Goal: Transaction & Acquisition: Obtain resource

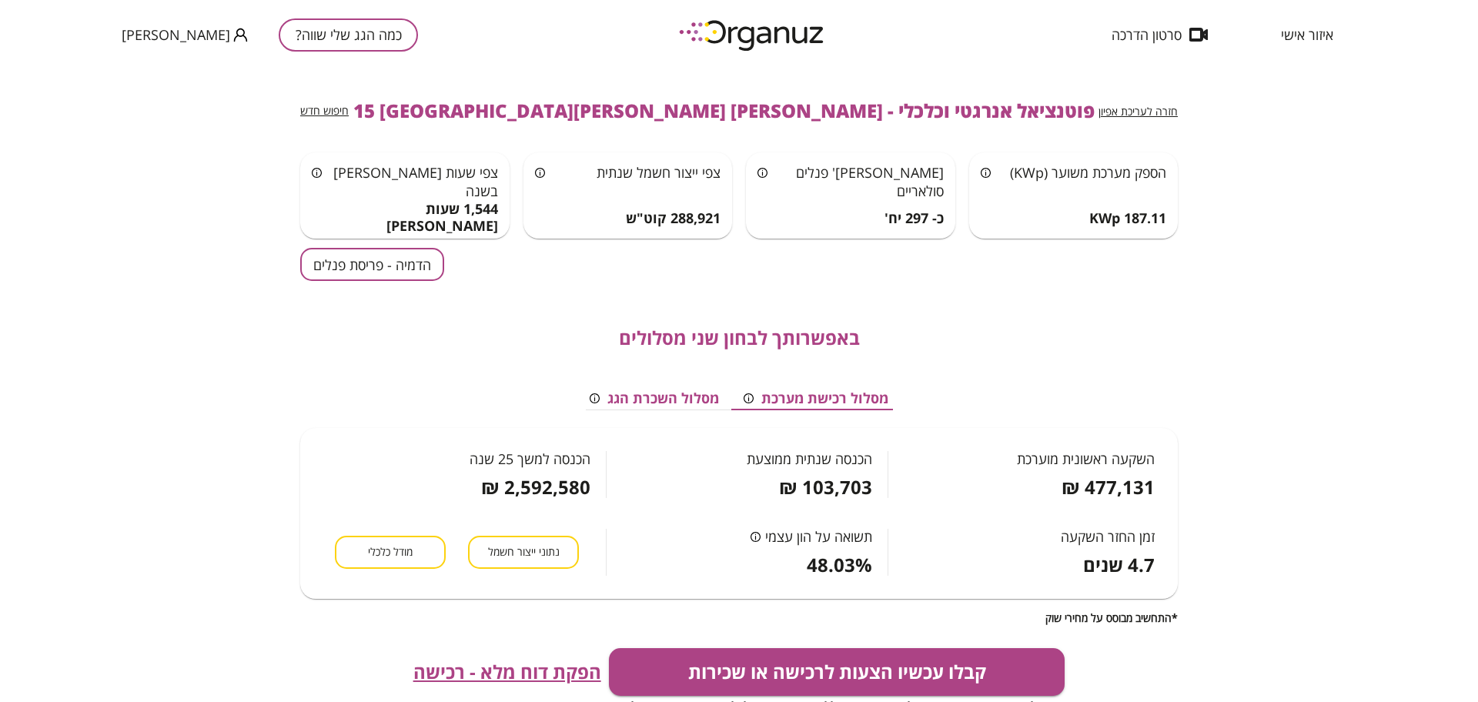
click at [334, 44] on button "כמה הגג שלי שווה?" at bounding box center [348, 34] width 139 height 33
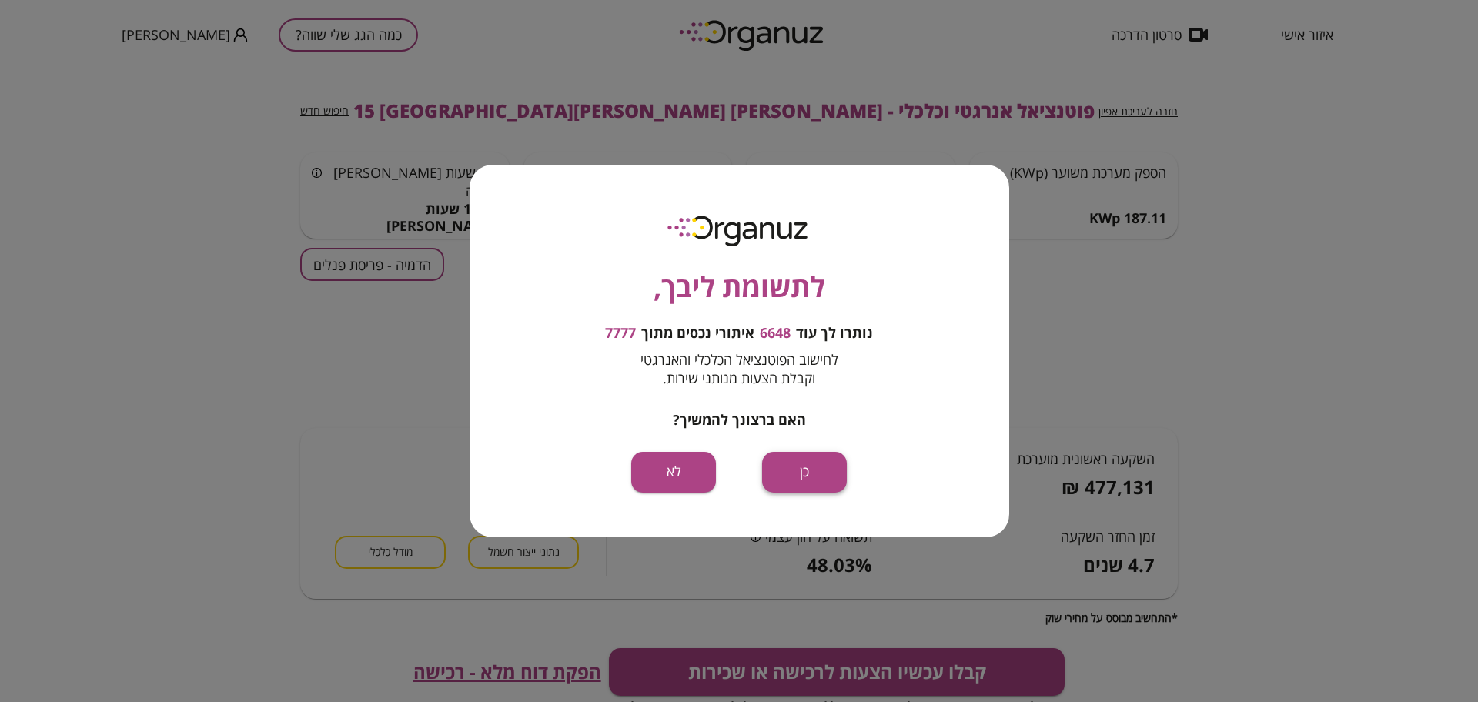
click at [789, 464] on button "כן" at bounding box center [804, 472] width 85 height 41
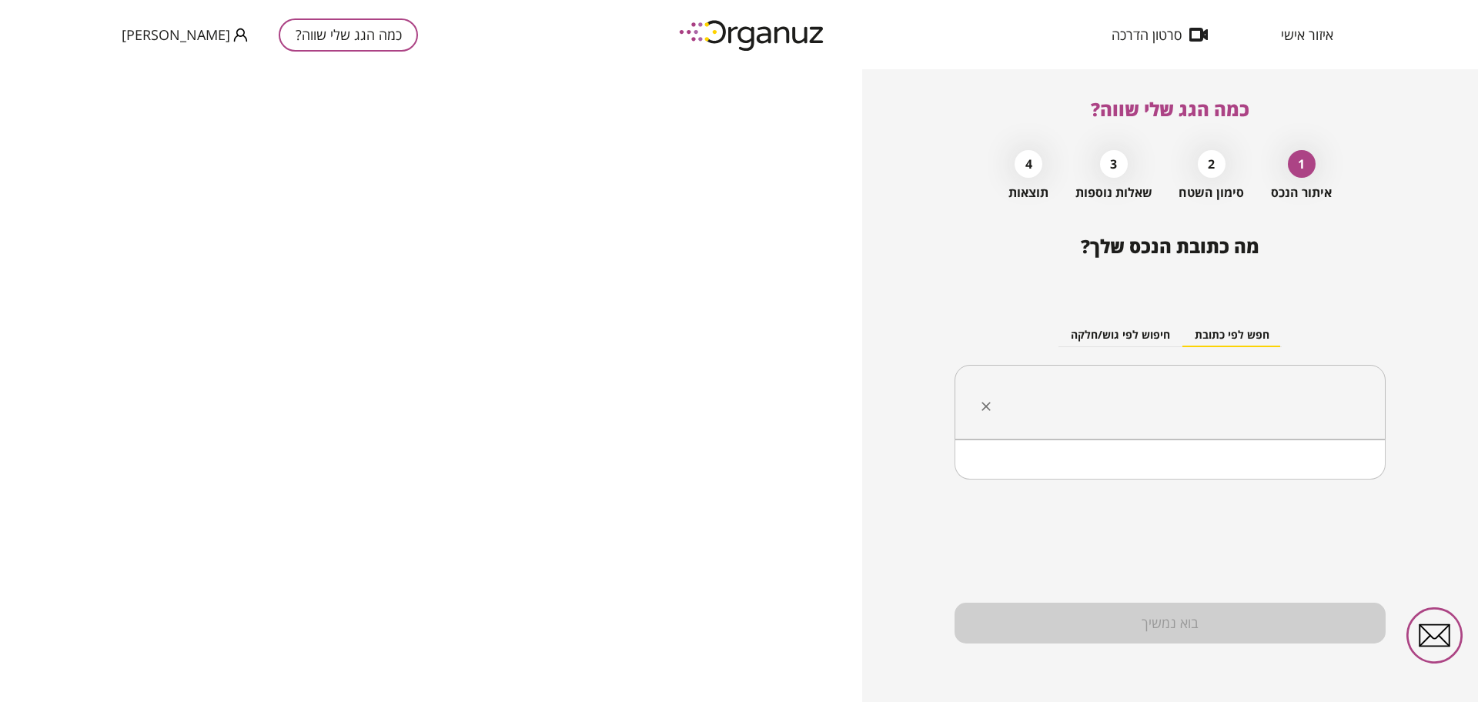
click at [1242, 396] on input "text" at bounding box center [1176, 402] width 383 height 38
paste input "**********"
click at [1340, 482] on li "[PERSON_NAME] 18 שוהם" at bounding box center [1170, 480] width 391 height 28
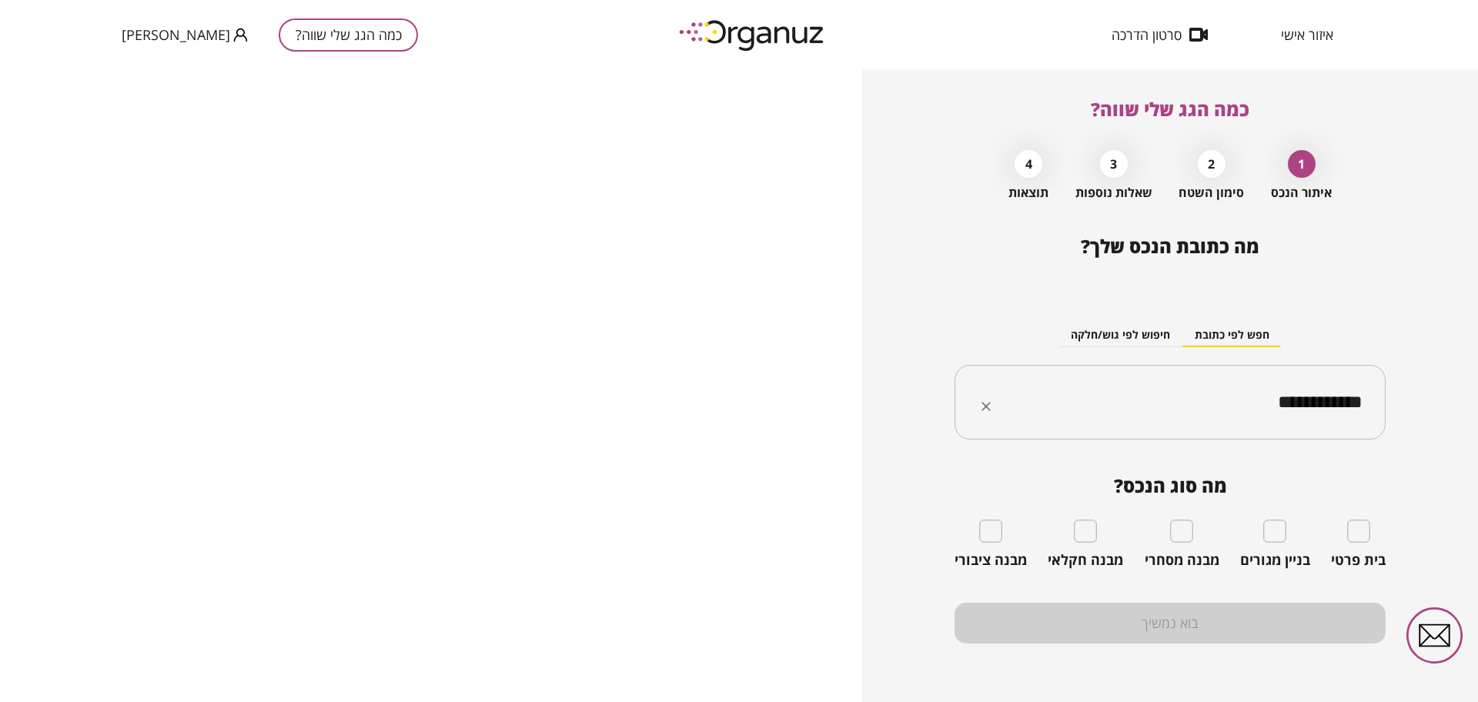
type input "**********"
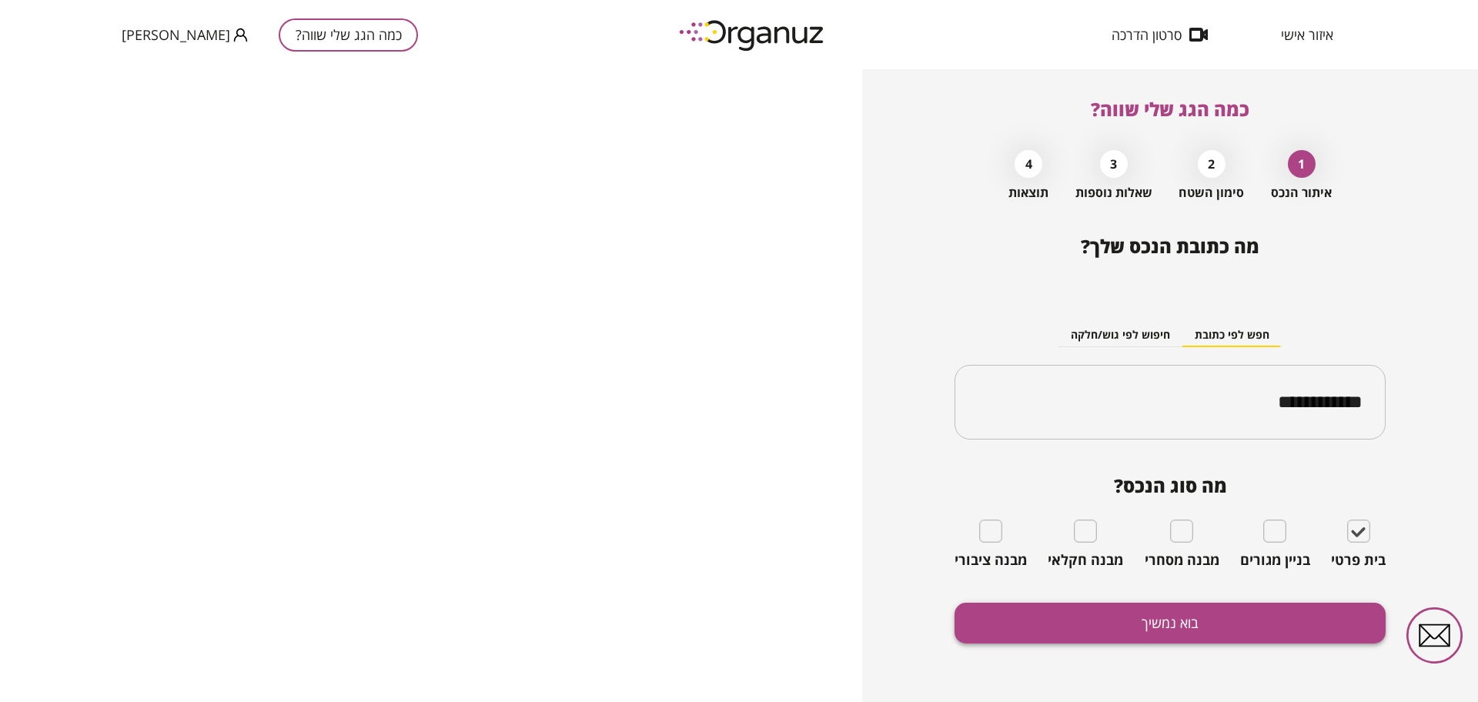
click at [1238, 628] on button "בוא נמשיך" at bounding box center [1170, 623] width 431 height 41
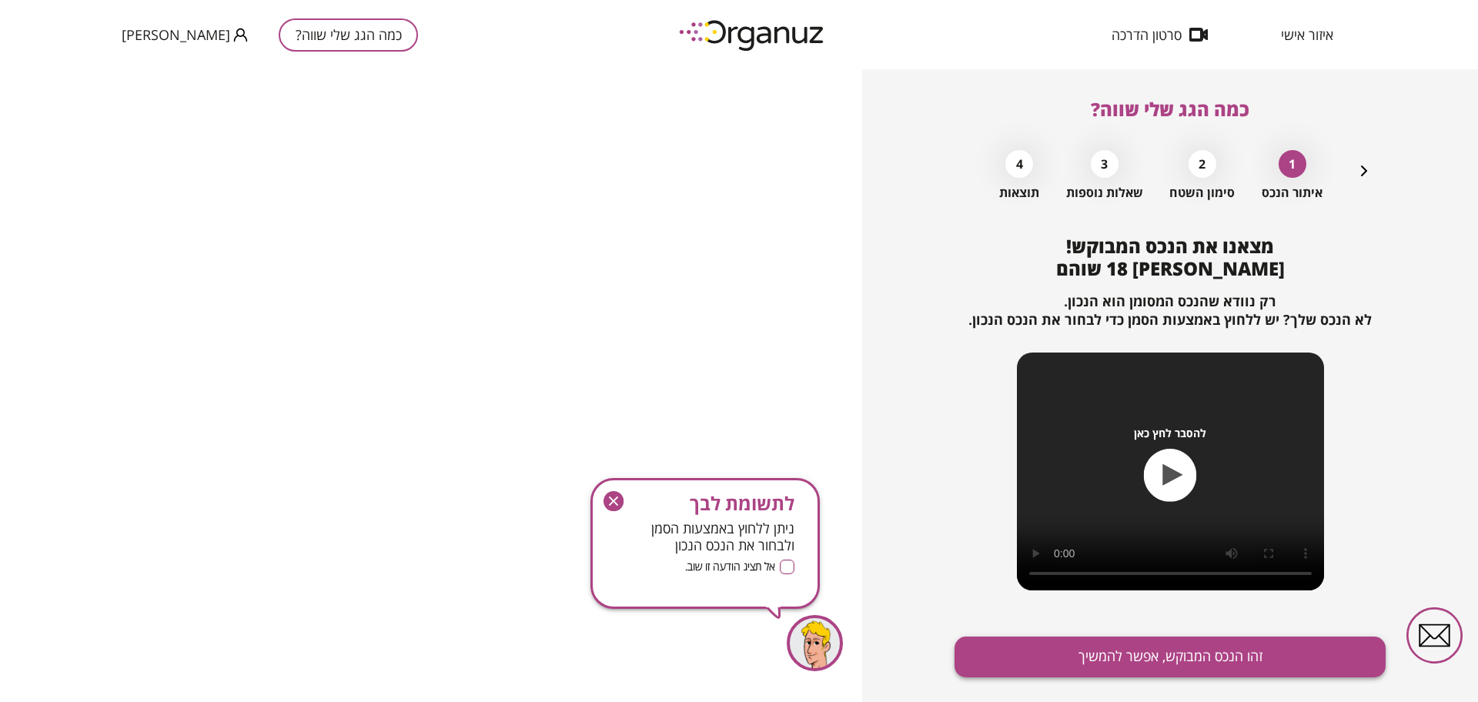
click at [1097, 640] on button "זהו הנכס המבוקש, אפשר להמשיך" at bounding box center [1170, 657] width 431 height 41
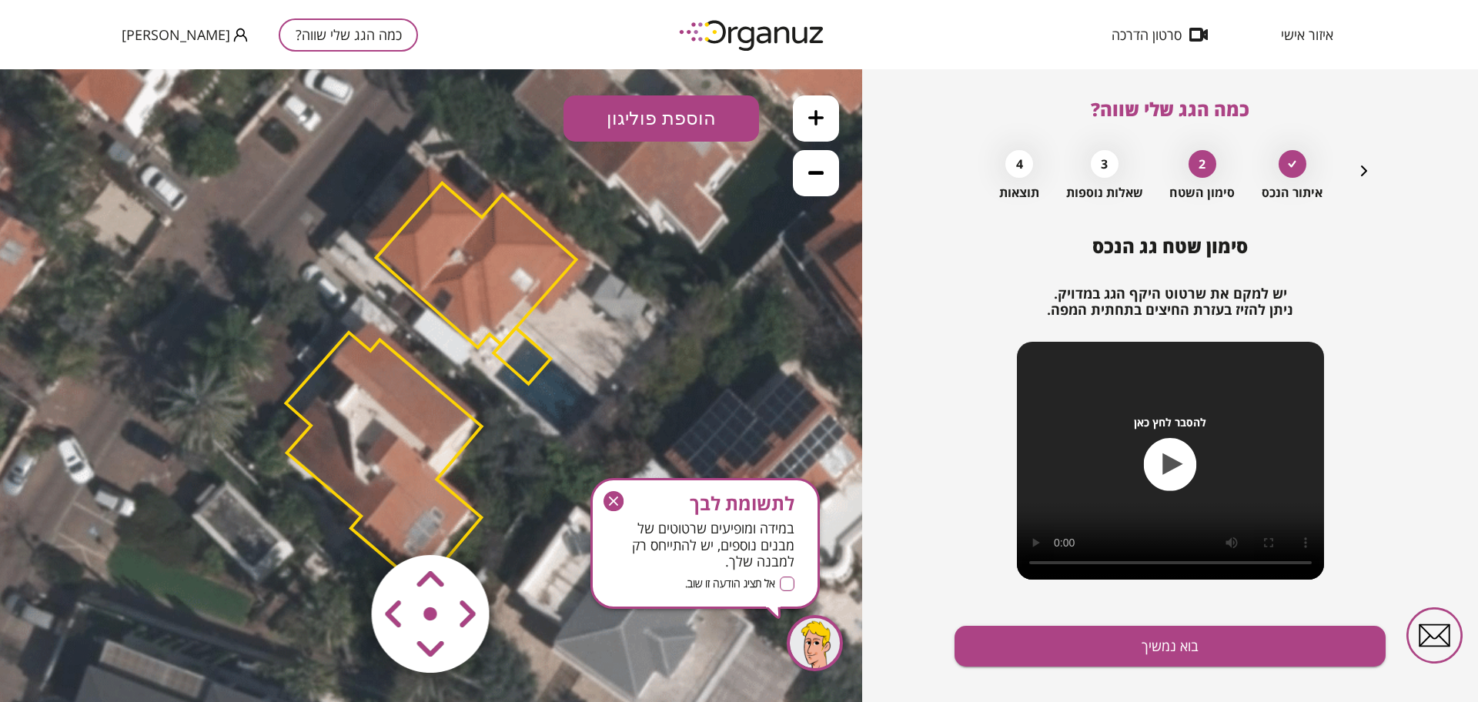
click at [615, 491] on icon "button" at bounding box center [614, 501] width 21 height 21
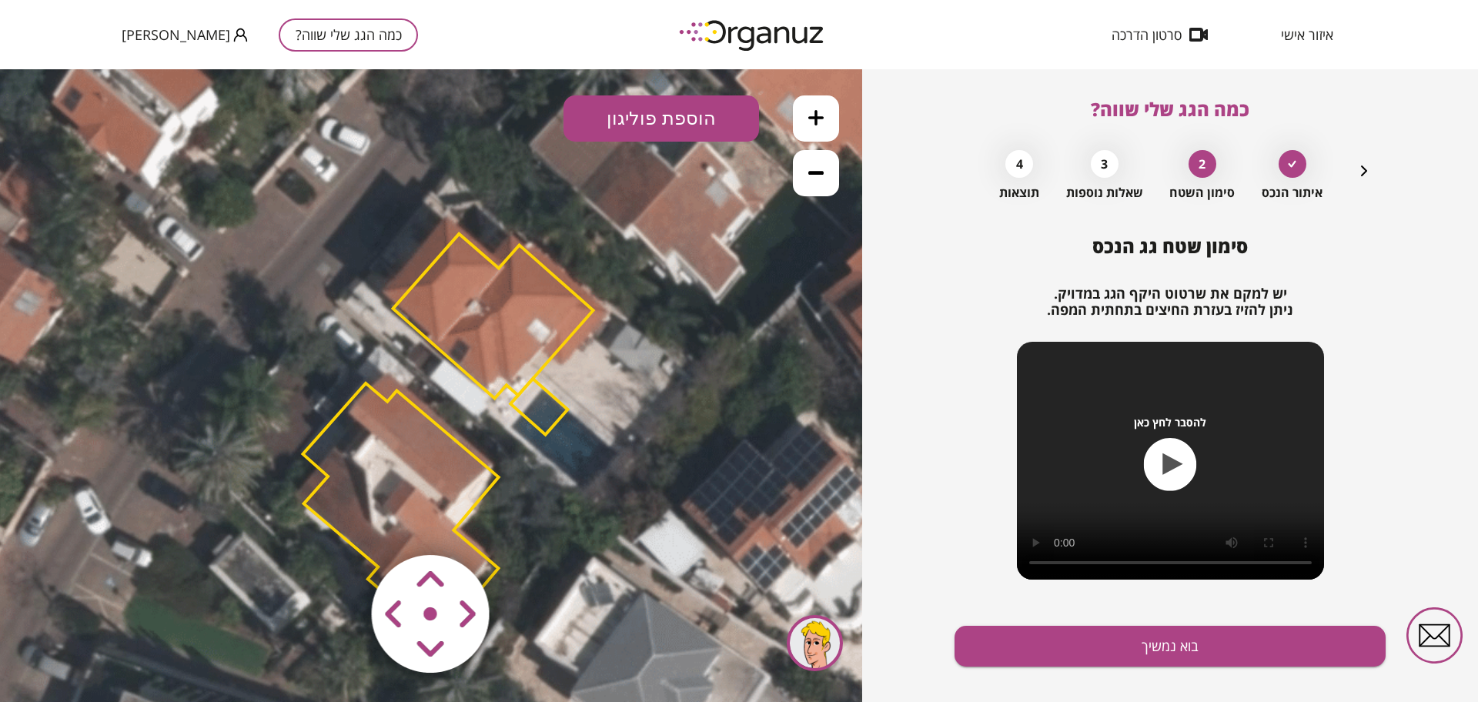
drag, startPoint x: 612, startPoint y: 357, endPoint x: 629, endPoint y: 406, distance: 52.1
click at [629, 406] on icon at bounding box center [451, 433] width 1247 height 1247
click at [500, 326] on polygon at bounding box center [493, 316] width 200 height 165
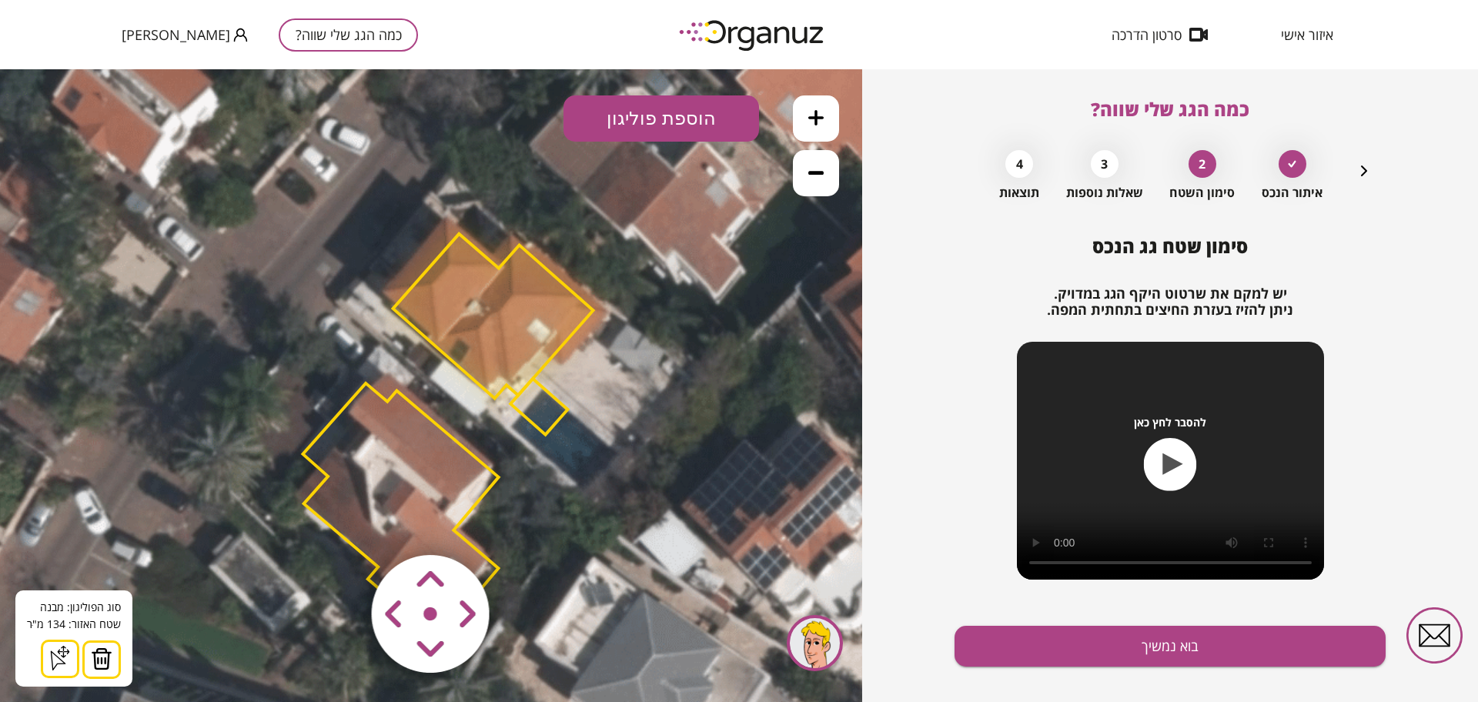
click at [110, 655] on button at bounding box center [101, 660] width 38 height 38
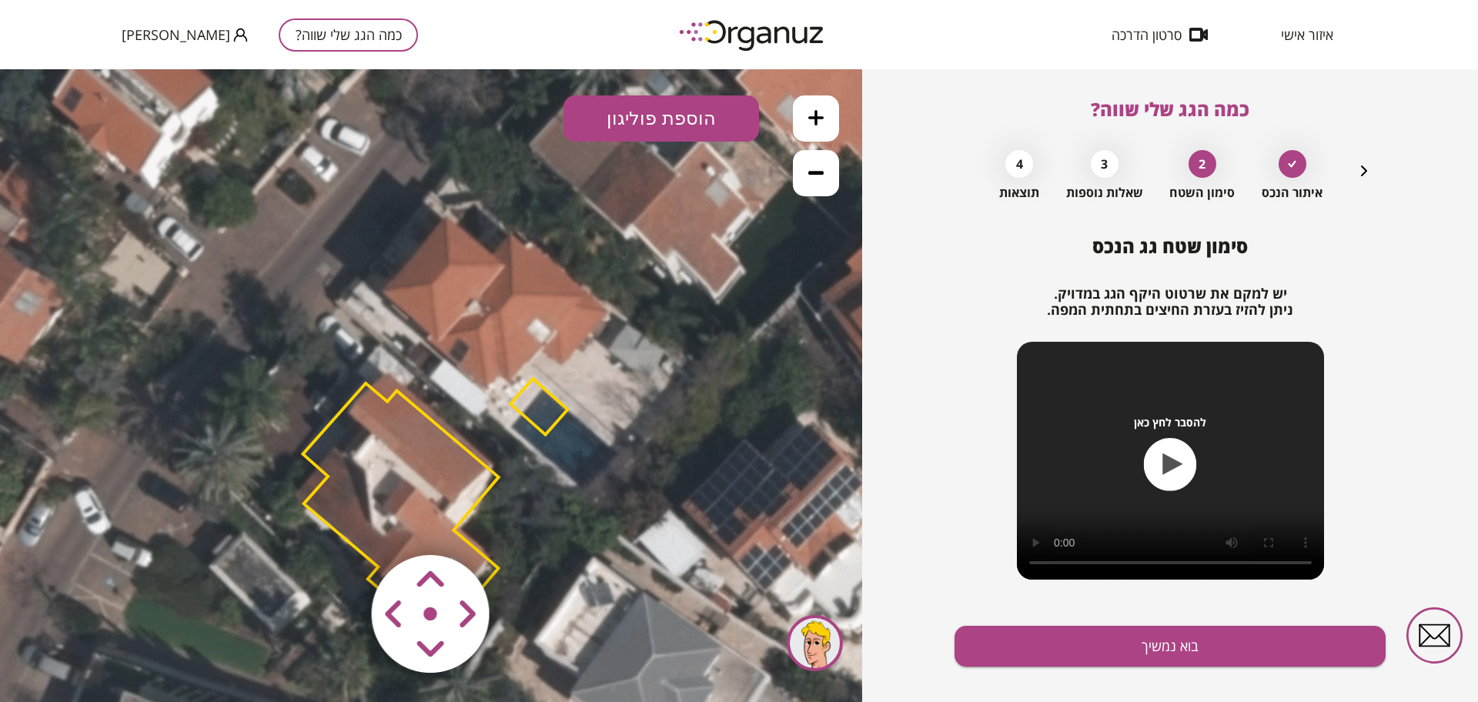
click at [830, 115] on button at bounding box center [816, 118] width 46 height 46
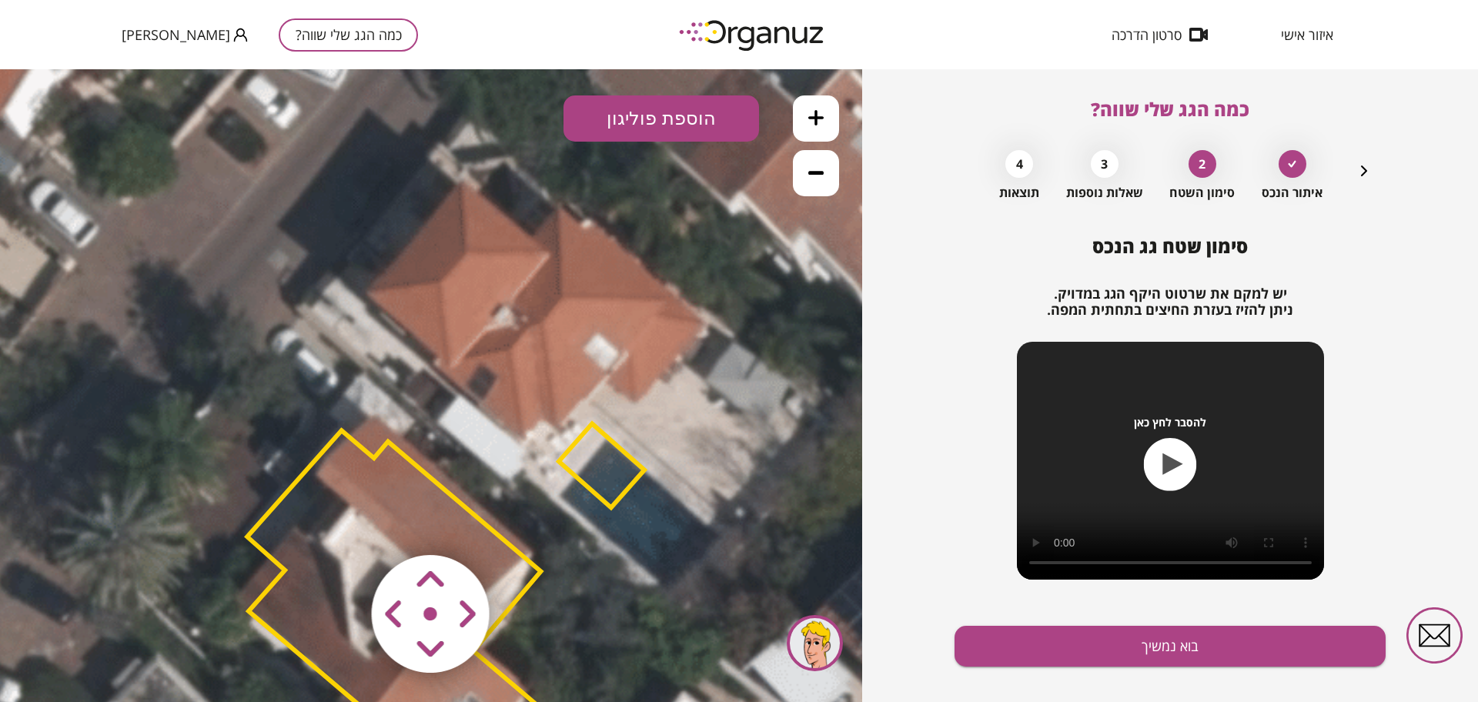
drag, startPoint x: 720, startPoint y: 301, endPoint x: 730, endPoint y: 354, distance: 54.1
click at [730, 354] on icon at bounding box center [471, 505] width 1871 height 1871
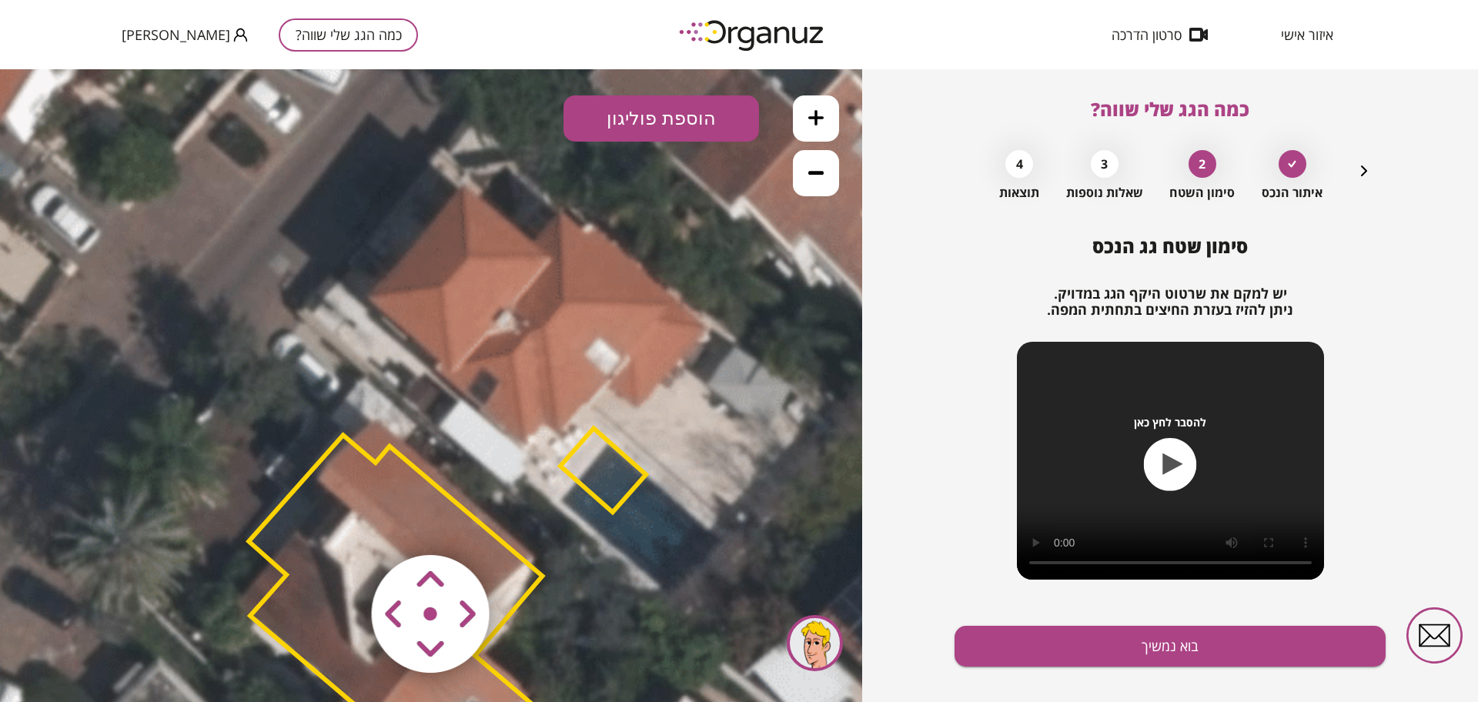
click at [623, 105] on button "הוספת פוליגון" at bounding box center [662, 118] width 196 height 46
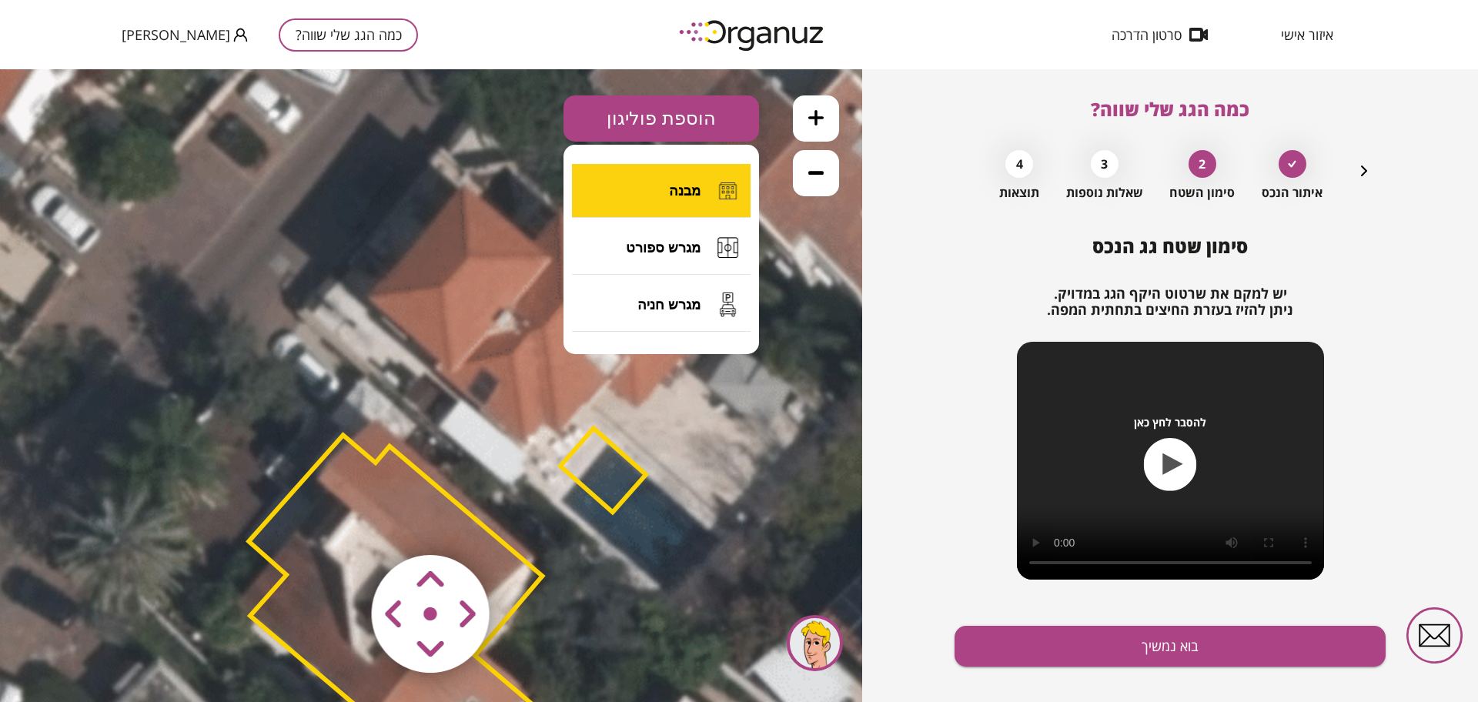
click at [651, 184] on button "מבנה" at bounding box center [661, 191] width 179 height 54
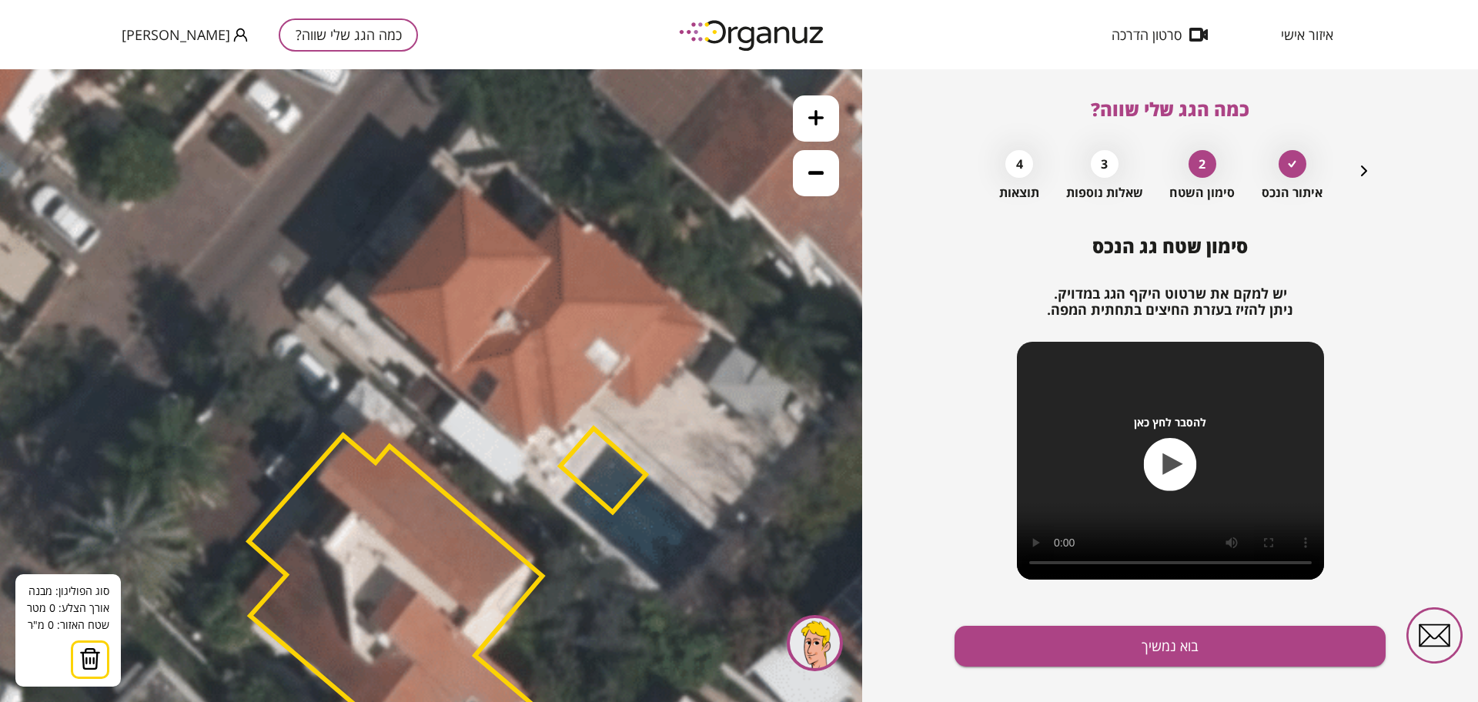
click at [461, 183] on icon at bounding box center [472, 510] width 1871 height 1871
click at [362, 299] on icon at bounding box center [472, 510] width 1871 height 1871
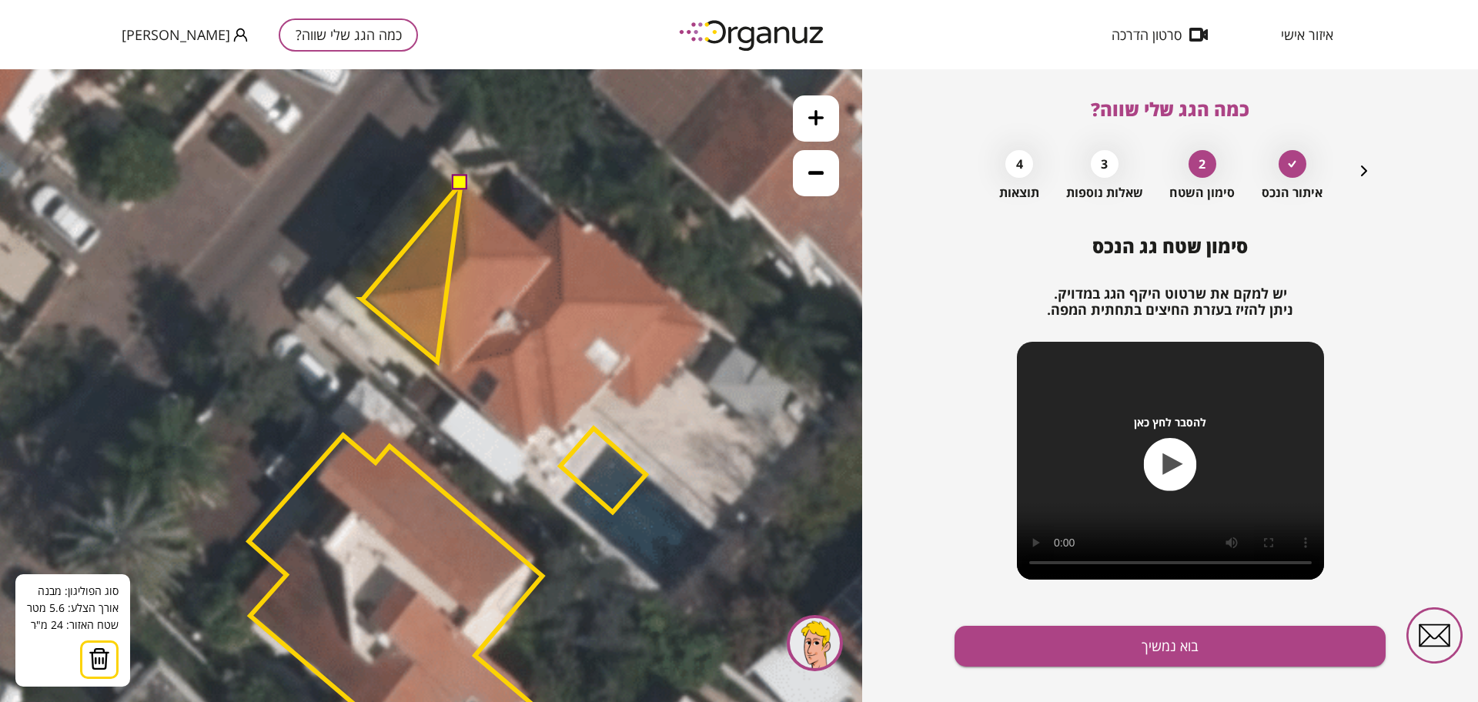
click at [437, 362] on polygon at bounding box center [411, 272] width 99 height 179
click at [432, 366] on polygon at bounding box center [411, 274] width 99 height 182
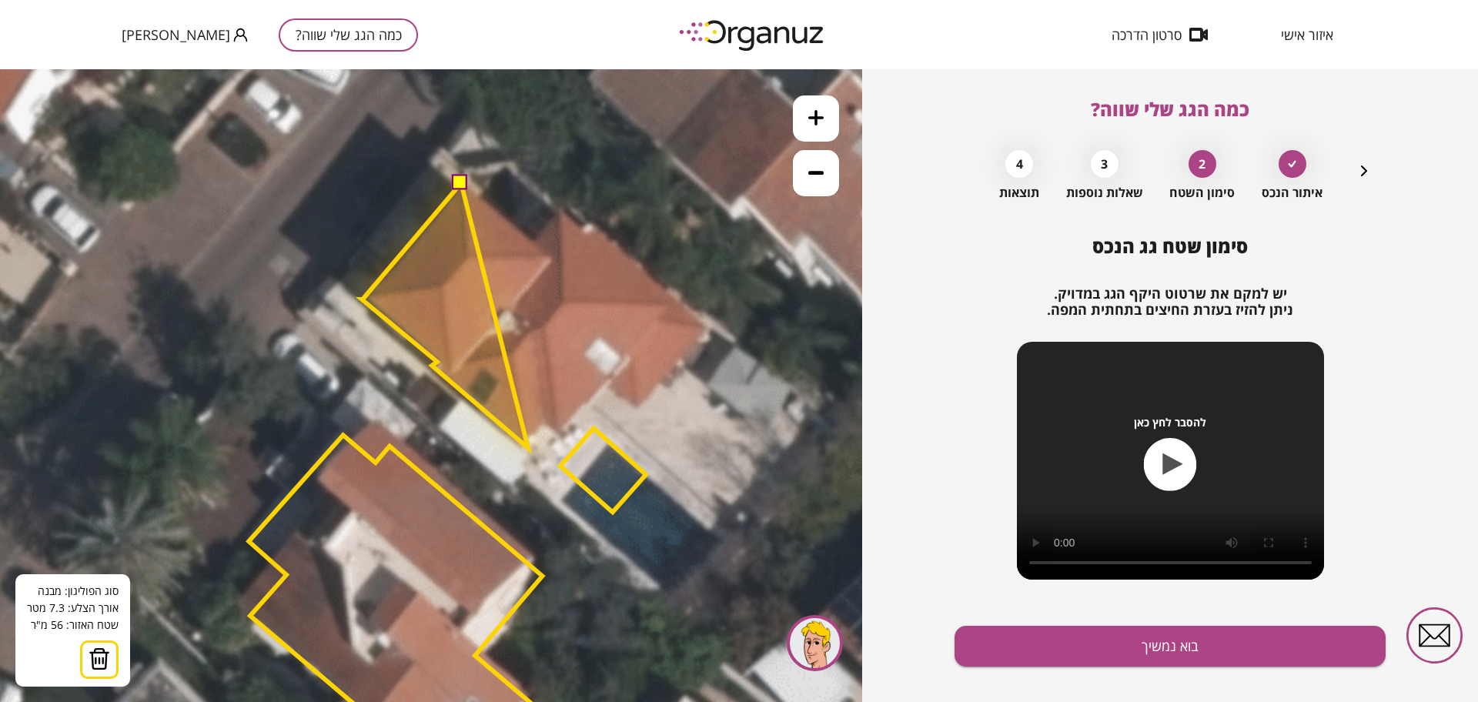
click at [527, 447] on polygon at bounding box center [445, 315] width 166 height 265
click at [542, 428] on polygon at bounding box center [452, 315] width 180 height 265
click at [557, 440] on polygon at bounding box center [459, 315] width 195 height 265
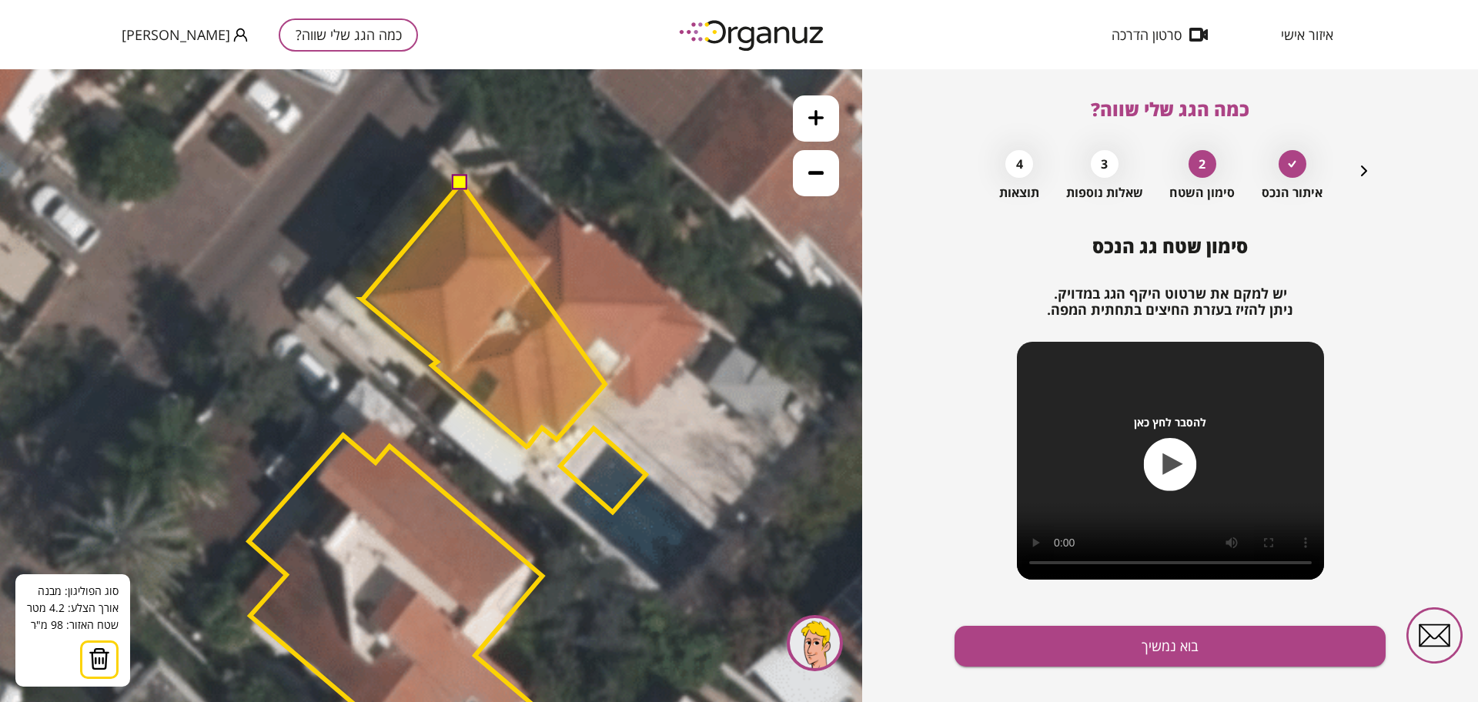
click at [605, 384] on polygon at bounding box center [483, 315] width 243 height 265
click at [637, 411] on polygon at bounding box center [500, 315] width 276 height 265
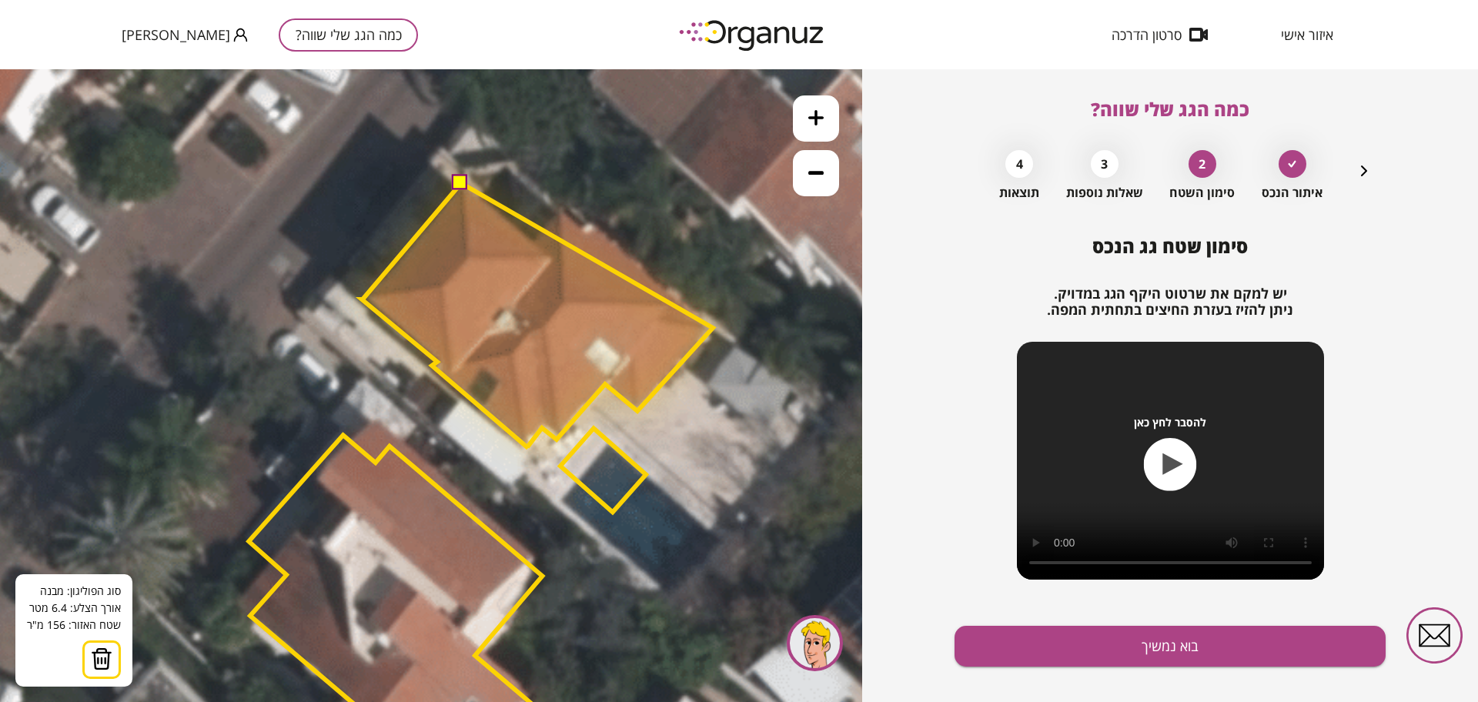
click at [713, 328] on polygon at bounding box center [537, 315] width 351 height 265
click at [564, 208] on polygon at bounding box center [537, 315] width 351 height 265
click at [536, 237] on polygon at bounding box center [537, 315] width 351 height 265
click at [461, 183] on button at bounding box center [460, 182] width 15 height 15
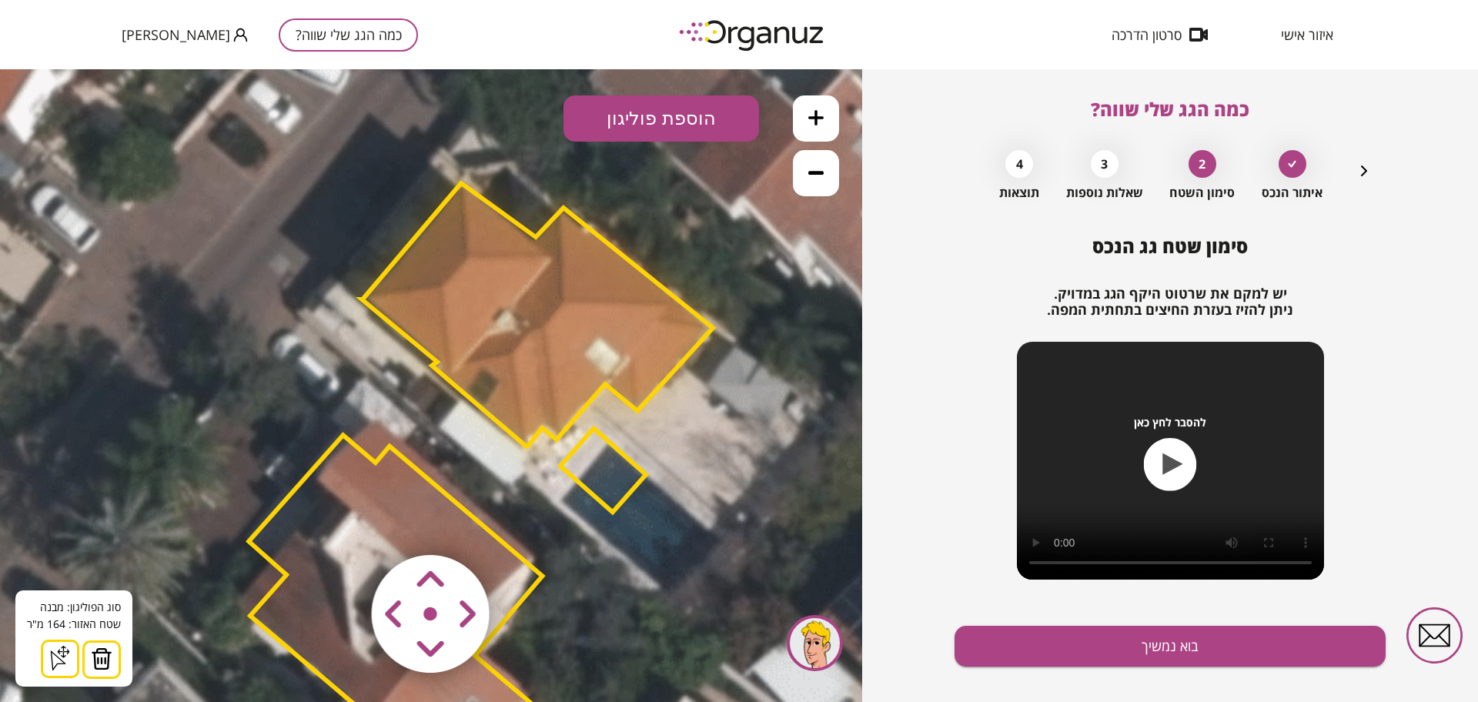
click at [622, 479] on polygon at bounding box center [602, 470] width 85 height 84
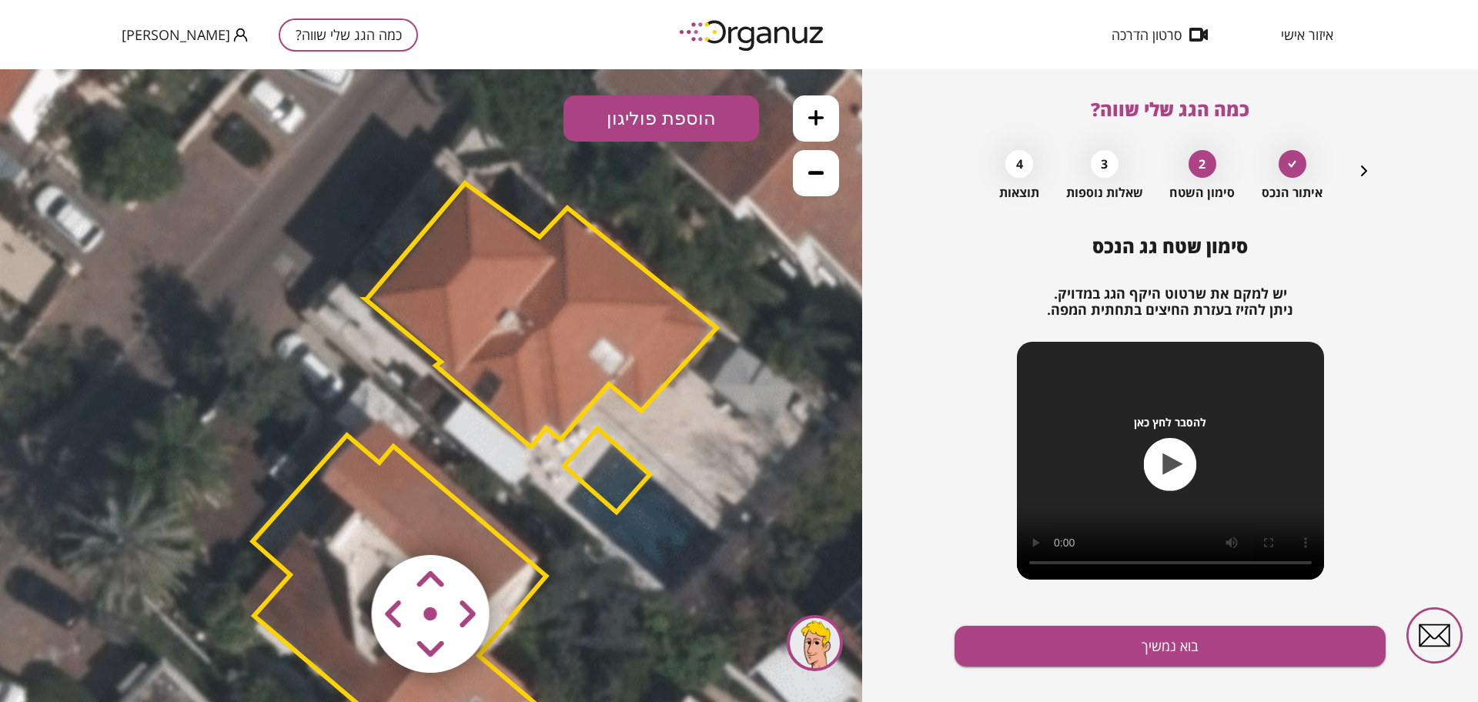
click at [613, 493] on polygon at bounding box center [606, 470] width 85 height 84
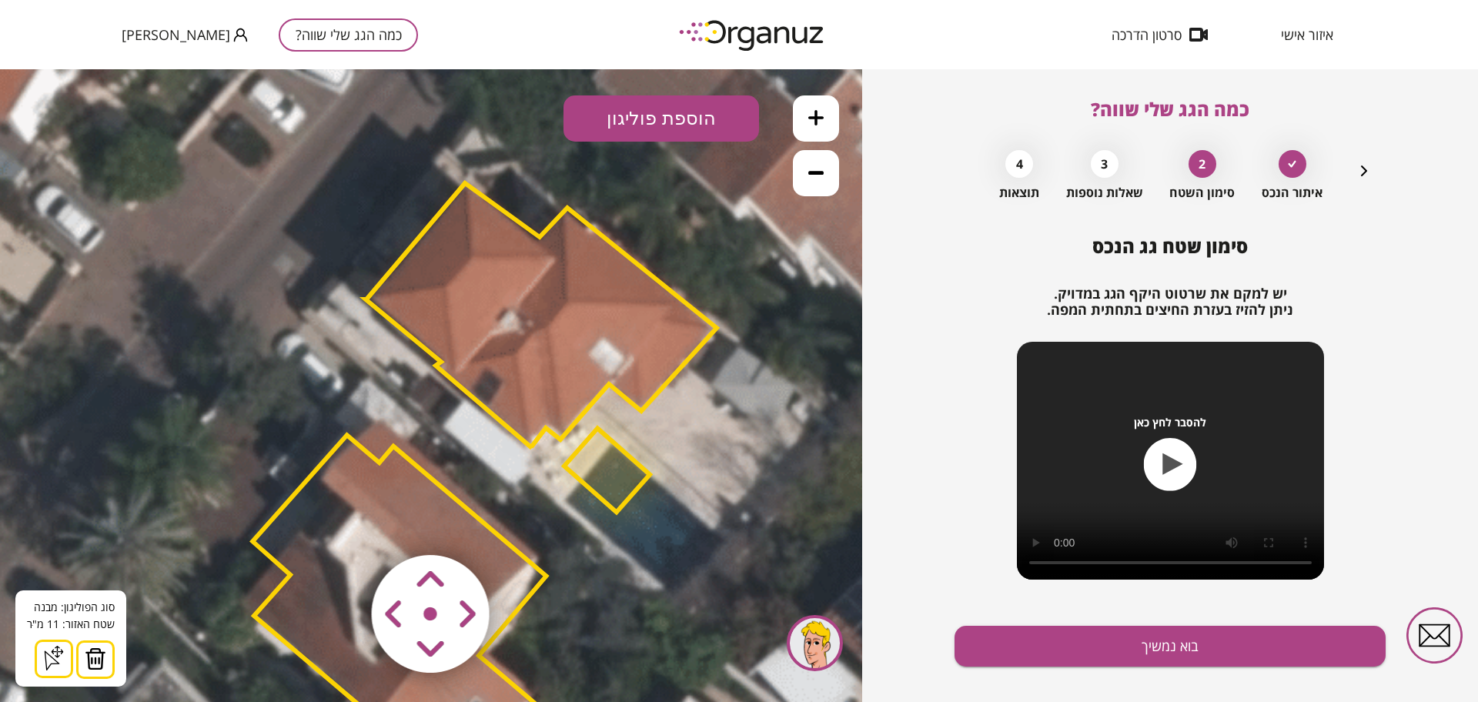
click at [92, 655] on img at bounding box center [96, 658] width 22 height 23
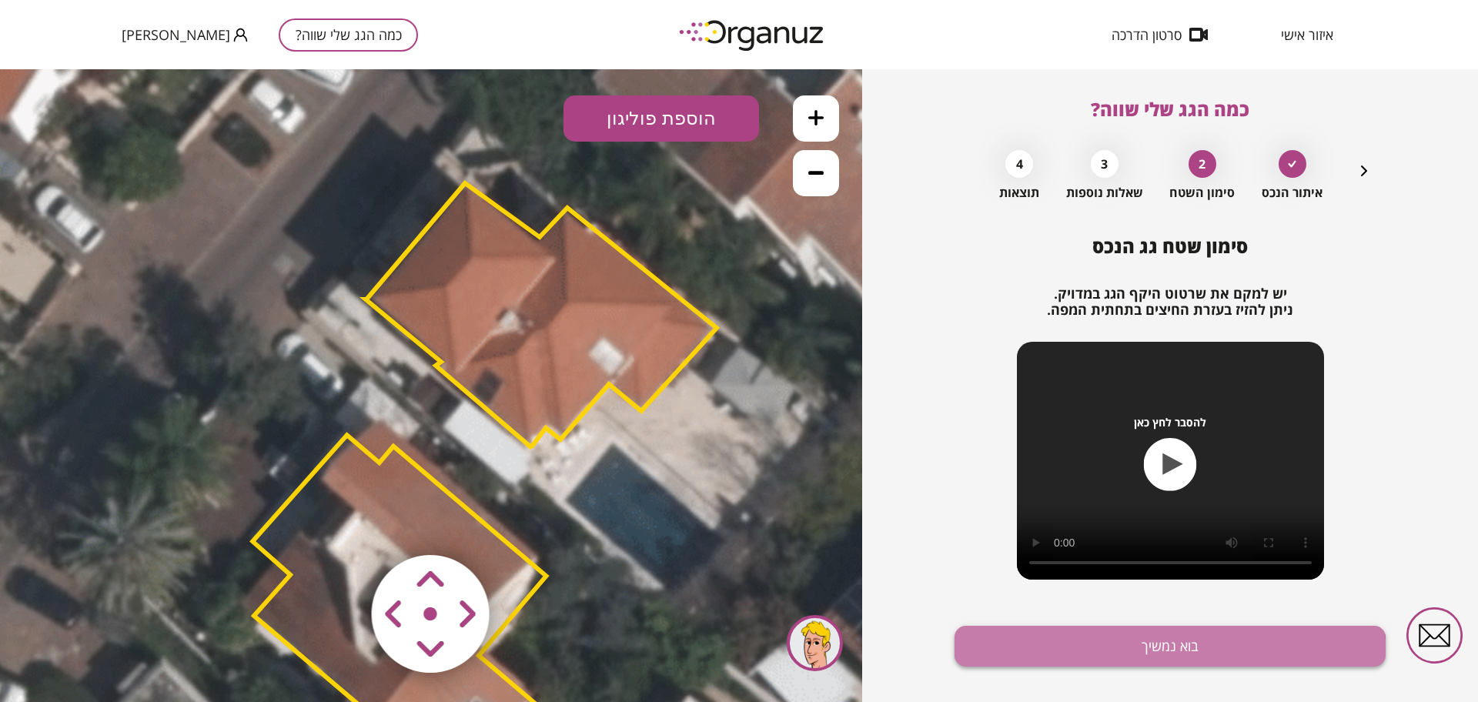
click at [1125, 661] on button "בוא נמשיך" at bounding box center [1170, 646] width 431 height 41
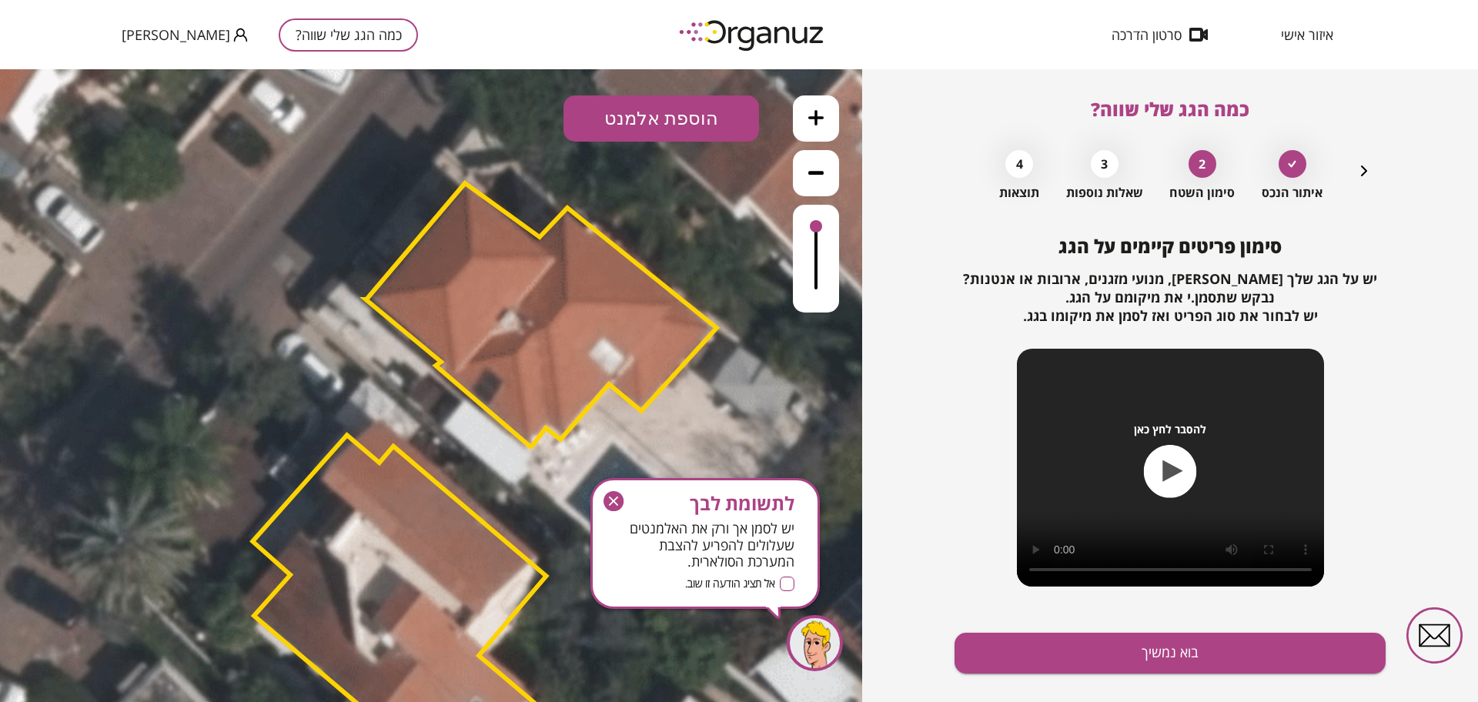
click at [1125, 661] on button "בוא נמשיך" at bounding box center [1170, 653] width 431 height 41
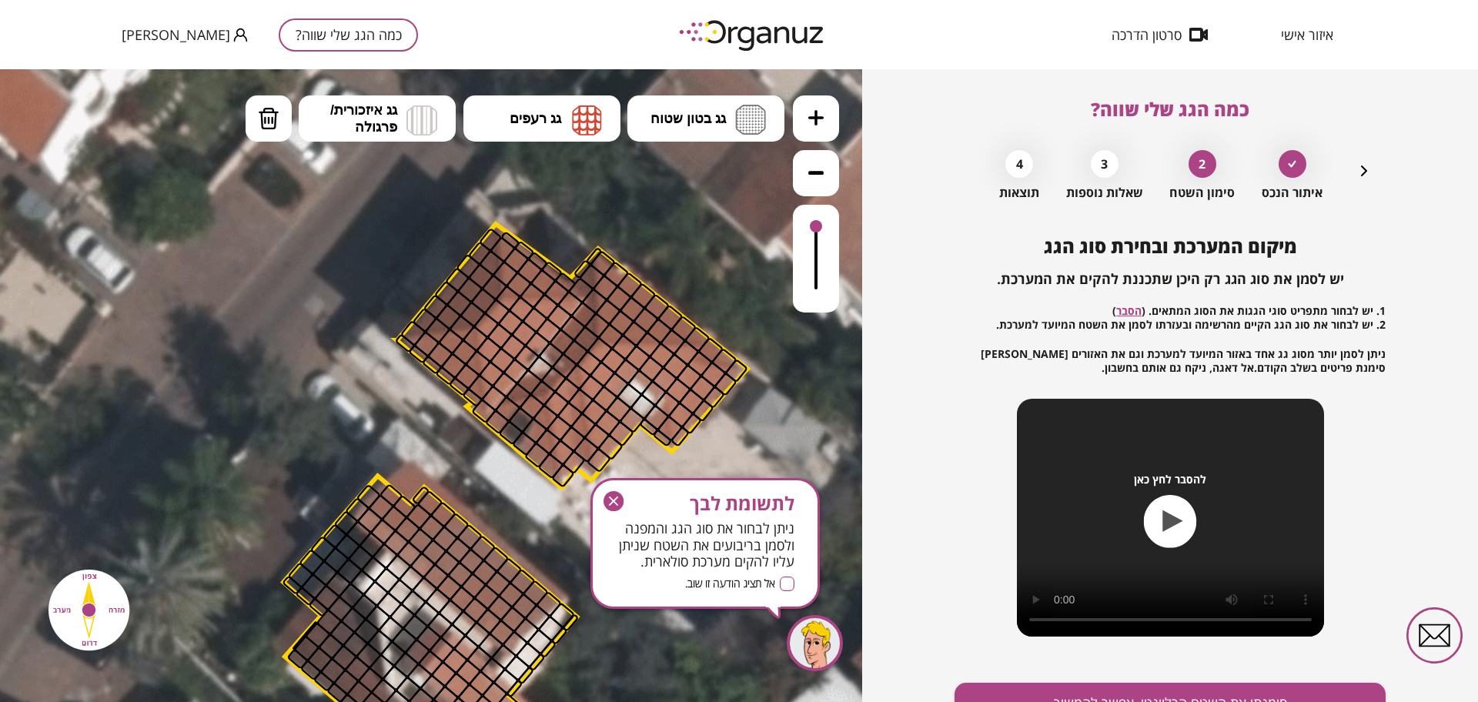
drag, startPoint x: 620, startPoint y: 206, endPoint x: 651, endPoint y: 246, distance: 51.6
click at [651, 246] on icon at bounding box center [507, 551] width 1871 height 1871
click at [554, 124] on span "גג רעפים" at bounding box center [536, 118] width 52 height 17
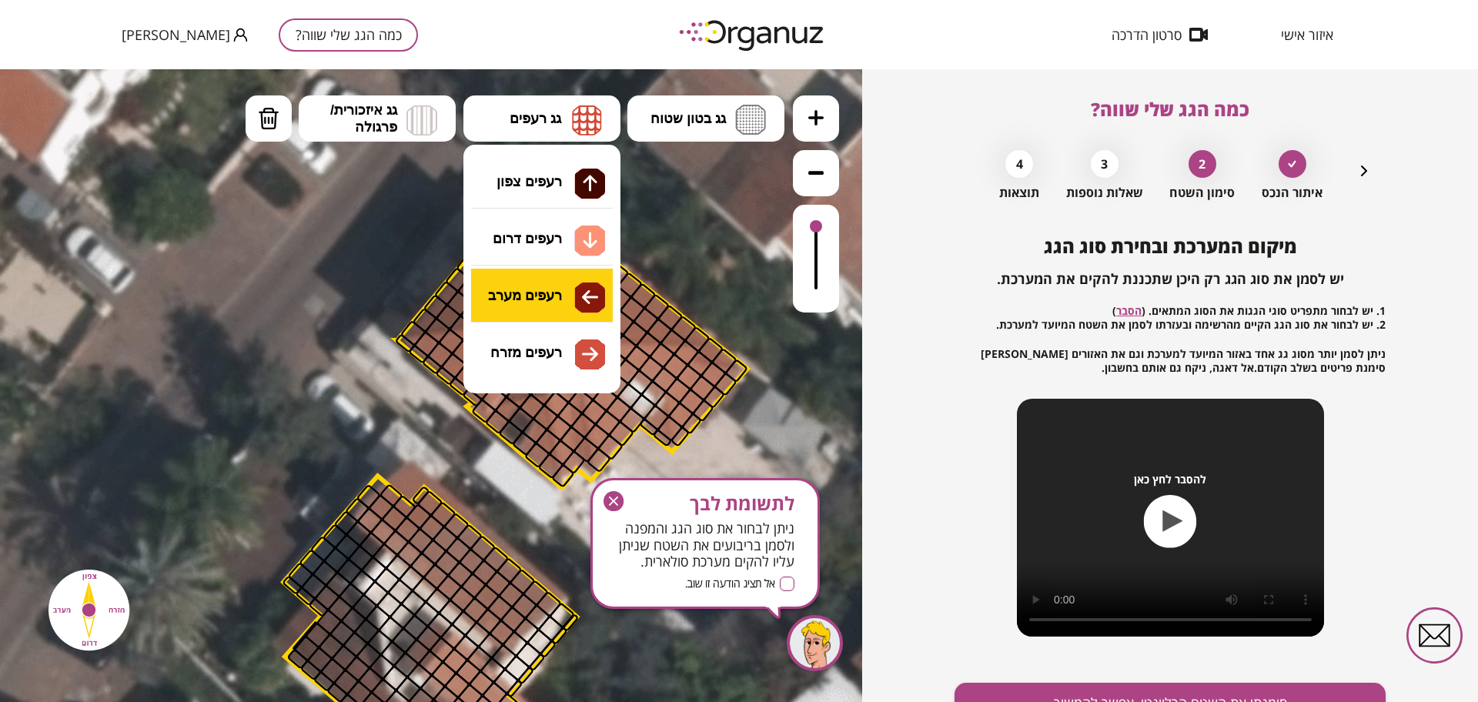
click at [570, 301] on div ".st0 { fill: #FFFFFF; } 0" at bounding box center [431, 385] width 862 height 633
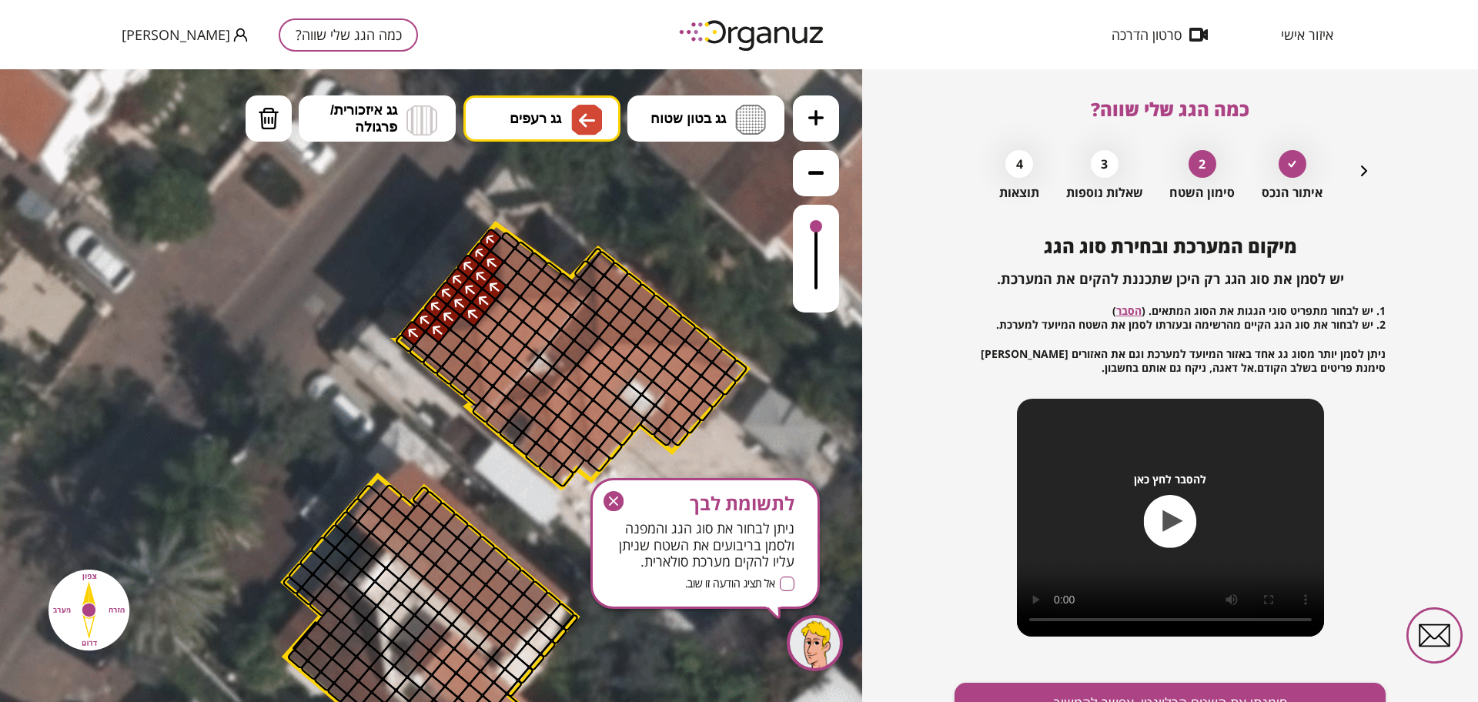
drag, startPoint x: 484, startPoint y: 239, endPoint x: 480, endPoint y: 296, distance: 57.9
click at [251, 112] on button "מחיקה" at bounding box center [269, 118] width 46 height 46
click at [437, 333] on div at bounding box center [437, 330] width 27 height 27
click at [574, 108] on img at bounding box center [586, 120] width 31 height 31
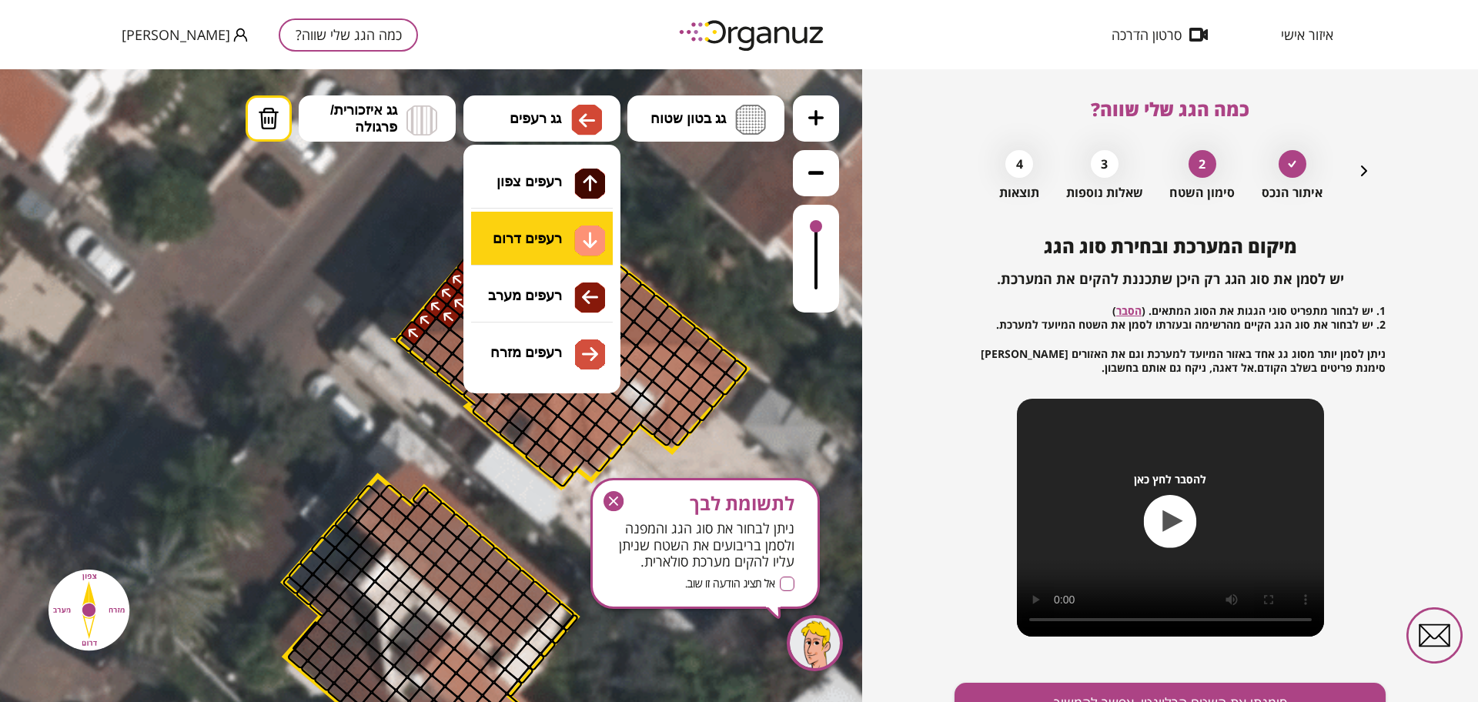
click at [567, 244] on div ".st0 { fill: #FFFFFF; } 0" at bounding box center [431, 385] width 862 height 633
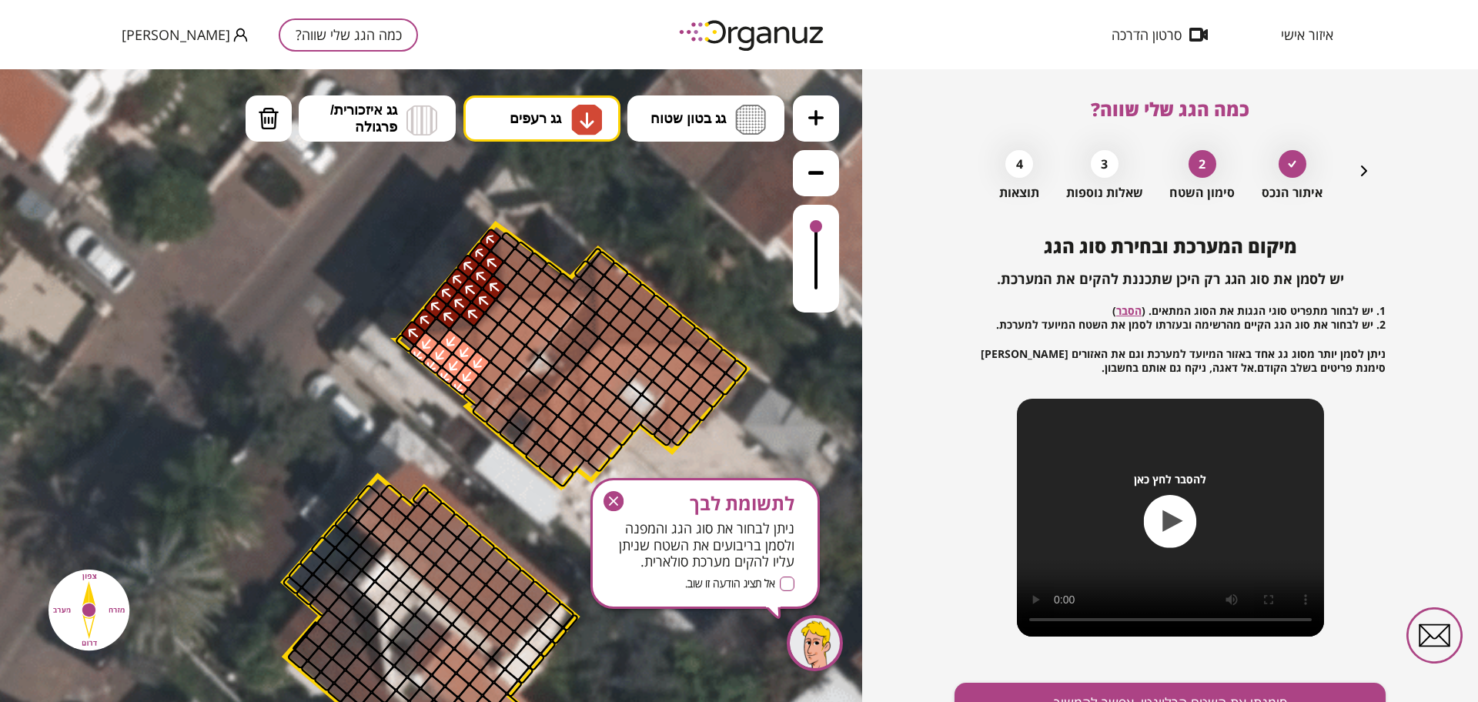
drag, startPoint x: 458, startPoint y: 385, endPoint x: 467, endPoint y: 340, distance: 45.6
click at [467, 340] on div at bounding box center [475, 339] width 27 height 27
click at [537, 119] on span "גג רעפים" at bounding box center [536, 118] width 52 height 17
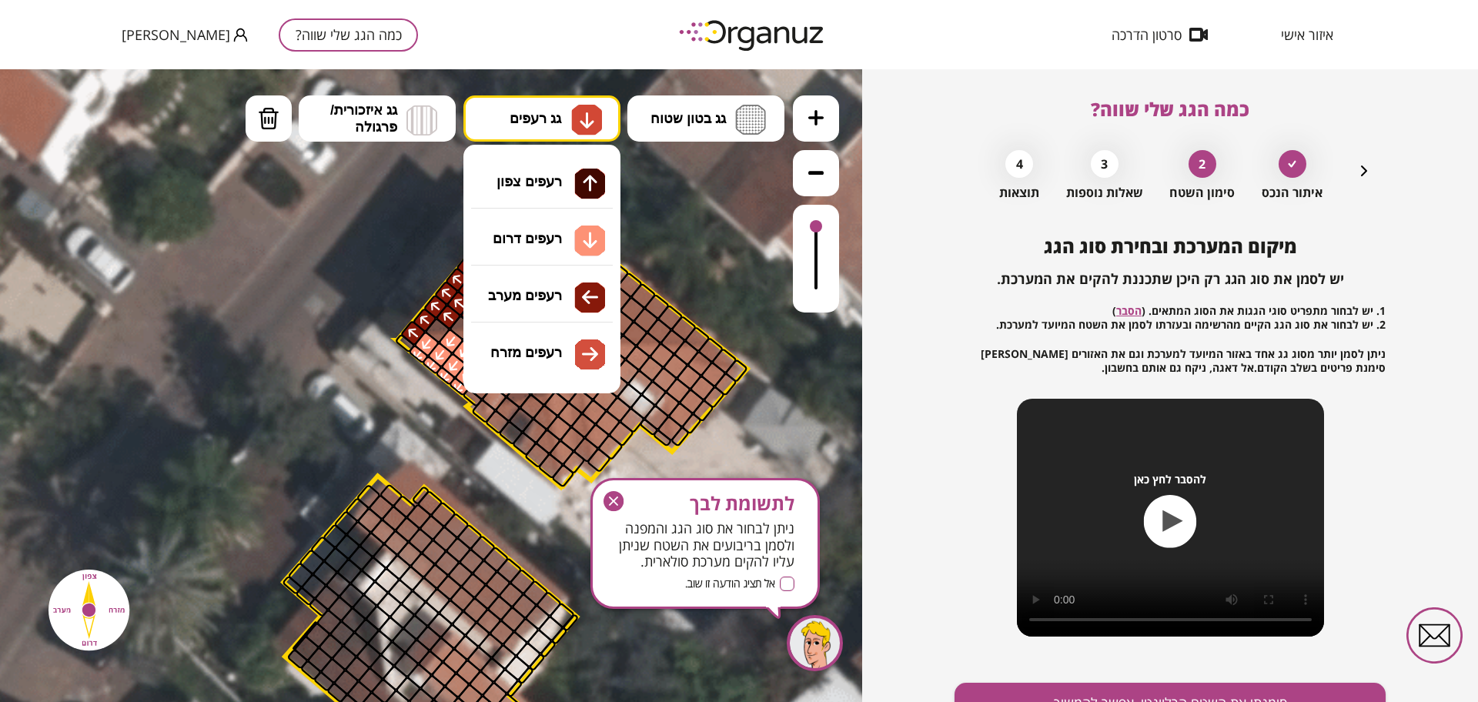
click at [565, 360] on div ".st0 { fill: #FFFFFF; } 0" at bounding box center [431, 385] width 862 height 633
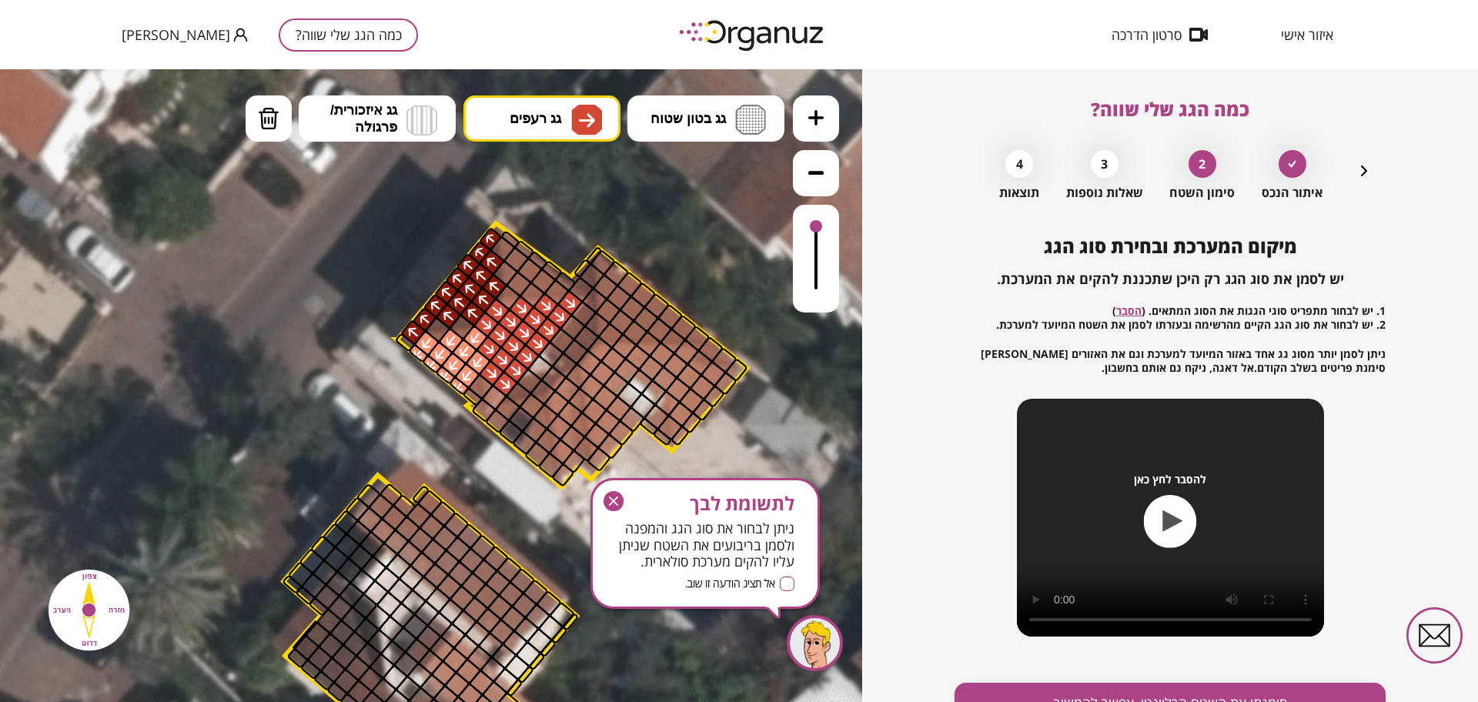
drag, startPoint x: 487, startPoint y: 324, endPoint x: 523, endPoint y: 312, distance: 38.2
drag, startPoint x: 818, startPoint y: 225, endPoint x: 819, endPoint y: 239, distance: 14.7
click at [819, 239] on div at bounding box center [816, 238] width 12 height 12
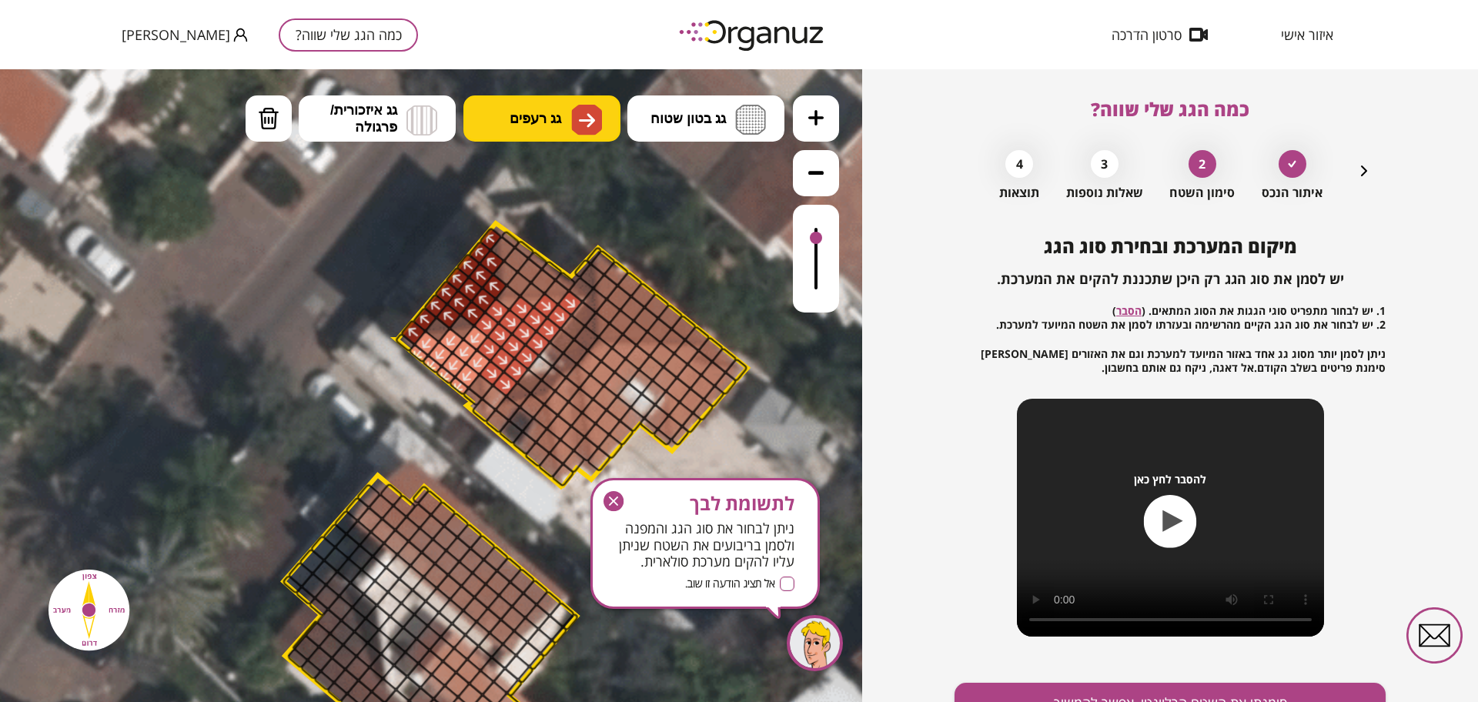
click at [517, 125] on span "גג רעפים" at bounding box center [536, 118] width 52 height 17
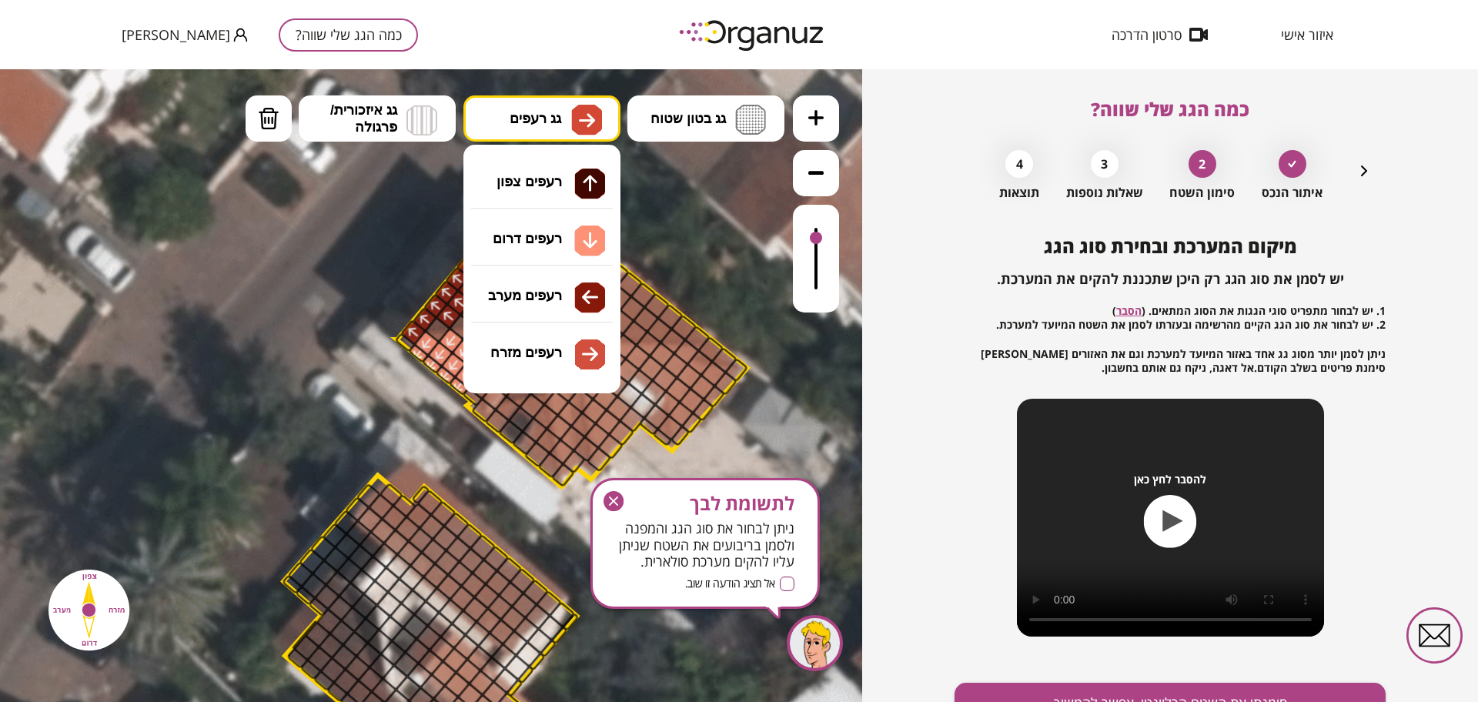
click at [719, 206] on icon at bounding box center [507, 550] width 1871 height 1871
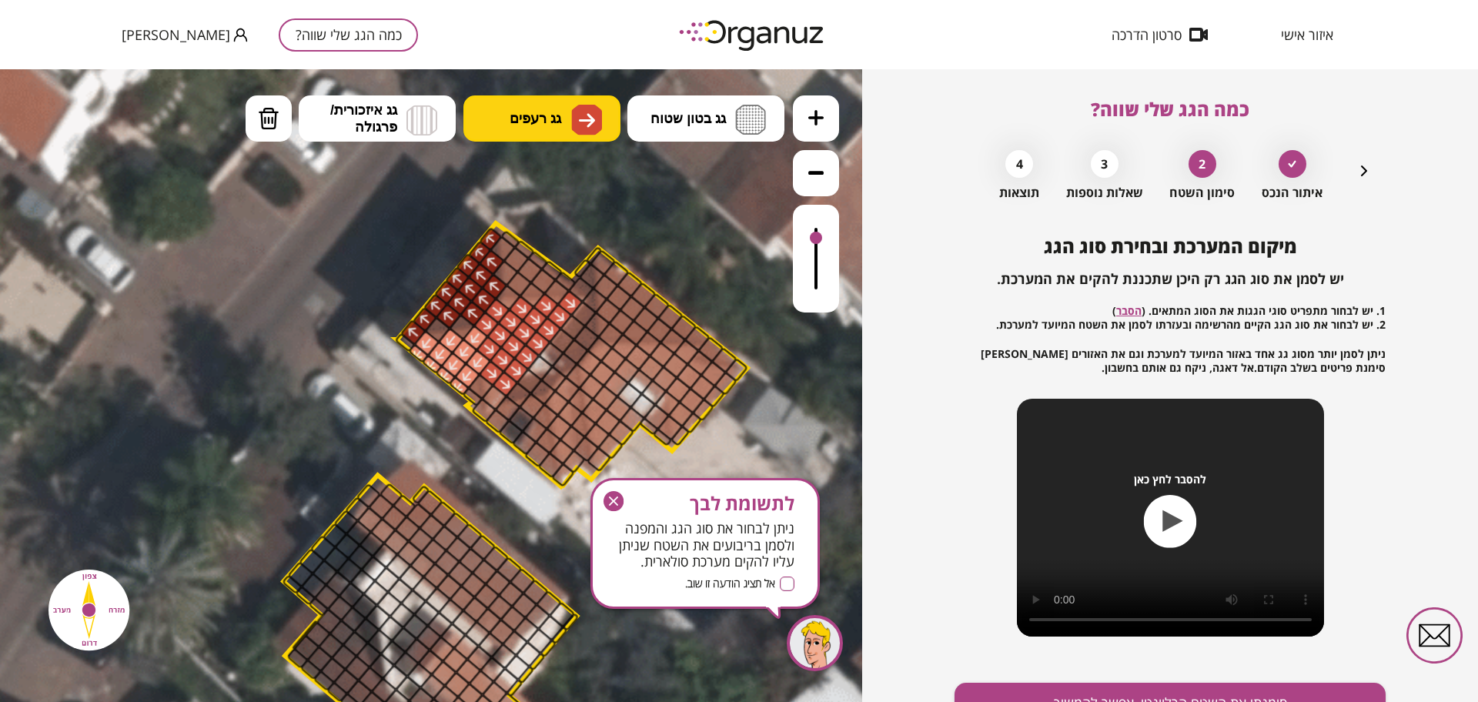
click at [567, 126] on button "גג רעפים" at bounding box center [541, 118] width 157 height 46
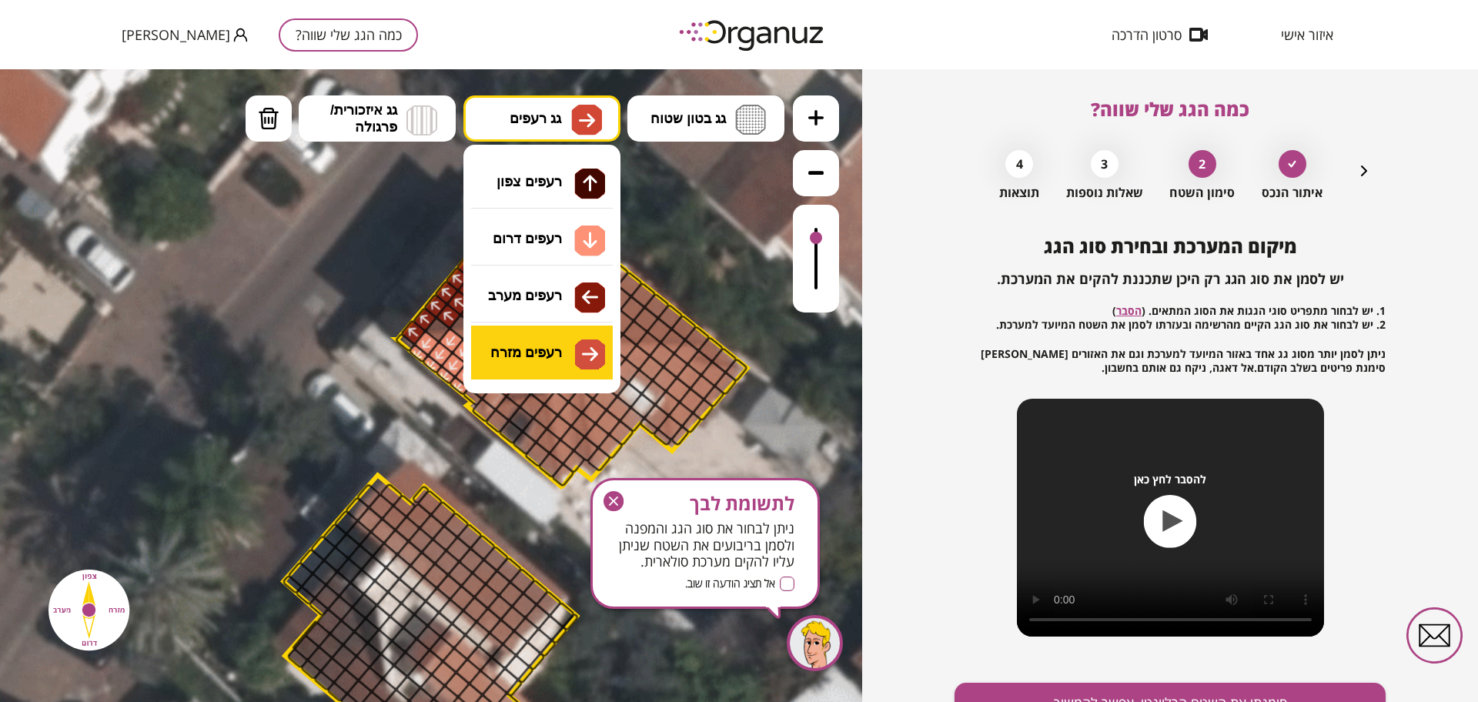
click at [564, 364] on div ".st0 { fill: #FFFFFF; } 0" at bounding box center [431, 385] width 862 height 633
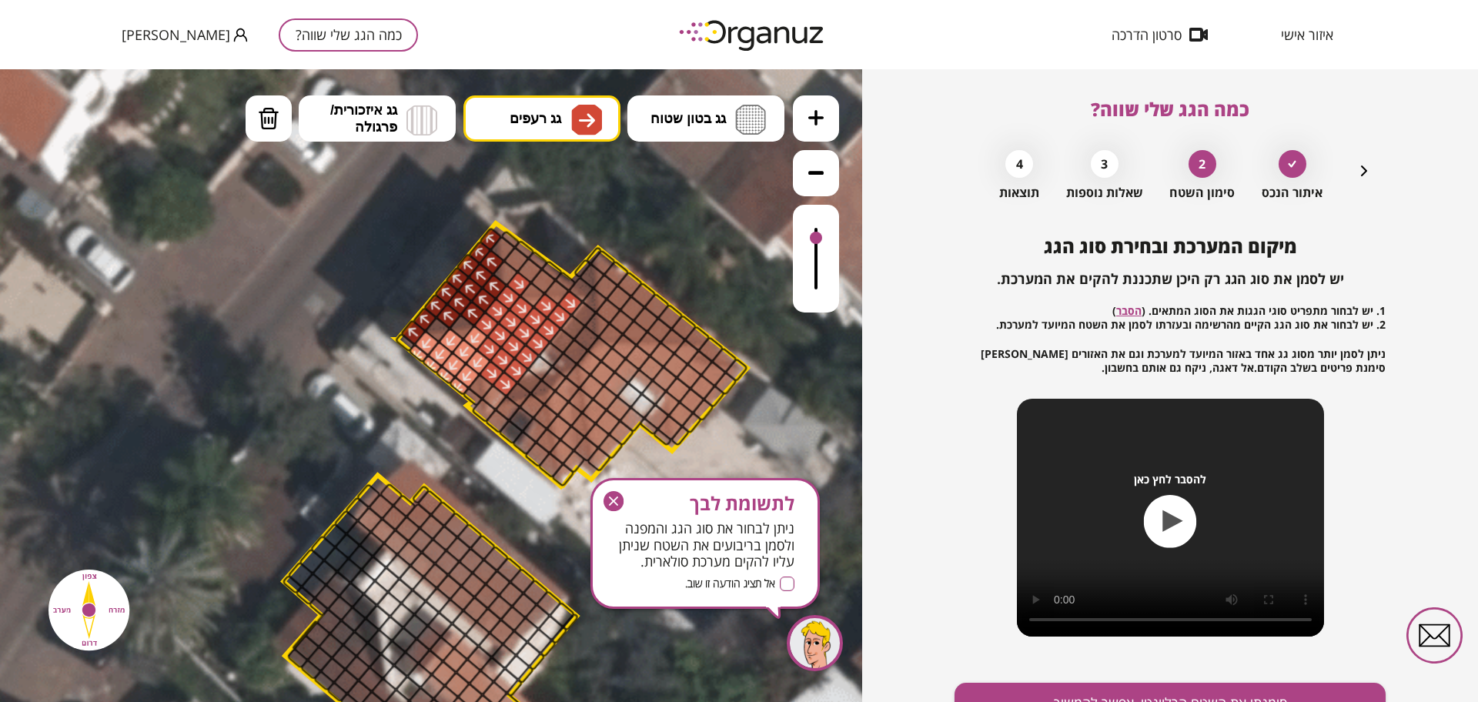
drag, startPoint x: 509, startPoint y: 292, endPoint x: 517, endPoint y: 285, distance: 10.4
click at [528, 115] on span "גג רעפים" at bounding box center [536, 118] width 52 height 17
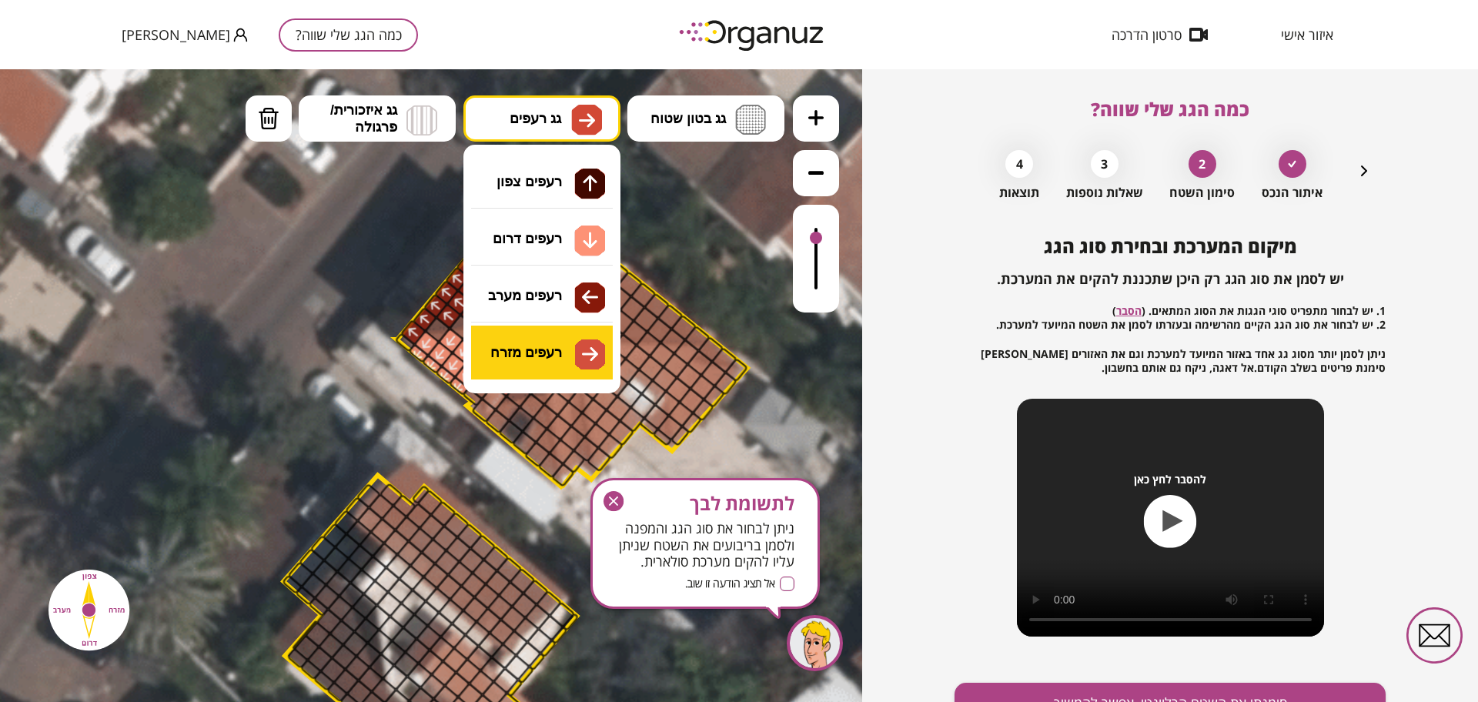
click at [576, 350] on div ".st0 { fill: #FFFFFF; } 0" at bounding box center [431, 385] width 862 height 633
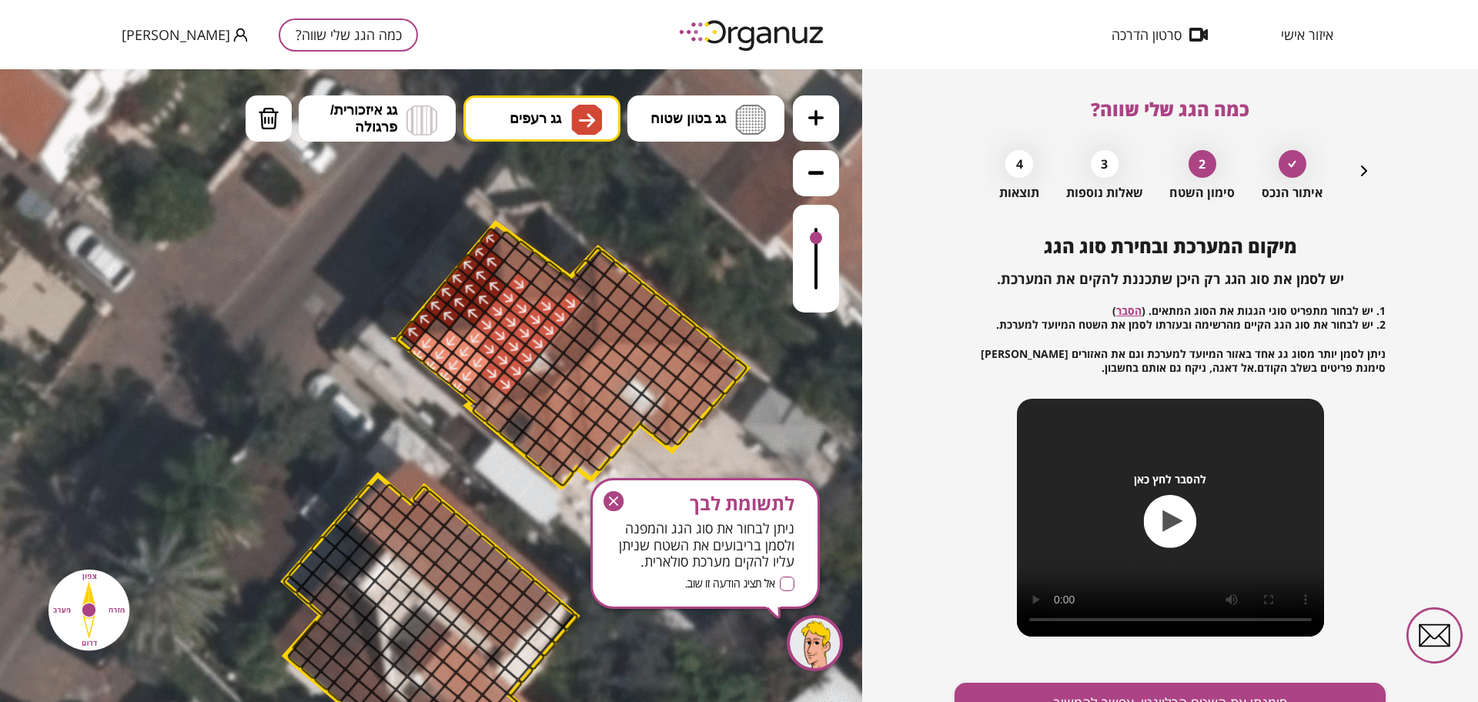
click at [510, 295] on div at bounding box center [507, 297] width 27 height 27
click at [516, 279] on div at bounding box center [519, 284] width 27 height 27
click at [524, 162] on icon at bounding box center [507, 550] width 1871 height 1871
click at [540, 105] on button "גג רעפים" at bounding box center [541, 118] width 157 height 46
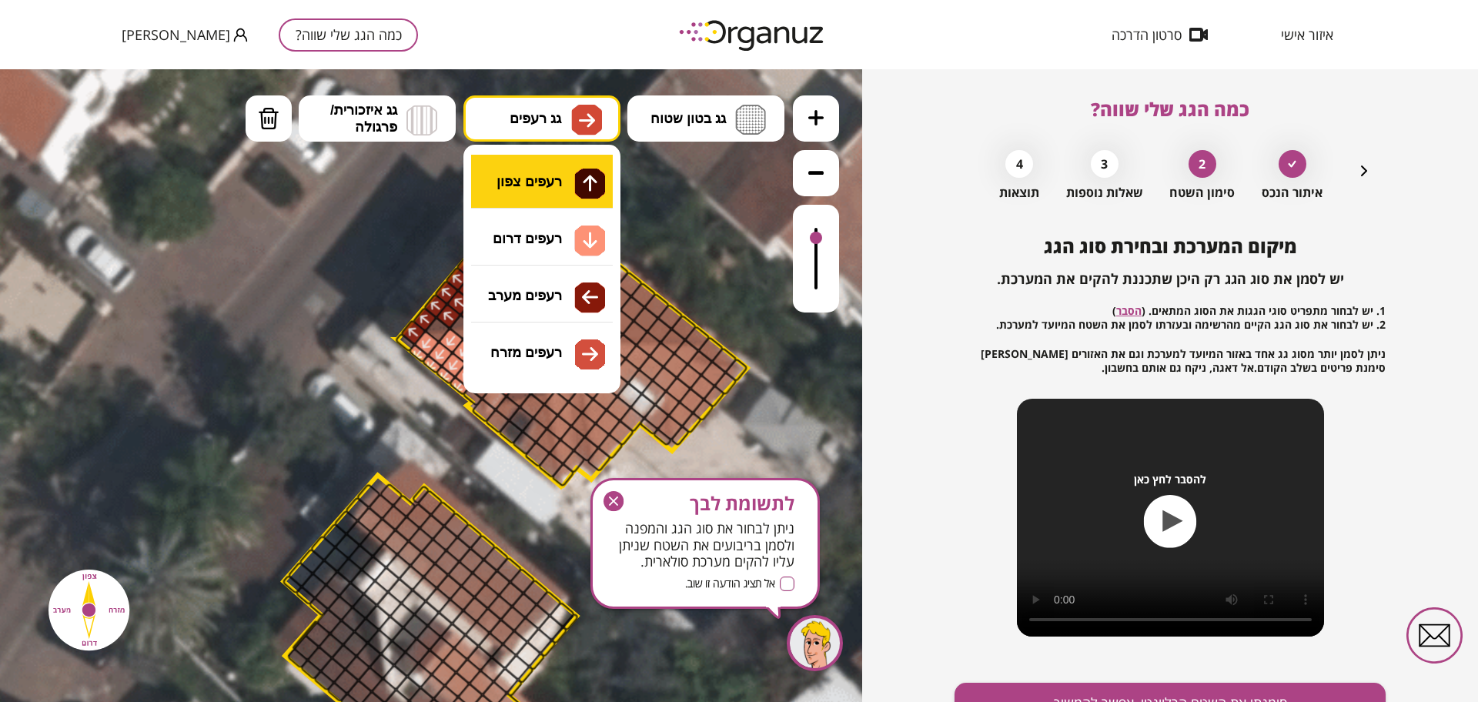
click at [541, 186] on div ".st0 { fill: #FFFFFF; } 0" at bounding box center [431, 385] width 862 height 633
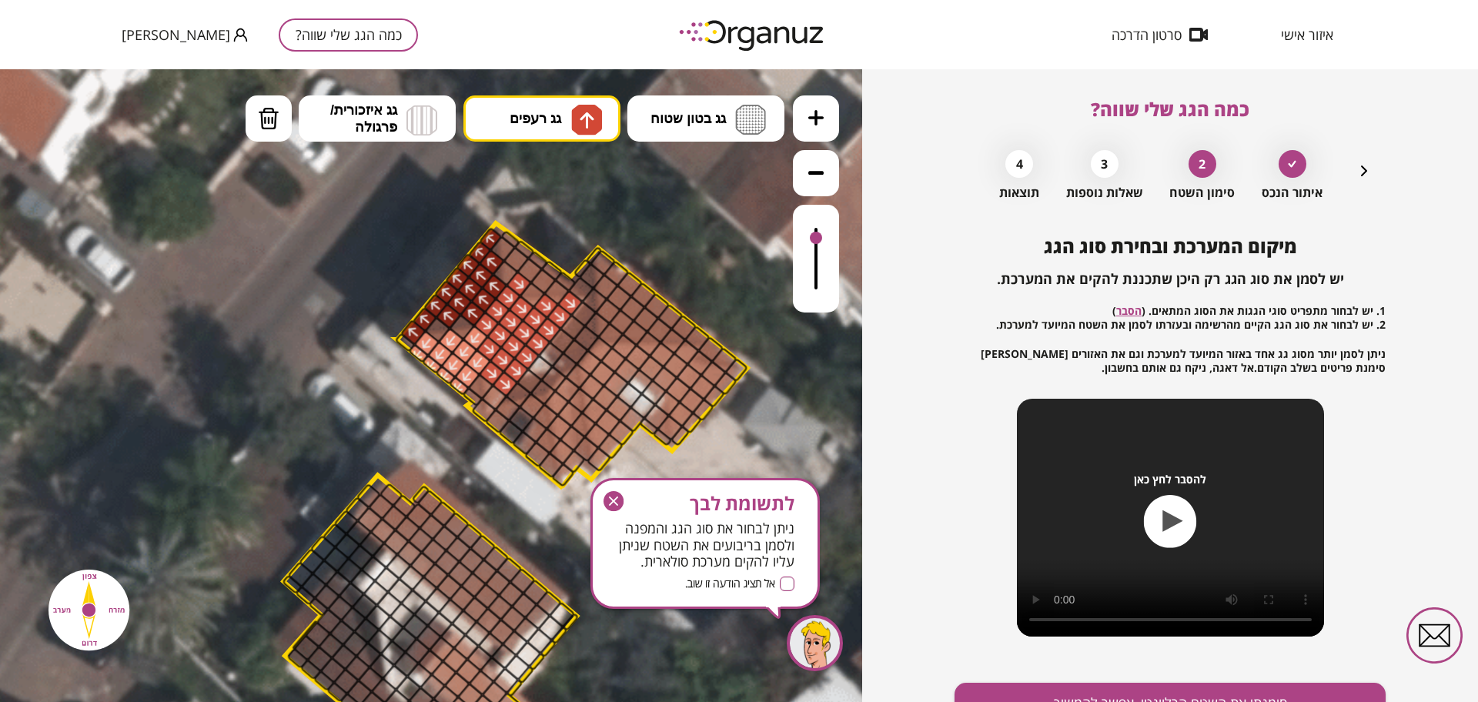
click at [508, 296] on div at bounding box center [507, 297] width 27 height 27
click at [523, 285] on div at bounding box center [519, 284] width 27 height 27
drag, startPoint x: 525, startPoint y: 289, endPoint x: 562, endPoint y: 275, distance: 39.5
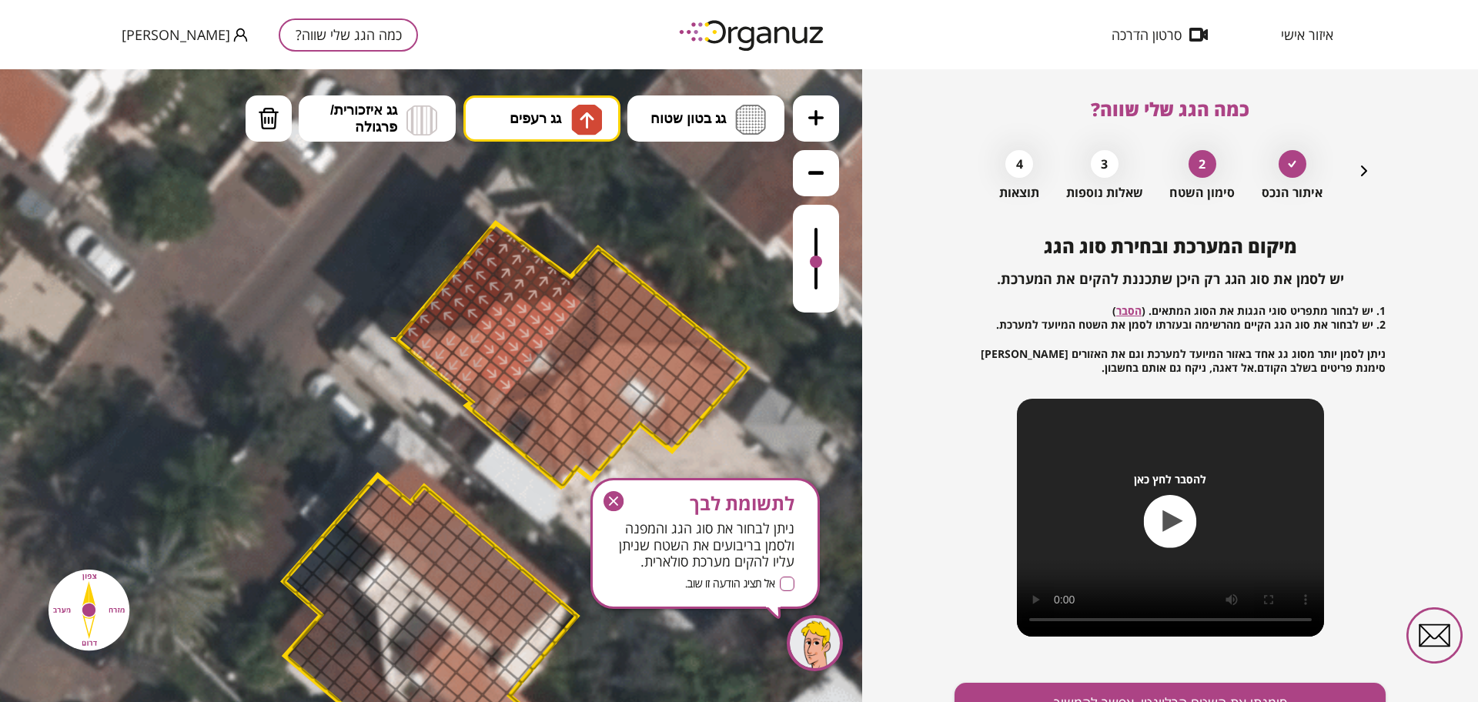
drag, startPoint x: 817, startPoint y: 236, endPoint x: 810, endPoint y: 263, distance: 27.8
click at [810, 263] on div at bounding box center [816, 262] width 12 height 12
click at [557, 134] on button "גג רעפים" at bounding box center [541, 118] width 157 height 46
click at [568, 247] on div ".st0 { fill: #FFFFFF; } 0" at bounding box center [431, 385] width 862 height 633
click at [493, 393] on div at bounding box center [494, 397] width 27 height 27
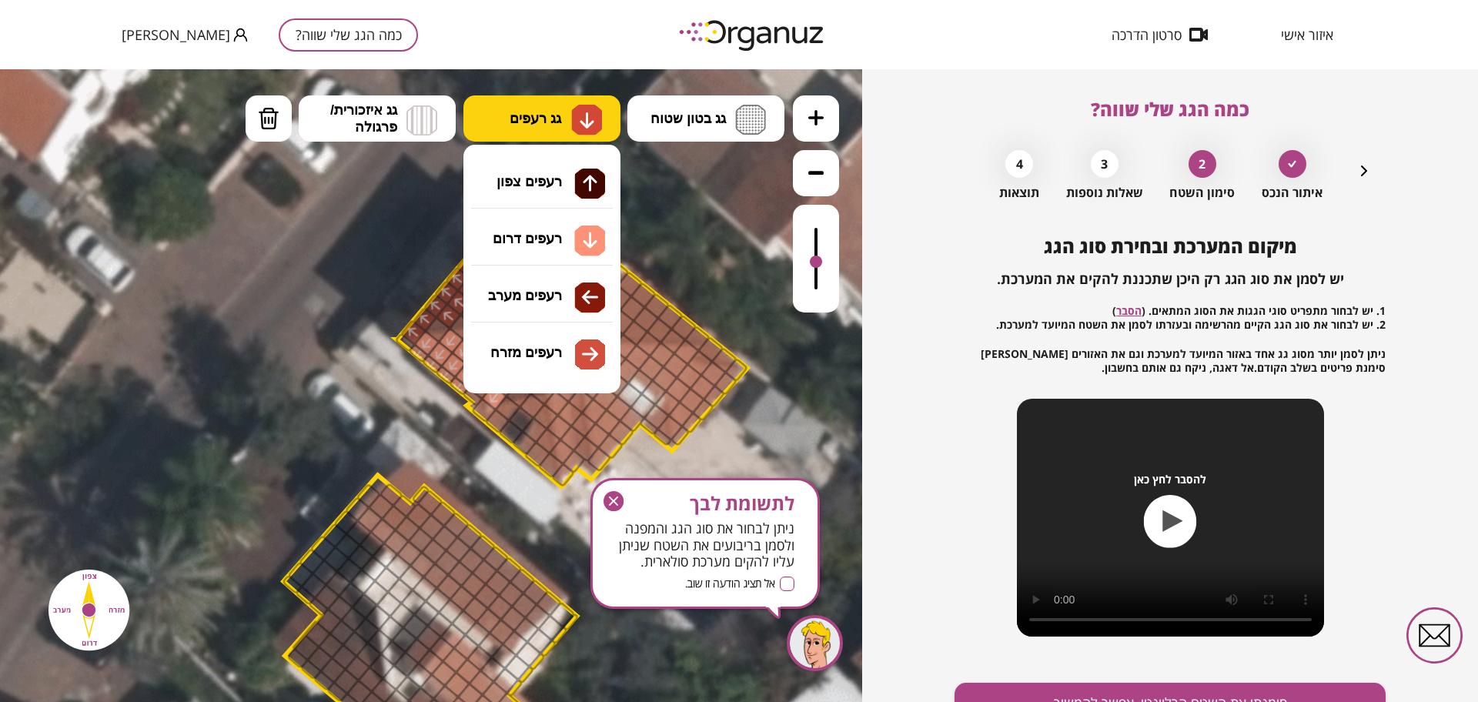
click at [560, 134] on button "גג רעפים" at bounding box center [541, 118] width 157 height 46
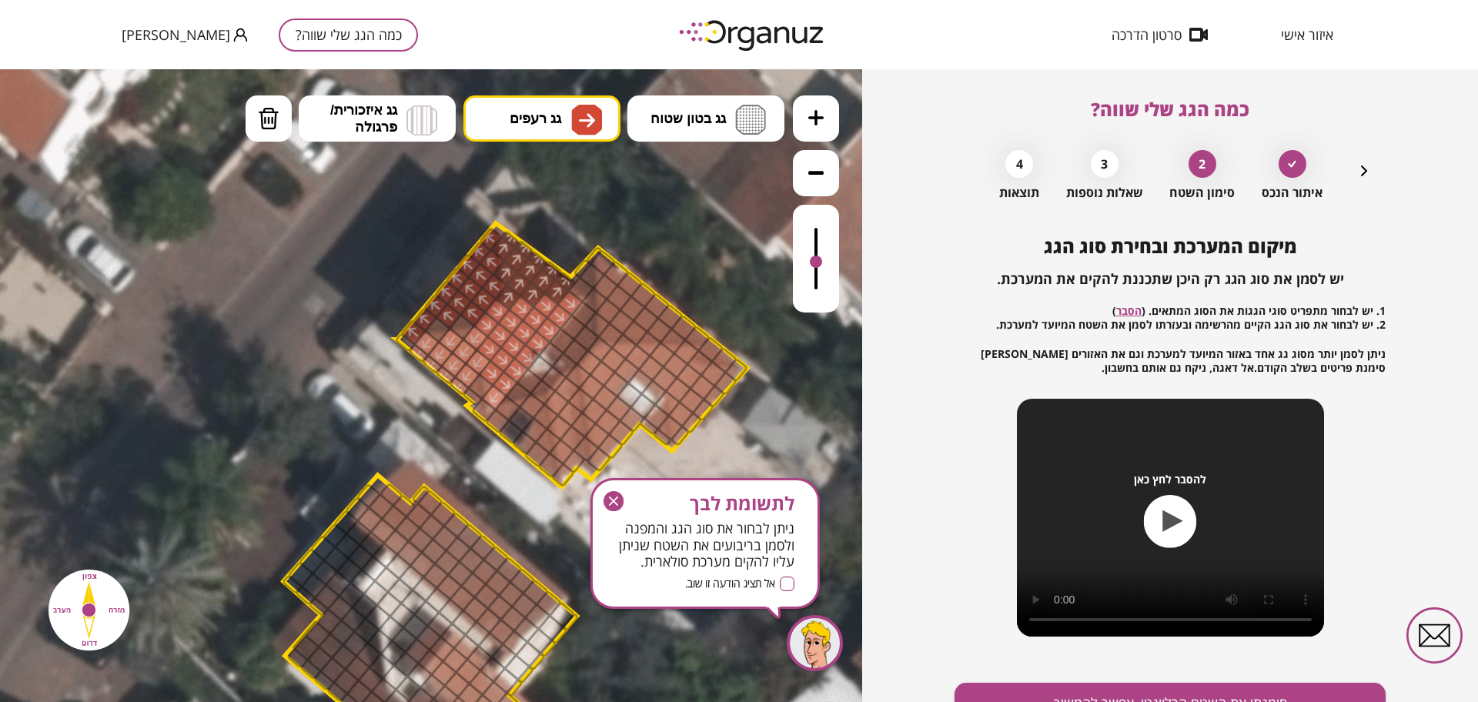
click at [577, 366] on div ".st0 { fill: #FFFFFF; } 0" at bounding box center [431, 385] width 862 height 633
click at [491, 391] on div at bounding box center [494, 397] width 27 height 27
click at [813, 255] on div at bounding box center [816, 253] width 12 height 12
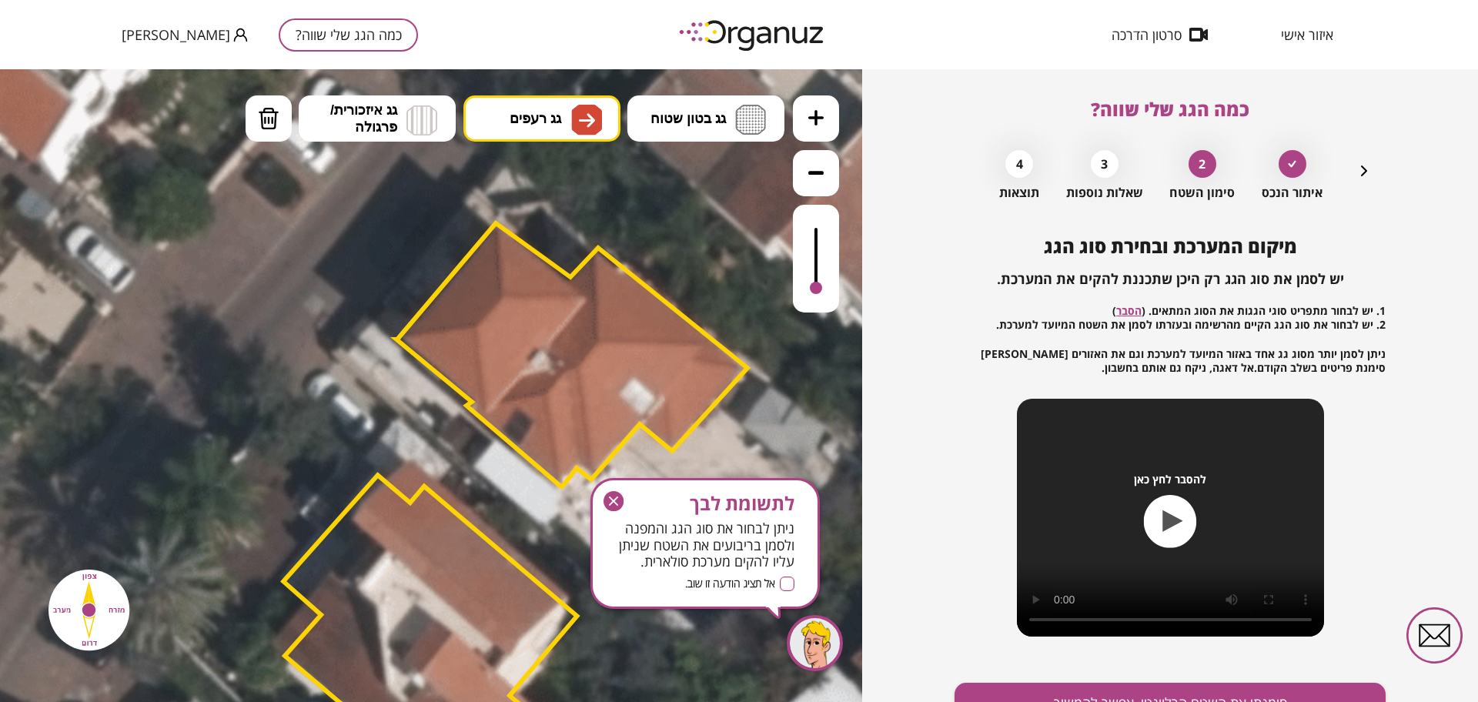
click at [815, 291] on div at bounding box center [816, 259] width 46 height 108
click at [815, 291] on div at bounding box center [816, 288] width 12 height 12
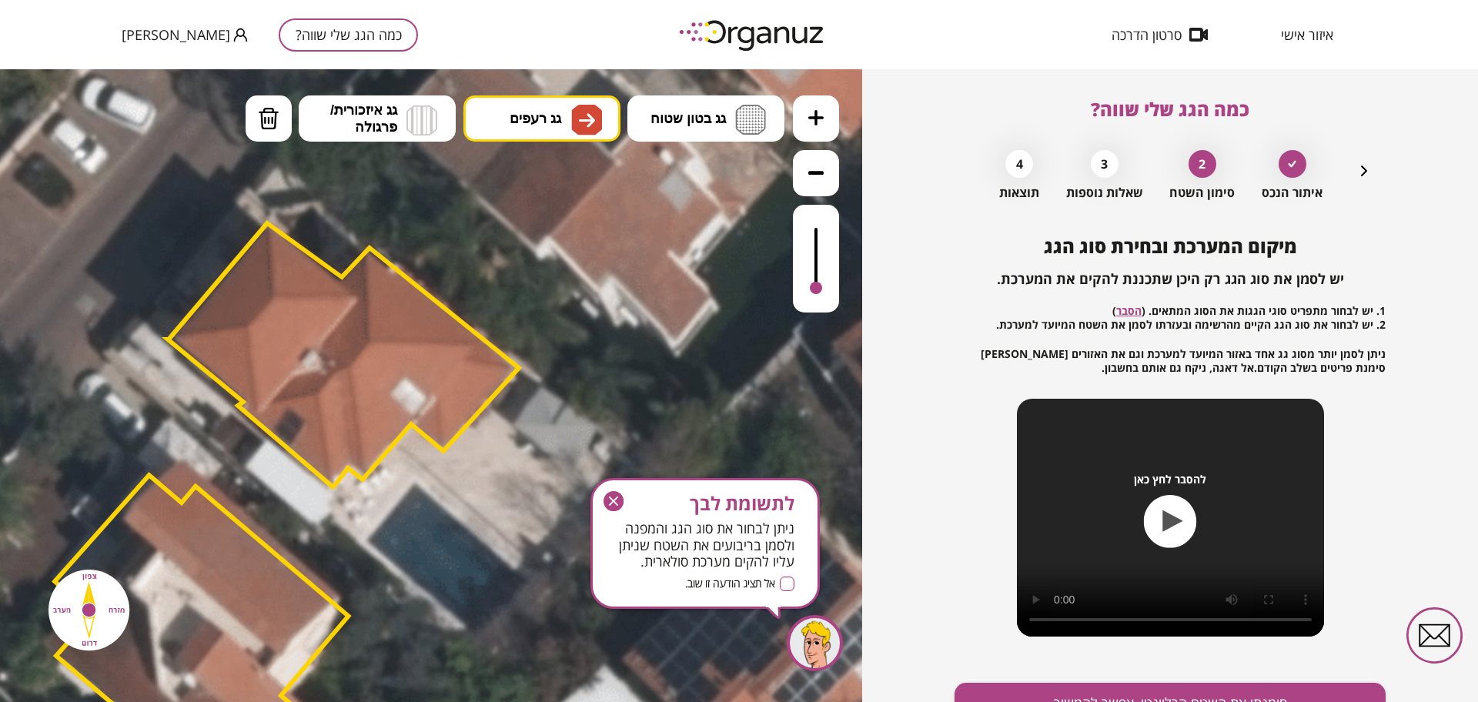
drag, startPoint x: 778, startPoint y: 443, endPoint x: 675, endPoint y: 309, distance: 169.1
click at [550, 443] on icon at bounding box center [278, 550] width 1871 height 1871
click at [815, 259] on div at bounding box center [816, 259] width 46 height 108
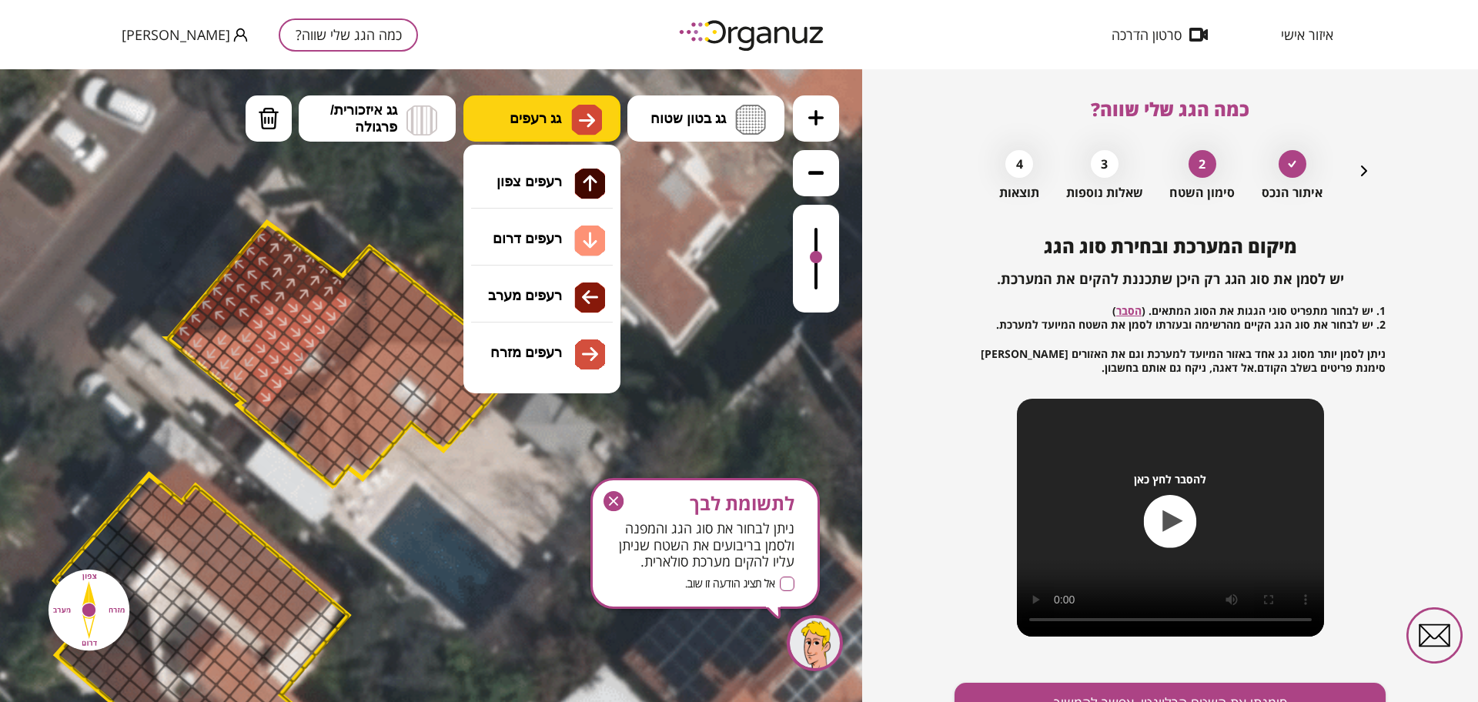
click at [504, 133] on button "גג רעפים" at bounding box center [541, 118] width 157 height 46
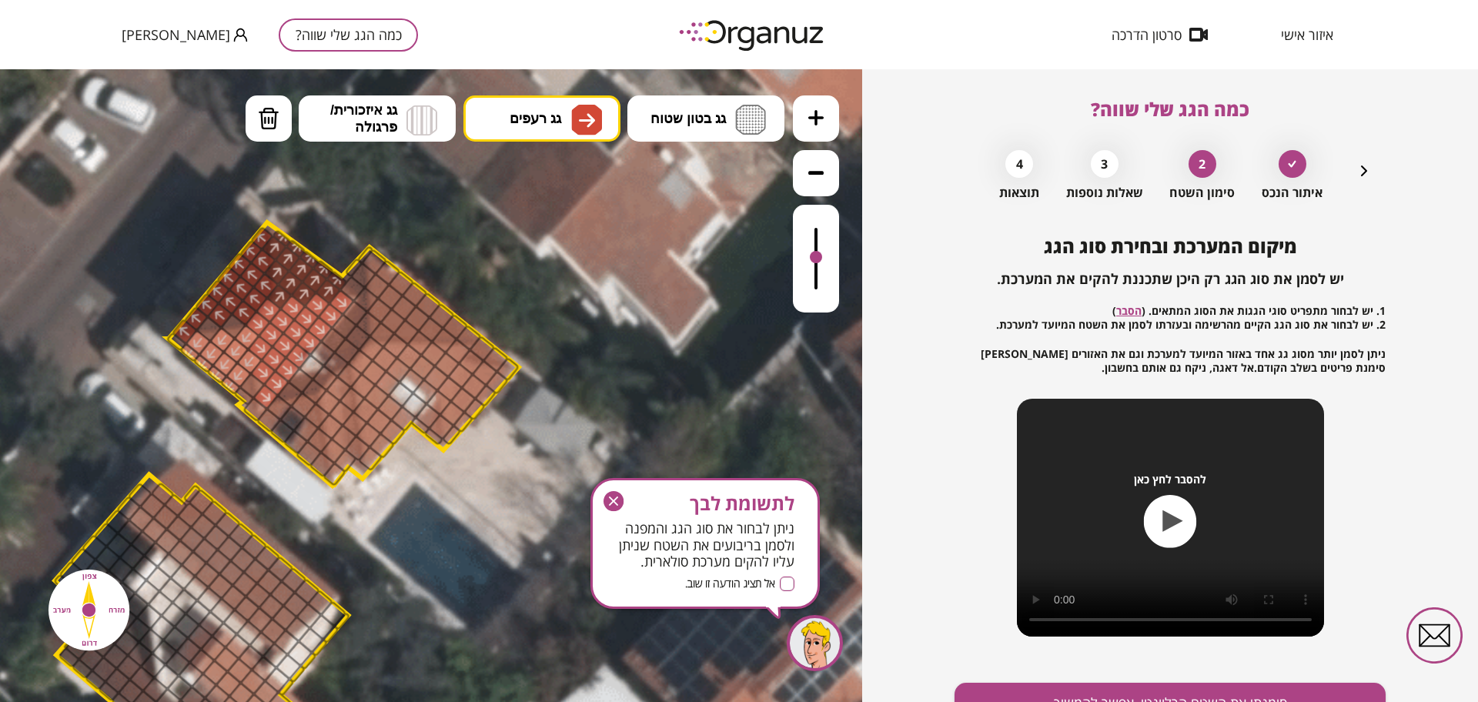
click at [554, 361] on div ".st0 { fill: #FFFFFF; } 0" at bounding box center [431, 385] width 862 height 633
drag, startPoint x: 380, startPoint y: 263, endPoint x: 403, endPoint y: 284, distance: 30.5
click at [554, 125] on span "גג רעפים" at bounding box center [536, 118] width 52 height 17
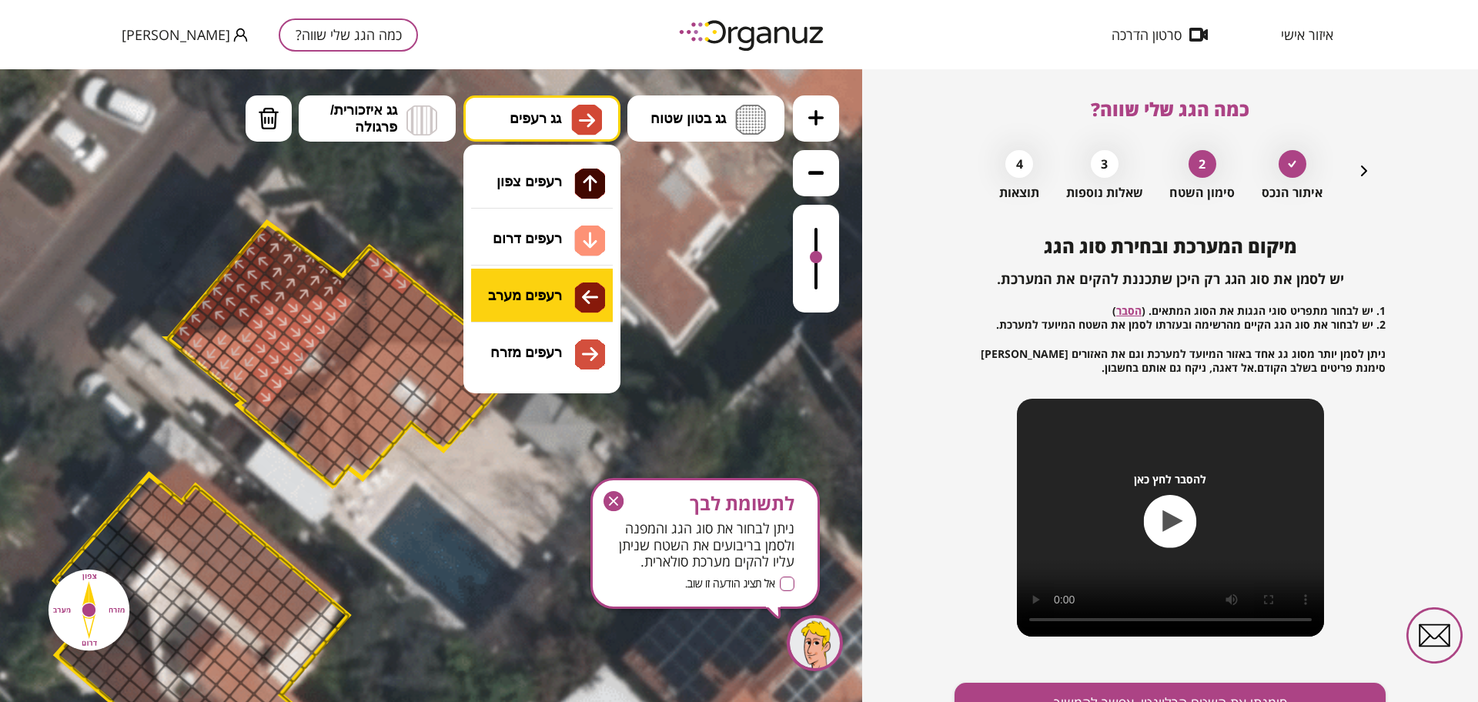
click at [555, 287] on div ".st0 { fill: #FFFFFF; } 0" at bounding box center [431, 385] width 862 height 633
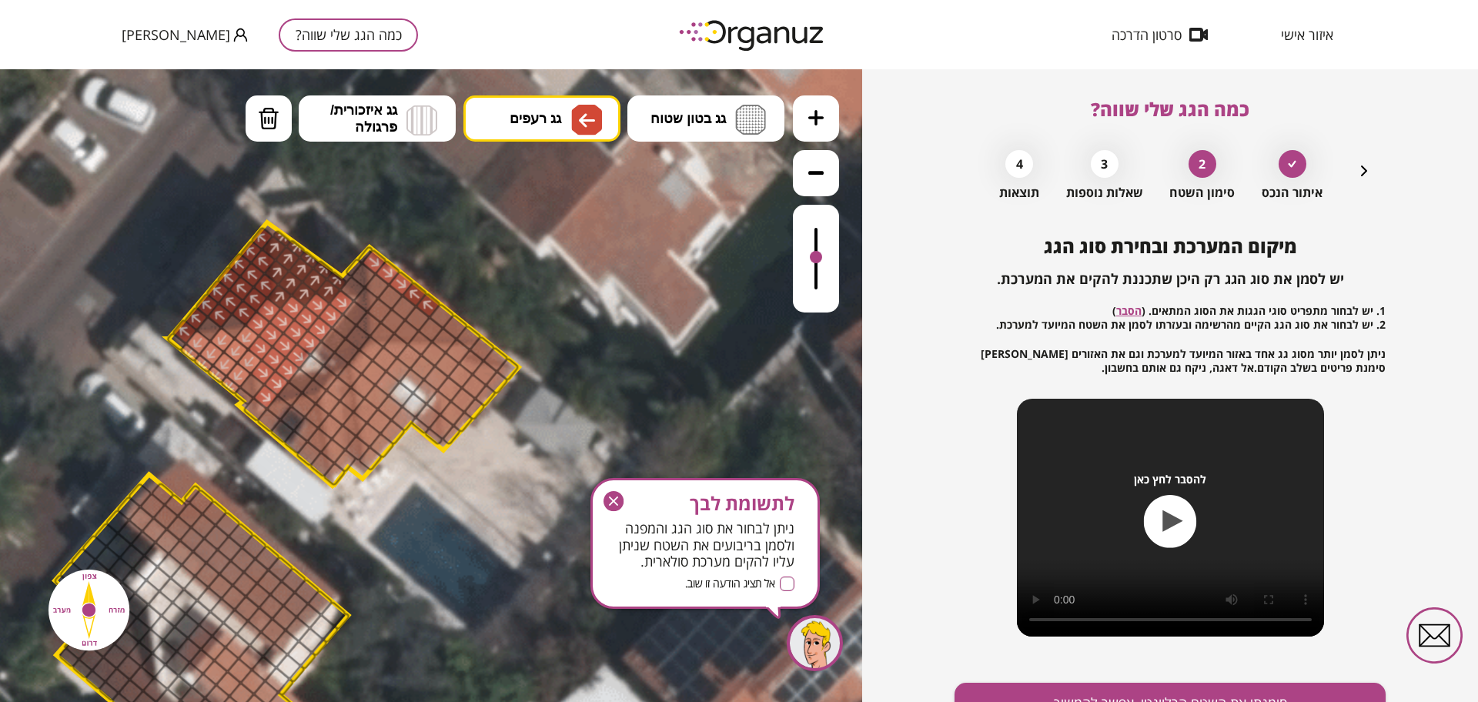
drag, startPoint x: 432, startPoint y: 297, endPoint x: 407, endPoint y: 280, distance: 29.9
click at [557, 122] on span "גג רעפים" at bounding box center [536, 118] width 52 height 17
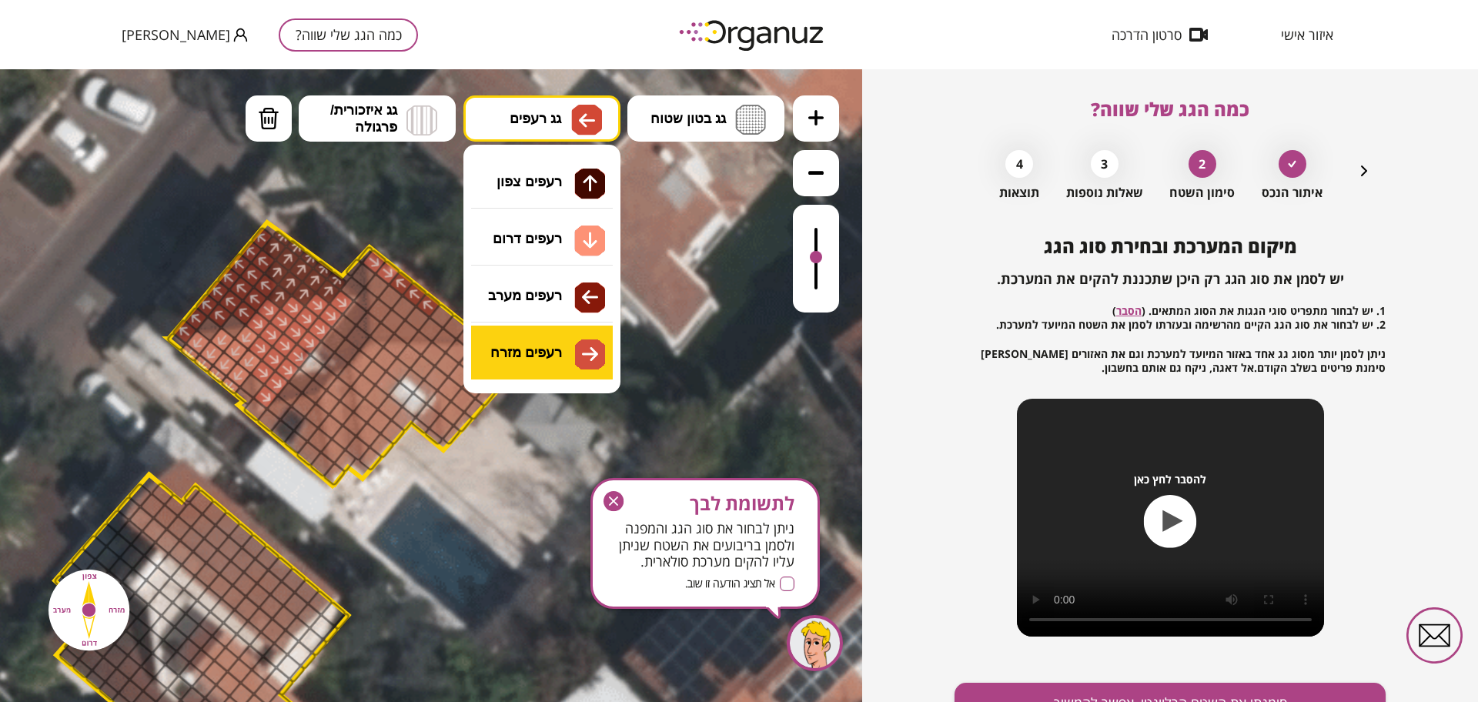
click at [537, 344] on div ".st0 { fill: #FFFFFF; } 0" at bounding box center [431, 385] width 862 height 633
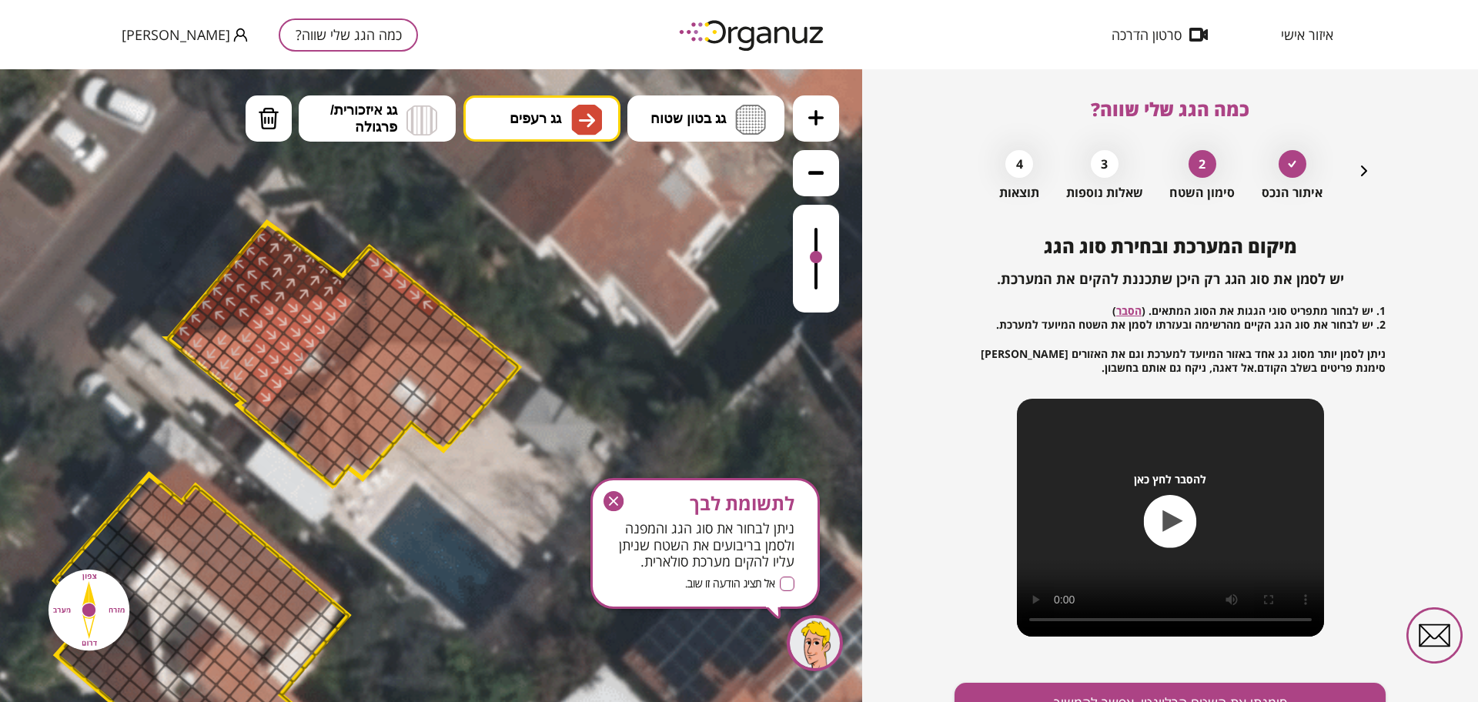
drag, startPoint x: 404, startPoint y: 278, endPoint x: 413, endPoint y: 296, distance: 20.0
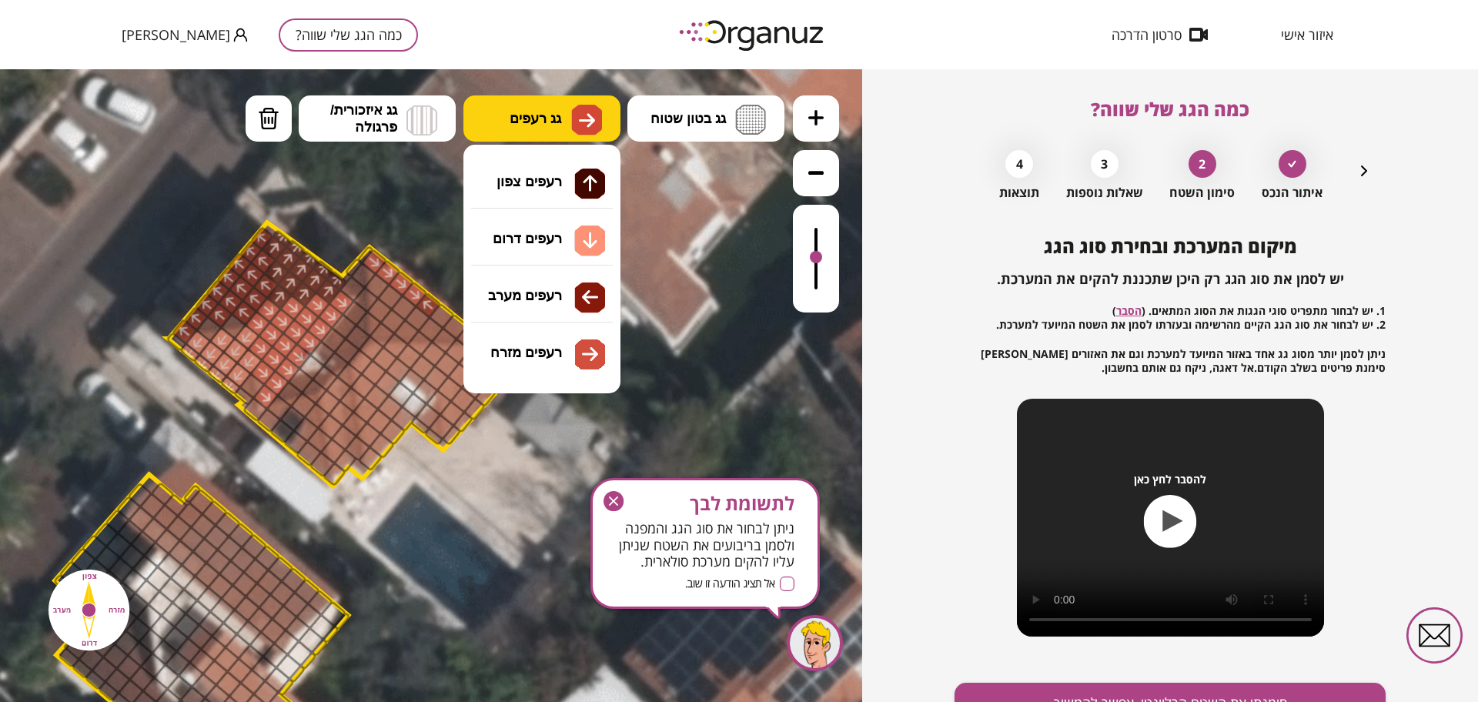
click at [512, 127] on button "גג רעפים" at bounding box center [541, 118] width 157 height 46
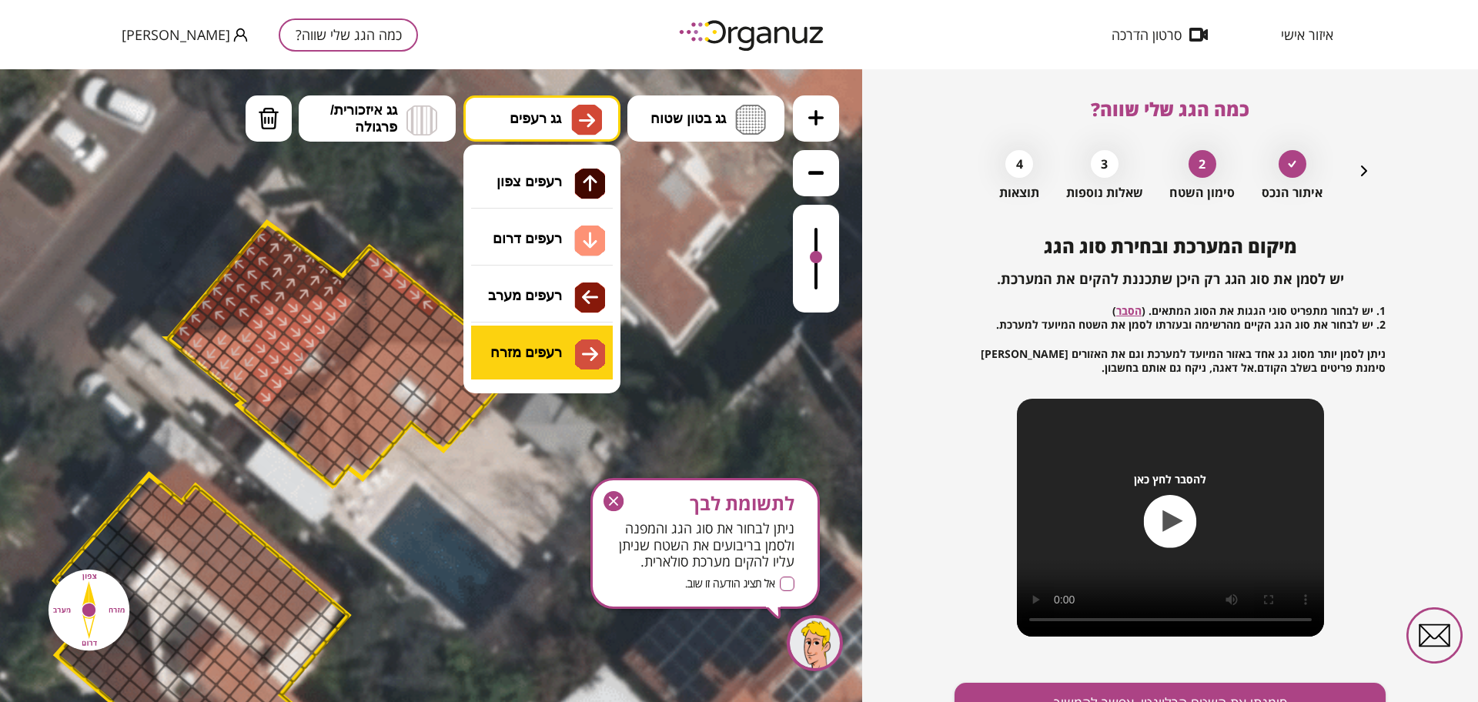
click at [566, 349] on div ".st0 { fill: #FFFFFF; } 0" at bounding box center [431, 385] width 862 height 633
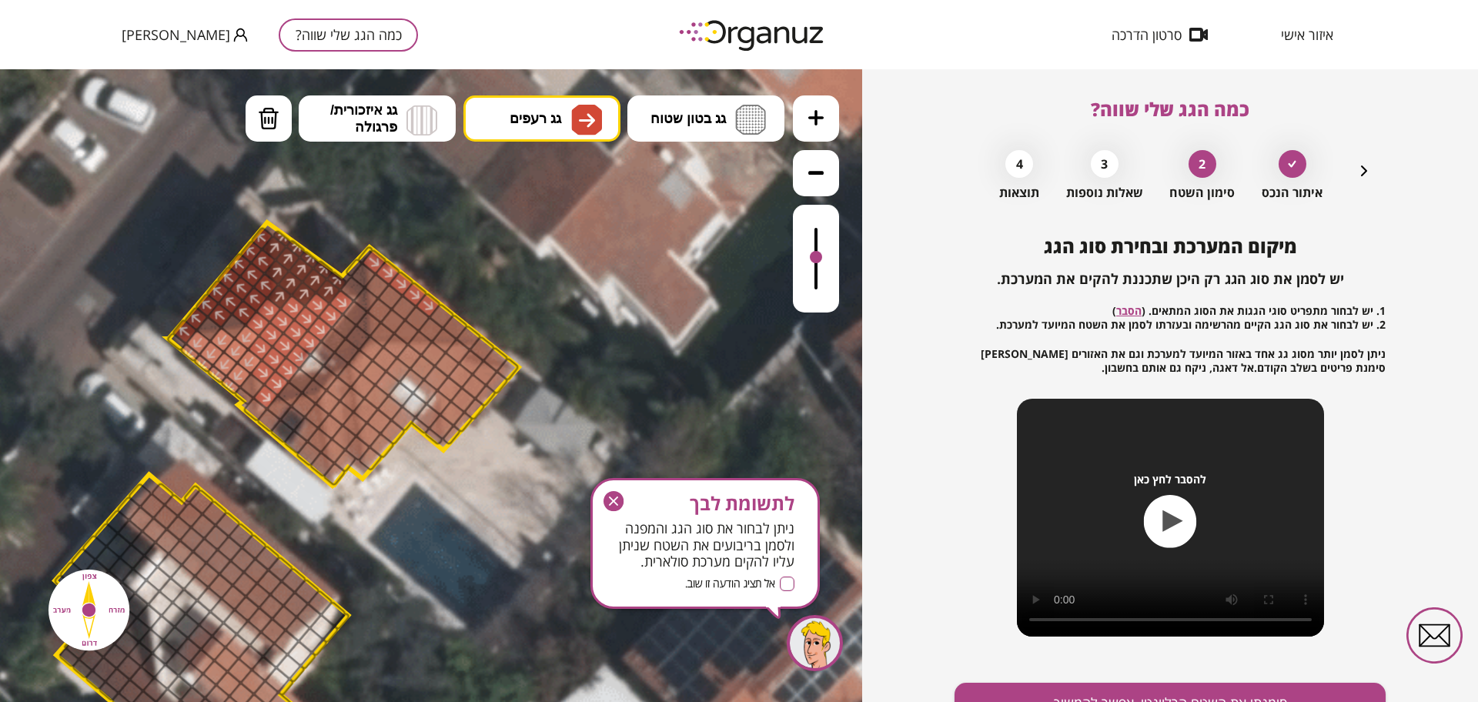
click at [431, 306] on div at bounding box center [428, 305] width 27 height 27
click at [575, 112] on img at bounding box center [586, 120] width 31 height 31
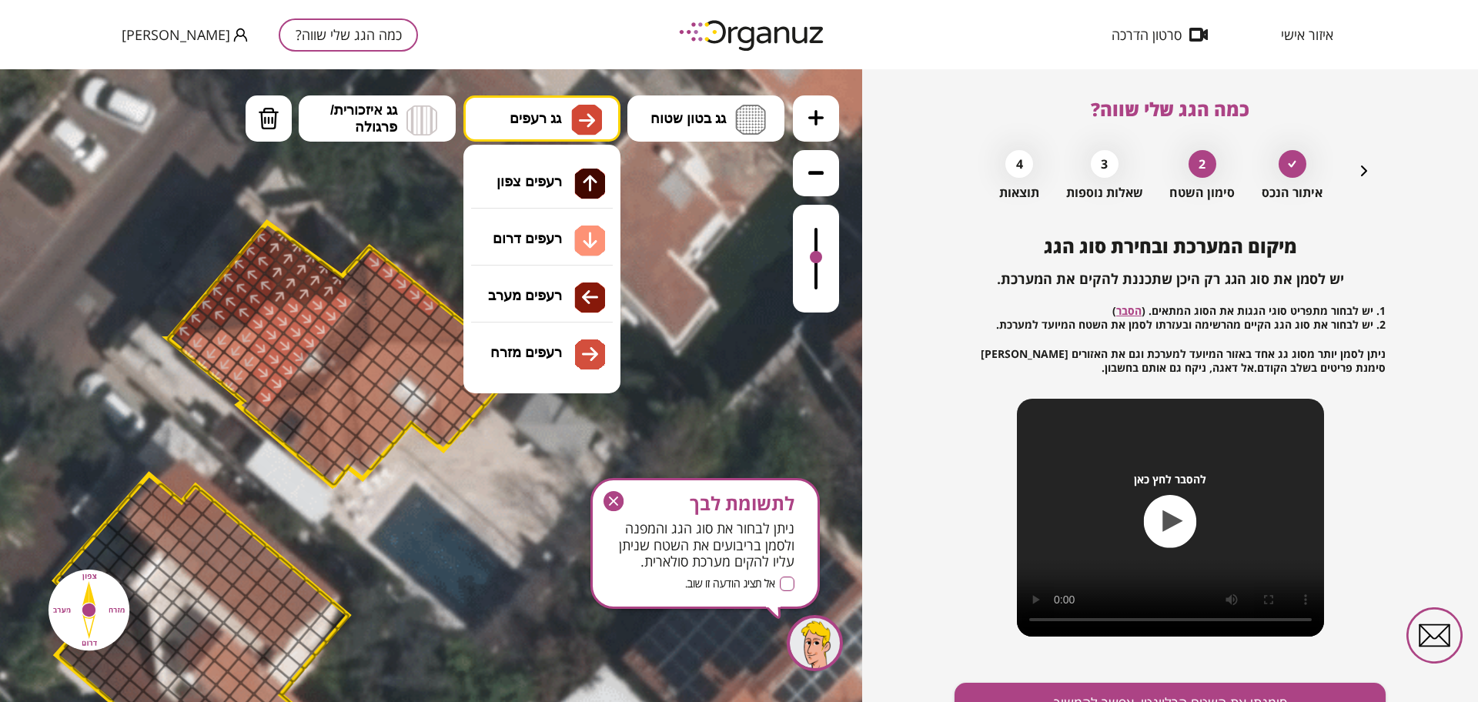
click at [574, 196] on div ".st0 { fill: #FFFFFF; } 0" at bounding box center [431, 385] width 862 height 633
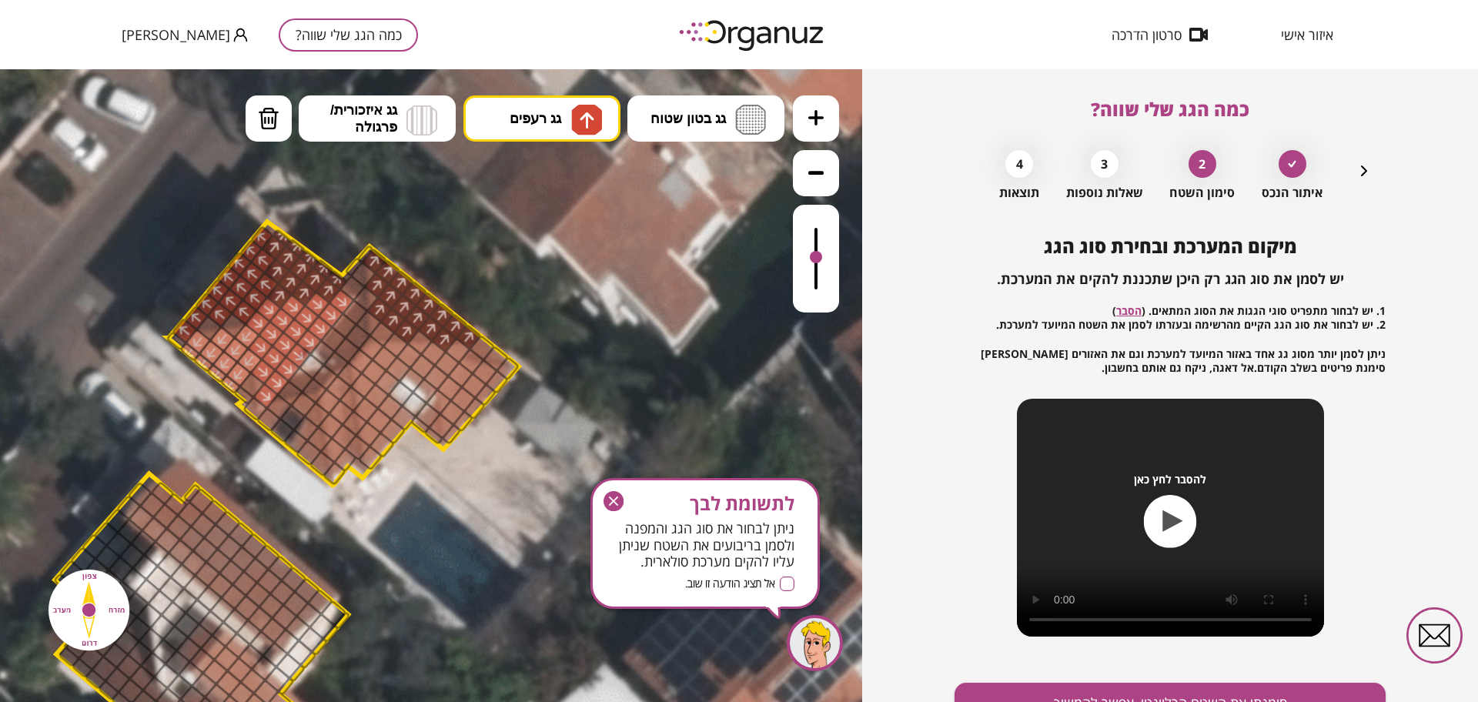
drag, startPoint x: 427, startPoint y: 304, endPoint x: 384, endPoint y: 310, distance: 43.5
click at [381, 329] on div at bounding box center [382, 334] width 27 height 27
click at [816, 260] on div at bounding box center [816, 259] width 12 height 12
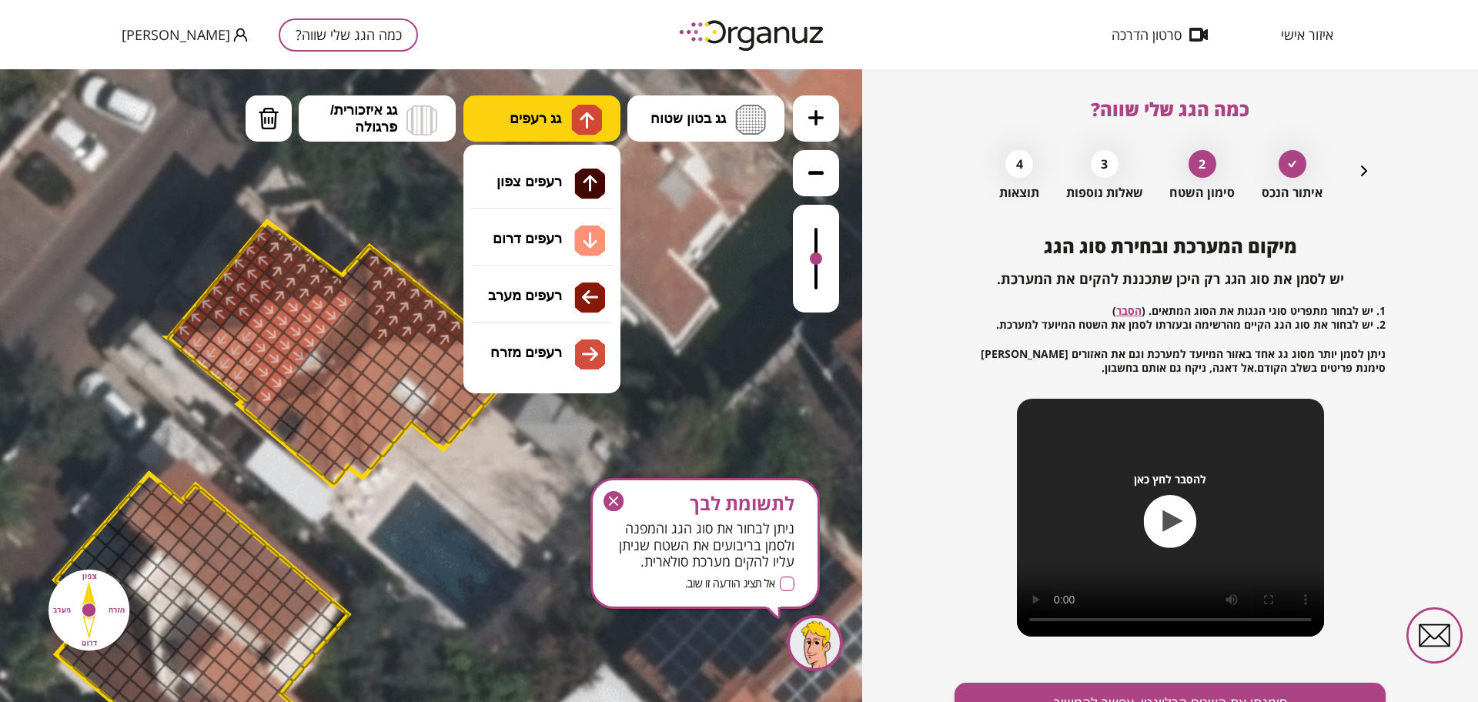
click at [508, 117] on button "גג רעפים" at bounding box center [541, 118] width 157 height 46
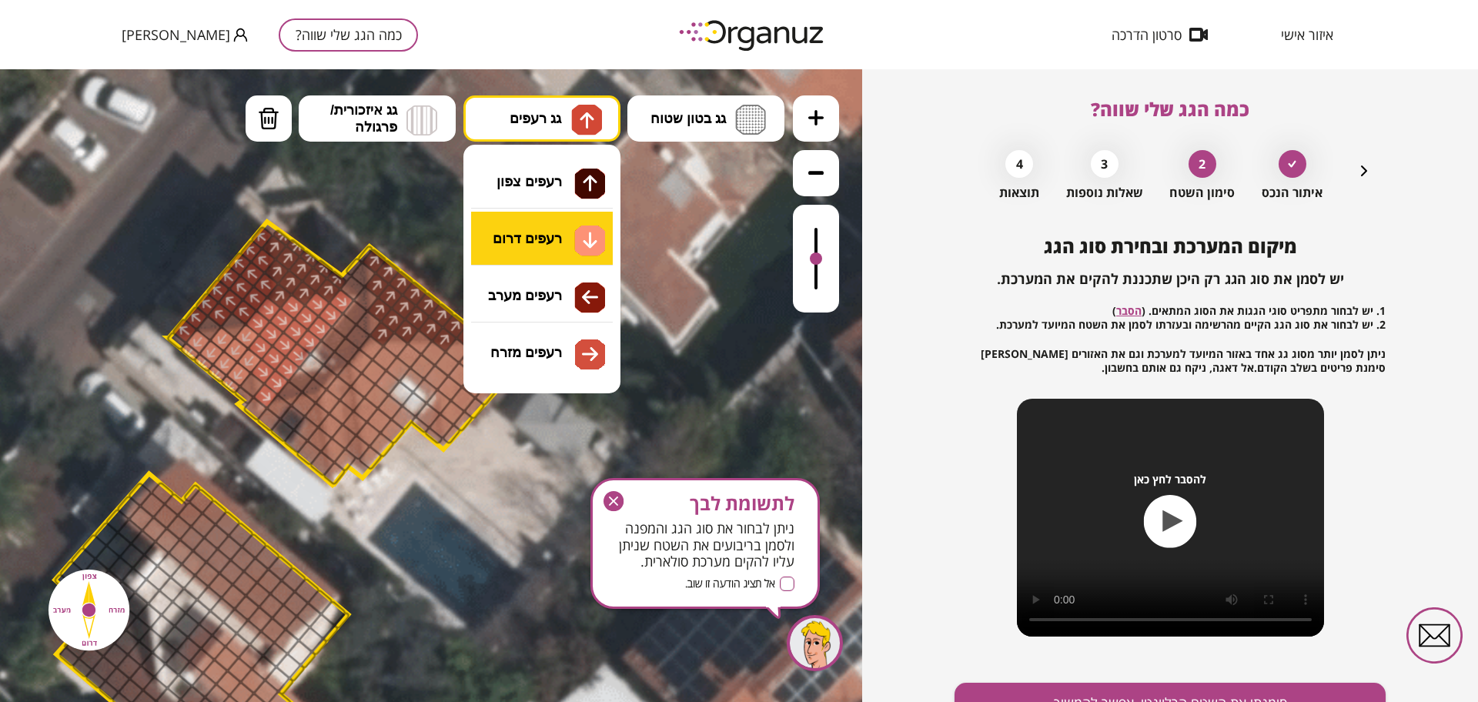
click at [576, 243] on div ".st0 { fill: #FFFFFF; } 0" at bounding box center [431, 385] width 862 height 633
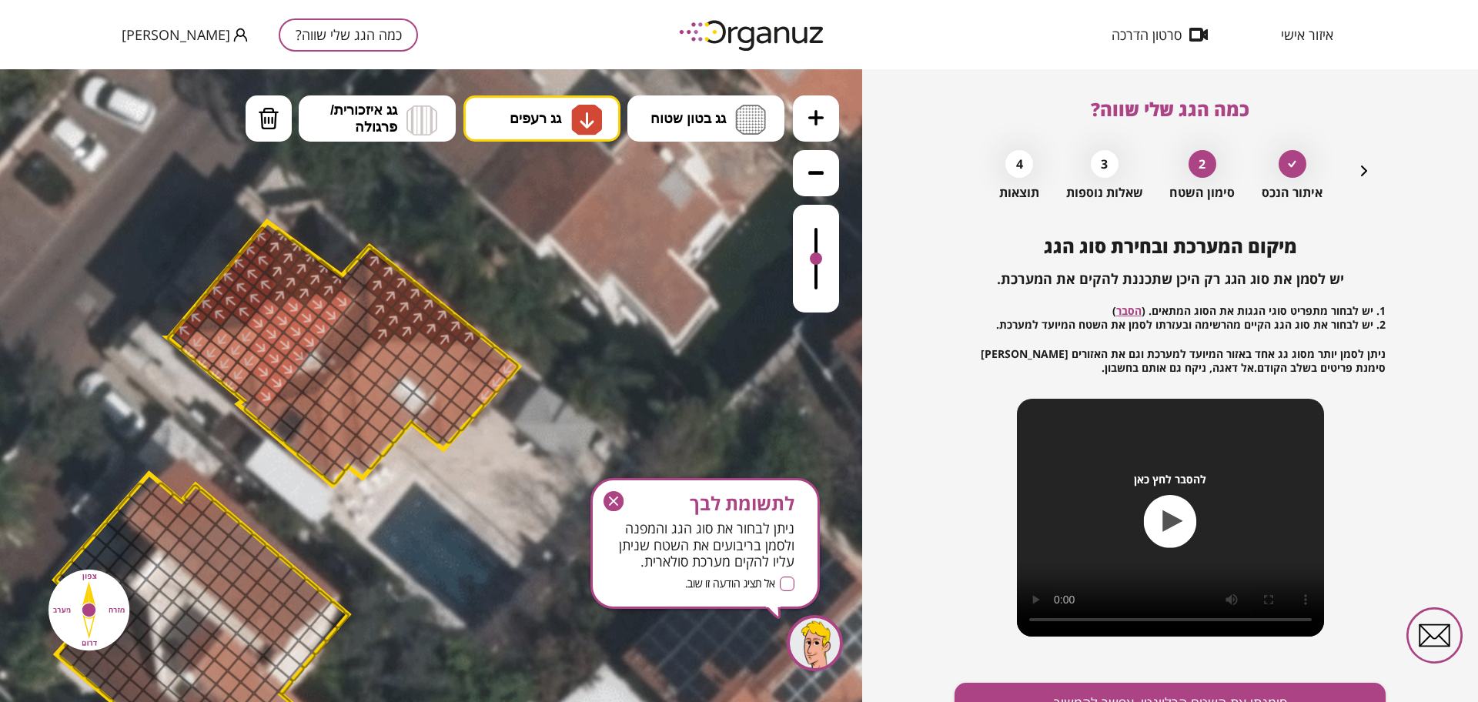
drag, startPoint x: 504, startPoint y: 373, endPoint x: 509, endPoint y: 274, distance: 99.4
click at [540, 122] on span "גג רעפים" at bounding box center [536, 118] width 52 height 17
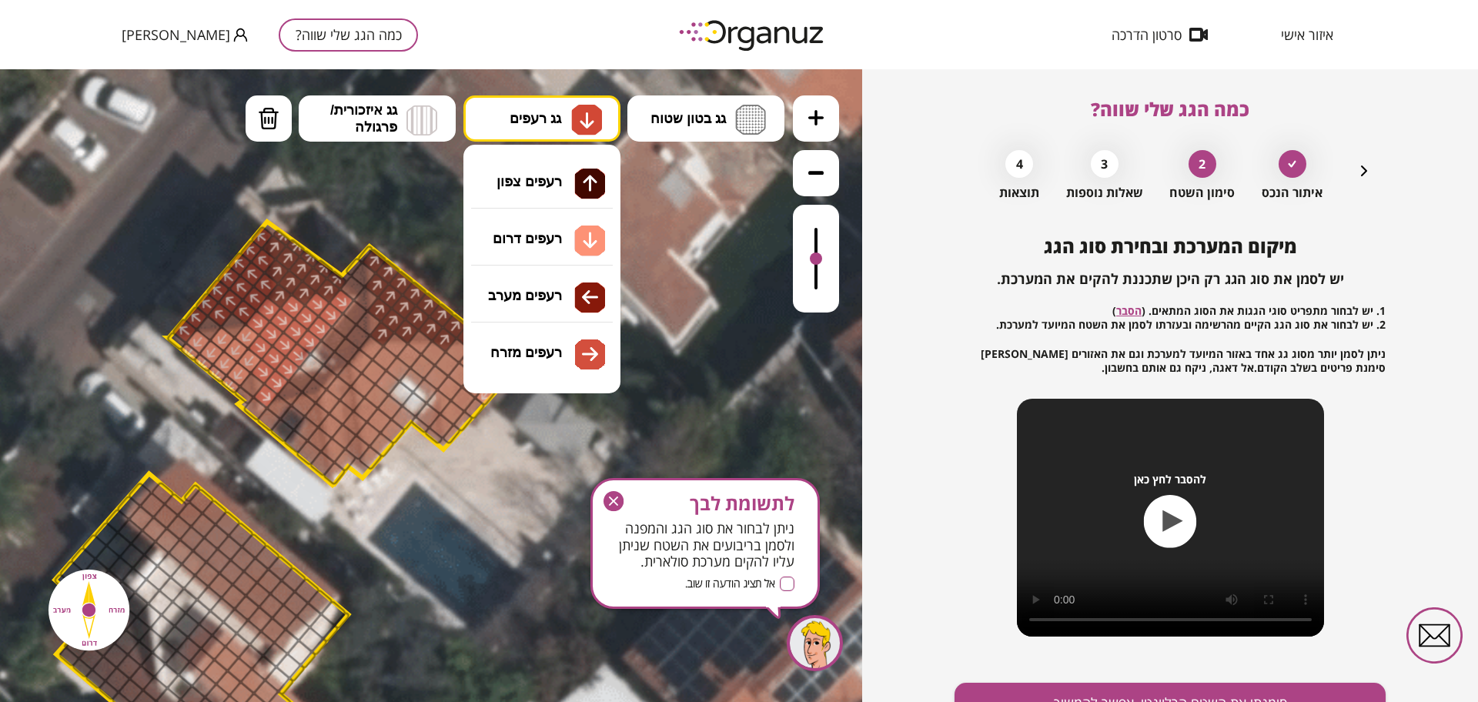
click at [544, 350] on div ".st0 { fill: #FFFFFF; } 0" at bounding box center [431, 385] width 862 height 633
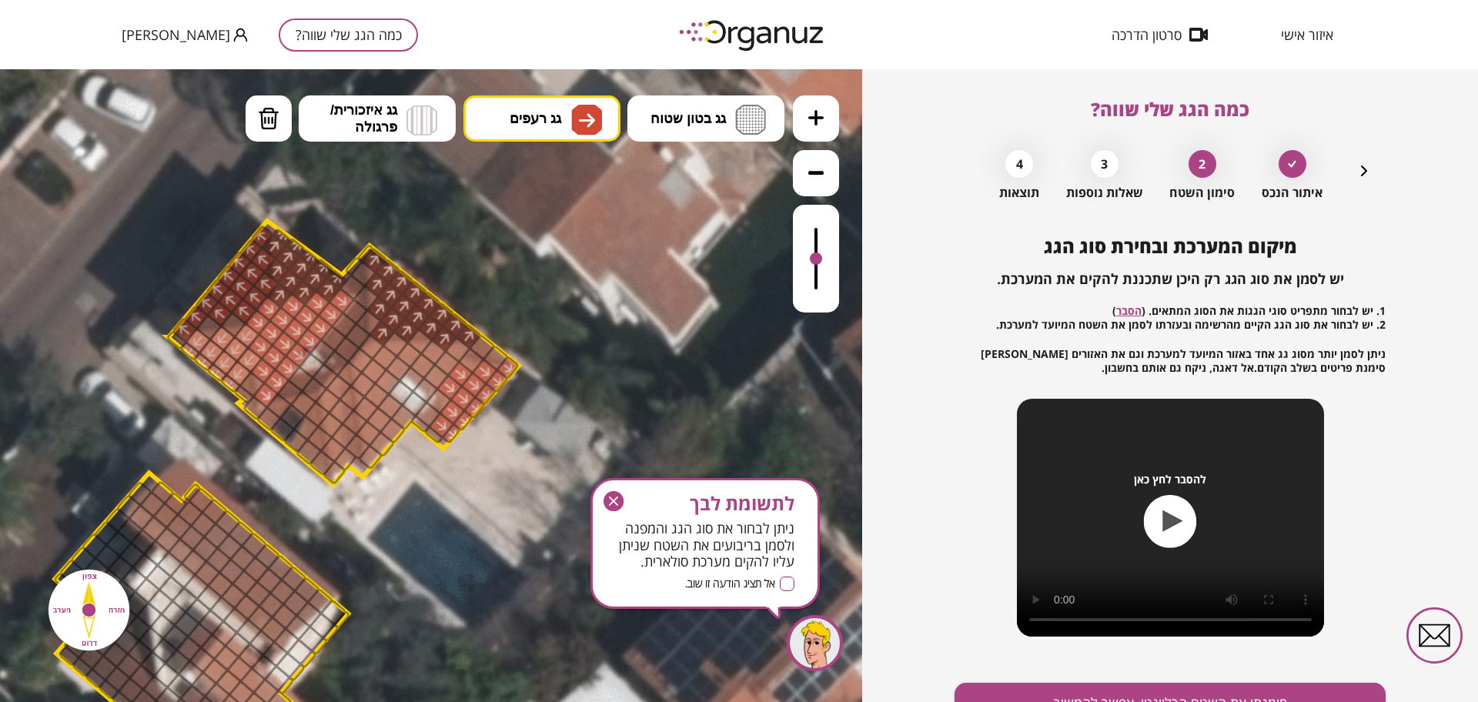
drag, startPoint x: 484, startPoint y: 392, endPoint x: 453, endPoint y: 384, distance: 32.5
drag, startPoint x: 807, startPoint y: 260, endPoint x: 824, endPoint y: 264, distance: 17.4
click at [813, 263] on div at bounding box center [816, 259] width 46 height 108
click at [835, 269] on div at bounding box center [816, 259] width 46 height 108
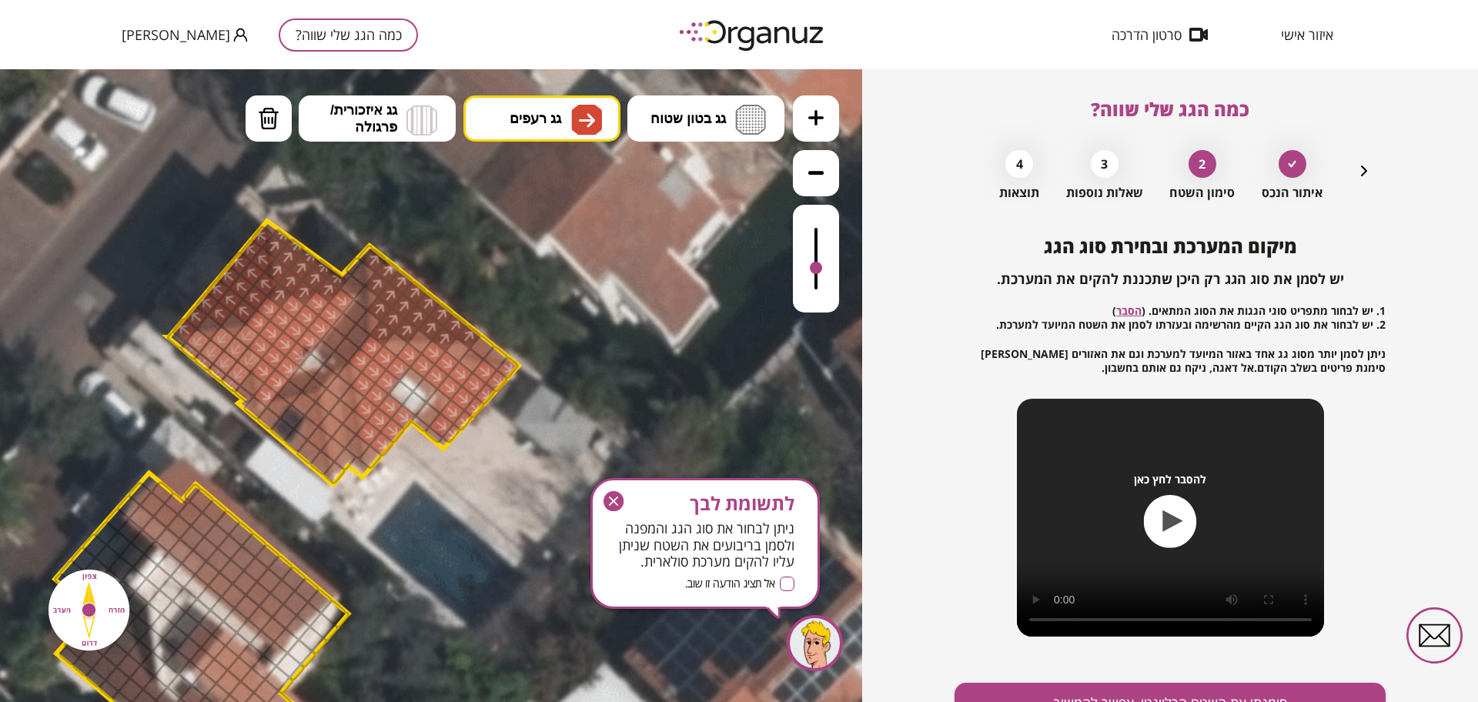
drag, startPoint x: 439, startPoint y: 358, endPoint x: 364, endPoint y: 359, distance: 74.7
click at [420, 346] on div at bounding box center [419, 341] width 27 height 27
click at [392, 343] on div at bounding box center [395, 344] width 27 height 27
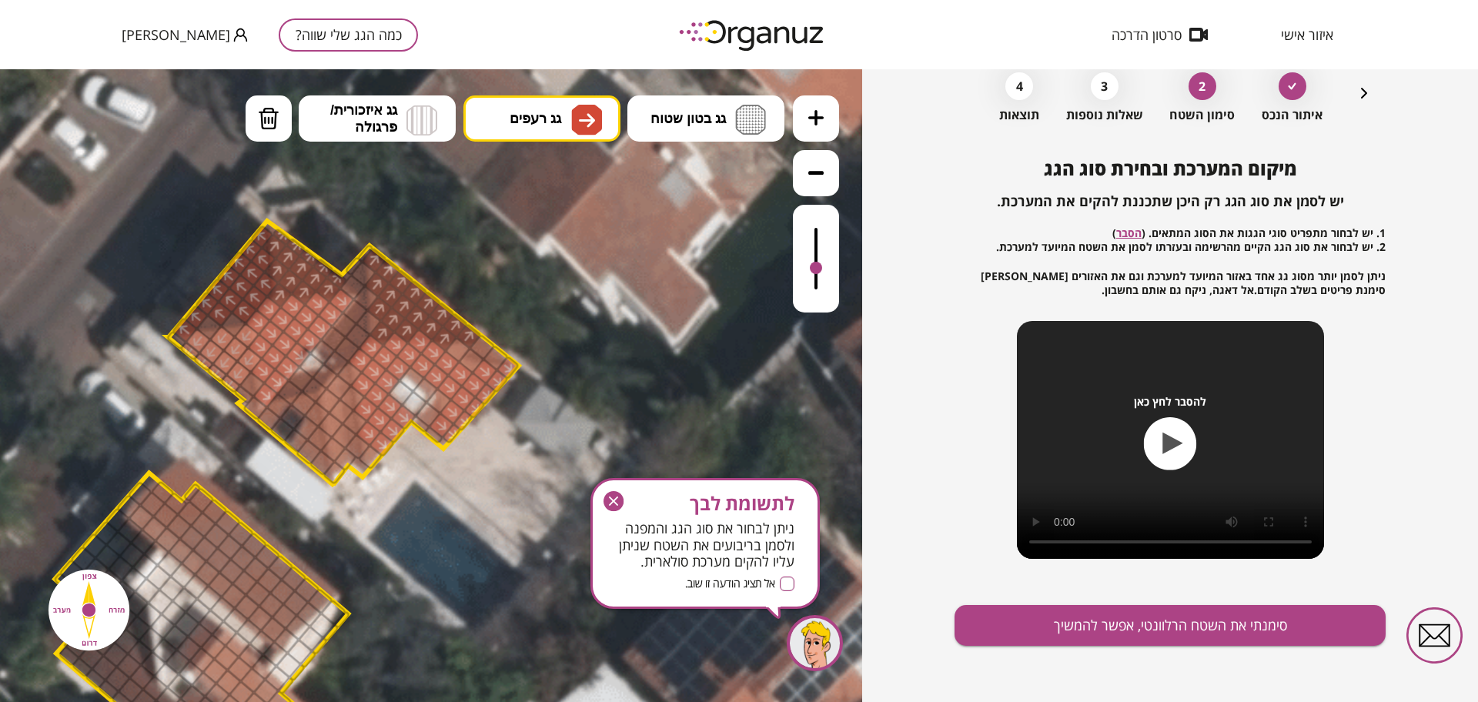
scroll to position [80, 0]
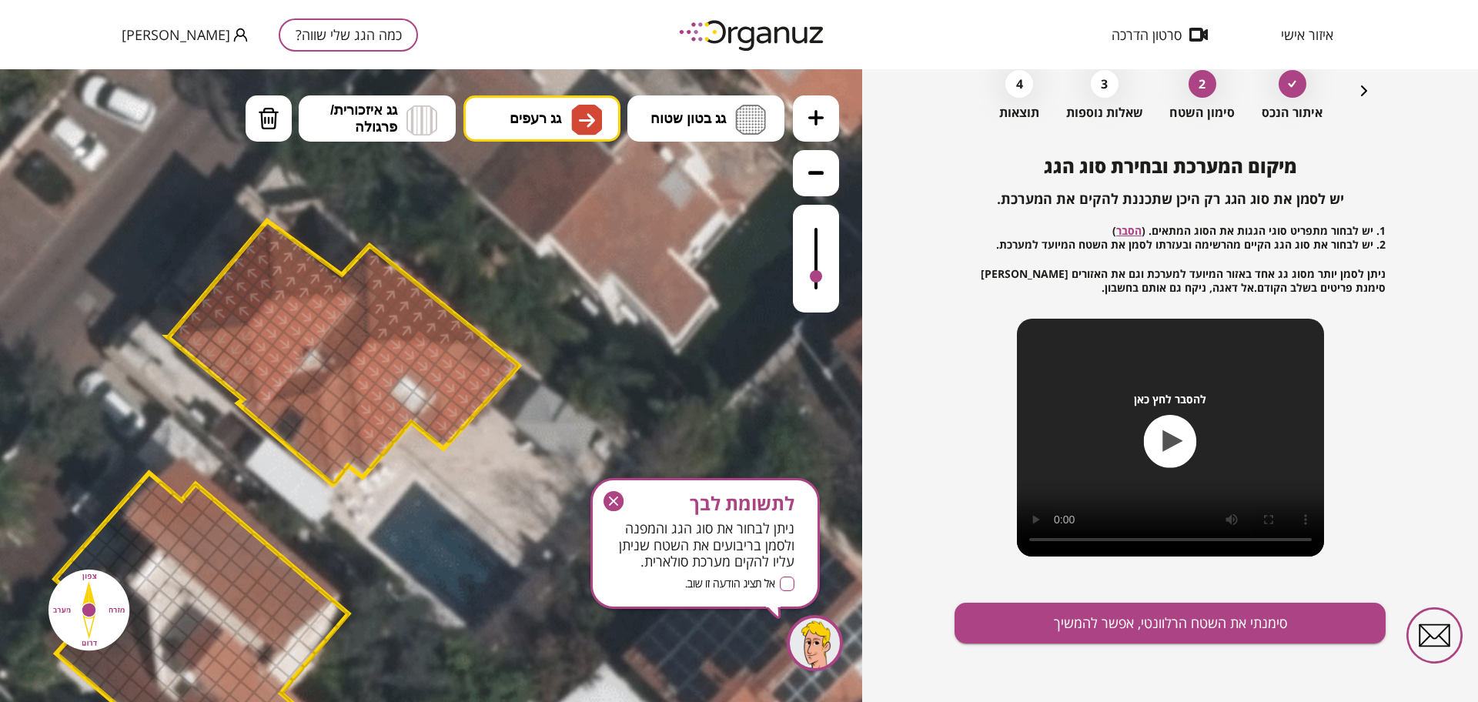
drag, startPoint x: 812, startPoint y: 268, endPoint x: 836, endPoint y: 319, distance: 56.1
click at [836, 319] on div ".st0 { fill: #FFFFFF; } 0" at bounding box center [431, 385] width 862 height 633
click at [1121, 614] on button "סימנתי את השטח הרלוונטי, אפשר להמשיך" at bounding box center [1170, 623] width 431 height 41
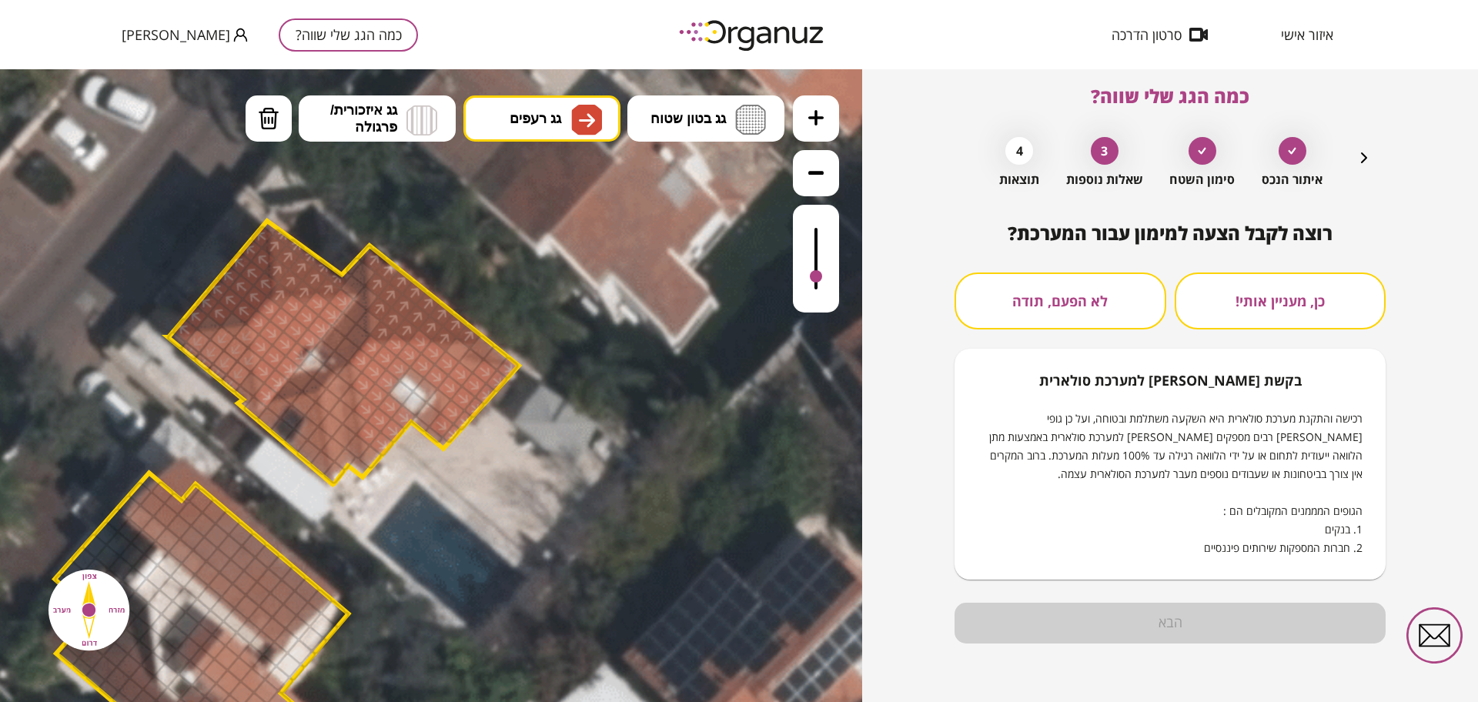
scroll to position [13, 0]
click at [1089, 306] on button "לא הפעם, תודה" at bounding box center [1061, 301] width 212 height 57
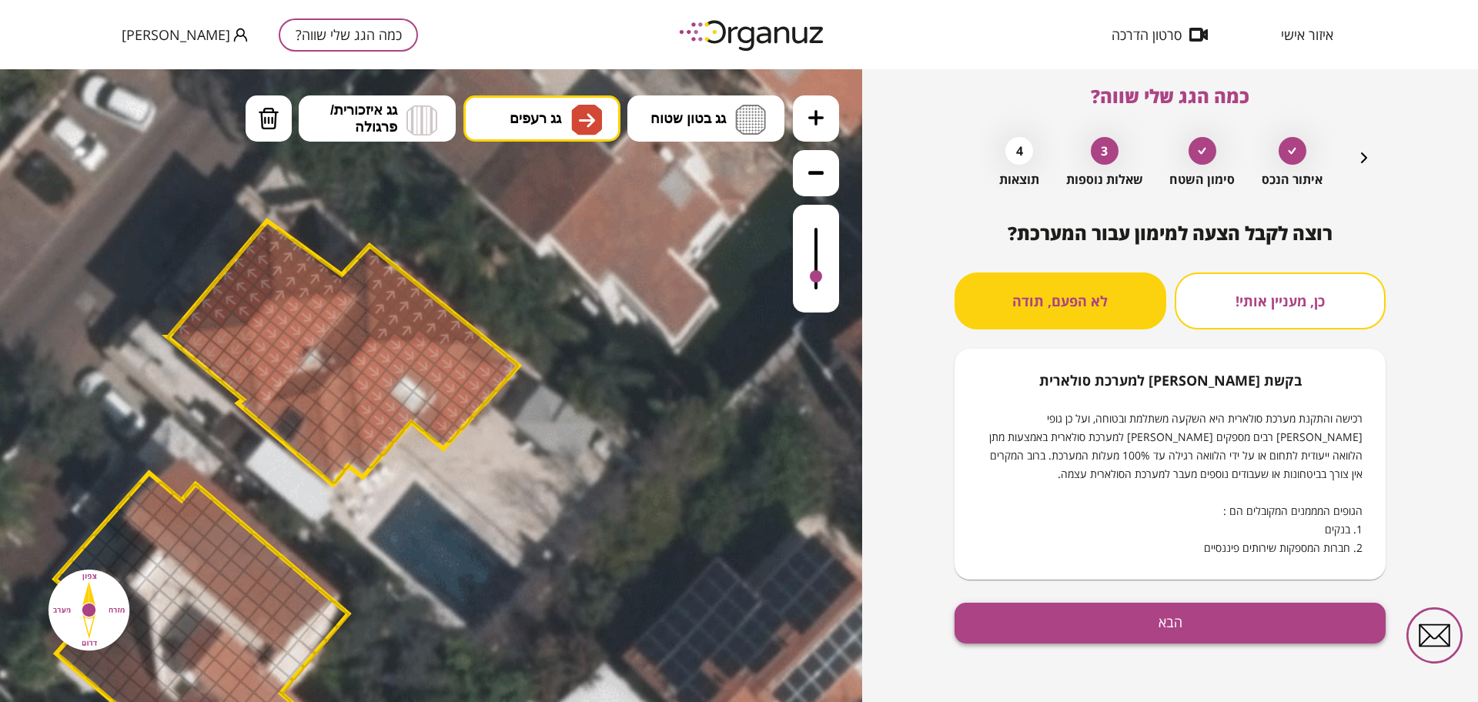
click at [1152, 624] on button "הבא" at bounding box center [1170, 623] width 431 height 41
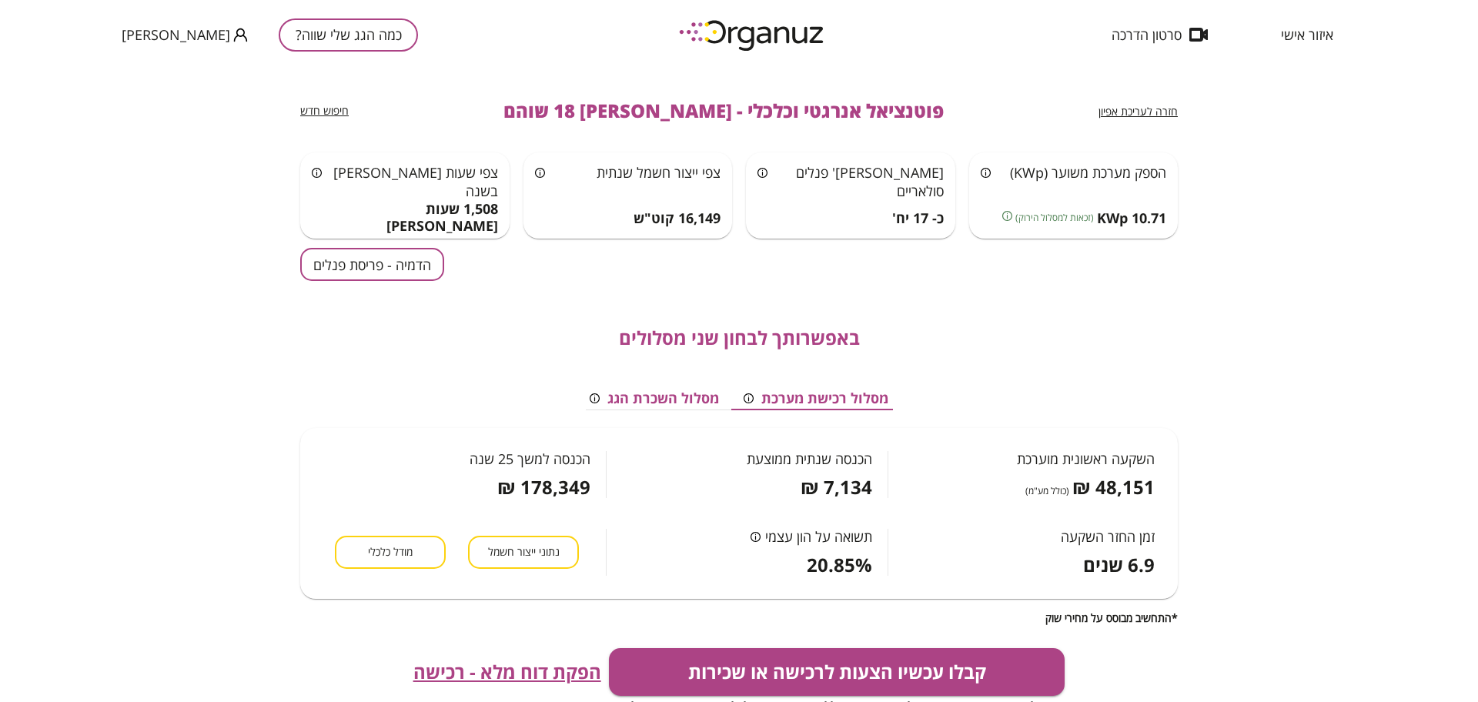
click at [390, 269] on button "הדמיה - פריסת פנלים" at bounding box center [372, 264] width 144 height 33
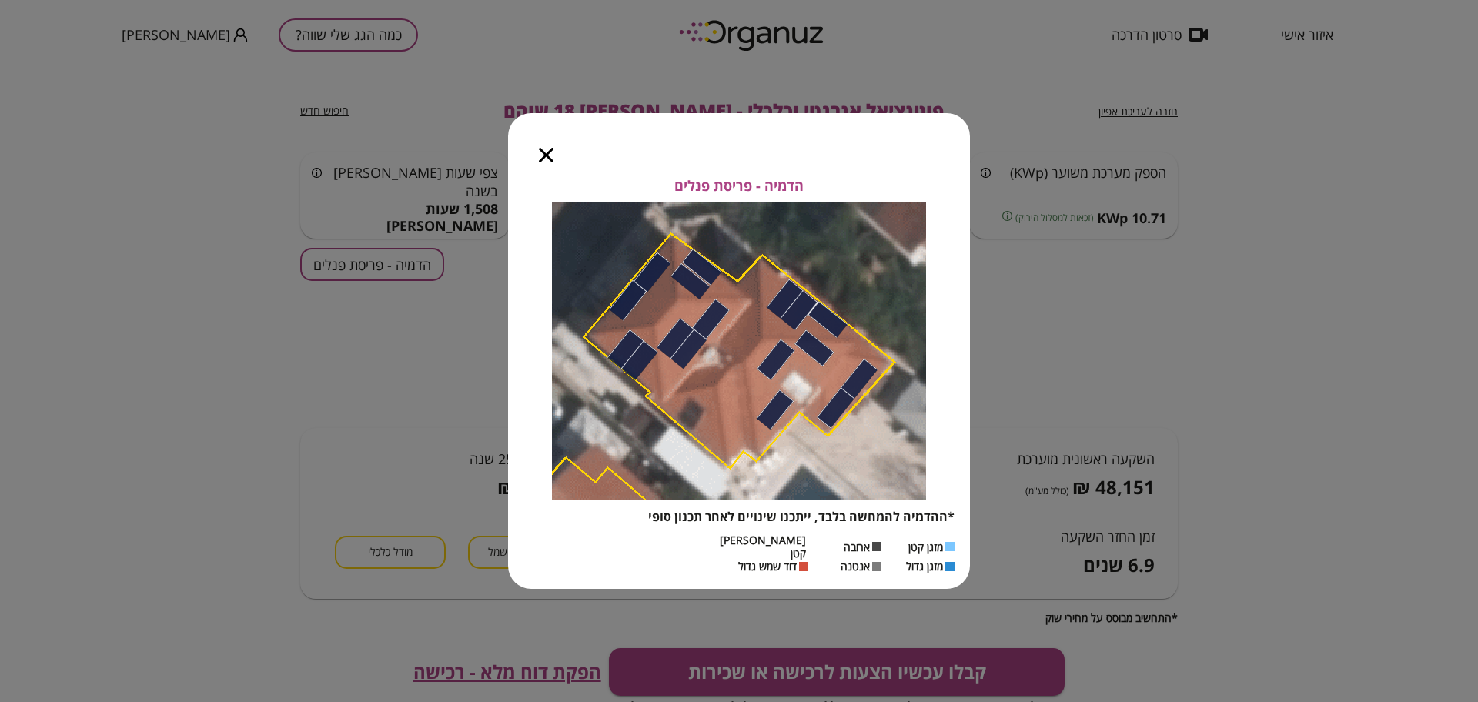
click at [549, 162] on icon "button" at bounding box center [546, 155] width 15 height 15
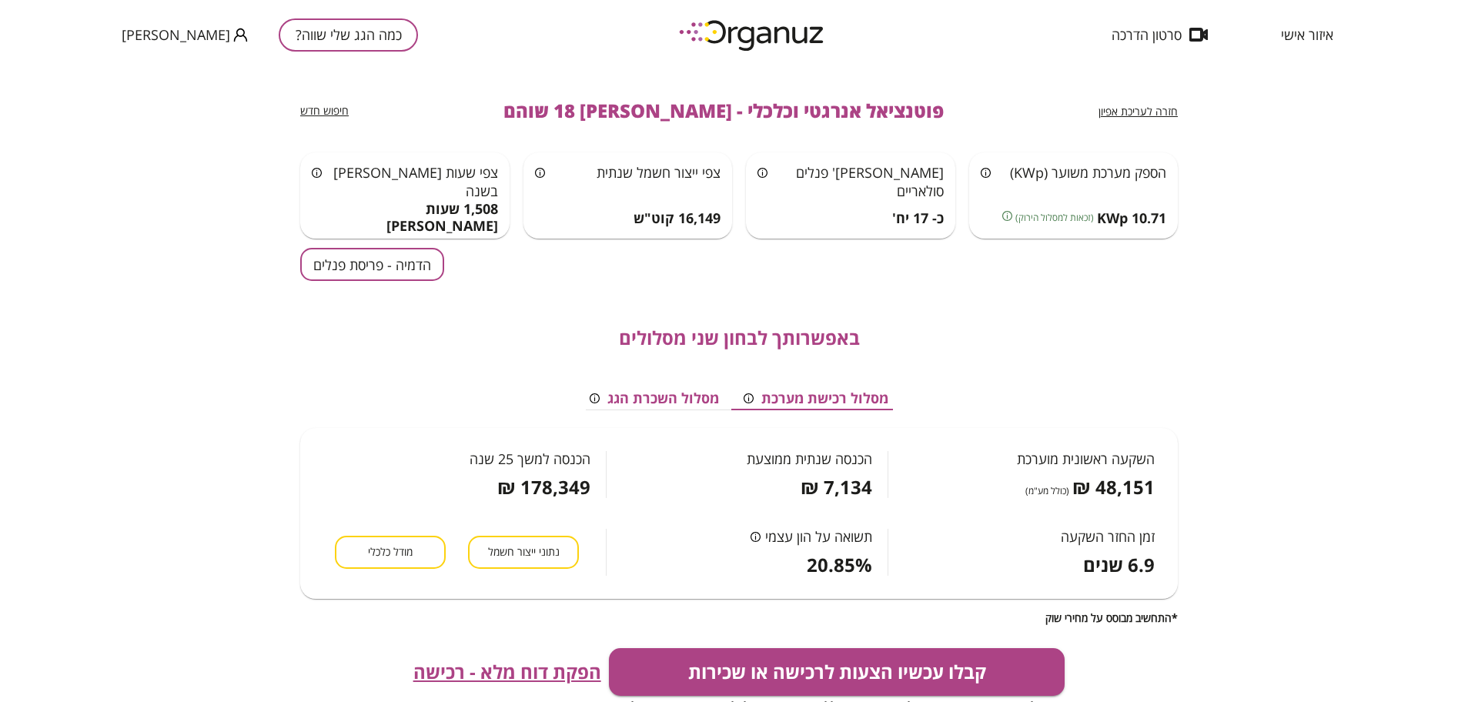
click at [1123, 115] on span "חזרה לעריכת אפיון" at bounding box center [1138, 111] width 79 height 15
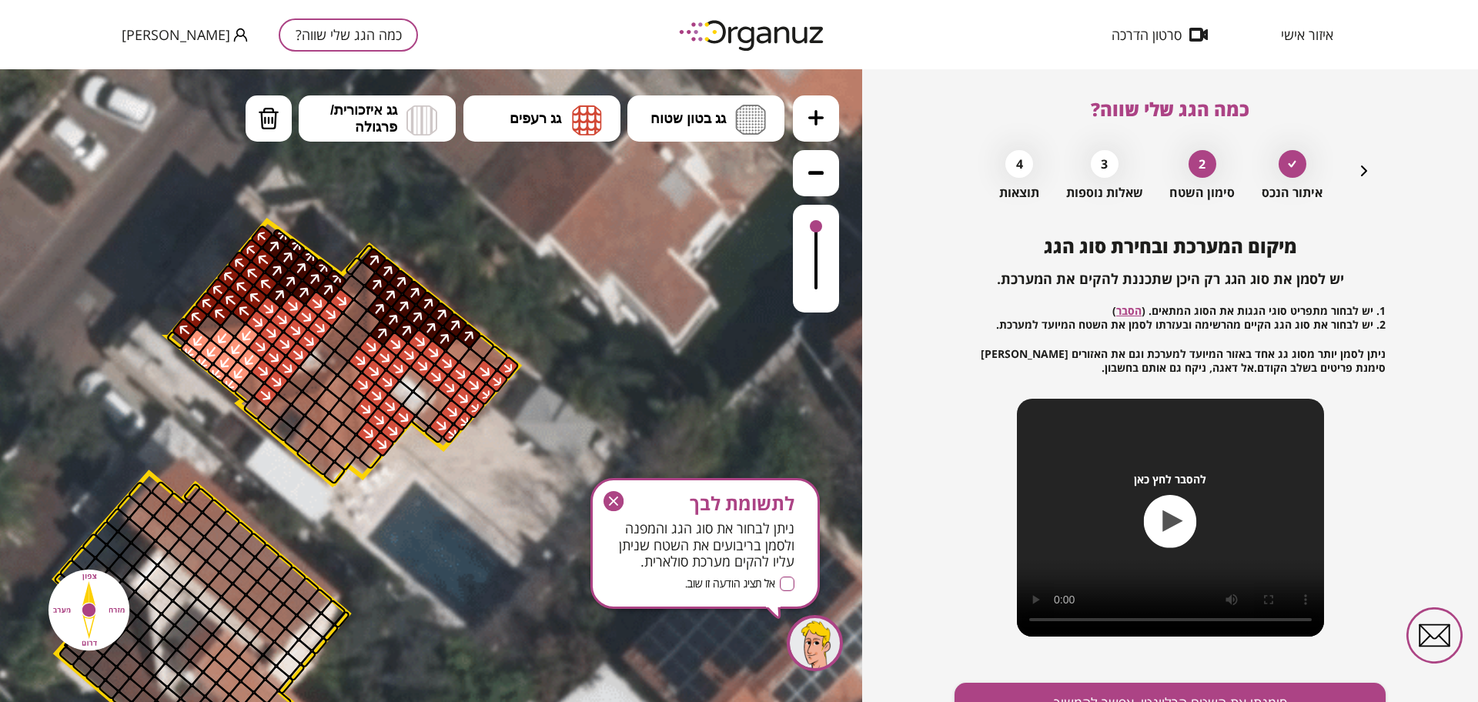
click at [1358, 173] on icon "button" at bounding box center [1364, 171] width 18 height 18
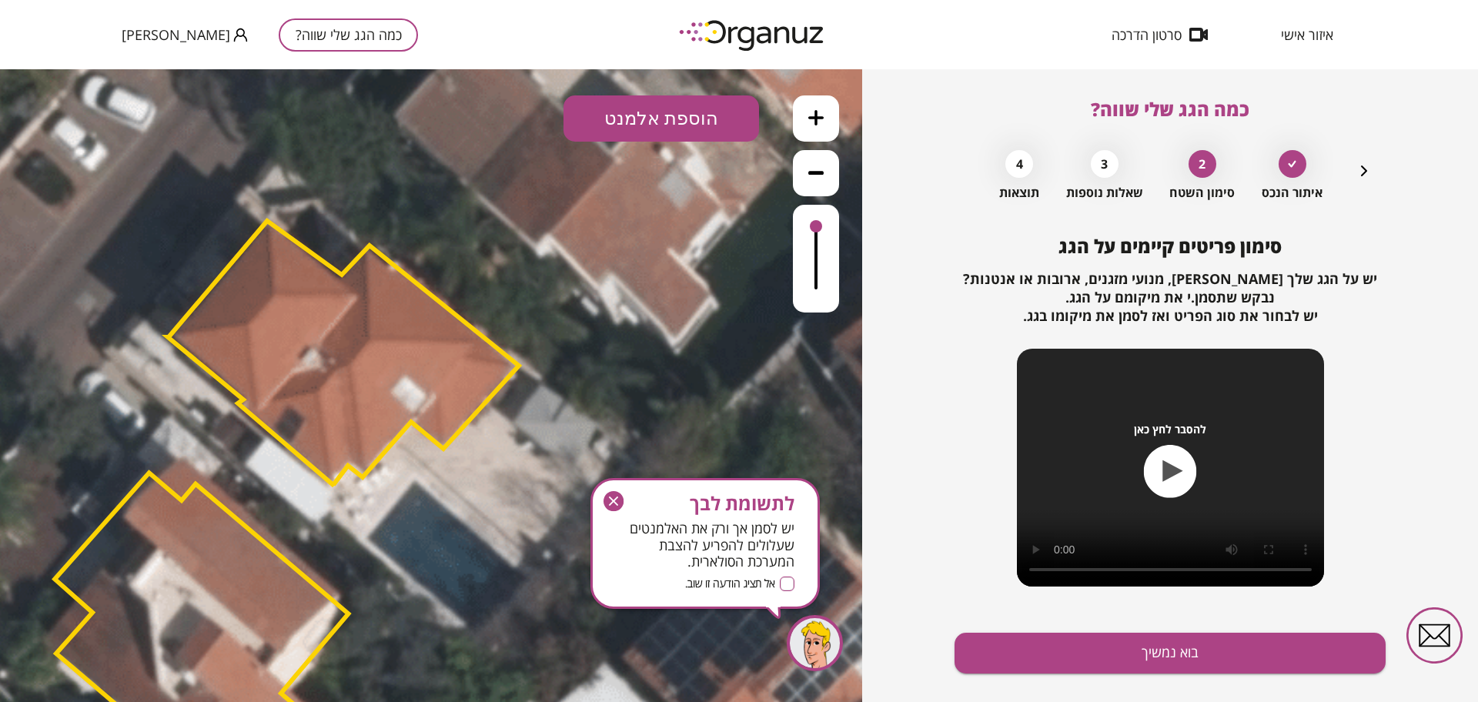
click at [1358, 173] on icon "button" at bounding box center [1364, 171] width 18 height 18
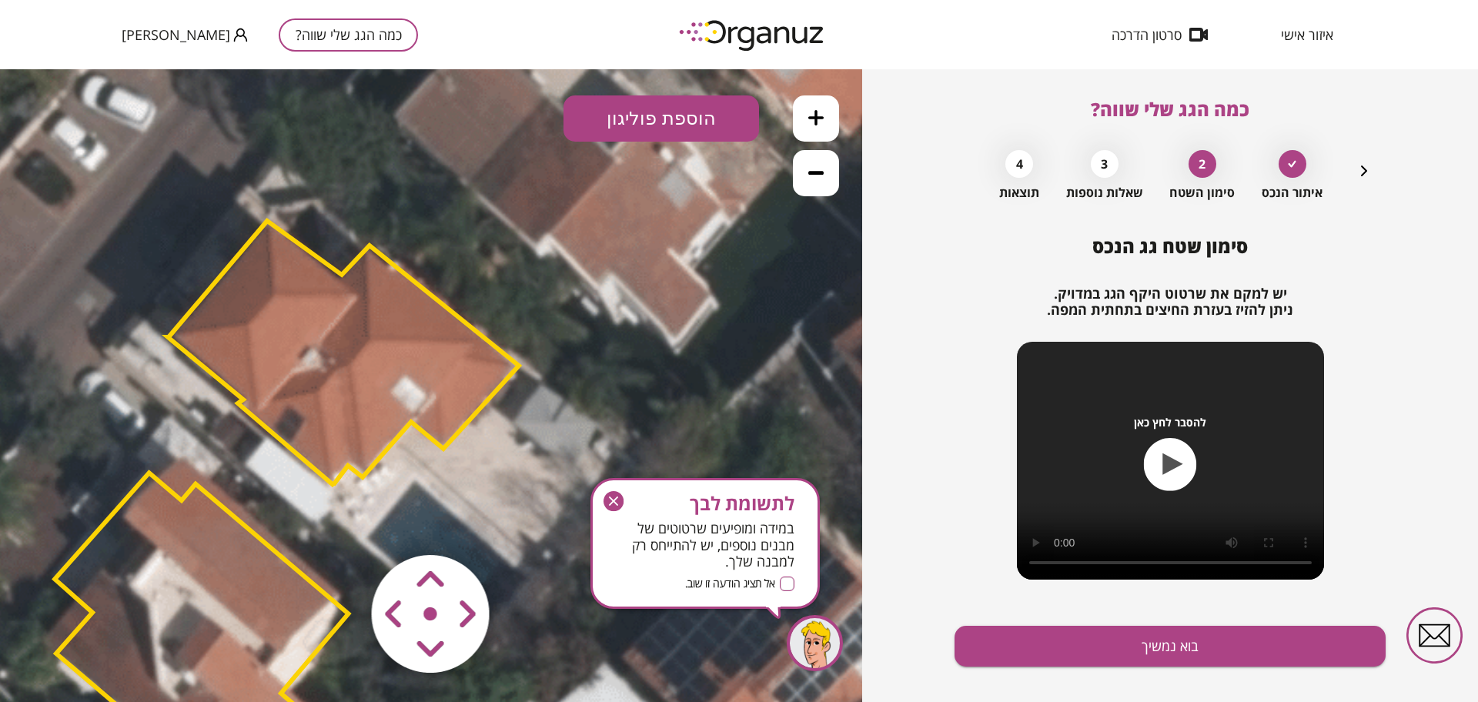
click at [355, 389] on polygon at bounding box center [343, 353] width 351 height 265
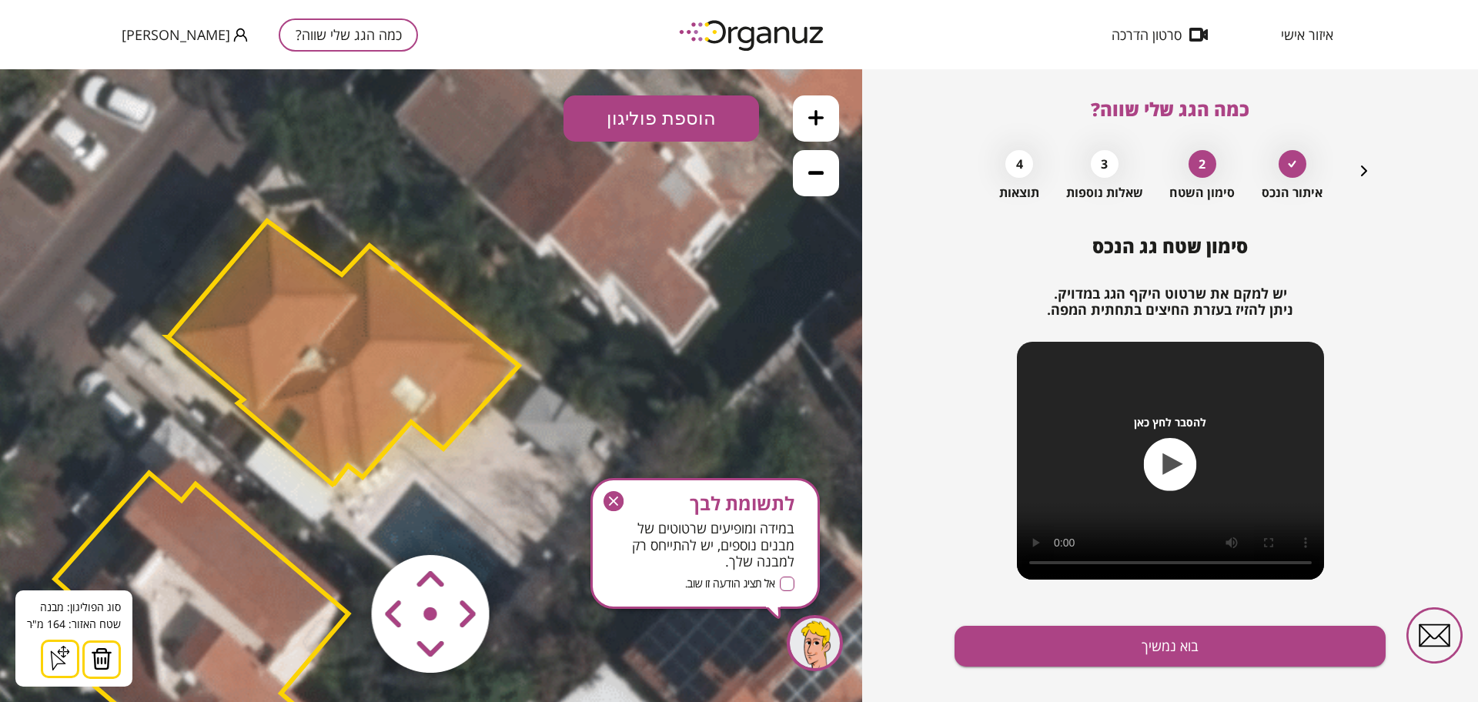
click at [91, 664] on img at bounding box center [102, 658] width 22 height 23
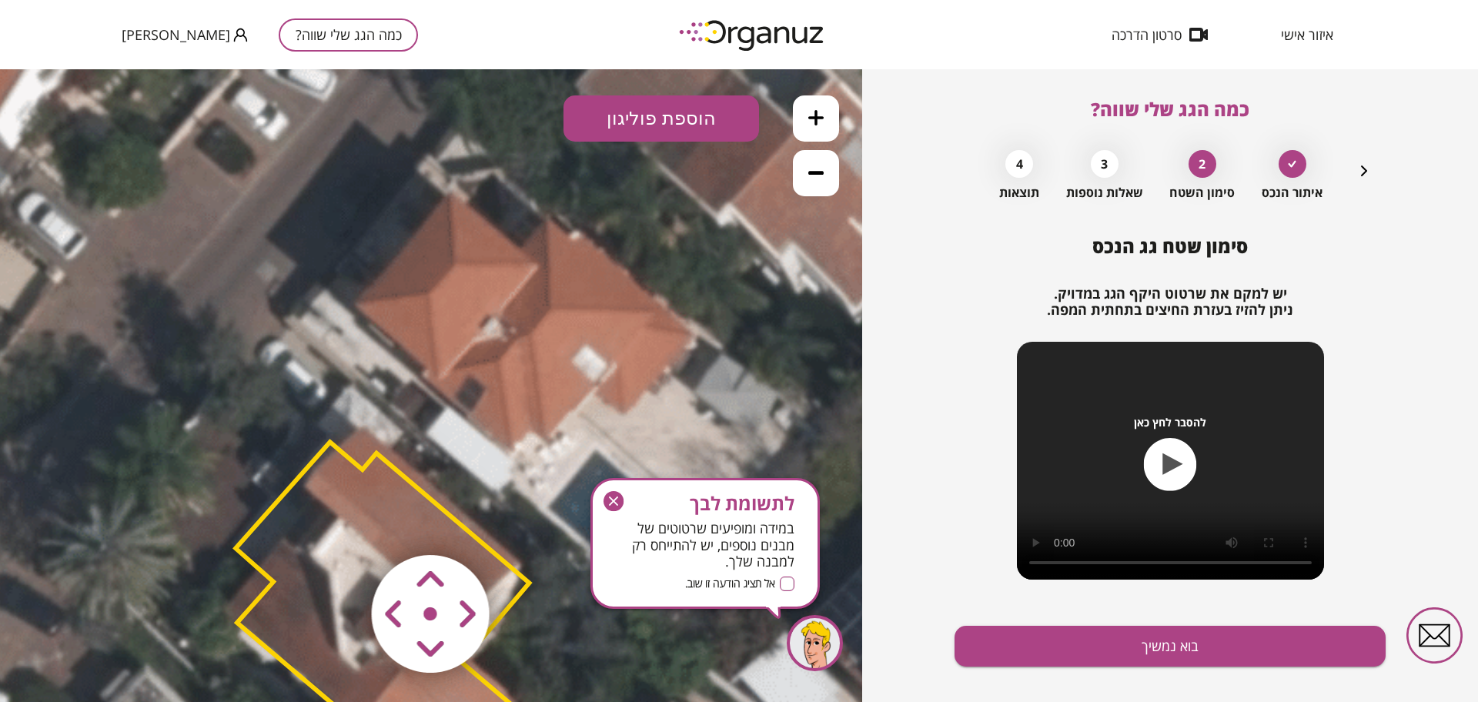
drag, startPoint x: 527, startPoint y: 444, endPoint x: 701, endPoint y: 416, distance: 176.9
click at [701, 416] on icon at bounding box center [459, 517] width 1871 height 1871
click at [656, 132] on button "הוספת פוליגון" at bounding box center [662, 118] width 196 height 46
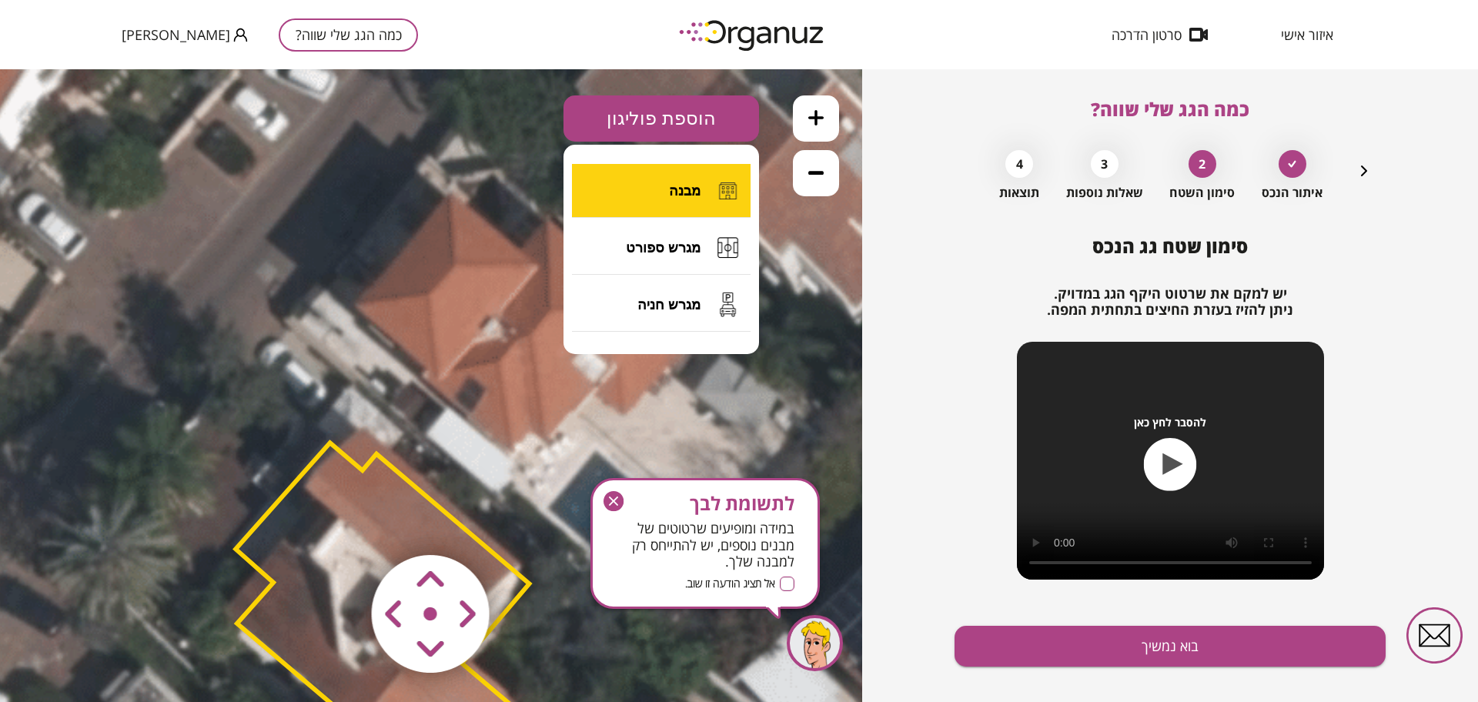
click at [667, 186] on button "מבנה" at bounding box center [661, 191] width 179 height 54
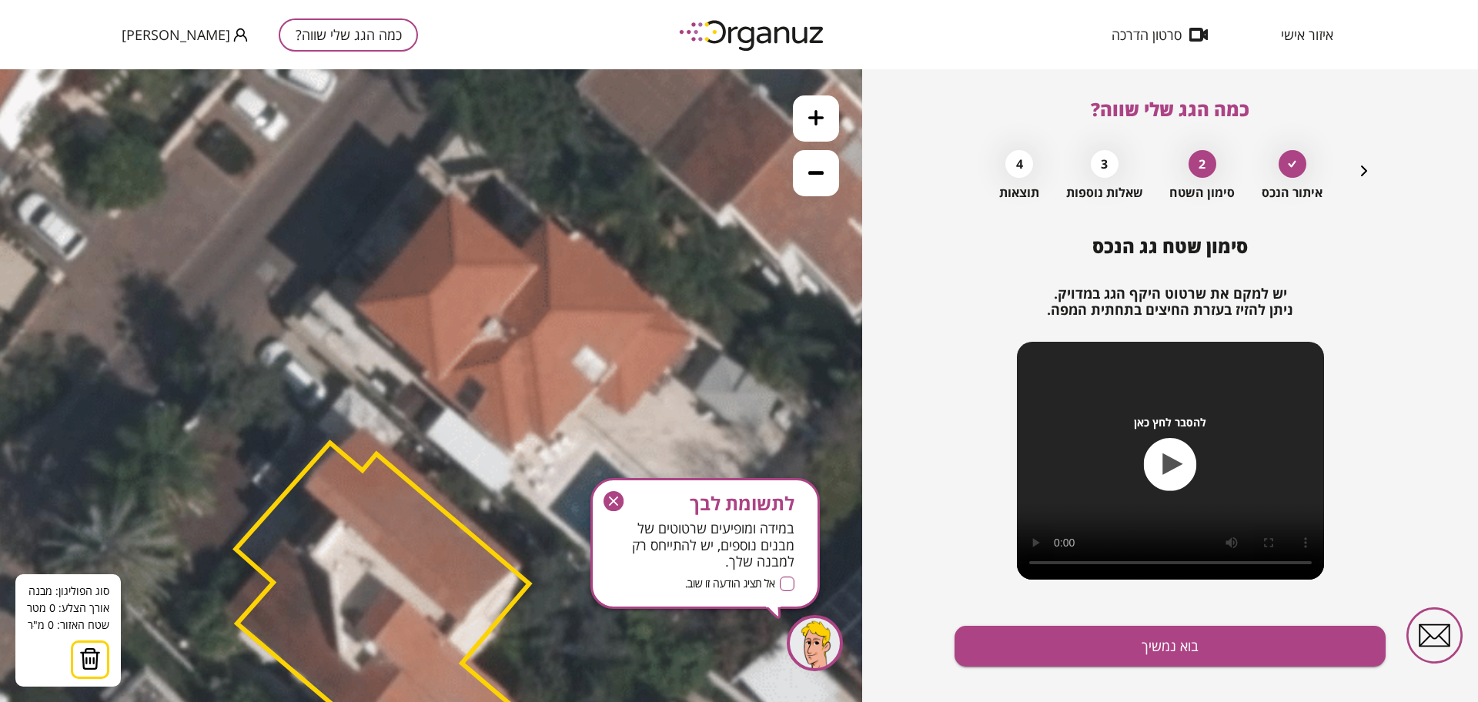
click at [452, 196] on icon at bounding box center [459, 518] width 1871 height 1871
click at [456, 269] on icon at bounding box center [459, 518] width 1871 height 1871
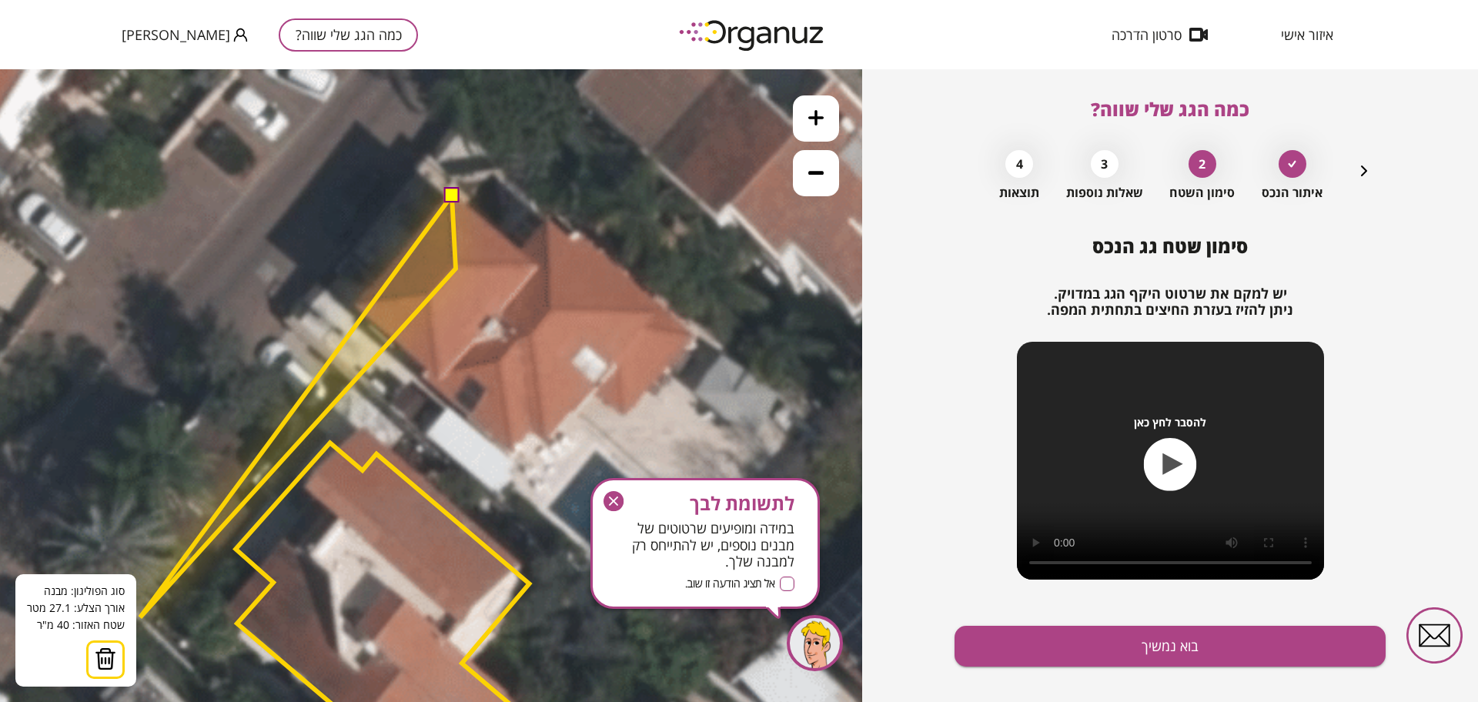
drag, startPoint x: 117, startPoint y: 650, endPoint x: 433, endPoint y: 440, distance: 378.8
click at [119, 648] on button at bounding box center [105, 660] width 38 height 38
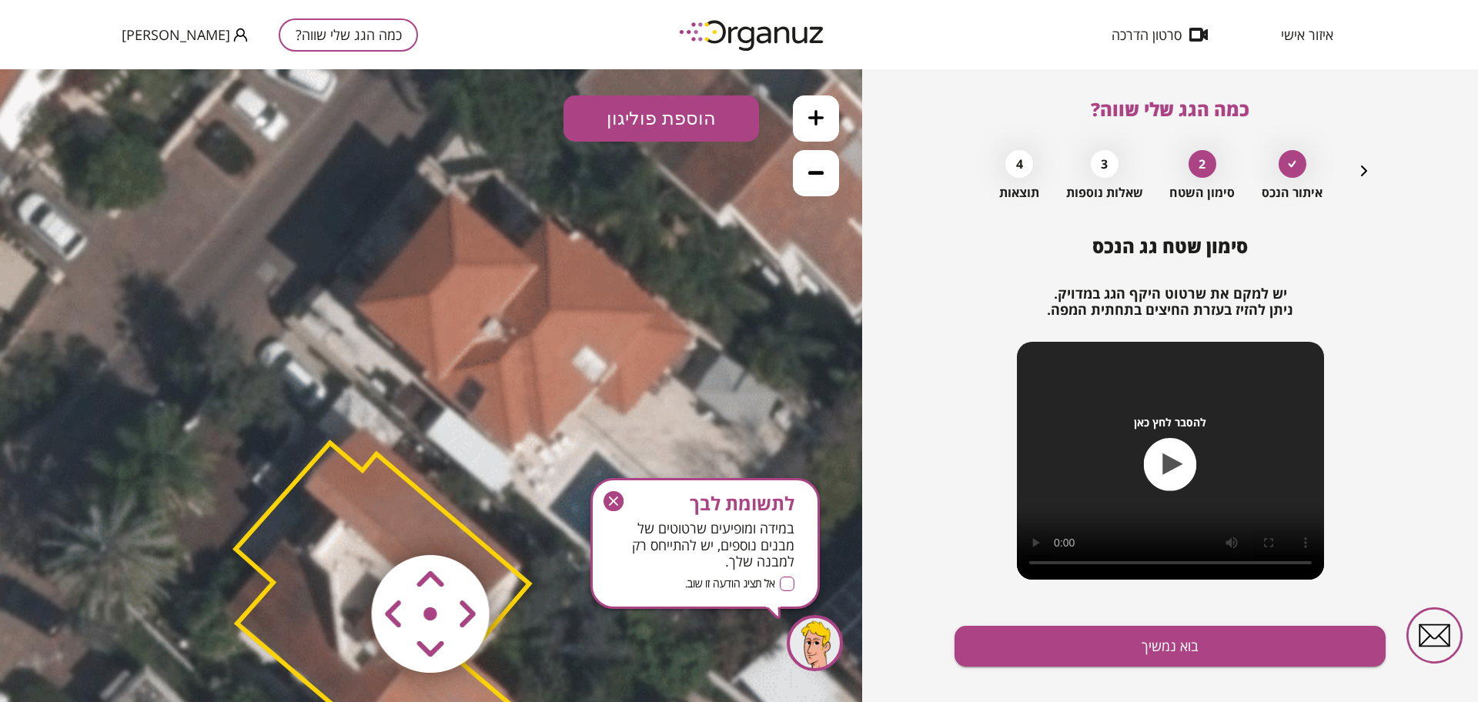
click at [818, 122] on icon at bounding box center [815, 117] width 15 height 15
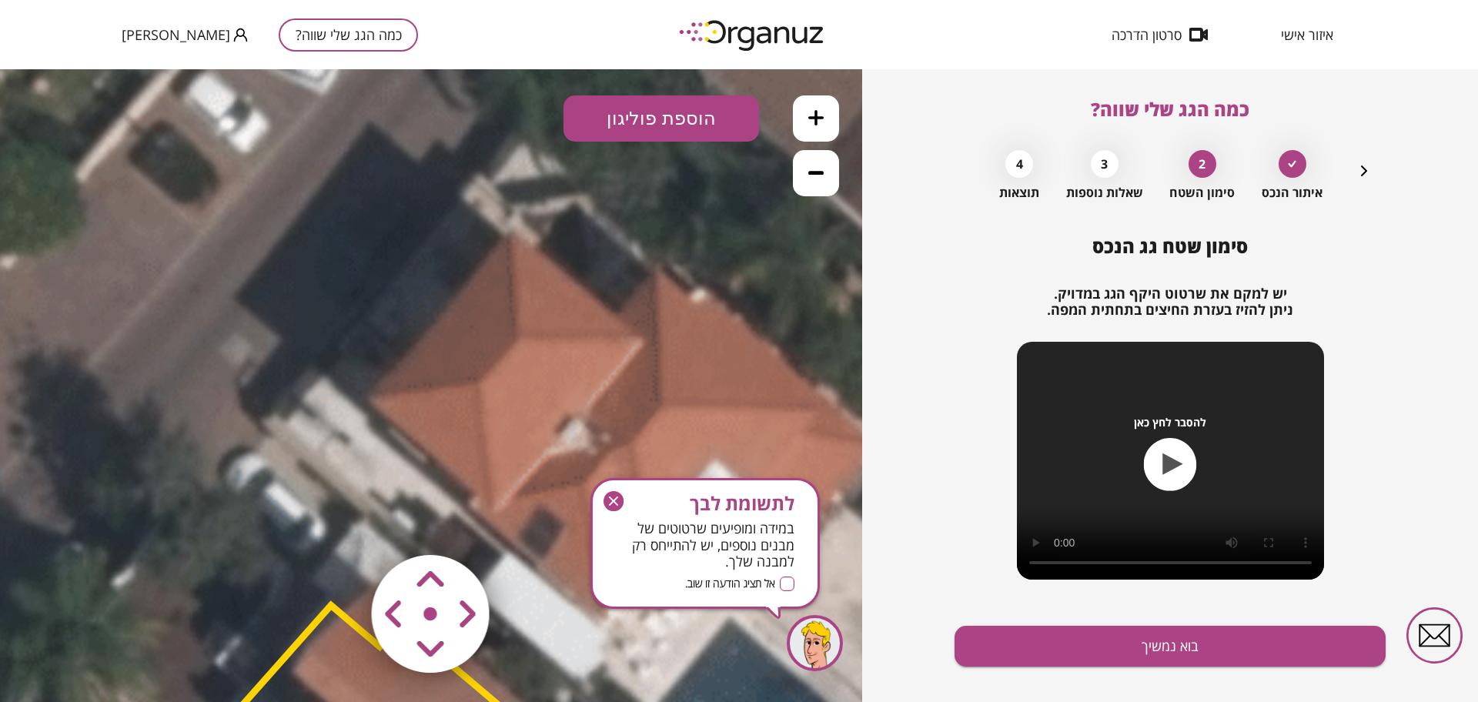
drag, startPoint x: 624, startPoint y: 284, endPoint x: 653, endPoint y: 348, distance: 70.3
click at [681, 138] on button "הוספת פוליגון" at bounding box center [662, 118] width 196 height 46
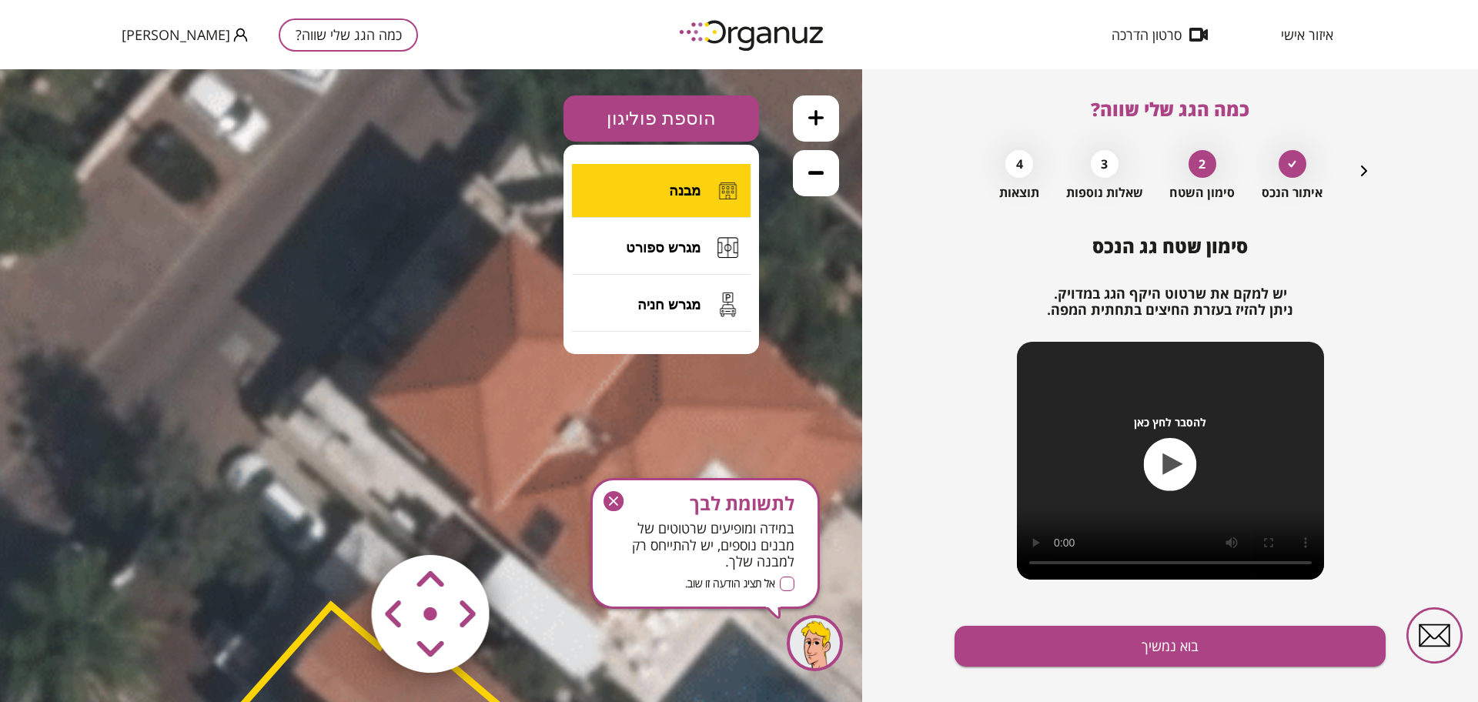
click at [689, 187] on span "מבנה" at bounding box center [685, 190] width 32 height 17
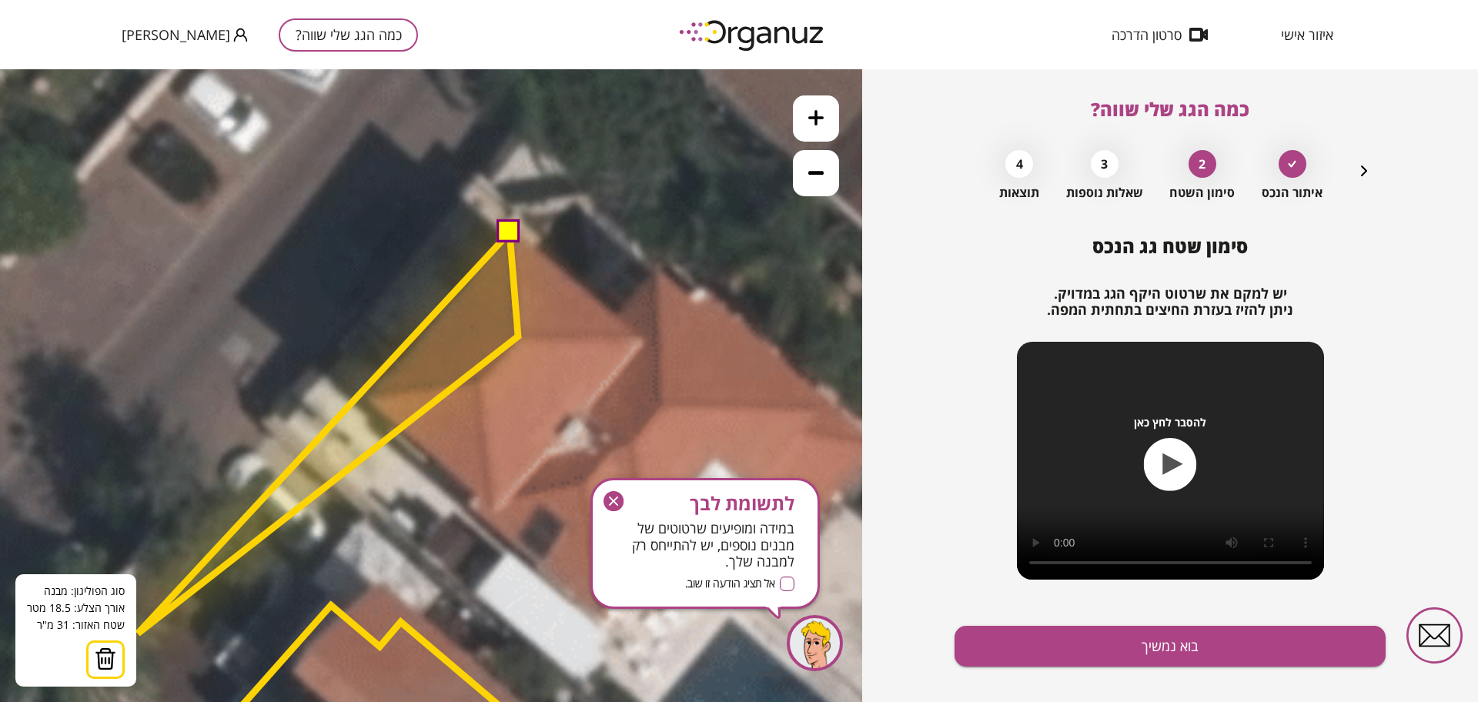
drag, startPoint x: 96, startPoint y: 655, endPoint x: 258, endPoint y: 500, distance: 223.8
click at [98, 654] on img at bounding box center [106, 658] width 22 height 23
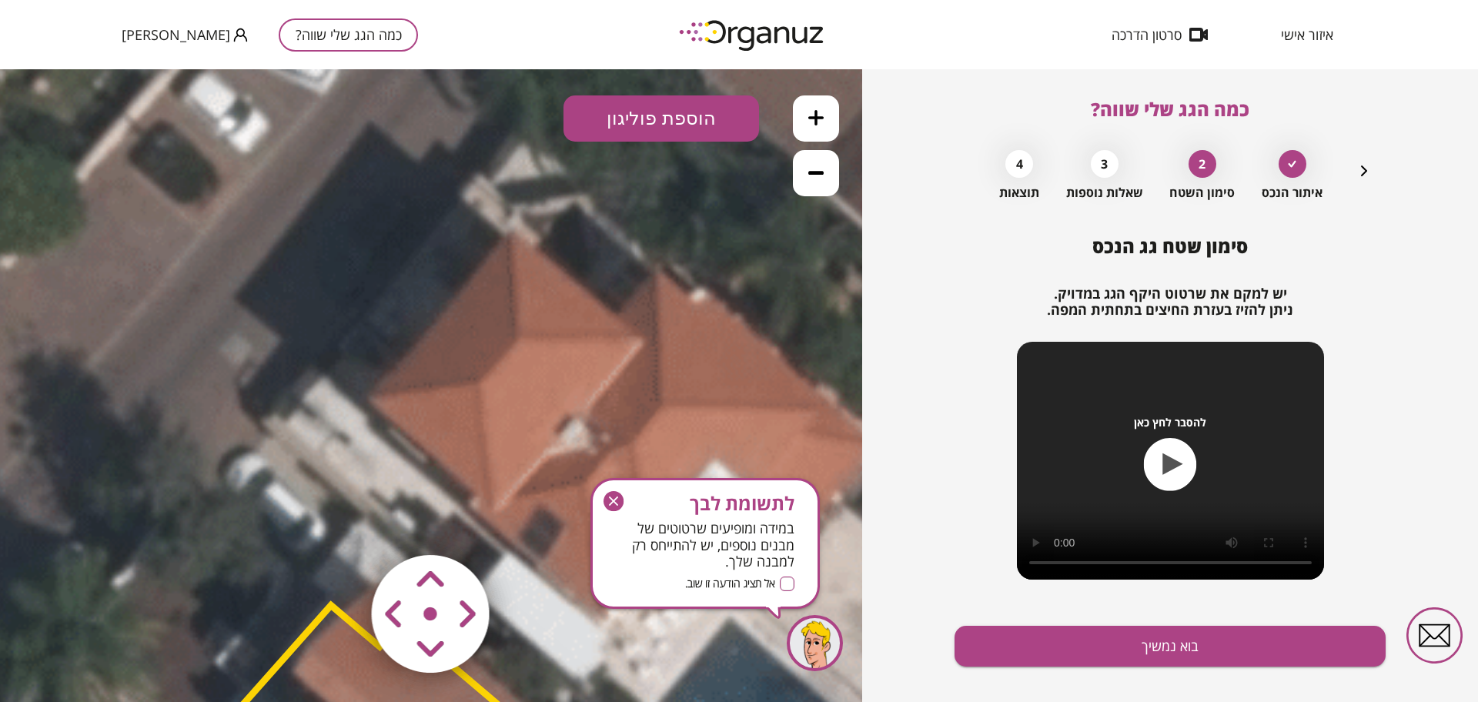
click at [646, 107] on button "הוספת פוליגון" at bounding box center [662, 118] width 196 height 46
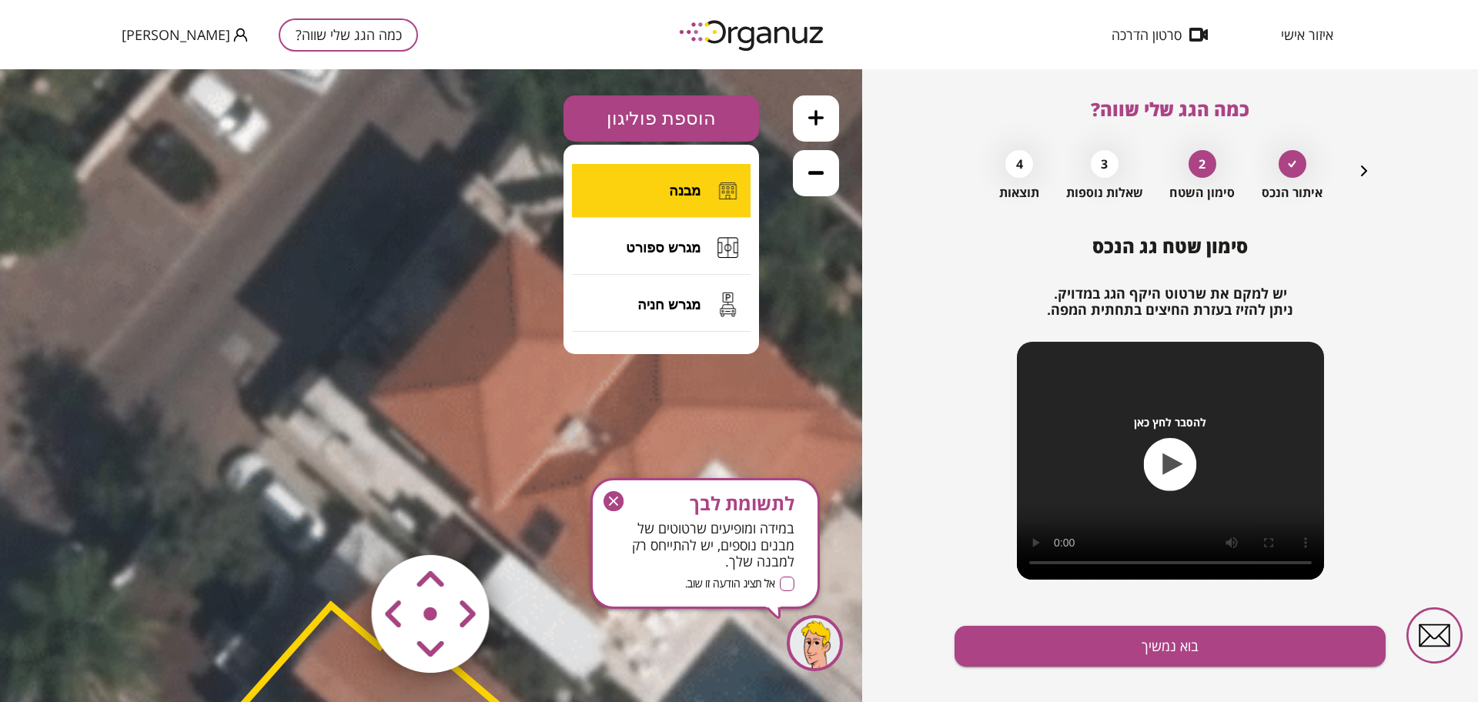
click at [647, 182] on button "מבנה" at bounding box center [661, 191] width 179 height 54
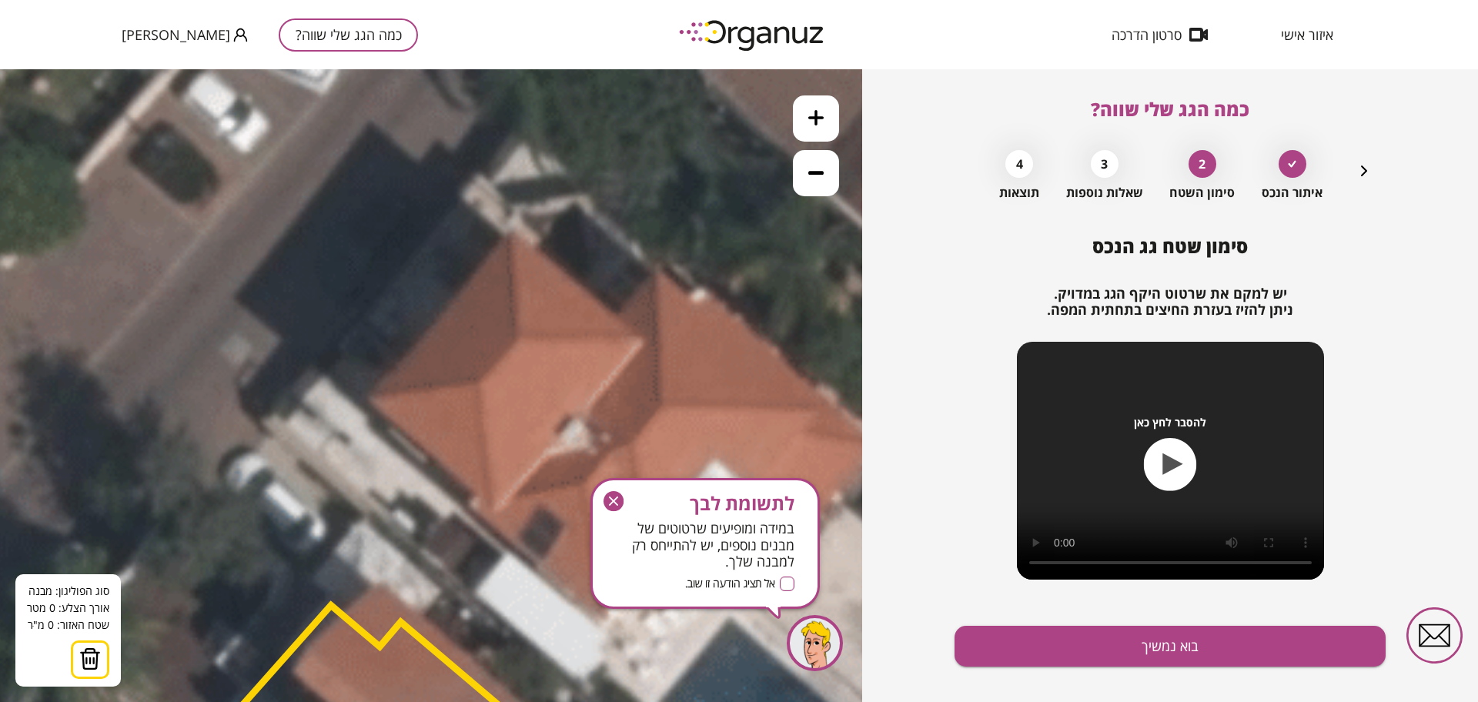
click at [522, 340] on polygon at bounding box center [516, 283] width 11 height 114
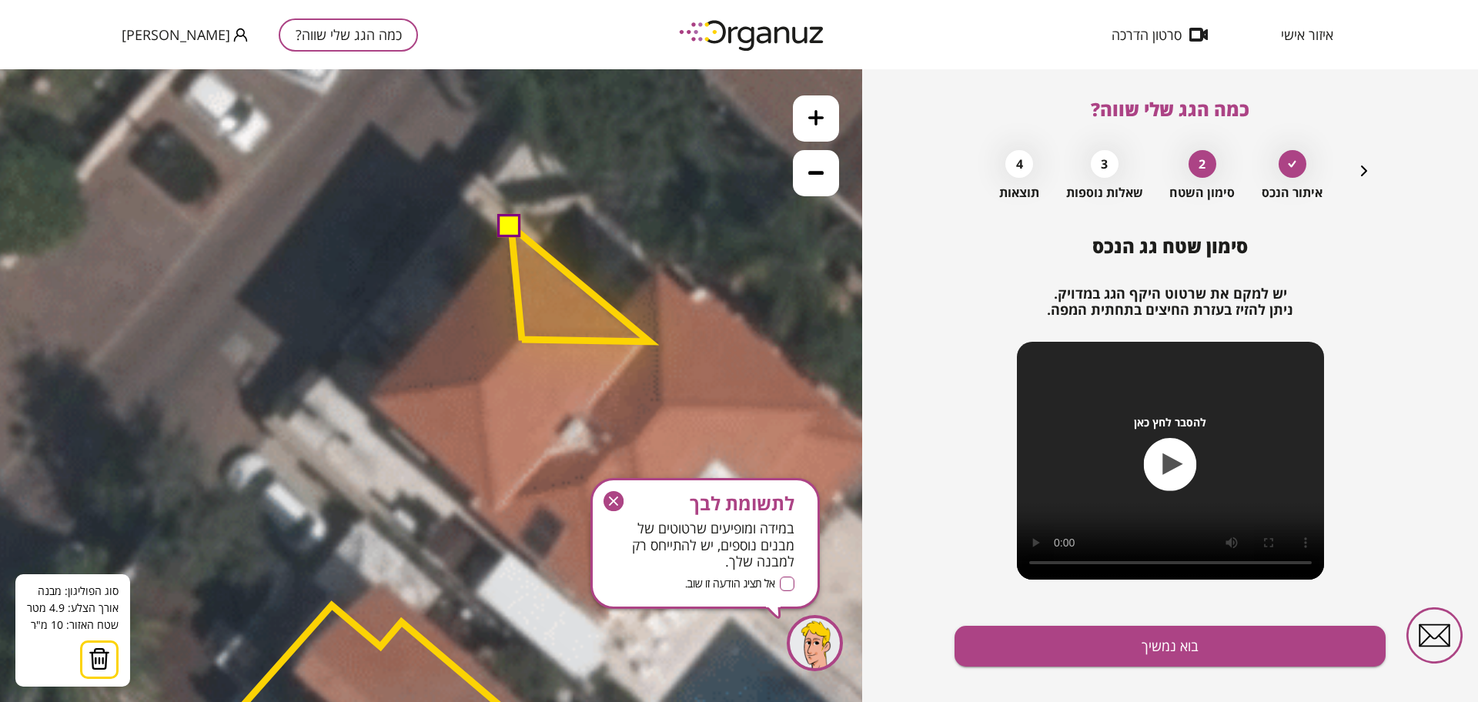
click at [650, 342] on polygon at bounding box center [580, 283] width 139 height 115
click at [515, 230] on button at bounding box center [509, 224] width 23 height 23
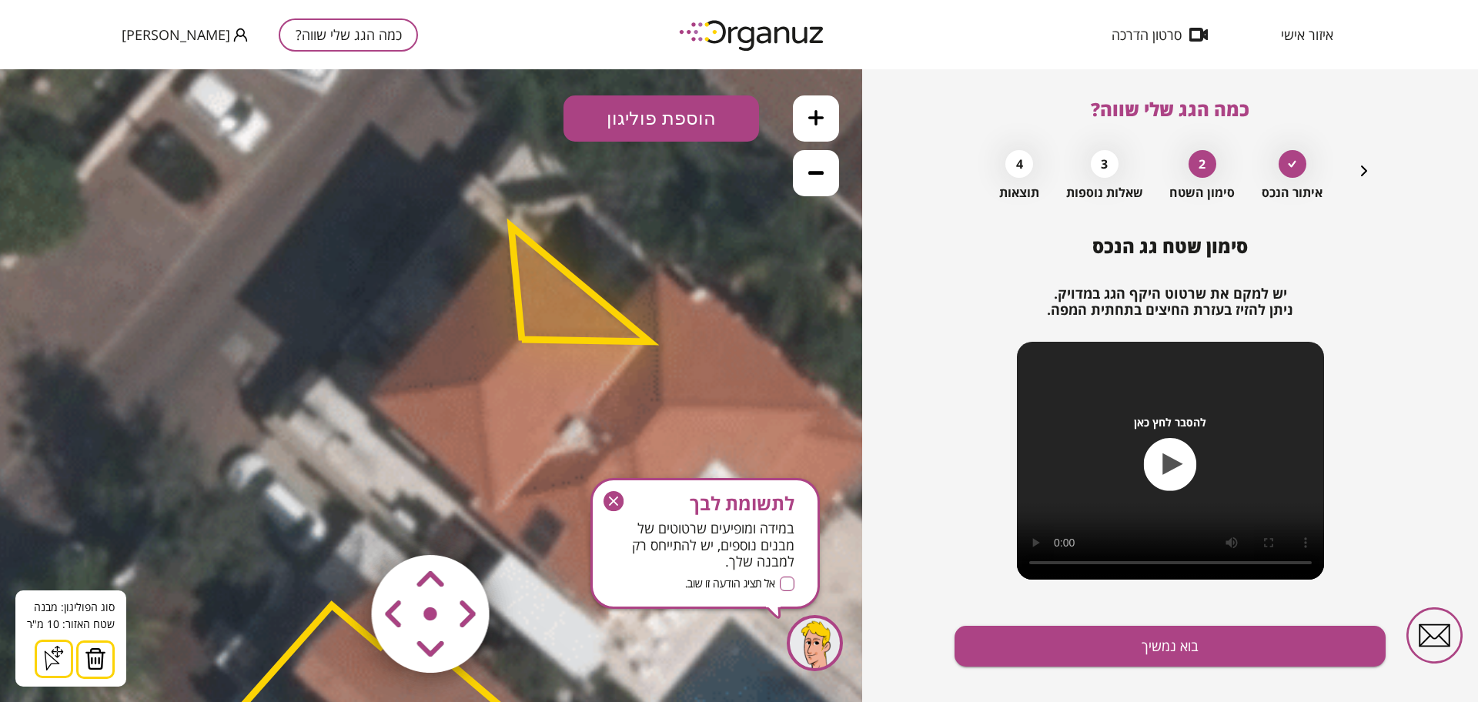
click at [655, 117] on button "הוספת פוליגון" at bounding box center [662, 118] width 196 height 46
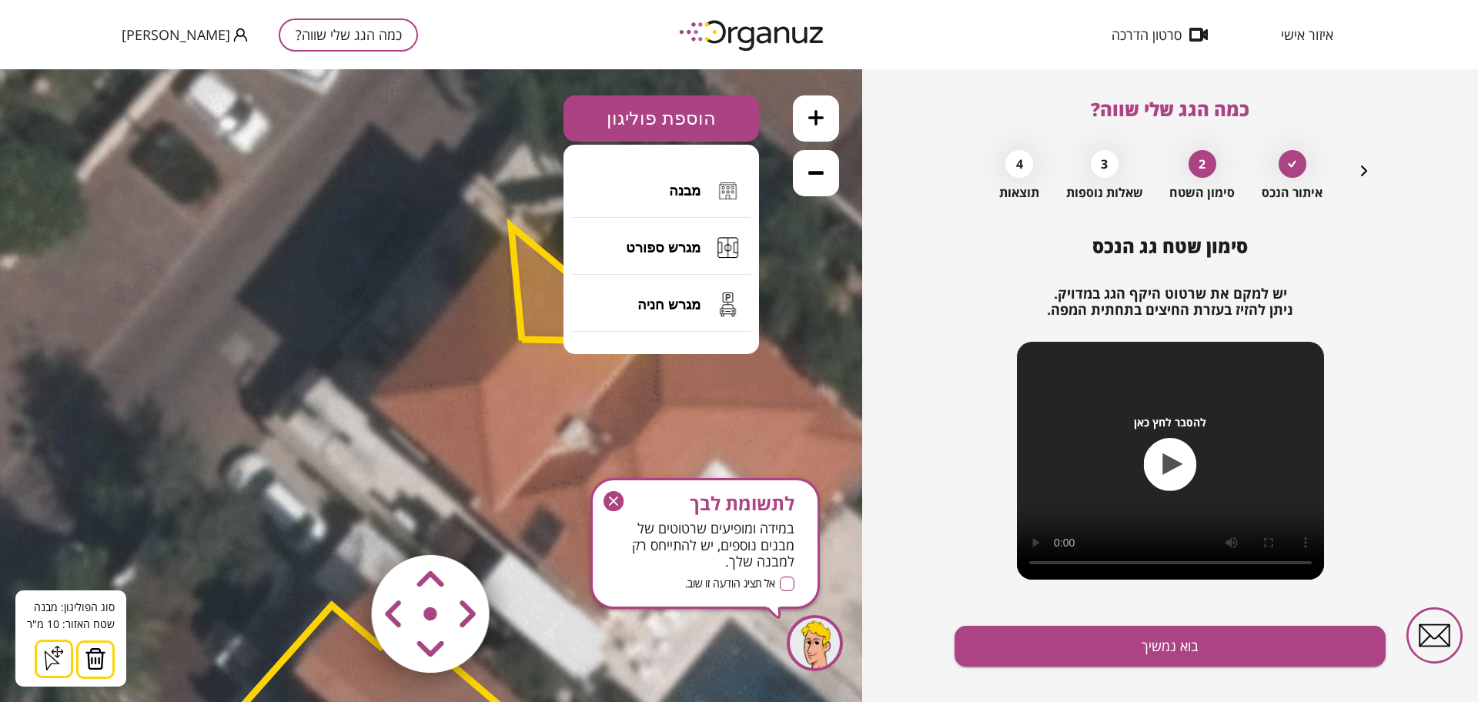
drag, startPoint x: 667, startPoint y: 194, endPoint x: 647, endPoint y: 194, distance: 19.2
click at [667, 192] on button "מבנה" at bounding box center [661, 191] width 179 height 54
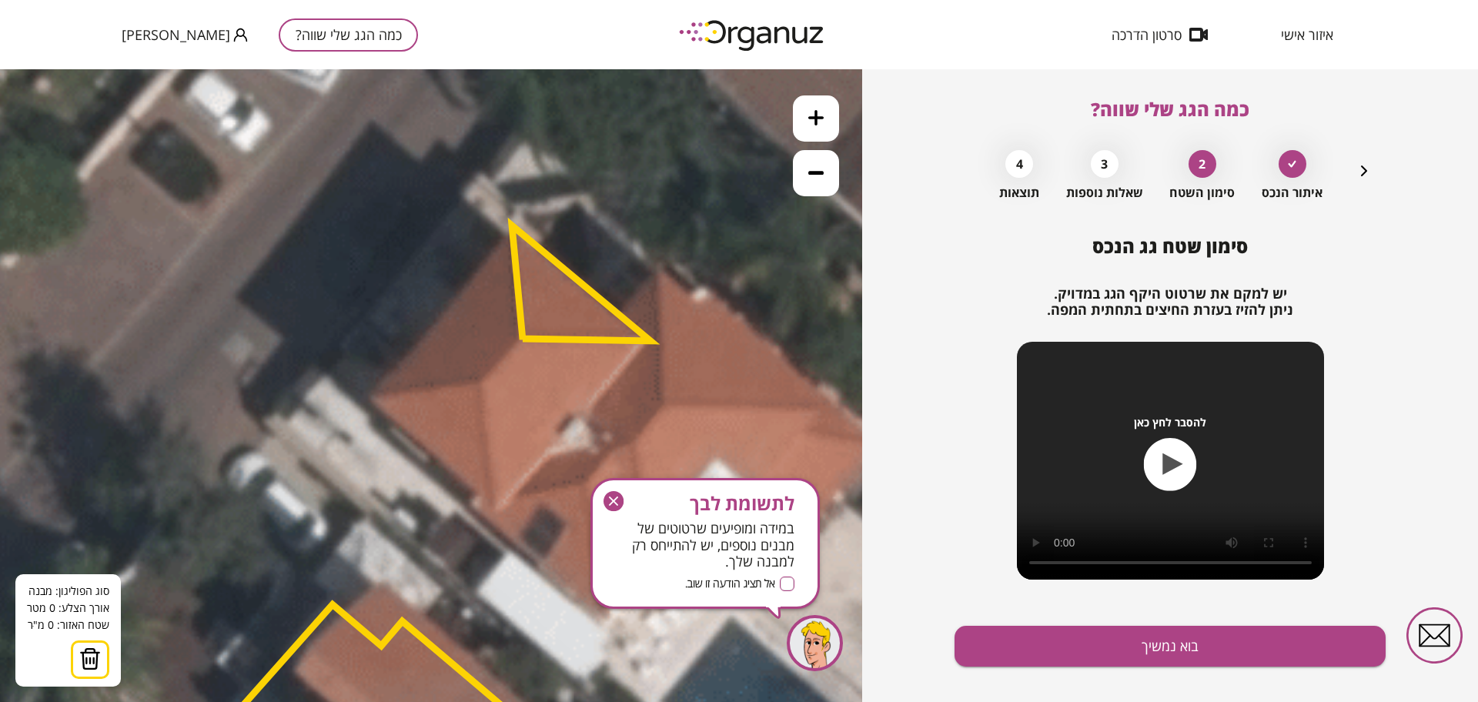
click at [370, 395] on icon at bounding box center [527, 716] width 2806 height 2806
click at [481, 381] on polygon at bounding box center [426, 388] width 112 height 14
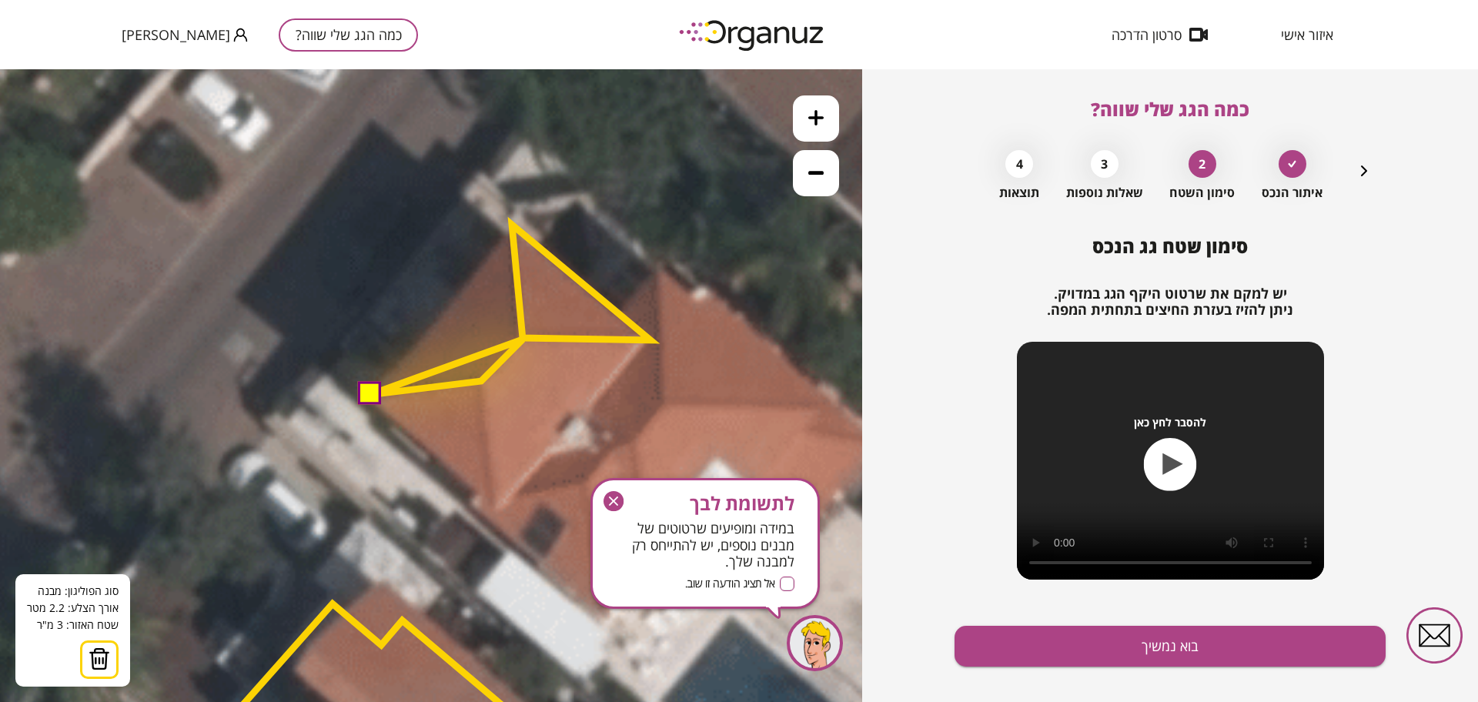
click at [523, 340] on polygon at bounding box center [446, 367] width 153 height 55
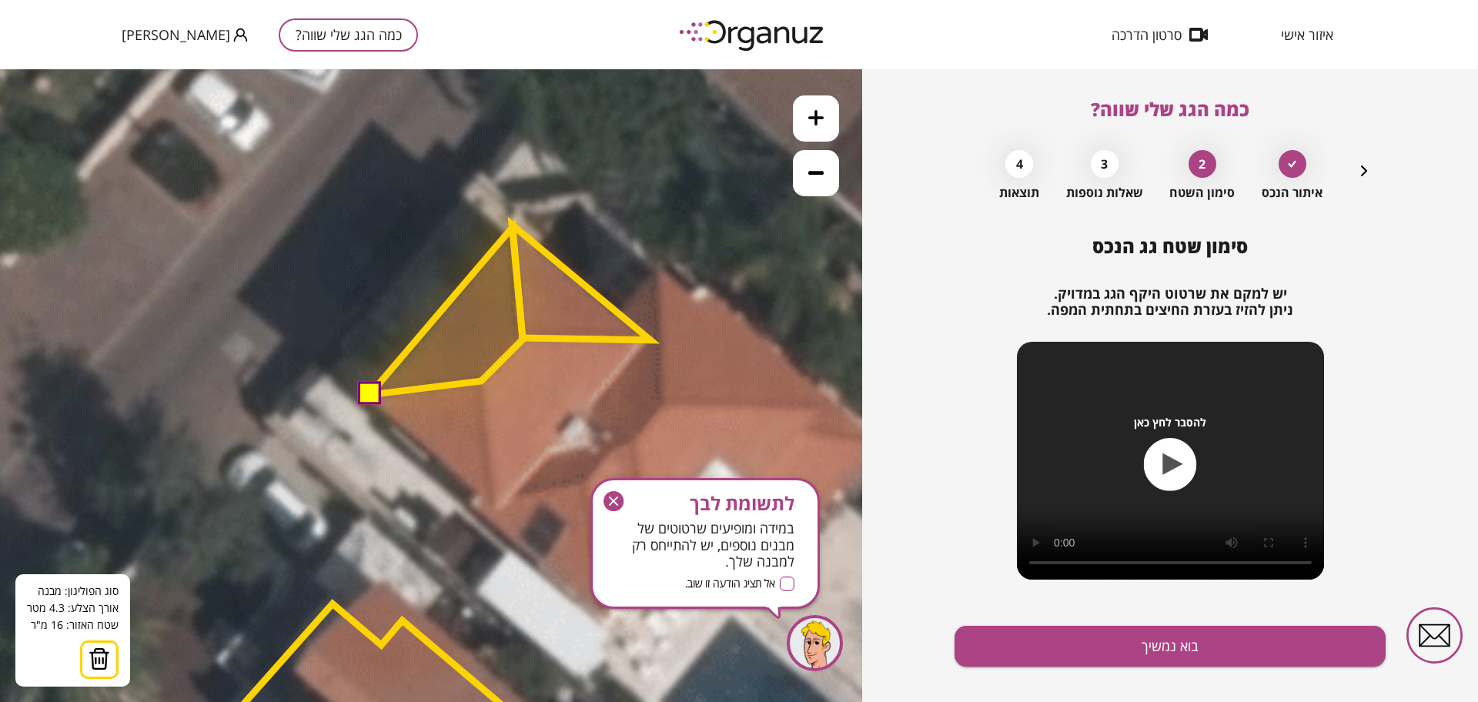
click at [513, 227] on polygon at bounding box center [446, 311] width 153 height 168
click at [375, 391] on button at bounding box center [367, 393] width 23 height 23
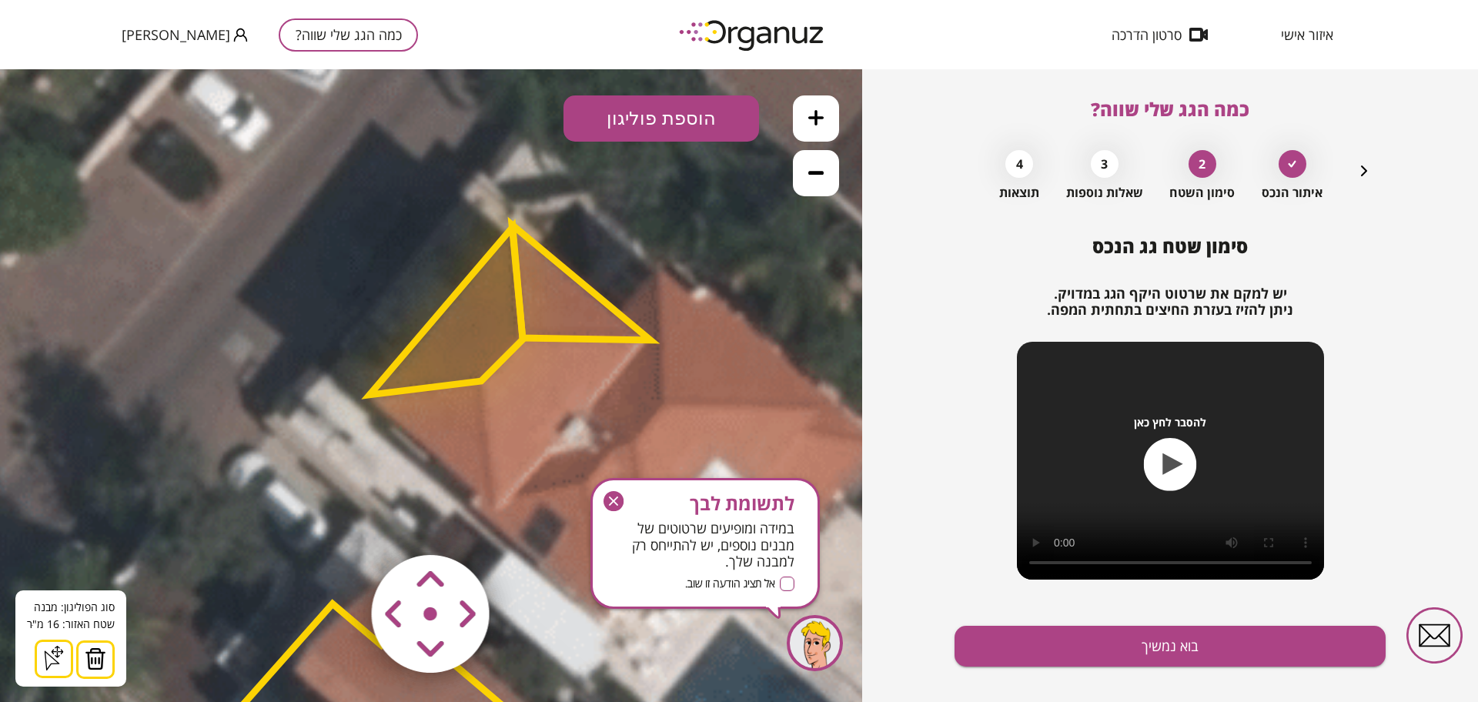
click at [667, 122] on button "הוספת פוליגון" at bounding box center [662, 118] width 196 height 46
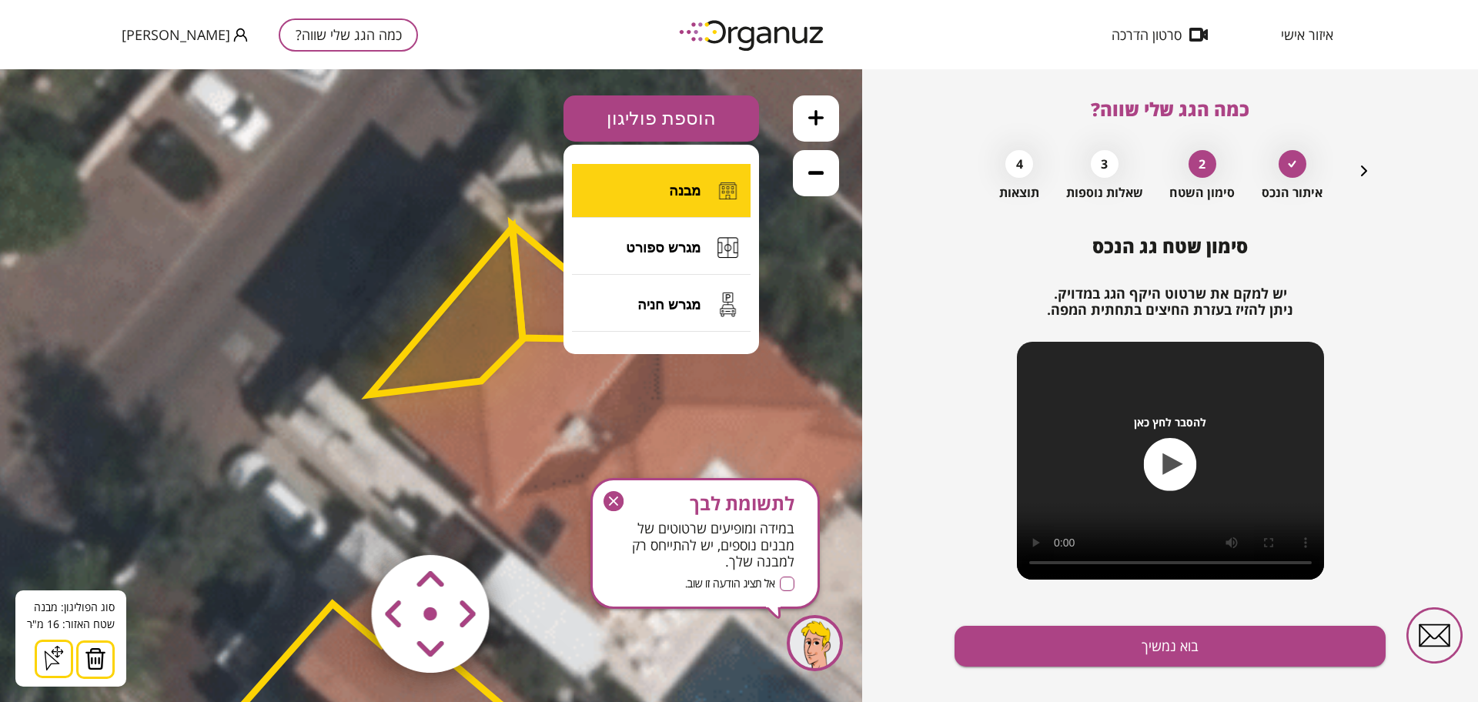
click at [697, 189] on span "מבנה" at bounding box center [685, 190] width 32 height 17
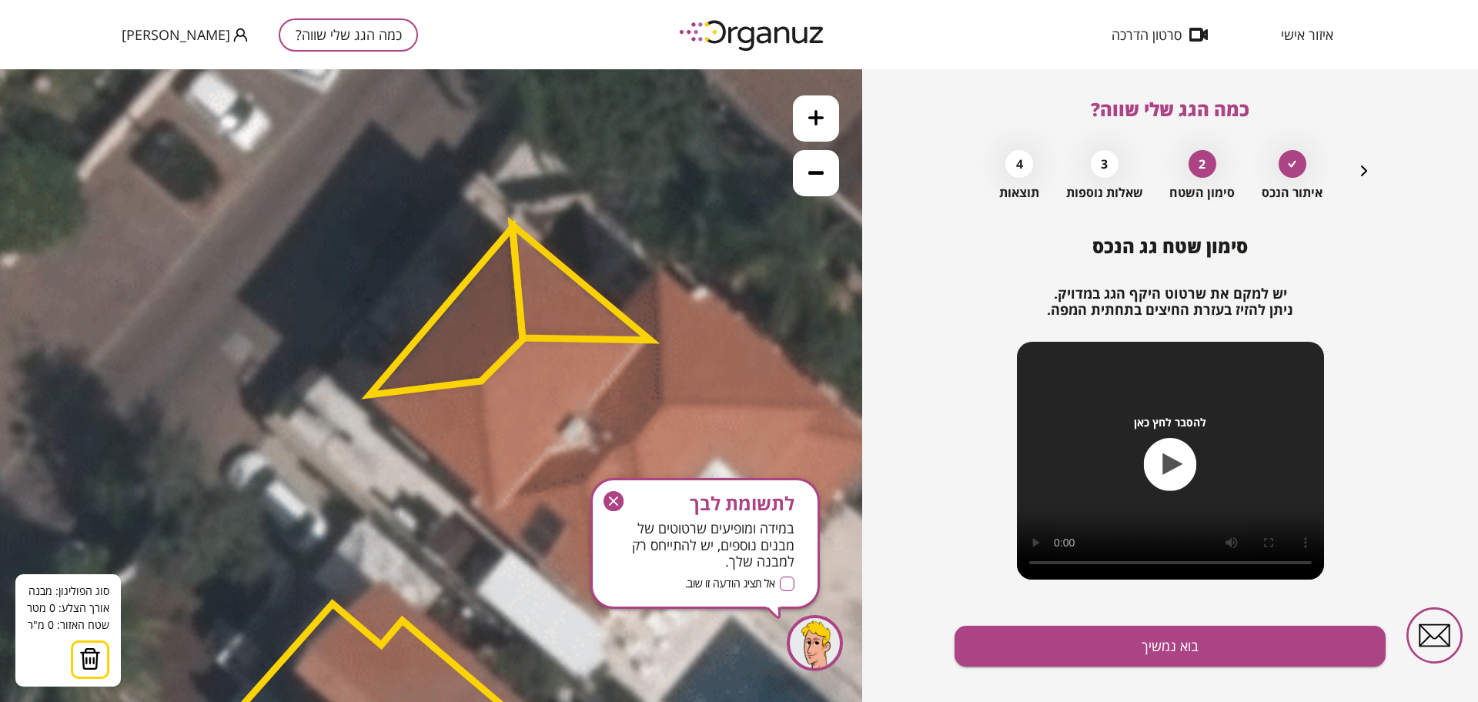
click at [371, 402] on icon at bounding box center [527, 716] width 2806 height 2806
click at [495, 511] on icon at bounding box center [527, 716] width 2806 height 2806
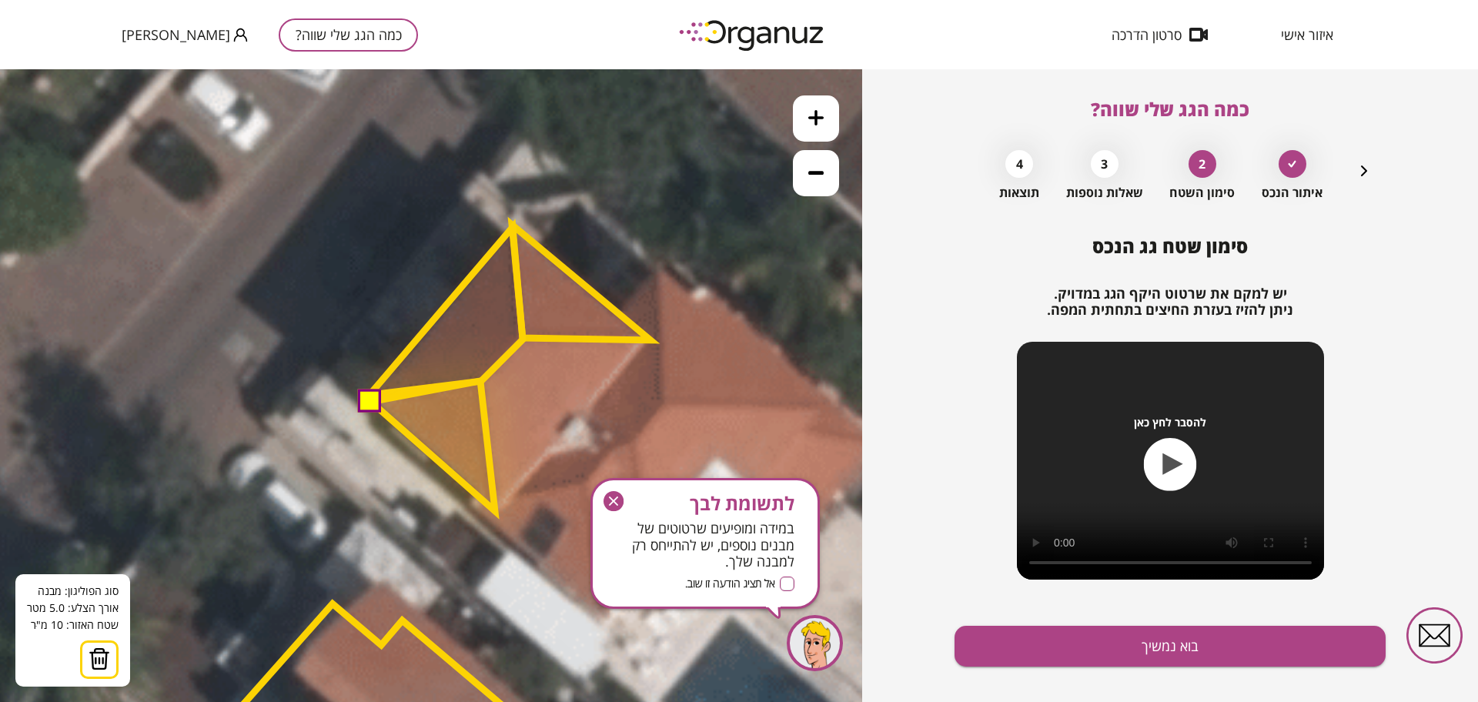
click at [480, 381] on polygon at bounding box center [433, 446] width 124 height 130
click at [386, 393] on polygon at bounding box center [433, 446] width 124 height 130
click at [374, 399] on button at bounding box center [369, 400] width 23 height 23
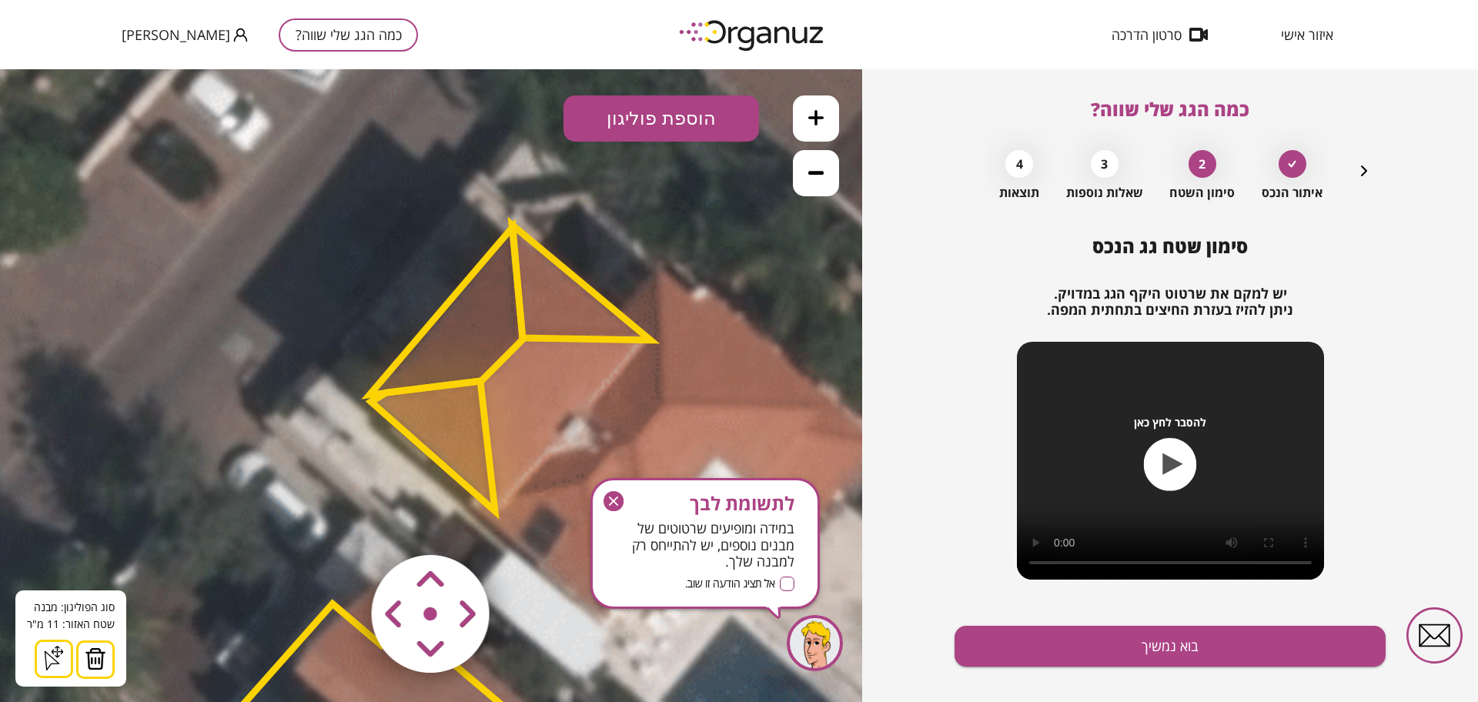
click at [643, 122] on button "הוספת פוליגון" at bounding box center [662, 118] width 196 height 46
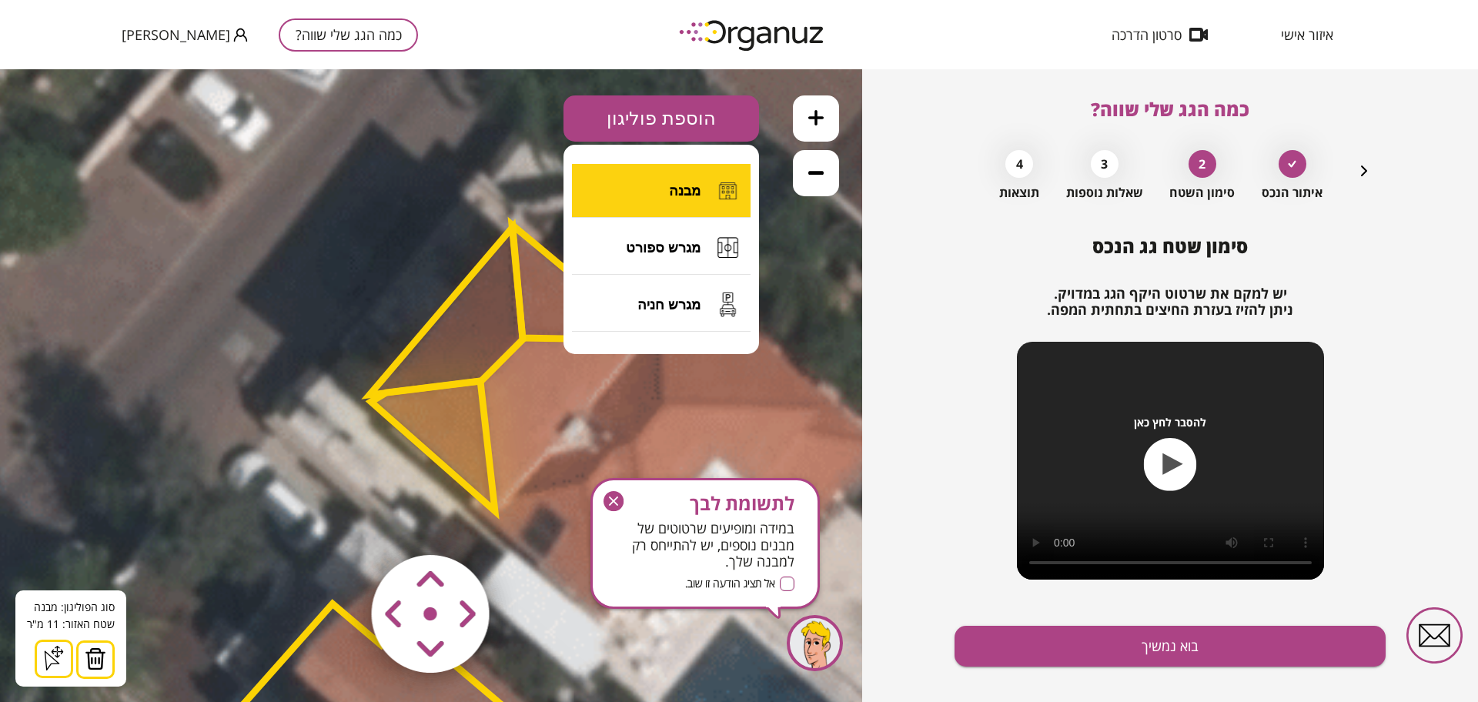
click at [703, 196] on button "מבנה" at bounding box center [661, 191] width 179 height 54
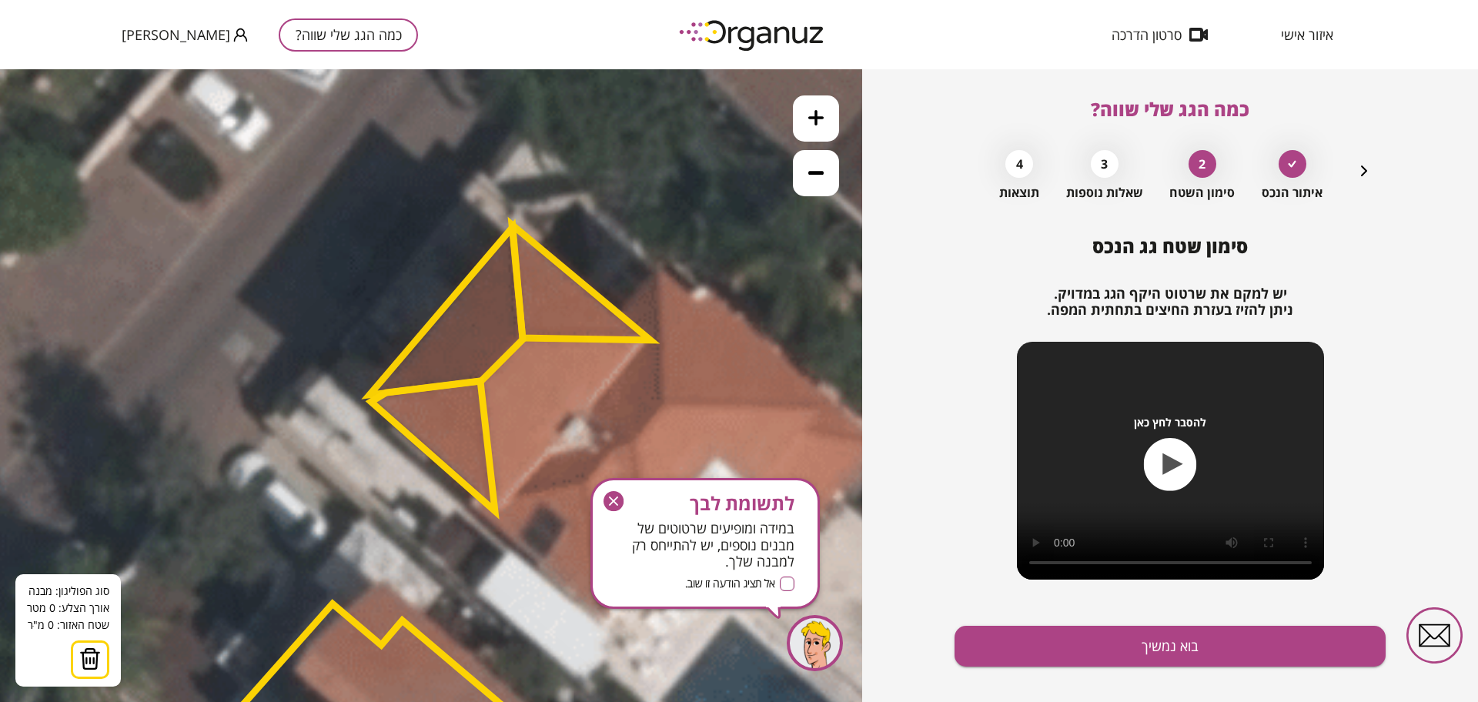
click at [494, 510] on polygon at bounding box center [433, 446] width 124 height 130
click at [482, 380] on polygon at bounding box center [487, 445] width 13 height 130
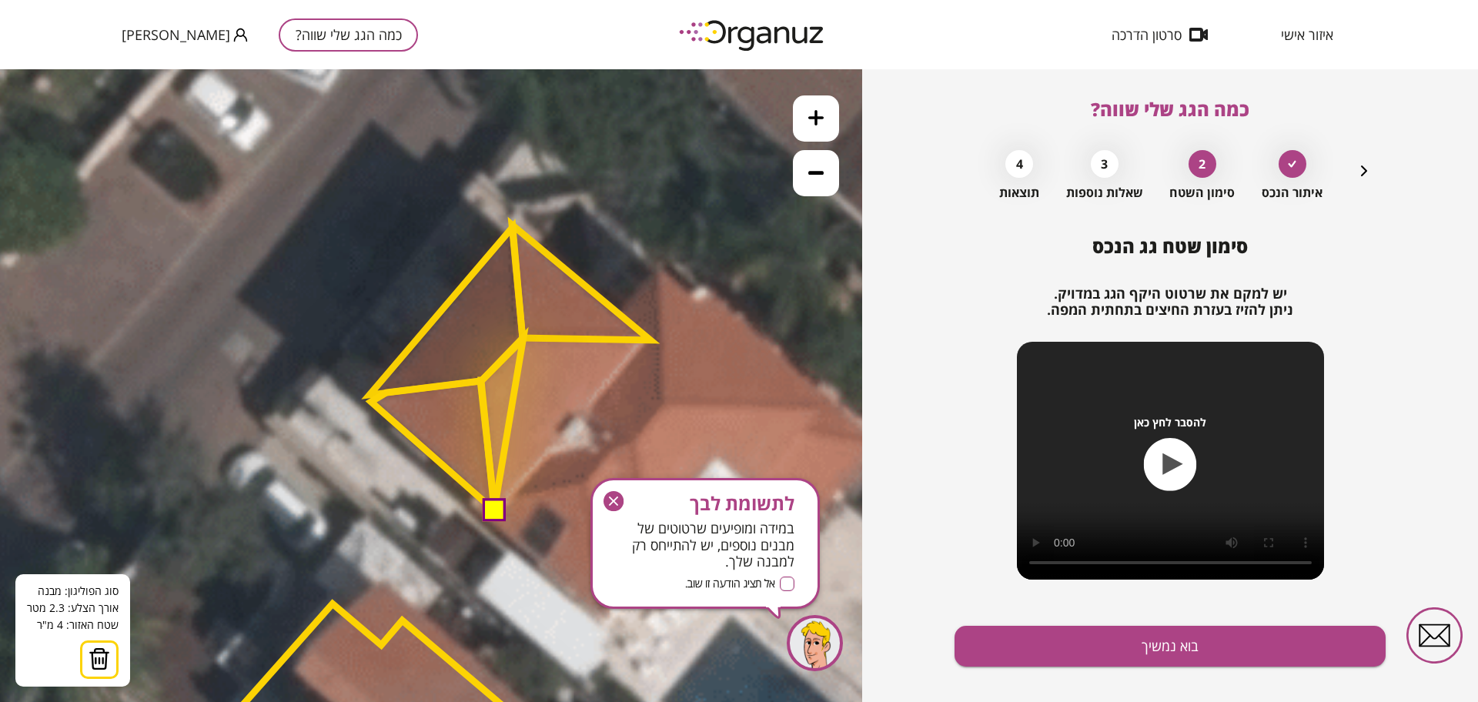
click at [524, 337] on polygon at bounding box center [502, 423] width 42 height 173
click at [649, 341] on polygon at bounding box center [565, 423] width 168 height 173
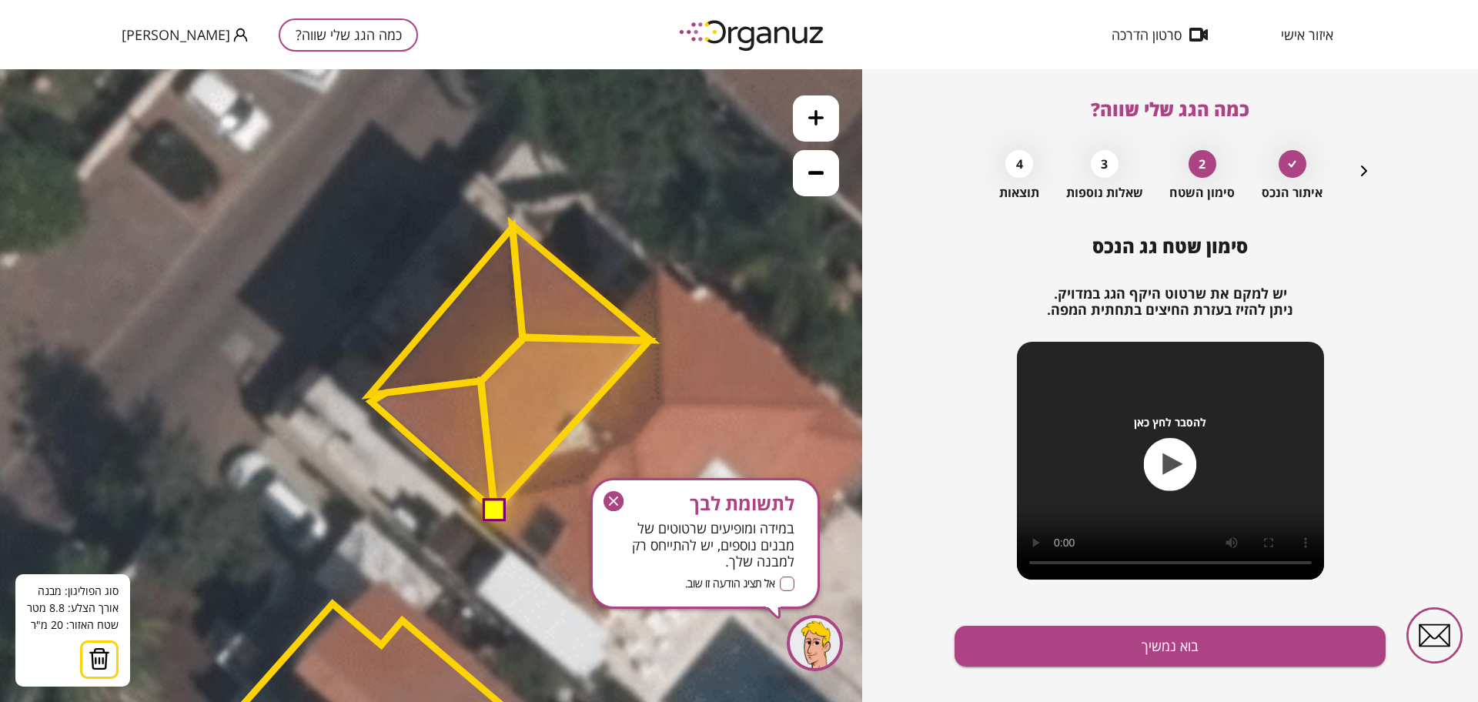
click at [499, 513] on button at bounding box center [492, 508] width 23 height 23
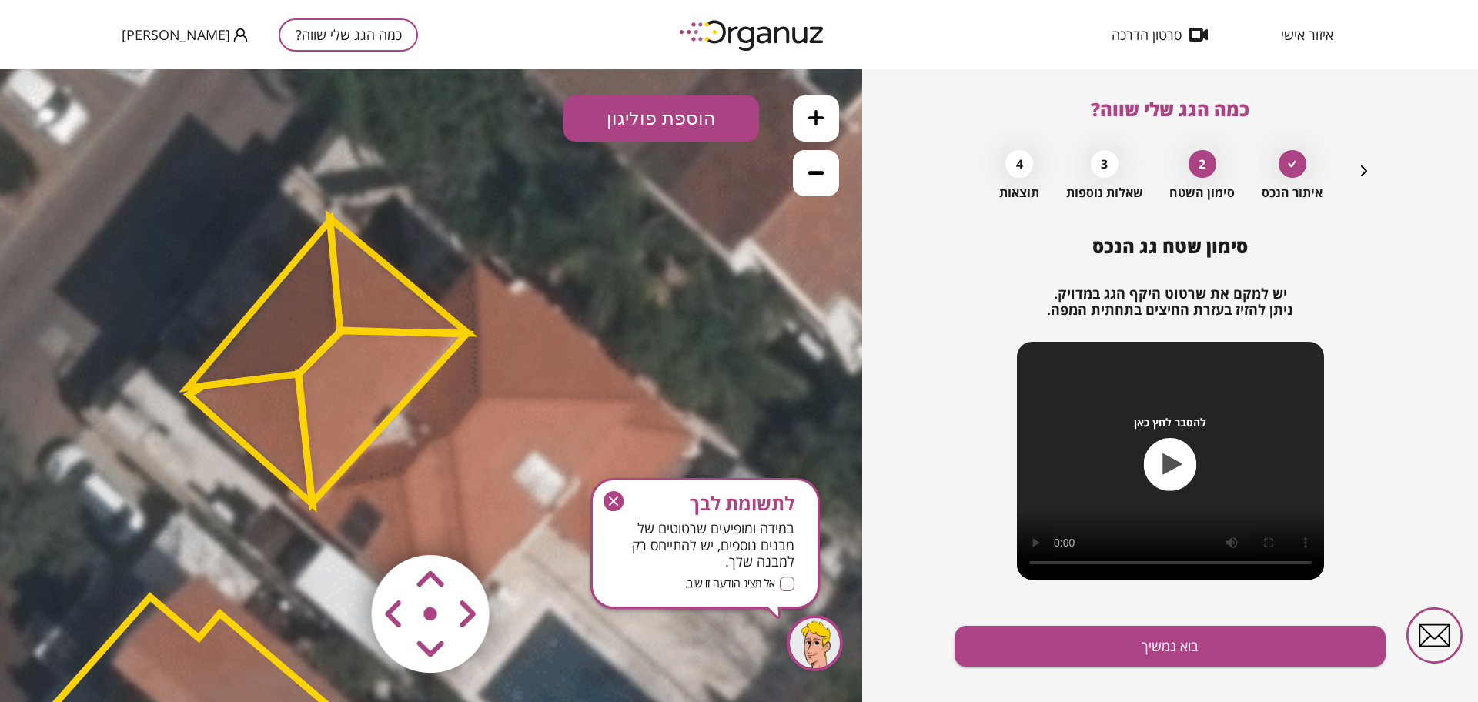
drag, startPoint x: 382, startPoint y: 229, endPoint x: 192, endPoint y: 216, distance: 190.6
click at [192, 216] on icon at bounding box center [344, 709] width 2806 height 2806
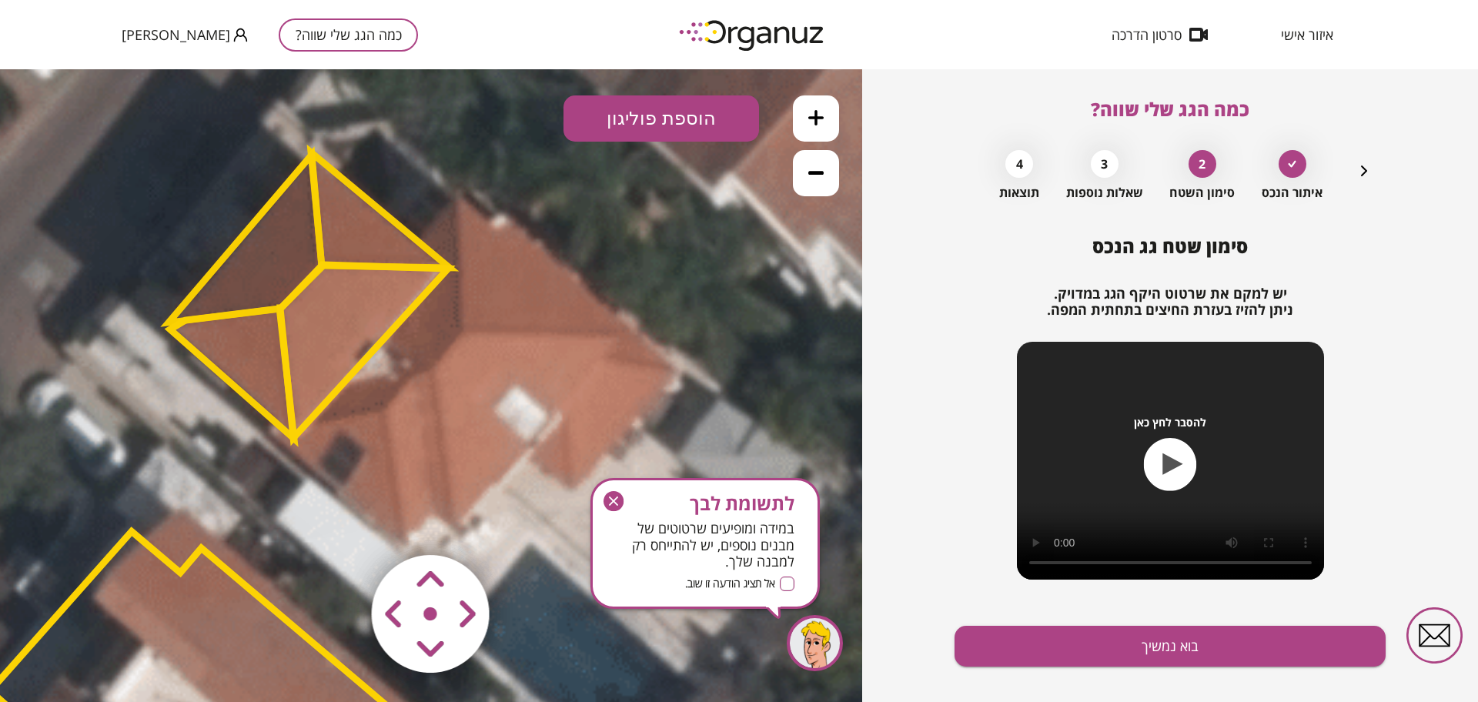
drag, startPoint x: 194, startPoint y: 243, endPoint x: 183, endPoint y: 184, distance: 60.3
click at [183, 184] on icon at bounding box center [326, 644] width 2806 height 2806
click at [694, 118] on button "הוספת פוליגון" at bounding box center [662, 118] width 196 height 46
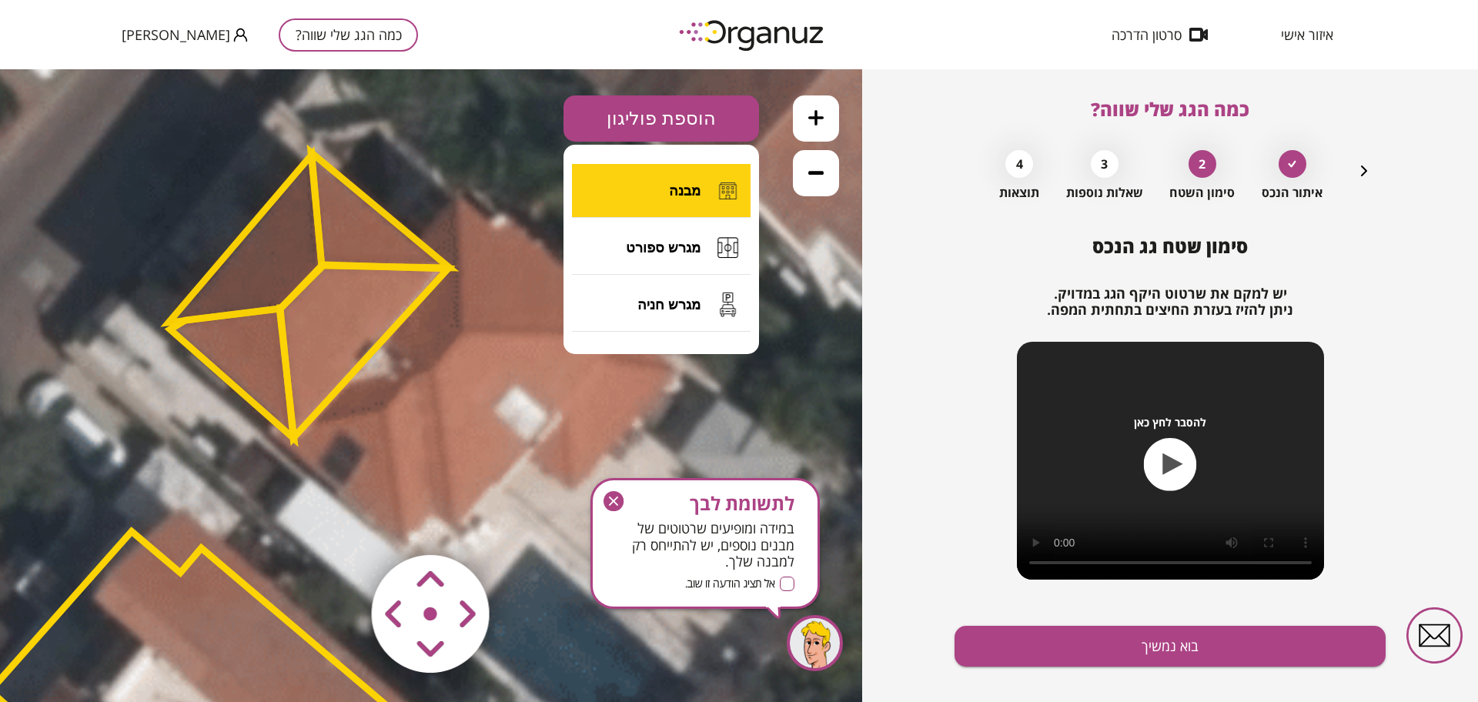
click at [706, 196] on button "מבנה" at bounding box center [661, 191] width 179 height 54
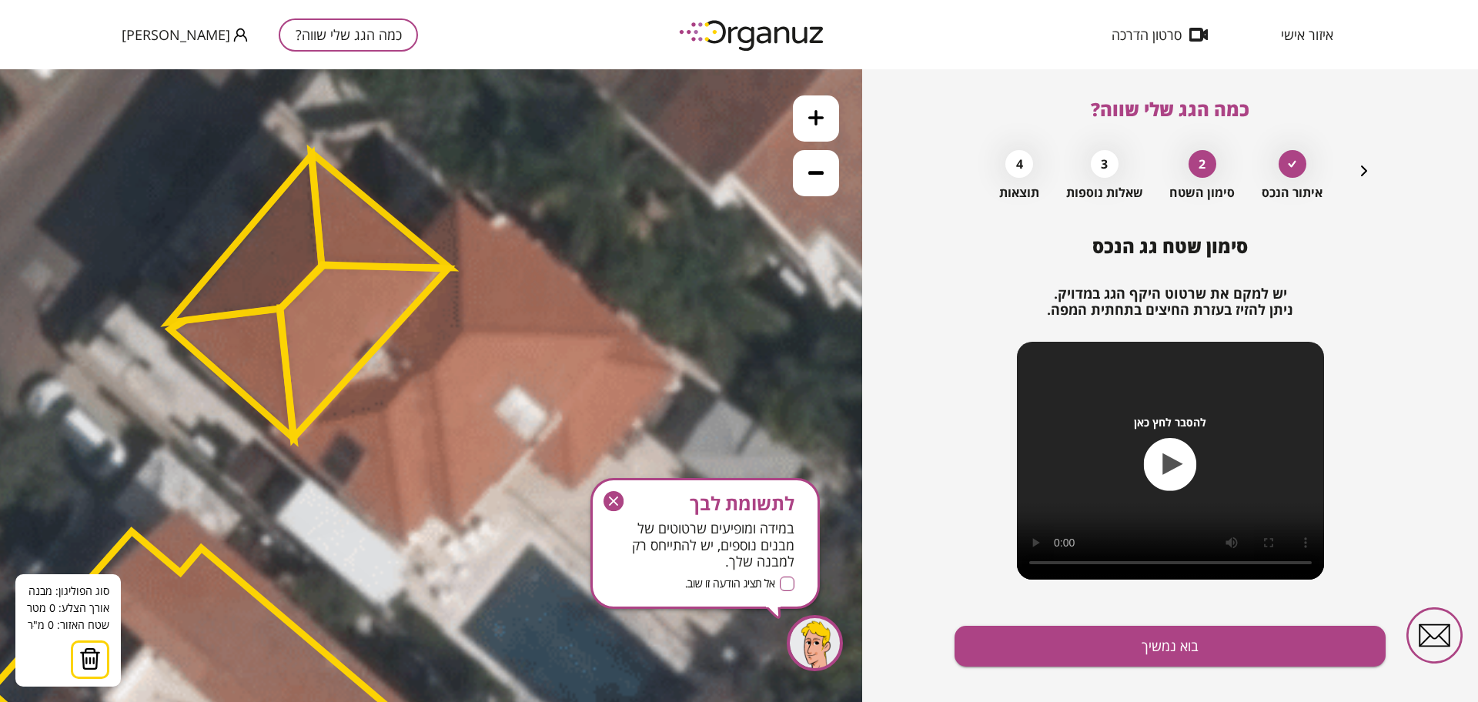
click at [458, 198] on icon at bounding box center [326, 644] width 2806 height 2806
click at [464, 333] on icon at bounding box center [326, 644] width 2806 height 2806
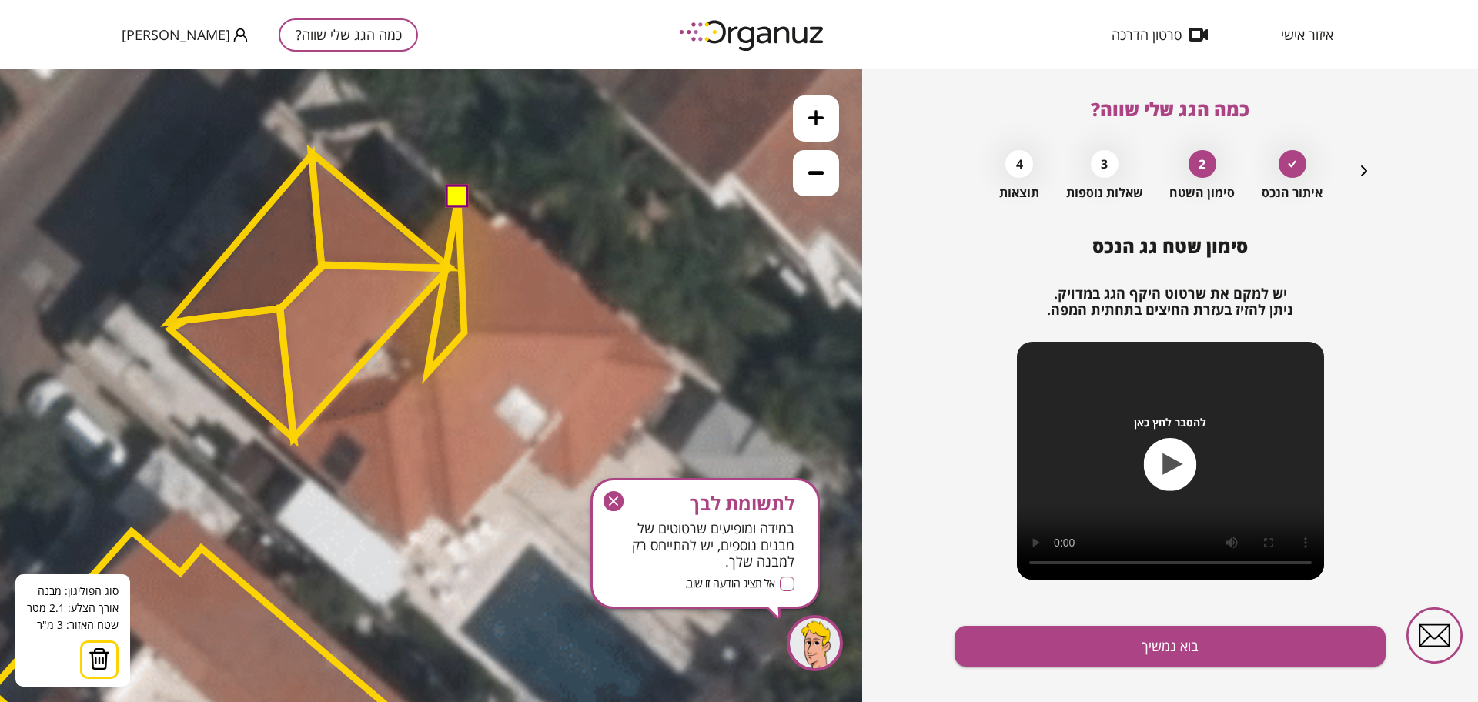
click at [428, 373] on polygon at bounding box center [445, 286] width 37 height 176
click at [416, 374] on polygon at bounding box center [440, 286] width 48 height 176
click at [385, 410] on icon at bounding box center [326, 644] width 2806 height 2806
click at [402, 542] on polygon at bounding box center [424, 370] width 79 height 344
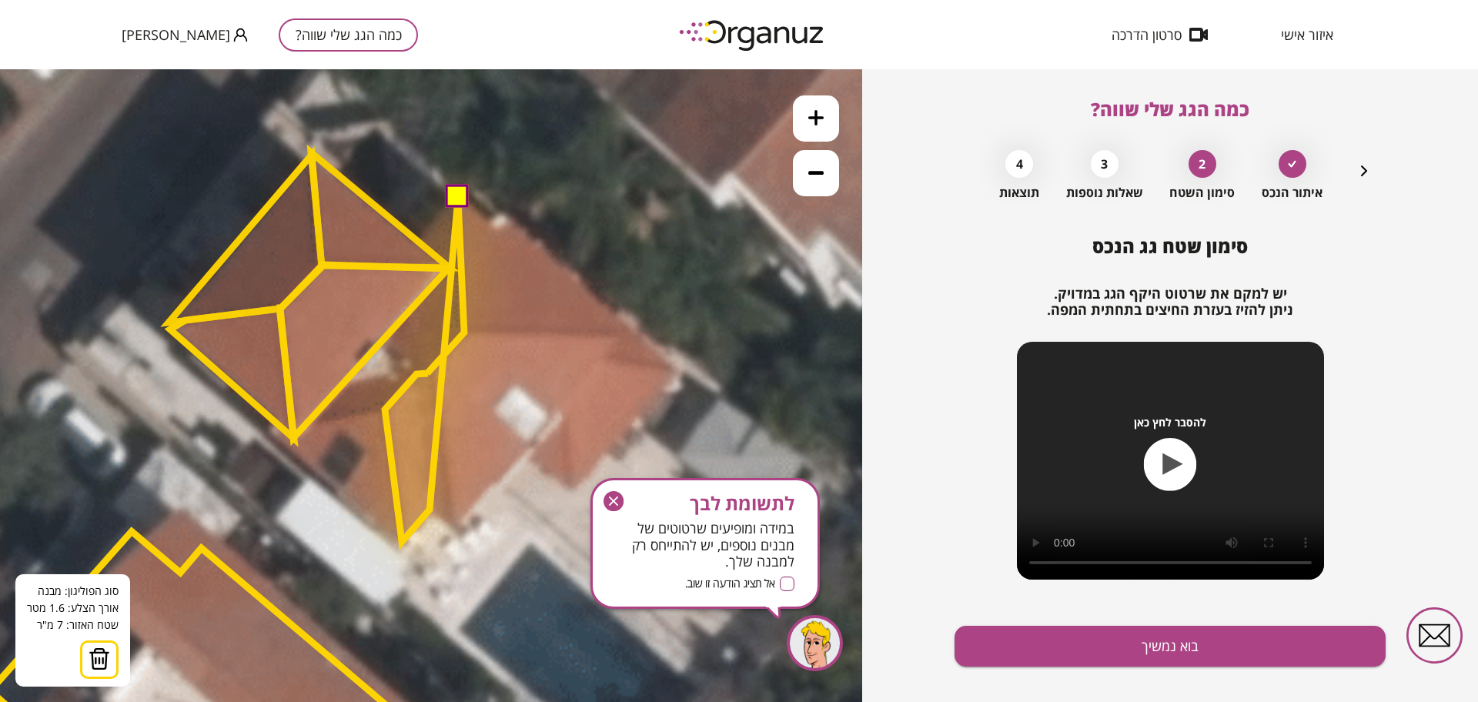
click at [430, 510] on polygon at bounding box center [424, 370] width 79 height 344
click at [457, 528] on polygon at bounding box center [424, 370] width 79 height 344
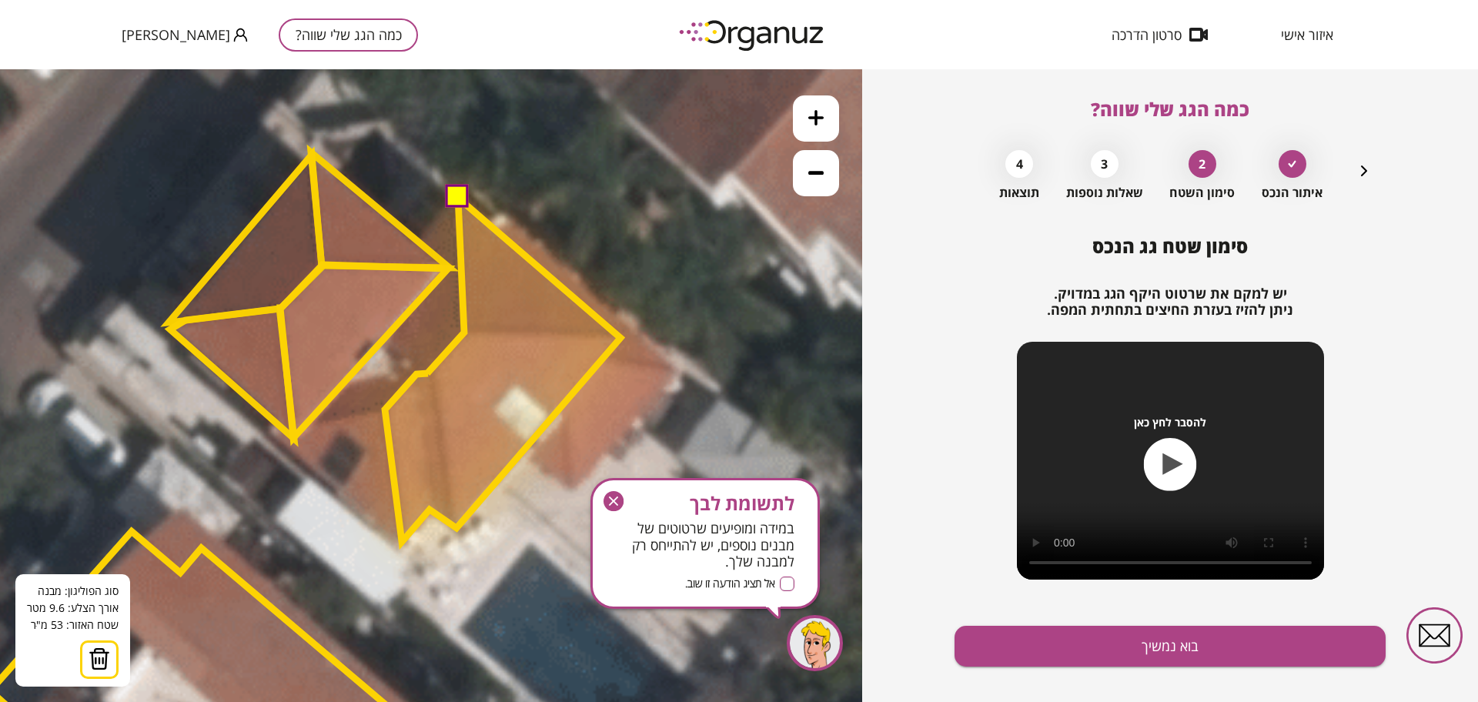
click at [620, 338] on polygon at bounding box center [503, 370] width 236 height 344
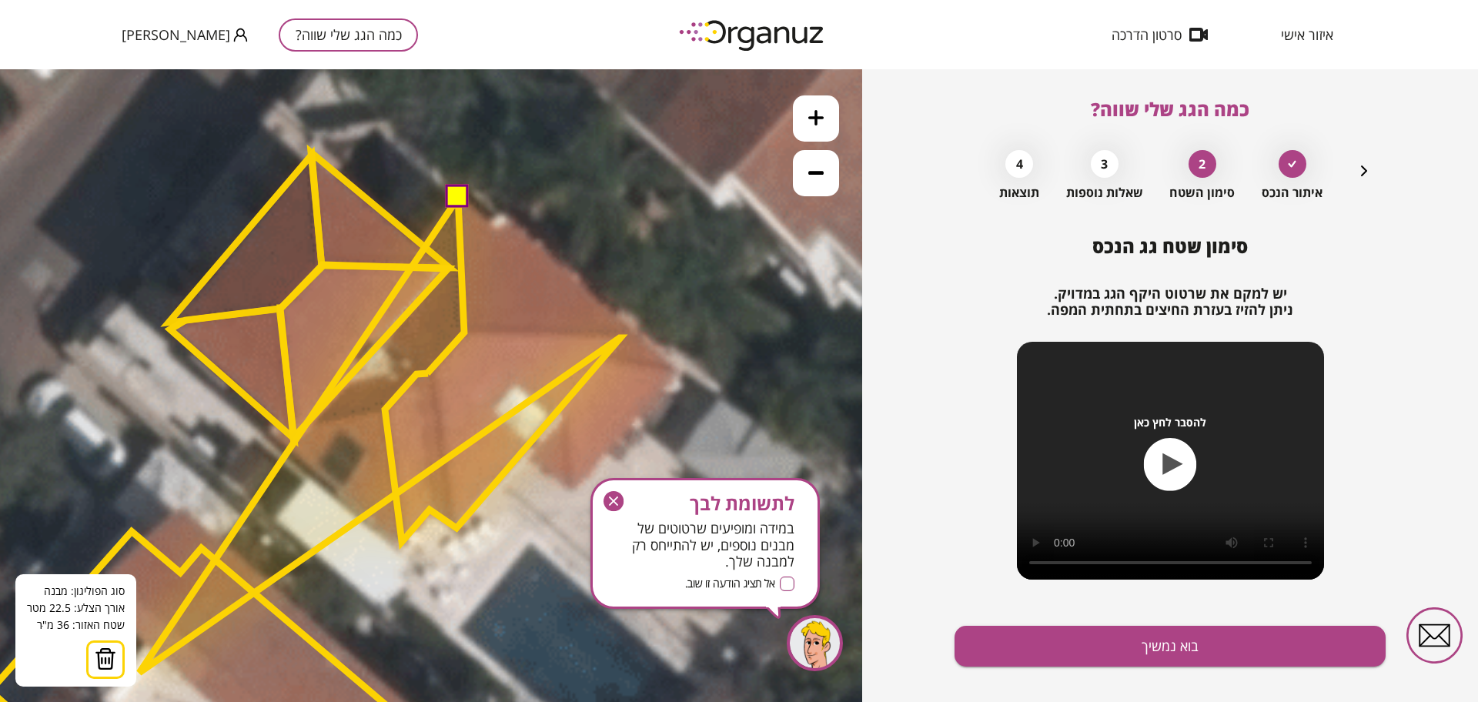
drag, startPoint x: 109, startPoint y: 661, endPoint x: 232, endPoint y: 551, distance: 165.2
click at [109, 661] on img at bounding box center [106, 658] width 22 height 23
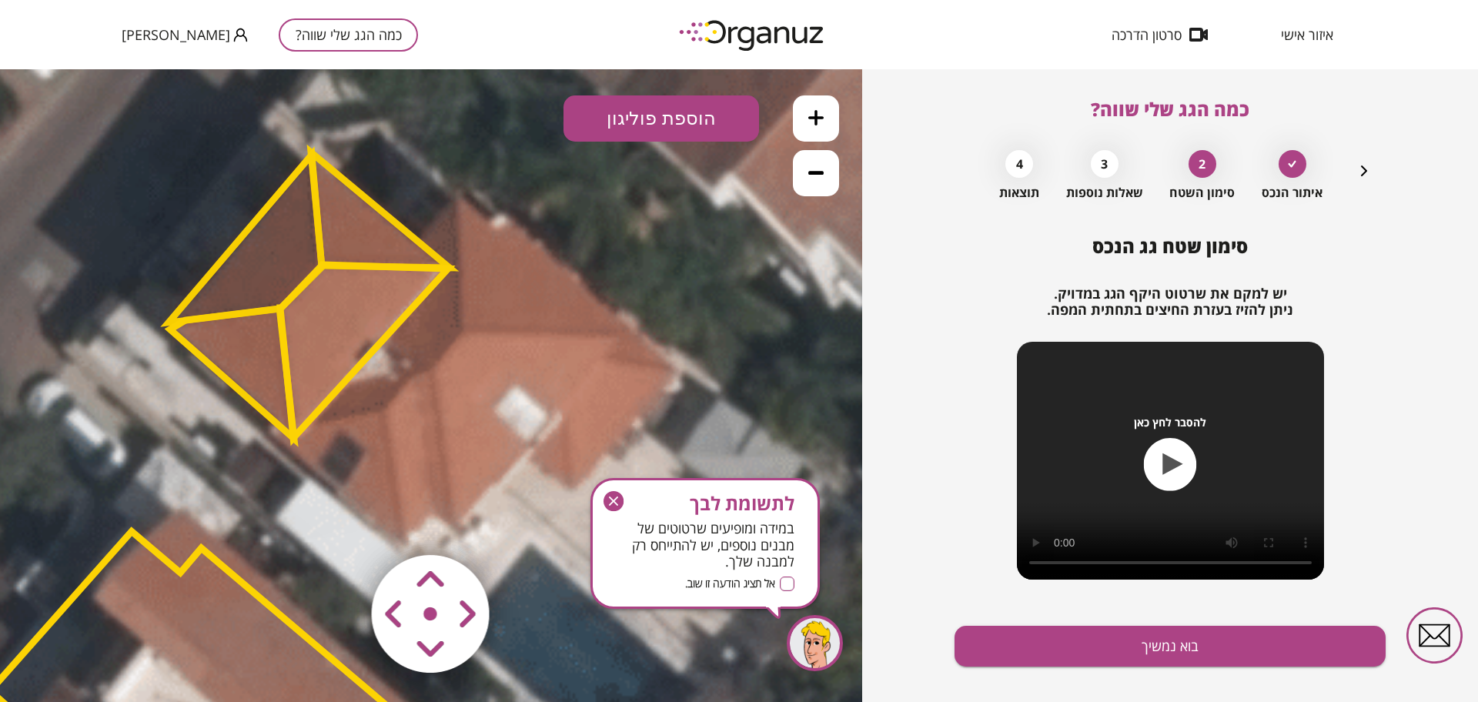
click at [669, 121] on button "הוספת פוליגון" at bounding box center [662, 118] width 196 height 46
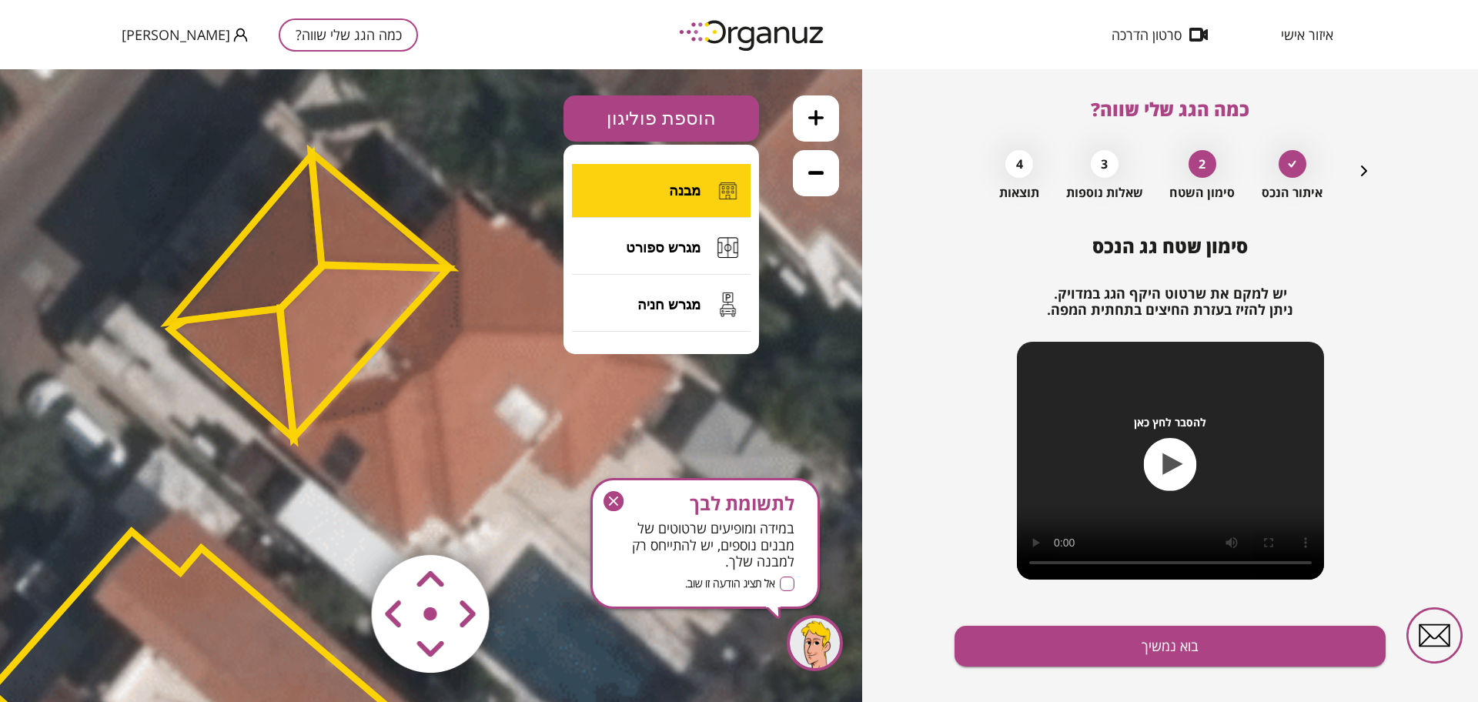
click at [677, 192] on span "מבנה" at bounding box center [685, 190] width 32 height 17
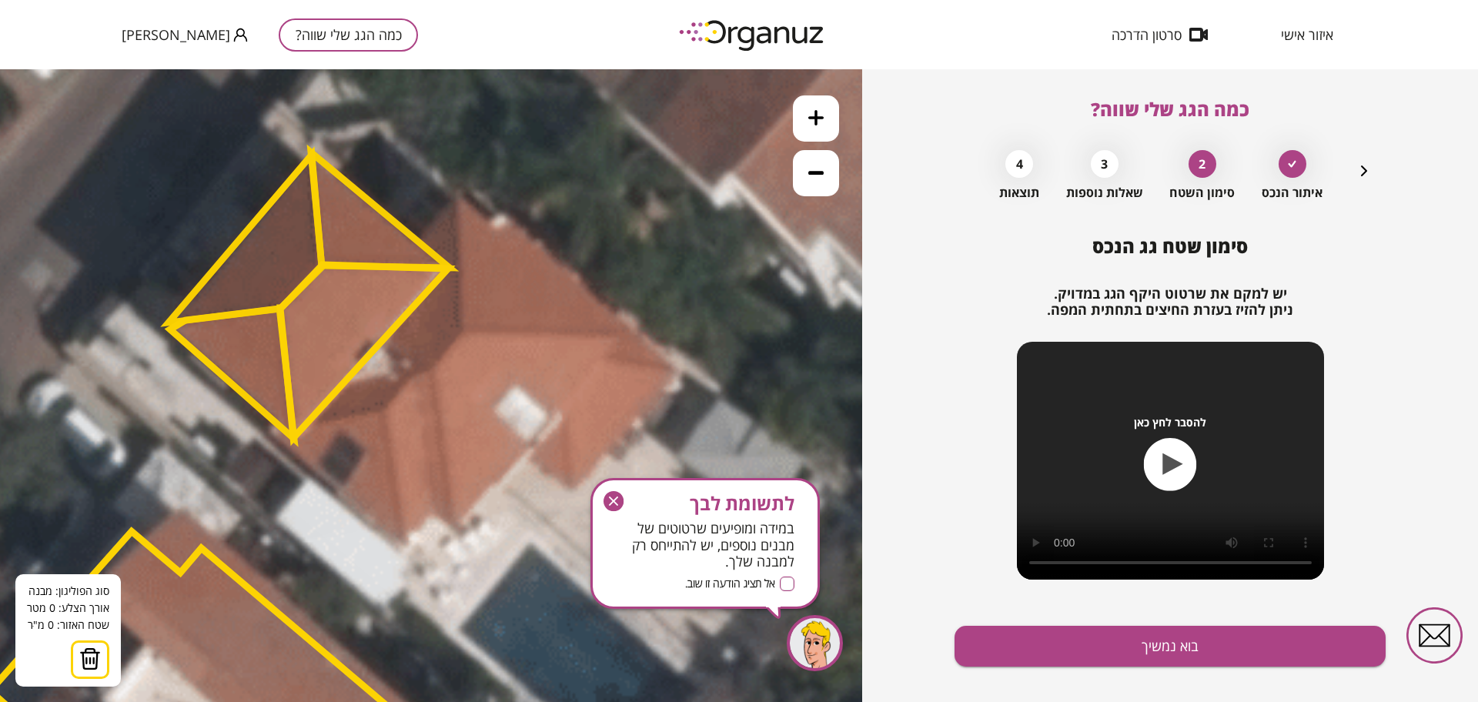
click at [401, 541] on icon at bounding box center [326, 644] width 2806 height 2806
click at [380, 413] on polygon at bounding box center [391, 477] width 22 height 129
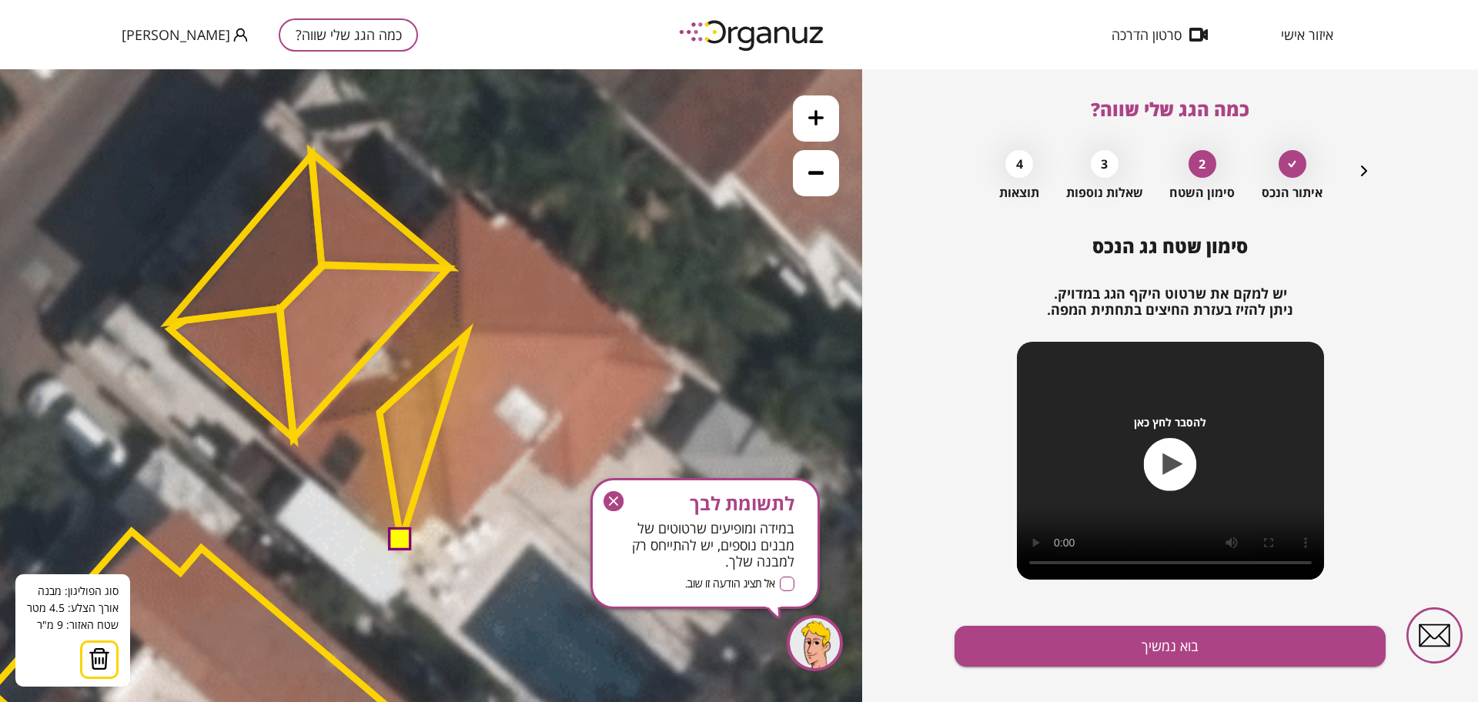
click at [467, 334] on polygon at bounding box center [423, 437] width 87 height 207
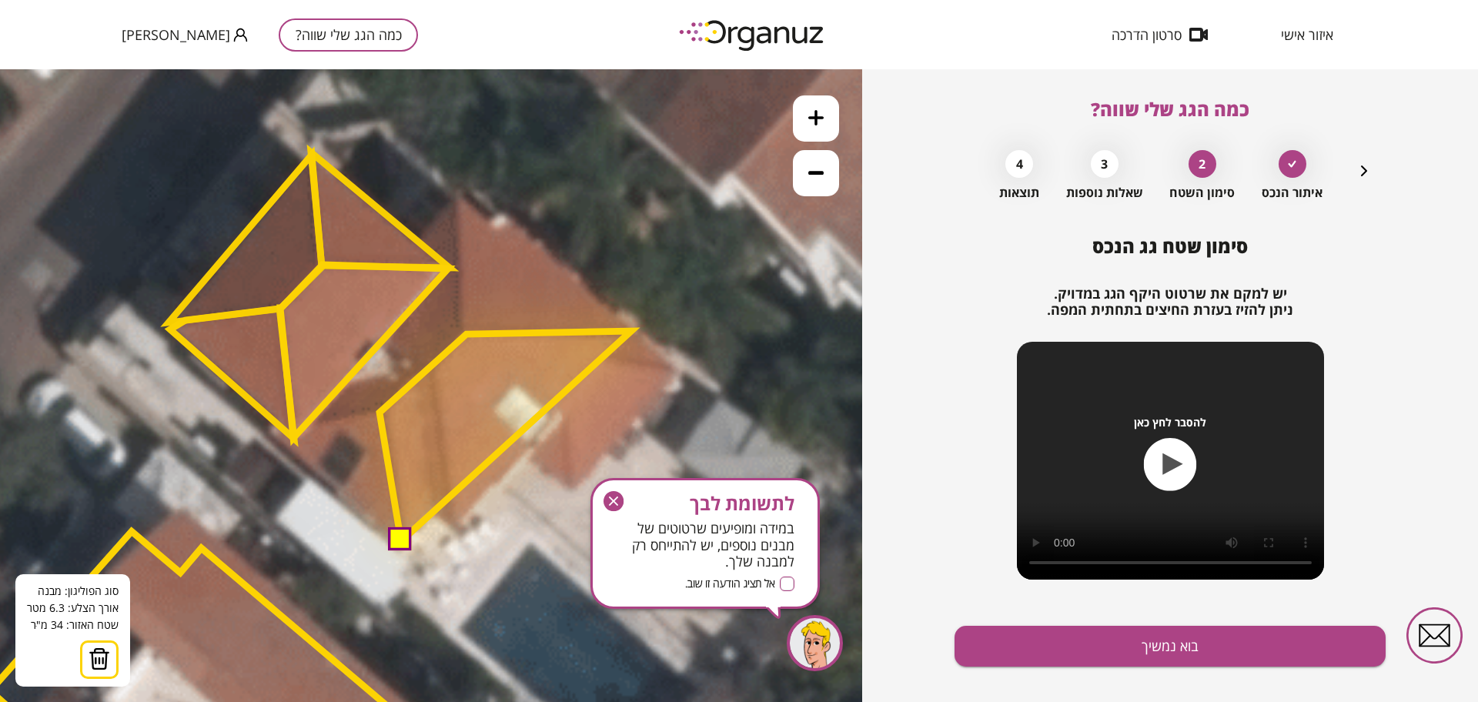
click at [631, 331] on polygon at bounding box center [506, 436] width 252 height 210
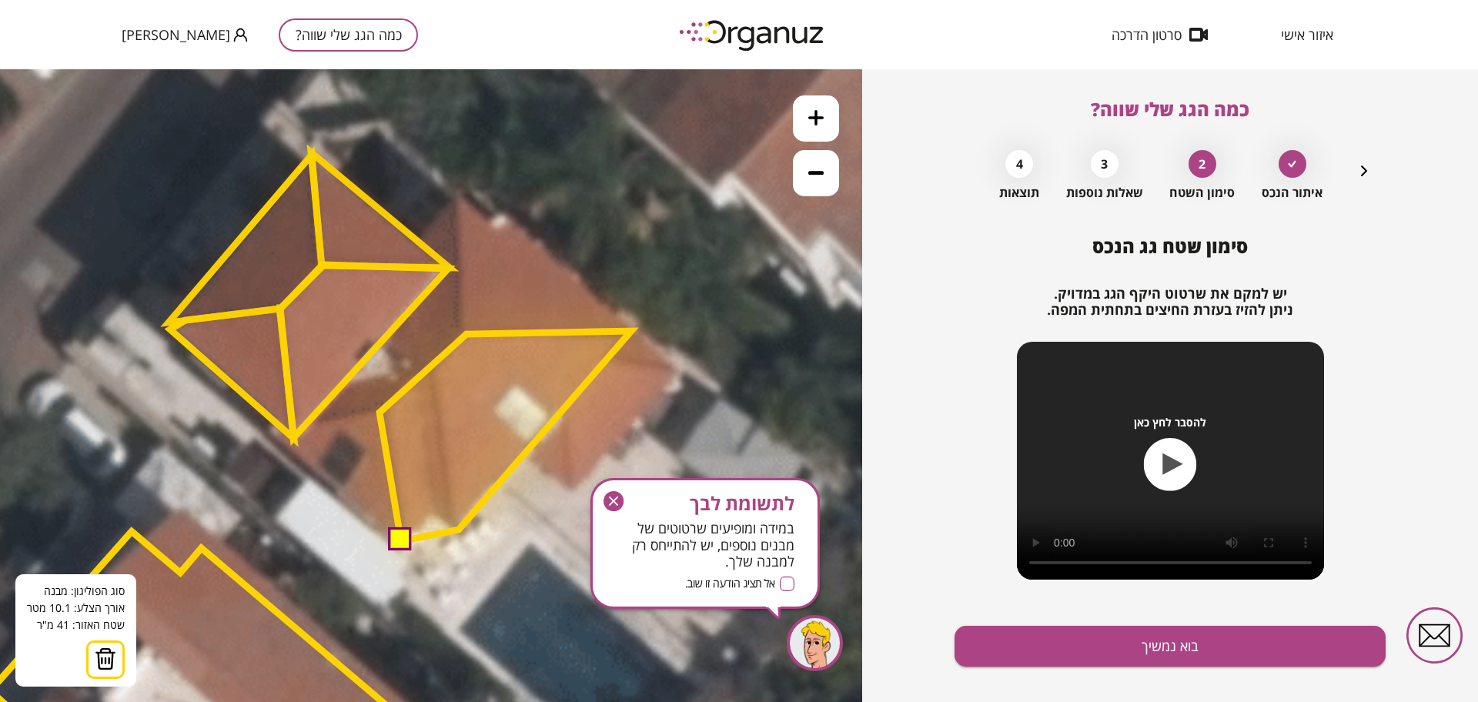
click at [459, 529] on polygon at bounding box center [506, 436] width 252 height 210
click at [435, 513] on polygon at bounding box center [506, 436] width 252 height 210
click at [405, 540] on button at bounding box center [399, 539] width 23 height 23
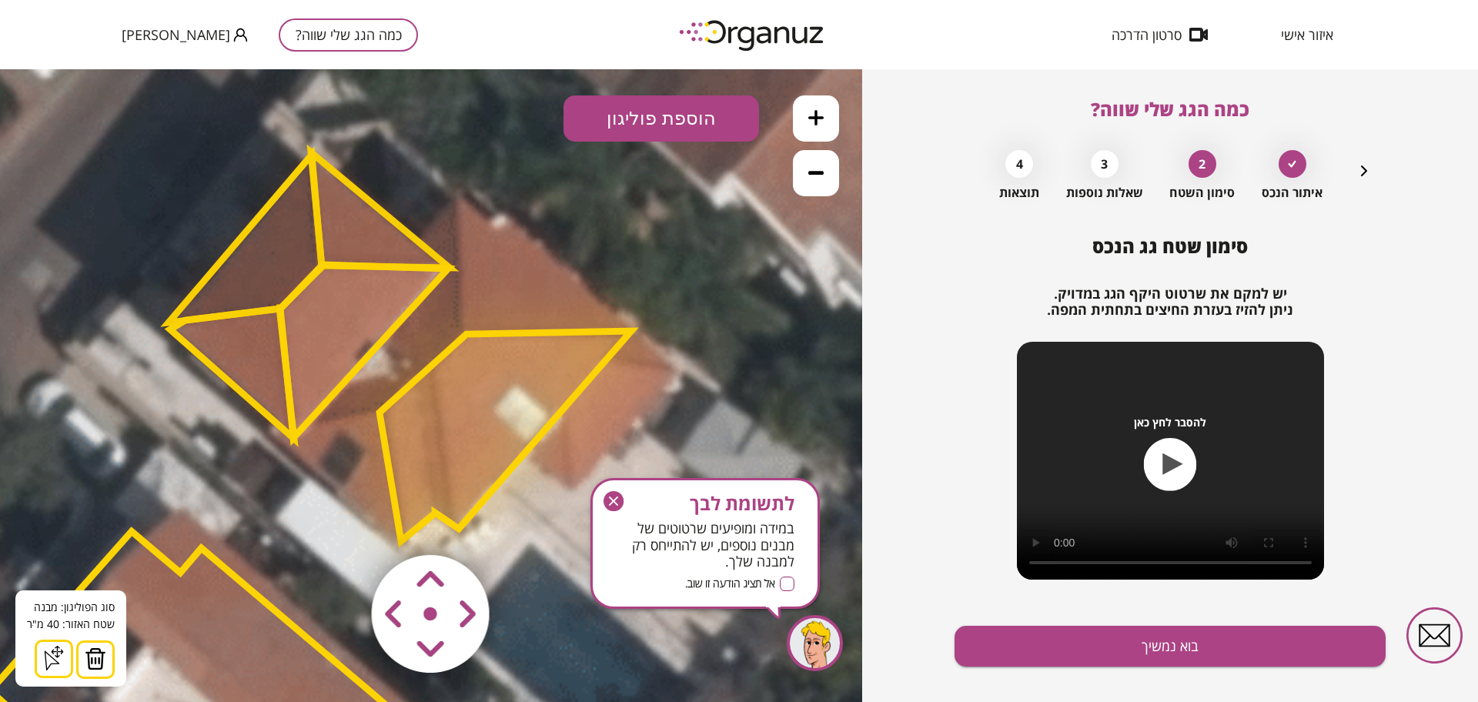
click at [685, 136] on button "הוספת פוליגון" at bounding box center [662, 118] width 196 height 46
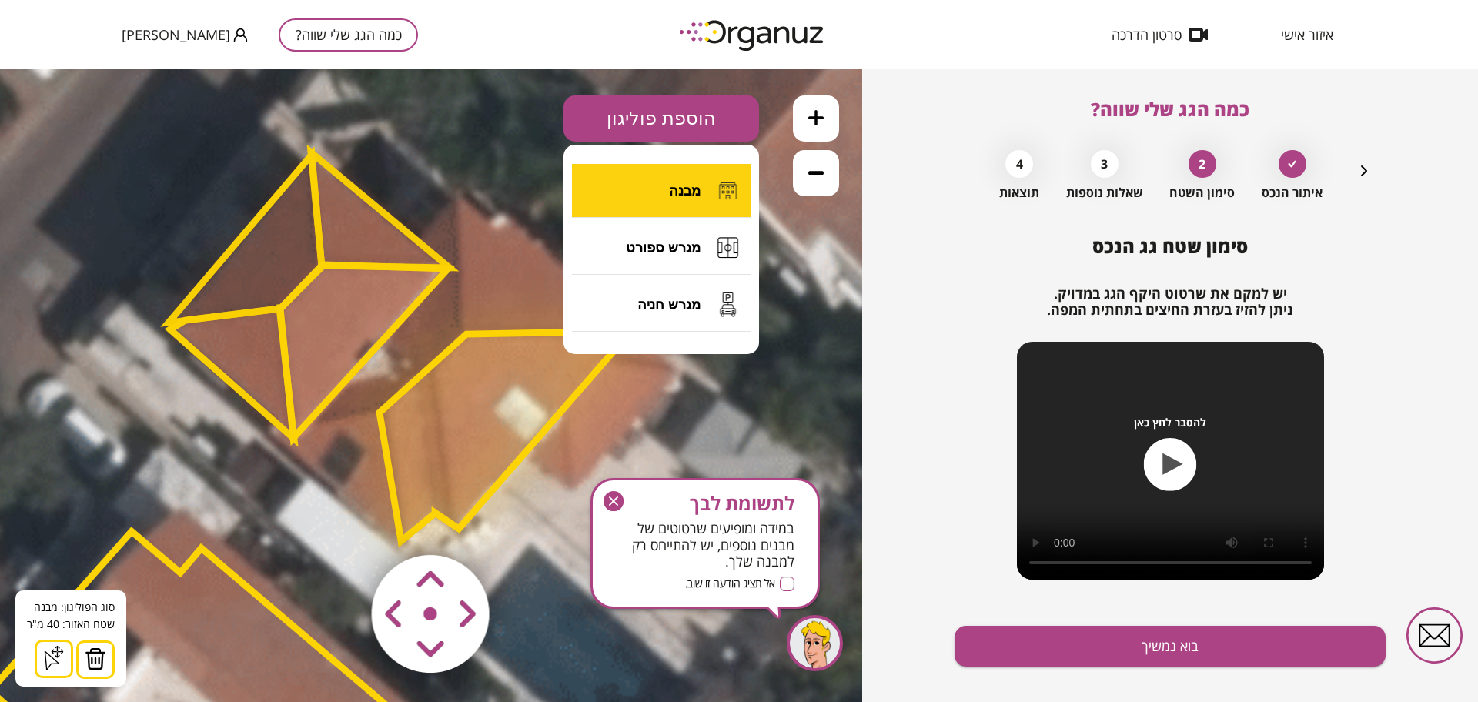
click at [688, 186] on span "מבנה" at bounding box center [685, 190] width 32 height 17
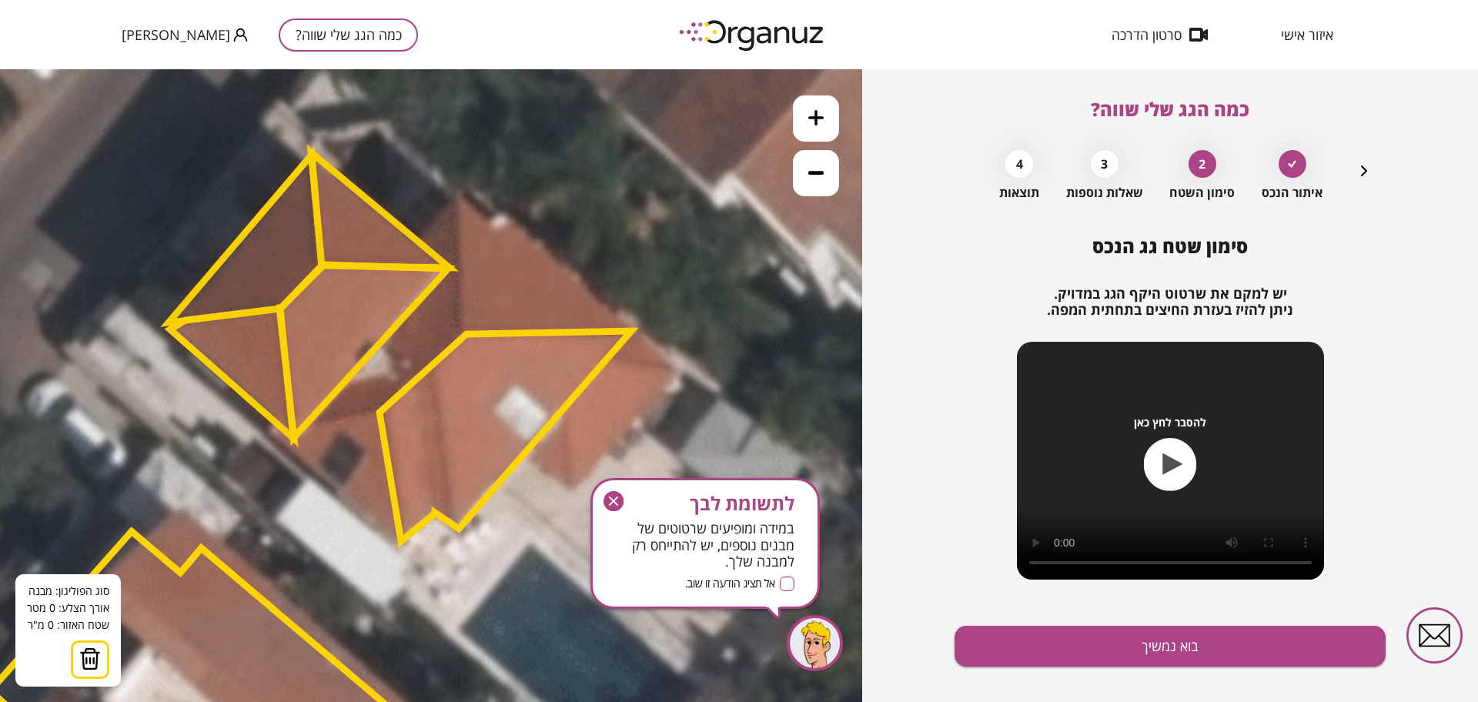
click at [460, 198] on icon at bounding box center [326, 644] width 2806 height 2806
click at [467, 336] on polygon at bounding box center [506, 436] width 252 height 210
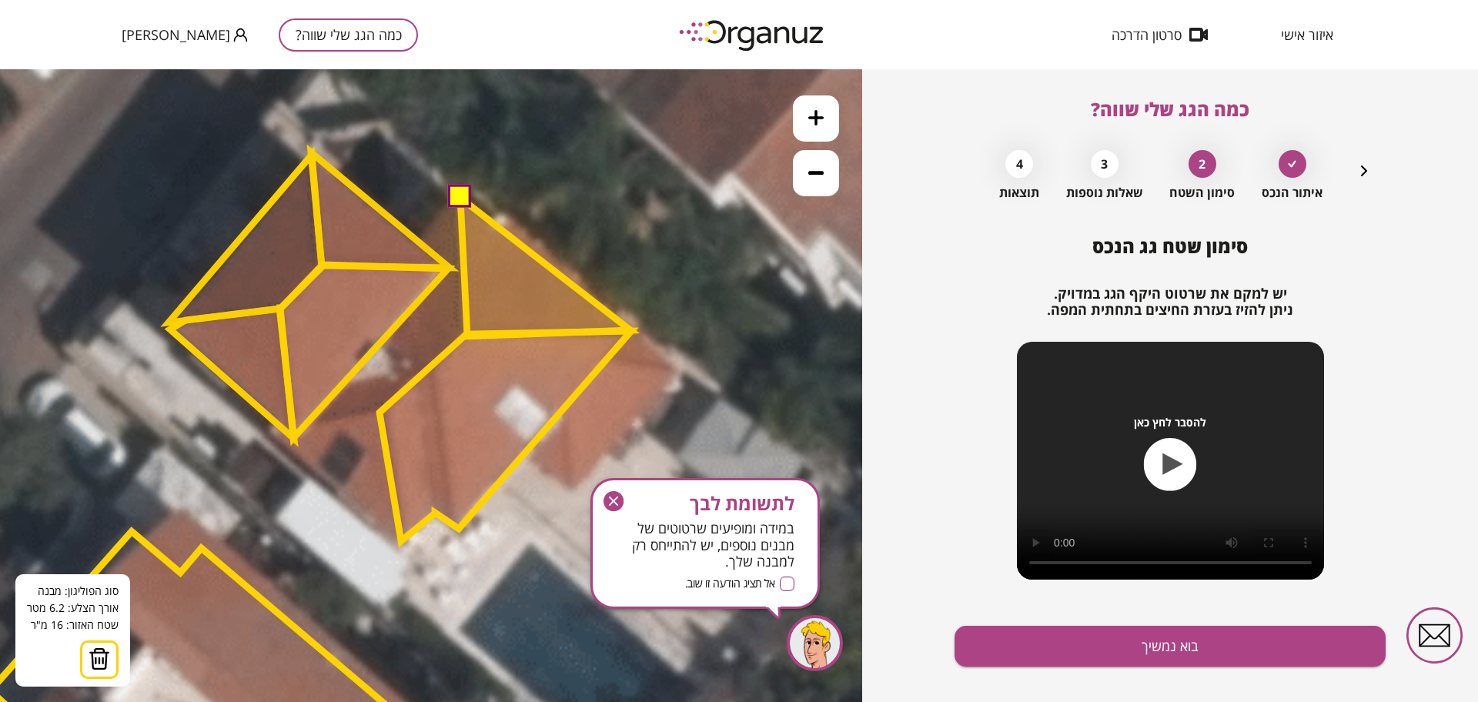
click at [631, 330] on polygon at bounding box center [545, 267] width 170 height 139
click at [462, 199] on button at bounding box center [458, 196] width 23 height 23
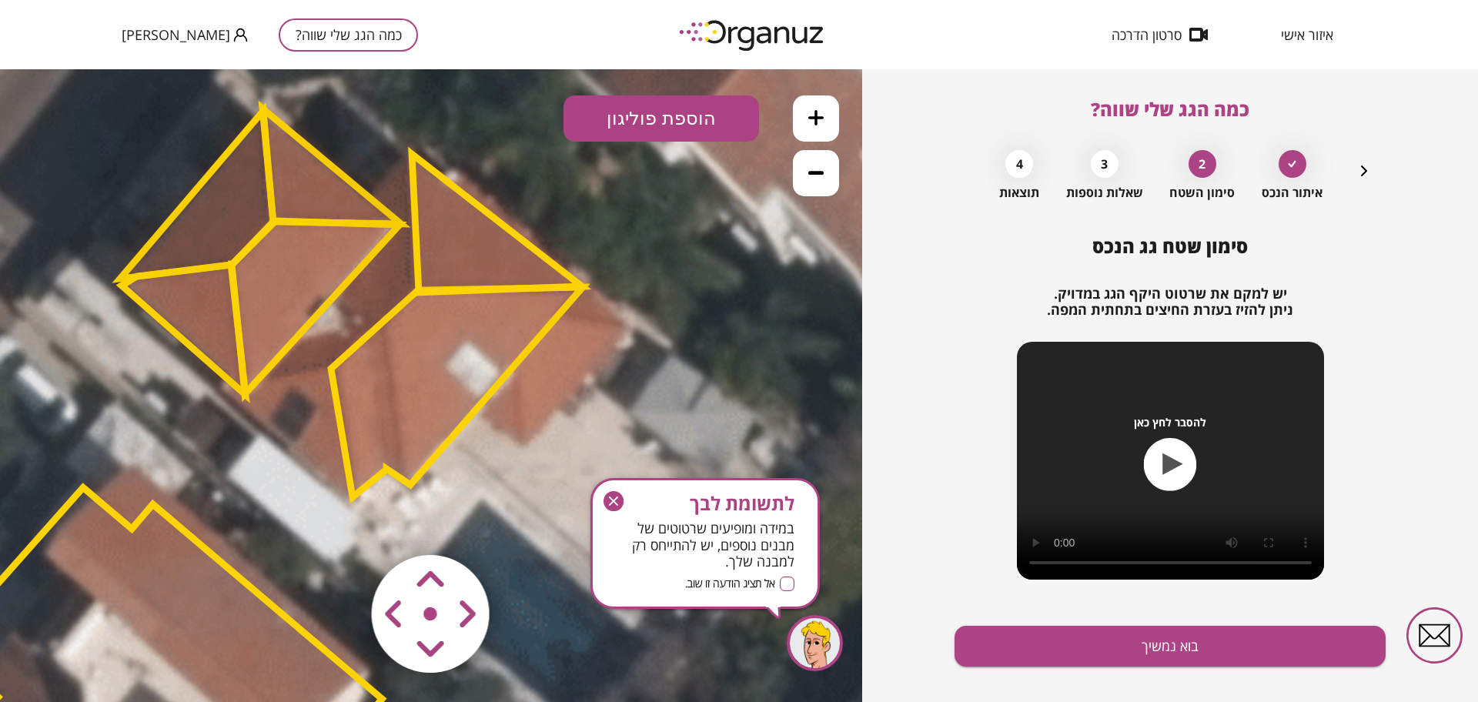
drag, startPoint x: 721, startPoint y: 341, endPoint x: 634, endPoint y: 282, distance: 104.6
click at [634, 282] on icon at bounding box center [277, 600] width 2806 height 2806
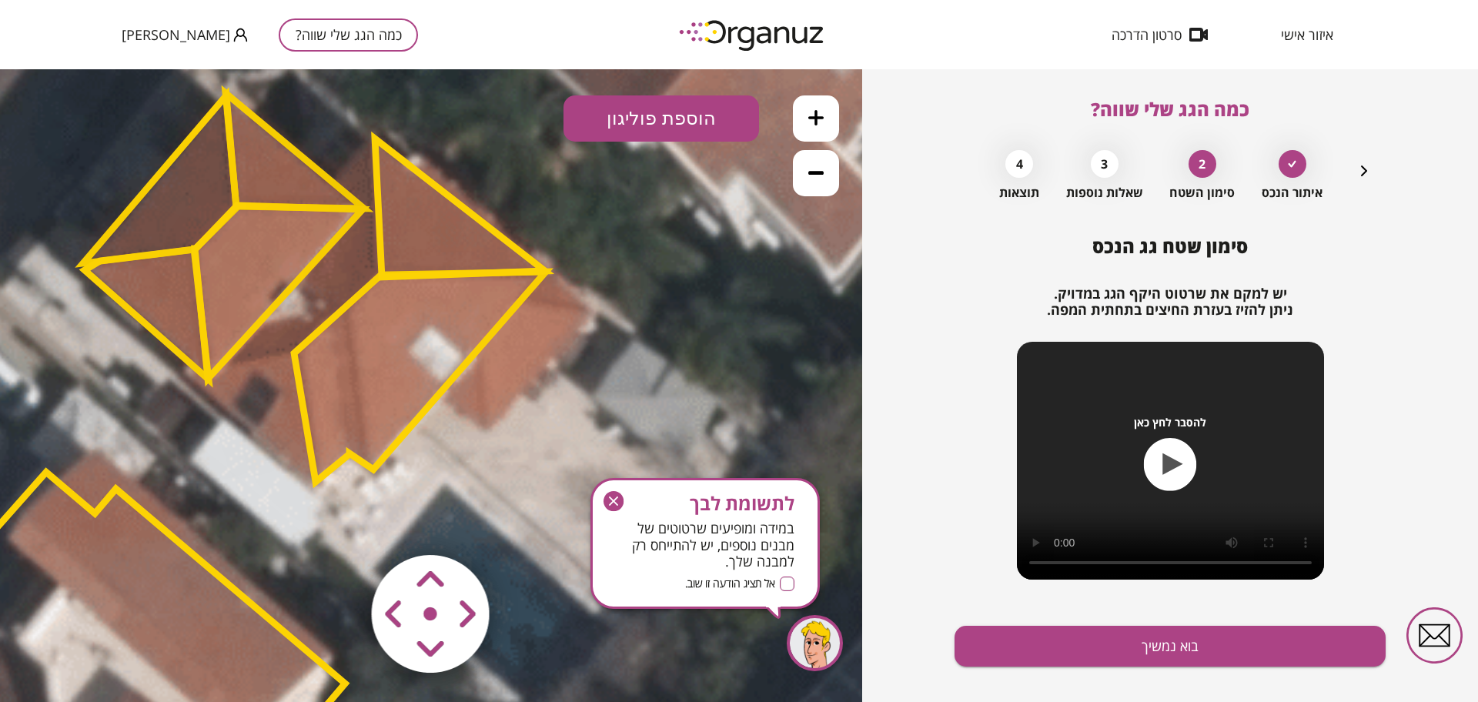
click at [681, 112] on button "הוספת פוליגון" at bounding box center [662, 118] width 196 height 46
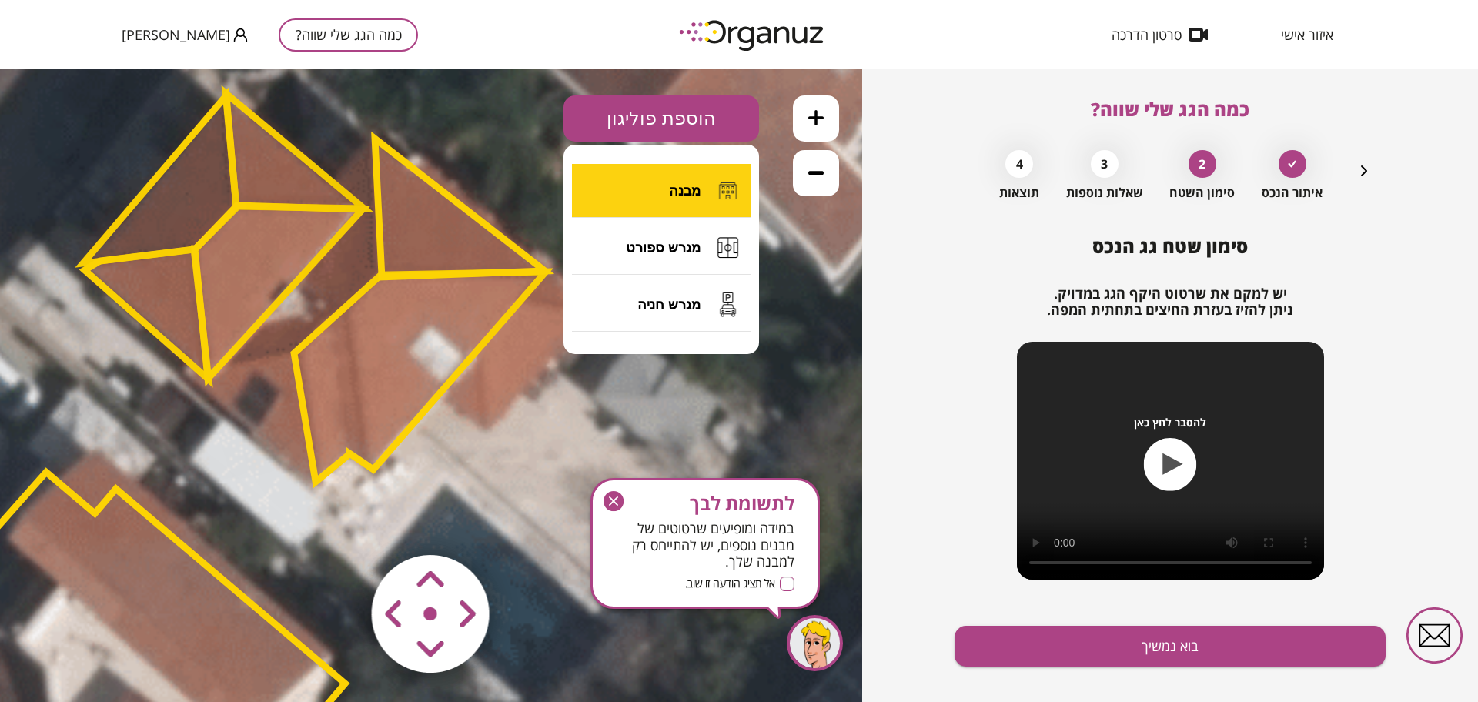
click at [686, 191] on span "מבנה" at bounding box center [685, 190] width 32 height 17
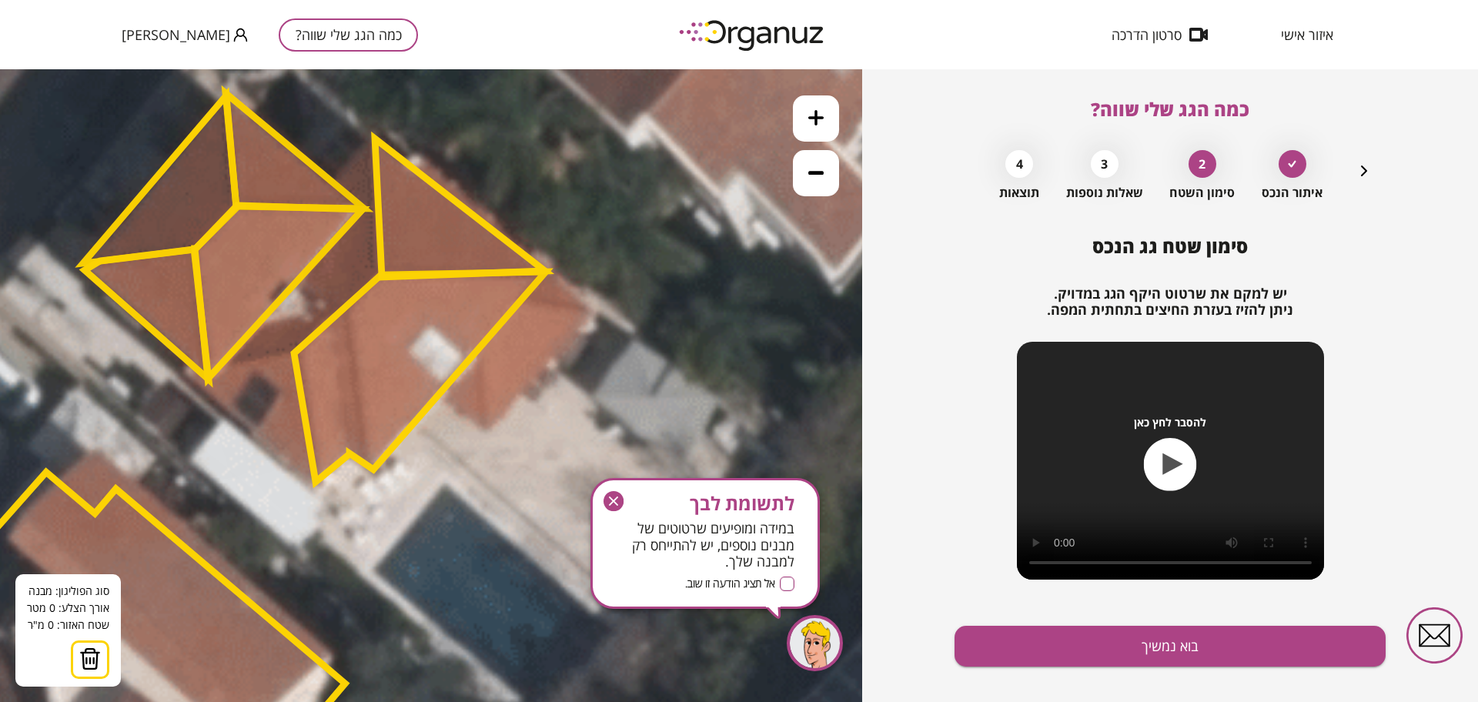
click at [484, 427] on icon at bounding box center [241, 585] width 2806 height 2806
click at [485, 340] on polygon at bounding box center [484, 383] width 1 height 87
click at [522, 296] on polygon at bounding box center [503, 361] width 38 height 131
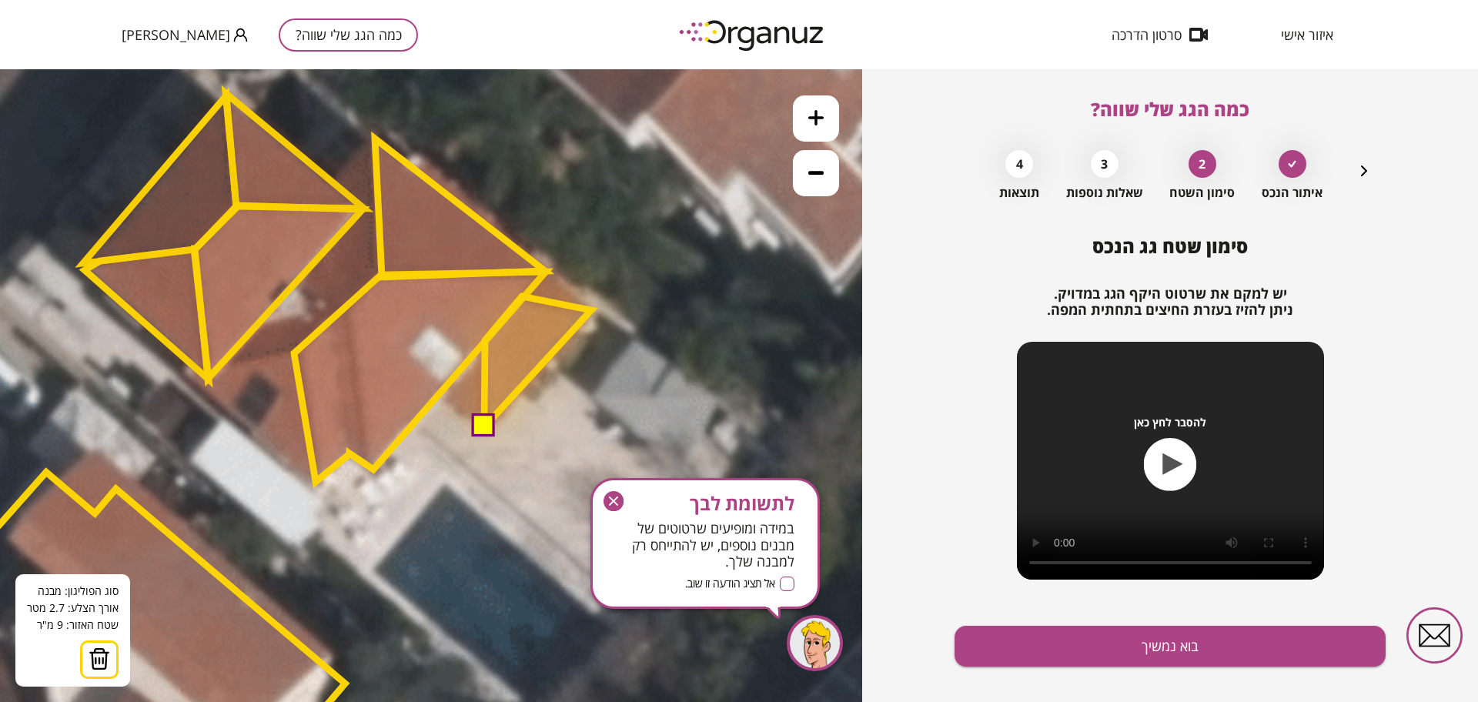
click at [591, 310] on polygon at bounding box center [537, 361] width 107 height 131
click at [487, 431] on button at bounding box center [482, 425] width 23 height 23
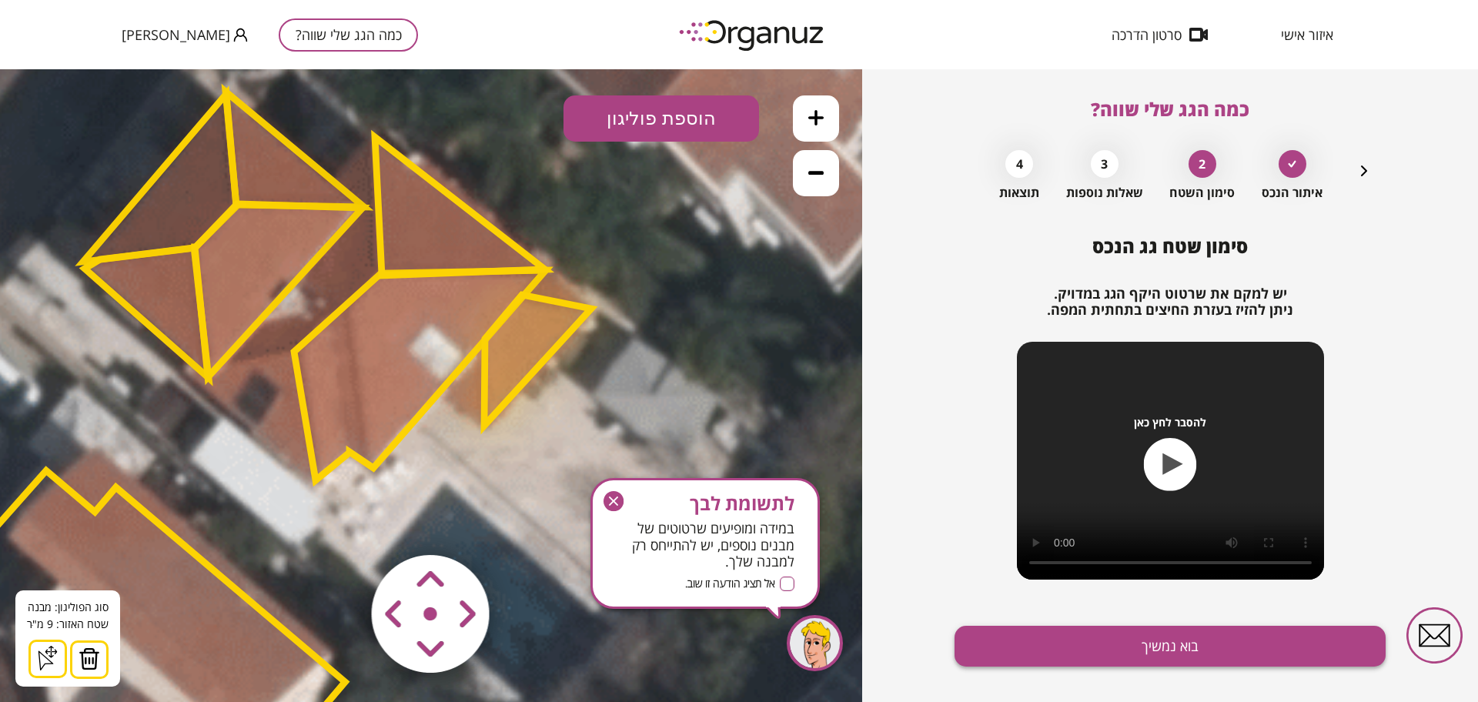
click at [1104, 654] on button "בוא נמשיך" at bounding box center [1170, 646] width 431 height 41
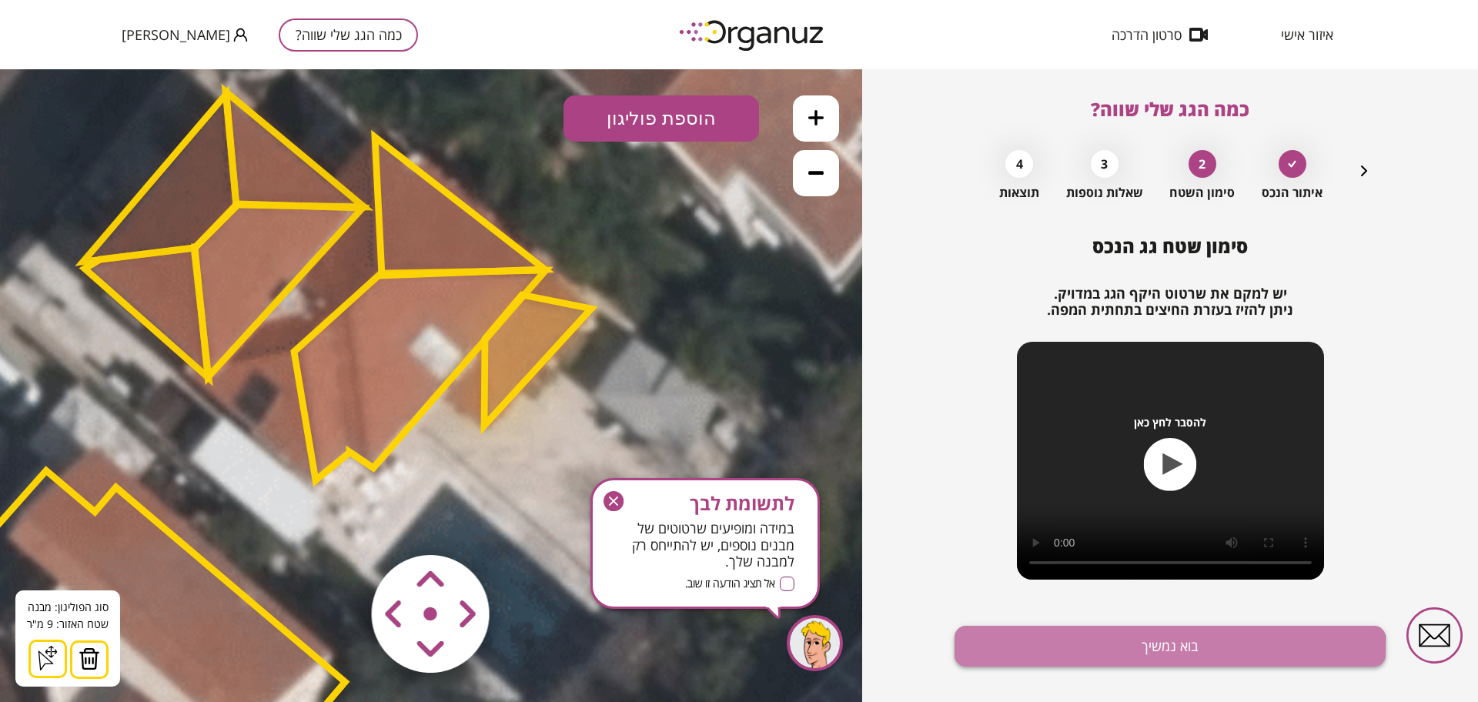
click at [1104, 654] on button "בוא נמשיך" at bounding box center [1170, 646] width 431 height 41
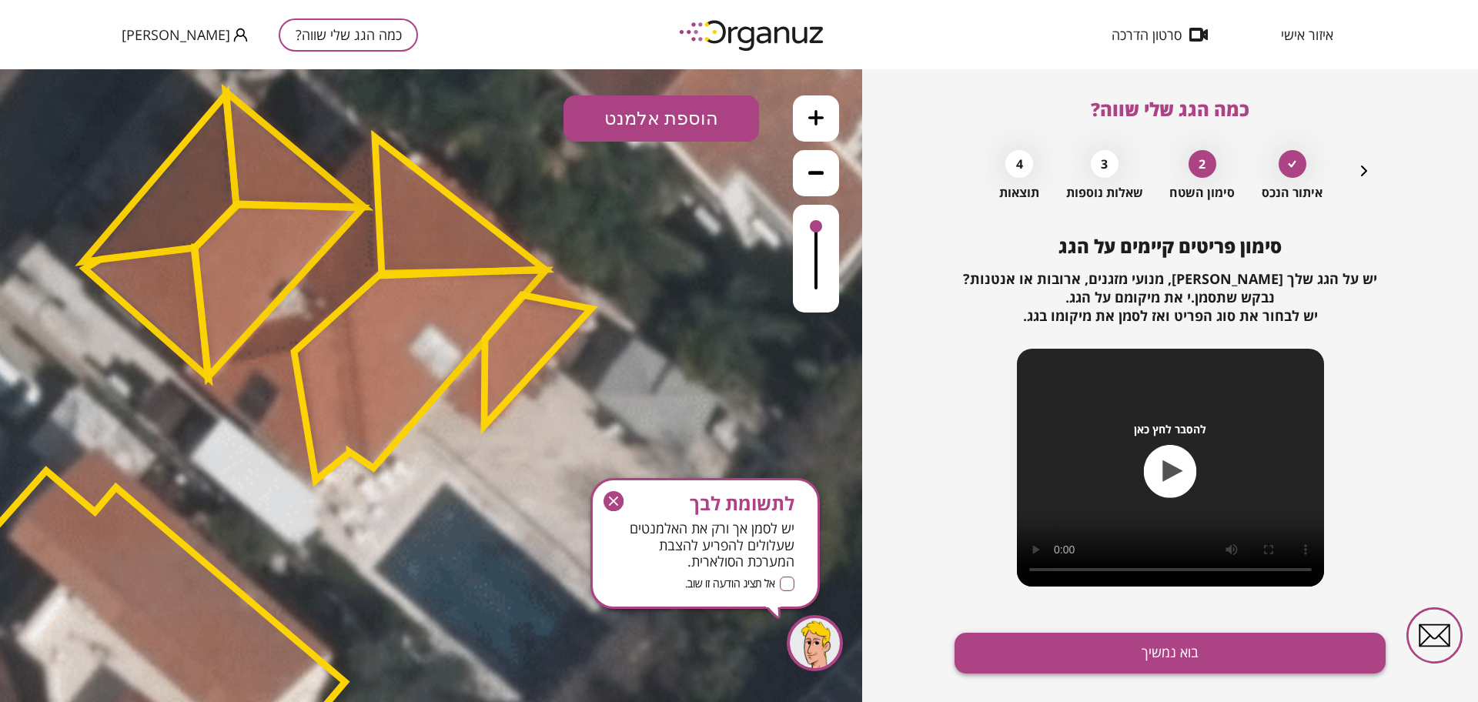
click at [1069, 660] on button "בוא נמשיך" at bounding box center [1170, 653] width 431 height 41
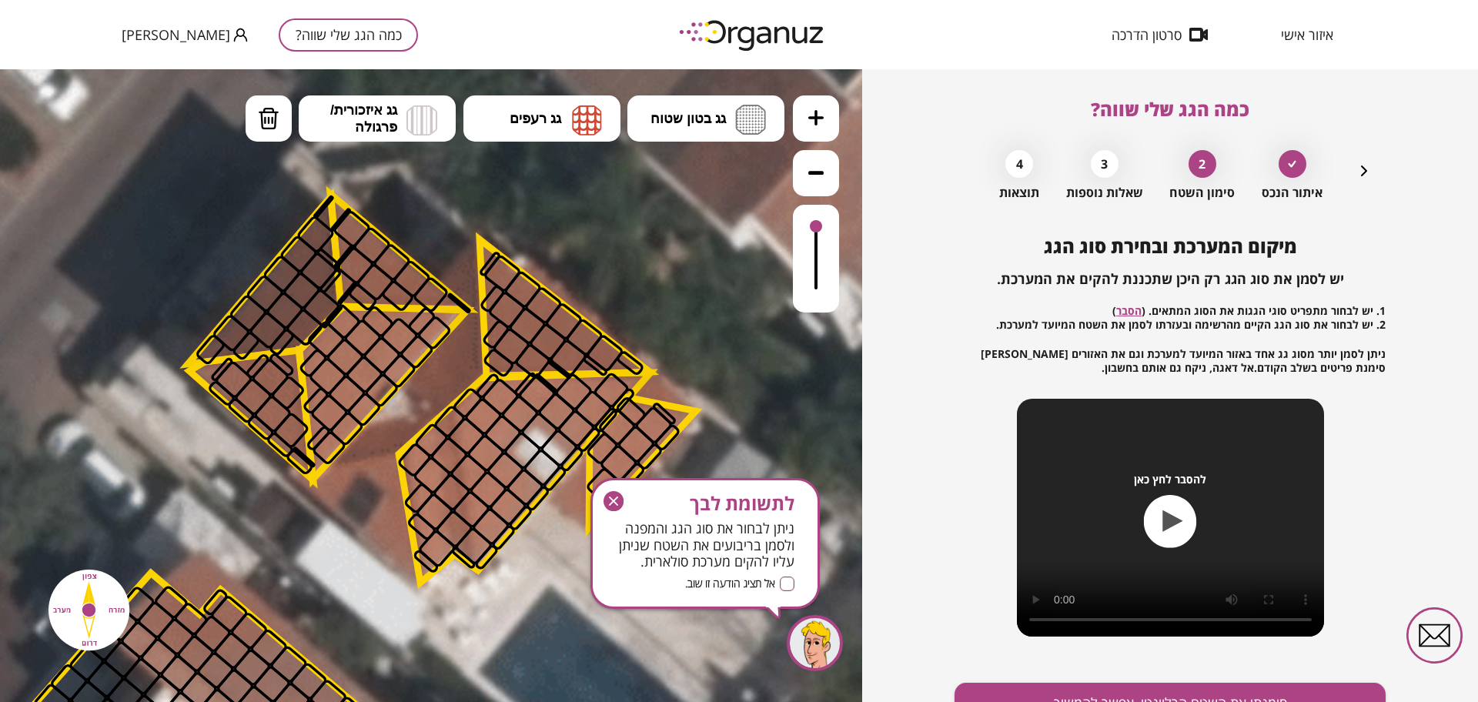
drag, startPoint x: 551, startPoint y: 450, endPoint x: 647, endPoint y: 546, distance: 135.5
click at [647, 546] on icon at bounding box center [345, 685] width 2806 height 2806
click at [532, 142] on ul "גג בטון שטוח מפלס א א מפלס ב ב מפלס ג ג גג רעפים רעפים צפון" at bounding box center [516, 120] width 540 height 50
click at [544, 134] on button "גג רעפים" at bounding box center [541, 118] width 157 height 46
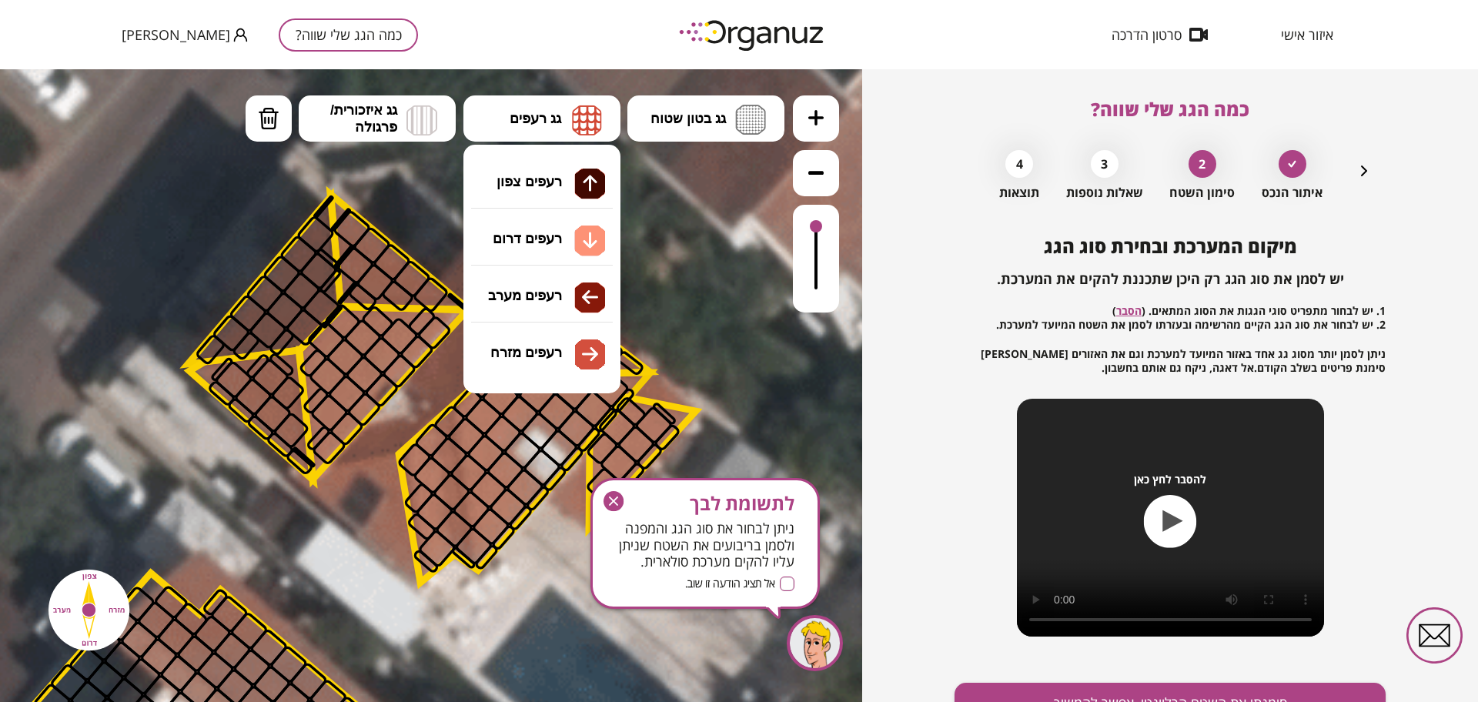
drag, startPoint x: 558, startPoint y: 232, endPoint x: 554, endPoint y: 246, distance: 14.6
click at [560, 232] on div ".st0 { fill: #FFFFFF; } 9" at bounding box center [431, 385] width 862 height 633
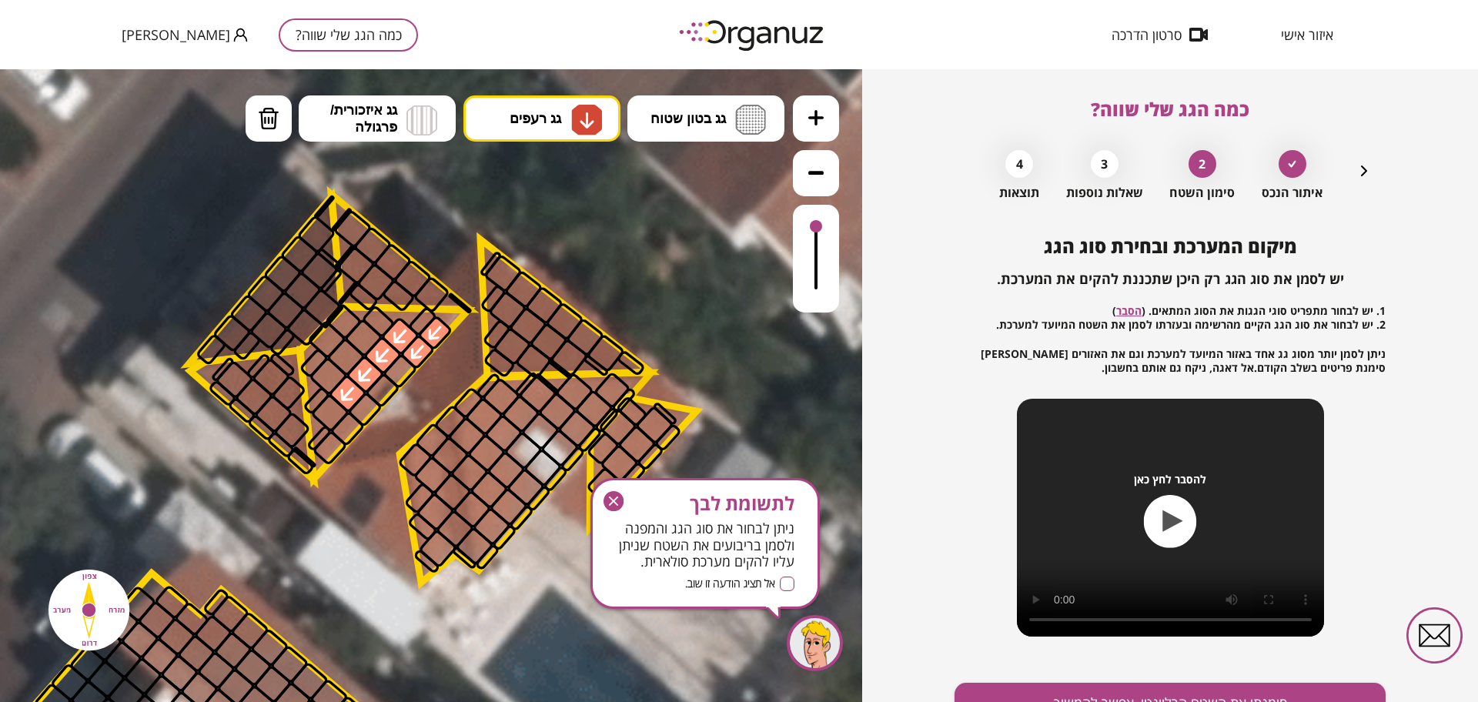
drag, startPoint x: 439, startPoint y: 334, endPoint x: 412, endPoint y: 227, distance: 110.4
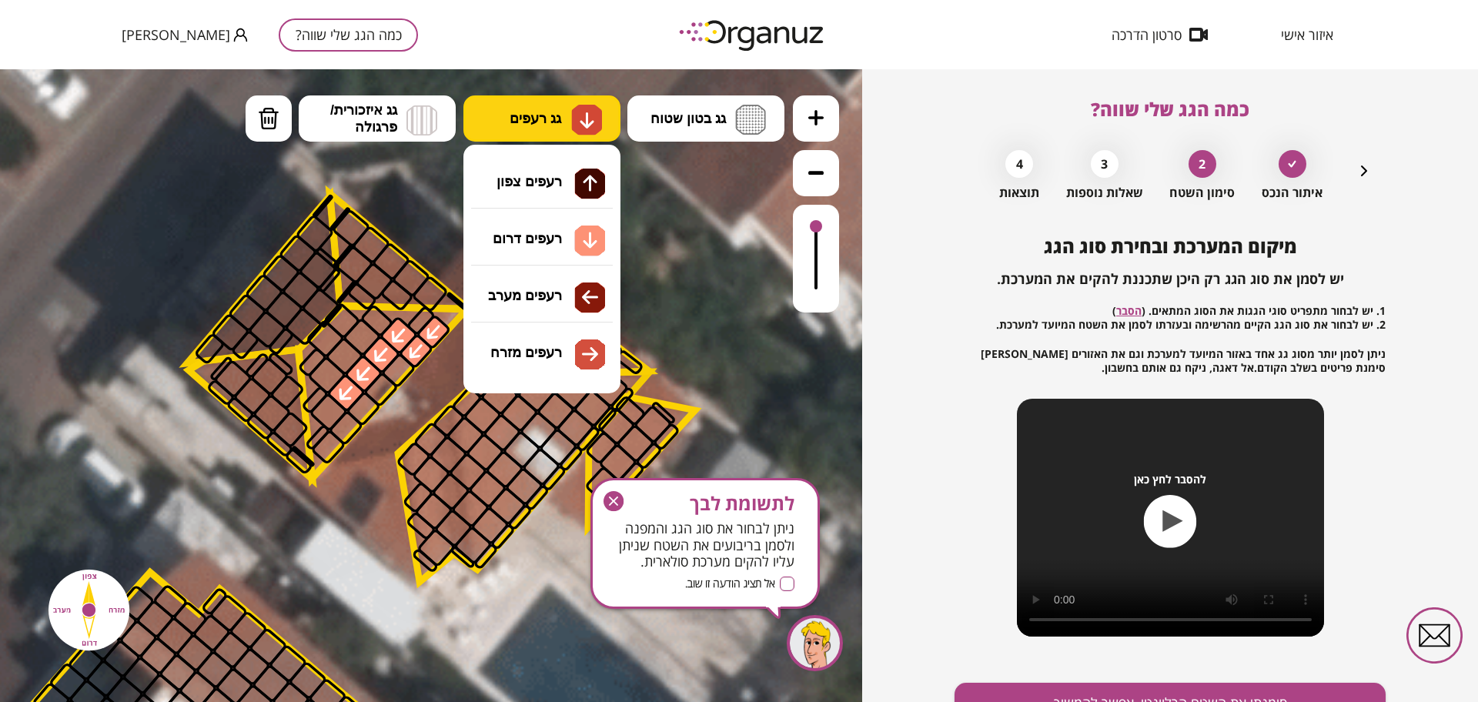
click at [568, 129] on button "גג רעפים" at bounding box center [541, 118] width 157 height 46
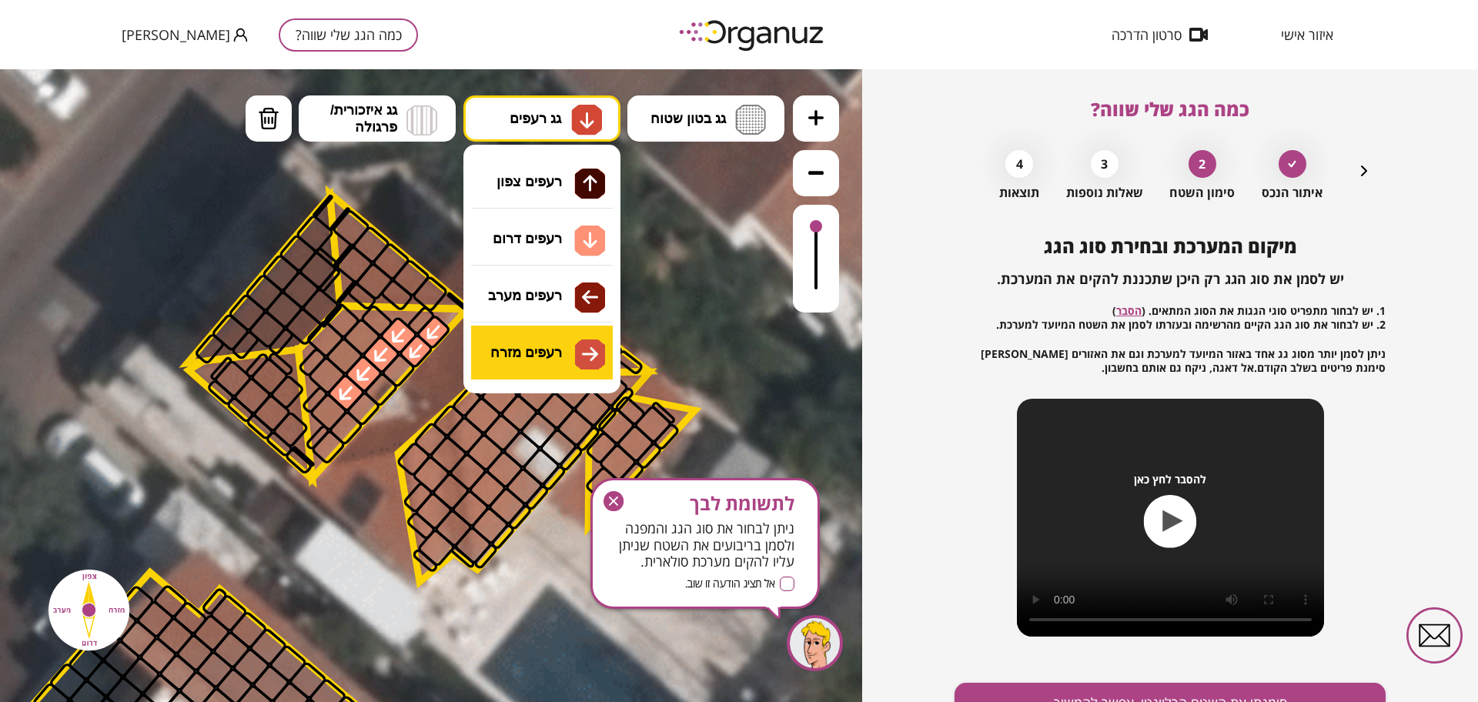
click at [558, 348] on div ".st0 { fill: #FFFFFF; } 9" at bounding box center [431, 385] width 862 height 633
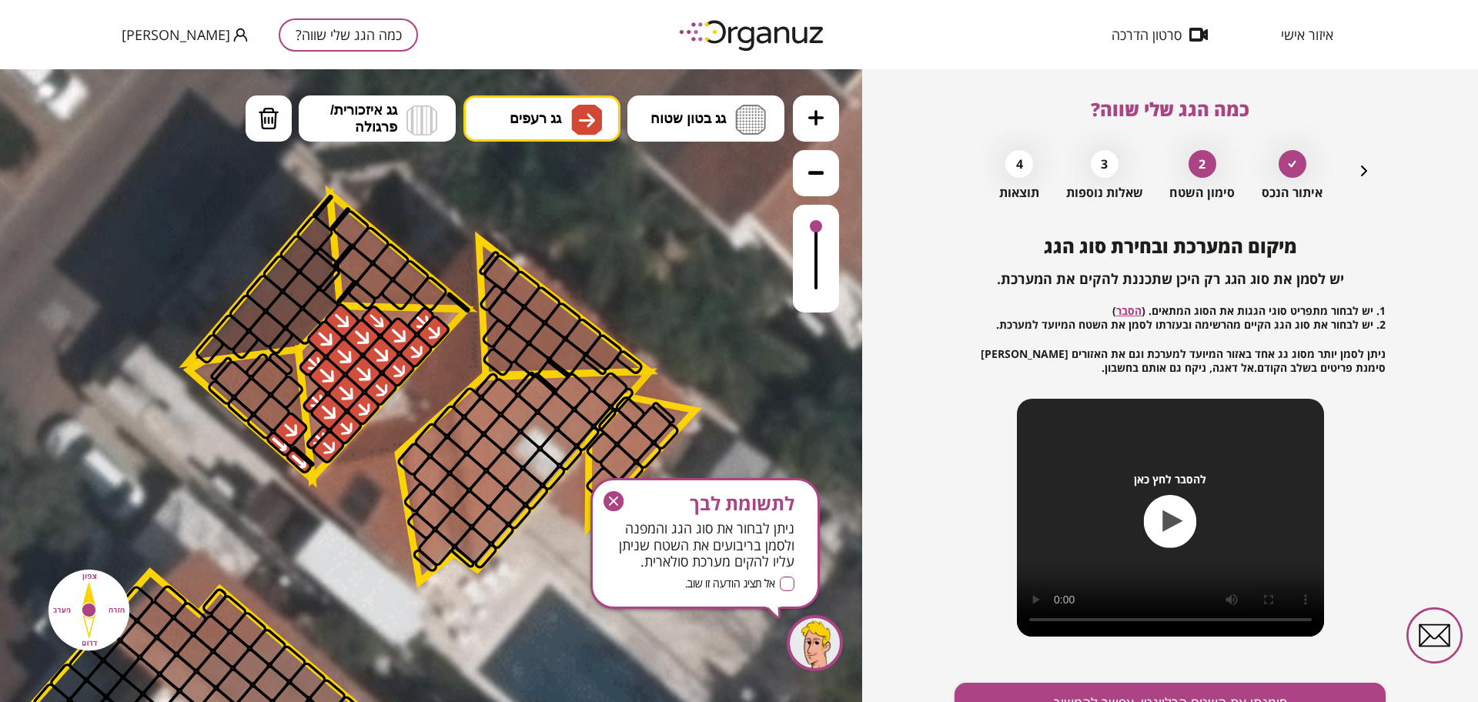
drag, startPoint x: 435, startPoint y: 336, endPoint x: 406, endPoint y: 326, distance: 30.2
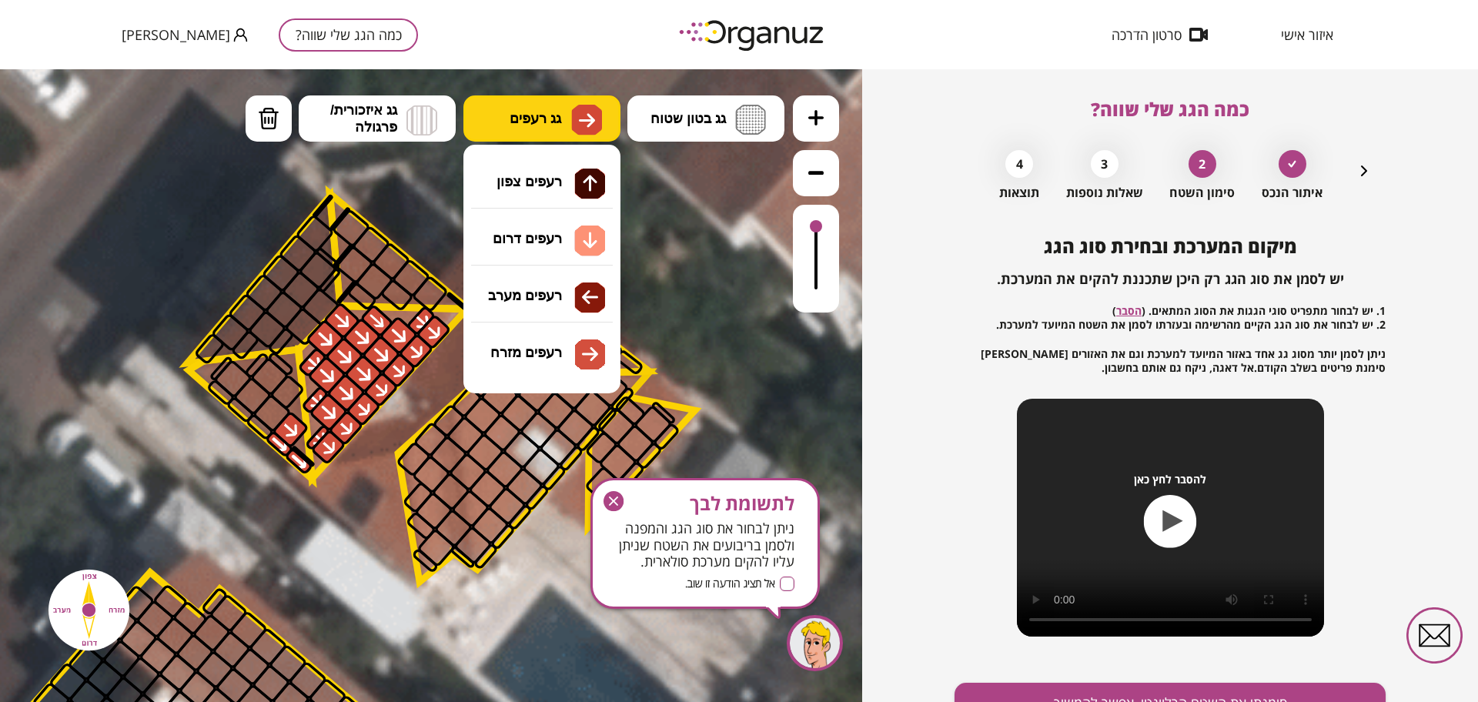
click at [559, 116] on span "גג רעפים" at bounding box center [536, 118] width 52 height 17
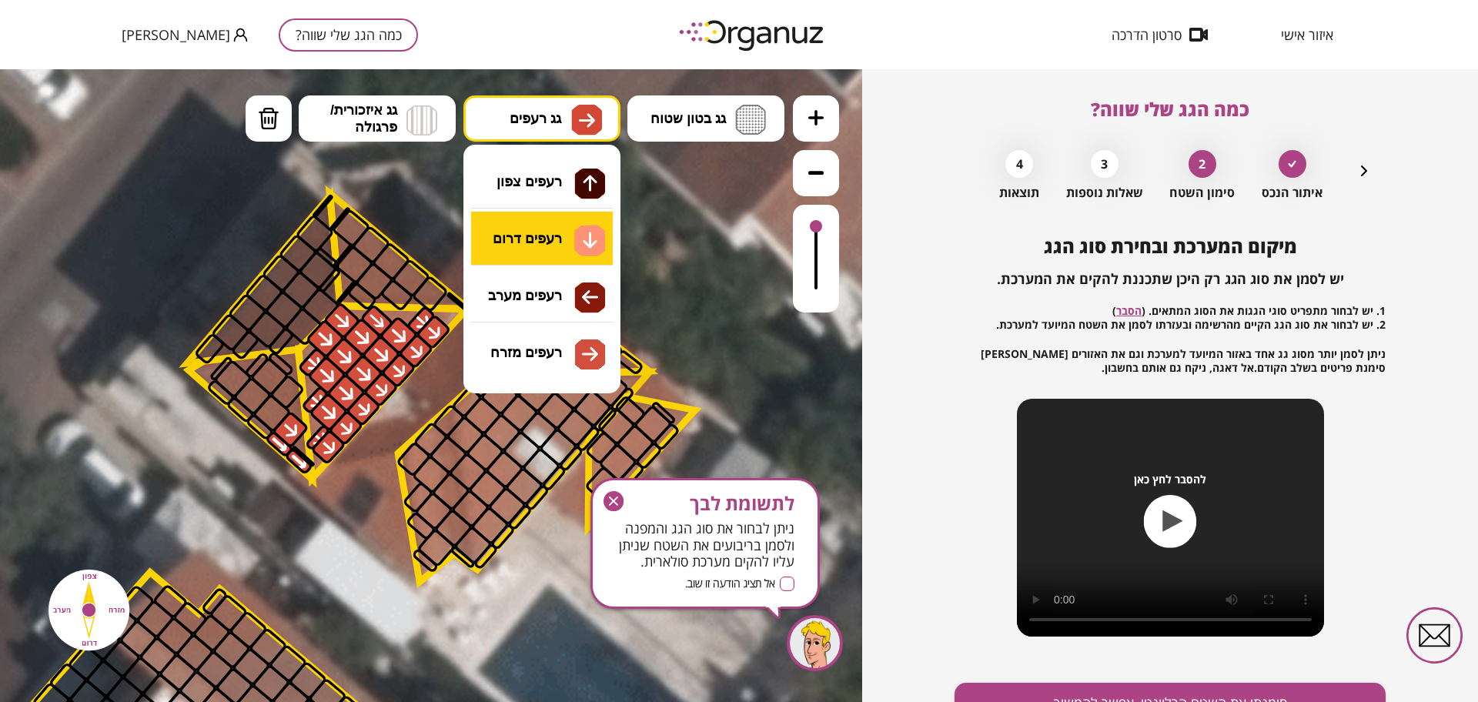
click at [545, 236] on div ".st0 { fill: #FFFFFF; } 9" at bounding box center [431, 385] width 862 height 633
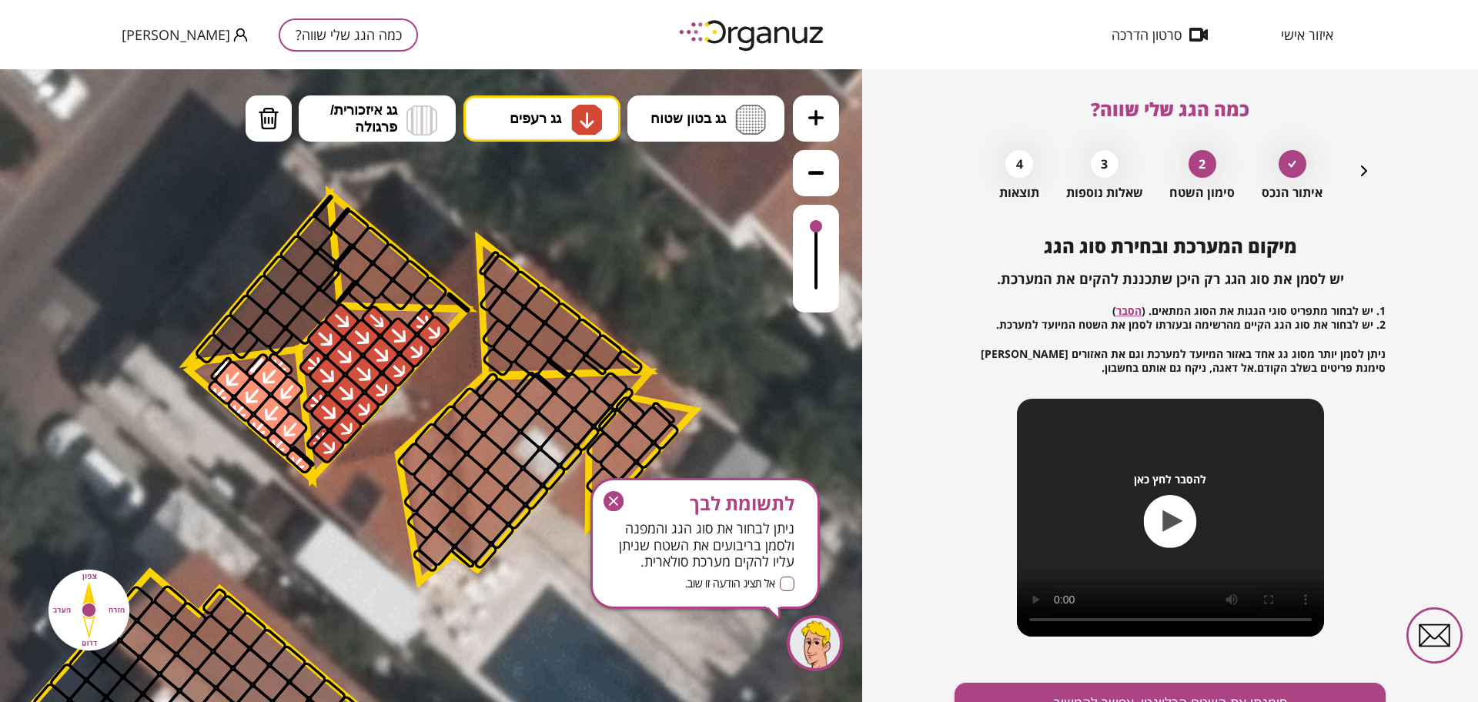
drag, startPoint x: 289, startPoint y: 400, endPoint x: 280, endPoint y: 373, distance: 28.2
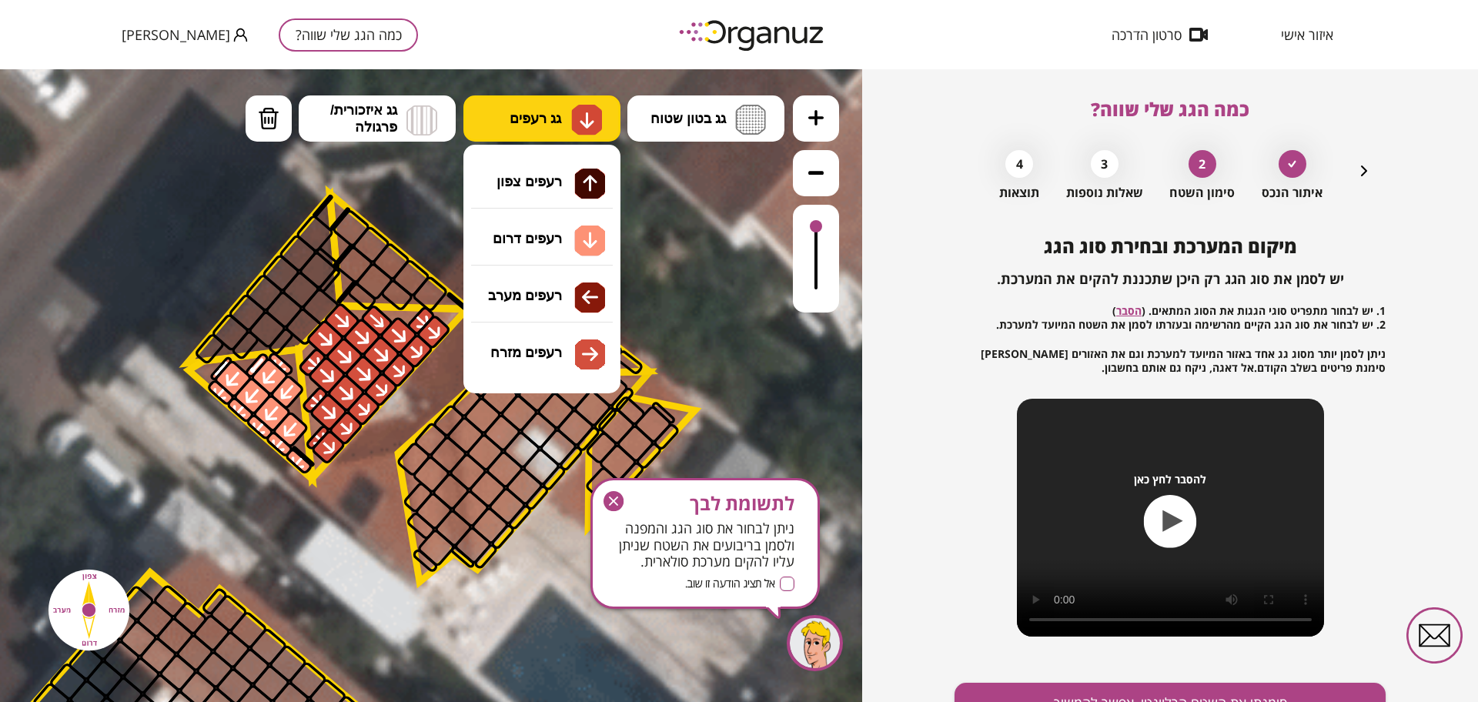
click at [535, 101] on button "גג רעפים" at bounding box center [541, 118] width 157 height 46
click at [536, 303] on div ".st0 { fill: #FFFFFF; } 9" at bounding box center [431, 385] width 862 height 633
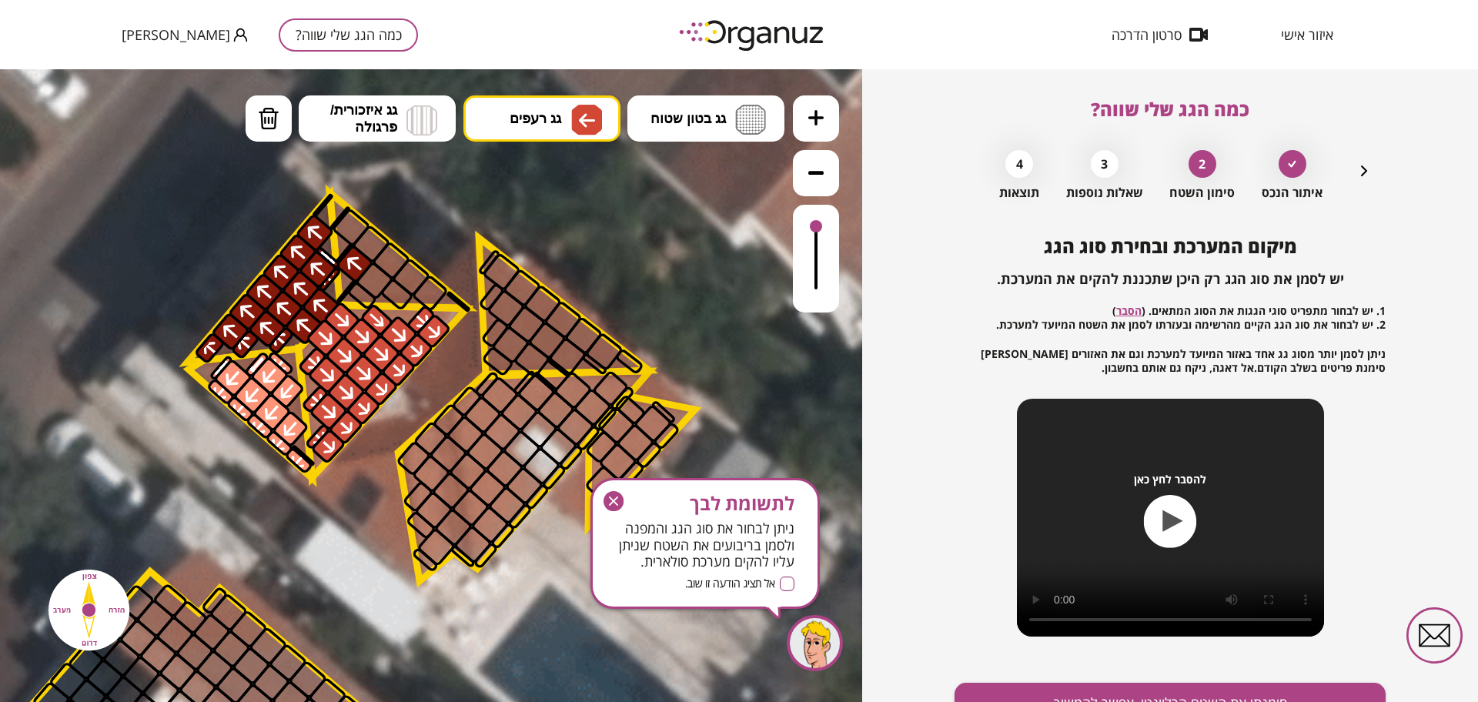
drag, startPoint x: 296, startPoint y: 294, endPoint x: 320, endPoint y: 195, distance: 102.1
click at [320, 195] on div ".st0 { fill: #FFFFFF; }" at bounding box center [344, 684] width 2806 height 2806
click at [549, 120] on span "גג רעפים" at bounding box center [536, 118] width 52 height 17
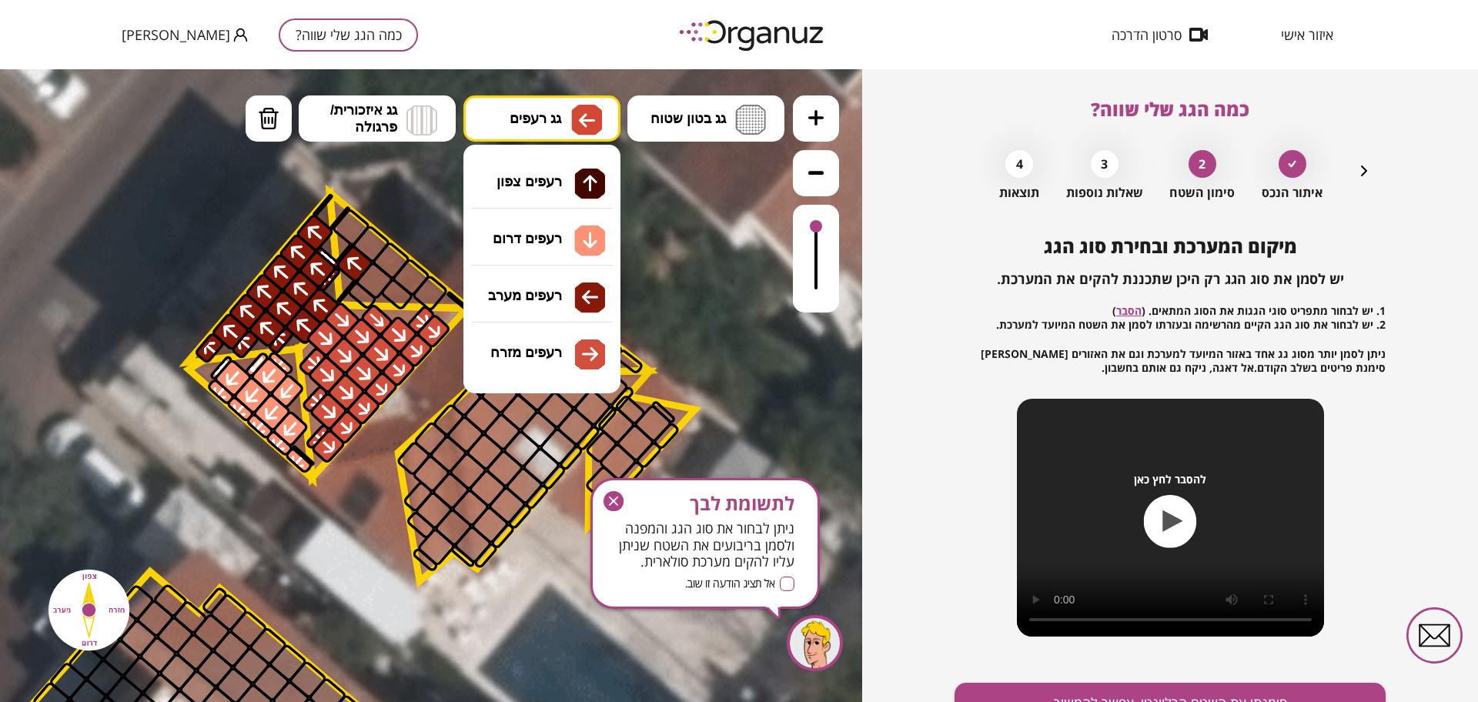
click at [565, 356] on div ".st0 { fill: #FFFFFF; } 9" at bounding box center [431, 385] width 862 height 633
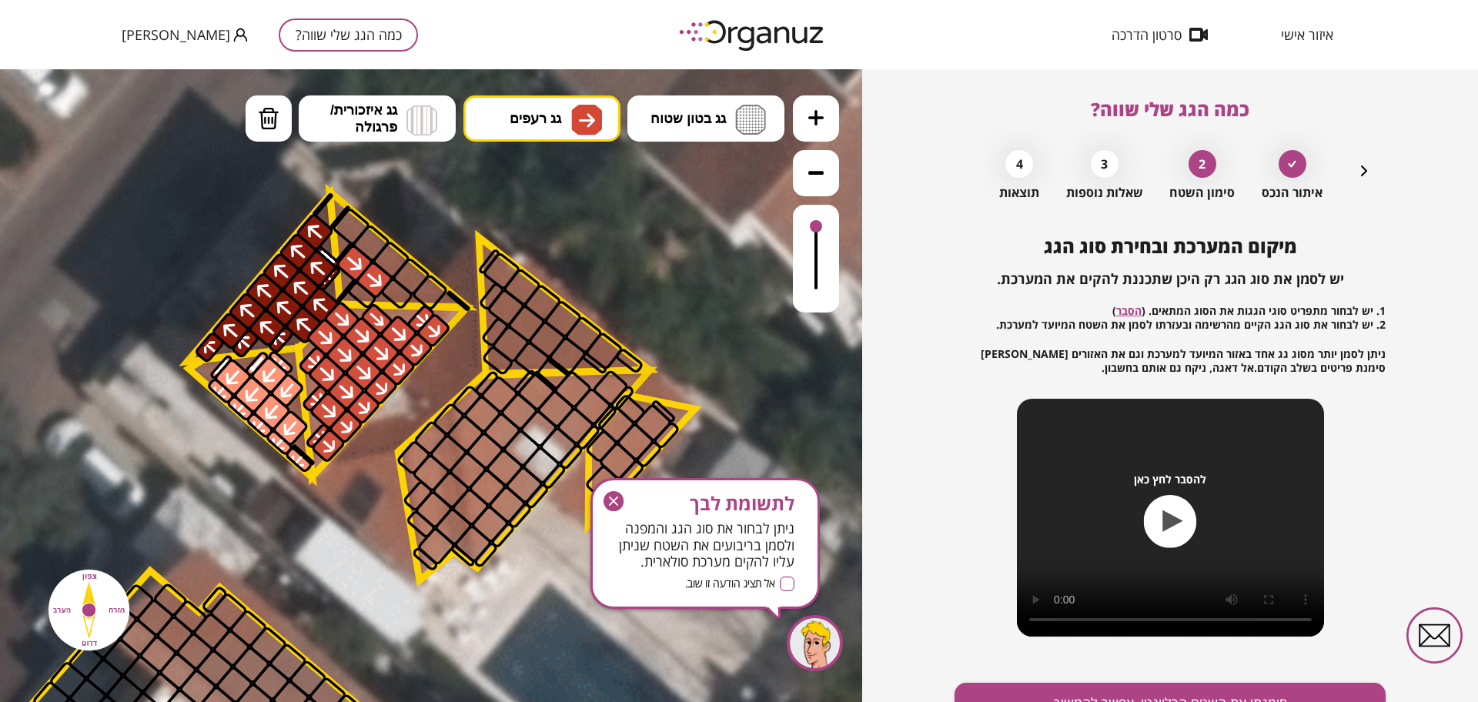
click at [366, 275] on div at bounding box center [374, 279] width 40 height 40
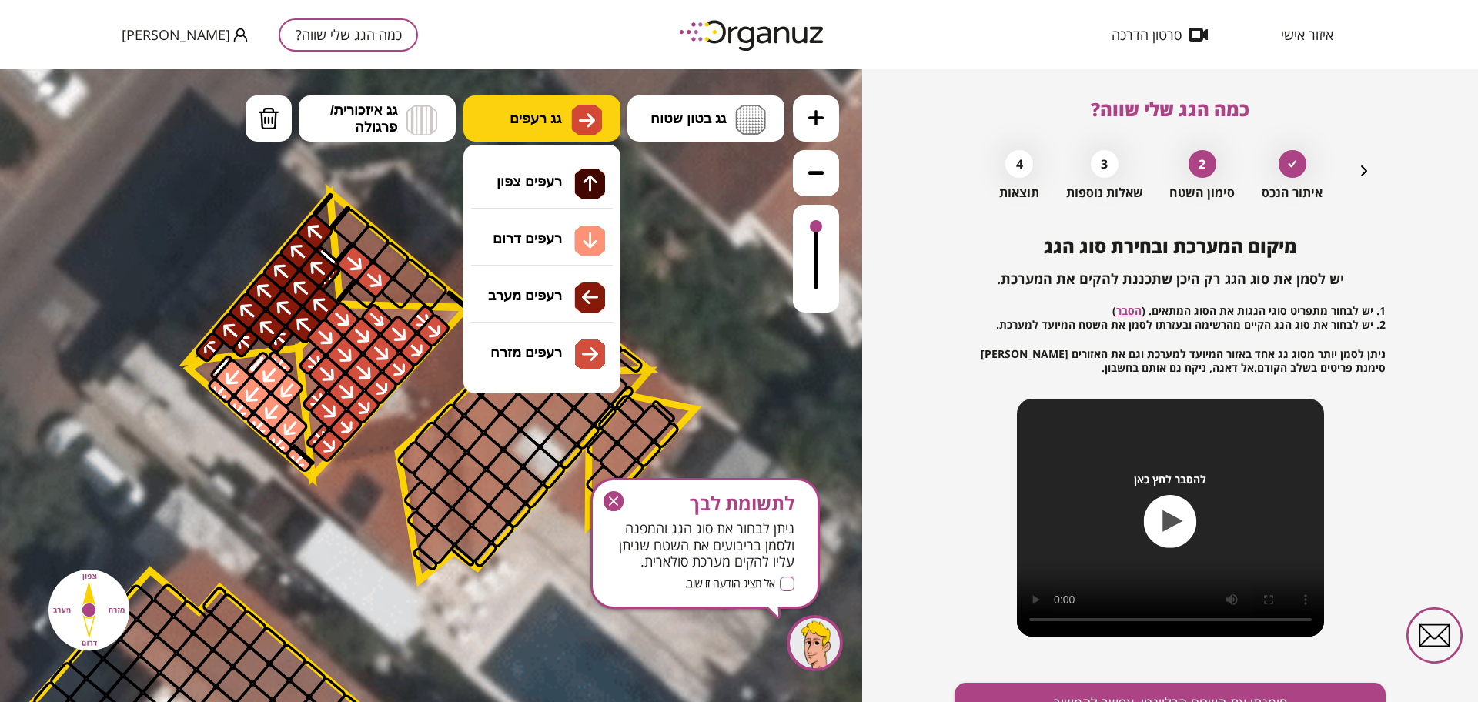
click at [544, 105] on button "גג רעפים" at bounding box center [541, 118] width 157 height 46
drag, startPoint x: 529, startPoint y: 176, endPoint x: 430, endPoint y: 263, distance: 130.9
click at [529, 177] on div ".st0 { fill: #FFFFFF; } 9" at bounding box center [431, 385] width 862 height 633
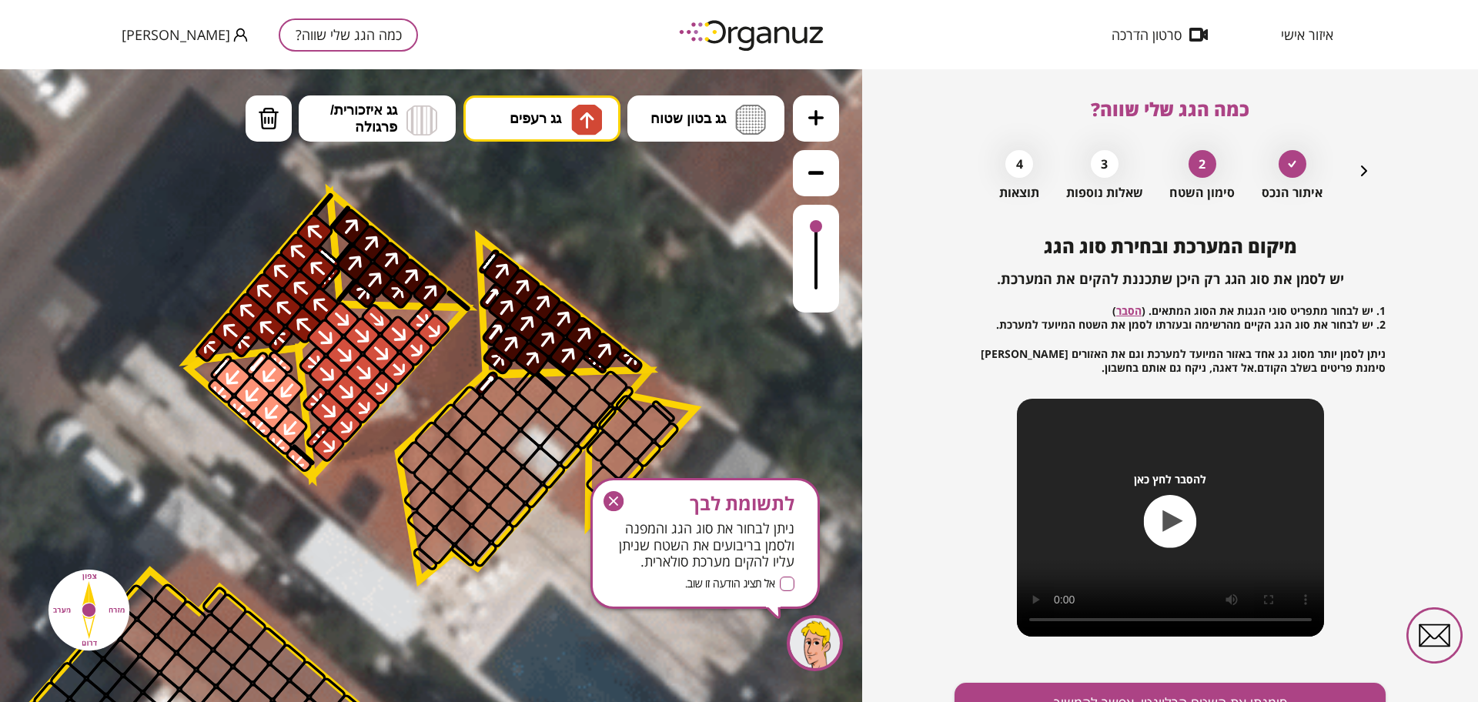
drag, startPoint x: 390, startPoint y: 289, endPoint x: 615, endPoint y: 304, distance: 226.0
click at [596, 319] on div ".st0 { fill: #FFFFFF; }" at bounding box center [344, 683] width 2806 height 2806
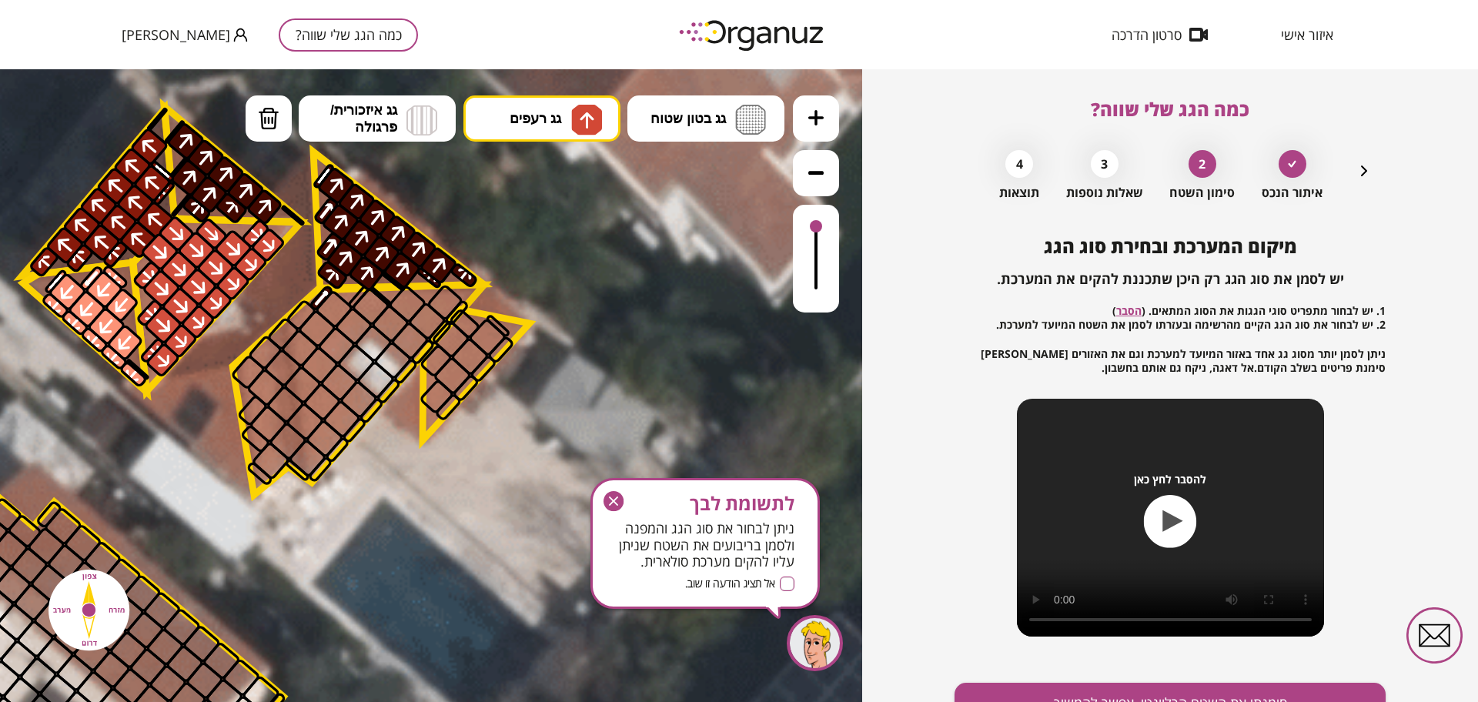
drag, startPoint x: 616, startPoint y: 262, endPoint x: 450, endPoint y: 176, distance: 186.3
click at [450, 176] on icon at bounding box center [179, 598] width 2806 height 2806
click at [540, 122] on span "גג רעפים" at bounding box center [536, 118] width 52 height 17
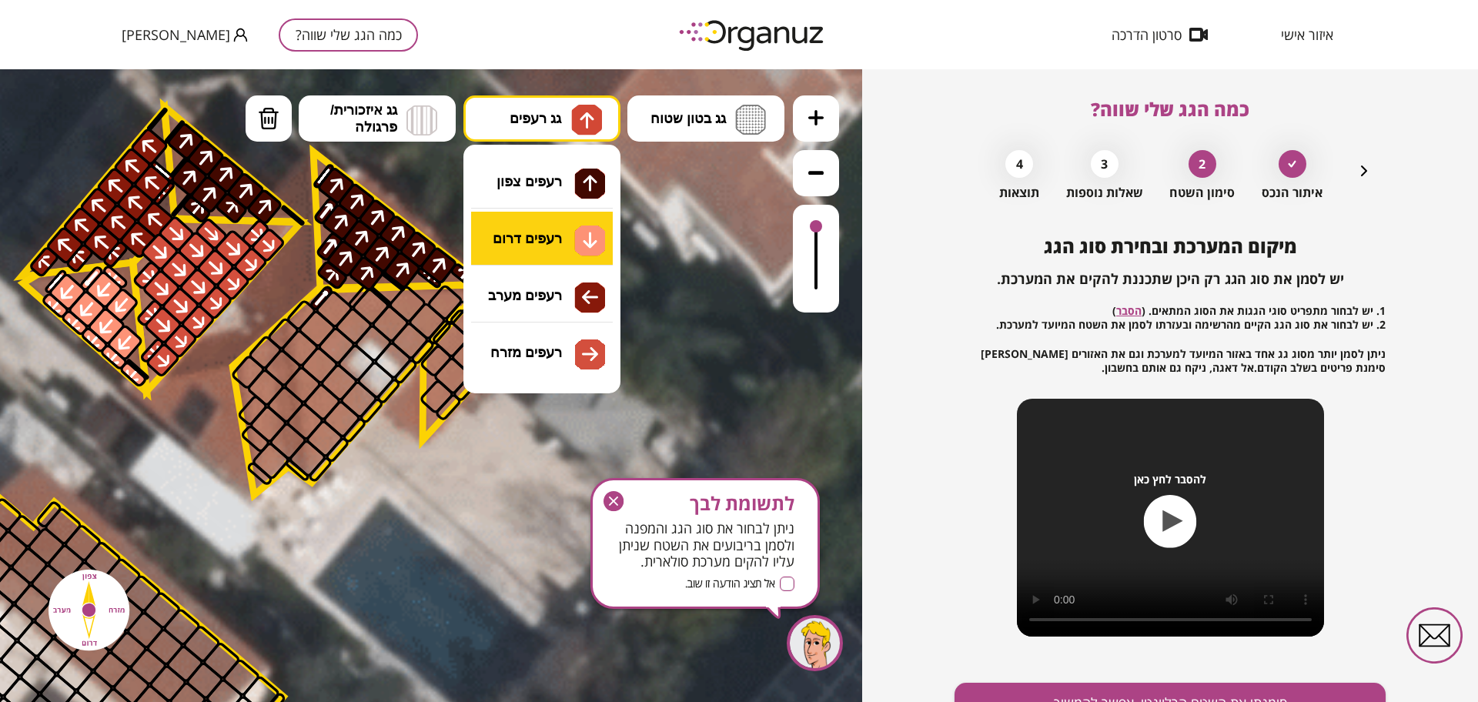
click at [547, 240] on div ".st0 { fill: #FFFFFF; } 9" at bounding box center [431, 385] width 862 height 633
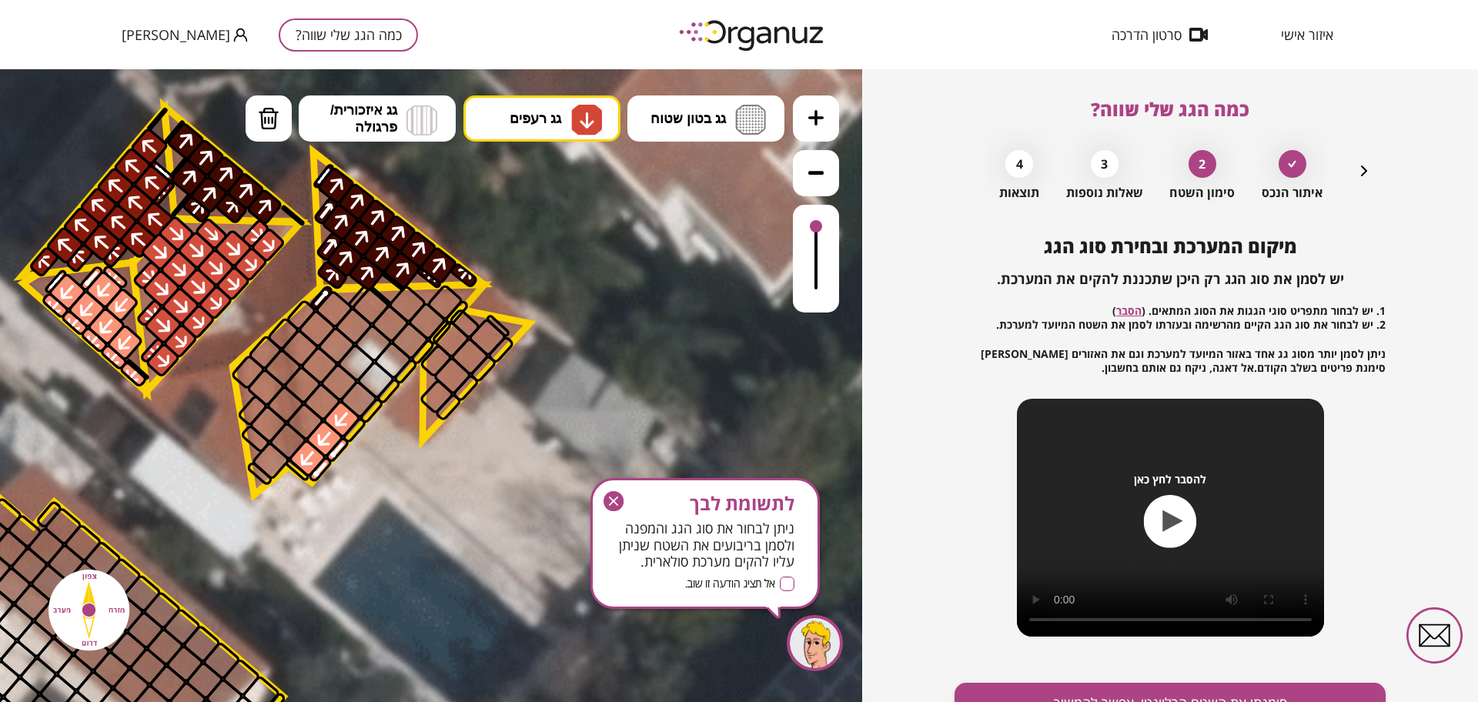
drag, startPoint x: 329, startPoint y: 430, endPoint x: 457, endPoint y: 166, distance: 293.7
click at [337, 428] on div at bounding box center [342, 419] width 40 height 40
click at [532, 110] on span "גג רעפים" at bounding box center [536, 118] width 52 height 17
drag, startPoint x: 553, startPoint y: 354, endPoint x: 318, endPoint y: 451, distance: 254.1
click at [552, 354] on div ".st0 { fill: #FFFFFF; } 9" at bounding box center [431, 385] width 862 height 633
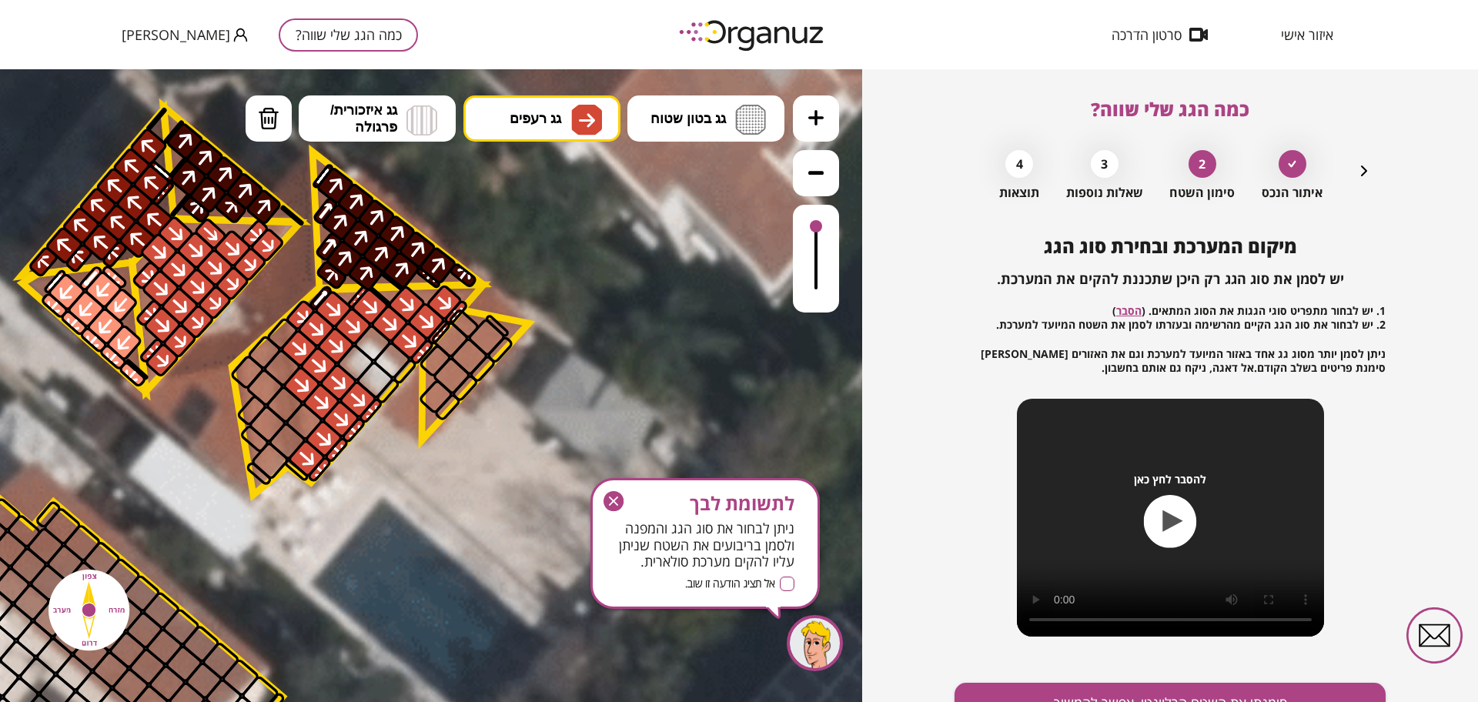
drag, startPoint x: 310, startPoint y: 452, endPoint x: 366, endPoint y: 299, distance: 162.5
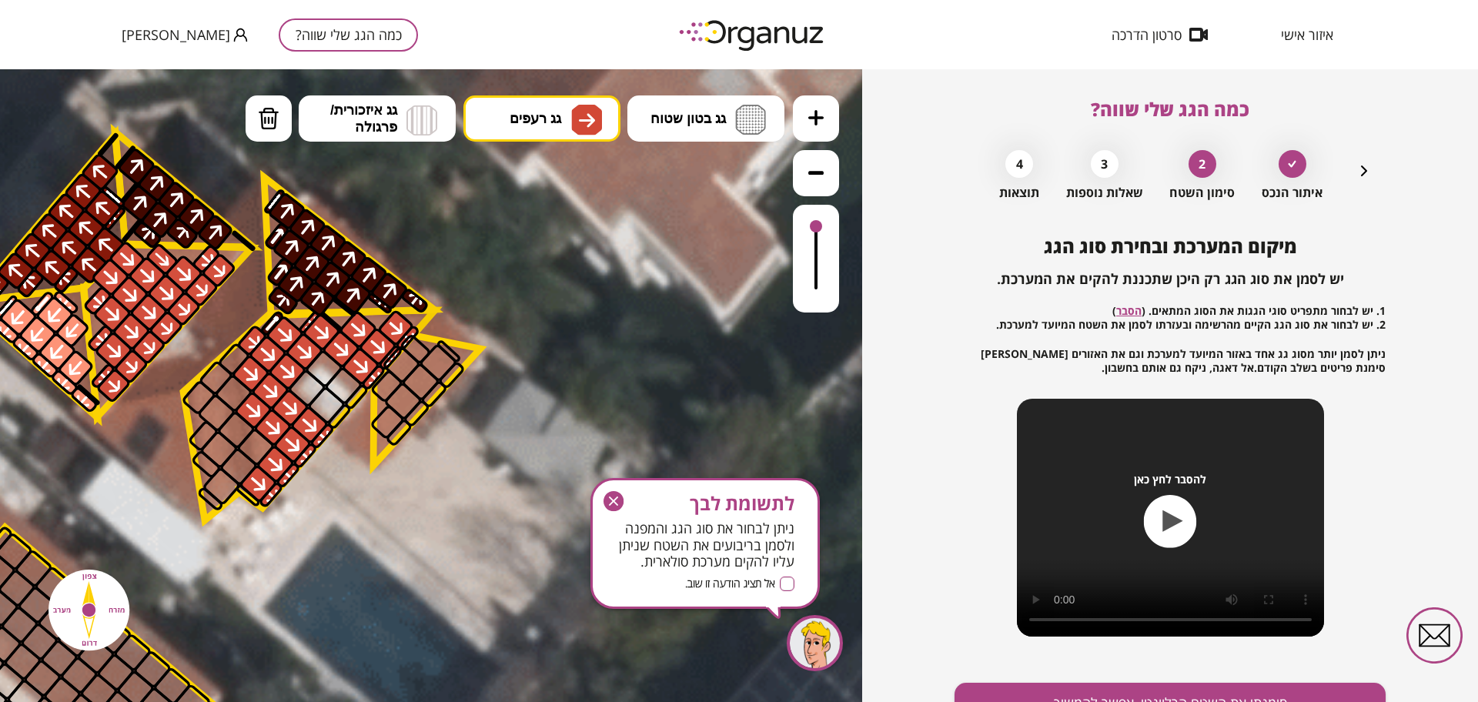
drag, startPoint x: 498, startPoint y: 361, endPoint x: 451, endPoint y: 390, distance: 54.9
click at [451, 390] on icon at bounding box center [130, 623] width 2806 height 2806
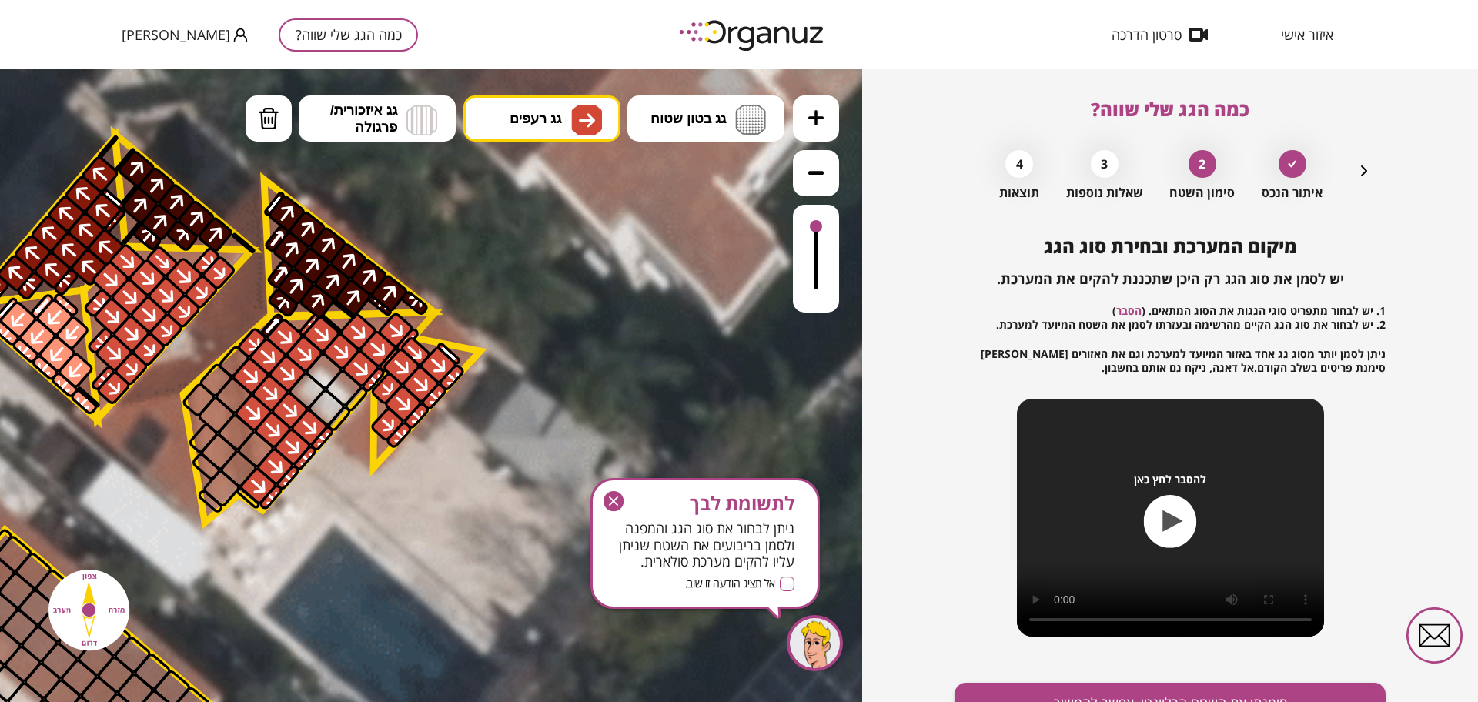
drag, startPoint x: 415, startPoint y: 380, endPoint x: 441, endPoint y: 379, distance: 26.2
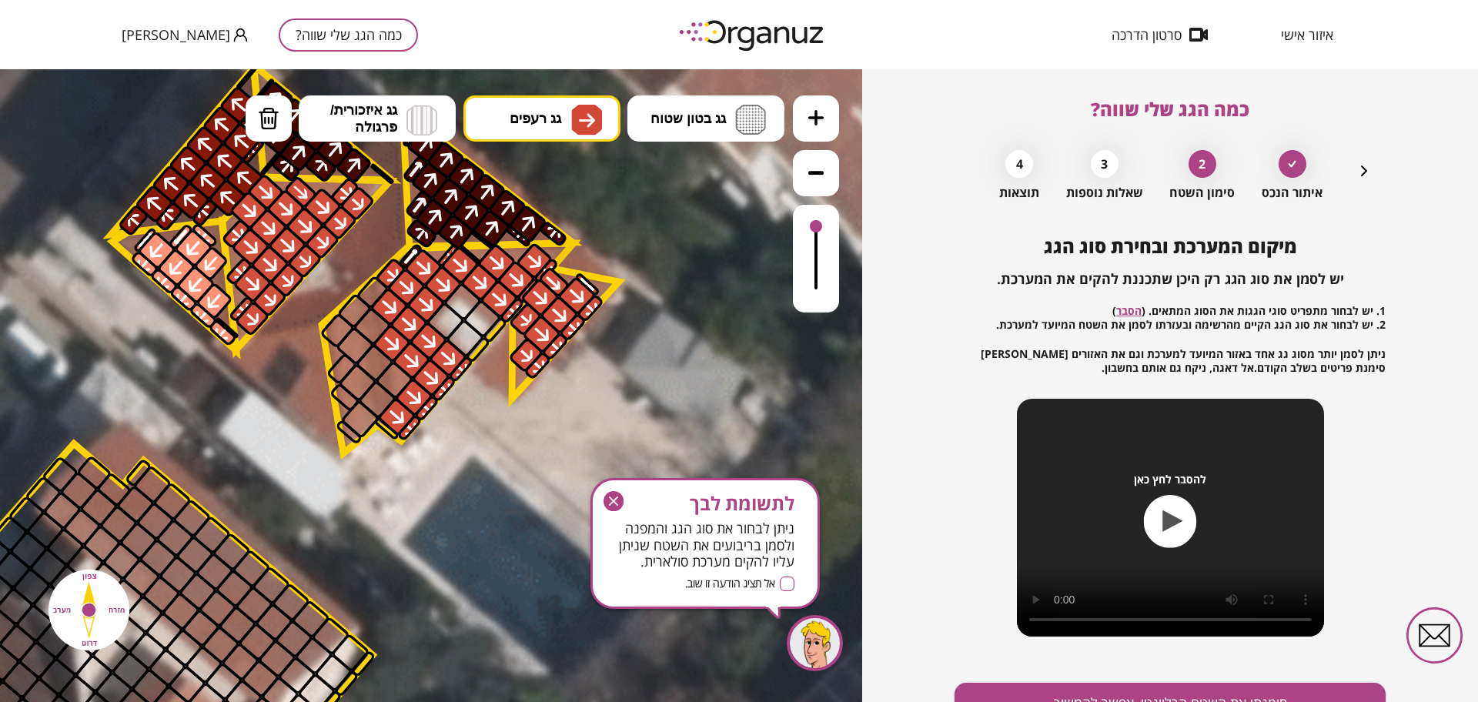
drag, startPoint x: 427, startPoint y: 567, endPoint x: 578, endPoint y: 501, distance: 164.8
click at [578, 501] on icon at bounding box center [268, 556] width 2806 height 2806
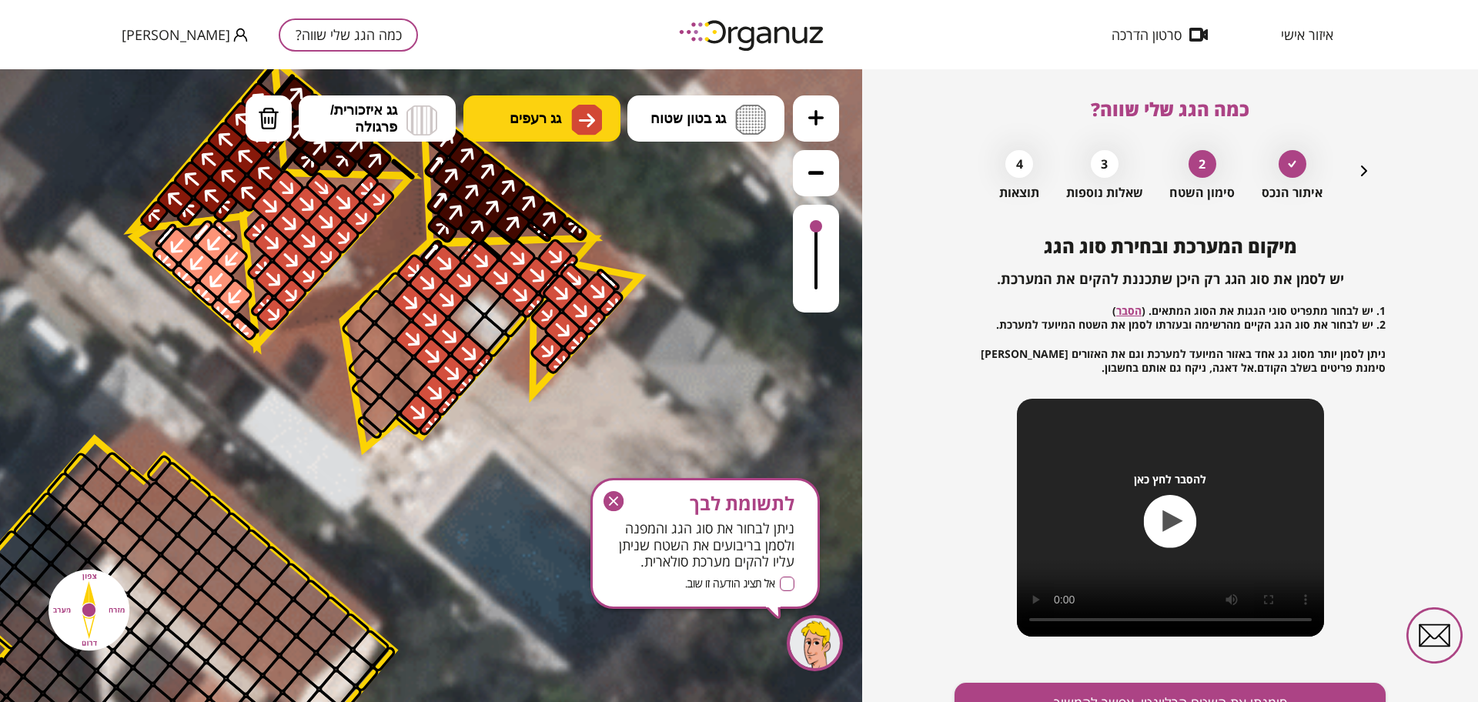
click at [567, 115] on button "גג רעפים" at bounding box center [541, 118] width 157 height 46
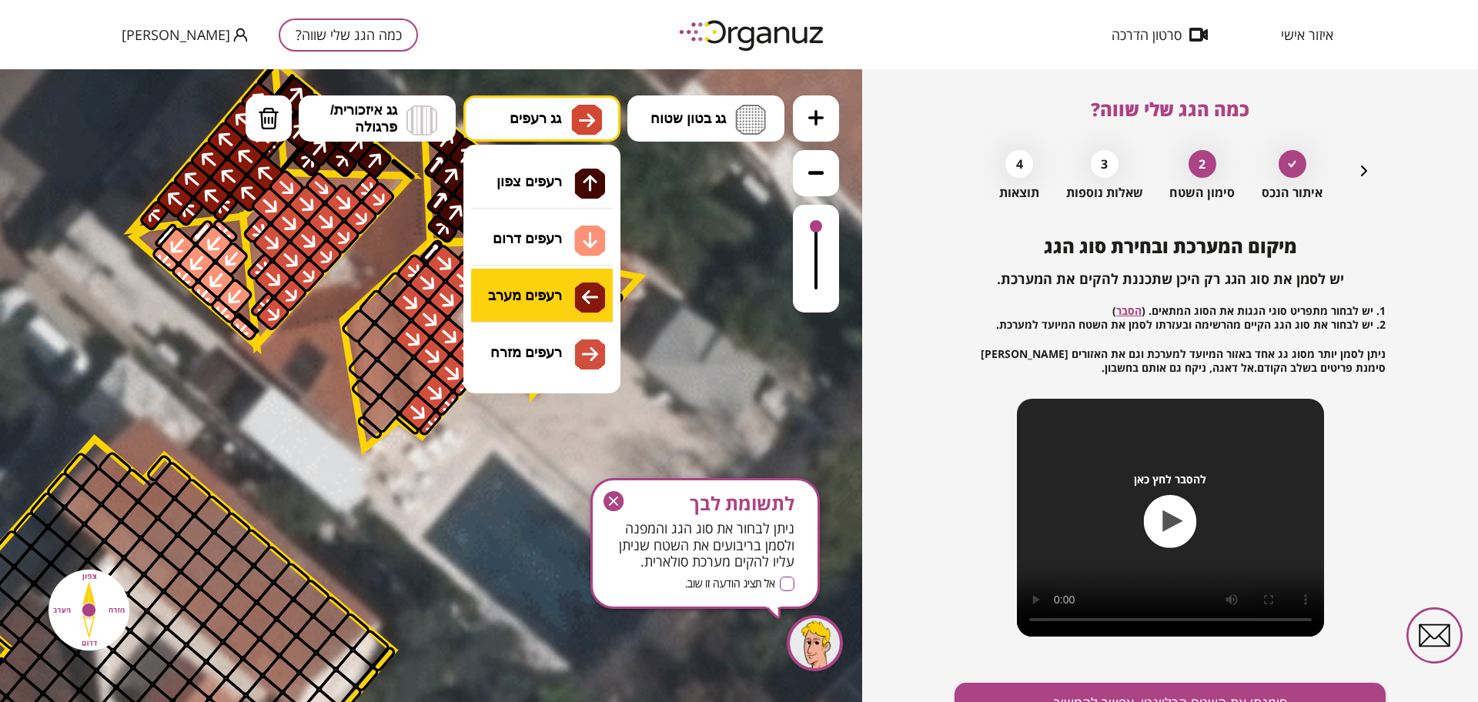
click at [568, 294] on div ".st0 { fill: #FFFFFF; } 9" at bounding box center [431, 385] width 862 height 633
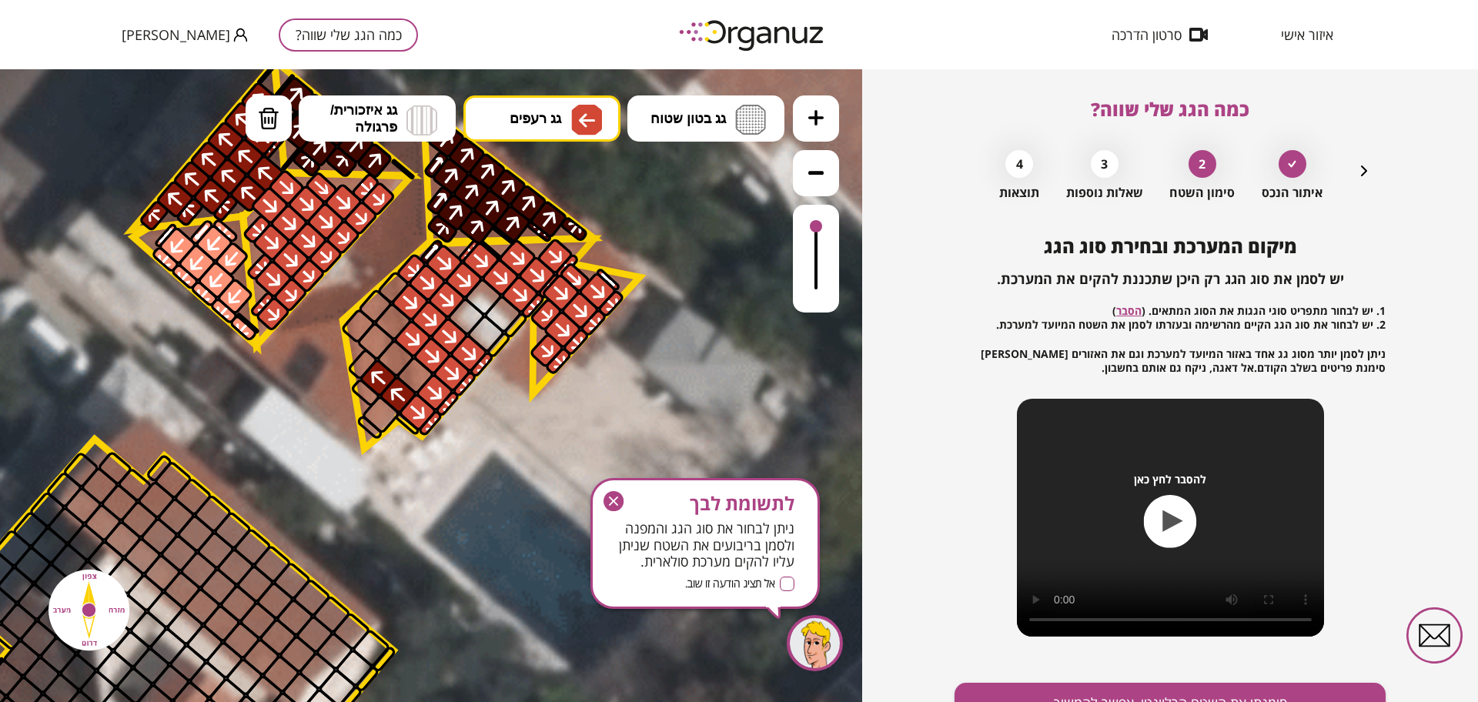
drag, startPoint x: 390, startPoint y: 378, endPoint x: 397, endPoint y: 382, distance: 7.9
drag, startPoint x: 818, startPoint y: 226, endPoint x: 778, endPoint y: 203, distance: 45.6
click at [778, 203] on div ".st0 { fill: #FFFFFF; } 9" at bounding box center [431, 385] width 862 height 633
click at [558, 110] on span "גג רעפים" at bounding box center [536, 118] width 52 height 17
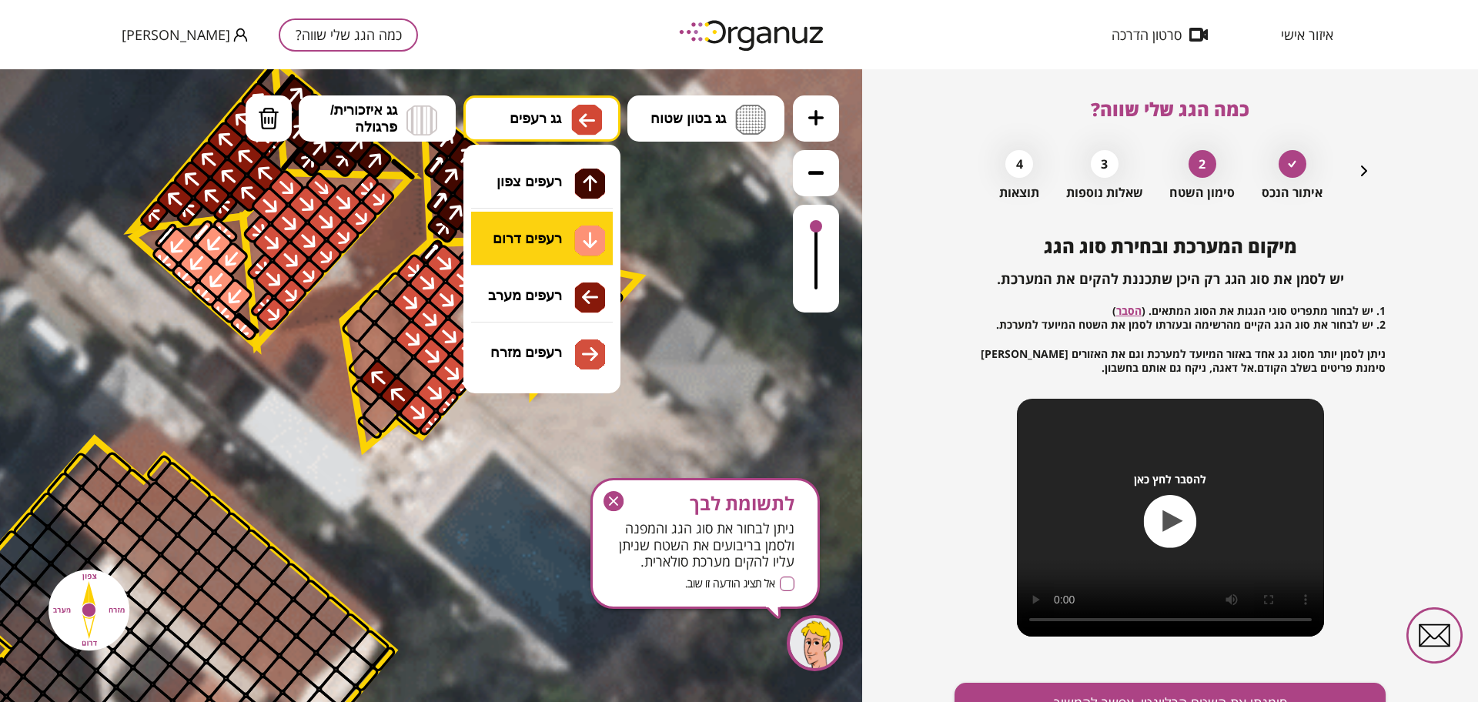
click at [538, 238] on div ".st0 { fill: #FFFFFF; } 9" at bounding box center [431, 385] width 862 height 633
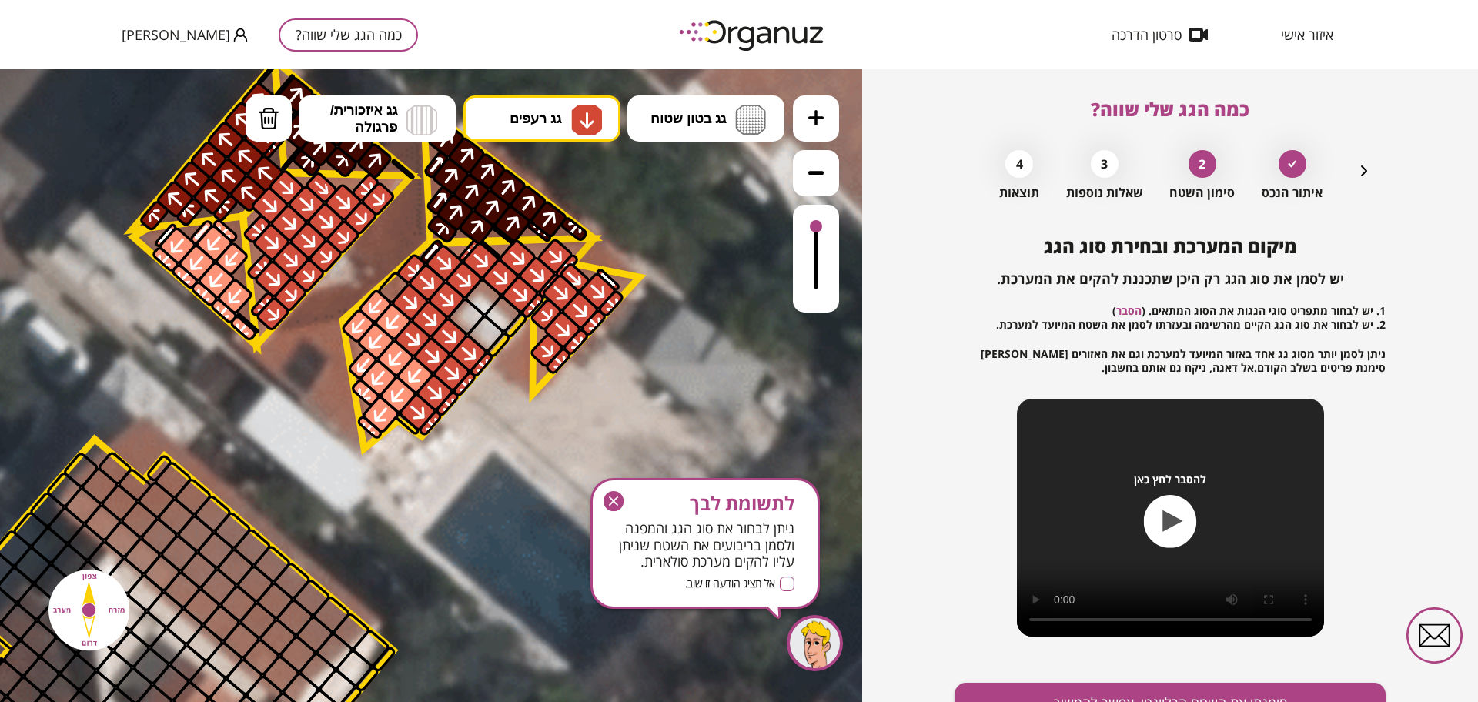
drag, startPoint x: 364, startPoint y: 316, endPoint x: 397, endPoint y: 373, distance: 65.9
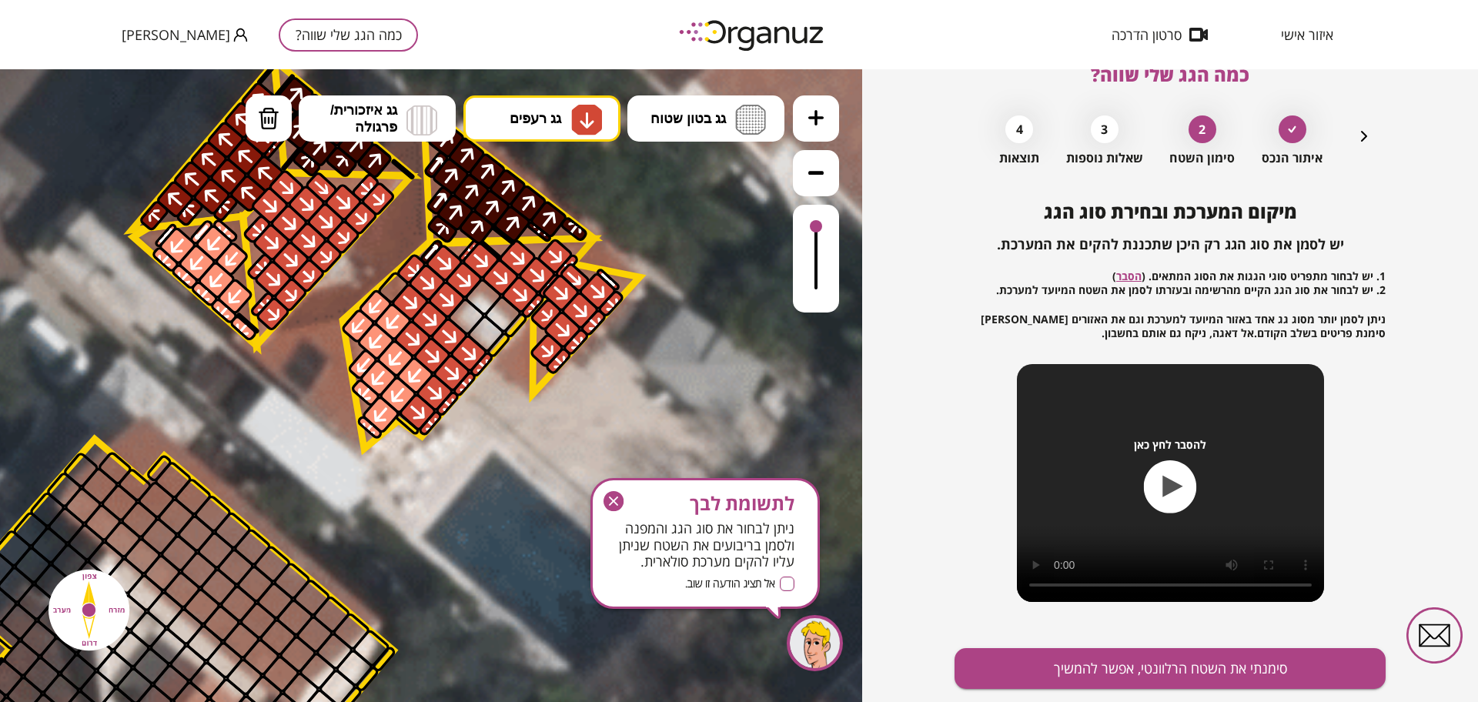
scroll to position [80, 0]
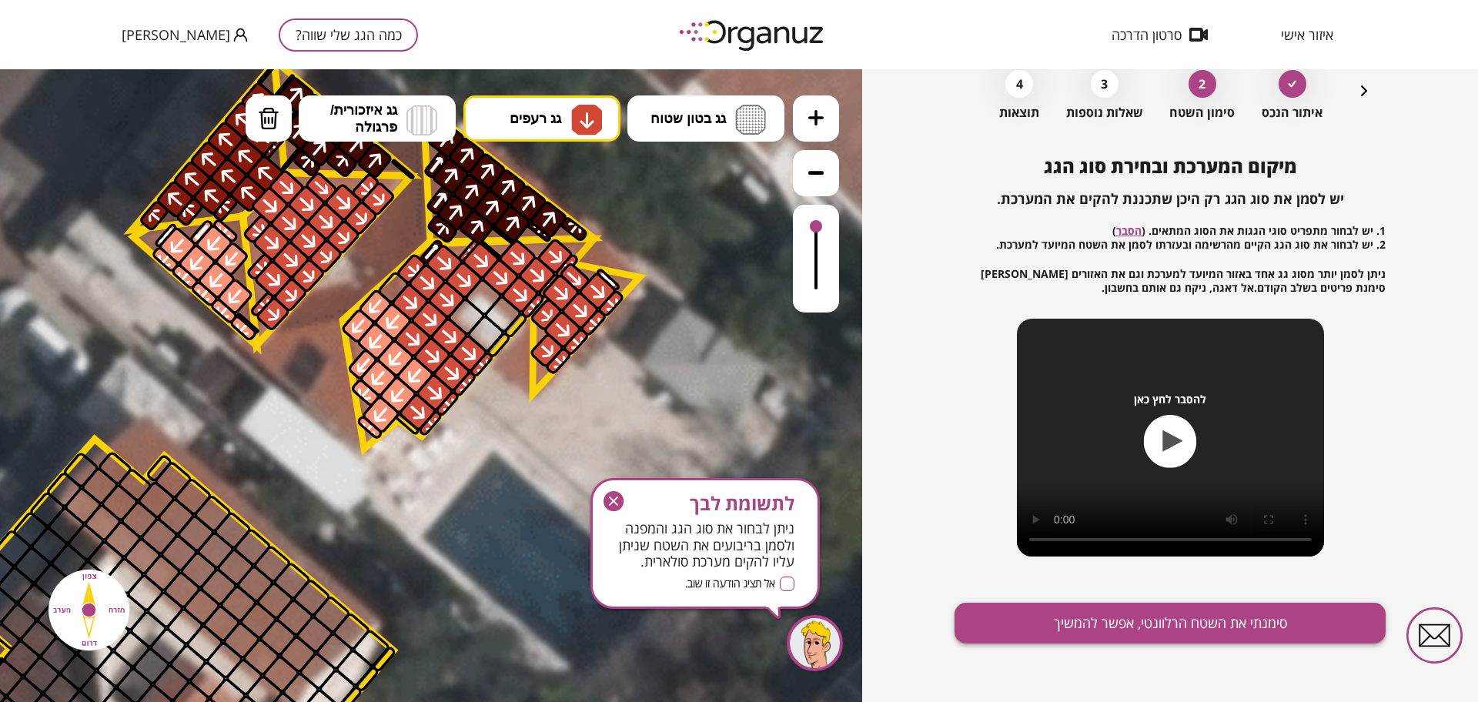
click at [1085, 607] on button "סימנתי את השטח הרלוונטי, אפשר להמשיך" at bounding box center [1170, 623] width 431 height 41
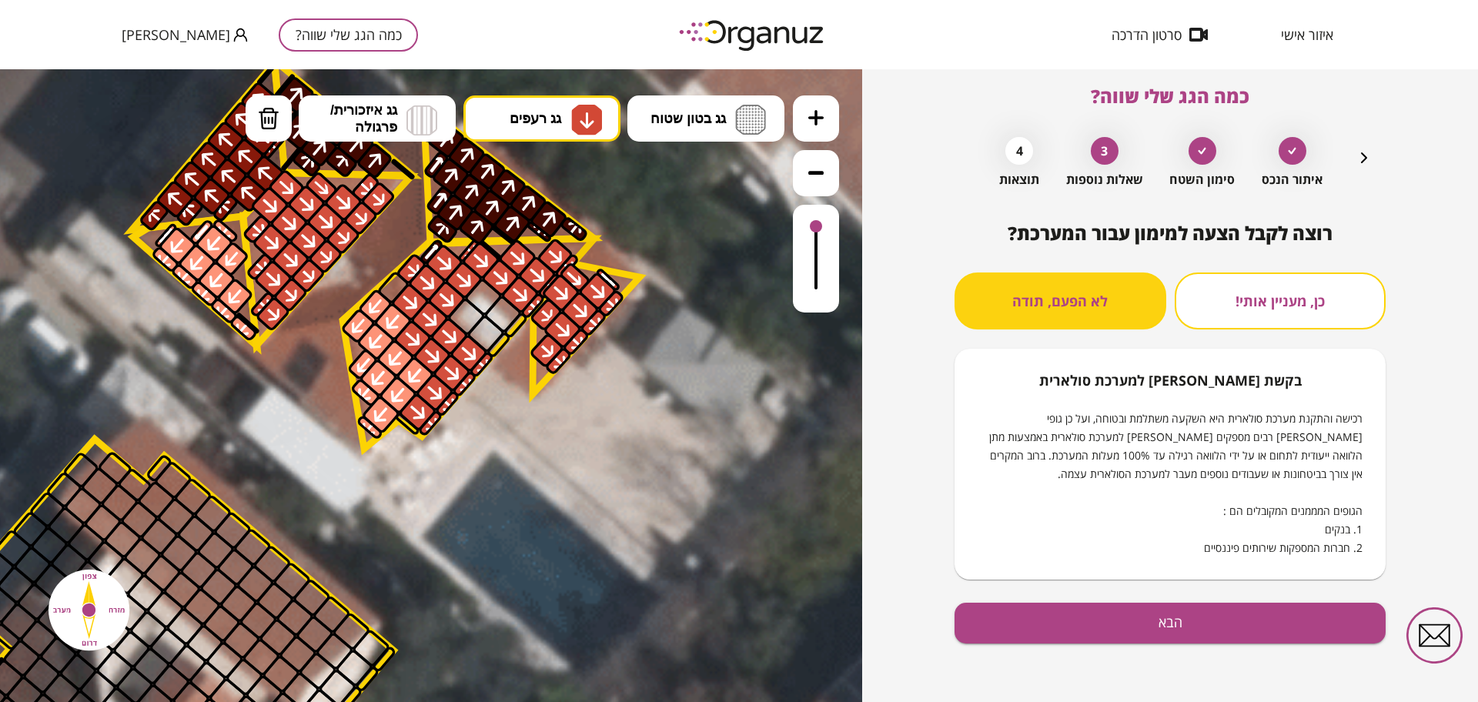
scroll to position [13, 0]
click at [1085, 616] on button "הבא" at bounding box center [1170, 623] width 431 height 41
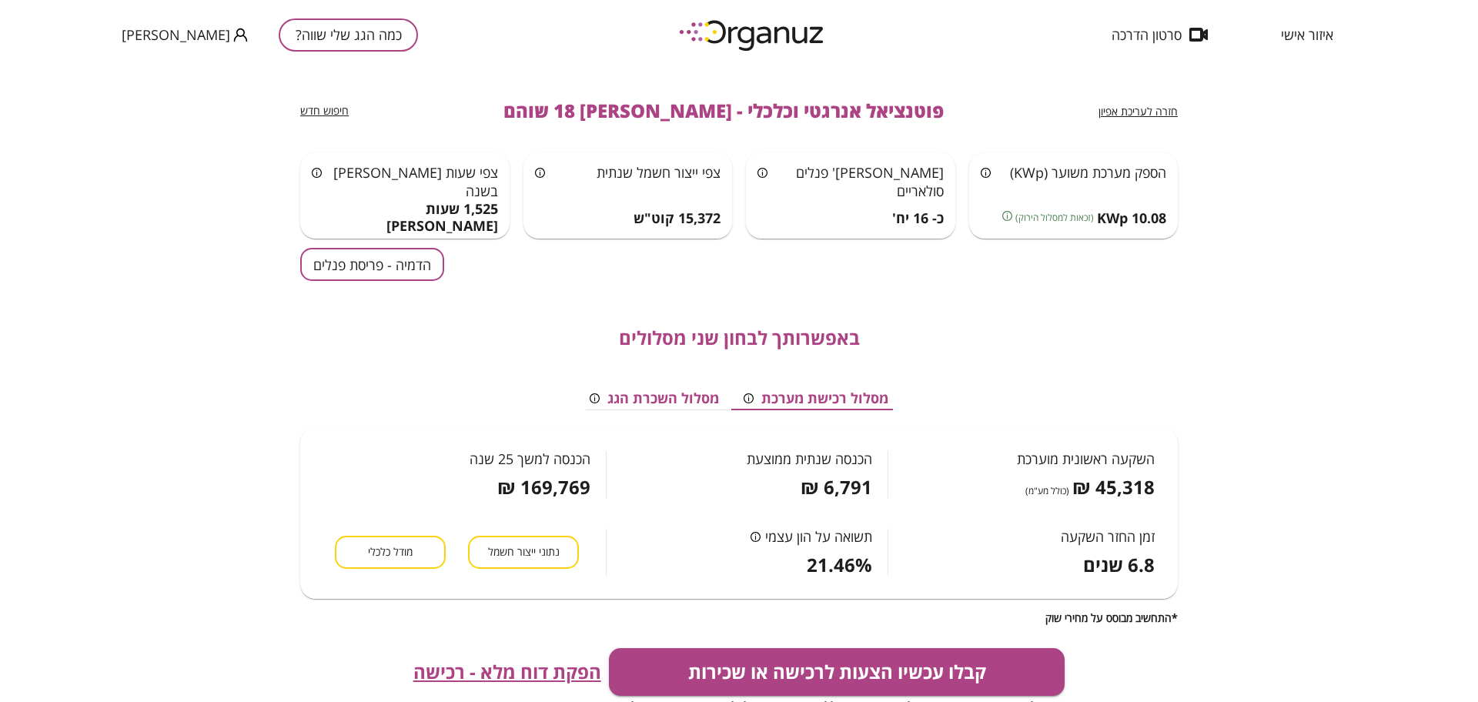
click at [407, 268] on button "הדמיה - פריסת פנלים" at bounding box center [372, 264] width 144 height 33
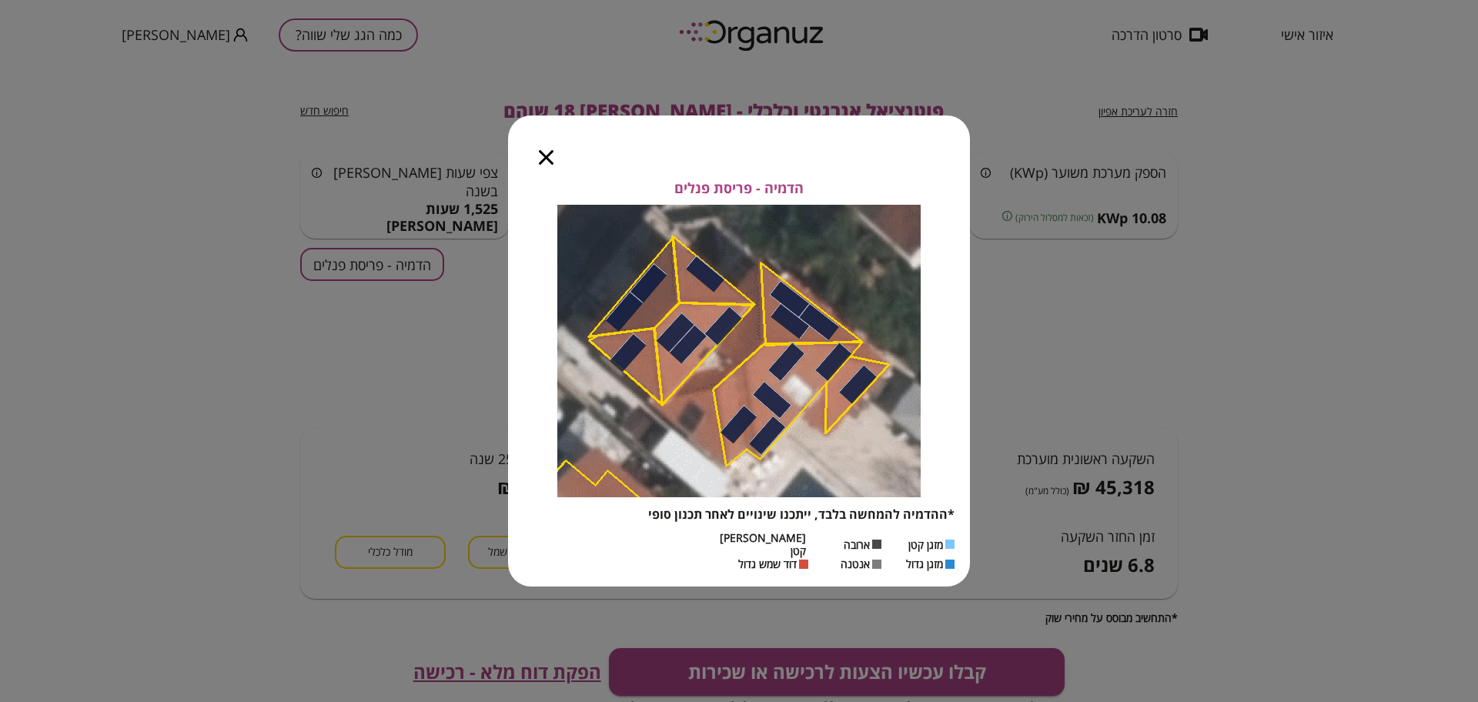
click at [550, 162] on icon "button" at bounding box center [546, 157] width 15 height 15
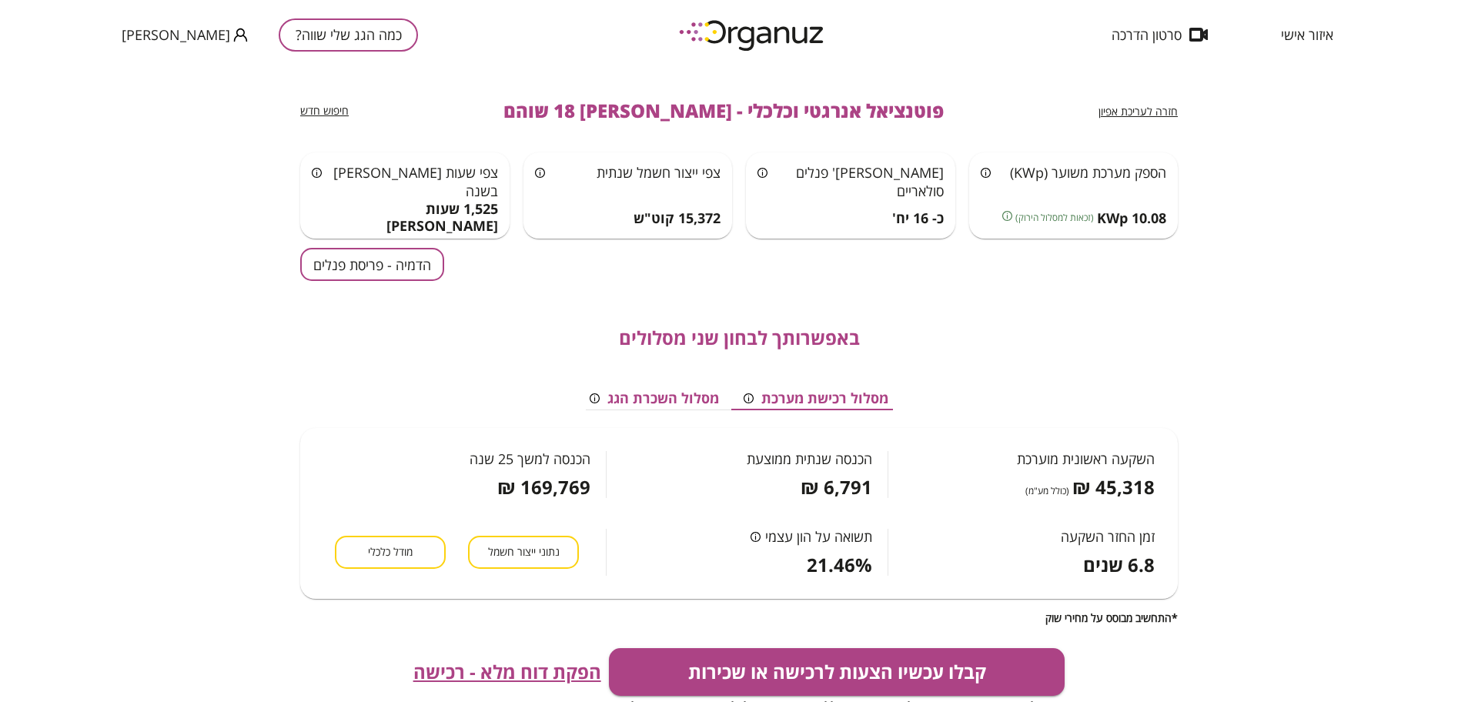
click at [1125, 115] on span "חזרה לעריכת אפיון" at bounding box center [1138, 111] width 79 height 15
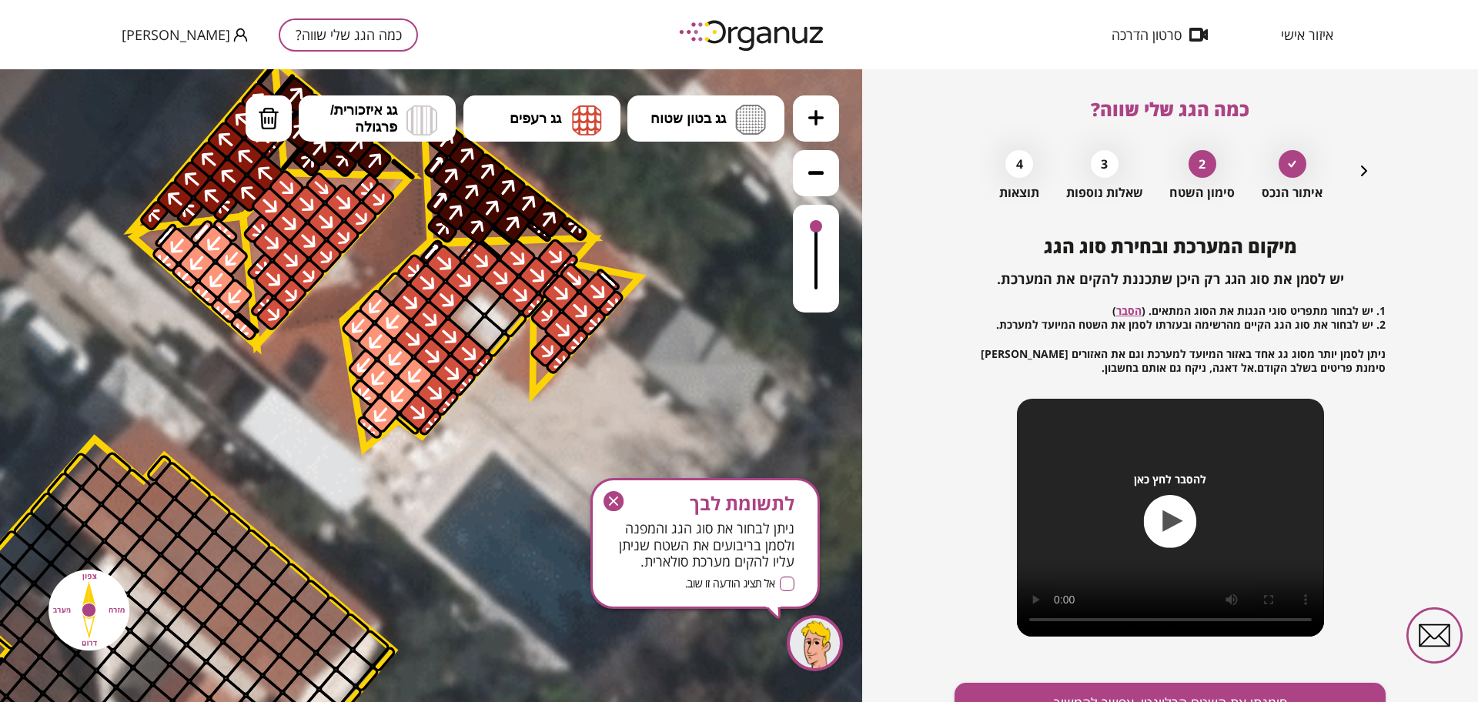
click at [325, 40] on button "כמה הגג שלי שווה?" at bounding box center [348, 34] width 139 height 33
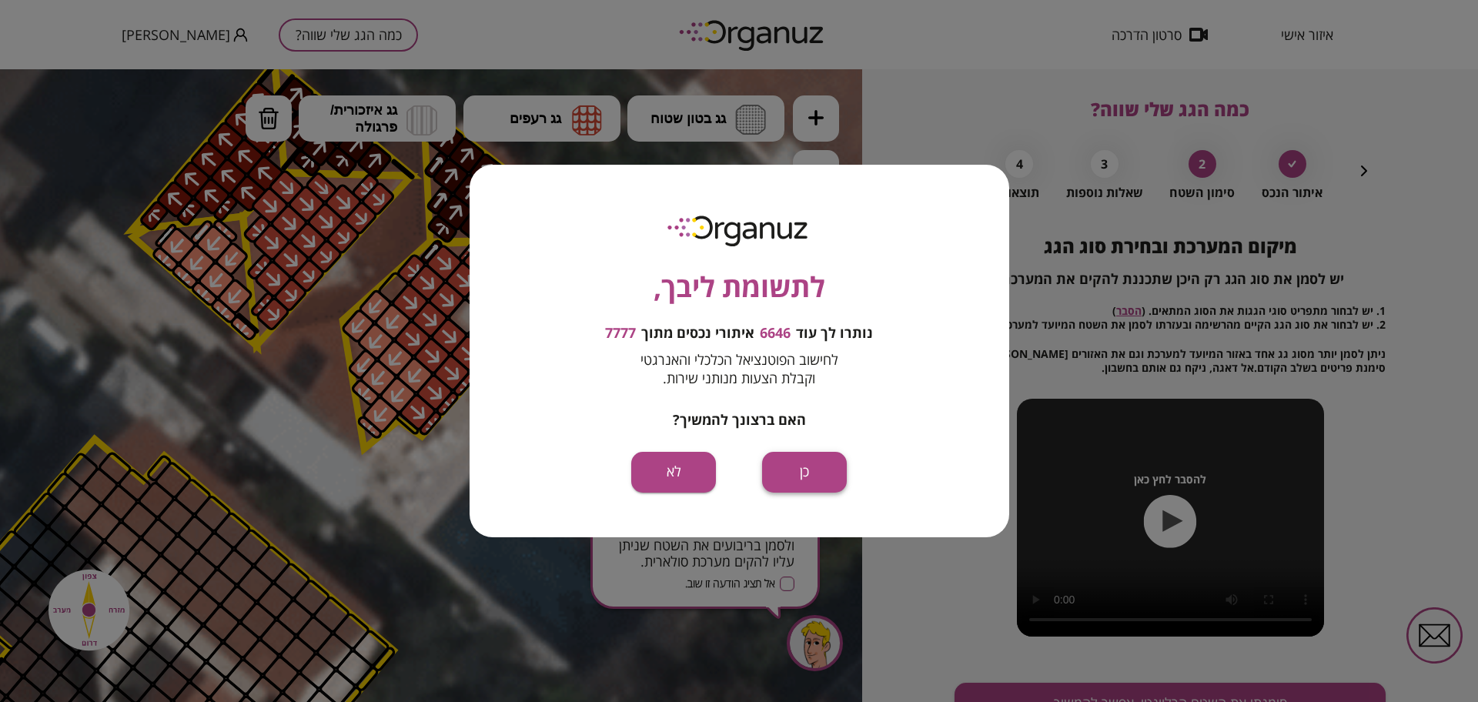
click at [809, 486] on div "לתשומת ליבך, נותרו לך עוד 6646 איתורי נכסים מתוך 7777 לחישוב הפוטנציאל הכלכלי ו…" at bounding box center [740, 351] width 540 height 372
click at [809, 486] on button "כן" at bounding box center [804, 472] width 85 height 41
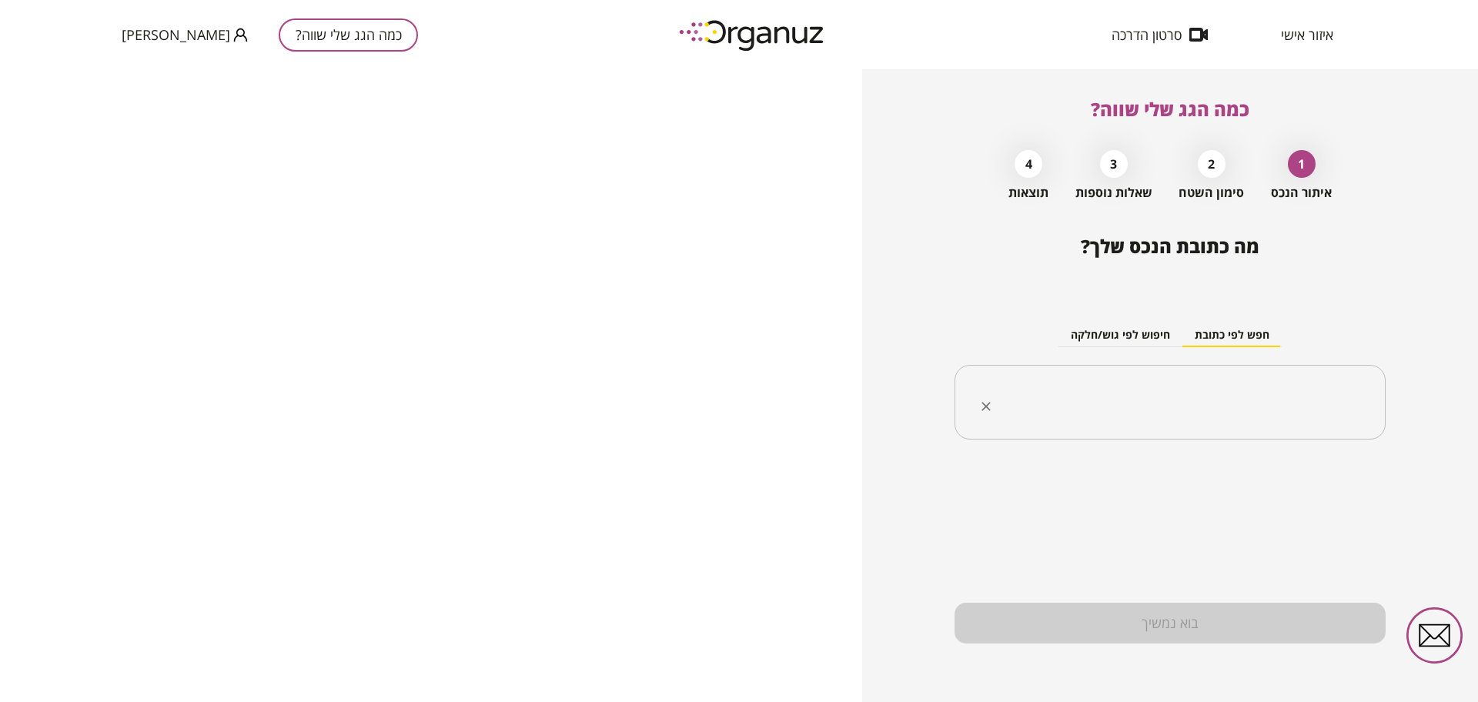
click at [1196, 395] on input "text" at bounding box center [1176, 402] width 383 height 38
paste input "**********"
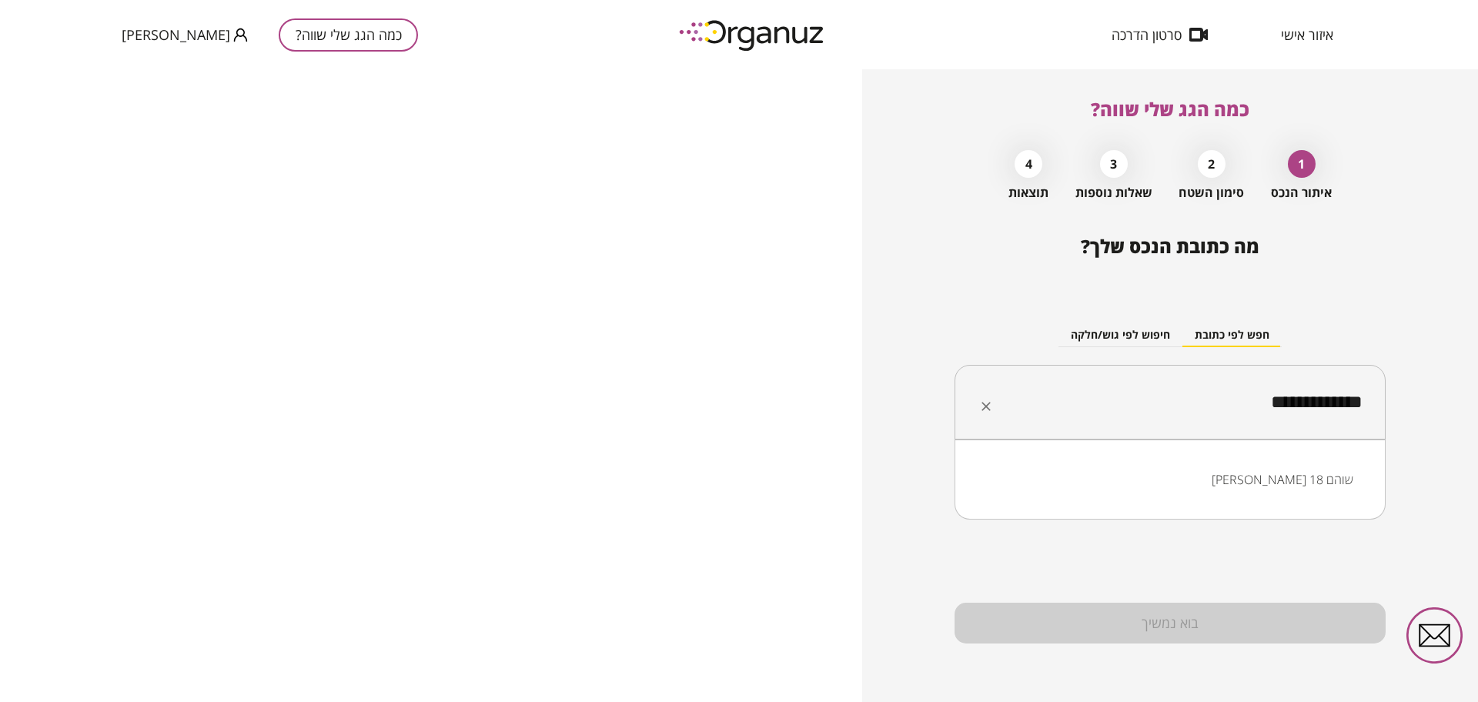
click at [1307, 487] on li "[PERSON_NAME] 18 שוהם" at bounding box center [1170, 480] width 391 height 28
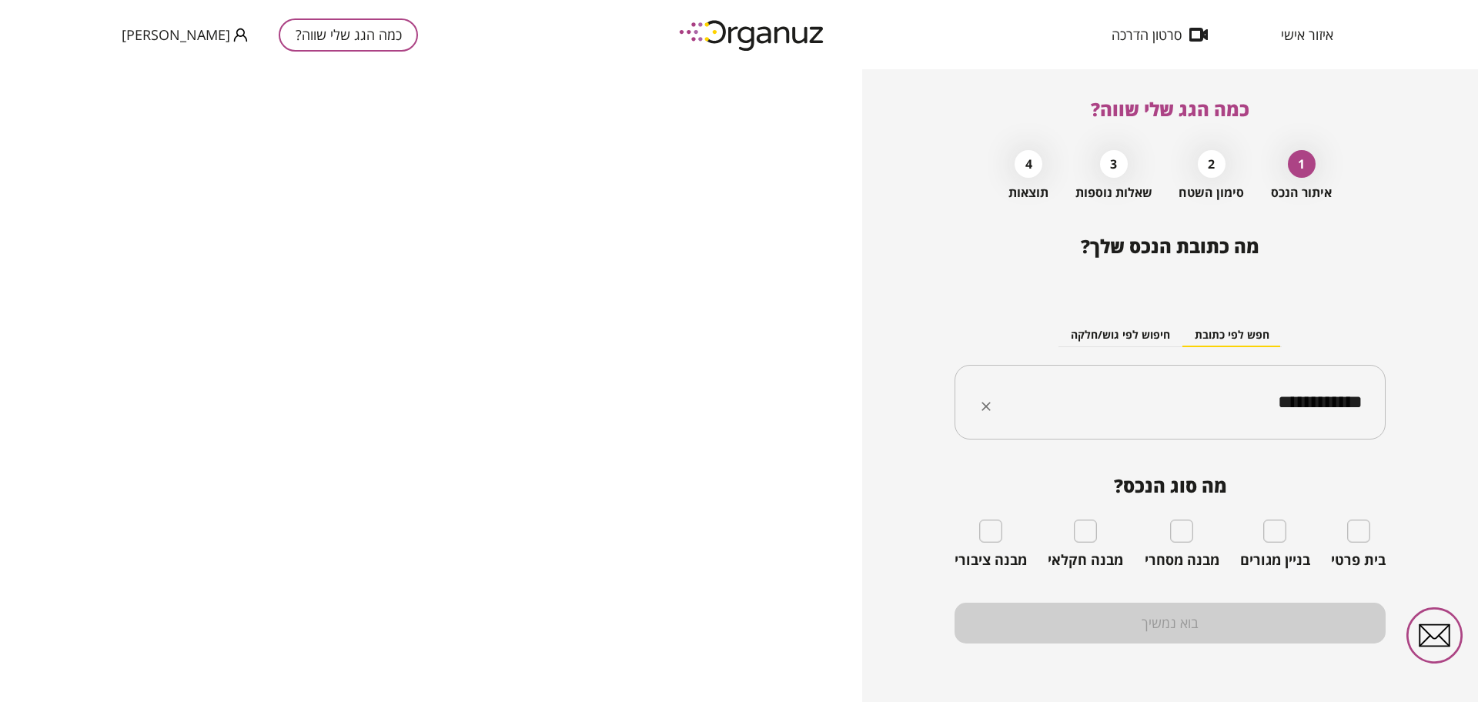
type input "**********"
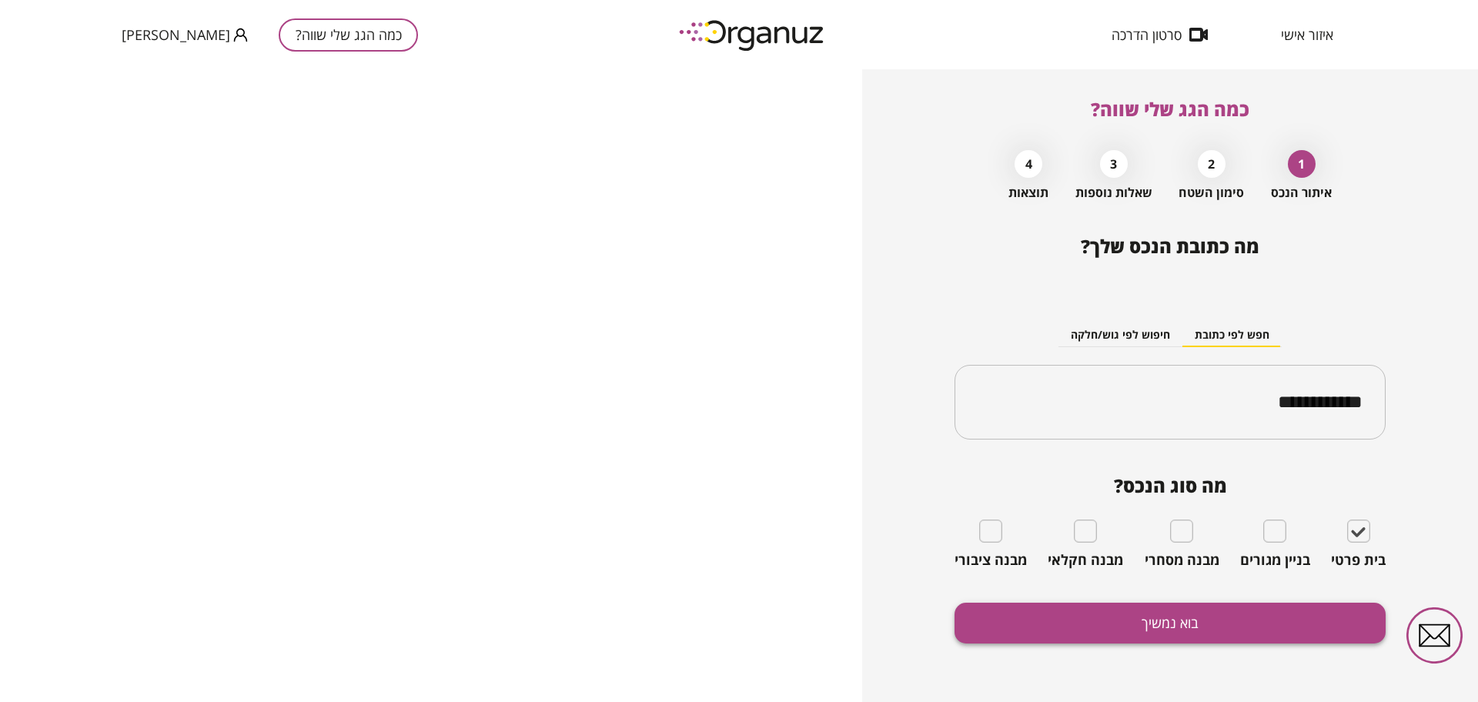
click at [1161, 625] on button "בוא נמשיך" at bounding box center [1170, 623] width 431 height 41
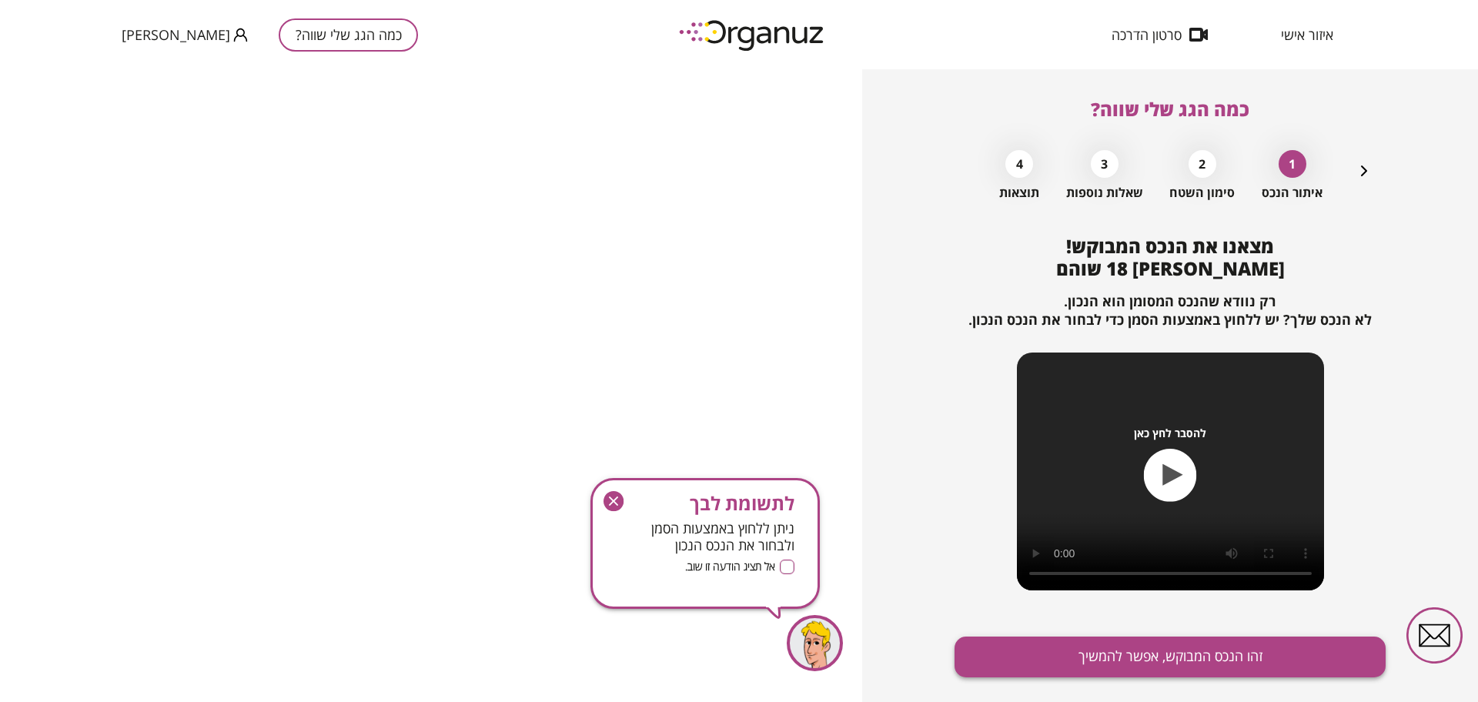
click at [1054, 647] on button "זהו הנכס המבוקש, אפשר להמשיך" at bounding box center [1170, 657] width 431 height 41
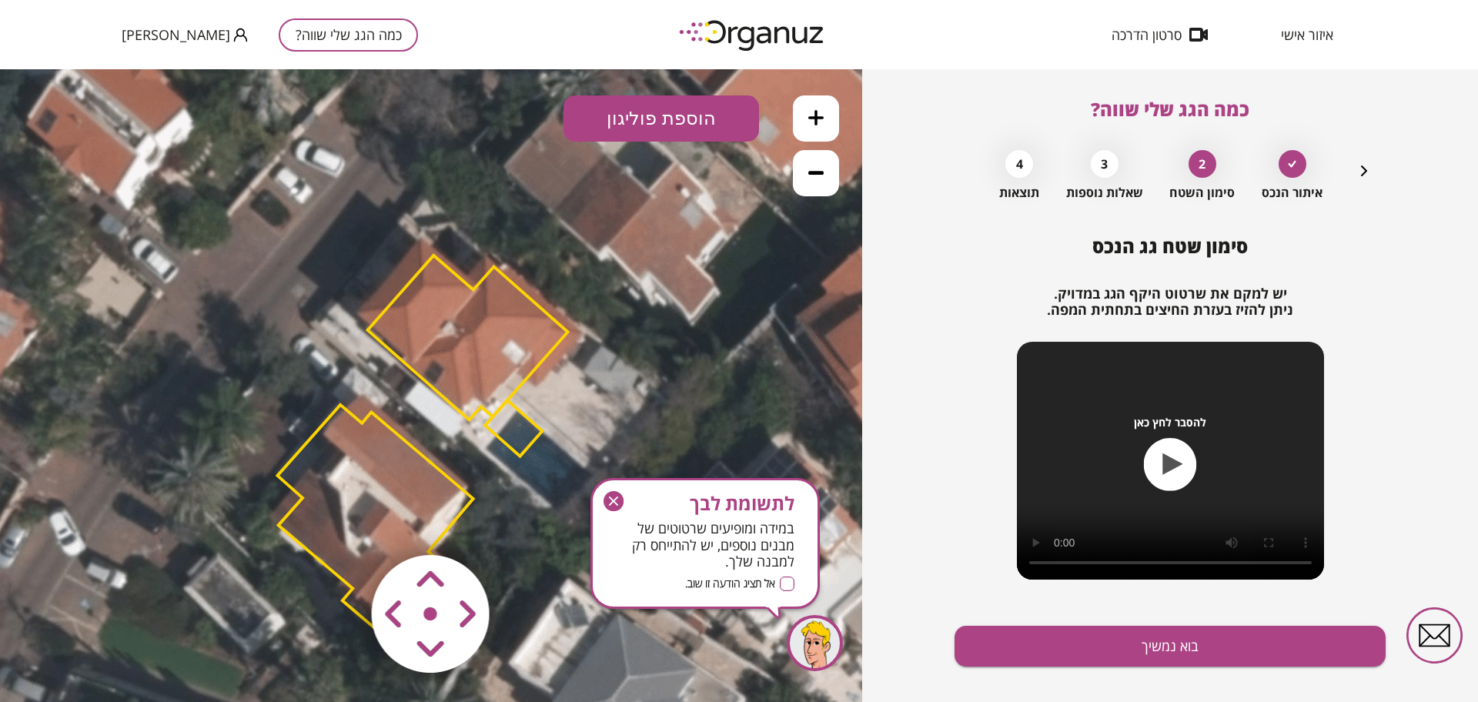
drag, startPoint x: 591, startPoint y: 336, endPoint x: 582, endPoint y: 423, distance: 86.7
click at [582, 423] on icon at bounding box center [426, 454] width 1247 height 1247
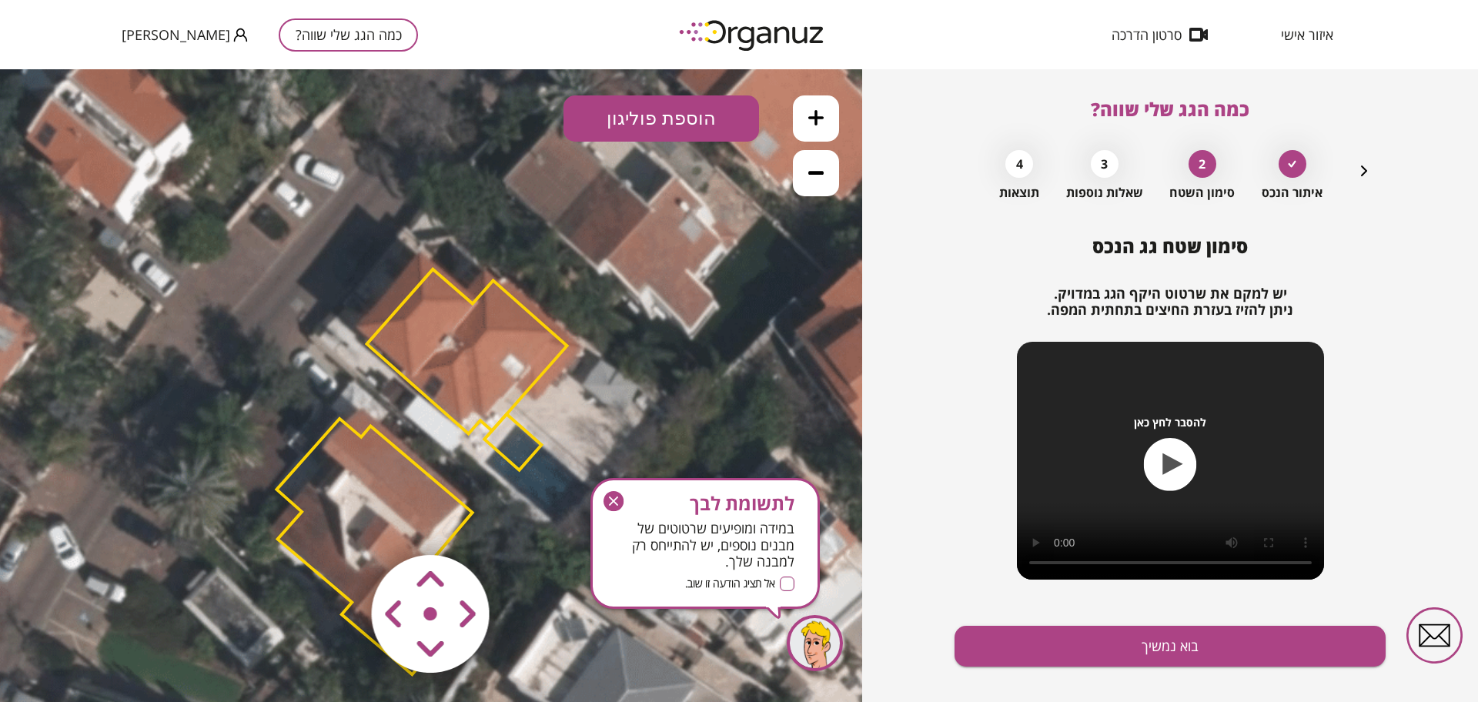
click at [822, 129] on button at bounding box center [816, 118] width 46 height 46
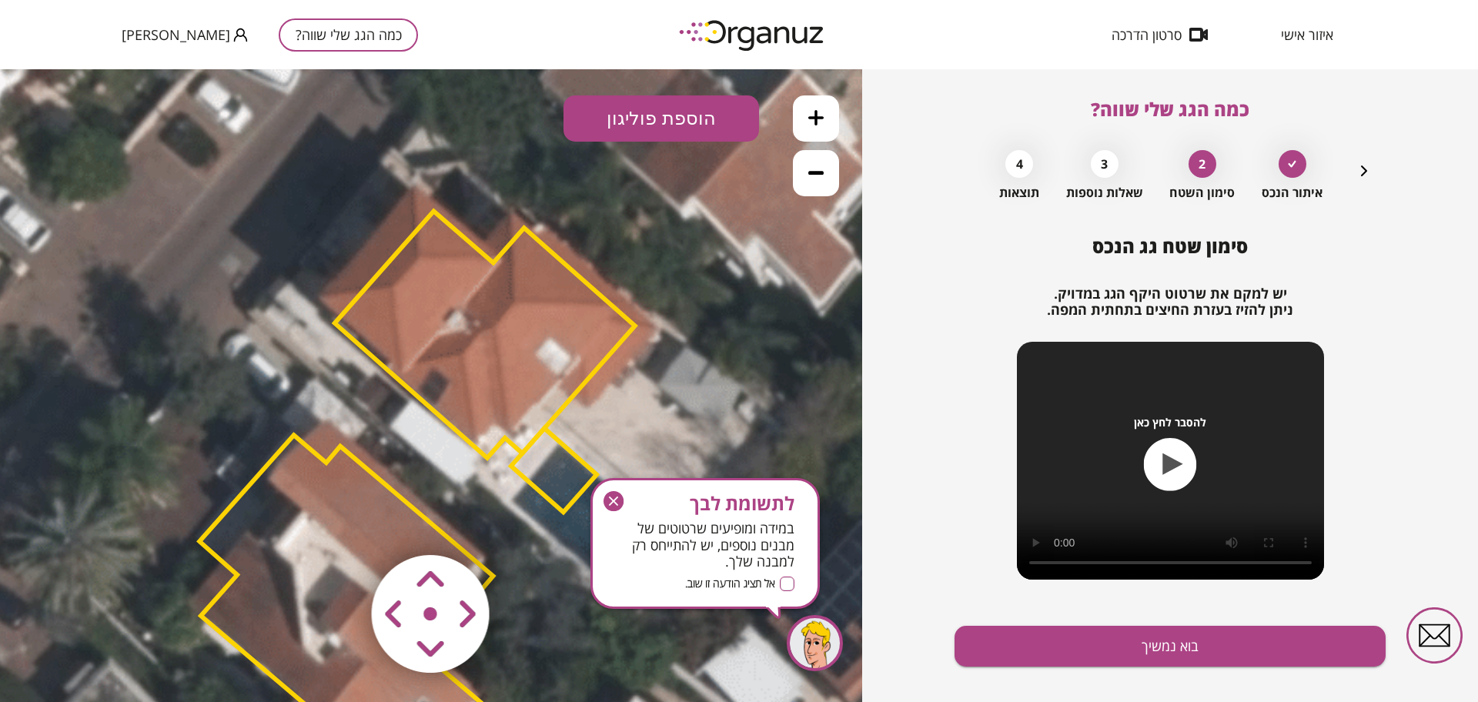
drag, startPoint x: 611, startPoint y: 502, endPoint x: 636, endPoint y: 370, distance: 133.9
click at [611, 502] on icon "button" at bounding box center [614, 501] width 20 height 20
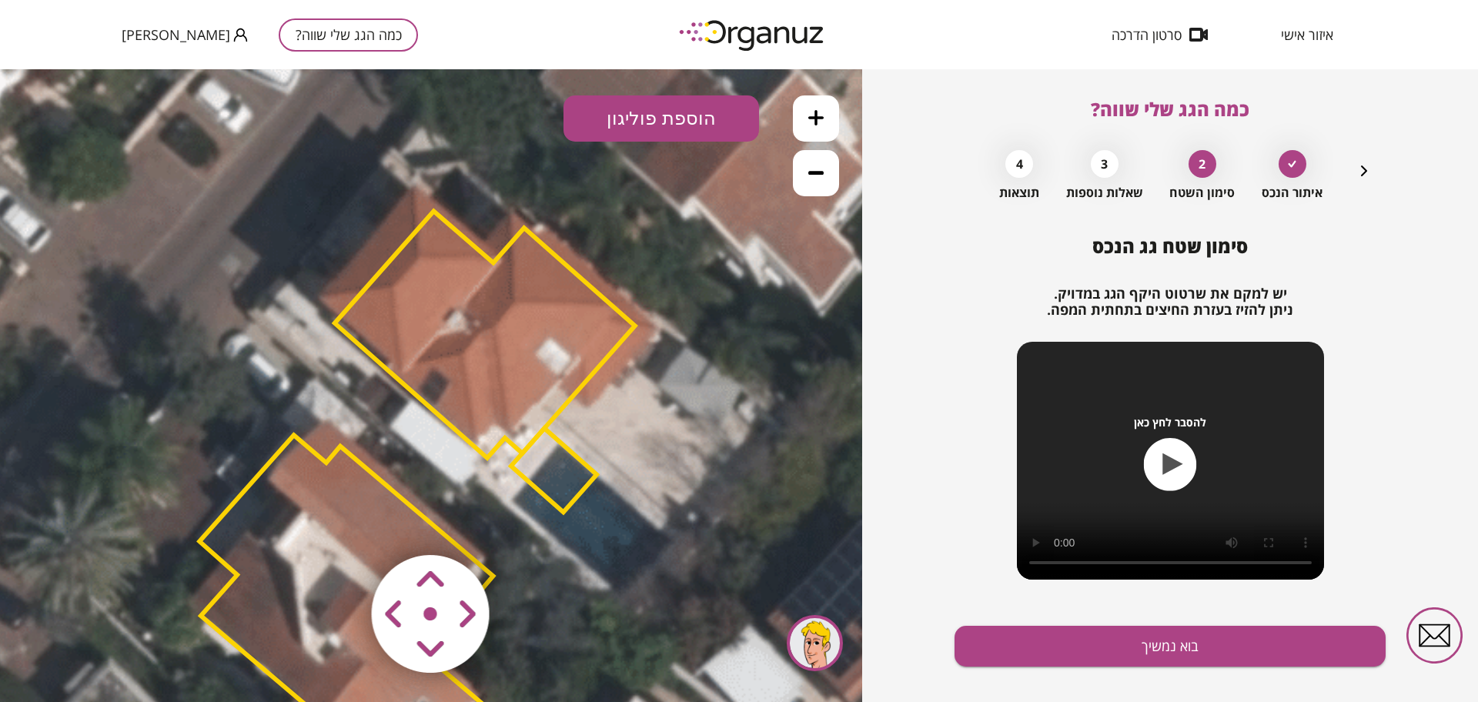
click at [487, 423] on polygon at bounding box center [485, 334] width 300 height 247
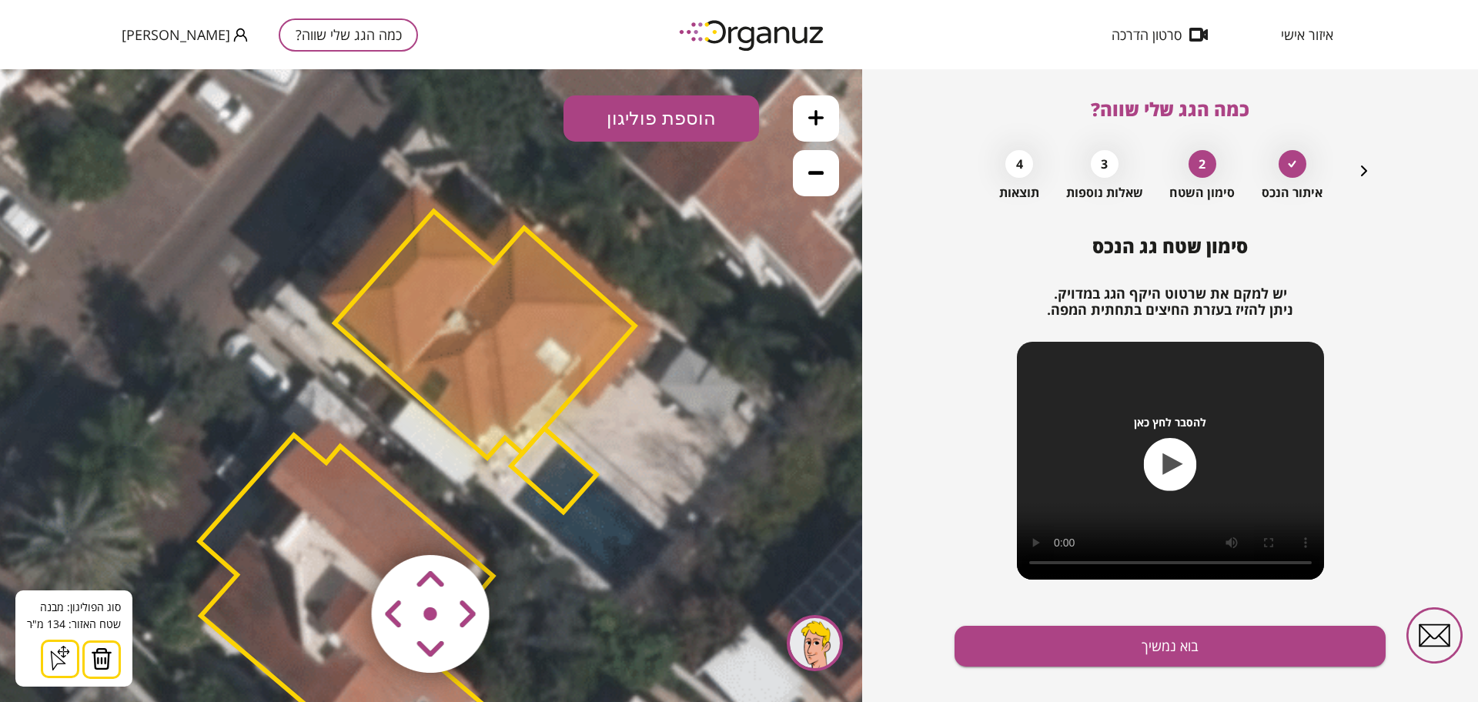
click at [121, 661] on div "סוג הפוליגון: מבנה אורך הצלע: 0 מטר שטח האזור: 134 מ"[GEOGRAPHIC_DATA] הוסף נקו…" at bounding box center [73, 638] width 117 height 96
click at [103, 654] on img at bounding box center [102, 658] width 22 height 23
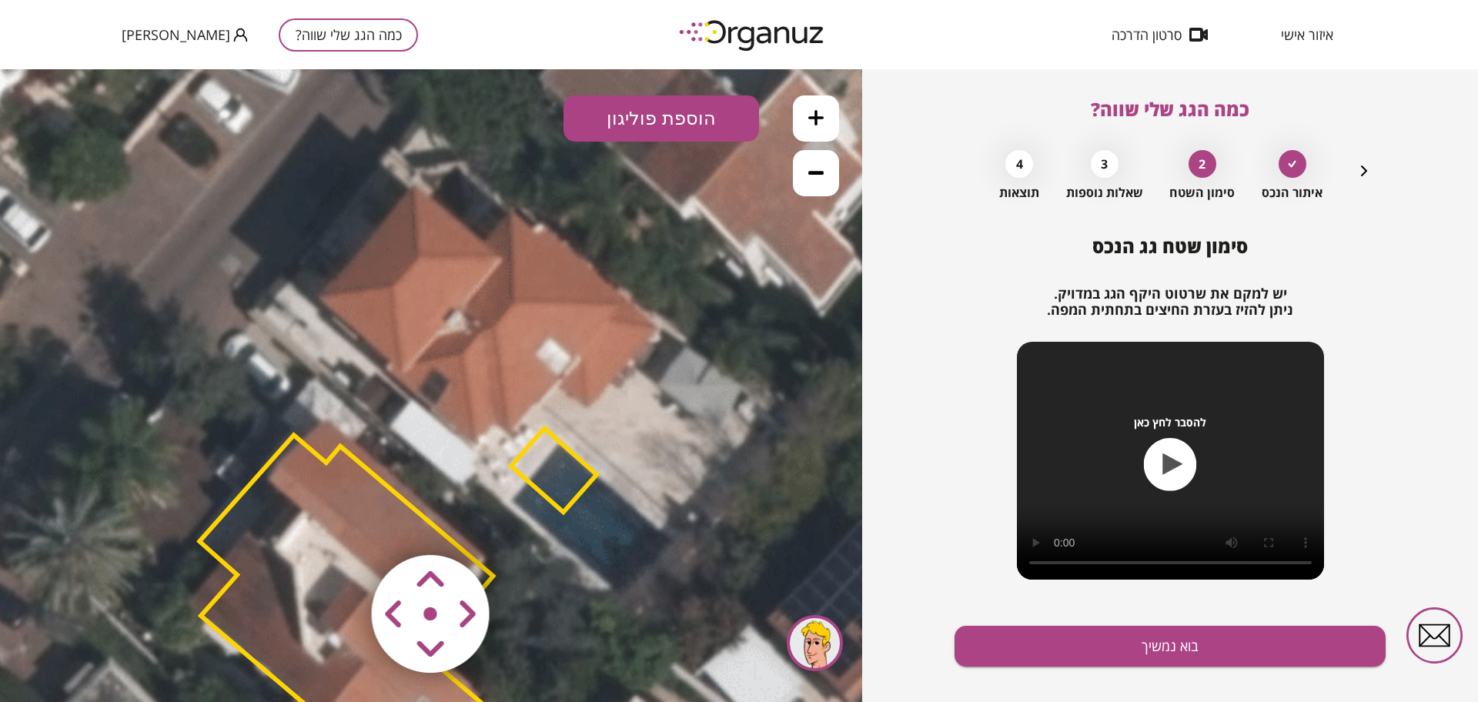
click at [641, 128] on button "הוספת פוליגון" at bounding box center [662, 118] width 196 height 46
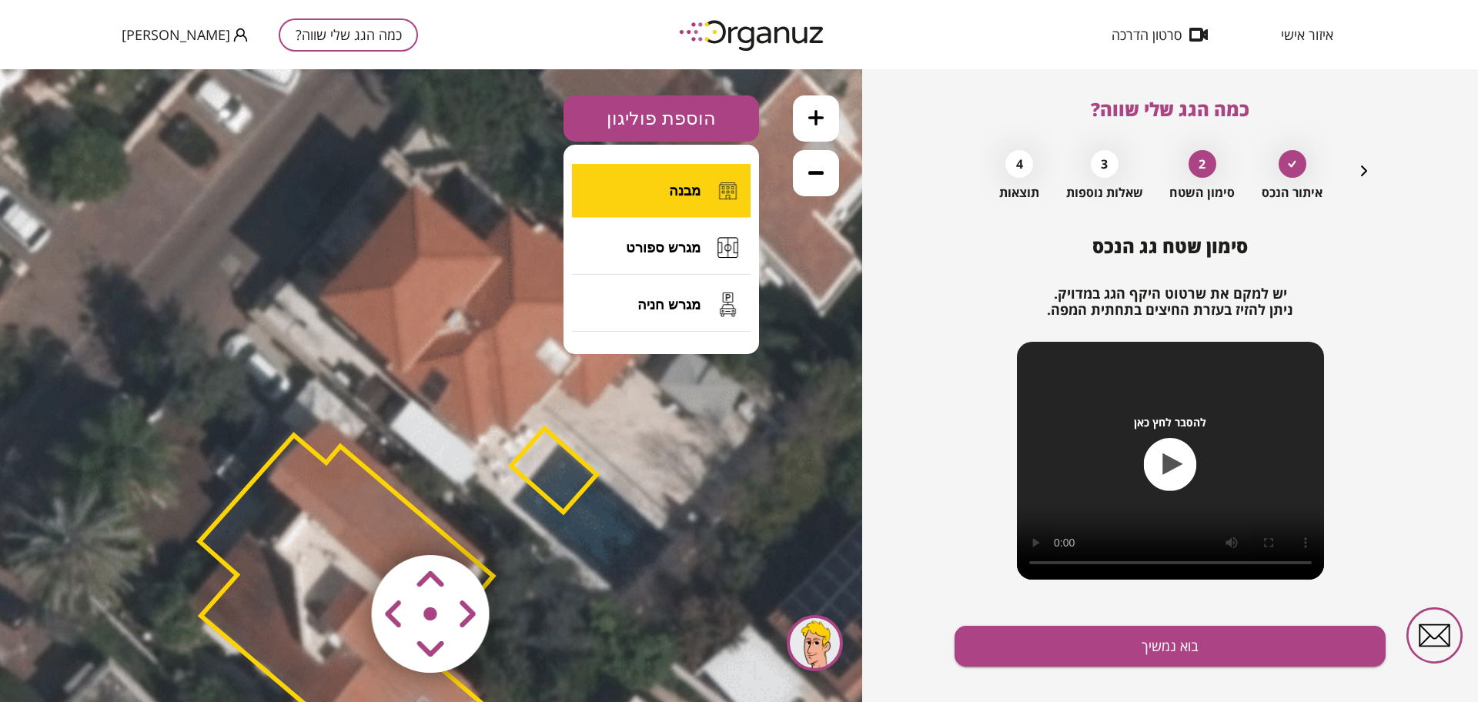
click at [647, 185] on button "מבנה" at bounding box center [661, 191] width 179 height 54
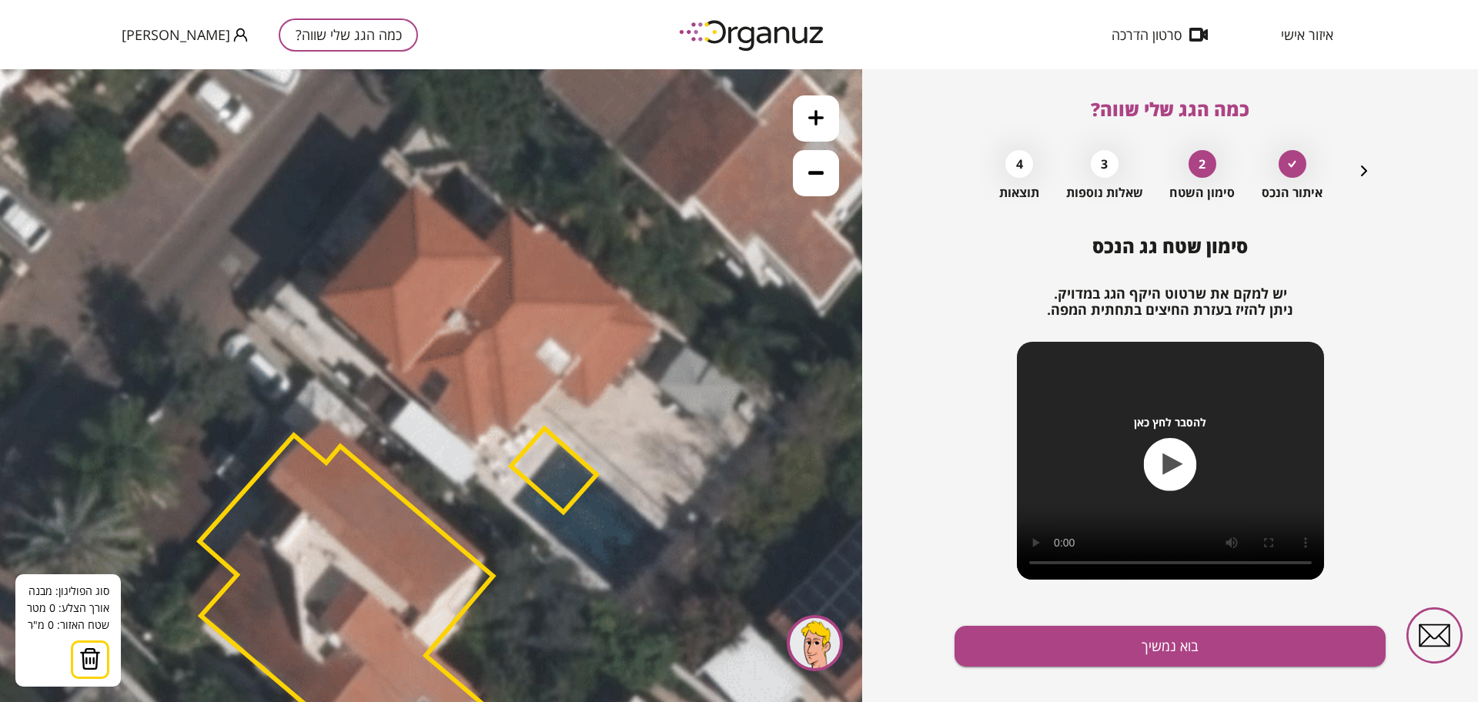
click at [331, 32] on button "כמה הגג שלי שווה?" at bounding box center [348, 34] width 139 height 33
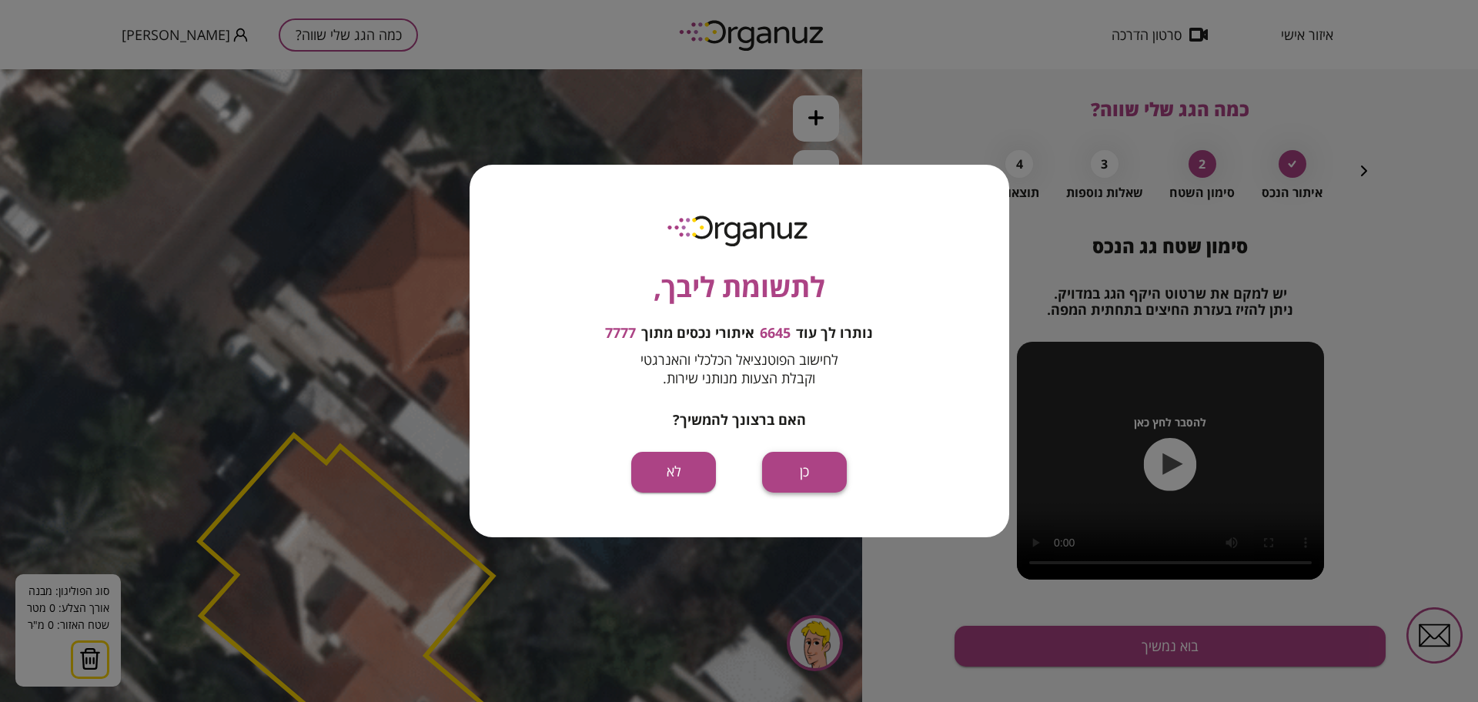
click at [828, 463] on button "כן" at bounding box center [804, 472] width 85 height 41
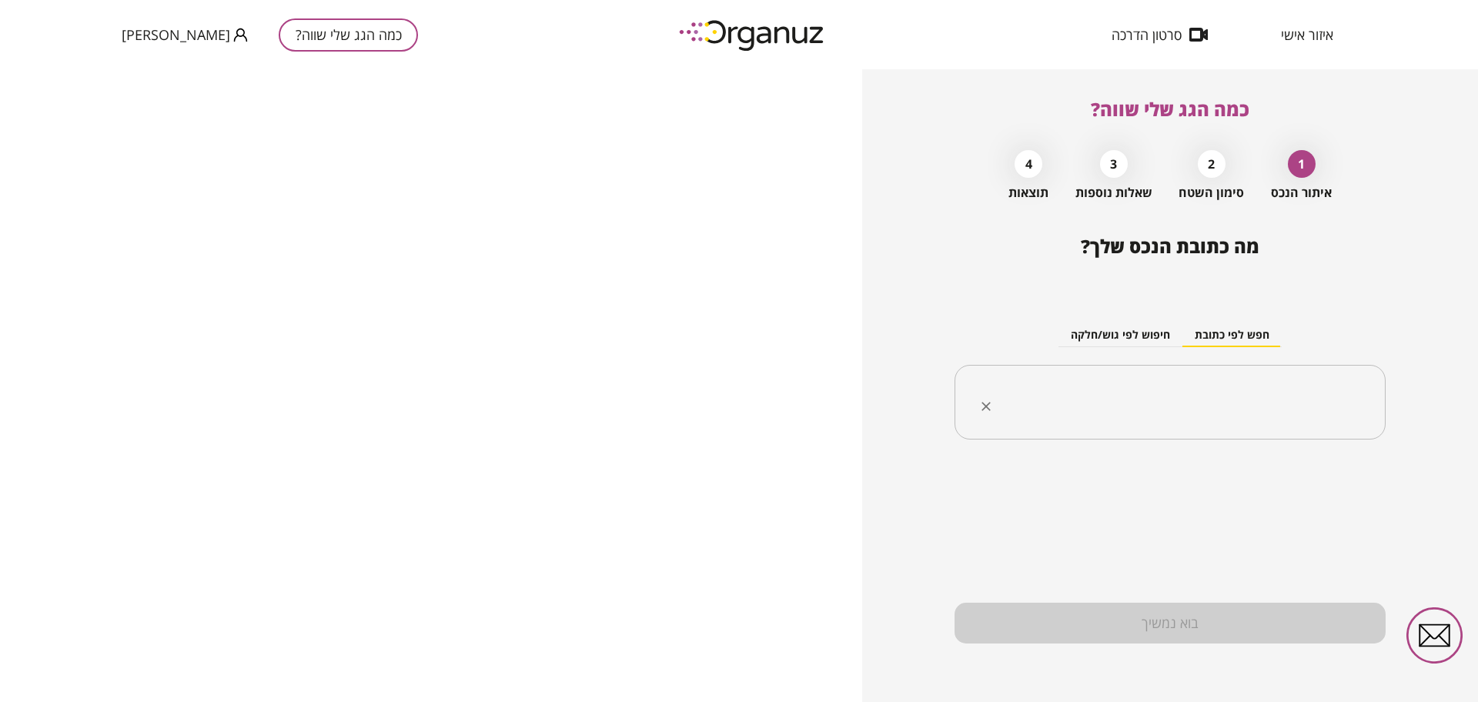
click at [1176, 401] on input "text" at bounding box center [1176, 402] width 383 height 38
paste input "**********"
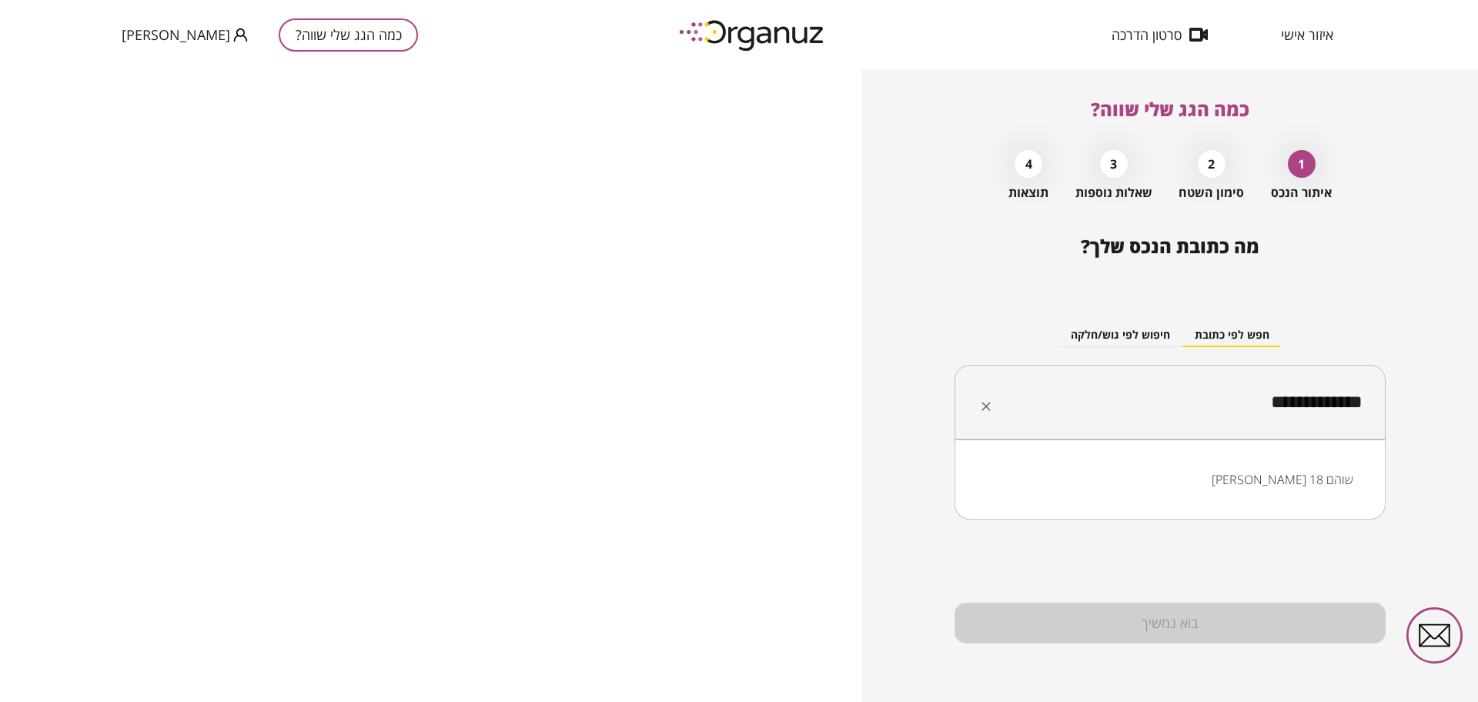
click at [1273, 475] on li "[PERSON_NAME] 18 שוהם" at bounding box center [1170, 480] width 391 height 28
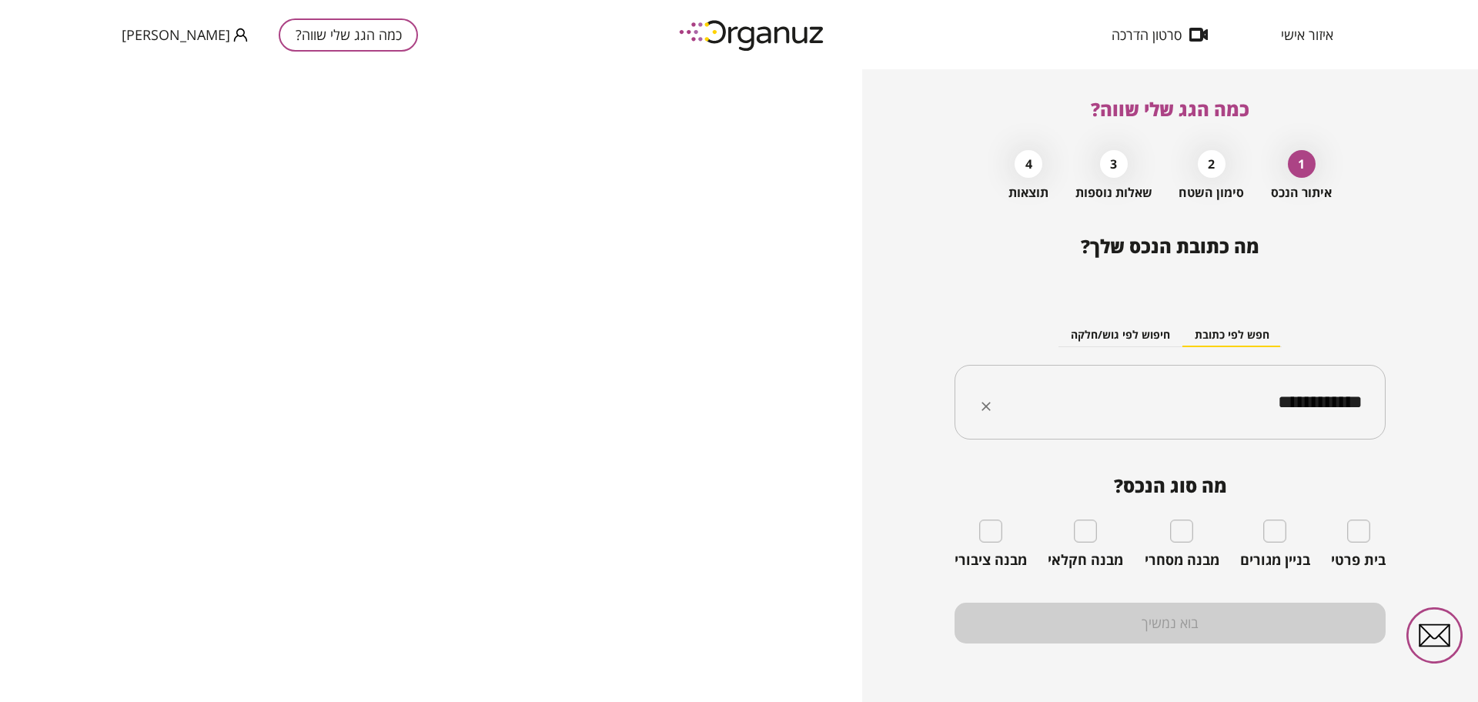
type input "**********"
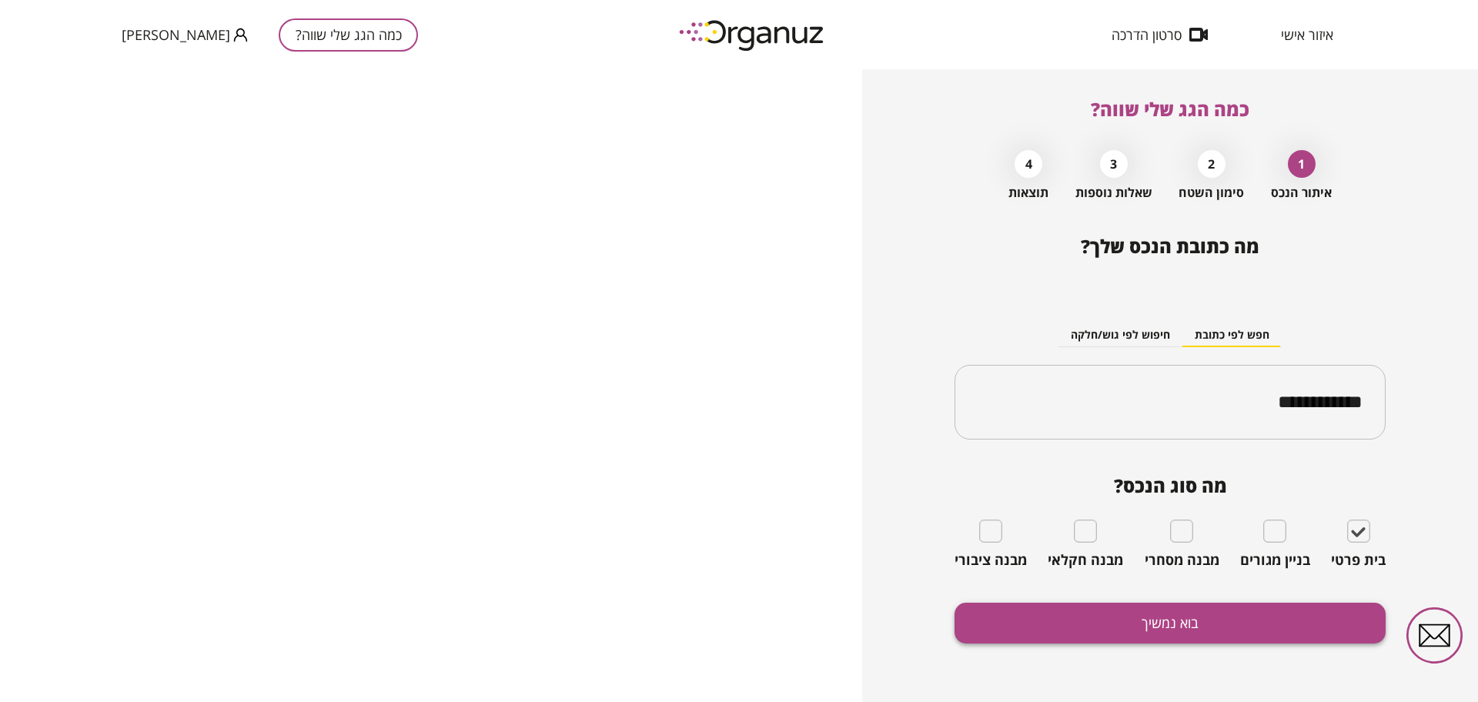
click at [1249, 621] on button "בוא נמשיך" at bounding box center [1170, 623] width 431 height 41
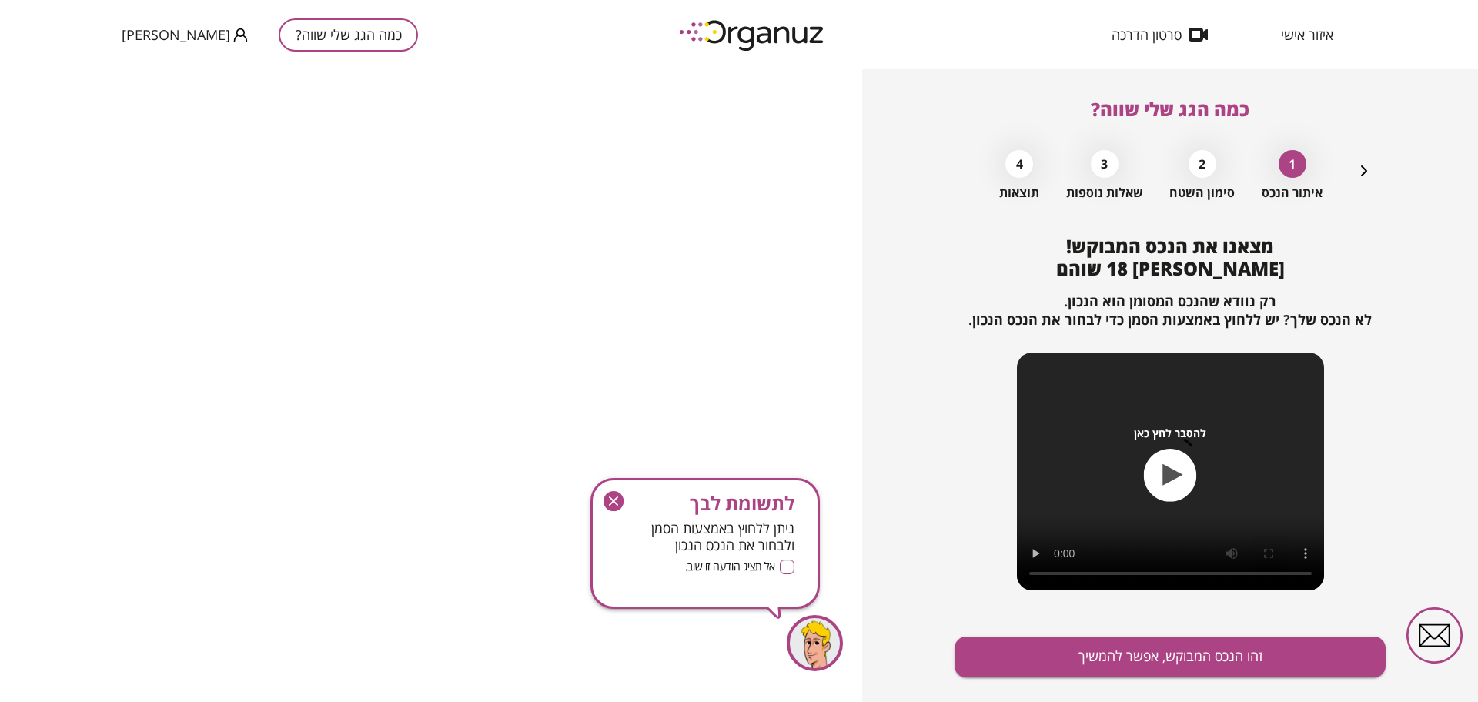
click at [1239, 633] on div "מצאנו את הנכס המבוקש! [PERSON_NAME] 18 שוהם רק נוודא שהנכס המסומן הוא הנכון. לא…" at bounding box center [1170, 486] width 431 height 500
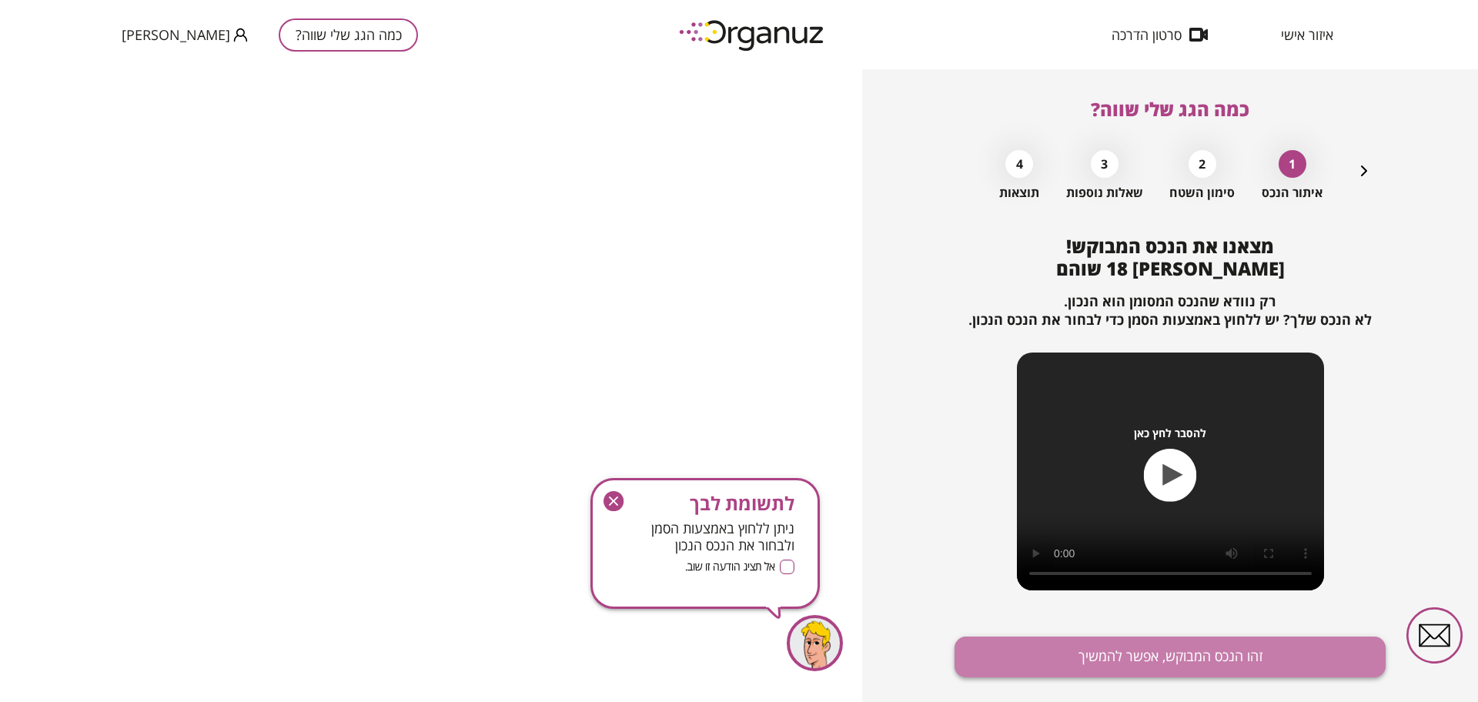
click at [1209, 659] on button "זהו הנכס המבוקש, אפשר להמשיך" at bounding box center [1170, 657] width 431 height 41
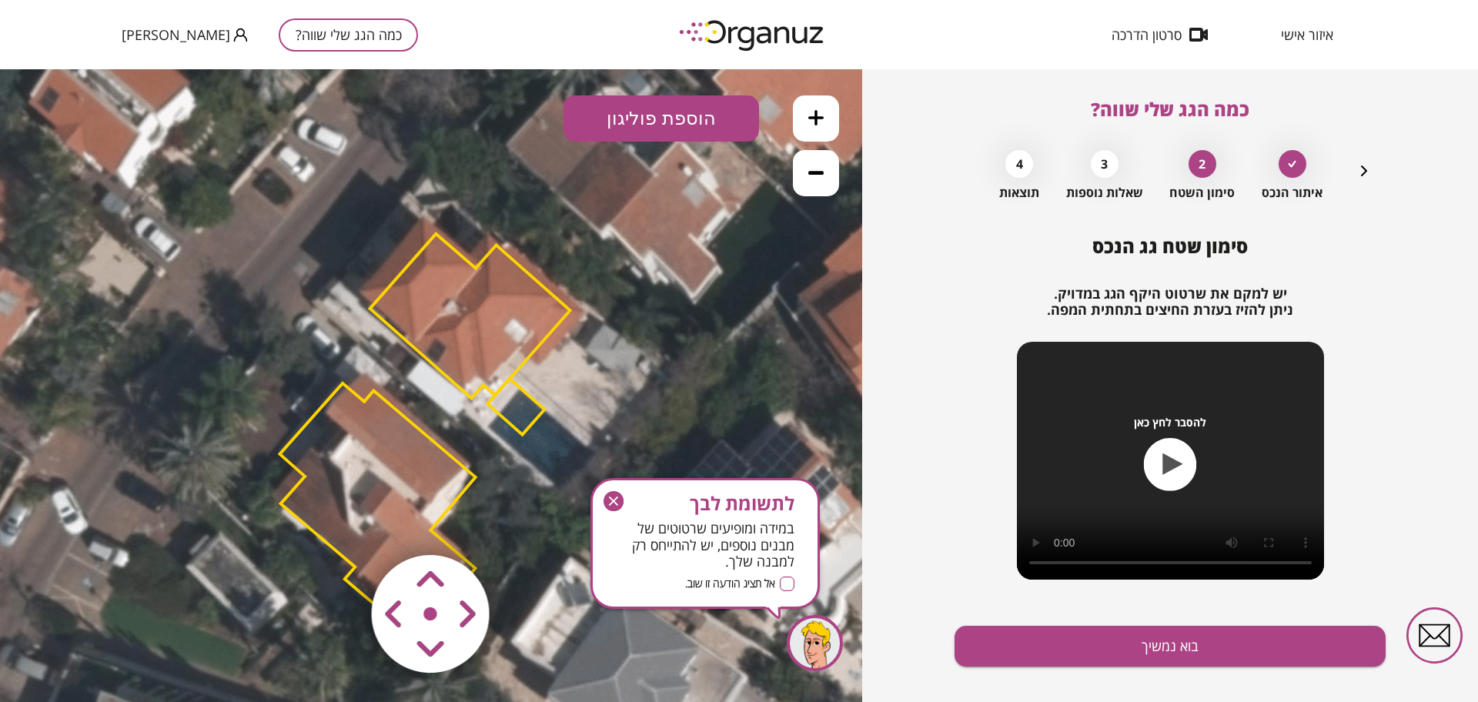
drag, startPoint x: 694, startPoint y: 332, endPoint x: 688, endPoint y: 383, distance: 51.2
click at [688, 383] on icon at bounding box center [428, 433] width 1247 height 1247
click at [340, 523] on area at bounding box center [340, 523] width 0 height 0
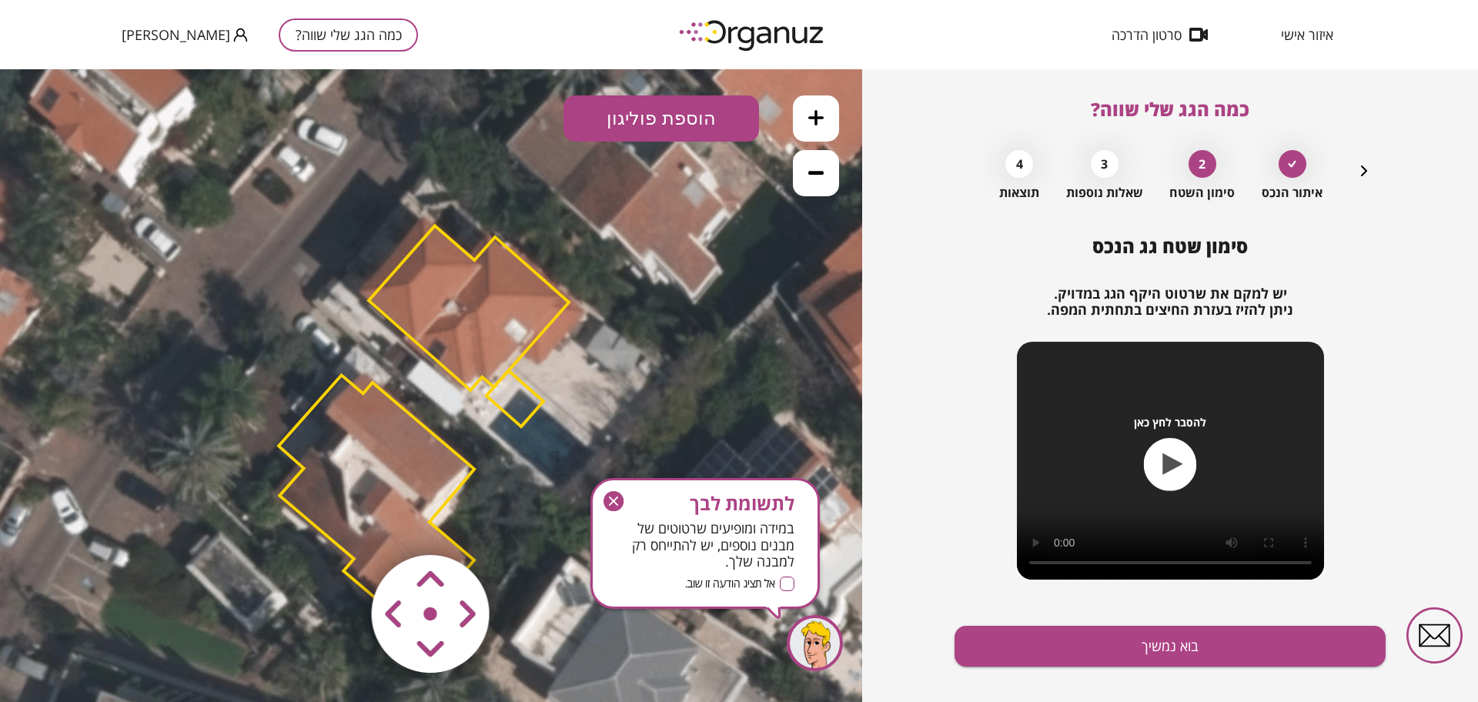
click at [340, 523] on area at bounding box center [340, 523] width 0 height 0
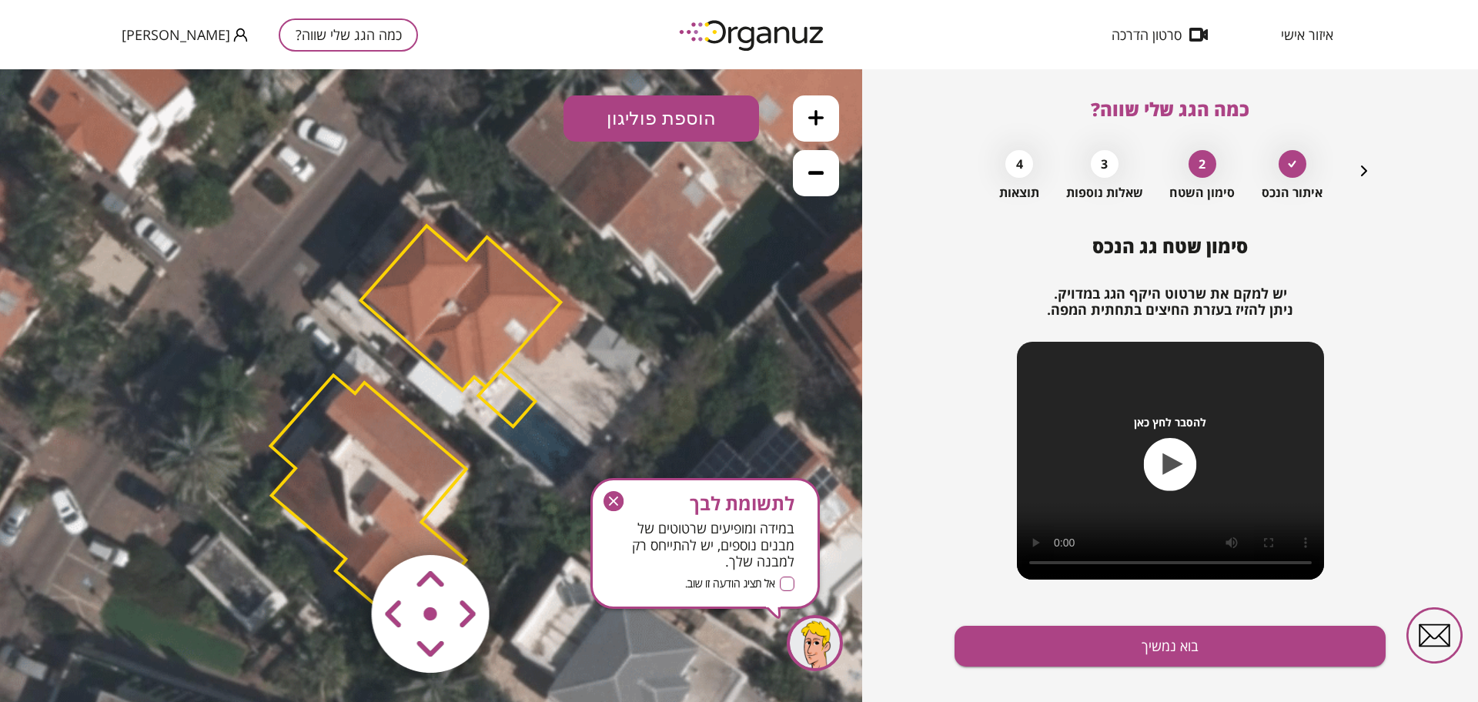
click at [340, 523] on area at bounding box center [340, 523] width 0 height 0
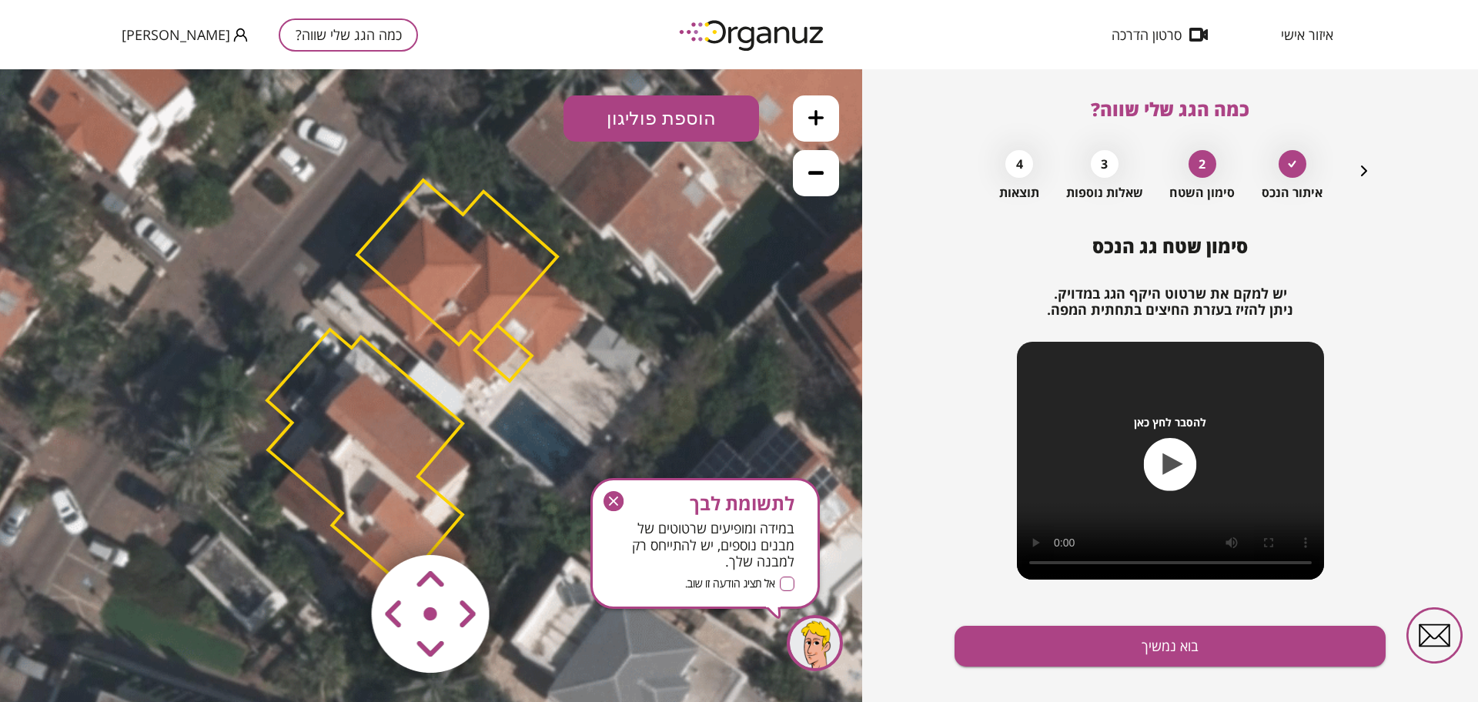
click at [340, 523] on area at bounding box center [340, 523] width 0 height 0
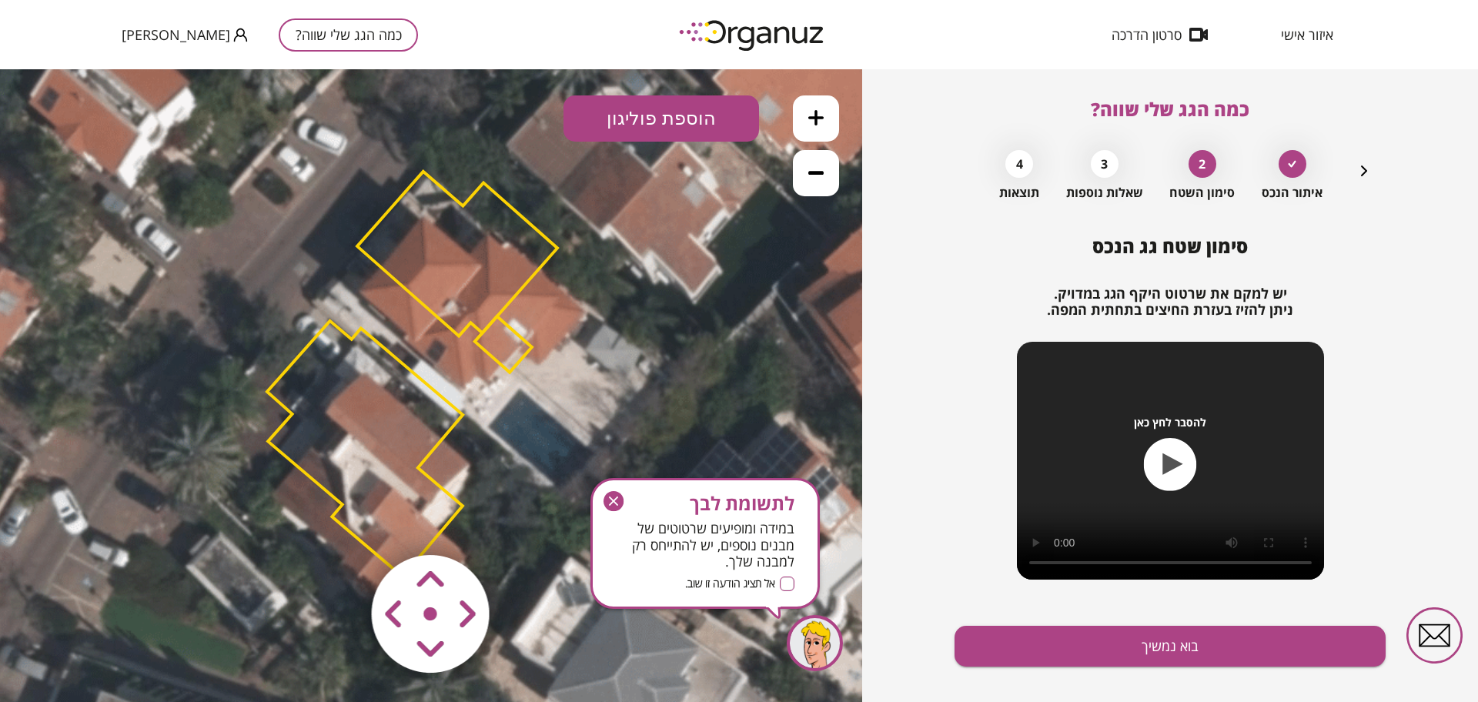
click at [492, 288] on polygon at bounding box center [457, 254] width 200 height 165
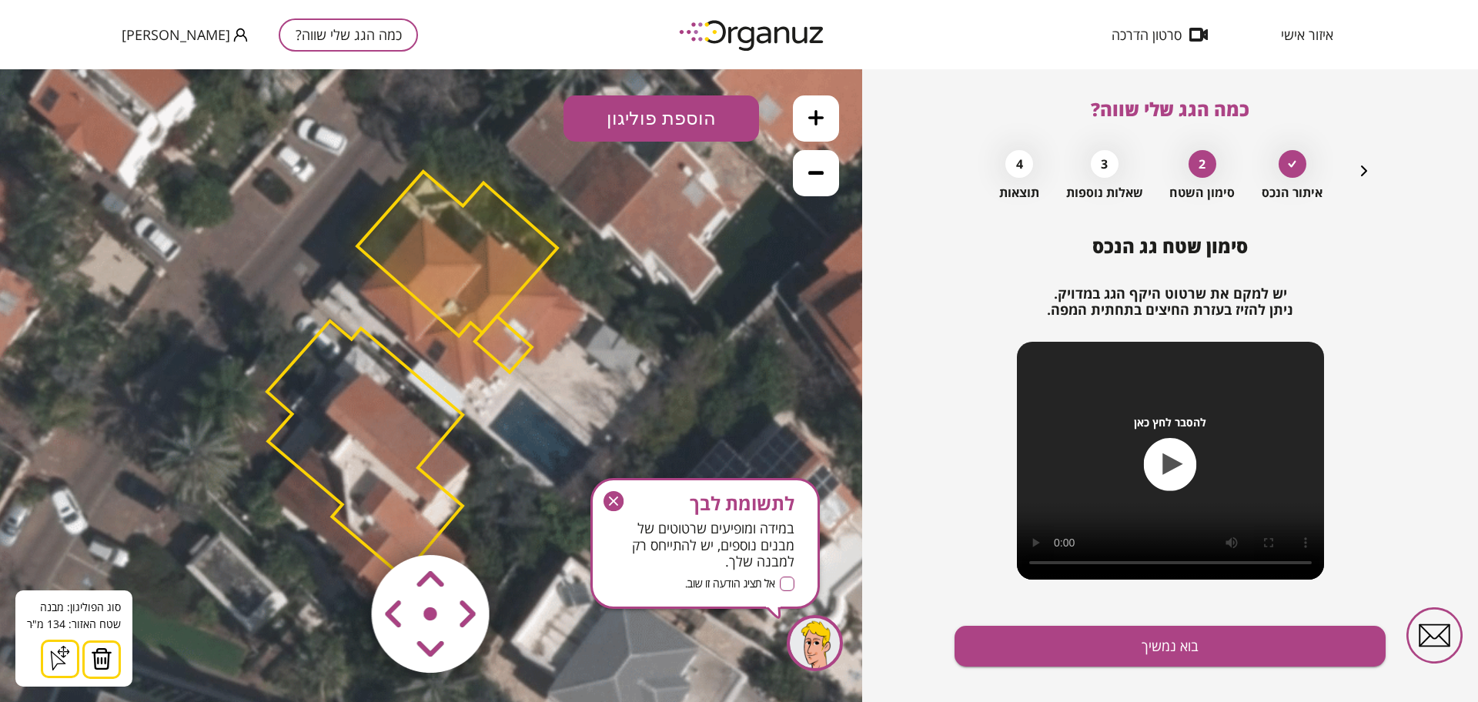
click at [104, 657] on img at bounding box center [102, 658] width 22 height 23
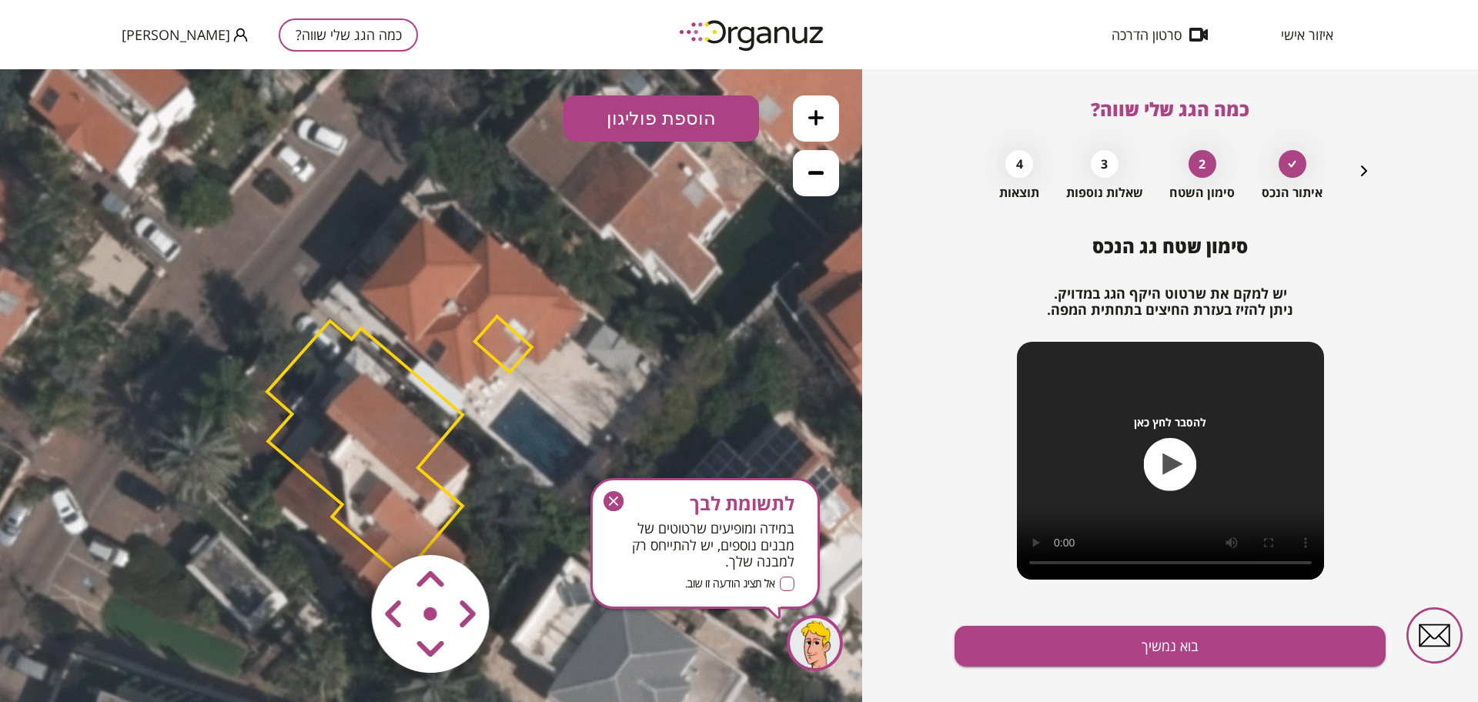
click at [510, 360] on polygon at bounding box center [503, 344] width 57 height 56
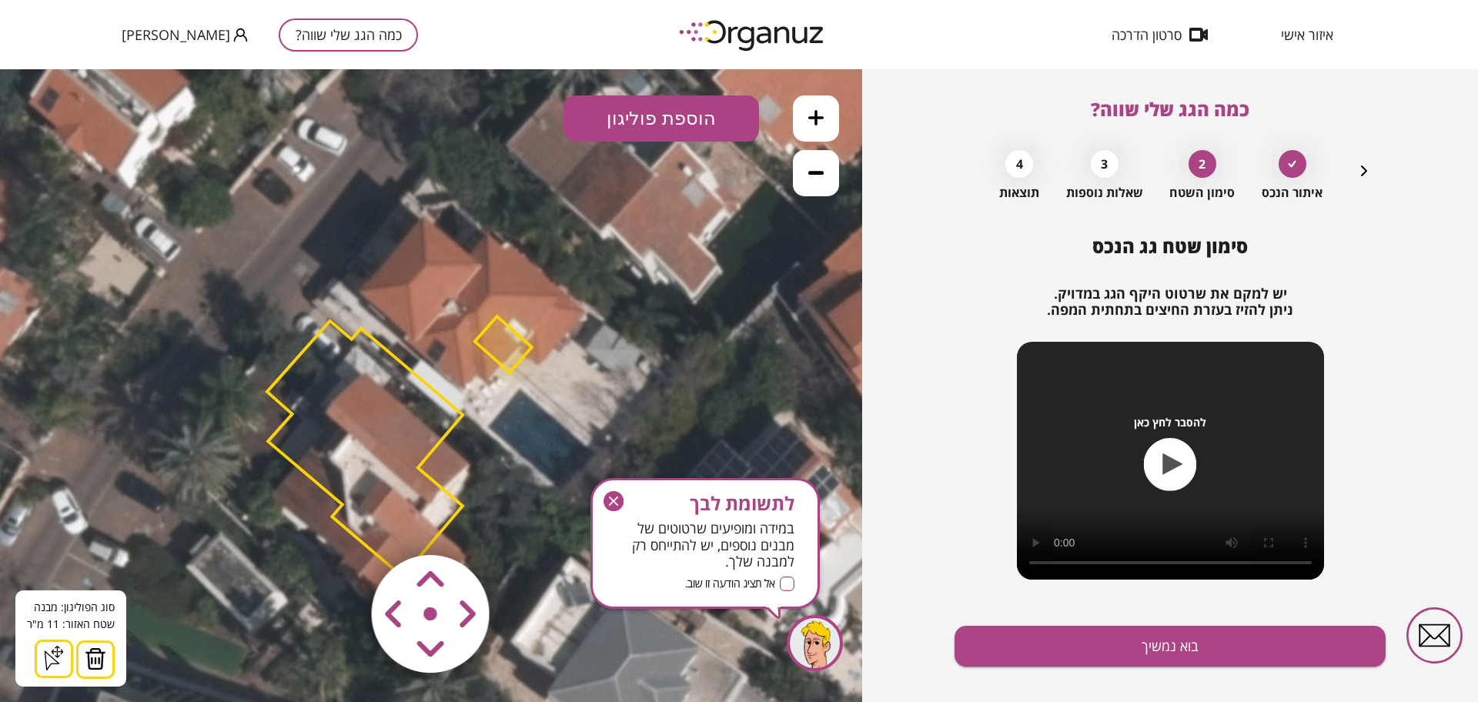
drag, startPoint x: 99, startPoint y: 663, endPoint x: 109, endPoint y: 648, distance: 17.7
click at [100, 660] on img at bounding box center [96, 658] width 22 height 23
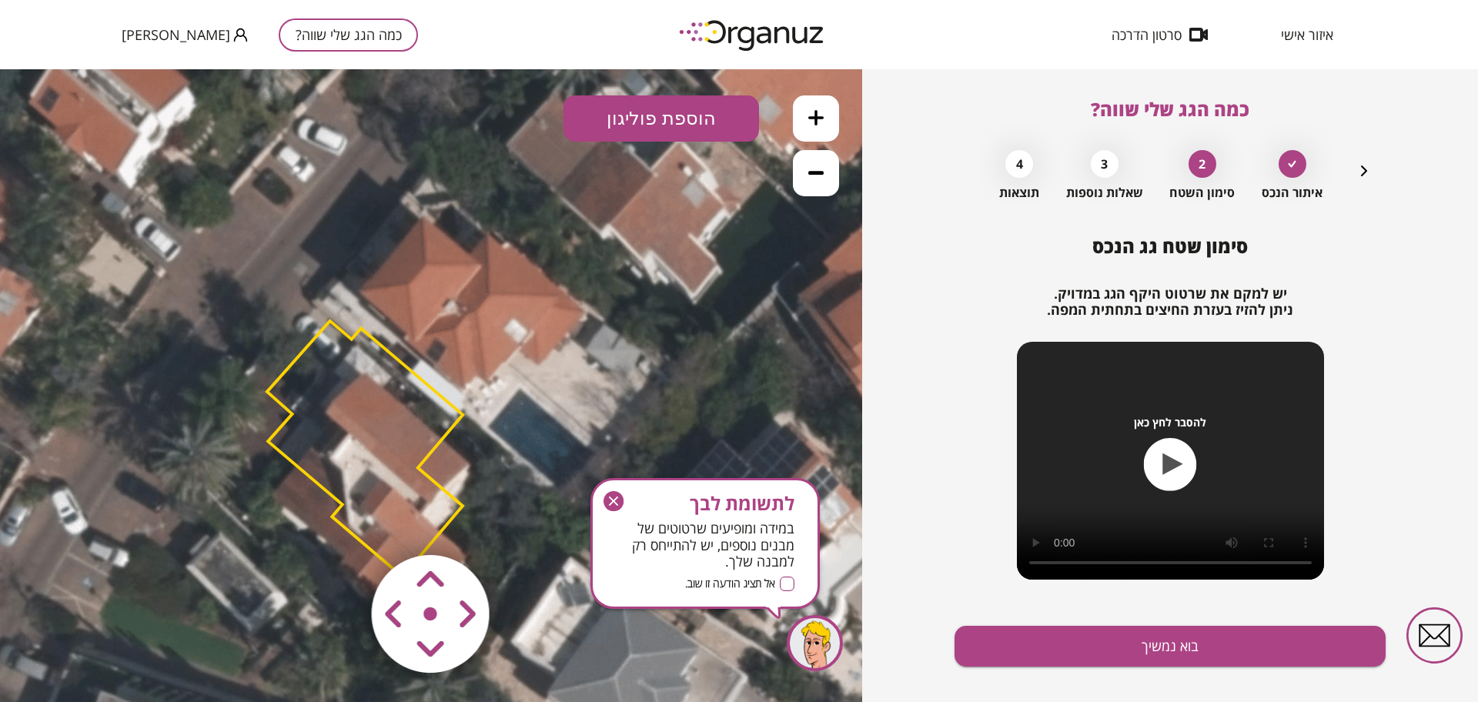
click at [806, 118] on button at bounding box center [816, 118] width 46 height 46
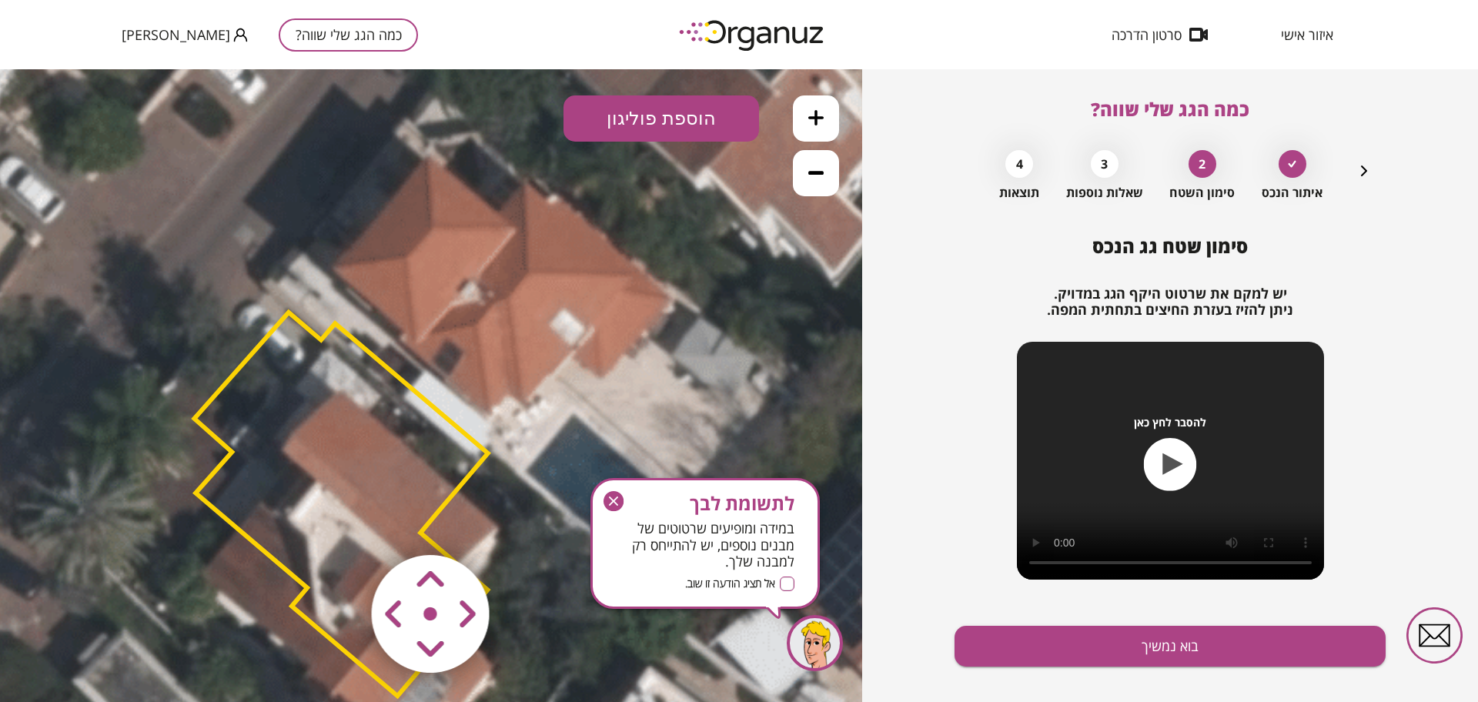
drag, startPoint x: 553, startPoint y: 399, endPoint x: 564, endPoint y: 416, distance: 20.5
click at [563, 436] on icon at bounding box center [437, 481] width 1871 height 1871
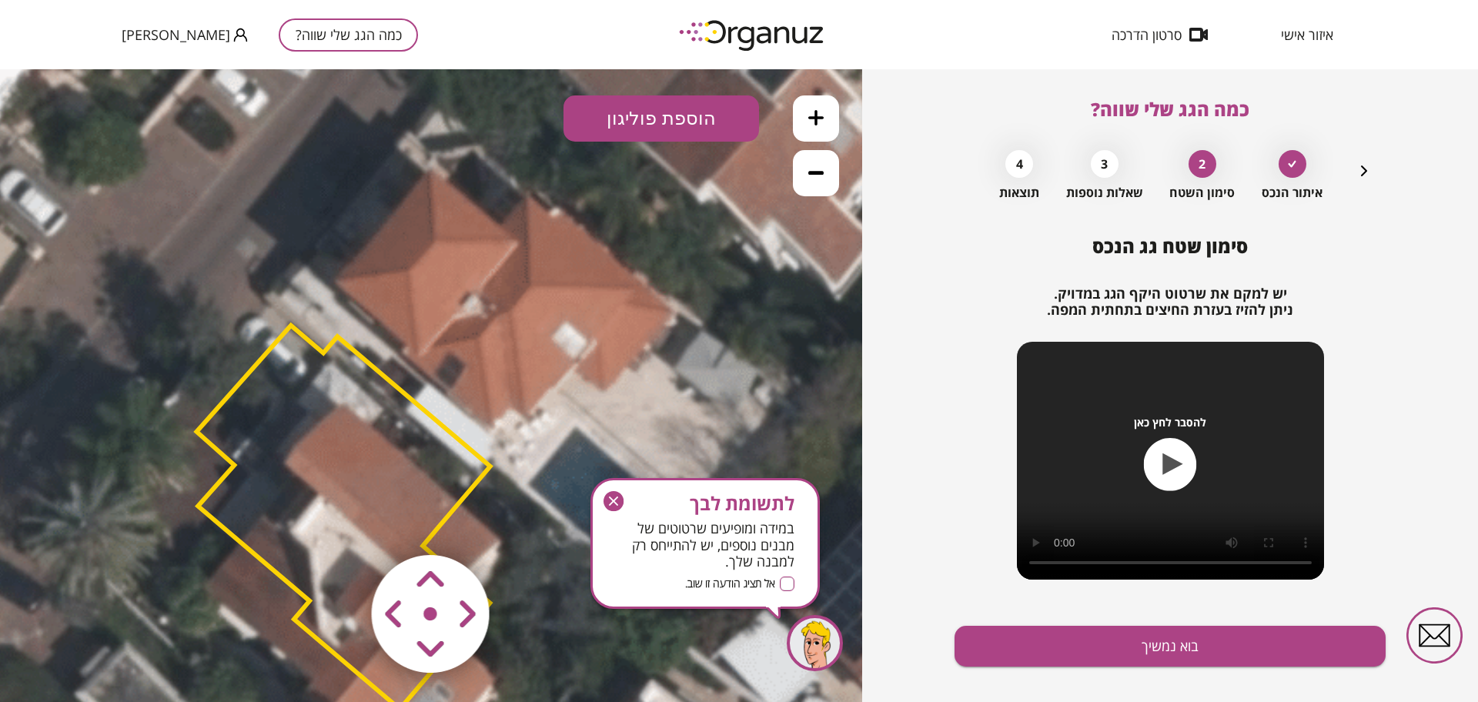
click at [631, 127] on button "הוספת פוליגון" at bounding box center [662, 118] width 196 height 46
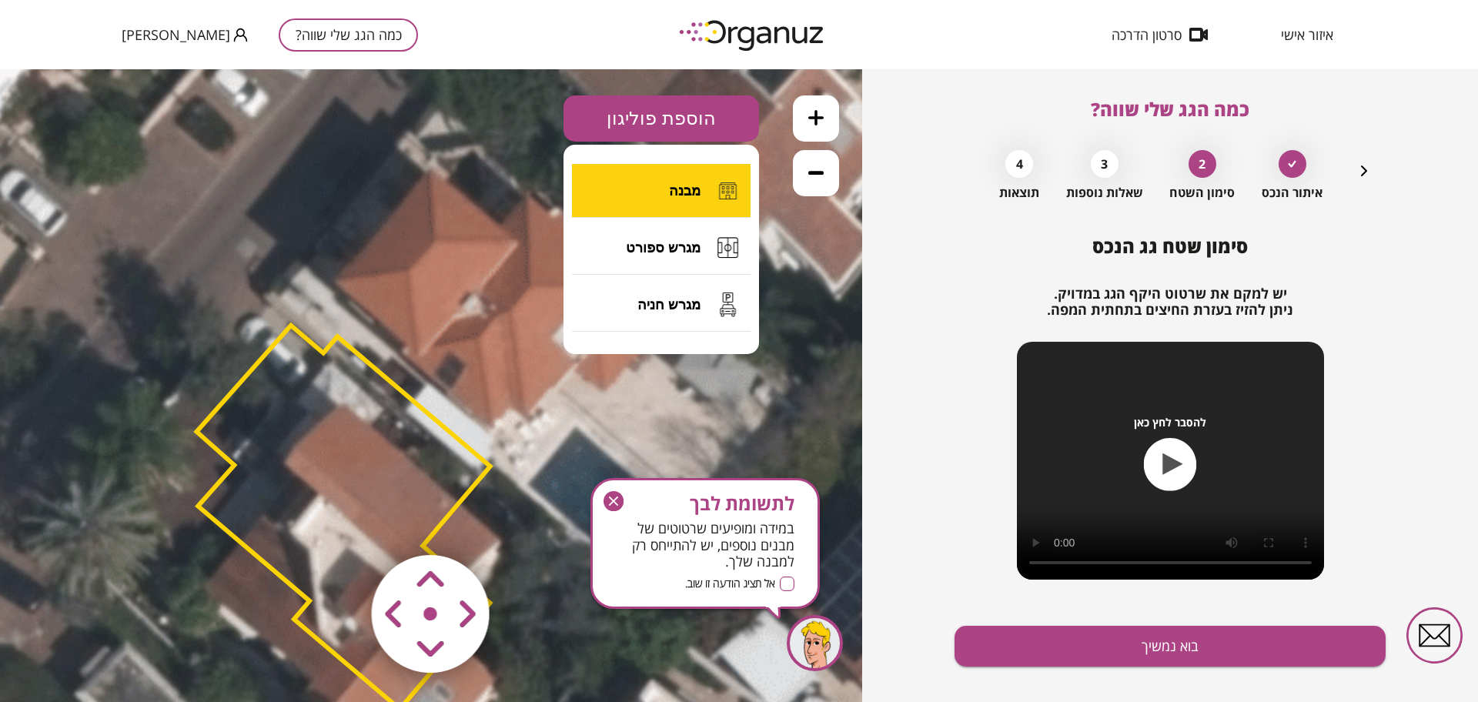
click at [657, 183] on button "מבנה" at bounding box center [661, 191] width 179 height 54
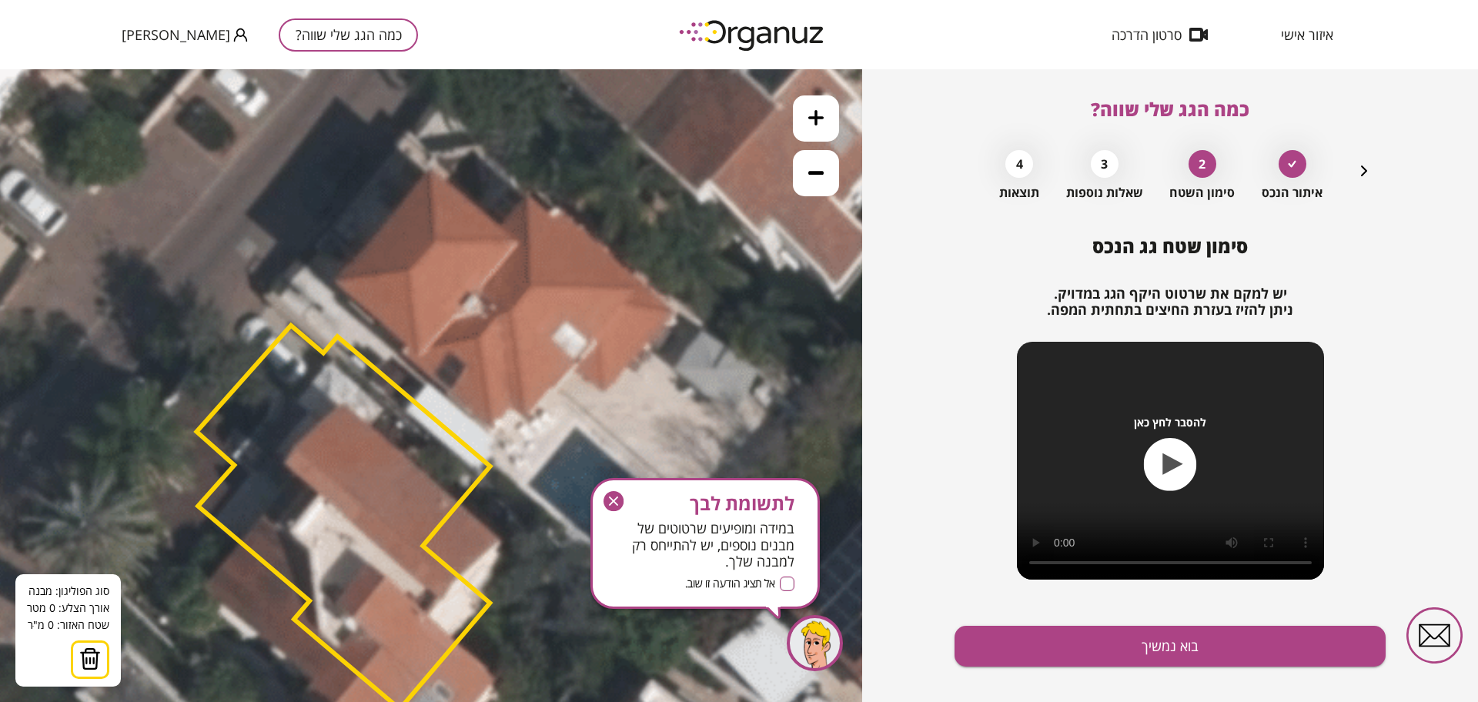
click at [430, 168] on icon at bounding box center [439, 494] width 1871 height 1871
click at [331, 279] on icon at bounding box center [439, 494] width 1871 height 1871
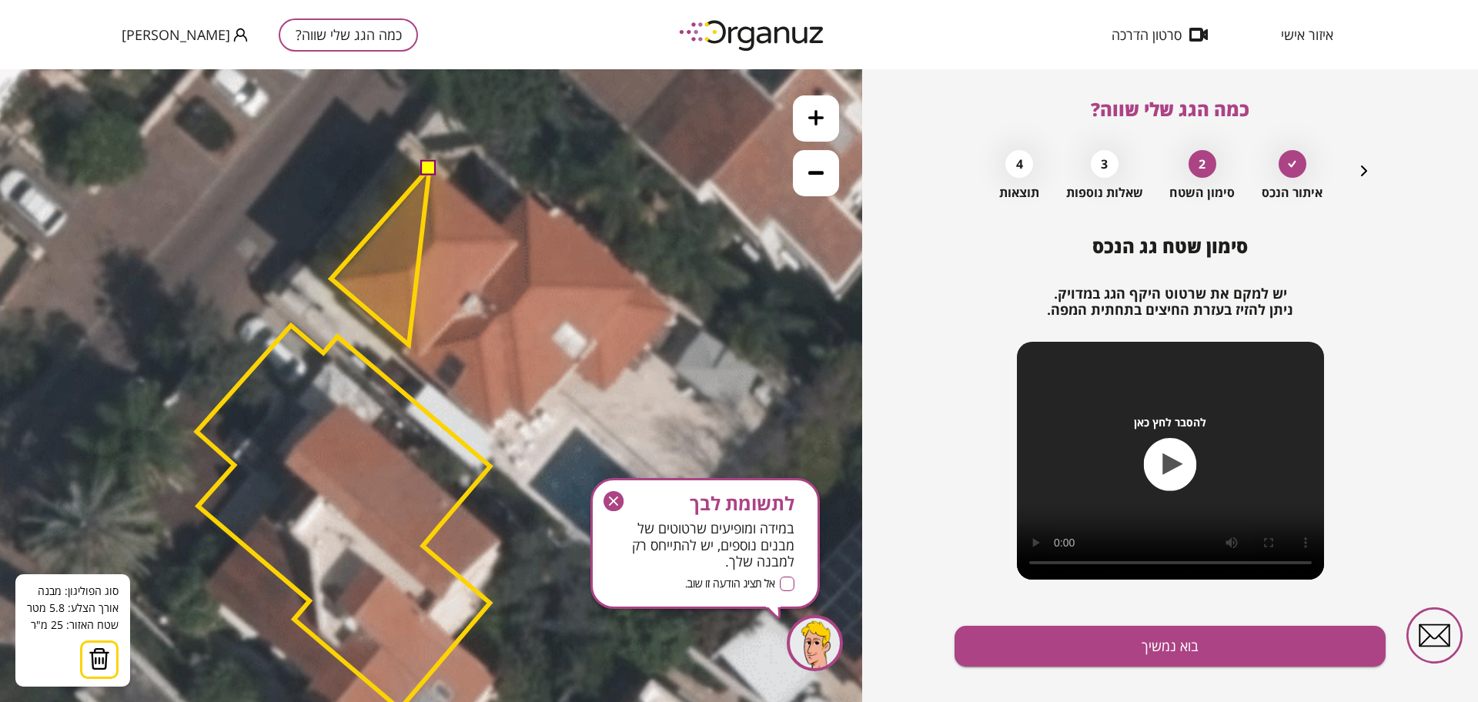
click at [408, 345] on polygon at bounding box center [380, 256] width 99 height 177
click at [400, 352] on polygon at bounding box center [380, 260] width 99 height 184
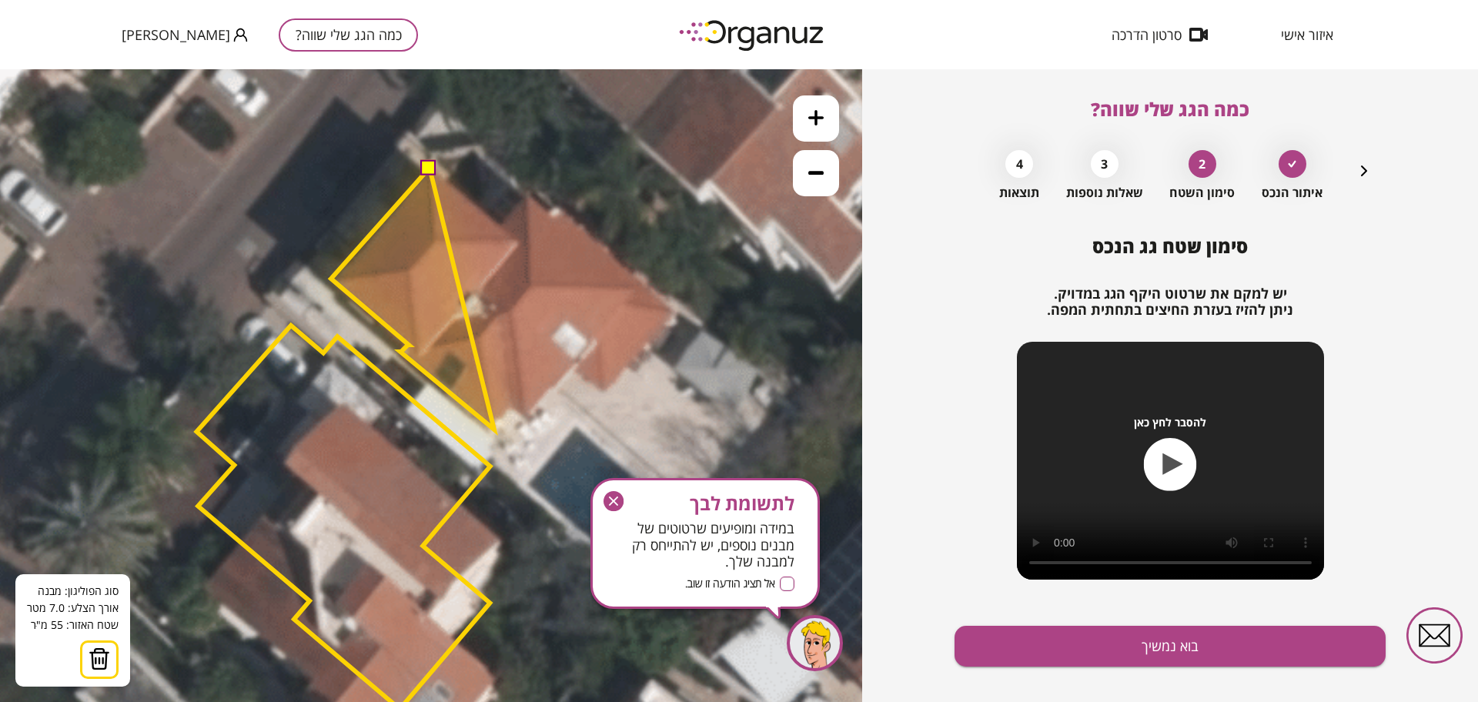
click at [494, 430] on polygon at bounding box center [412, 299] width 163 height 262
click at [510, 410] on polygon at bounding box center [420, 299] width 179 height 262
click at [522, 420] on polygon at bounding box center [426, 299] width 191 height 262
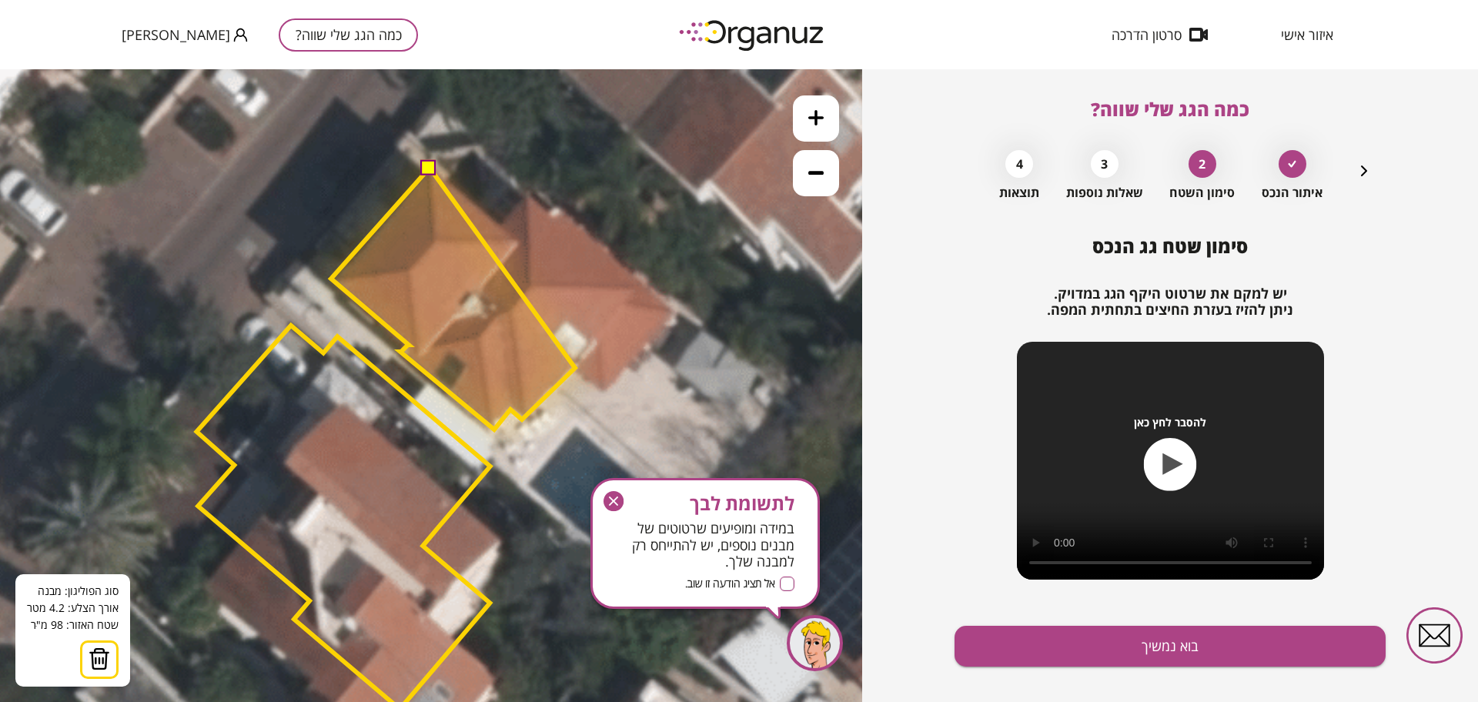
click at [575, 368] on polygon at bounding box center [453, 299] width 244 height 262
click at [600, 392] on polygon at bounding box center [465, 299] width 269 height 262
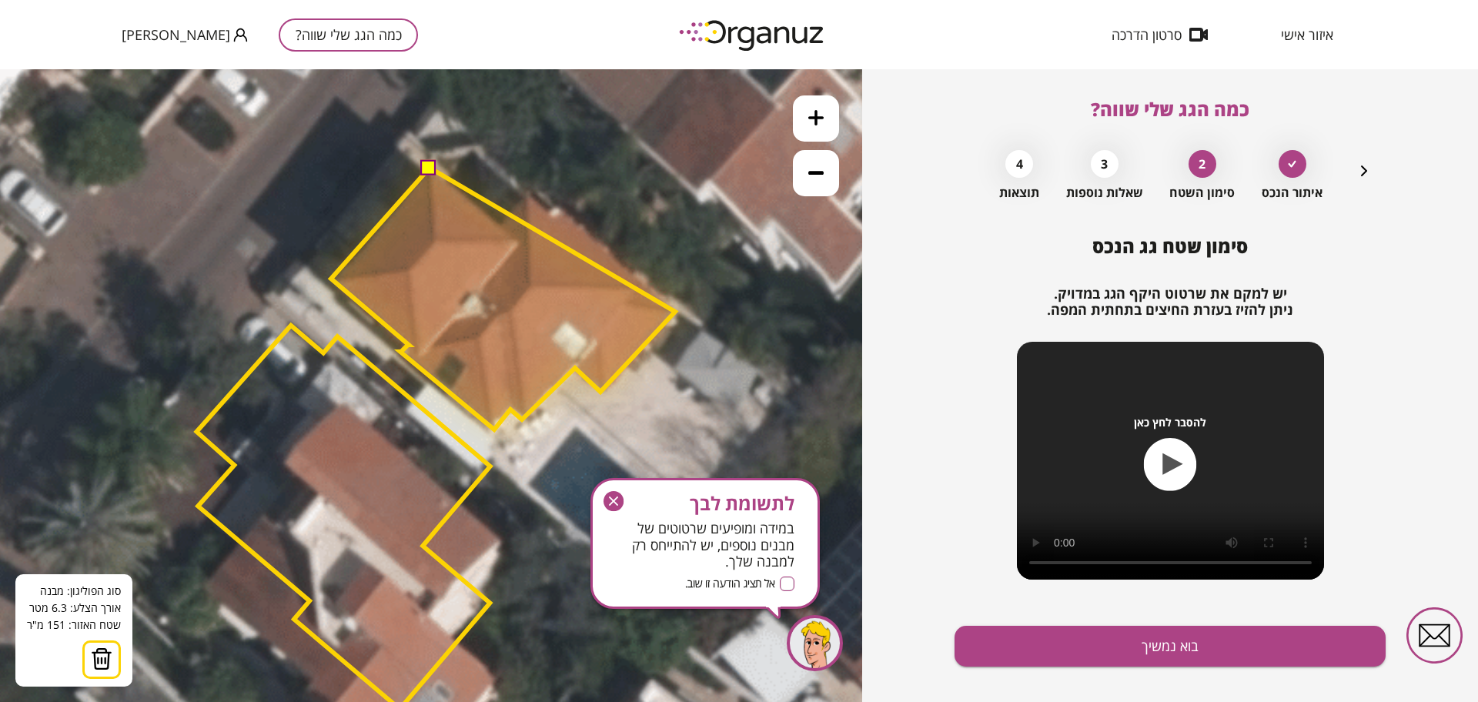
click at [675, 312] on polygon at bounding box center [503, 299] width 344 height 262
click at [530, 192] on polygon at bounding box center [503, 299] width 344 height 262
click at [498, 223] on polygon at bounding box center [503, 299] width 344 height 262
click at [423, 172] on button at bounding box center [428, 166] width 15 height 15
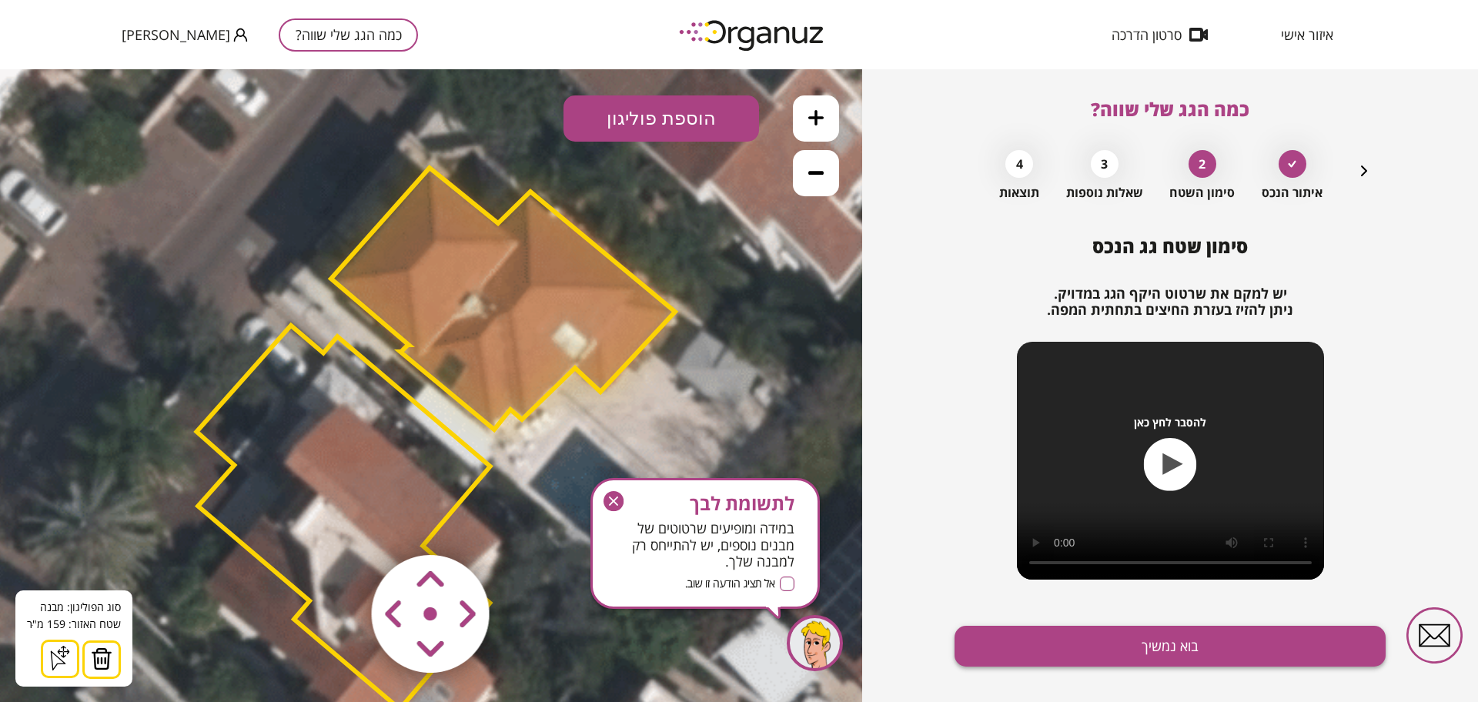
click at [1173, 641] on button "בוא נמשיך" at bounding box center [1170, 646] width 431 height 41
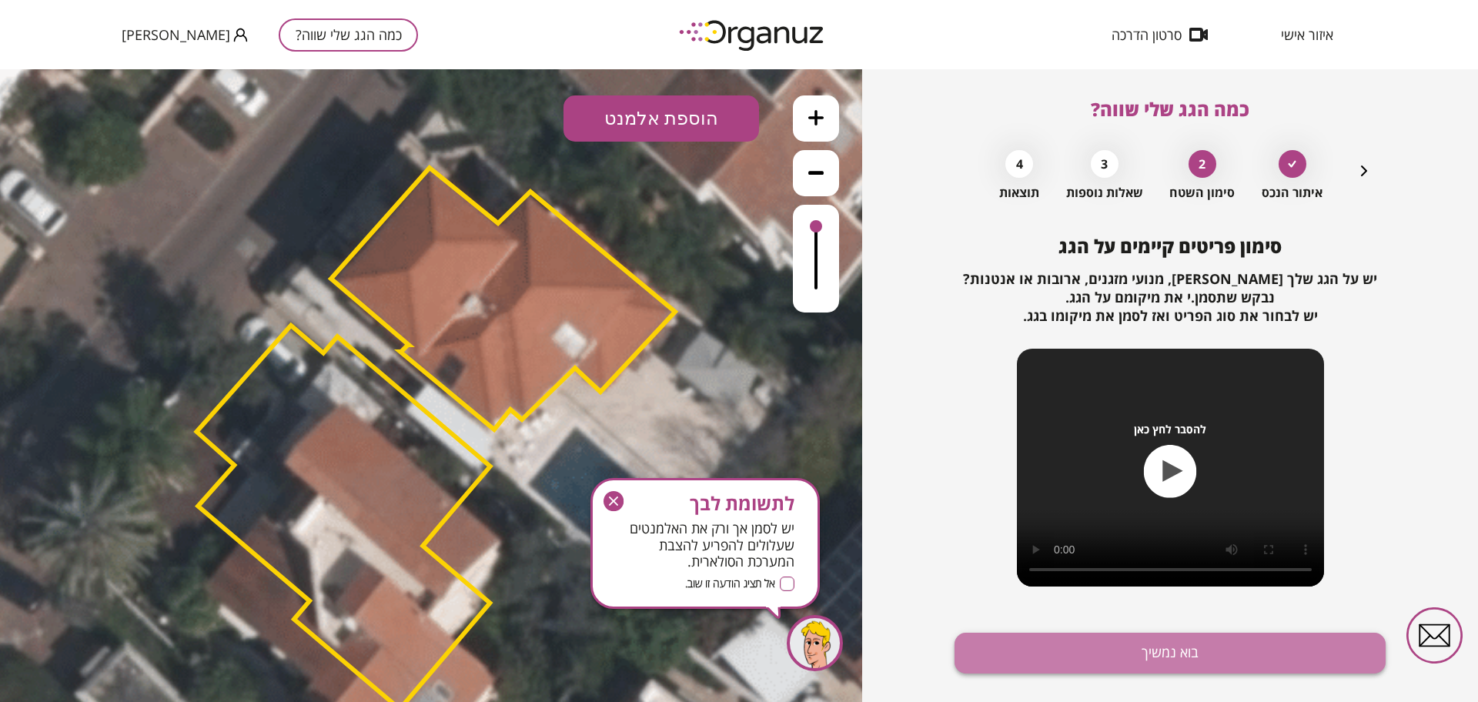
click at [1172, 644] on button "בוא נמשיך" at bounding box center [1170, 653] width 431 height 41
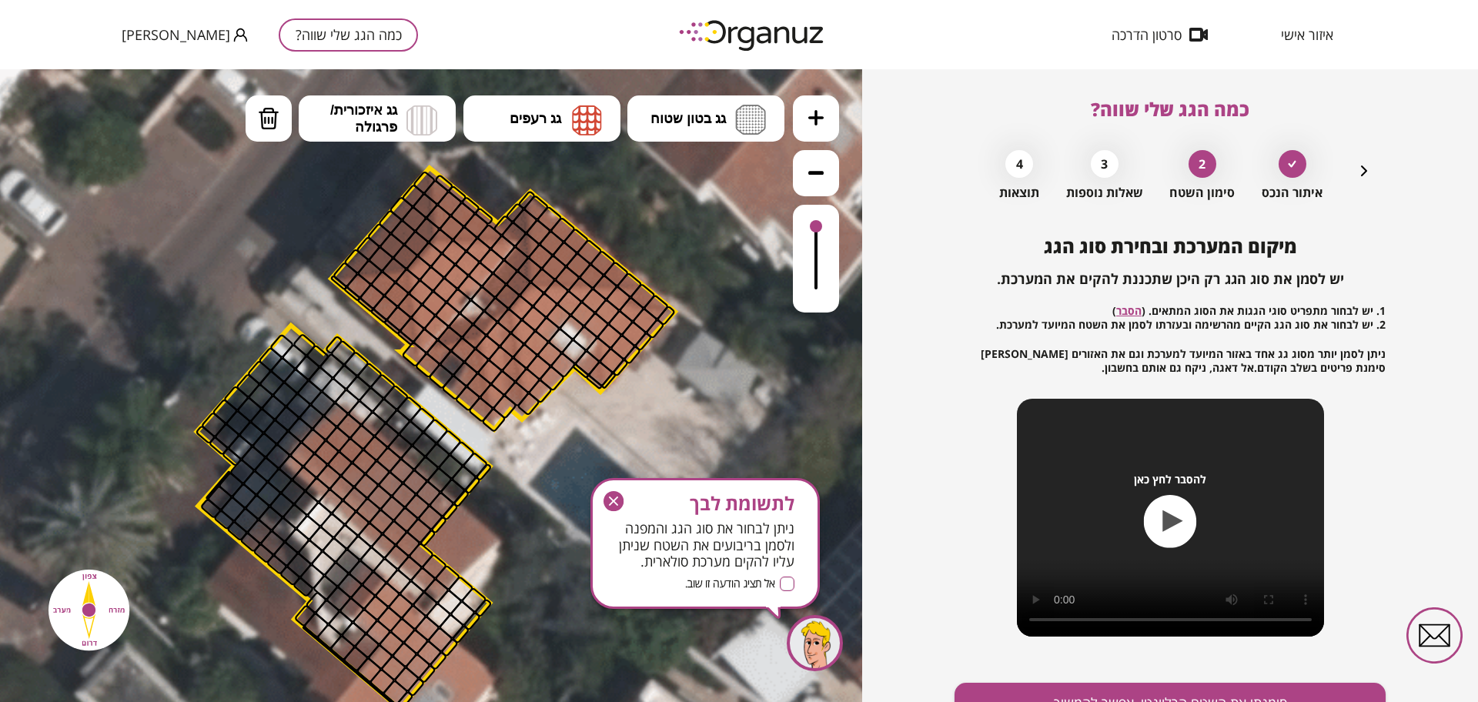
click at [804, 114] on button at bounding box center [816, 118] width 46 height 46
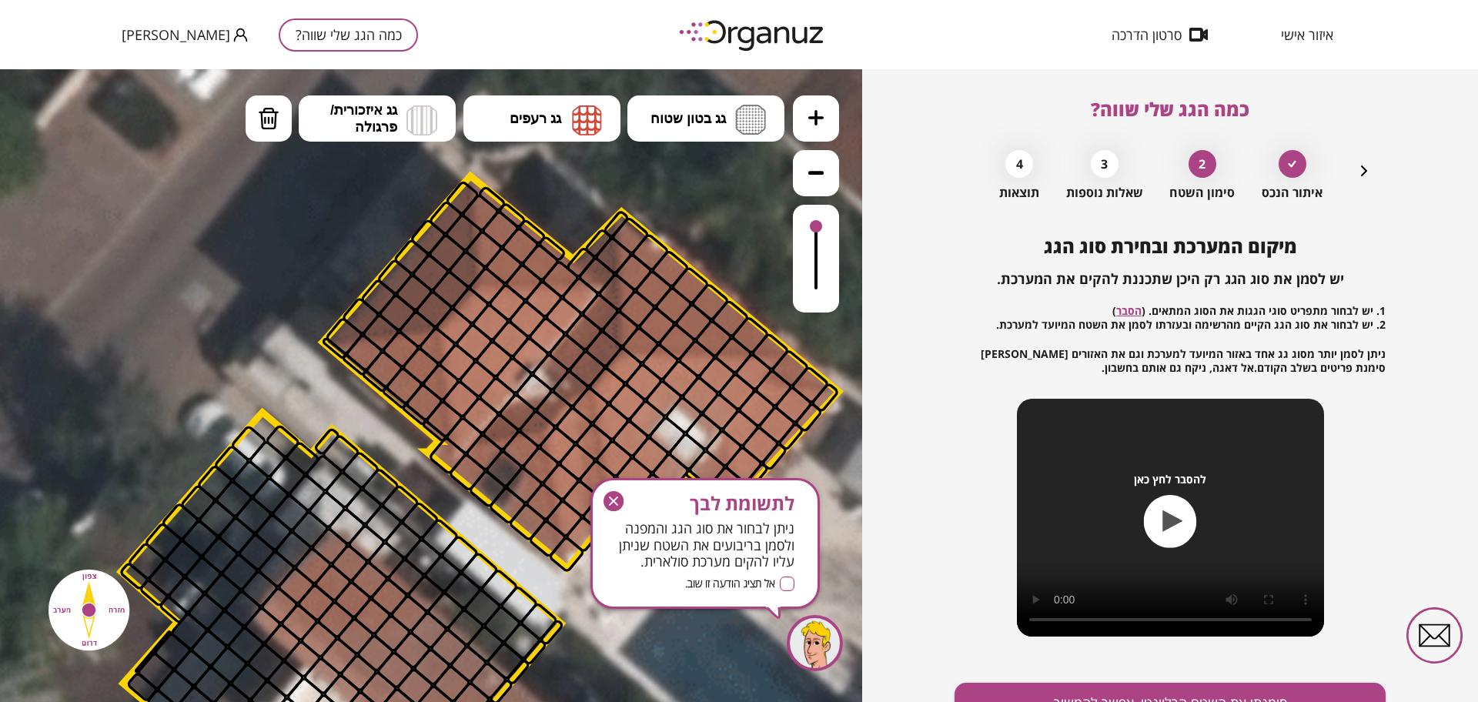
drag, startPoint x: 238, startPoint y: 193, endPoint x: 288, endPoint y: 299, distance: 116.7
click at [287, 299] on icon at bounding box center [485, 665] width 2806 height 2806
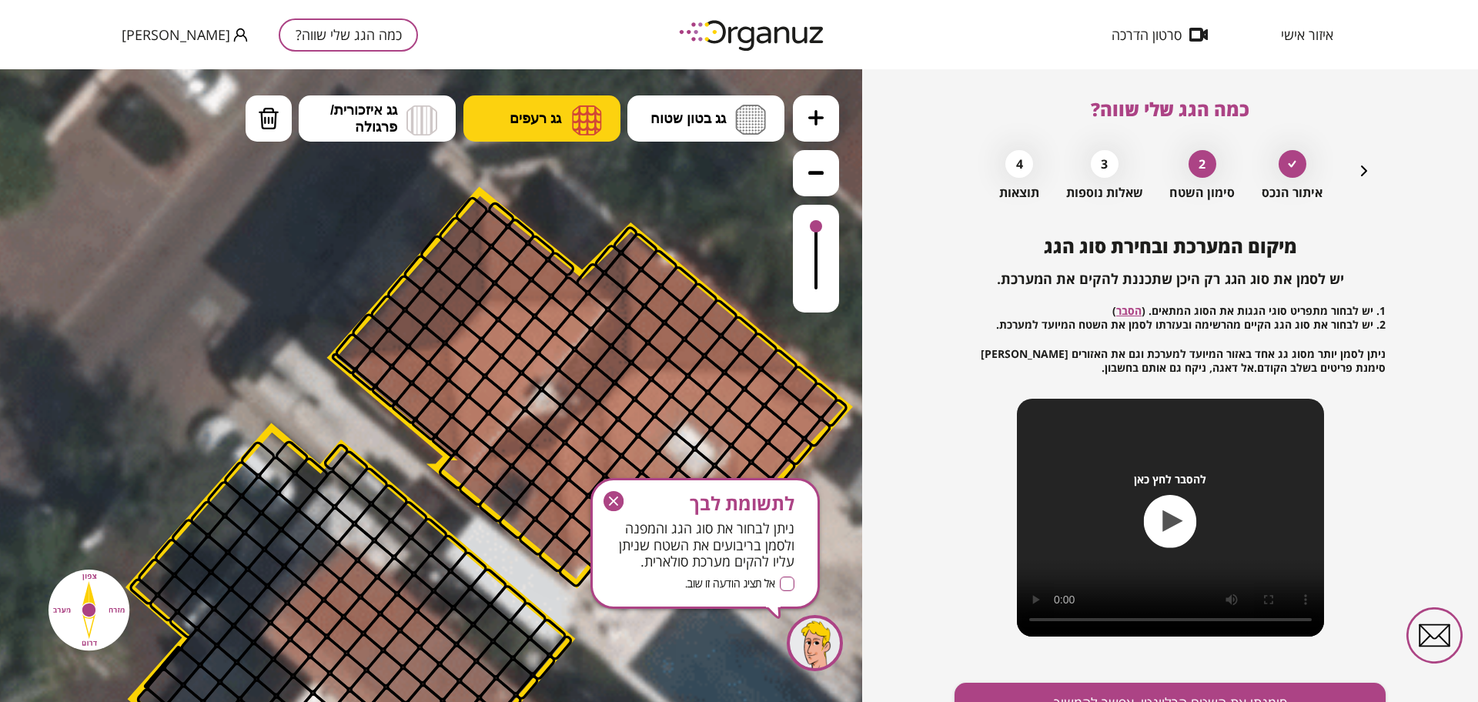
click at [554, 137] on button "גג רעפים" at bounding box center [541, 118] width 157 height 46
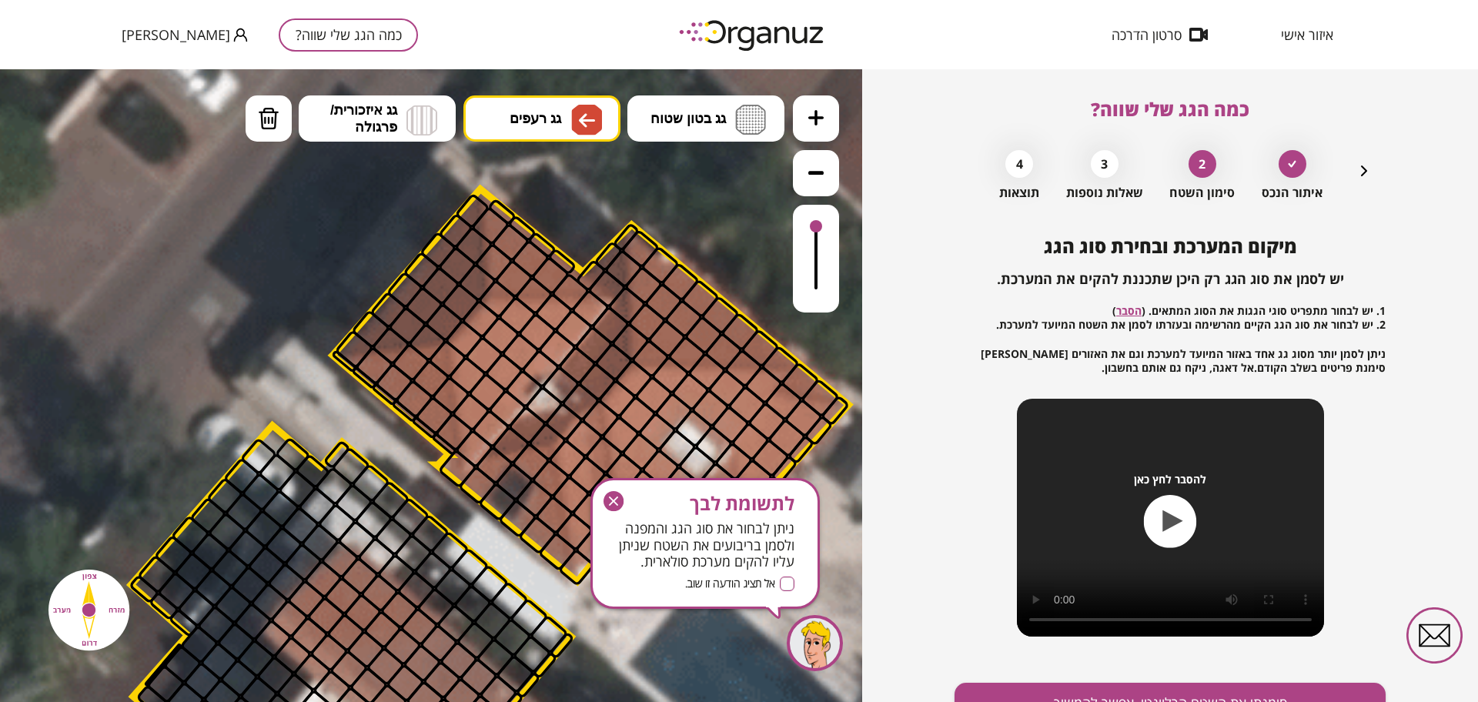
click at [575, 314] on div ".st0 { fill: #FFFFFF; } א" at bounding box center [431, 385] width 862 height 633
drag, startPoint x: 450, startPoint y: 309, endPoint x: 466, endPoint y: 216, distance: 94.4
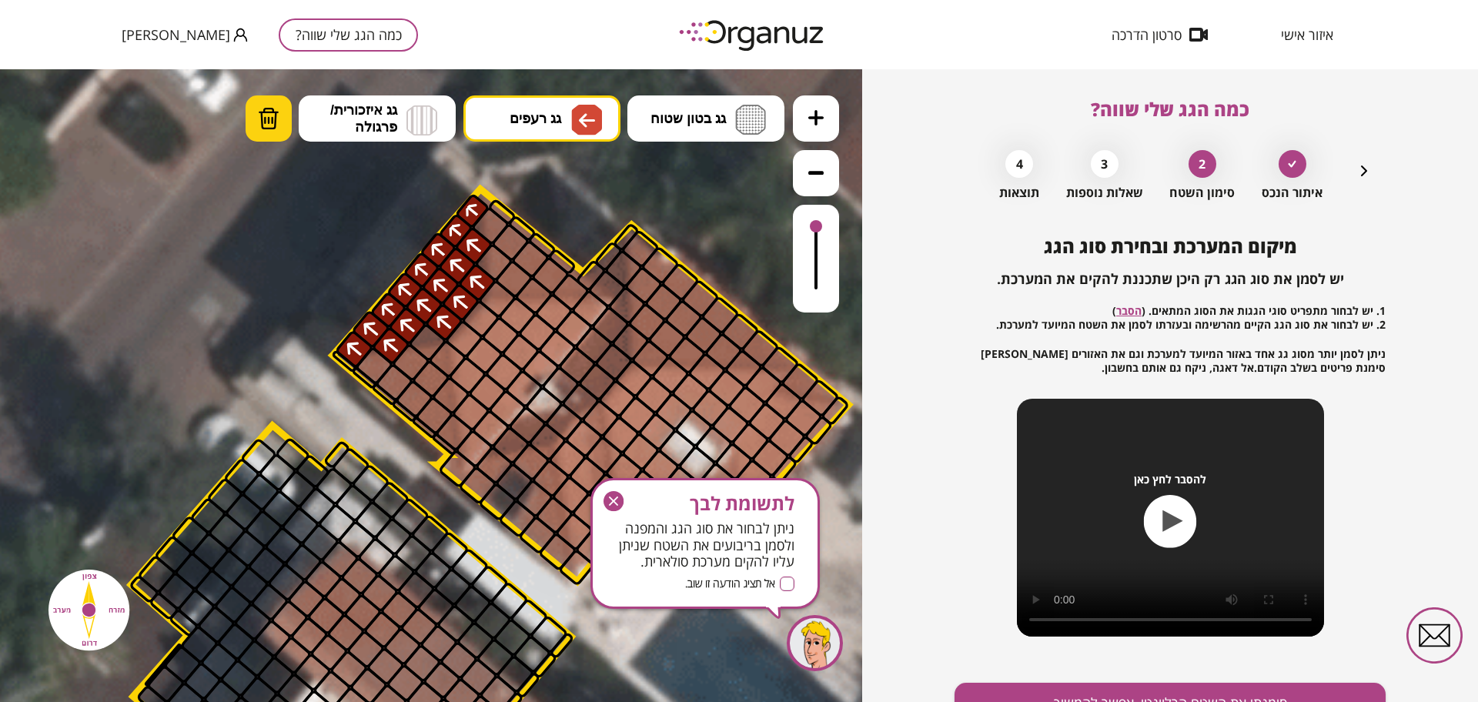
click at [276, 122] on img at bounding box center [269, 118] width 22 height 23
click at [349, 343] on div at bounding box center [354, 349] width 40 height 40
click at [401, 351] on div at bounding box center [411, 363] width 40 height 40
click at [390, 345] on div at bounding box center [391, 346] width 40 height 40
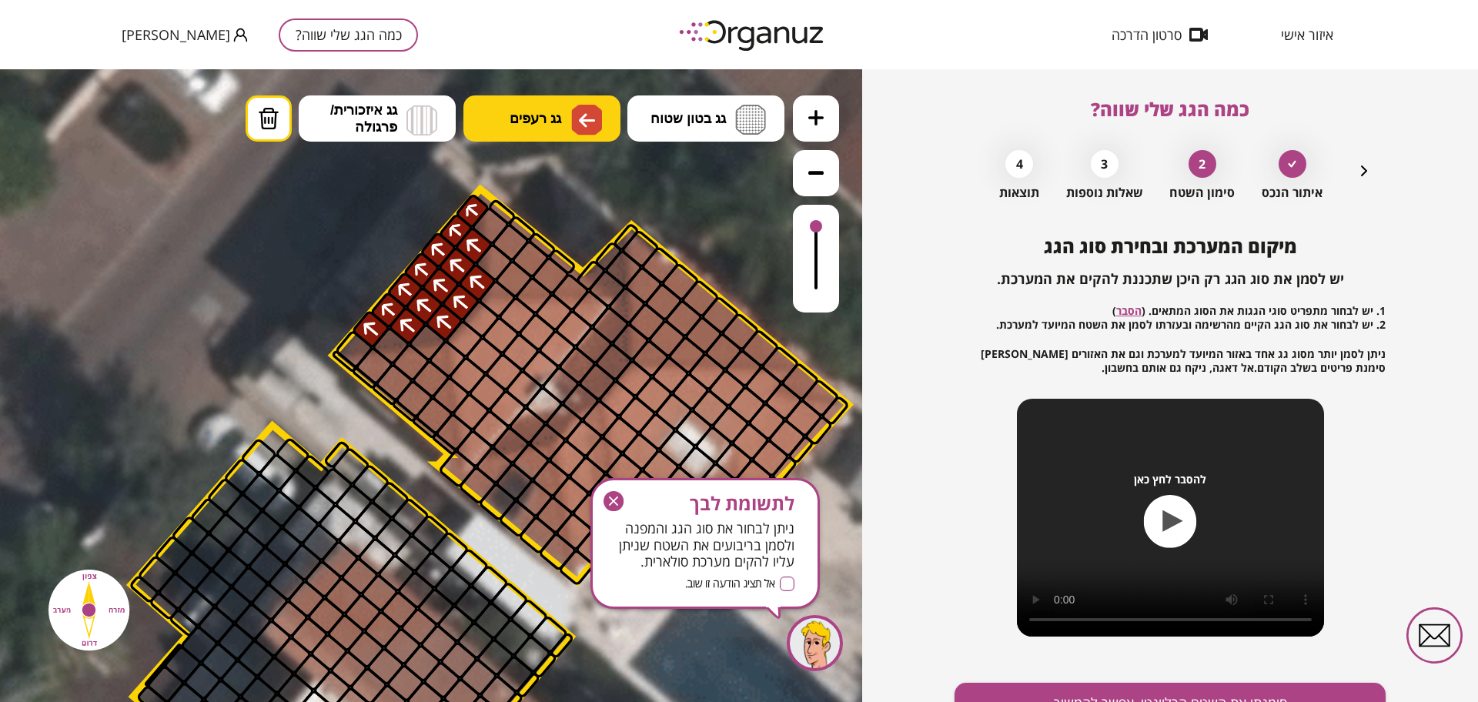
click at [552, 119] on span "גג רעפים" at bounding box center [536, 118] width 52 height 17
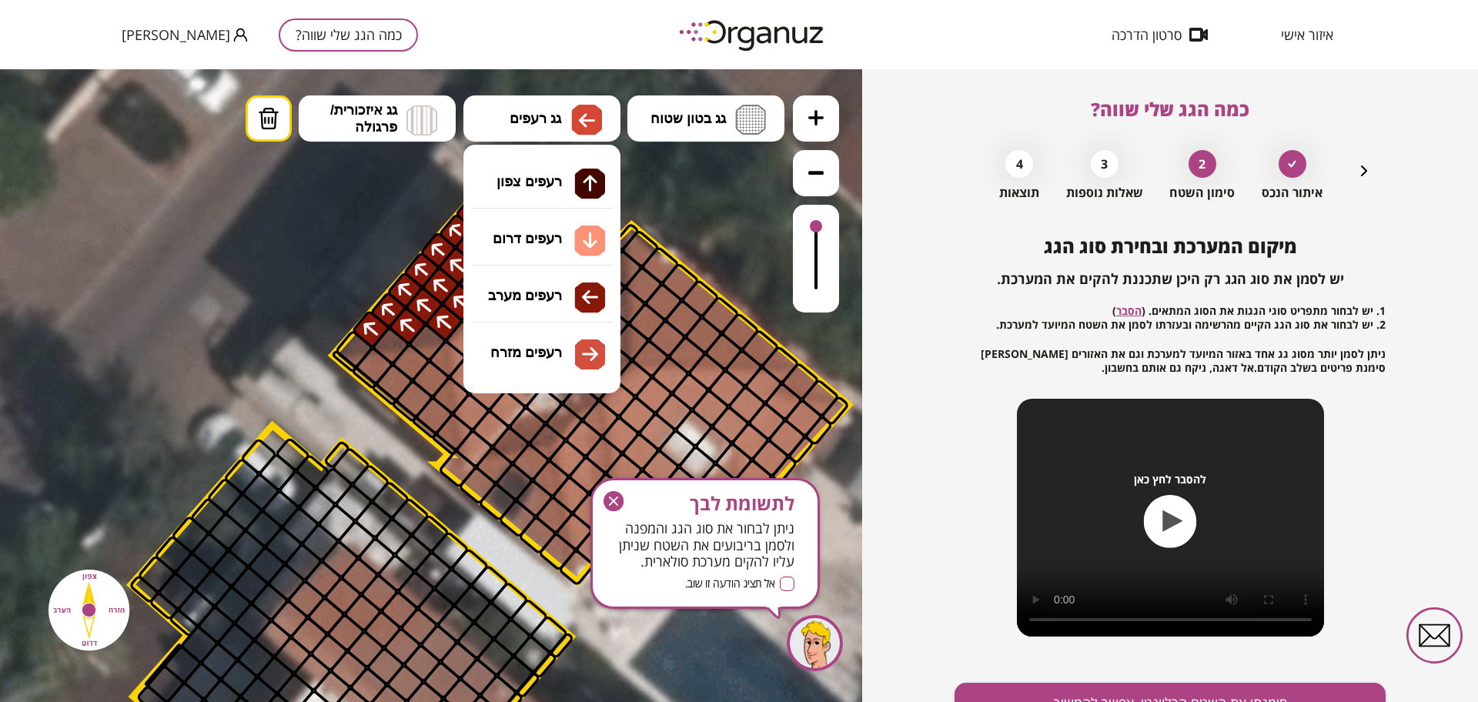
click at [573, 259] on div ".st0 { fill: #FFFFFF; } א" at bounding box center [431, 385] width 862 height 633
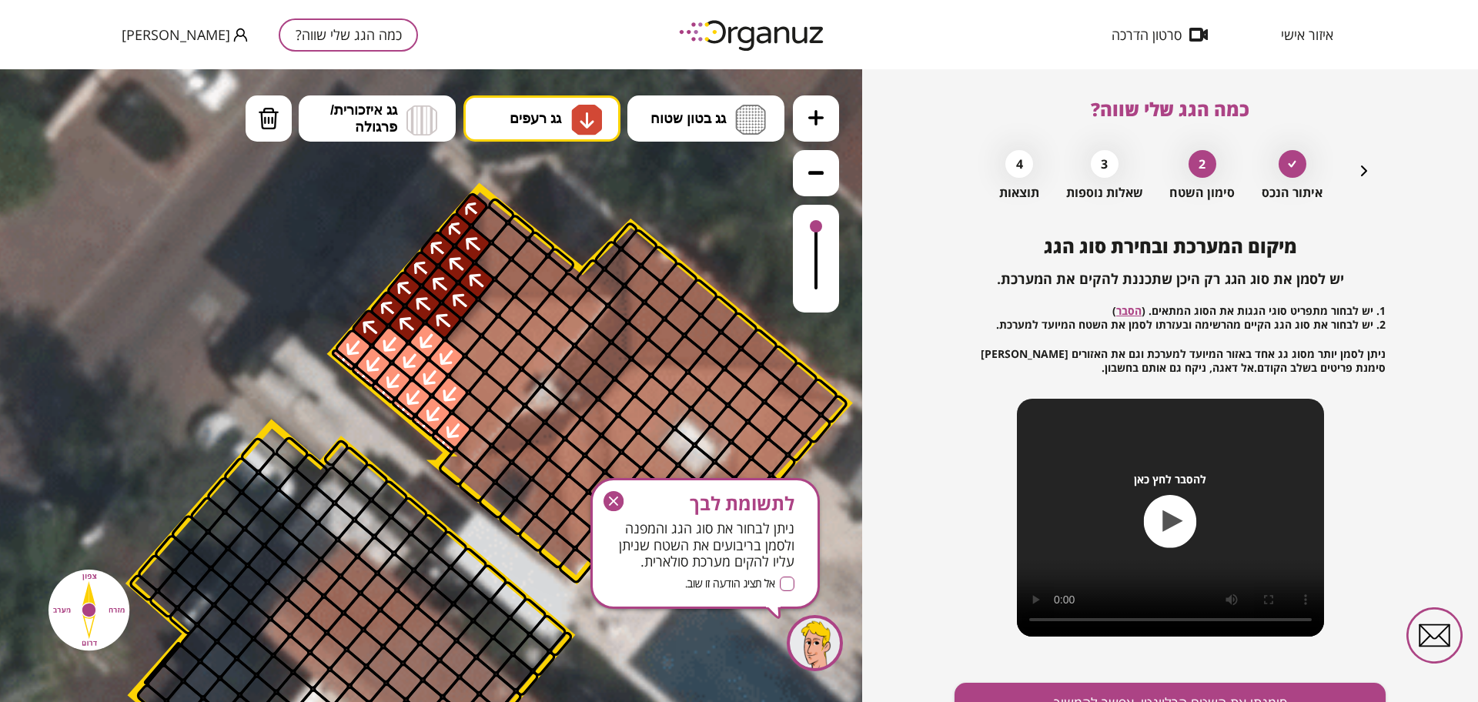
drag, startPoint x: 346, startPoint y: 360, endPoint x: 424, endPoint y: 354, distance: 78.7
click at [573, 115] on img at bounding box center [586, 120] width 31 height 31
click at [553, 361] on div ".st0 { fill: #FFFFFF; } א" at bounding box center [431, 385] width 862 height 633
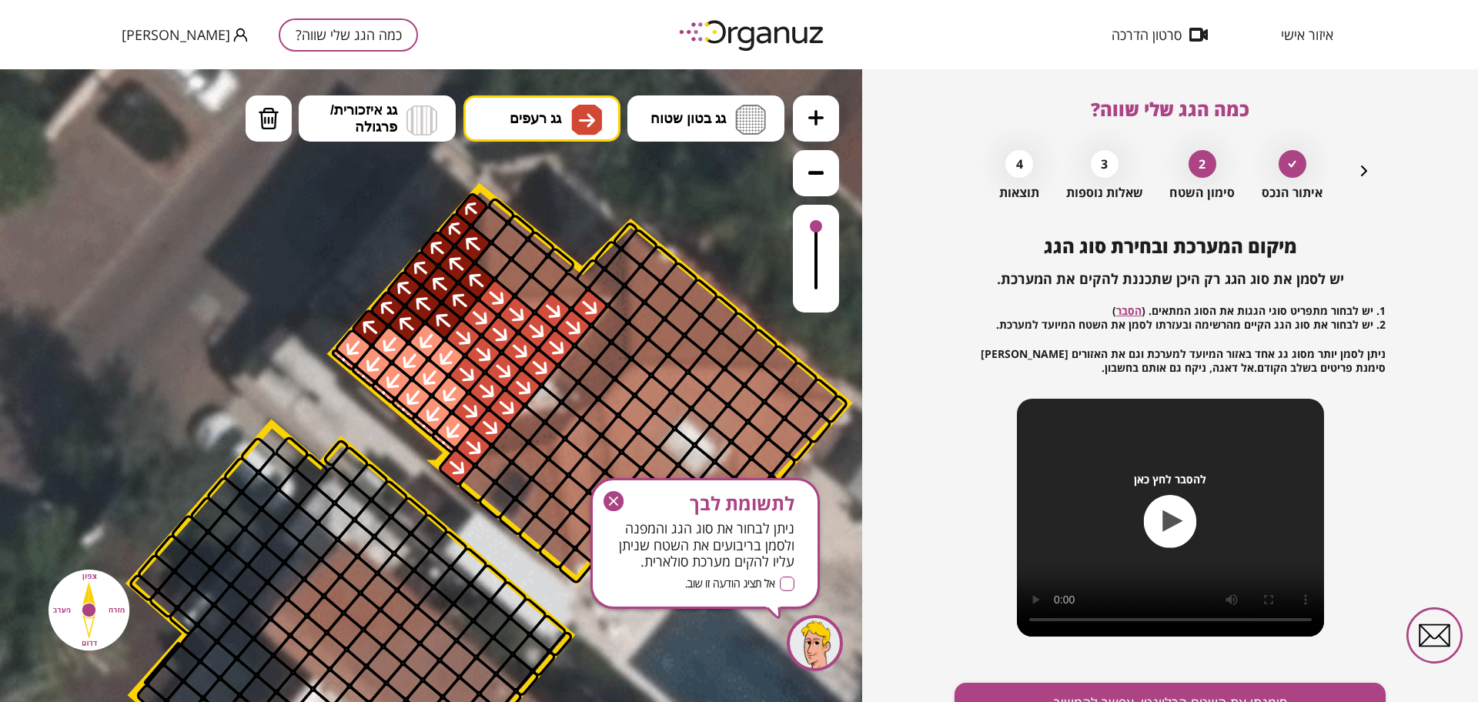
drag, startPoint x: 504, startPoint y: 374, endPoint x: 587, endPoint y: 313, distance: 103.5
click at [579, 151] on icon at bounding box center [495, 677] width 2806 height 2806
click at [572, 116] on img at bounding box center [586, 120] width 31 height 31
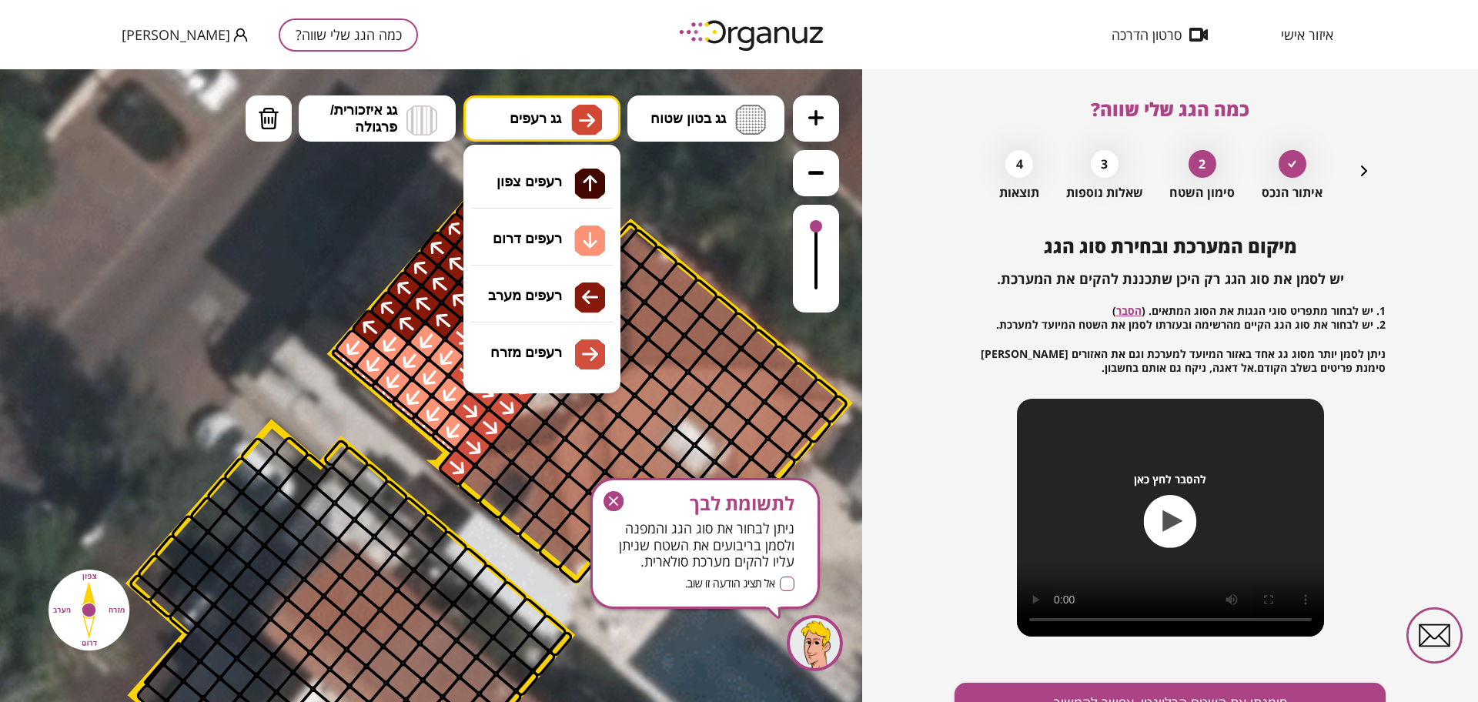
click at [555, 344] on div ".st0 { fill: #FFFFFF; } א" at bounding box center [431, 385] width 862 height 633
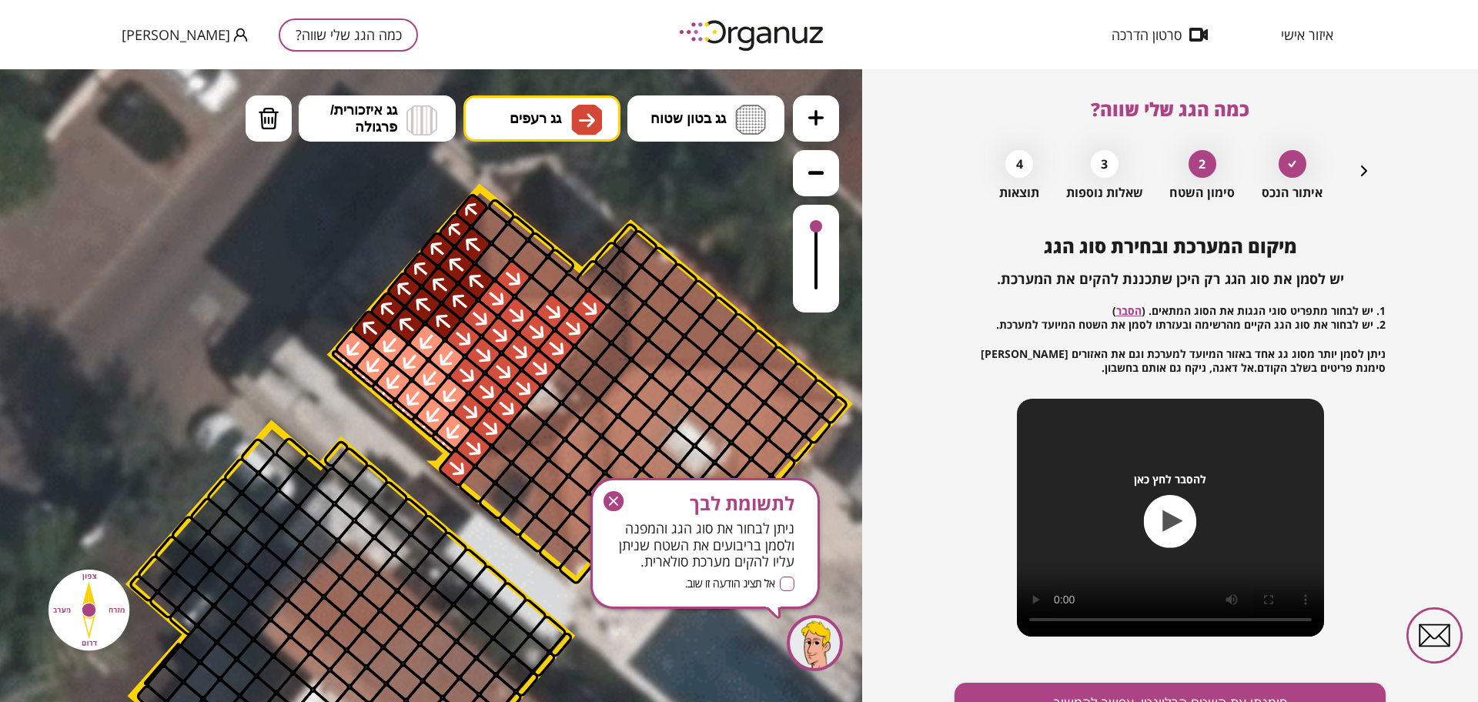
click at [528, 273] on div at bounding box center [513, 278] width 40 height 40
click at [564, 125] on button "גג רעפים" at bounding box center [541, 118] width 157 height 46
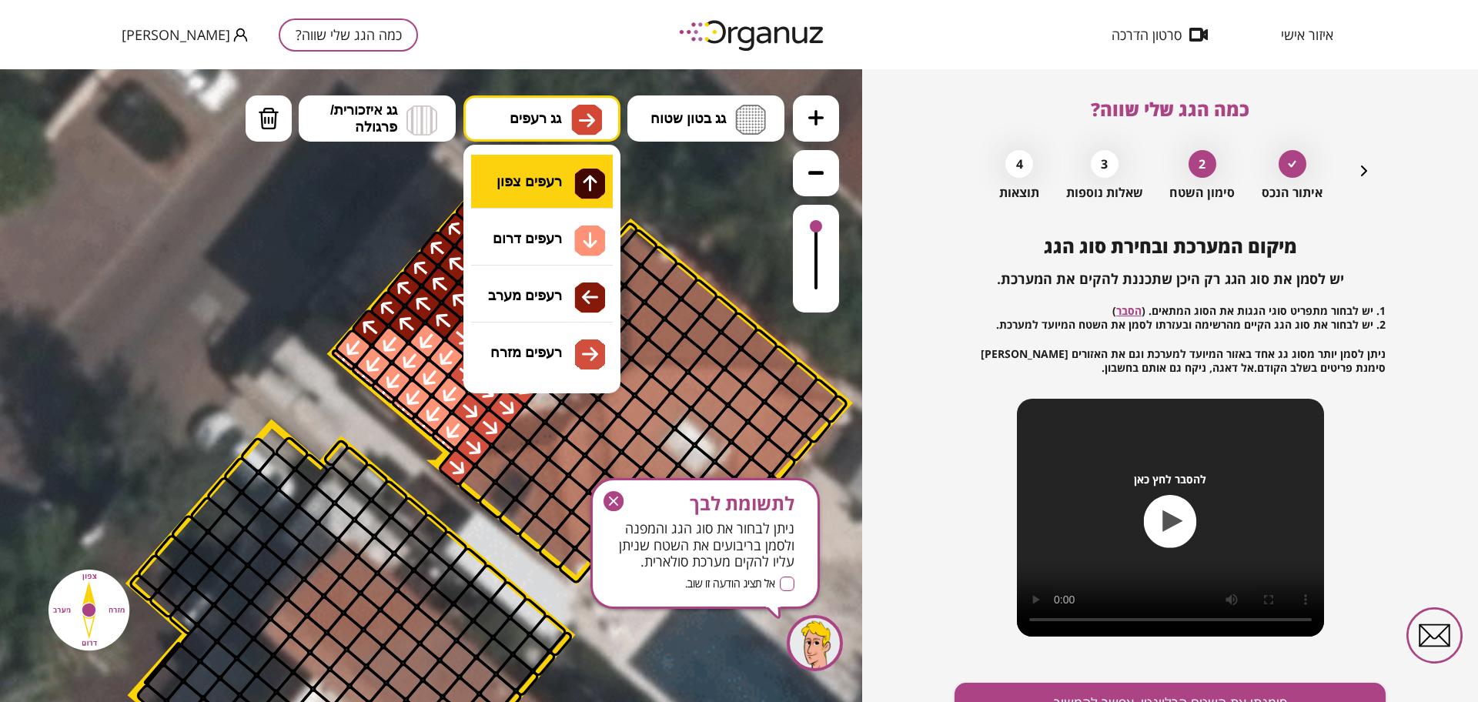
click at [547, 203] on div ".st0 { fill: #FFFFFF; } א" at bounding box center [431, 385] width 862 height 633
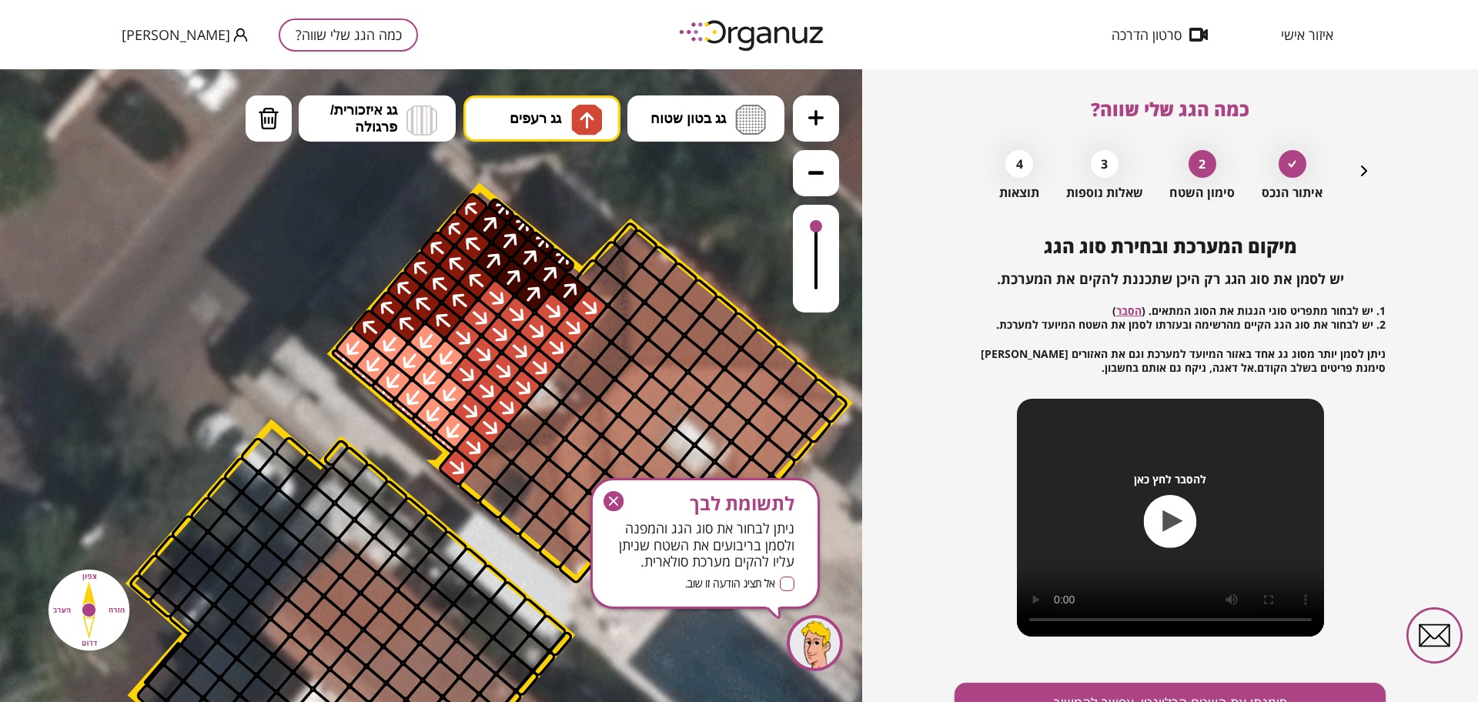
drag, startPoint x: 520, startPoint y: 280, endPoint x: 576, endPoint y: 241, distance: 67.9
click at [576, 262] on div ".st0 { fill: #FFFFFF; }" at bounding box center [495, 677] width 2806 height 2806
click at [607, 363] on div at bounding box center [613, 360] width 40 height 40
drag, startPoint x: 574, startPoint y: 121, endPoint x: 574, endPoint y: 211, distance: 90.1
click at [574, 120] on img at bounding box center [586, 120] width 31 height 31
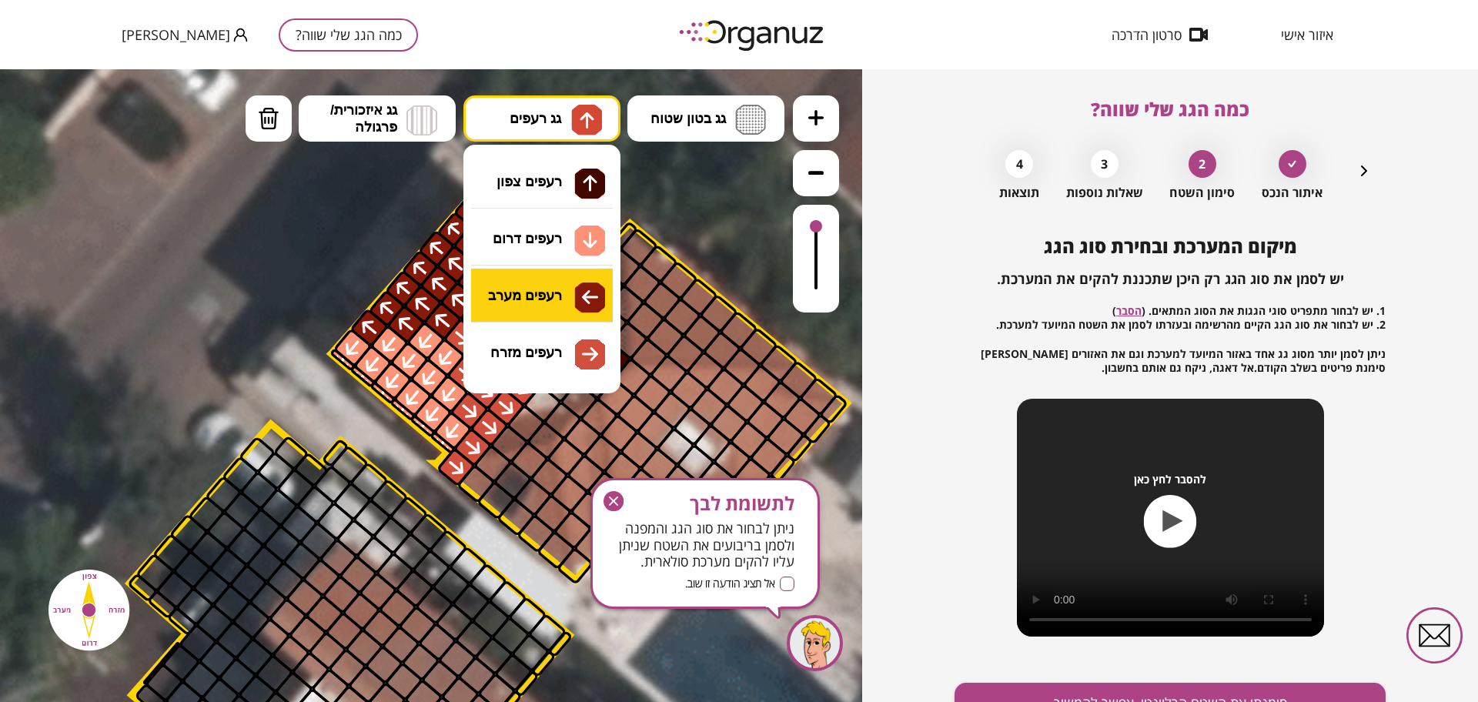
click at [567, 299] on div ".st0 { fill: #FFFFFF; } א" at bounding box center [431, 385] width 862 height 633
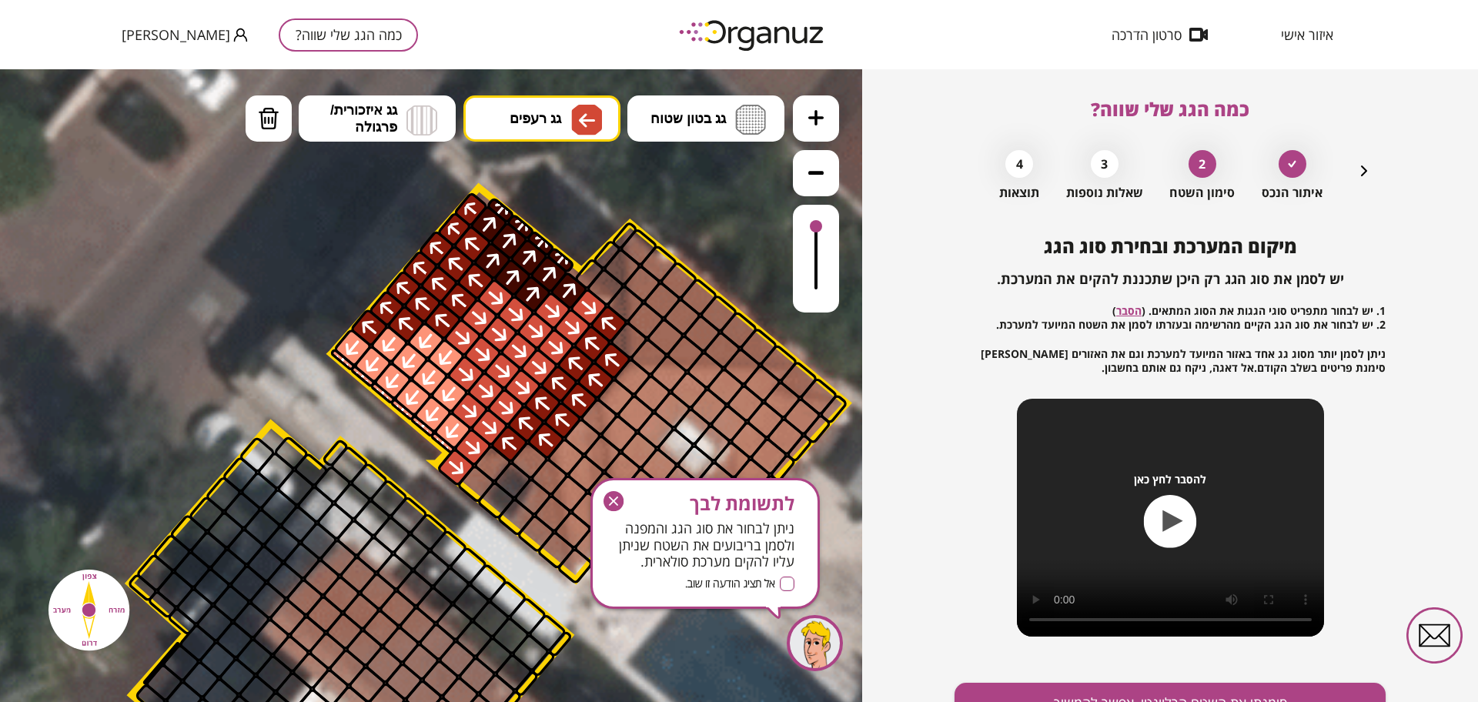
drag, startPoint x: 608, startPoint y: 363, endPoint x: 600, endPoint y: 326, distance: 37.7
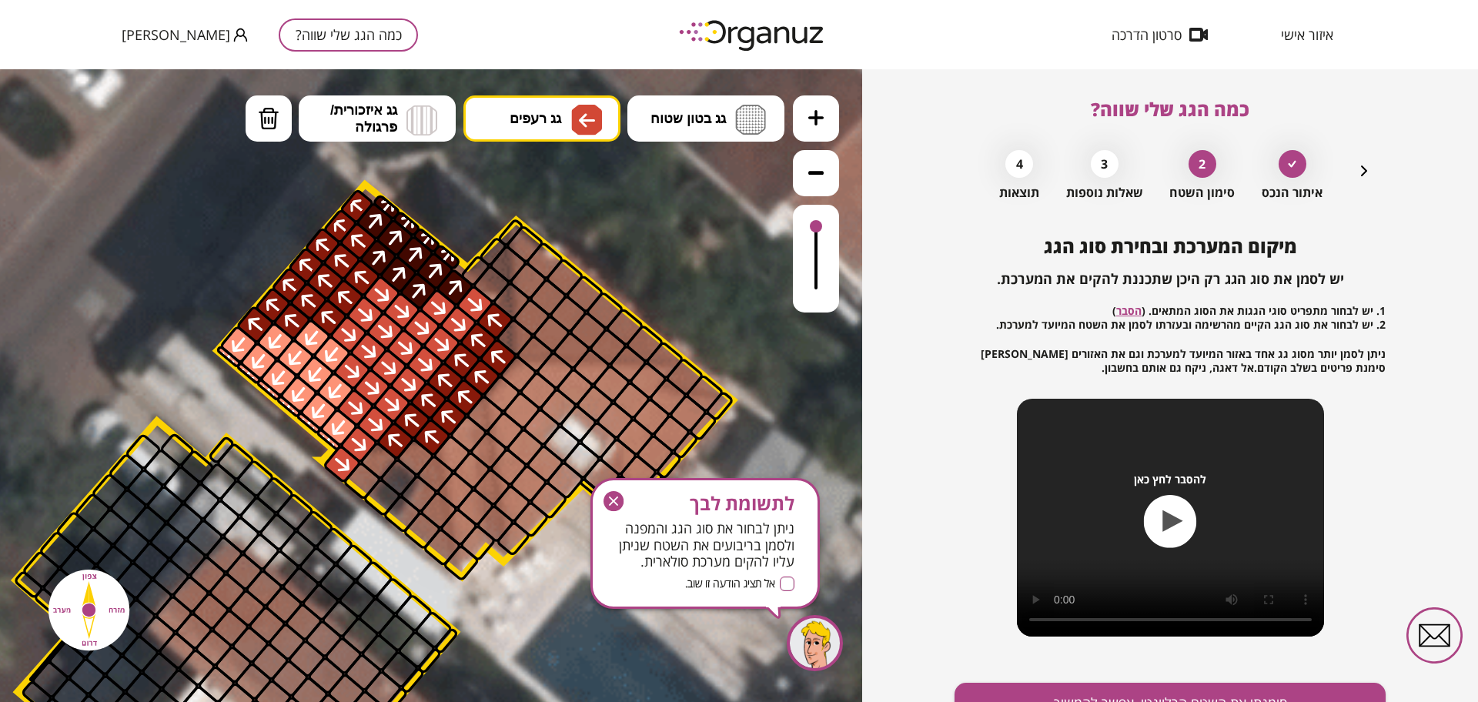
drag, startPoint x: 728, startPoint y: 252, endPoint x: 609, endPoint y: 248, distance: 118.6
click at [610, 249] on icon at bounding box center [380, 674] width 2806 height 2806
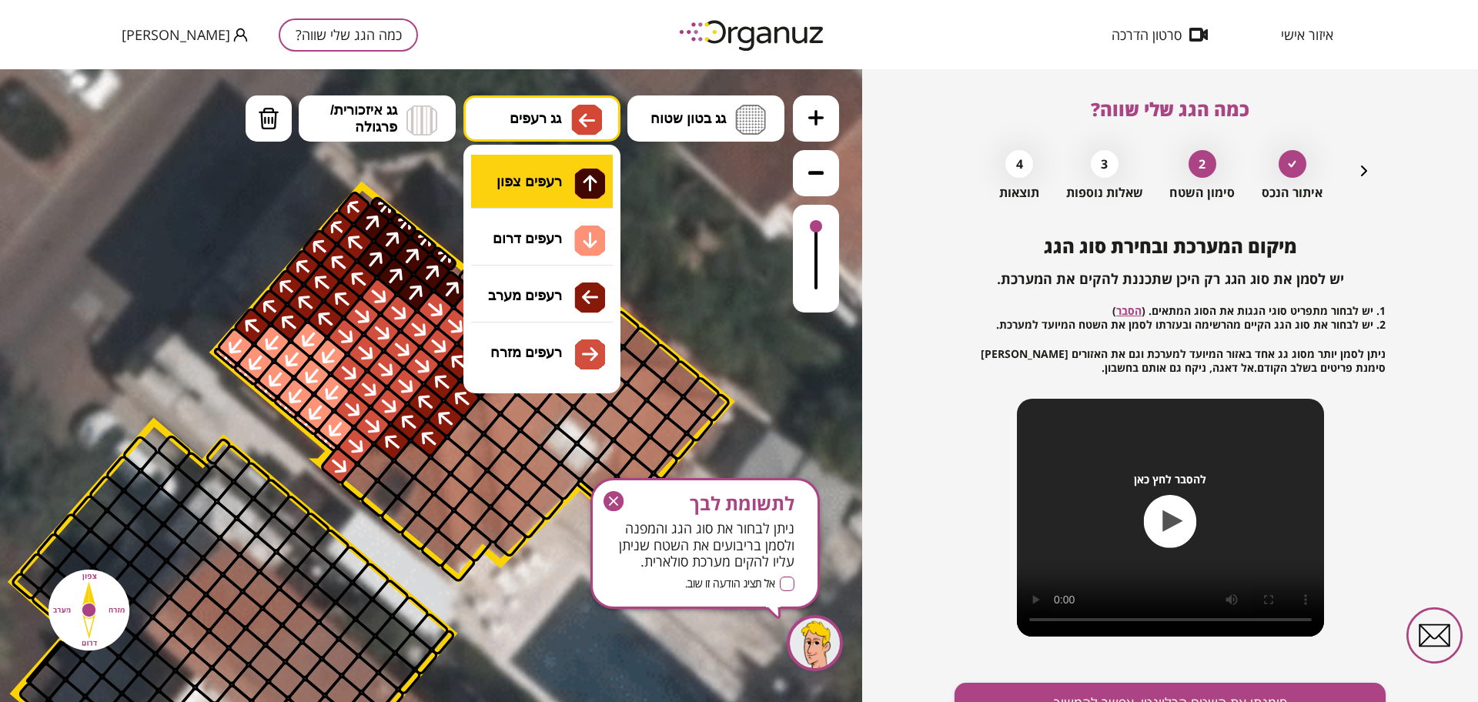
drag, startPoint x: 541, startPoint y: 115, endPoint x: 564, endPoint y: 180, distance: 68.4
click at [541, 115] on span "גג רעפים" at bounding box center [536, 118] width 52 height 17
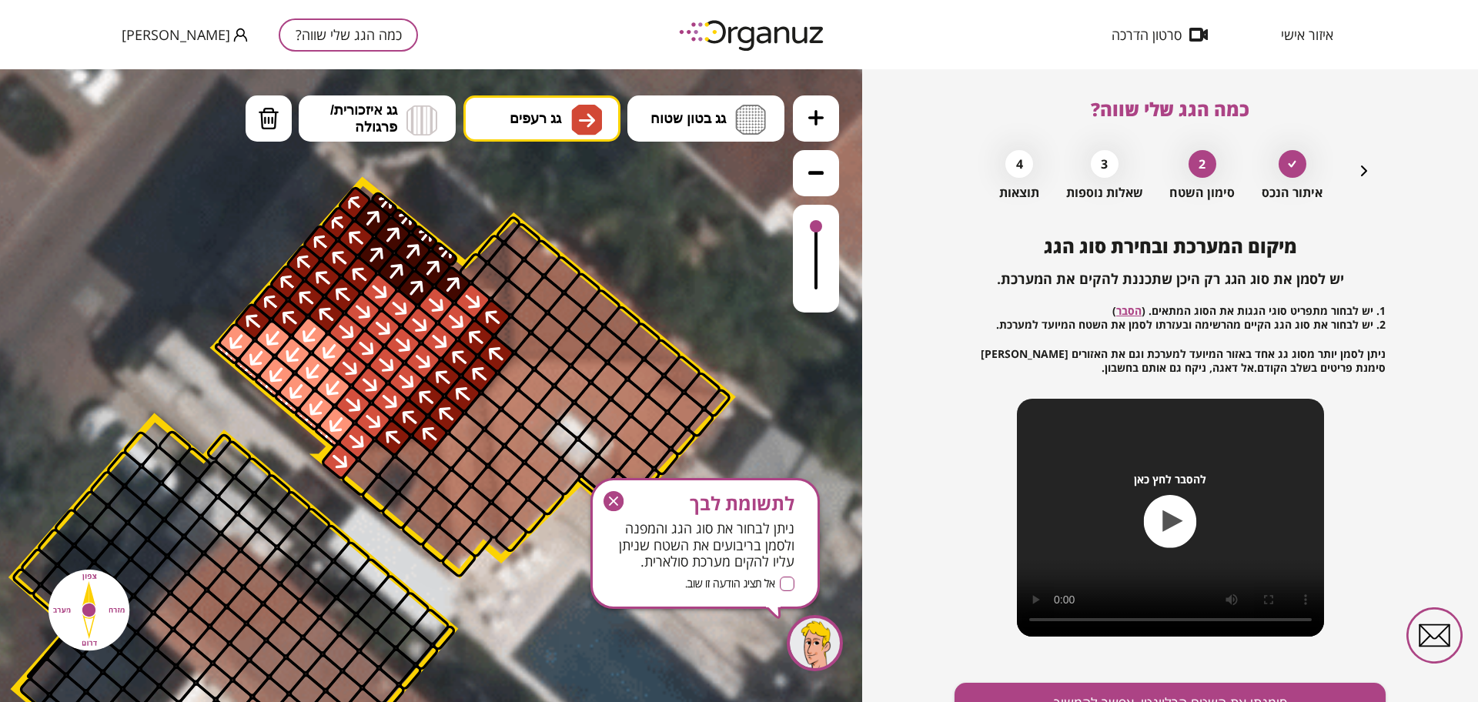
click at [574, 342] on div ".st0 { fill: #FFFFFF; } א" at bounding box center [431, 385] width 862 height 633
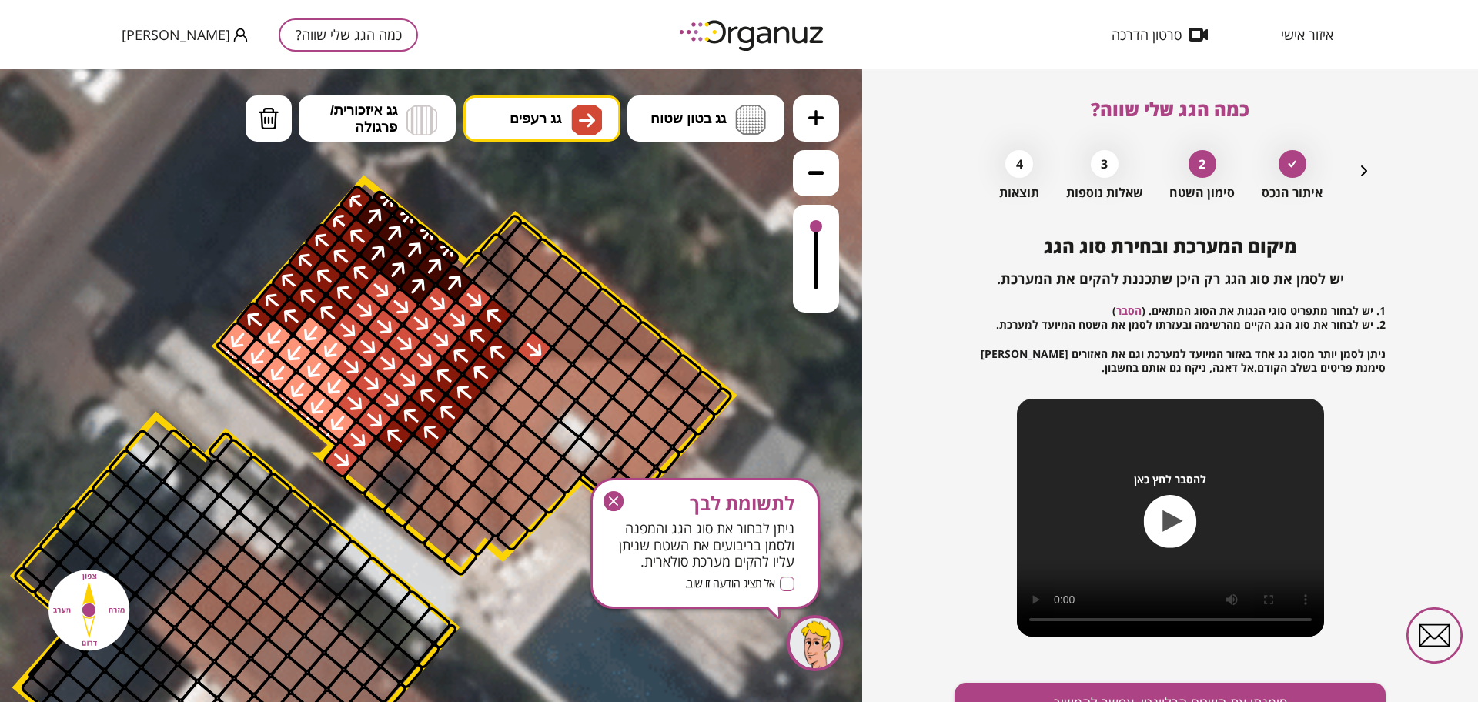
click at [533, 332] on div at bounding box center [534, 349] width 40 height 40
click at [595, 82] on icon at bounding box center [379, 669] width 2806 height 2806
click at [577, 122] on img at bounding box center [586, 120] width 31 height 31
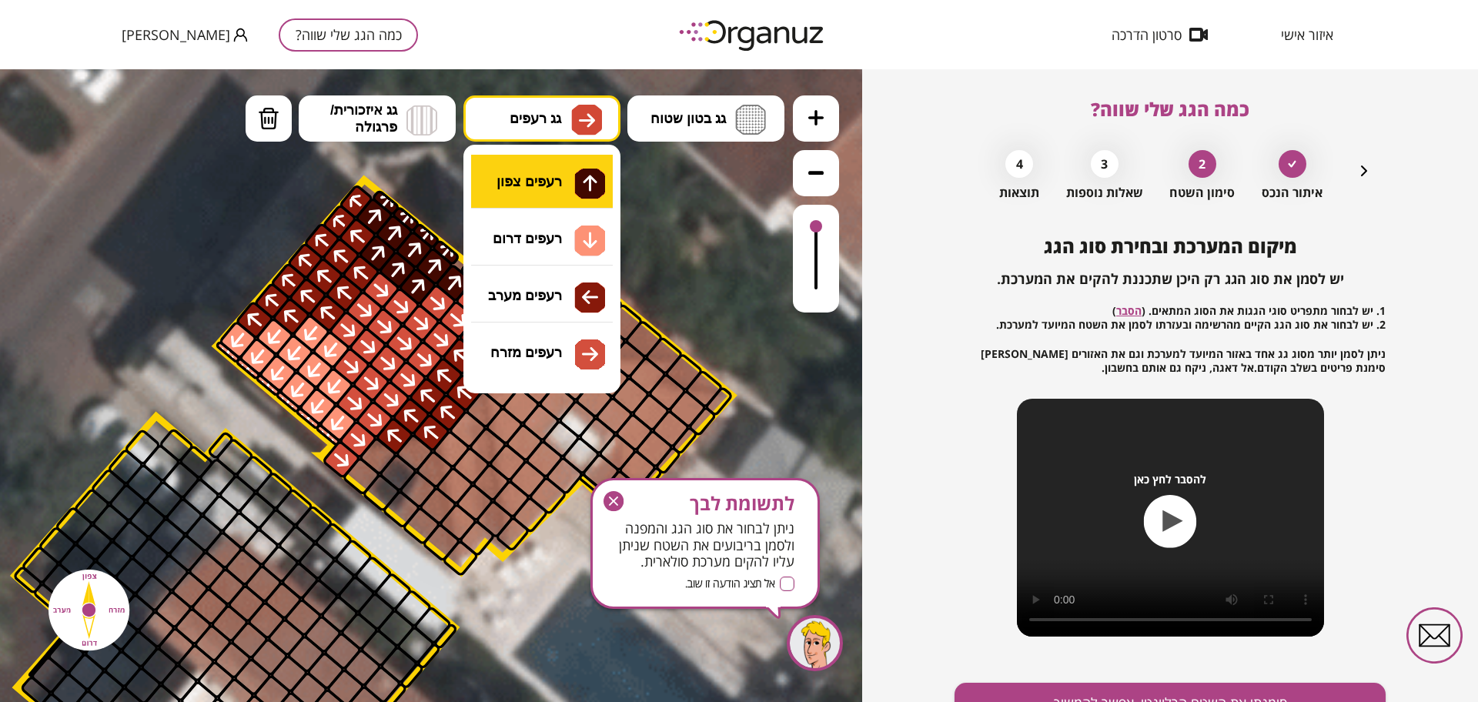
click at [586, 181] on div ".st0 { fill: #FFFFFF; } א" at bounding box center [431, 385] width 862 height 633
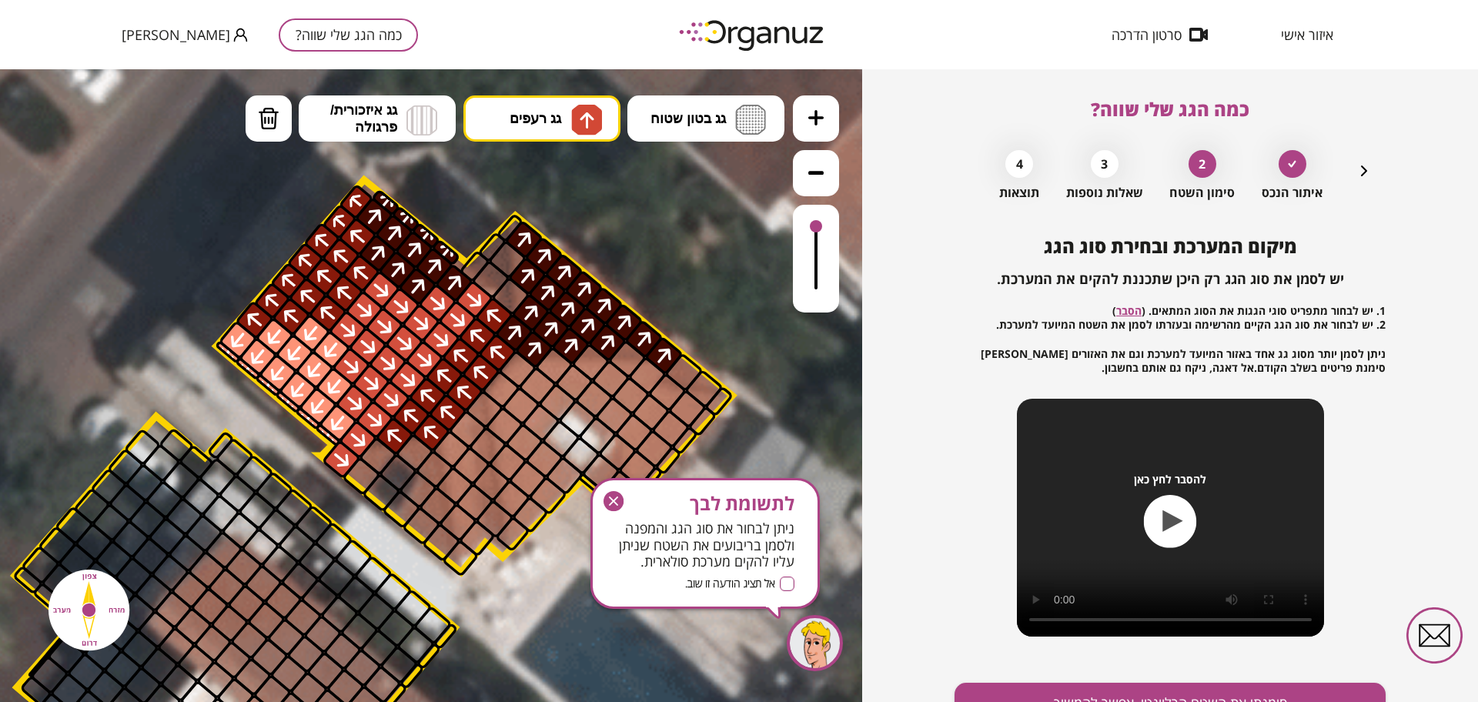
drag, startPoint x: 530, startPoint y: 340, endPoint x: 528, endPoint y: 232, distance: 107.0
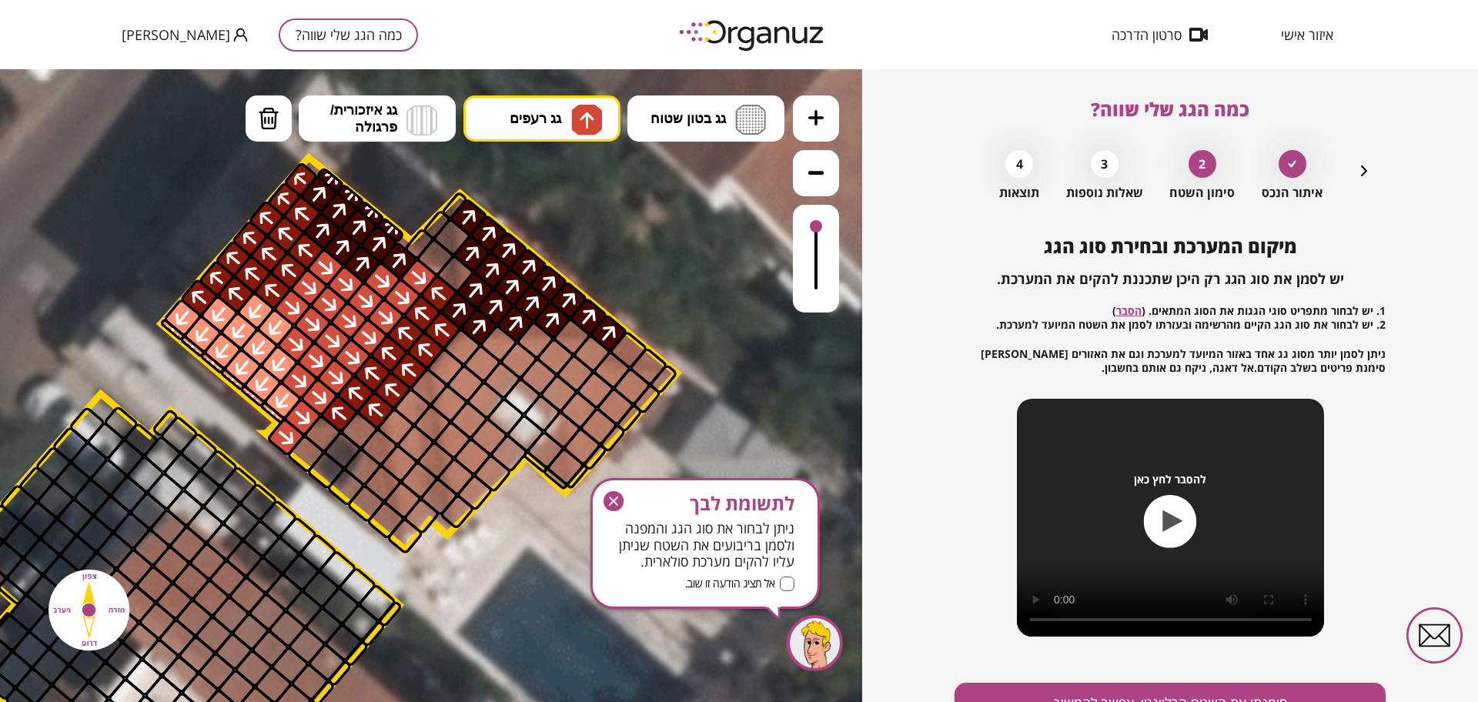
drag, startPoint x: 721, startPoint y: 281, endPoint x: 634, endPoint y: 256, distance: 89.7
click at [636, 255] on icon at bounding box center [324, 647] width 2806 height 2806
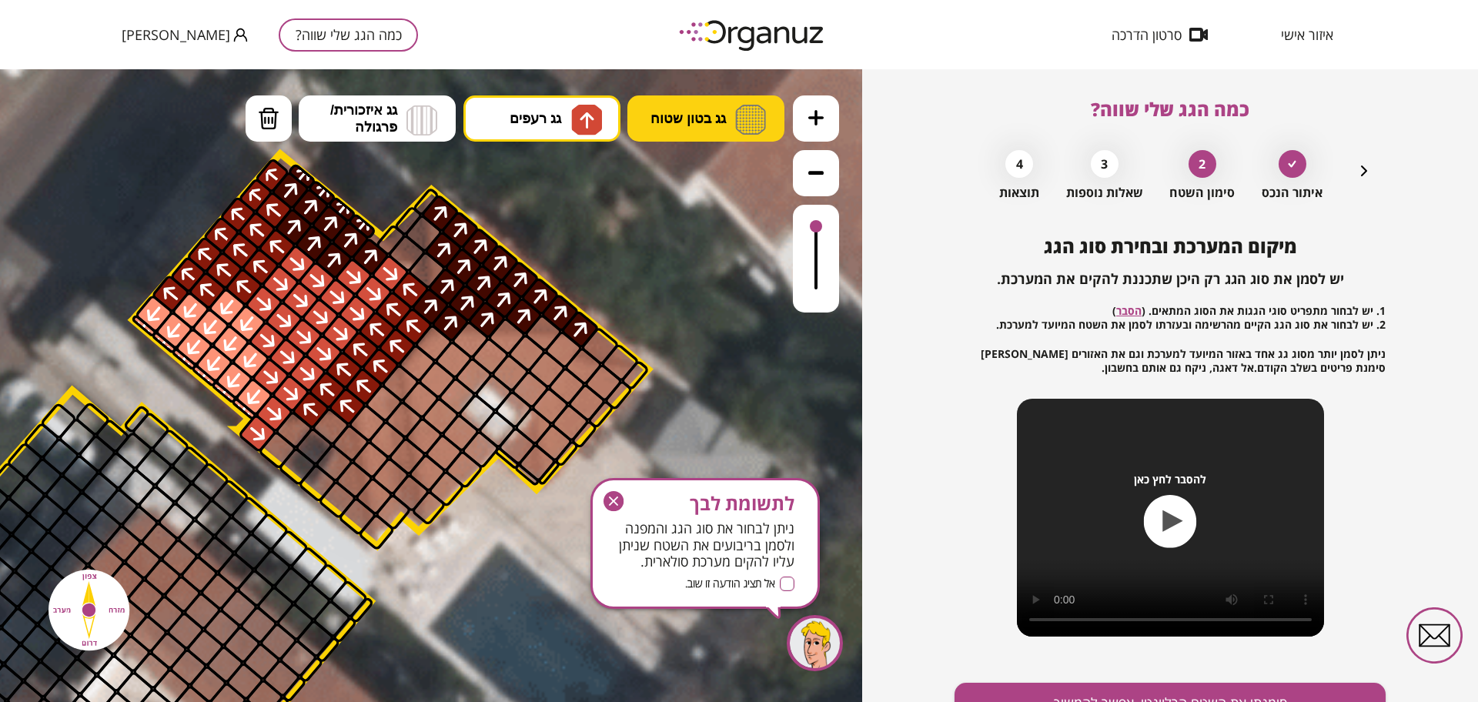
click at [700, 119] on span "גג בטון שטוח" at bounding box center [688, 118] width 75 height 17
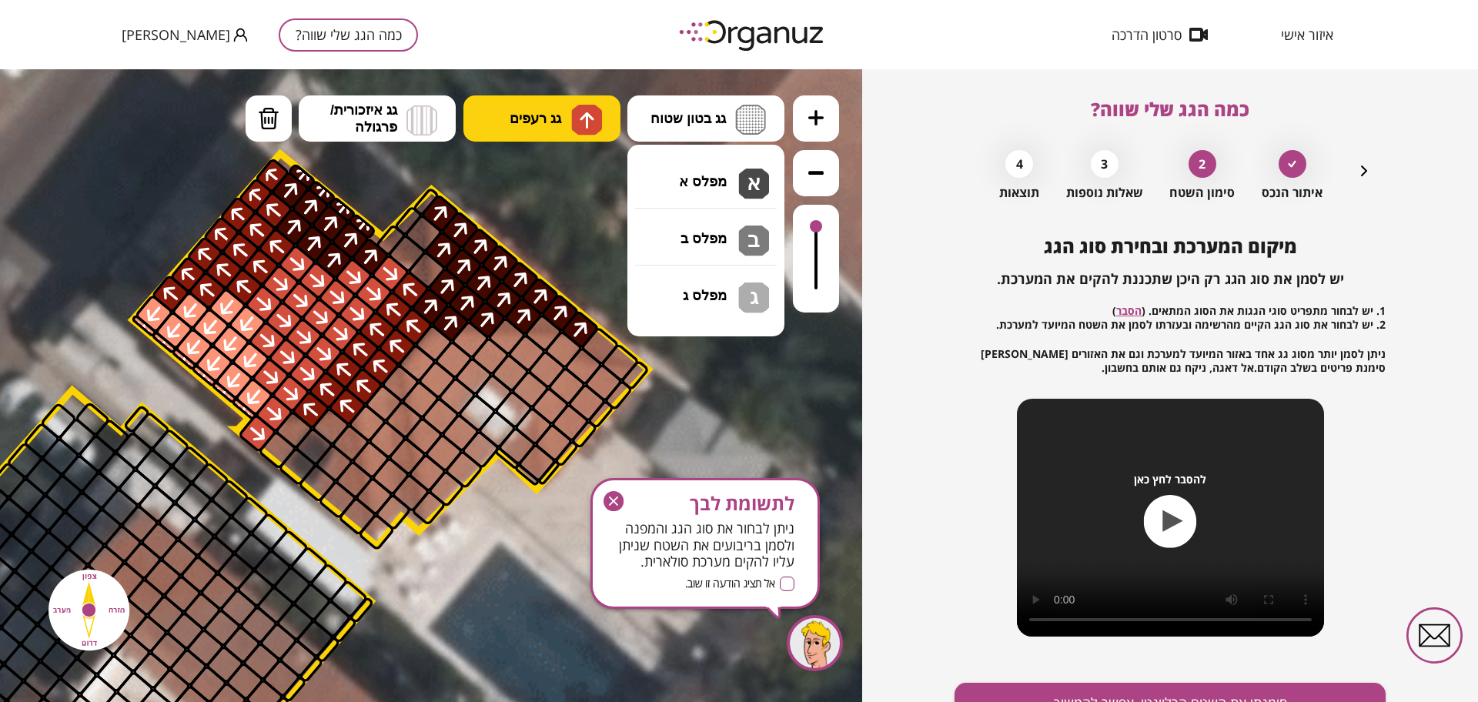
click at [560, 127] on button "גג רעפים" at bounding box center [541, 118] width 157 height 46
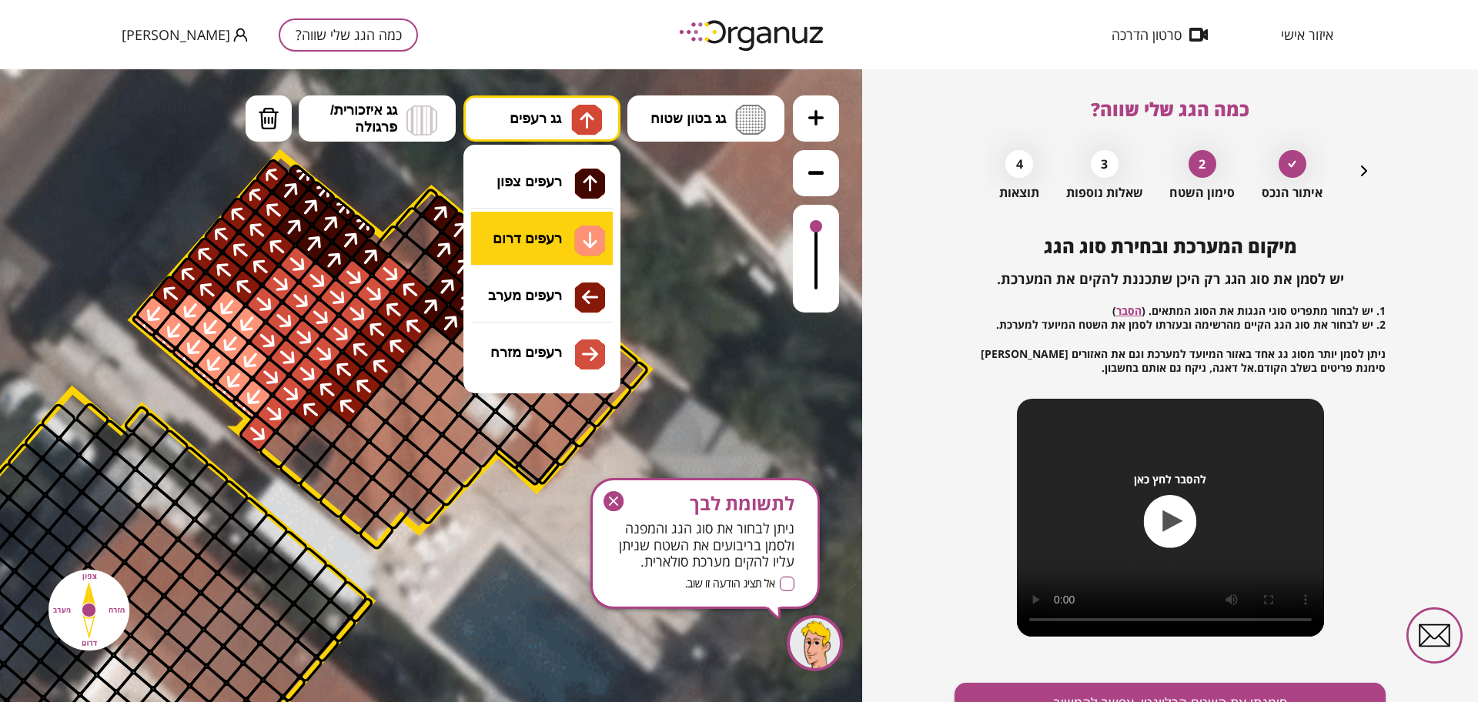
click at [580, 236] on div ".st0 { fill: #FFFFFF; } א" at bounding box center [431, 385] width 862 height 633
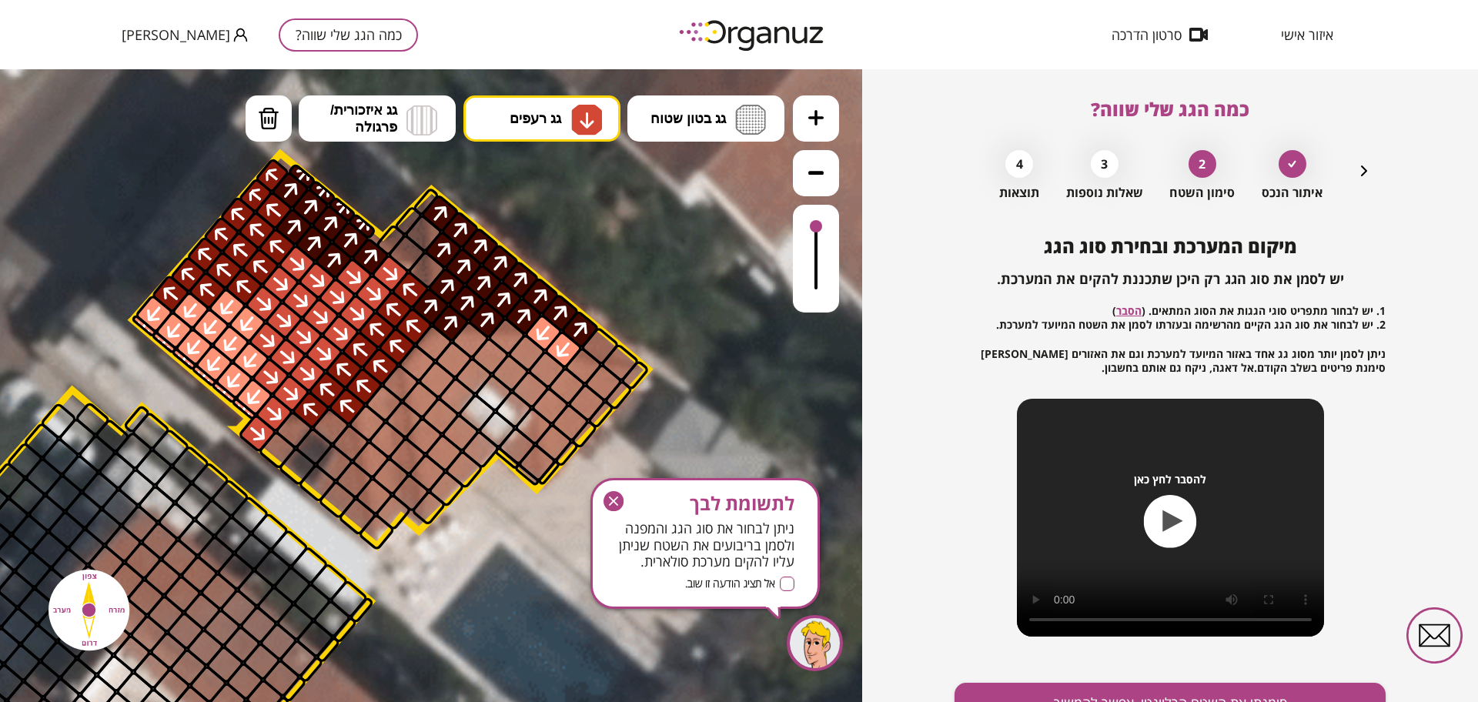
drag, startPoint x: 558, startPoint y: 352, endPoint x: 547, endPoint y: 343, distance: 14.3
click at [563, 111] on button "גג רעפים" at bounding box center [541, 118] width 157 height 46
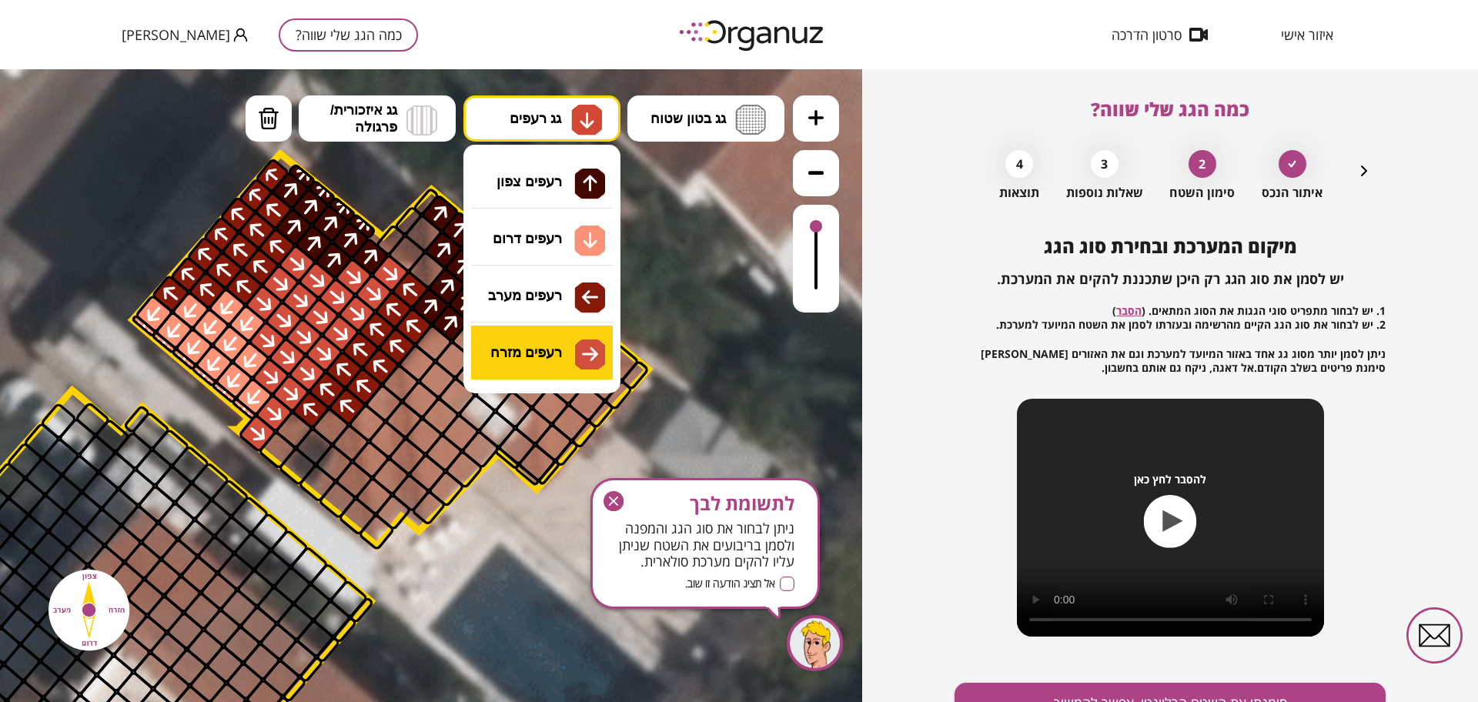
click at [562, 333] on div ".st0 { fill: #FFFFFF; } א" at bounding box center [431, 385] width 862 height 633
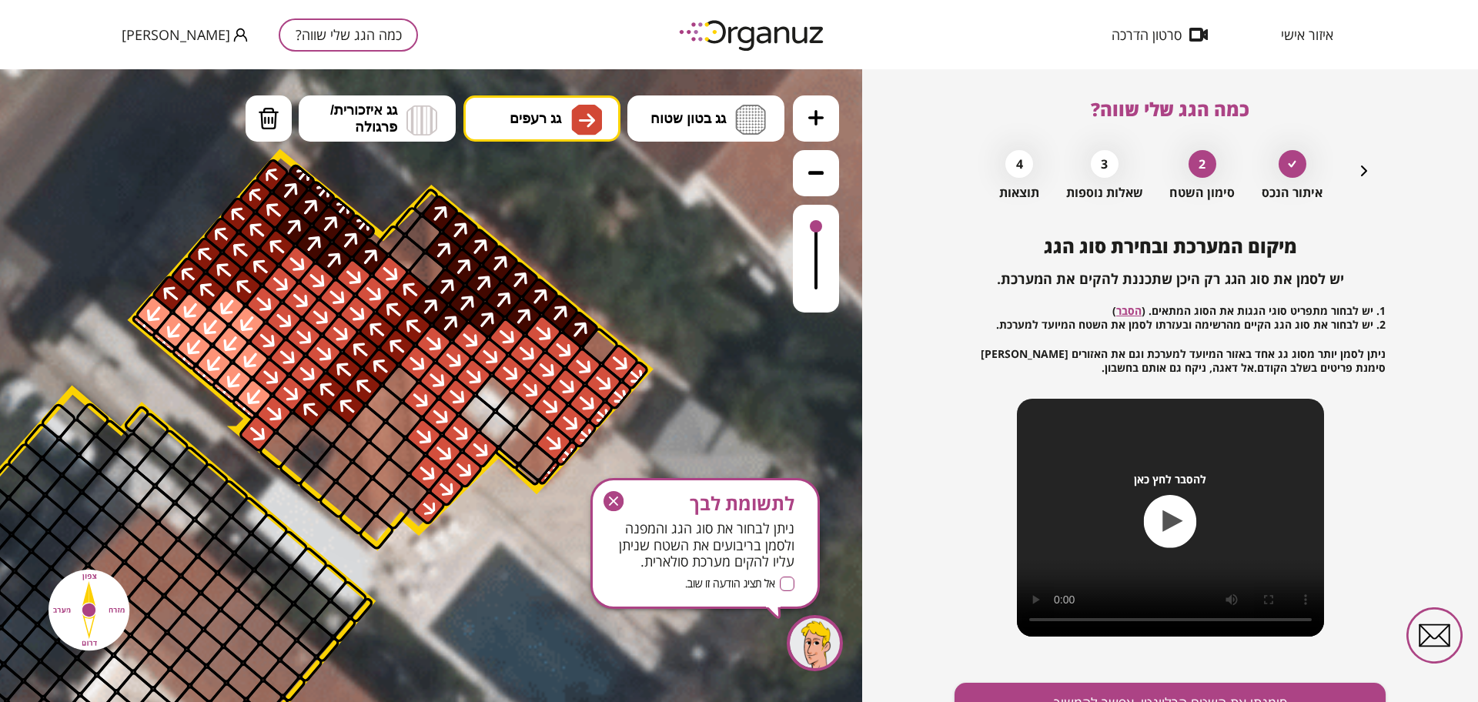
drag, startPoint x: 550, startPoint y: 354, endPoint x: 634, endPoint y: 413, distance: 102.3
click at [631, 405] on div ".st0 { fill: #FFFFFF; }" at bounding box center [295, 643] width 2806 height 2806
click at [280, 122] on button "מחיקה" at bounding box center [269, 118] width 46 height 46
click at [550, 477] on div at bounding box center [549, 473] width 24 height 27
drag, startPoint x: 815, startPoint y: 227, endPoint x: 814, endPoint y: 212, distance: 14.7
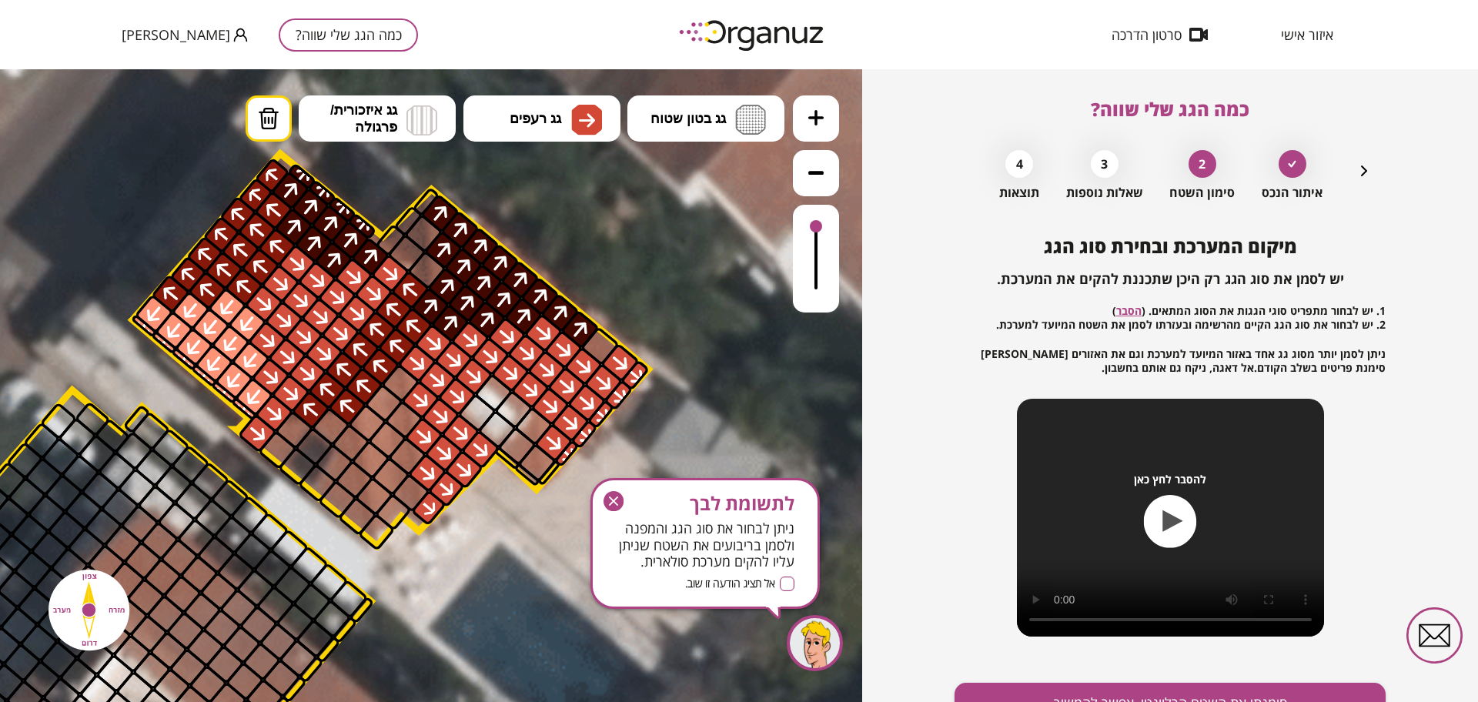
click at [814, 212] on div at bounding box center [816, 259] width 46 height 108
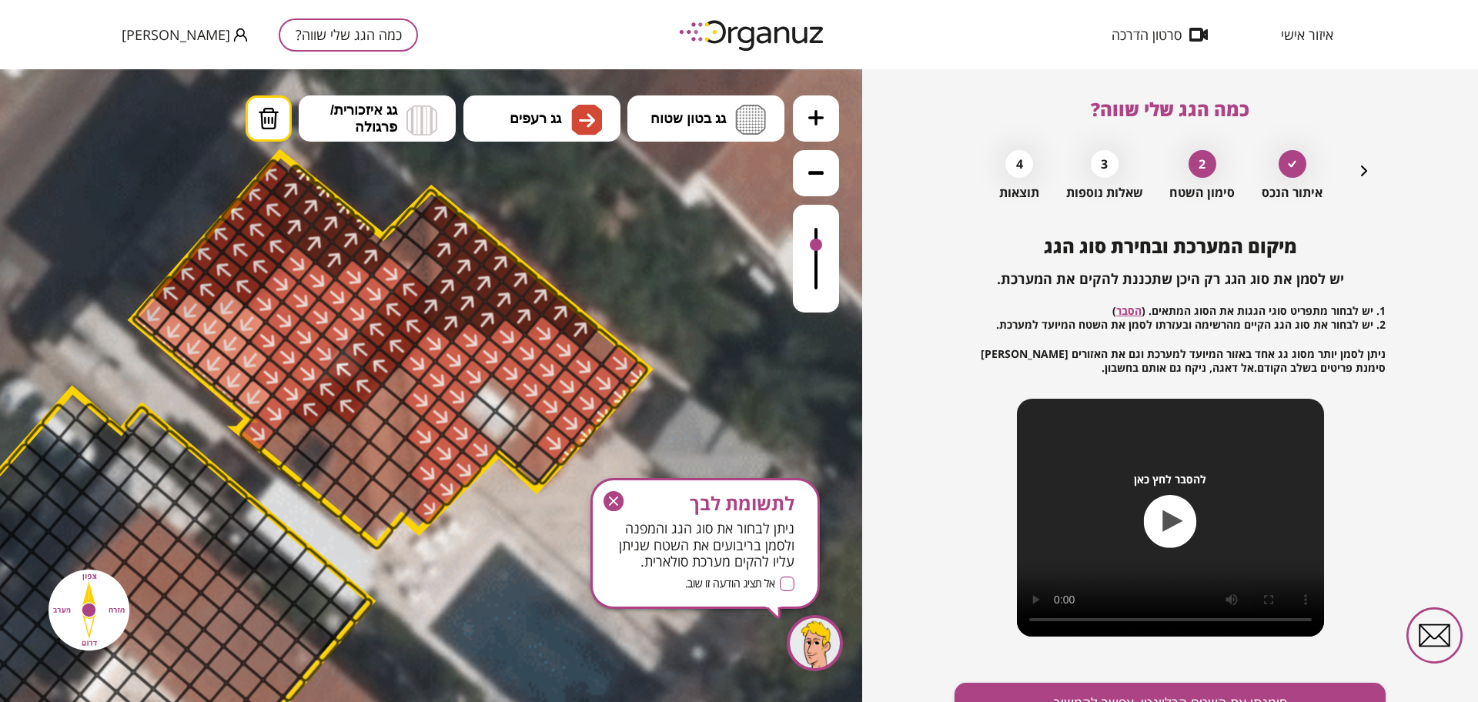
drag, startPoint x: 819, startPoint y: 219, endPoint x: 823, endPoint y: 246, distance: 27.2
click at [823, 246] on div at bounding box center [816, 259] width 46 height 108
drag, startPoint x: 370, startPoint y: 421, endPoint x: 374, endPoint y: 404, distance: 17.4
click at [370, 420] on div at bounding box center [367, 423] width 40 height 40
click at [376, 411] on div at bounding box center [367, 423] width 40 height 40
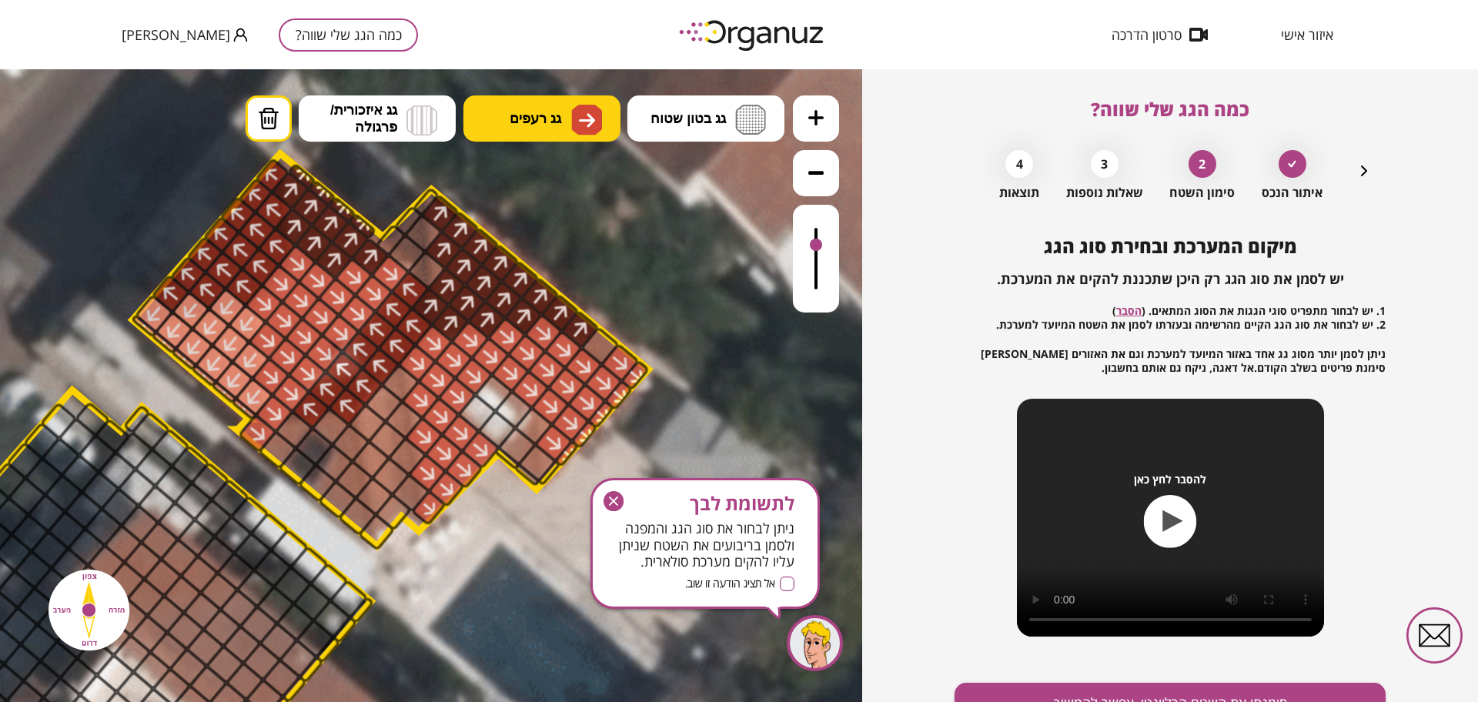
click at [562, 122] on button "גג רעפים" at bounding box center [541, 118] width 157 height 46
click at [550, 356] on div ".st0 { fill: #FFFFFF; } א" at bounding box center [431, 385] width 862 height 633
click at [376, 416] on div at bounding box center [367, 423] width 40 height 40
click at [381, 404] on div at bounding box center [383, 403] width 40 height 40
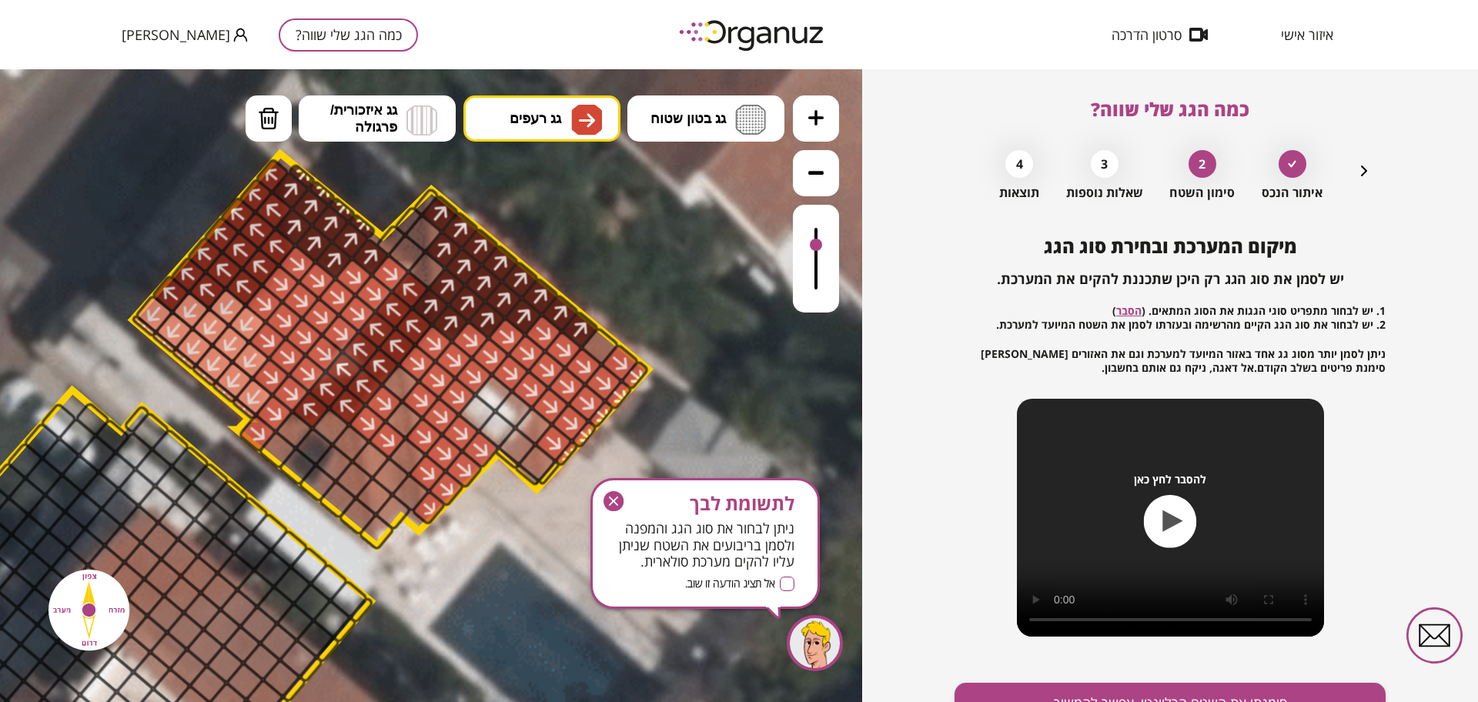
click at [383, 443] on div at bounding box center [387, 440] width 40 height 40
click at [379, 455] on div at bounding box center [370, 460] width 40 height 40
click at [407, 457] on div at bounding box center [407, 457] width 40 height 40
drag, startPoint x: 390, startPoint y: 470, endPoint x: 392, endPoint y: 493, distance: 23.2
click at [390, 472] on div at bounding box center [390, 477] width 40 height 40
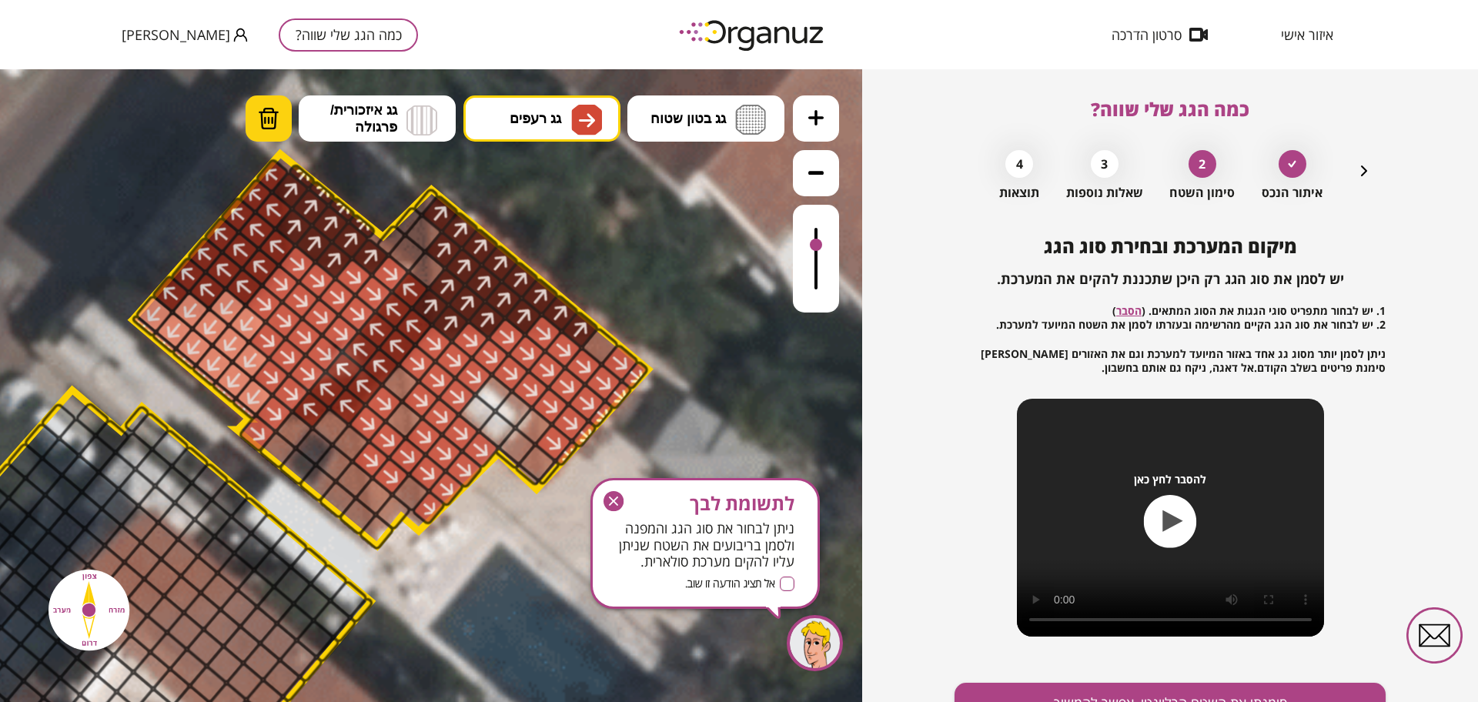
click at [268, 126] on img at bounding box center [269, 118] width 22 height 23
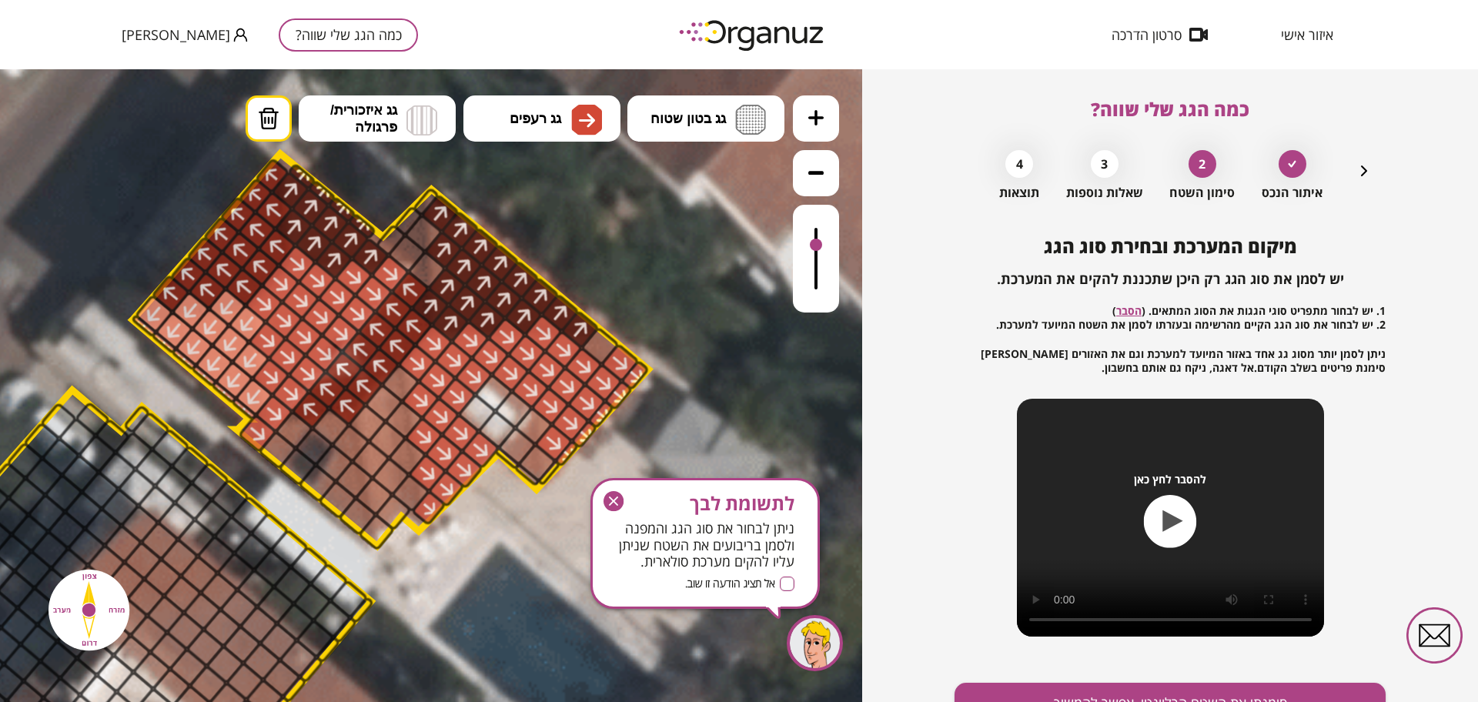
drag, startPoint x: 383, startPoint y: 461, endPoint x: 376, endPoint y: 422, distance: 39.7
drag, startPoint x: 614, startPoint y: 495, endPoint x: 684, endPoint y: 448, distance: 84.3
click at [614, 495] on icon "button" at bounding box center [614, 501] width 20 height 20
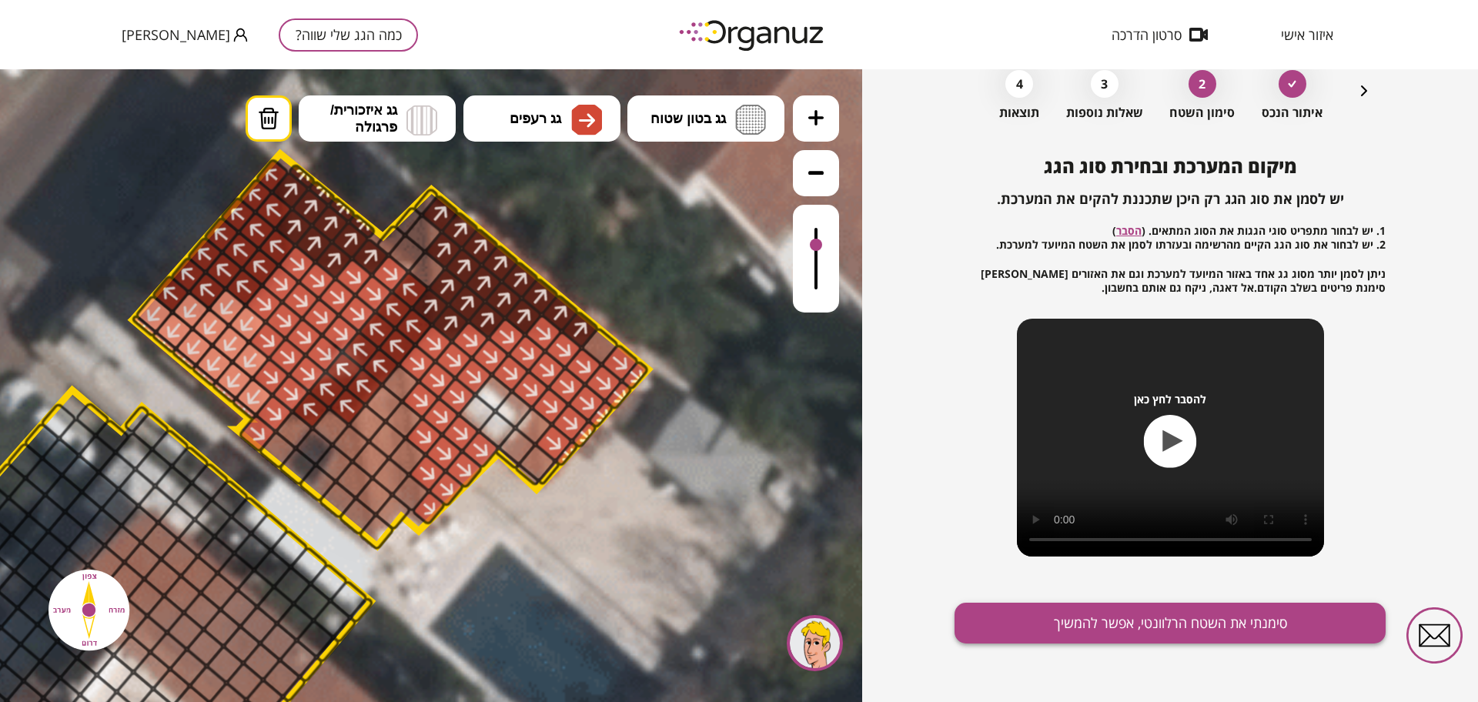
click at [1129, 633] on button "סימנתי את השטח הרלוונטי, אפשר להמשיך" at bounding box center [1170, 623] width 431 height 41
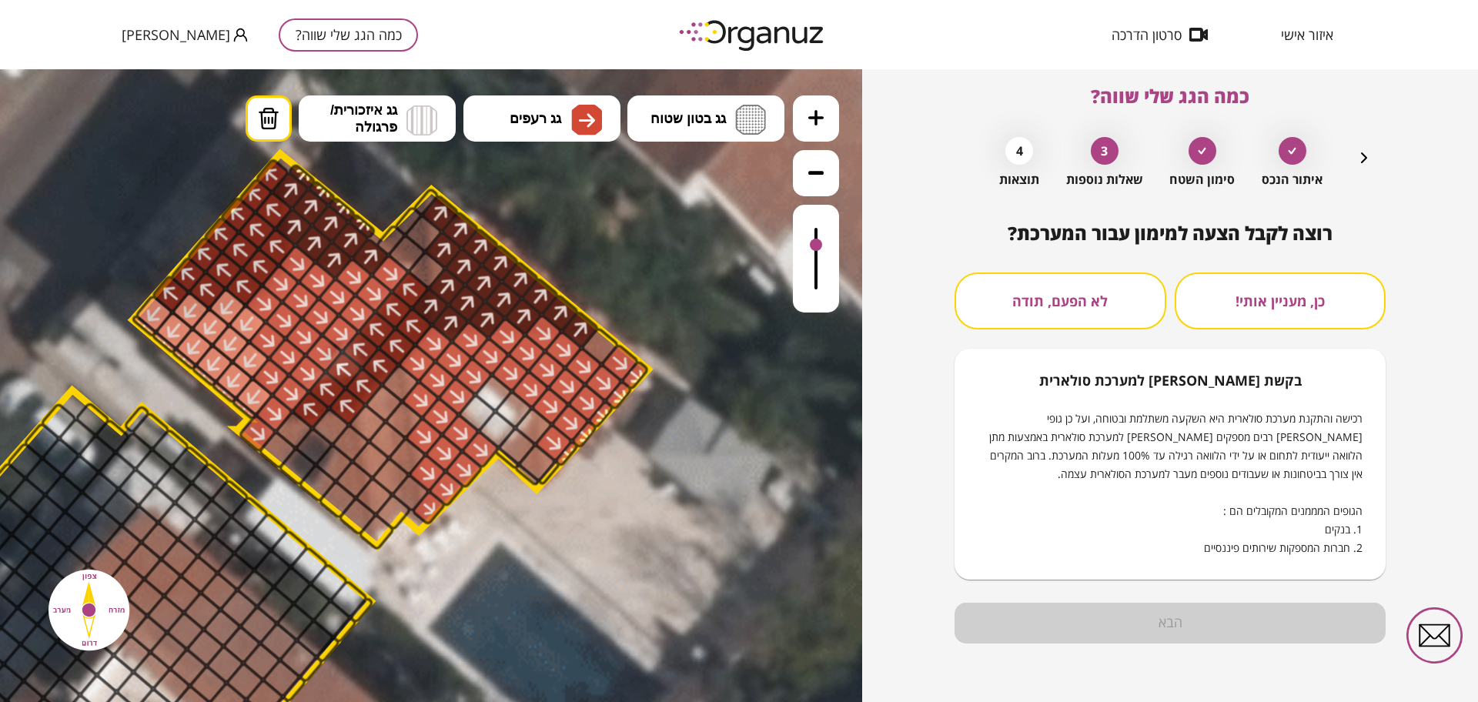
scroll to position [13, 0]
click at [1082, 291] on button "לא הפעם, תודה" at bounding box center [1061, 301] width 212 height 57
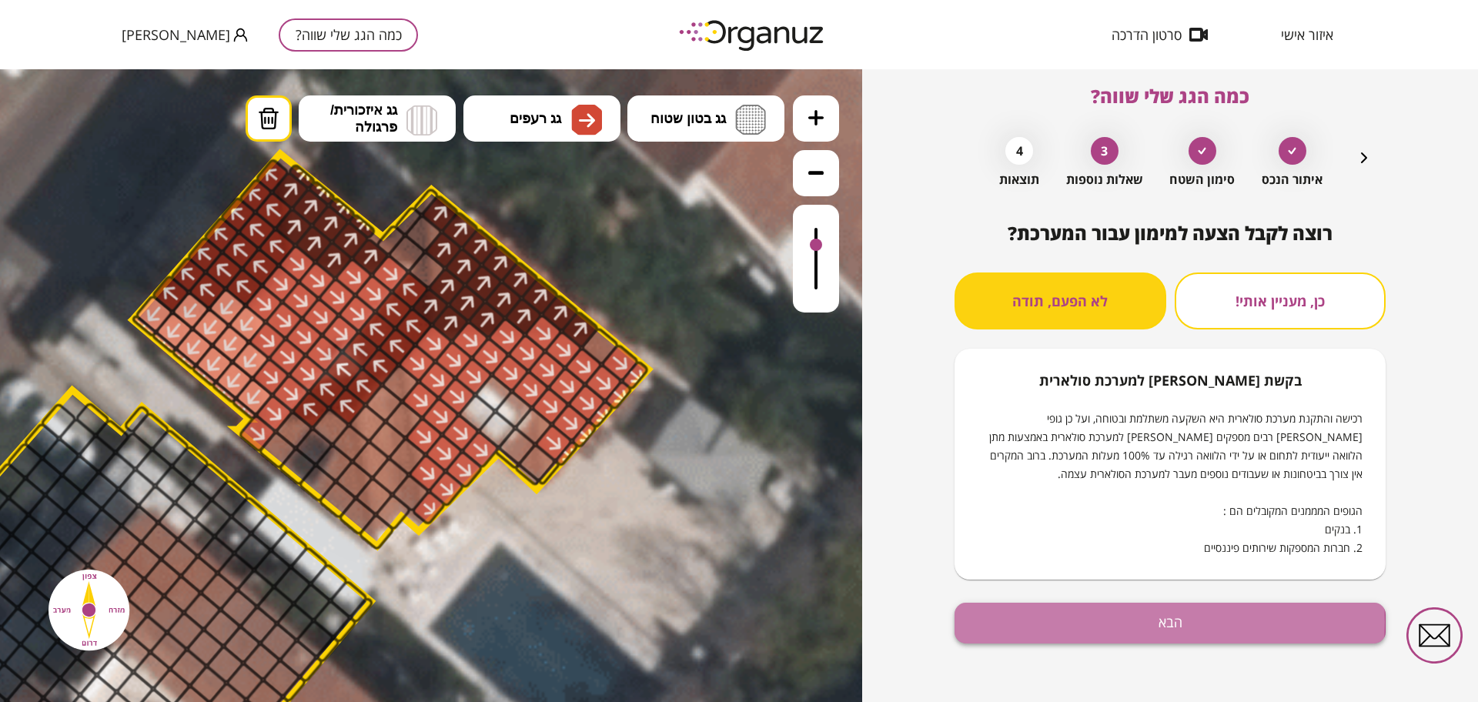
click at [1137, 623] on button "הבא" at bounding box center [1170, 623] width 431 height 41
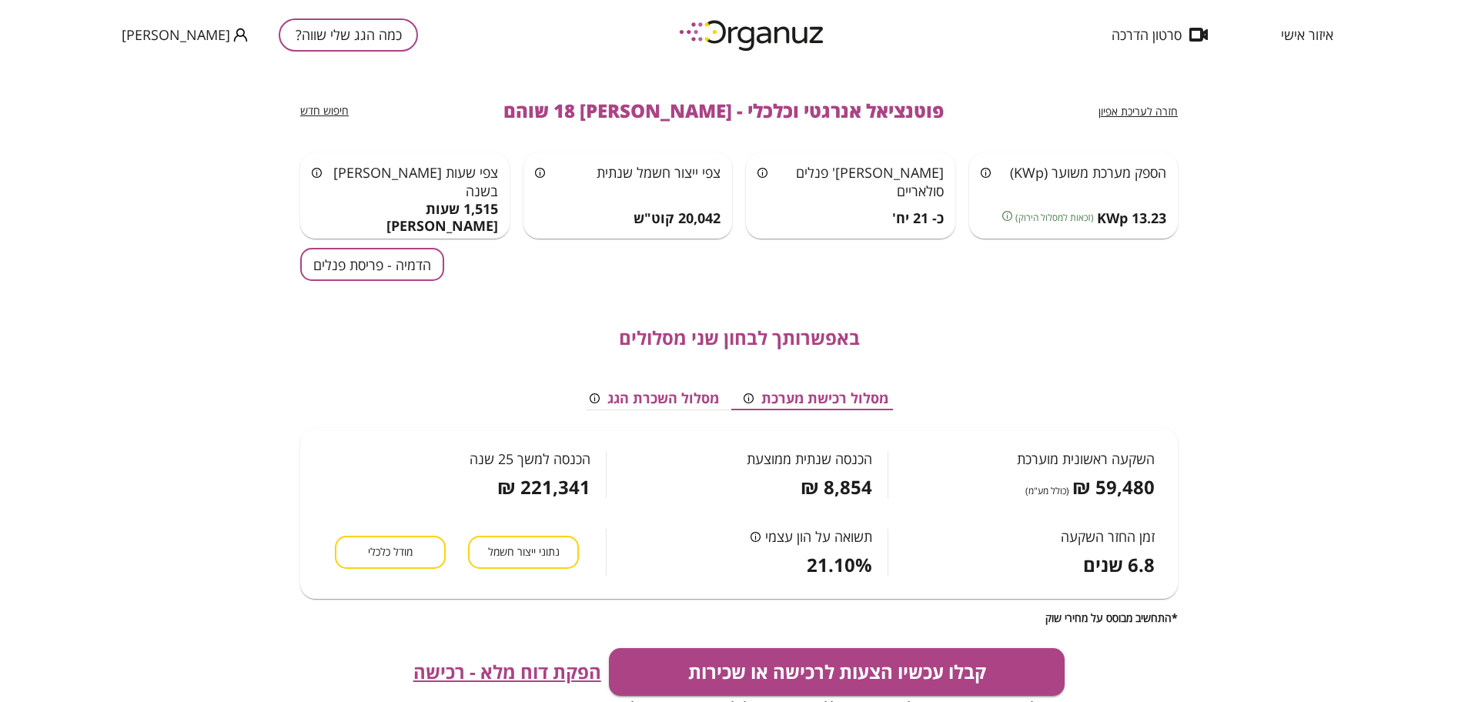
click at [394, 248] on button "הדמיה - פריסת פנלים" at bounding box center [372, 264] width 144 height 33
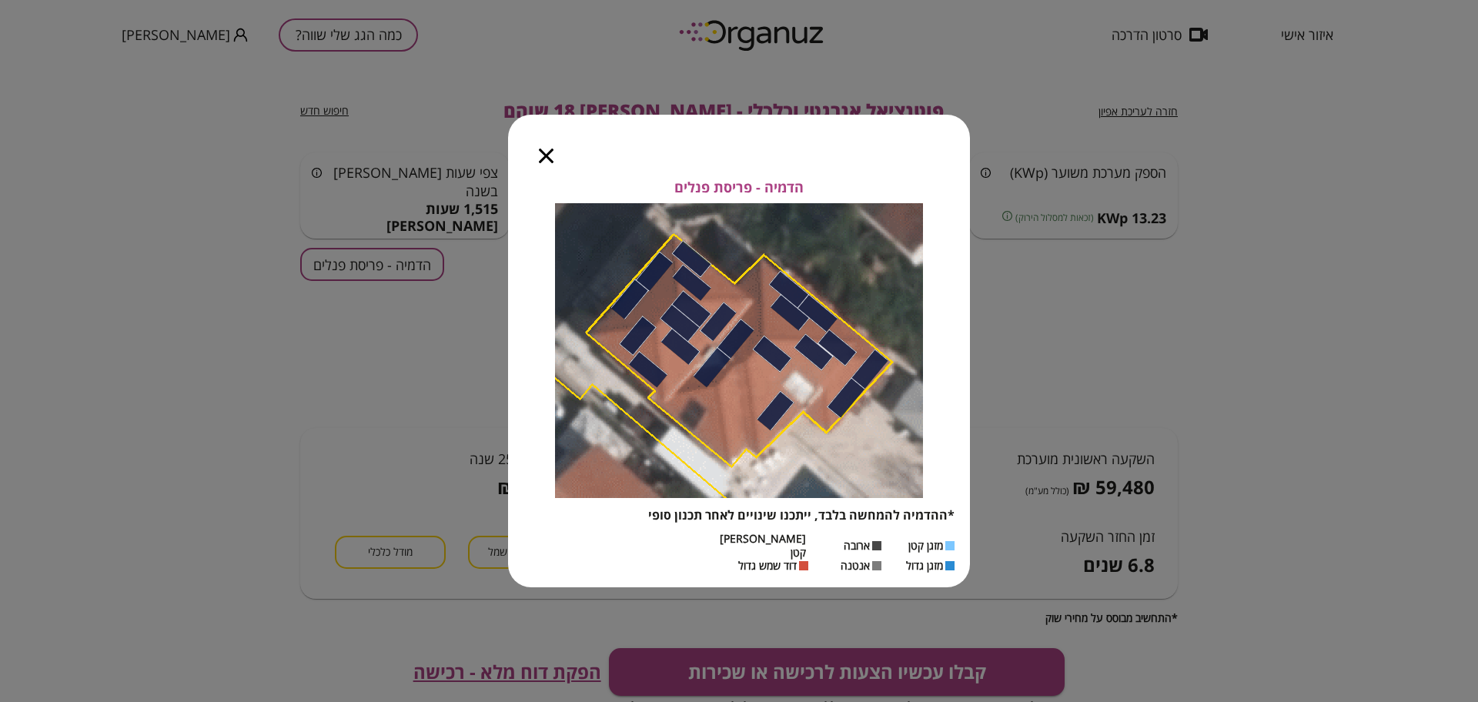
click at [544, 163] on icon "button" at bounding box center [546, 156] width 15 height 15
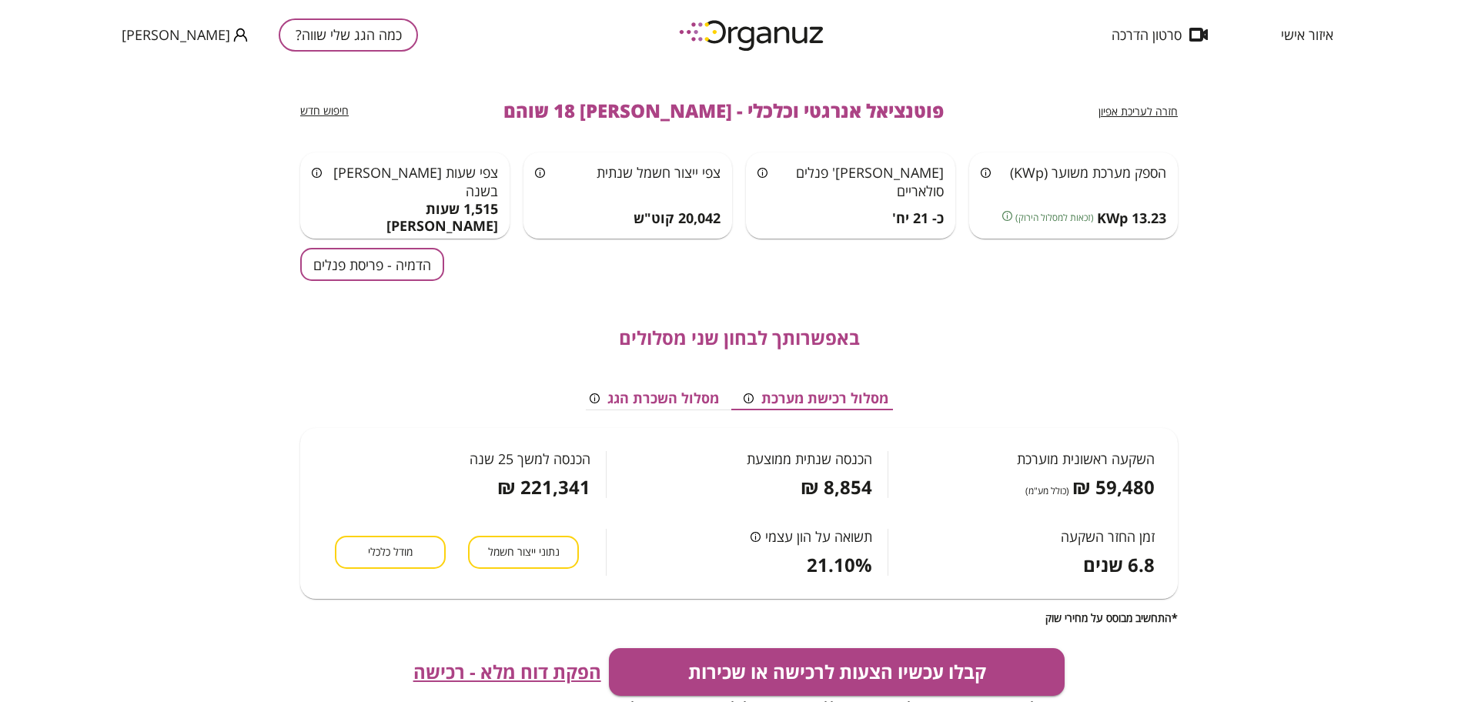
click at [1152, 112] on span "חזרה לעריכת אפיון" at bounding box center [1138, 111] width 79 height 15
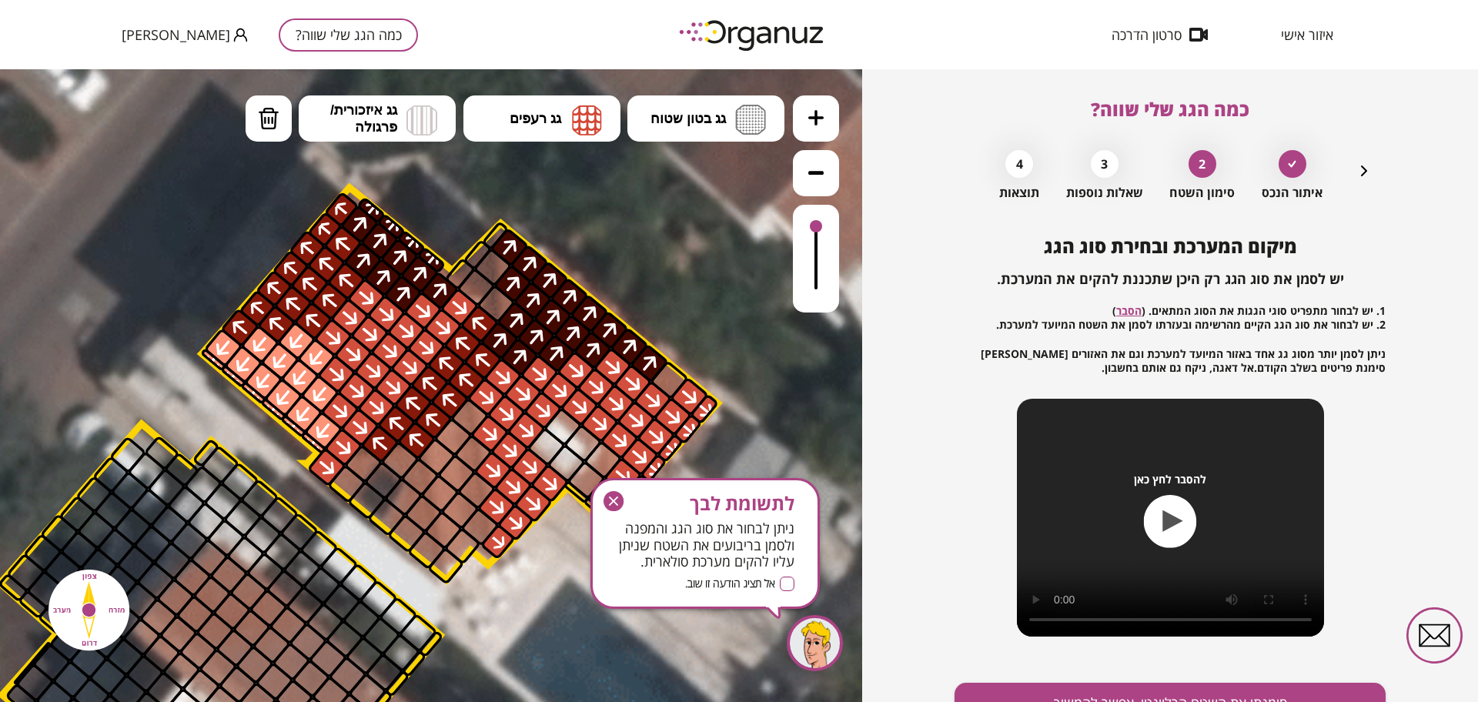
drag, startPoint x: 604, startPoint y: 245, endPoint x: 673, endPoint y: 279, distance: 76.8
click at [673, 279] on icon at bounding box center [364, 677] width 2806 height 2806
drag, startPoint x: 533, startPoint y: 119, endPoint x: 544, endPoint y: 149, distance: 32.6
click at [533, 118] on span "גג רעפים" at bounding box center [536, 118] width 52 height 17
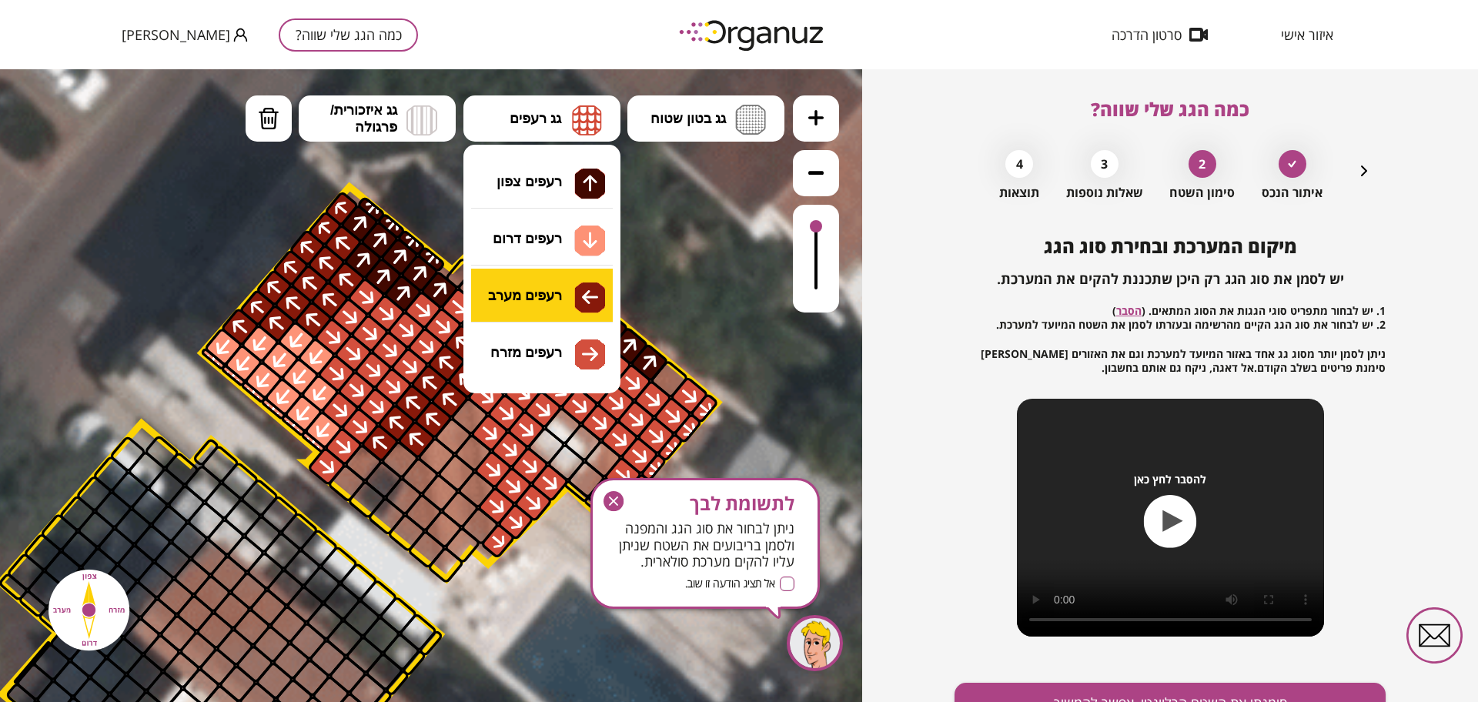
click at [565, 293] on div ".st0 { fill: #FFFFFF; } 10" at bounding box center [431, 385] width 862 height 633
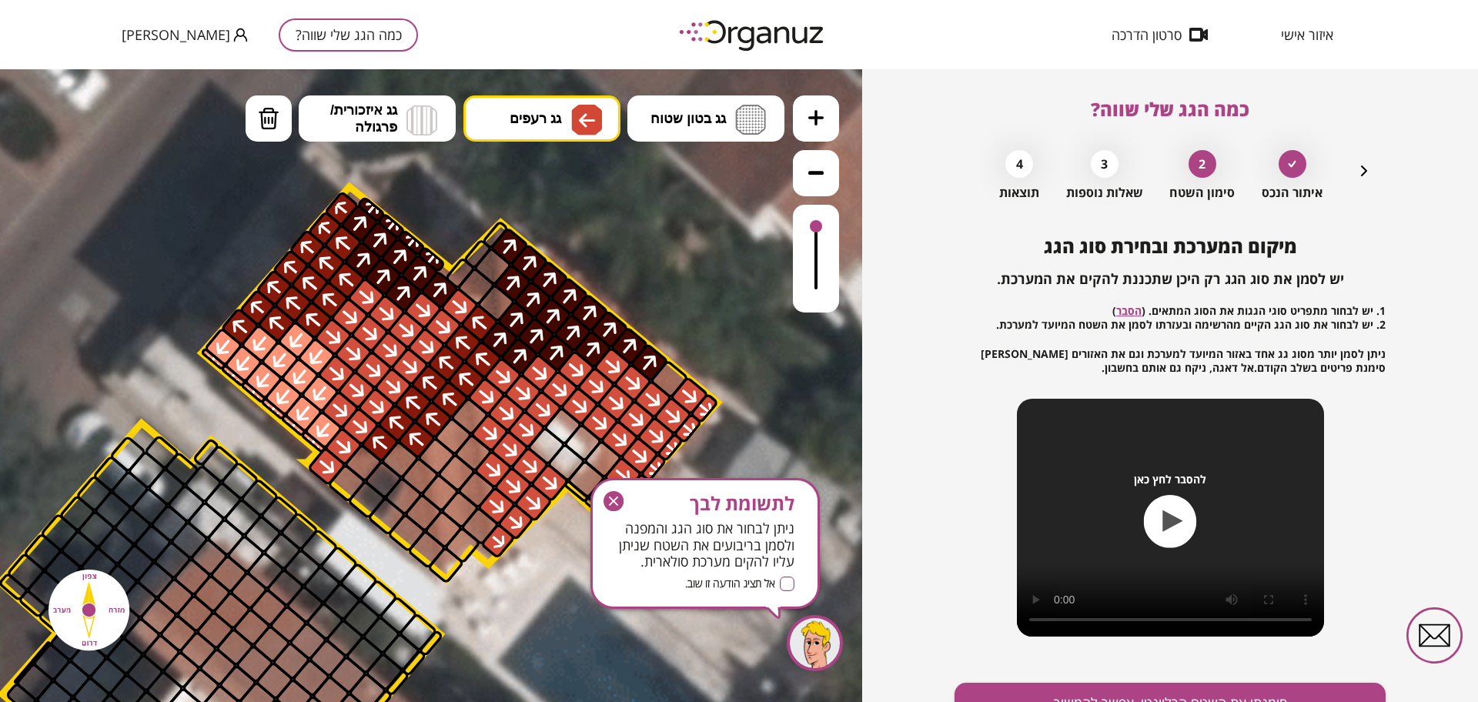
click at [296, 331] on div at bounding box center [296, 340] width 40 height 40
click at [357, 259] on div at bounding box center [363, 260] width 40 height 40
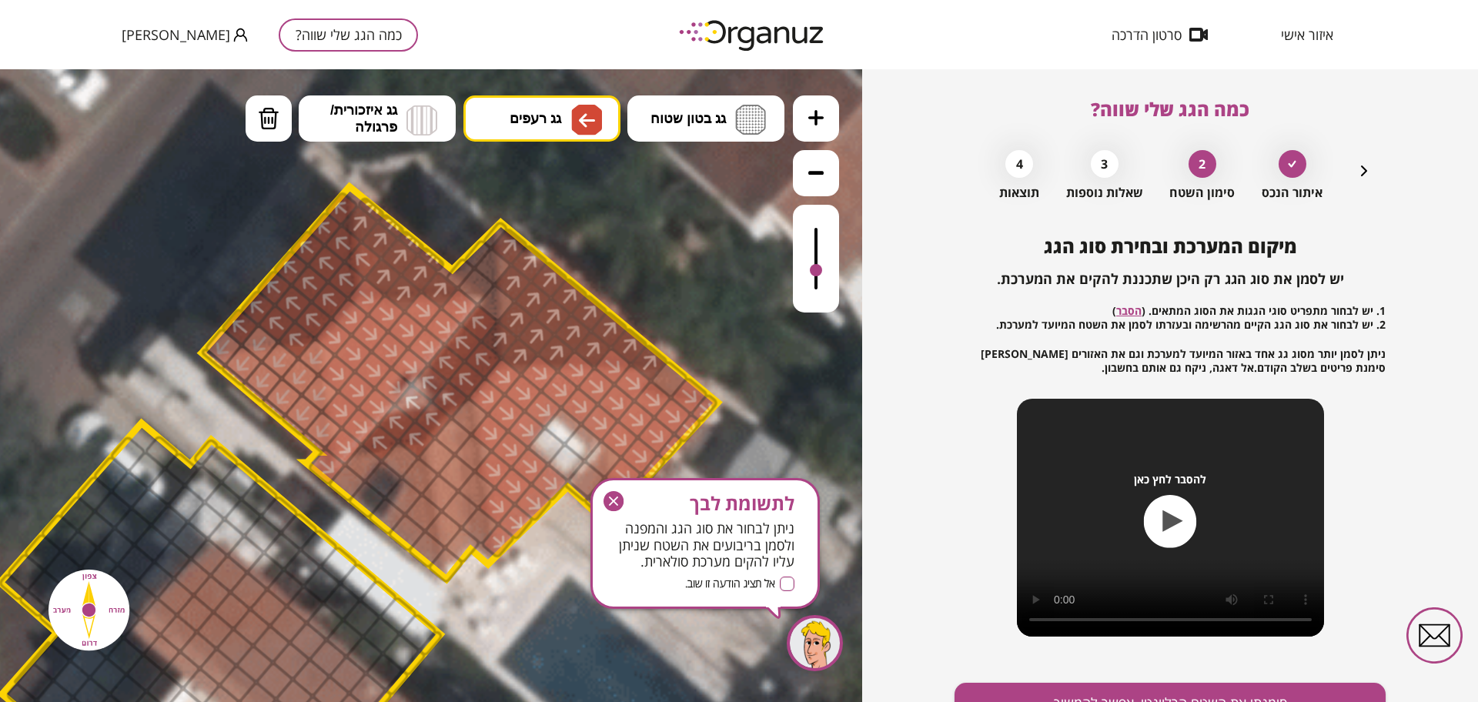
drag, startPoint x: 817, startPoint y: 226, endPoint x: 817, endPoint y: 269, distance: 43.1
click at [817, 269] on div at bounding box center [816, 270] width 12 height 12
click at [266, 119] on img at bounding box center [269, 118] width 22 height 23
click at [360, 261] on div at bounding box center [363, 259] width 40 height 40
click at [574, 118] on img at bounding box center [586, 120] width 31 height 31
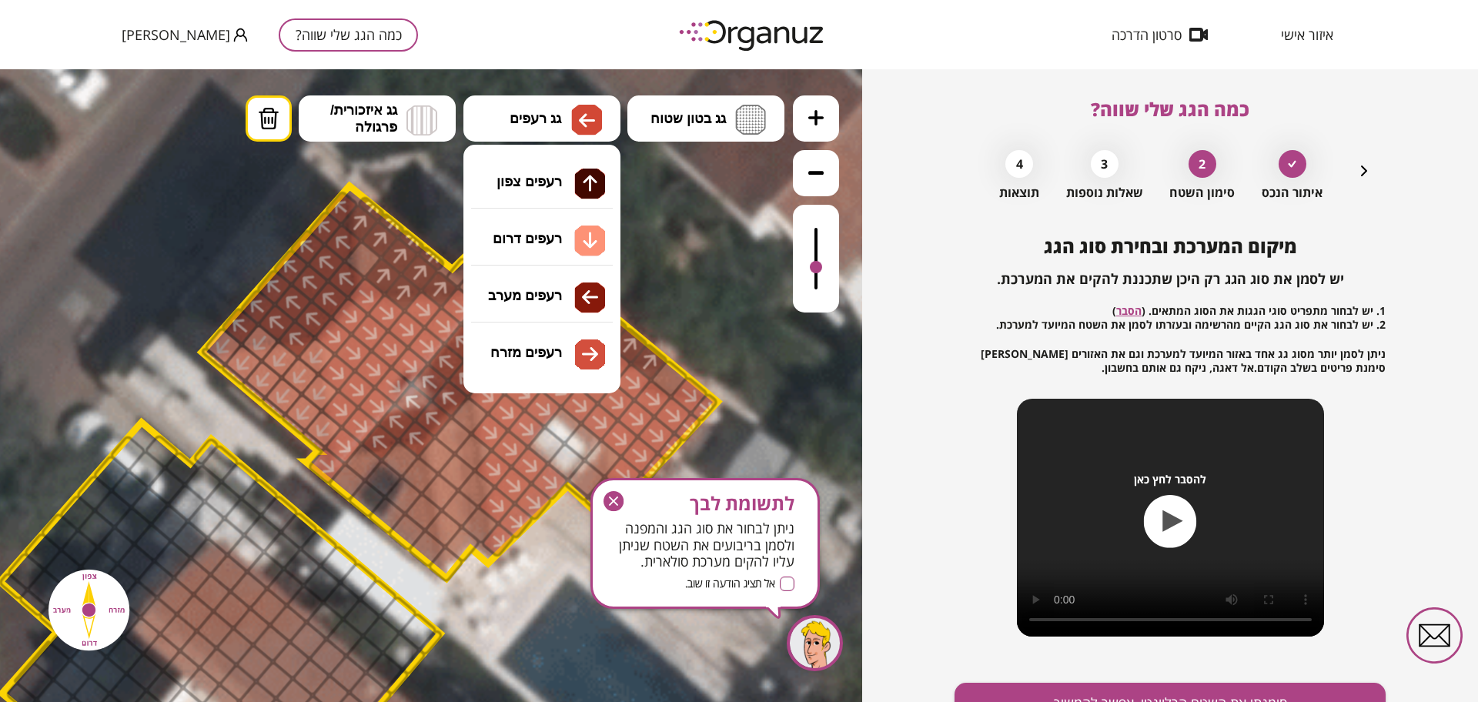
drag, startPoint x: 544, startPoint y: 234, endPoint x: 550, endPoint y: 280, distance: 46.5
click at [544, 233] on div ".st0 { fill: #FFFFFF; } 10" at bounding box center [431, 385] width 862 height 633
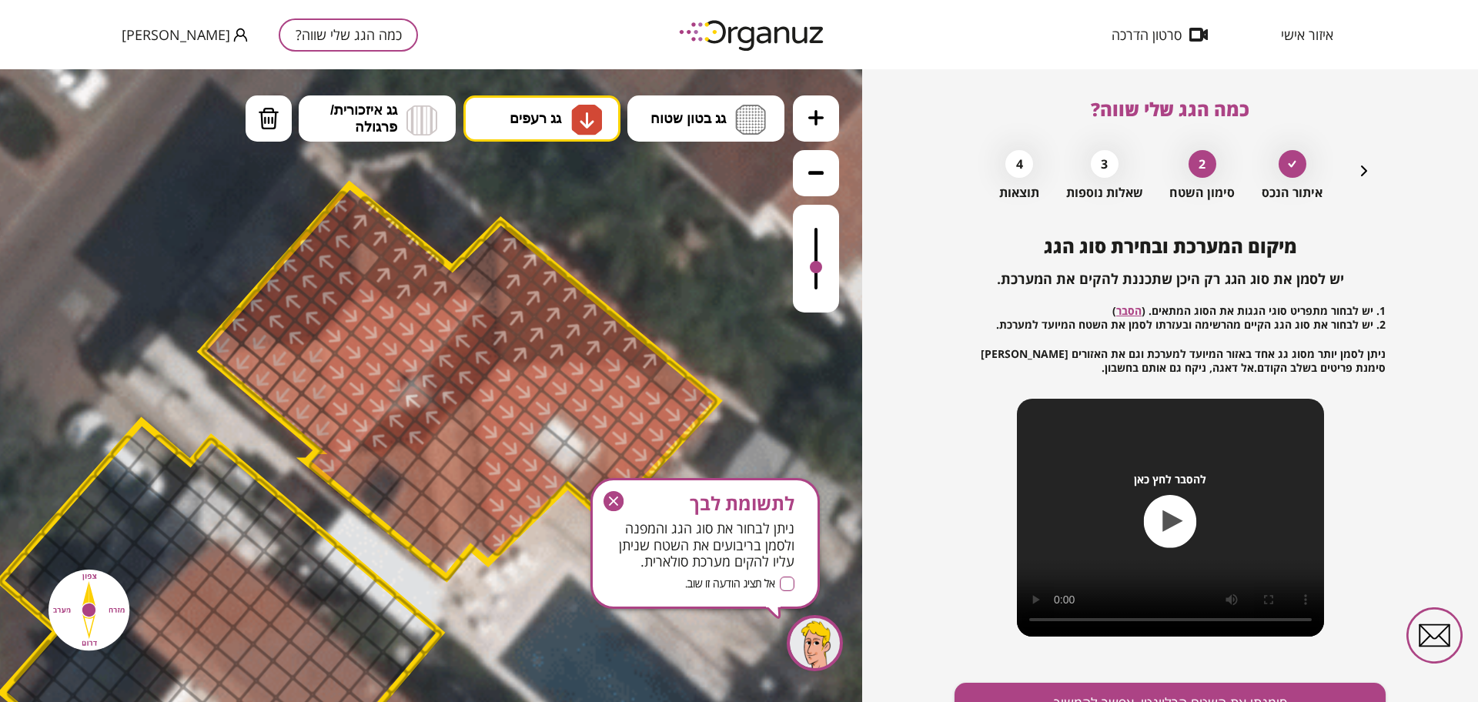
click at [479, 455] on div at bounding box center [473, 451] width 40 height 40
click at [483, 475] on div at bounding box center [477, 488] width 40 height 40
drag, startPoint x: 556, startPoint y: 129, endPoint x: 554, endPoint y: 186, distance: 57.0
click at [556, 129] on button "גג רעפים" at bounding box center [541, 118] width 157 height 46
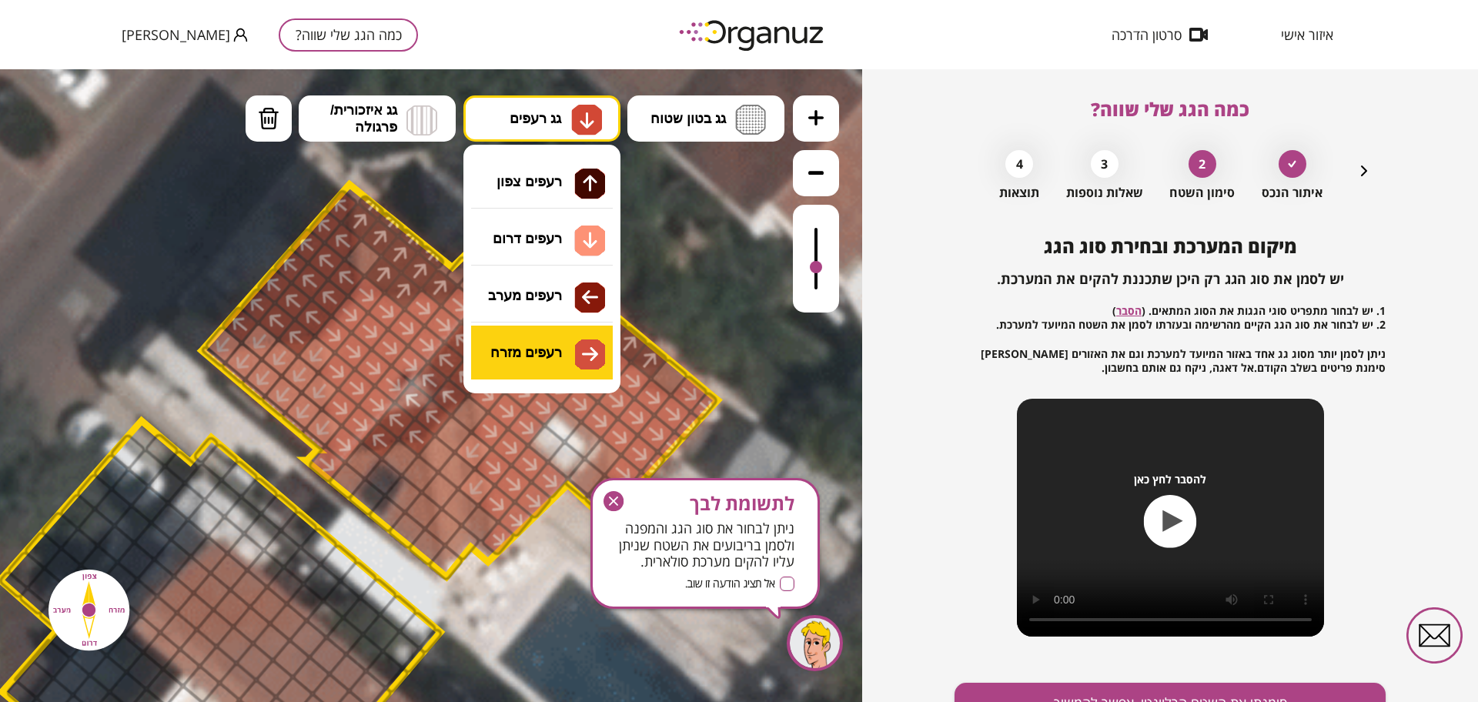
click at [571, 353] on div ".st0 { fill: #FFFFFF; } 10" at bounding box center [431, 385] width 862 height 633
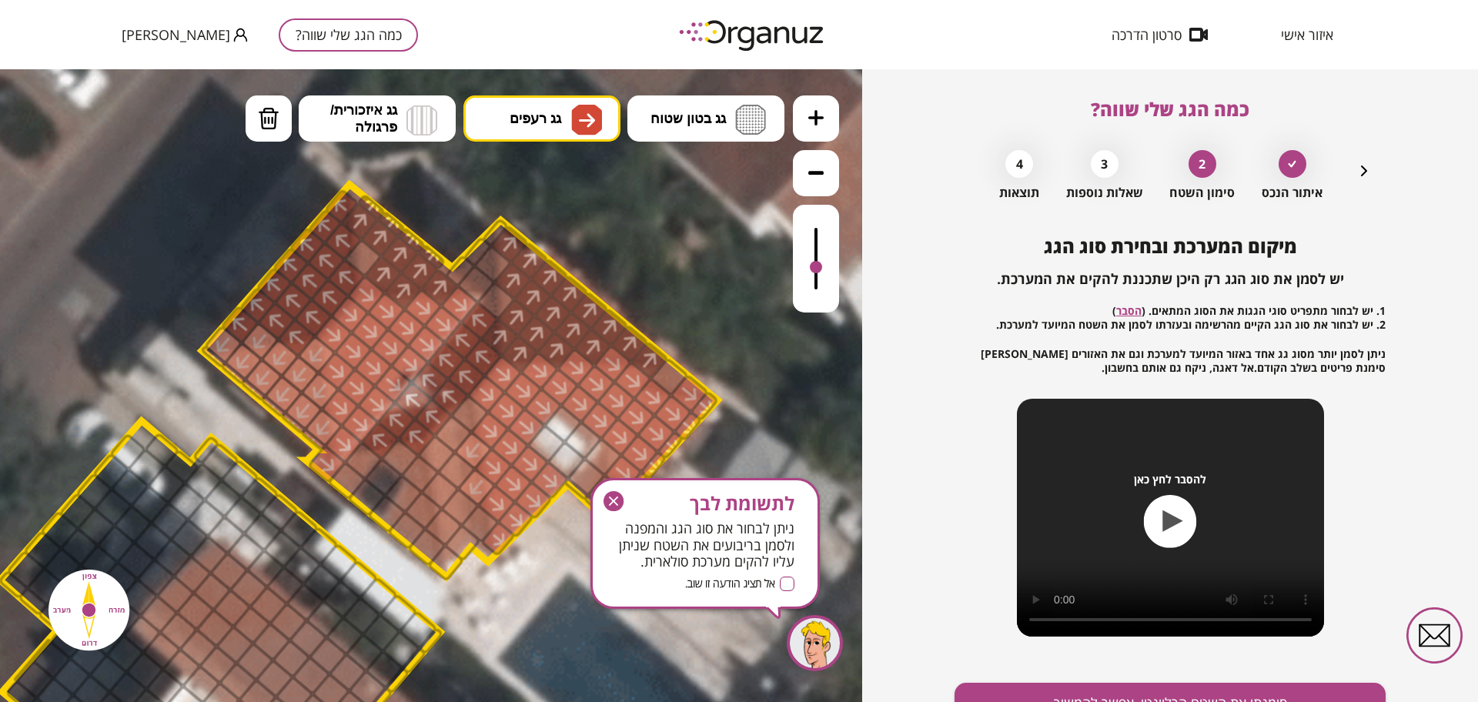
click at [477, 455] on div at bounding box center [473, 450] width 40 height 40
click at [483, 493] on div at bounding box center [477, 487] width 40 height 40
click at [483, 526] on div at bounding box center [480, 523] width 40 height 40
click at [470, 411] on div at bounding box center [470, 414] width 40 height 40
click at [614, 496] on icon "button" at bounding box center [614, 501] width 20 height 20
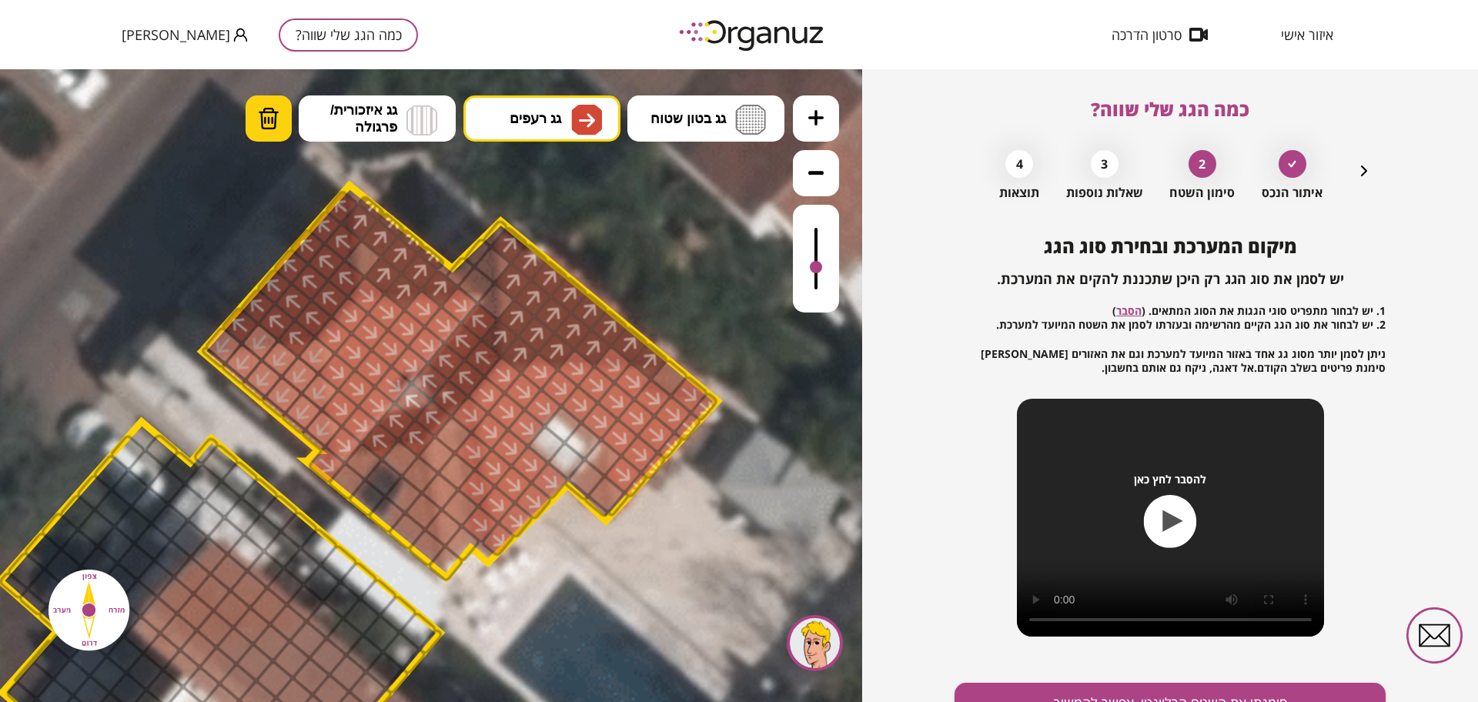
click at [259, 107] on img at bounding box center [269, 118] width 22 height 23
click at [326, 463] on div at bounding box center [326, 465] width 40 height 40
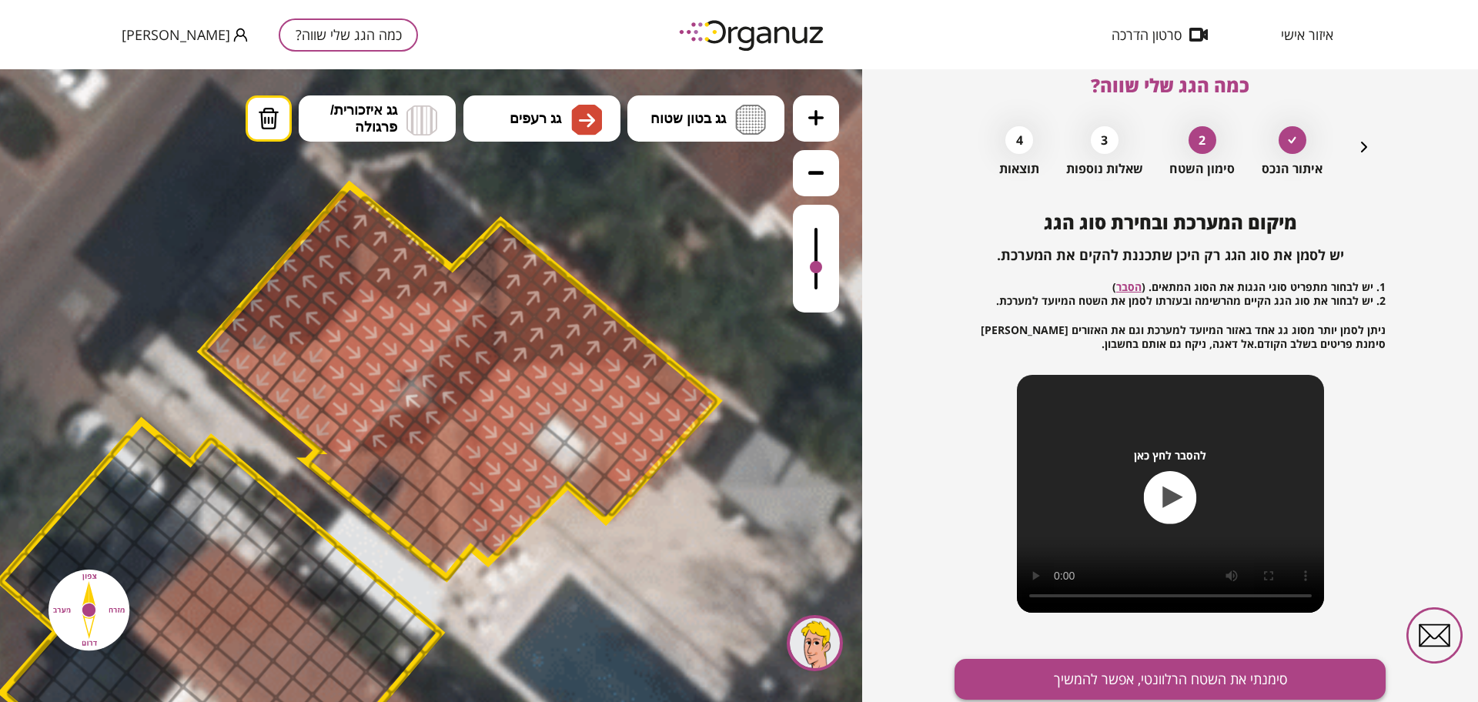
scroll to position [80, 0]
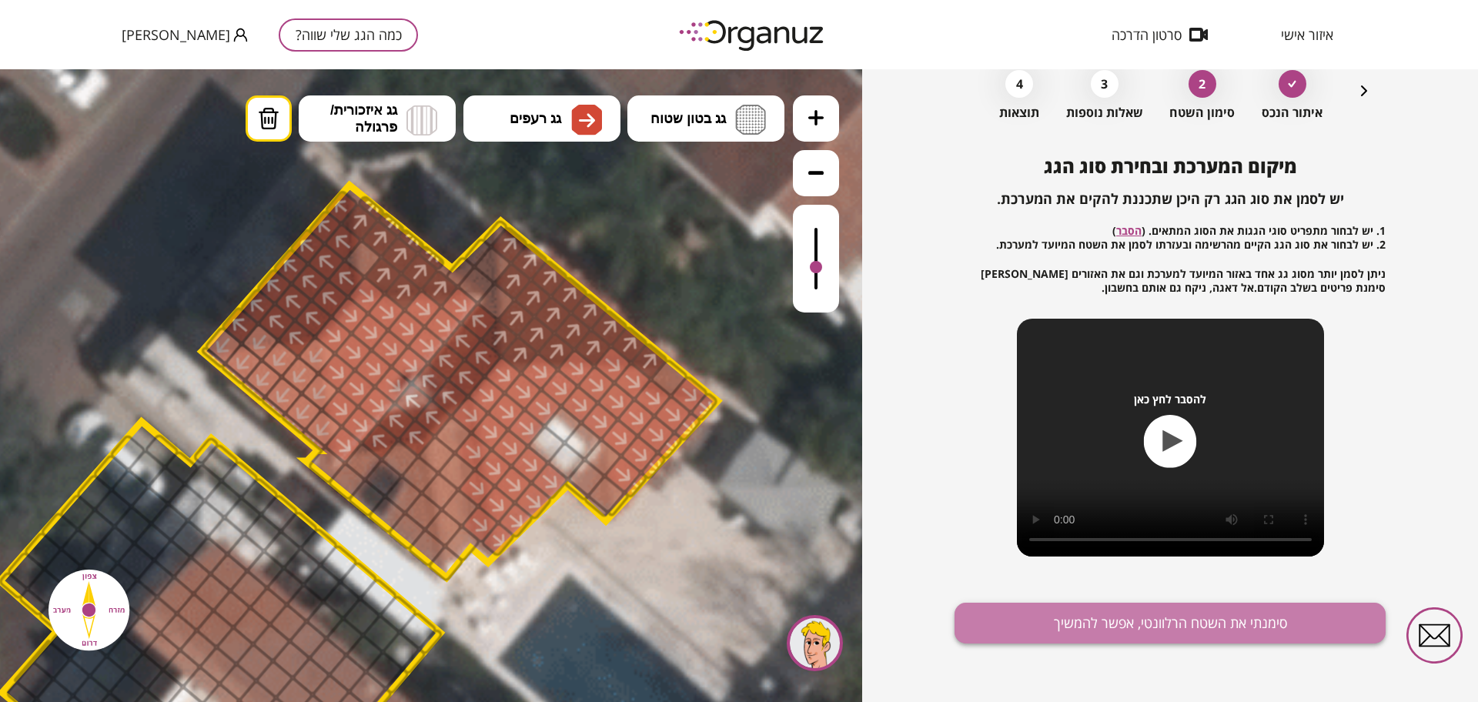
click at [1112, 641] on button "סימנתי את השטח הרלוונטי, אפשר להמשיך" at bounding box center [1170, 623] width 431 height 41
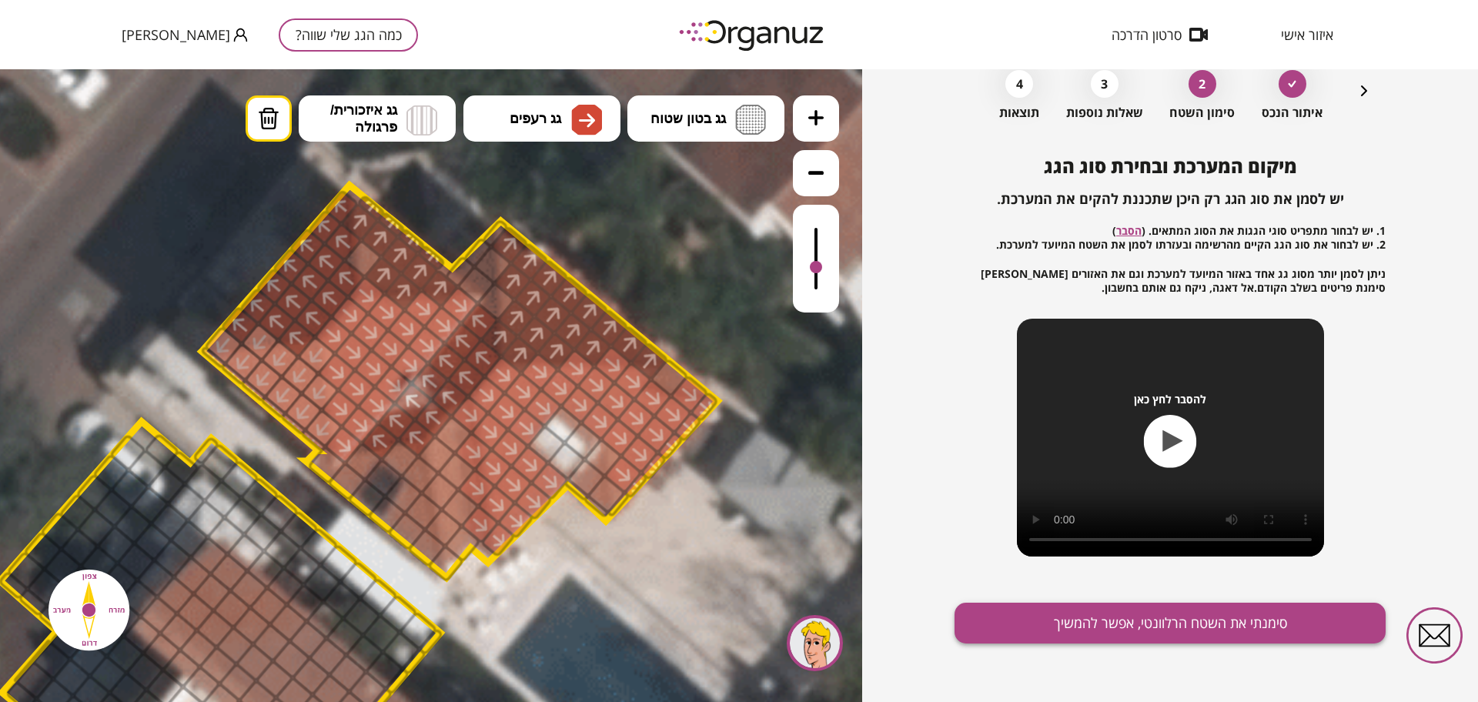
scroll to position [13, 0]
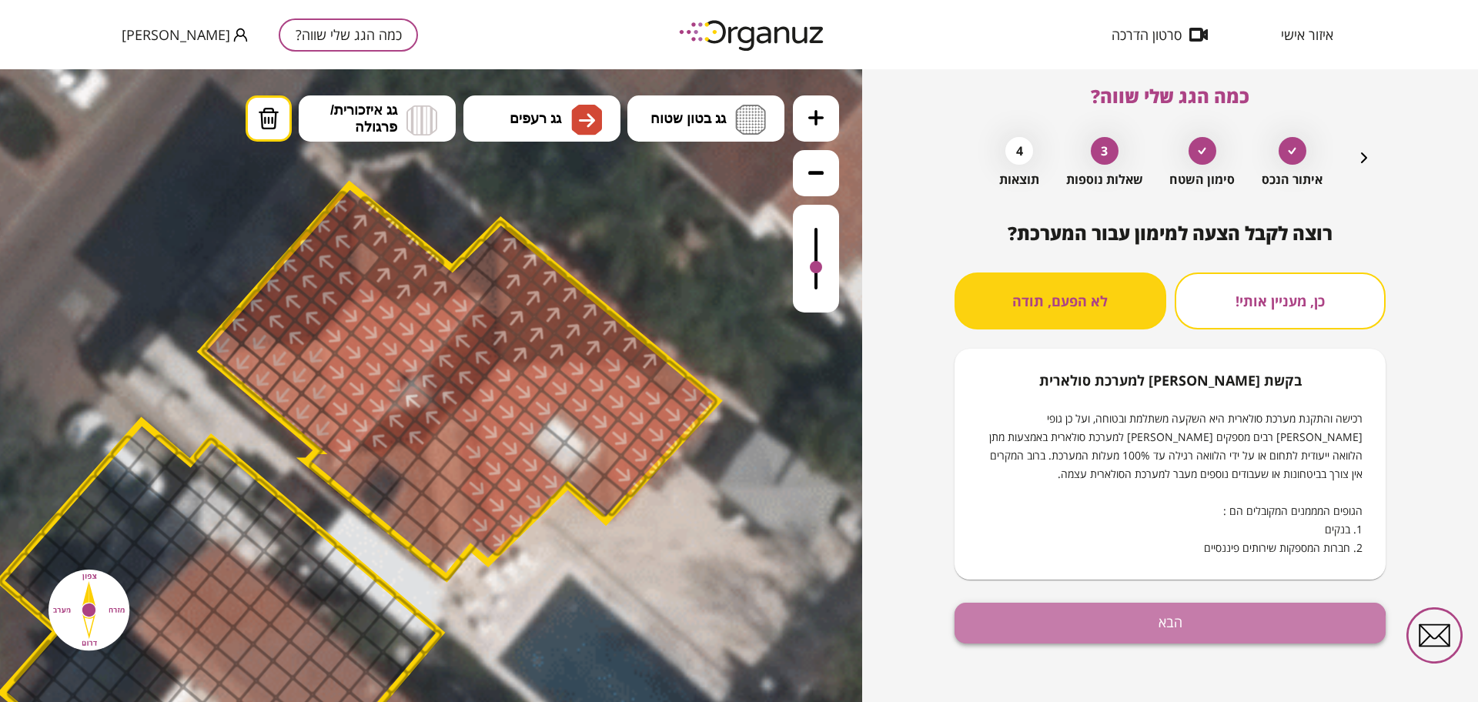
click at [1032, 641] on button "הבא" at bounding box center [1170, 623] width 431 height 41
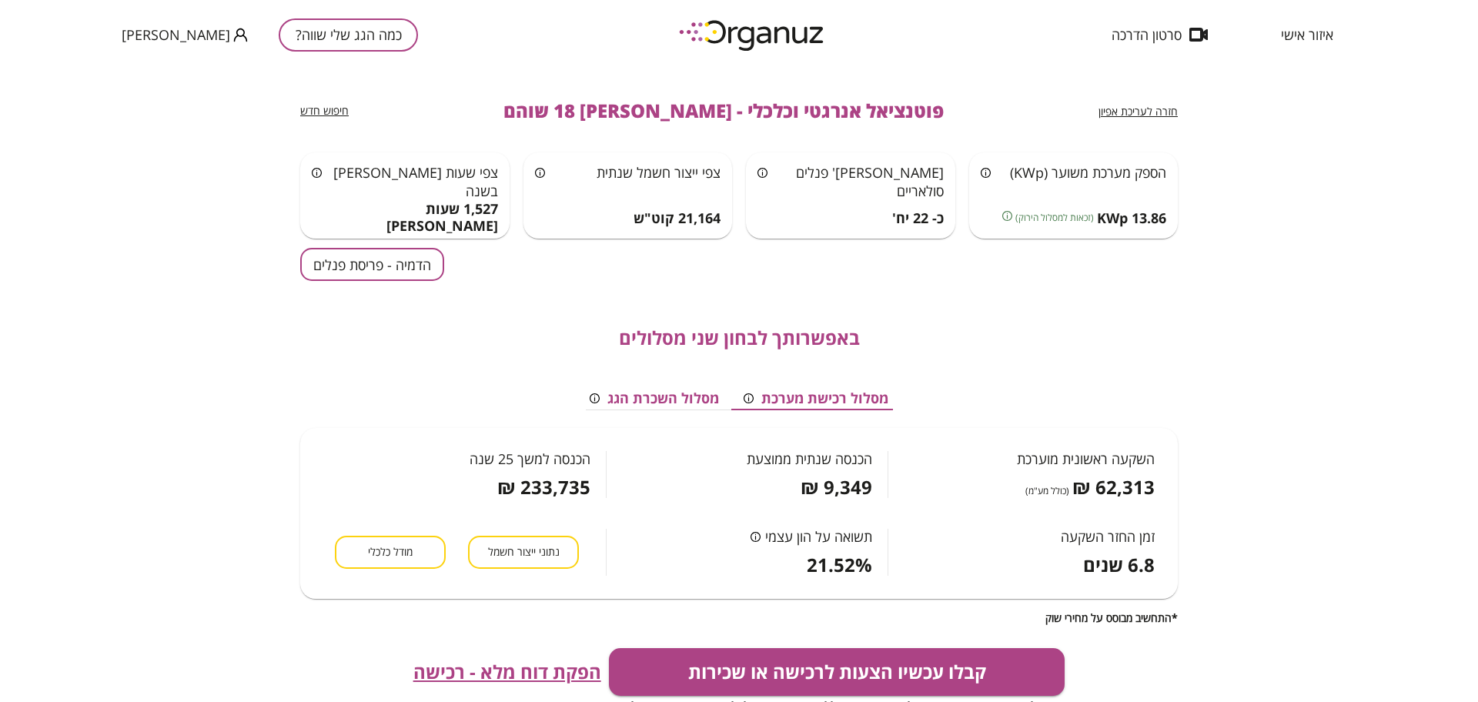
click at [354, 283] on div "באפשרותך לבחון שני מסלולים מסלול רכישת מערכת מסלול השכרת הגג השקעה ראשונית מוער…" at bounding box center [739, 452] width 878 height 343
click at [354, 276] on button "הדמיה - פריסת פנלים" at bounding box center [372, 264] width 144 height 33
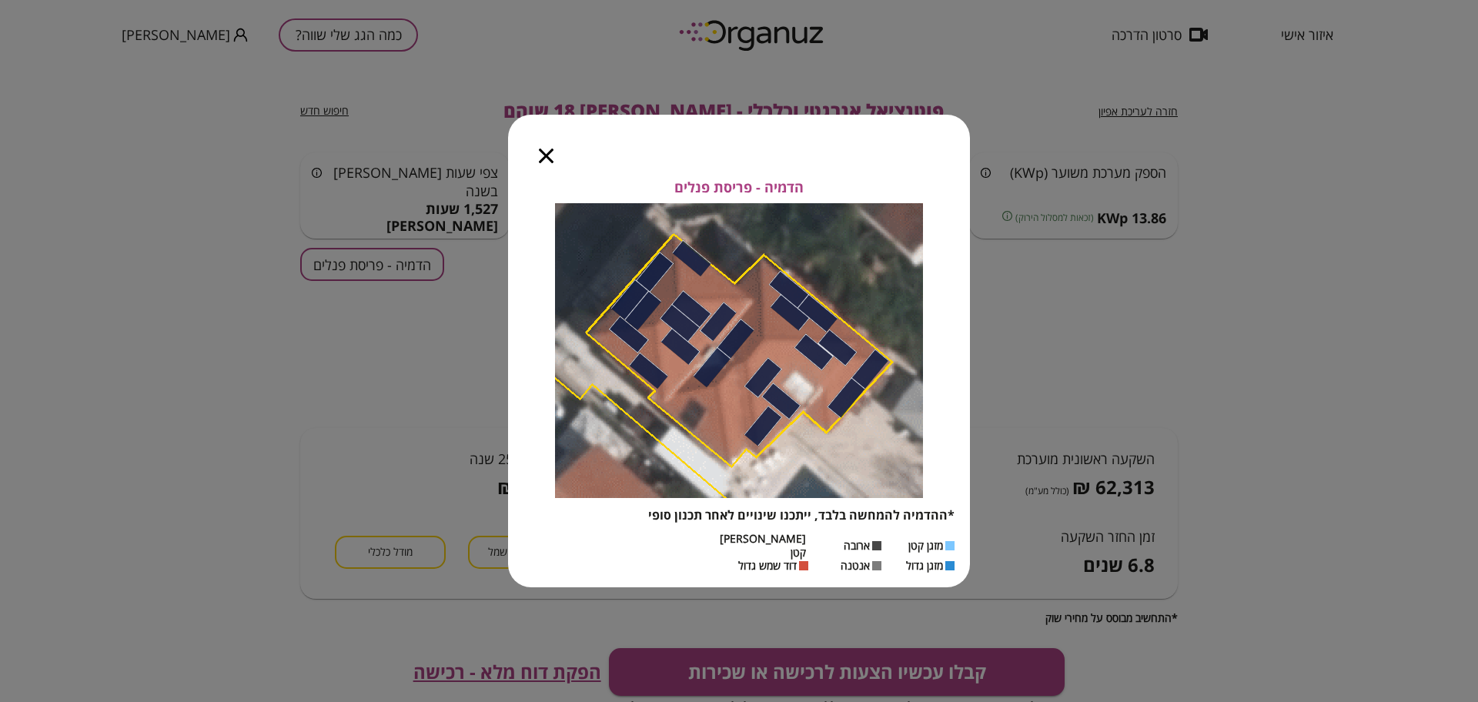
click at [549, 163] on icon "button" at bounding box center [546, 156] width 15 height 15
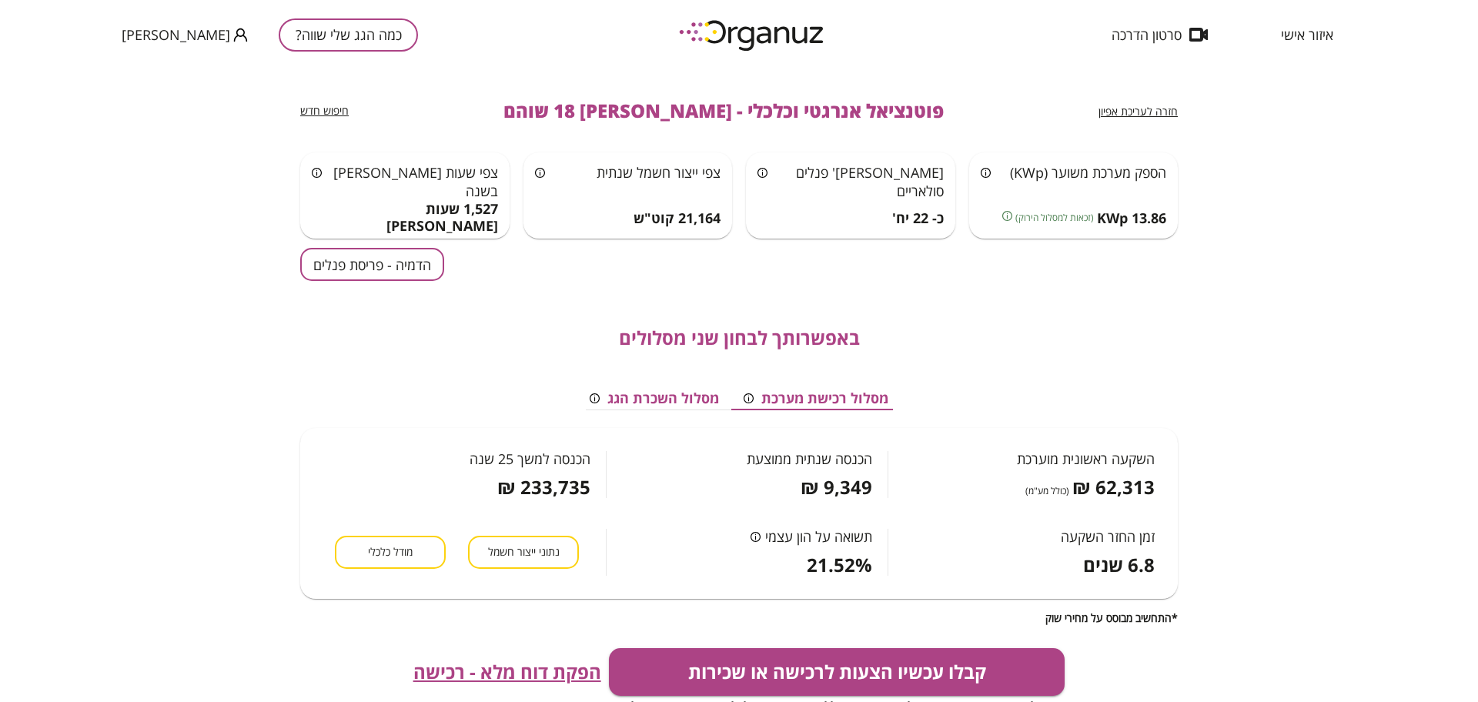
click at [1139, 112] on span "חזרה לעריכת אפיון" at bounding box center [1138, 111] width 79 height 15
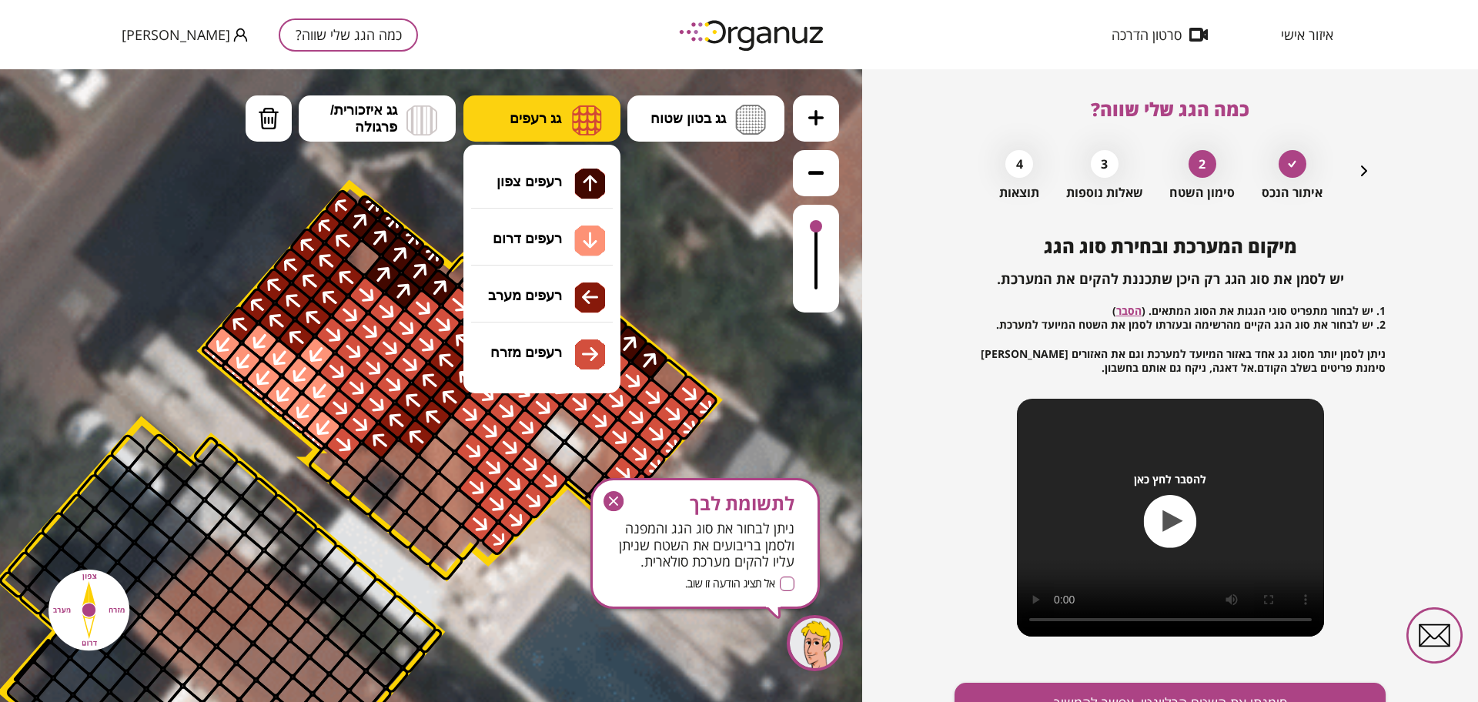
click at [550, 110] on span "גג רעפים" at bounding box center [536, 118] width 52 height 17
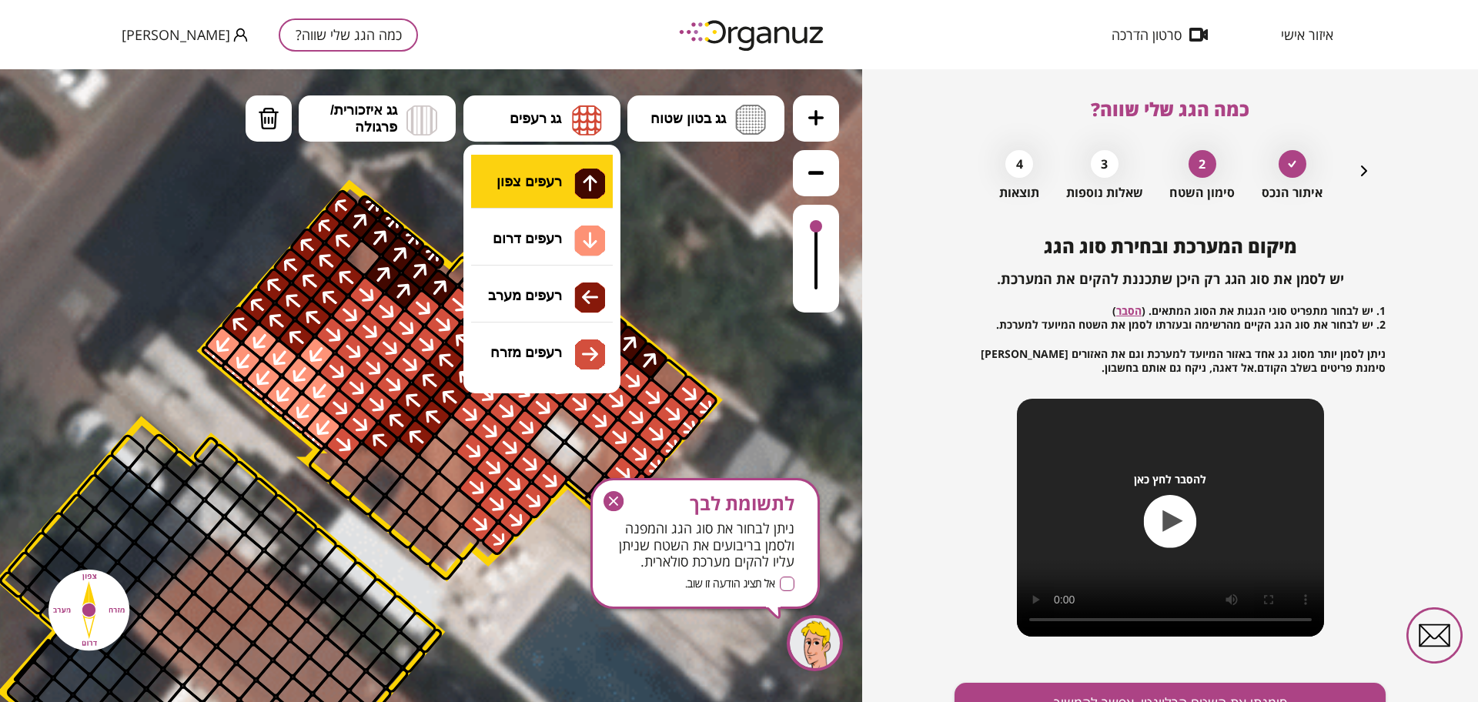
click at [560, 176] on div ".st0 { fill: #FFFFFF; } 10" at bounding box center [431, 385] width 862 height 633
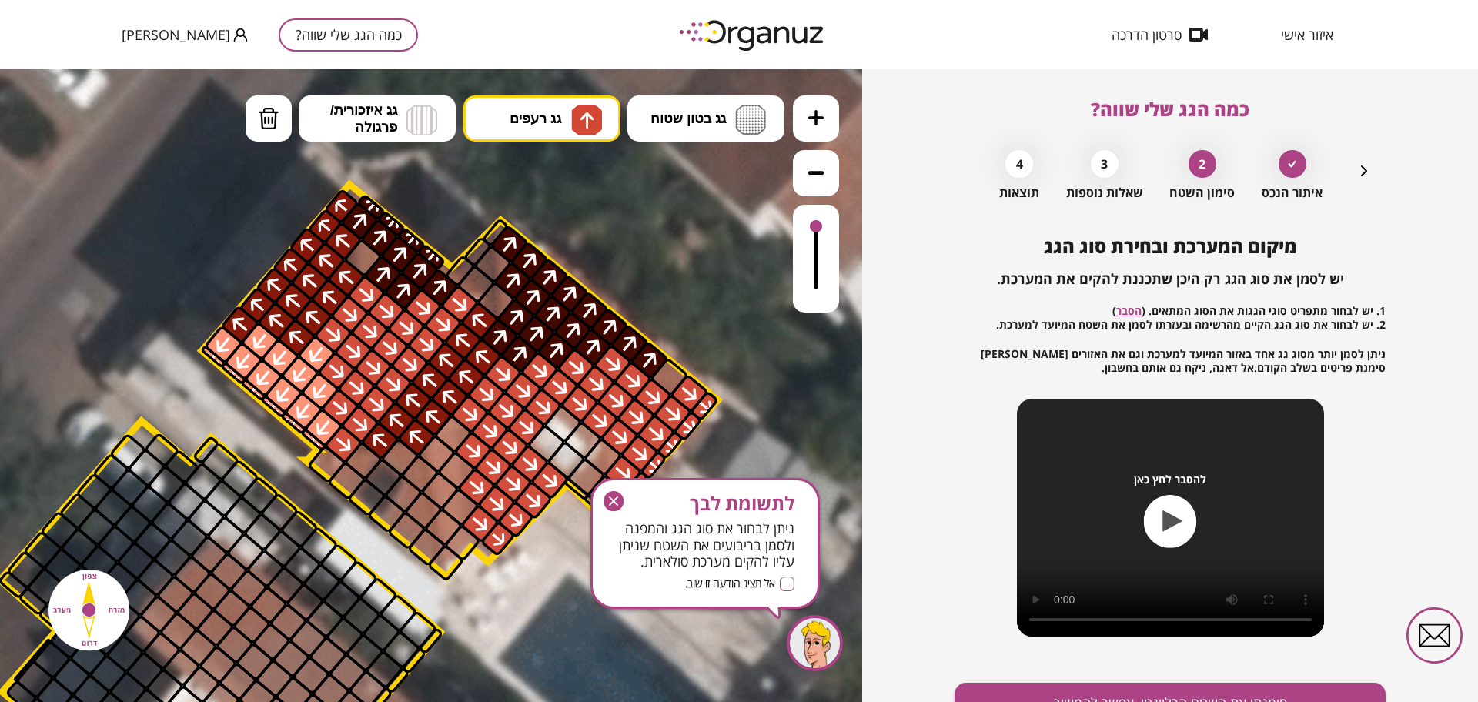
click at [358, 258] on div at bounding box center [363, 258] width 40 height 40
click at [610, 507] on icon "button" at bounding box center [614, 501] width 20 height 20
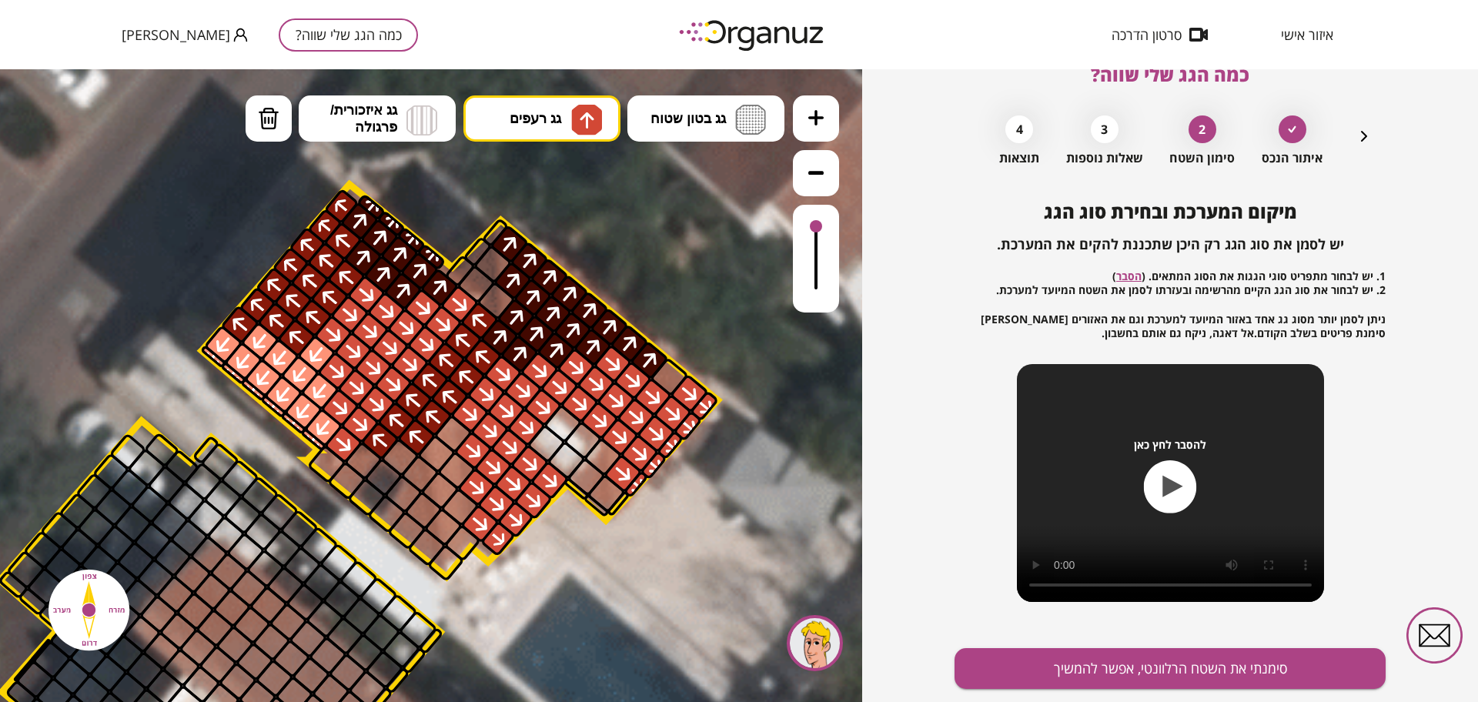
scroll to position [80, 0]
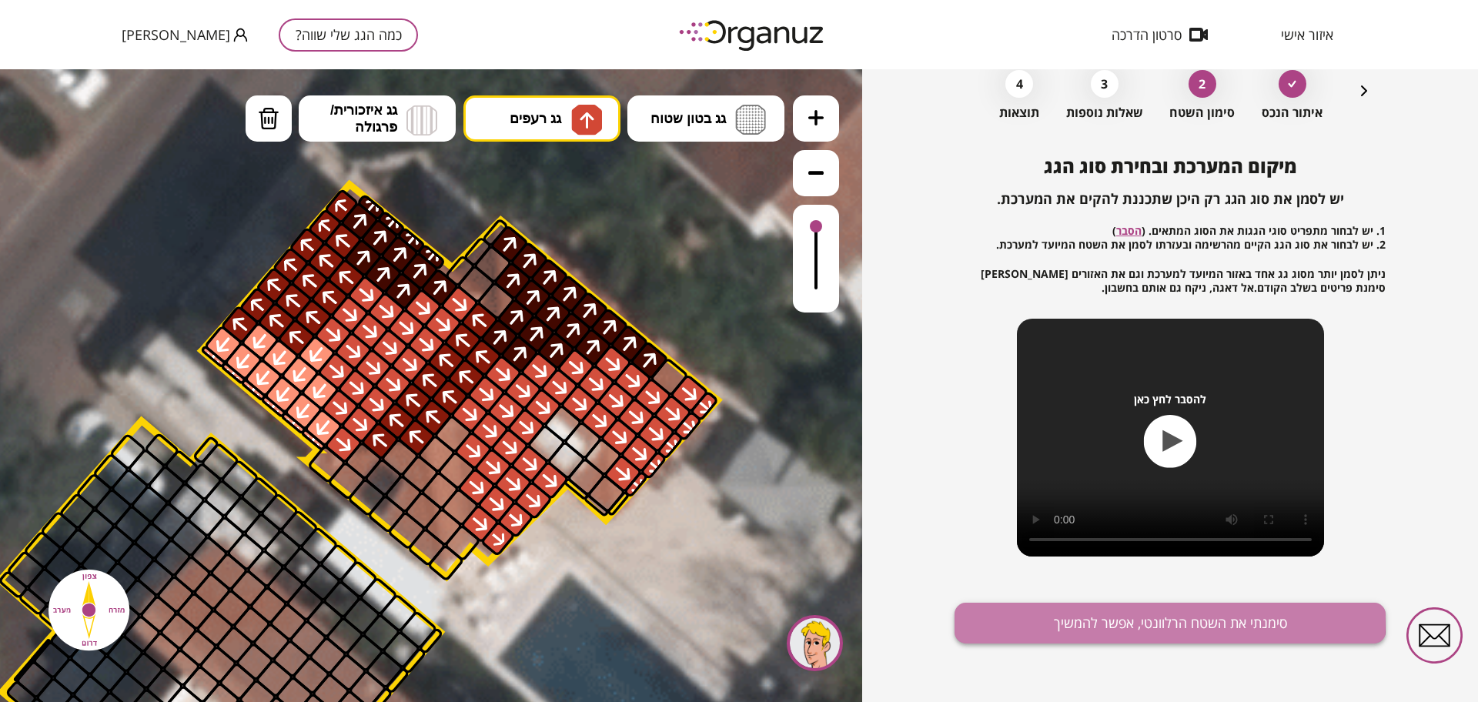
click at [1098, 617] on button "סימנתי את השטח הרלוונטי, אפשר להמשיך" at bounding box center [1170, 623] width 431 height 41
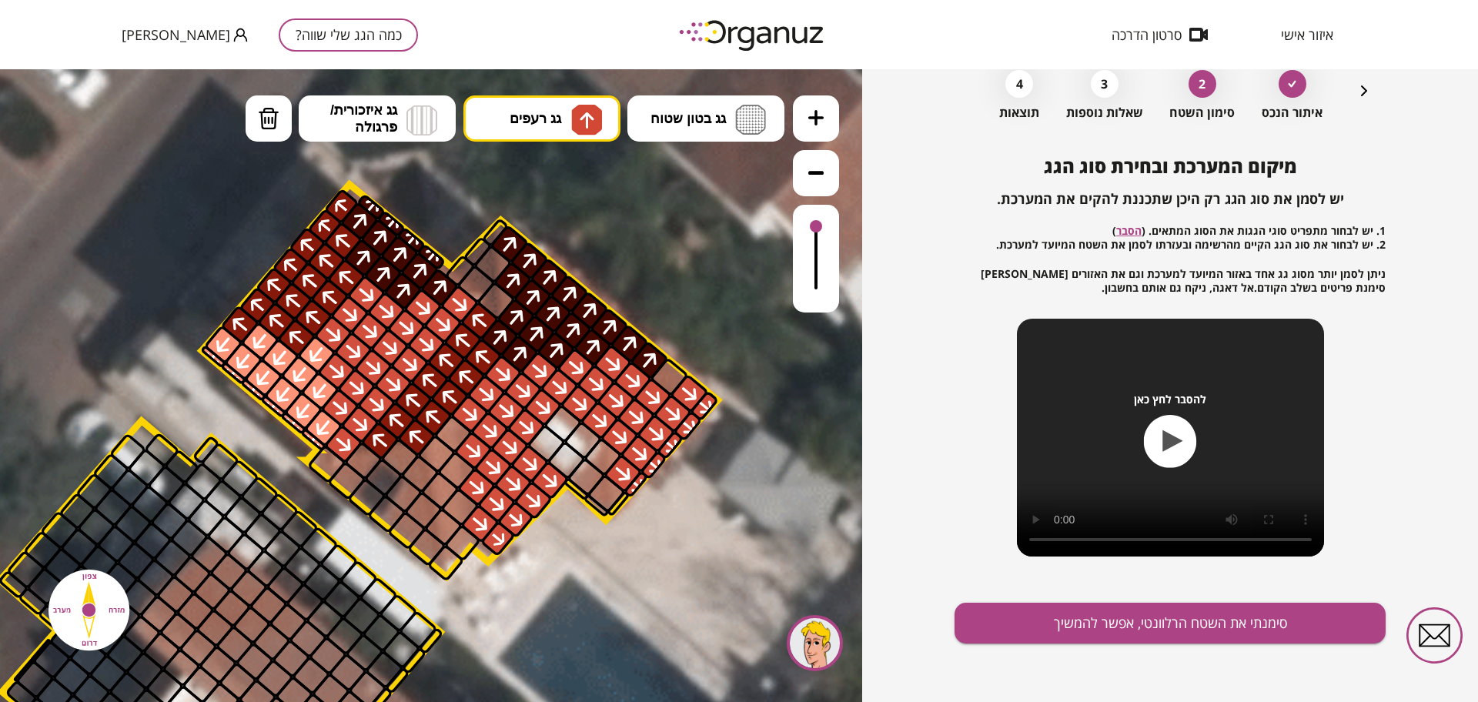
scroll to position [13, 0]
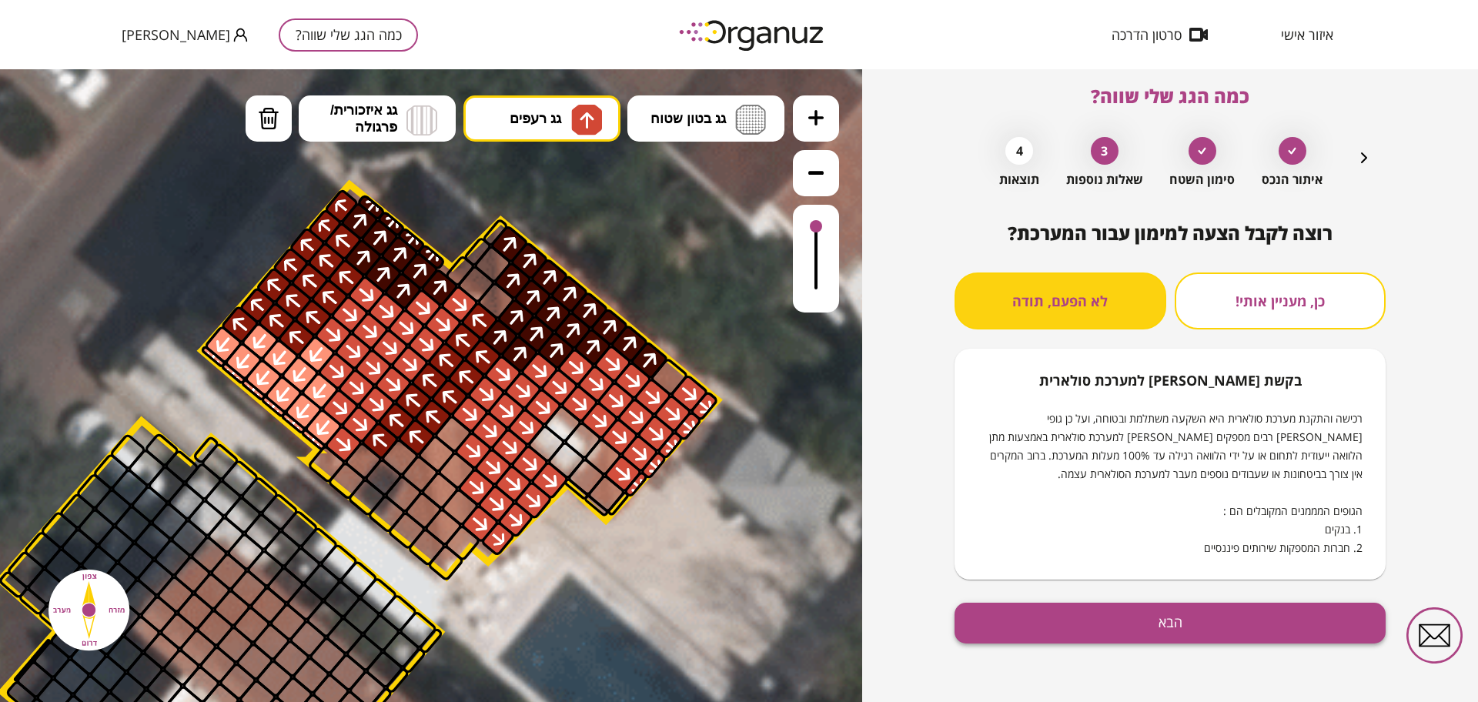
click at [997, 625] on button "הבא" at bounding box center [1170, 623] width 431 height 41
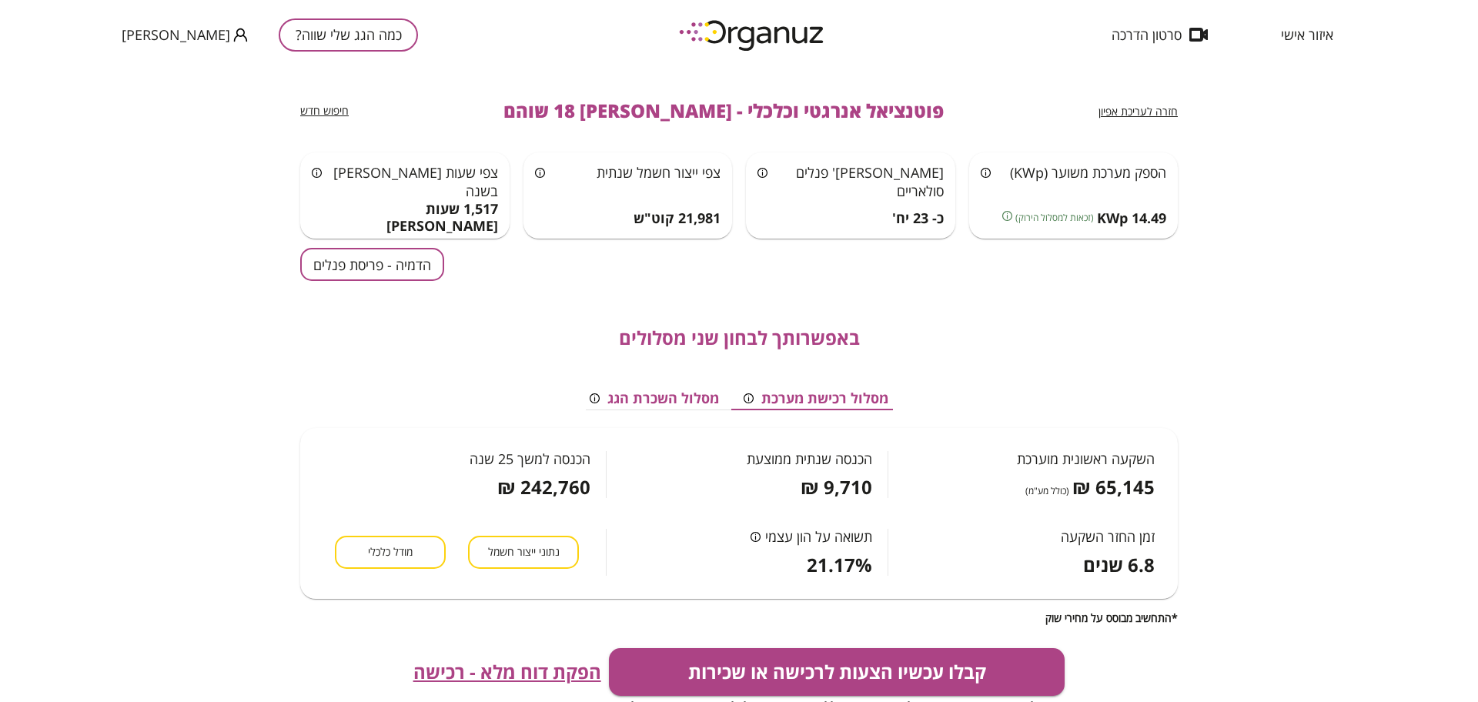
click at [416, 266] on button "הדמיה - פריסת פנלים" at bounding box center [372, 264] width 144 height 33
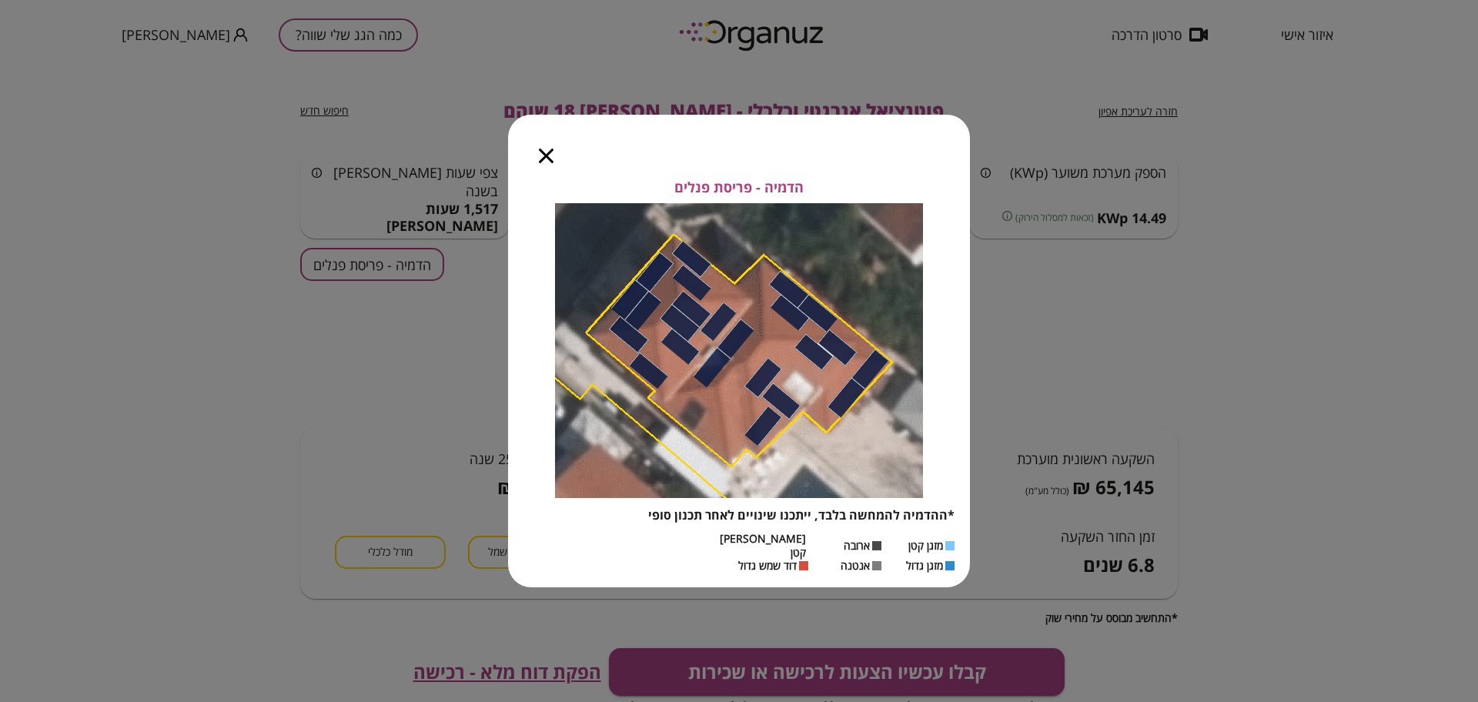
click at [547, 163] on icon "button" at bounding box center [546, 156] width 15 height 15
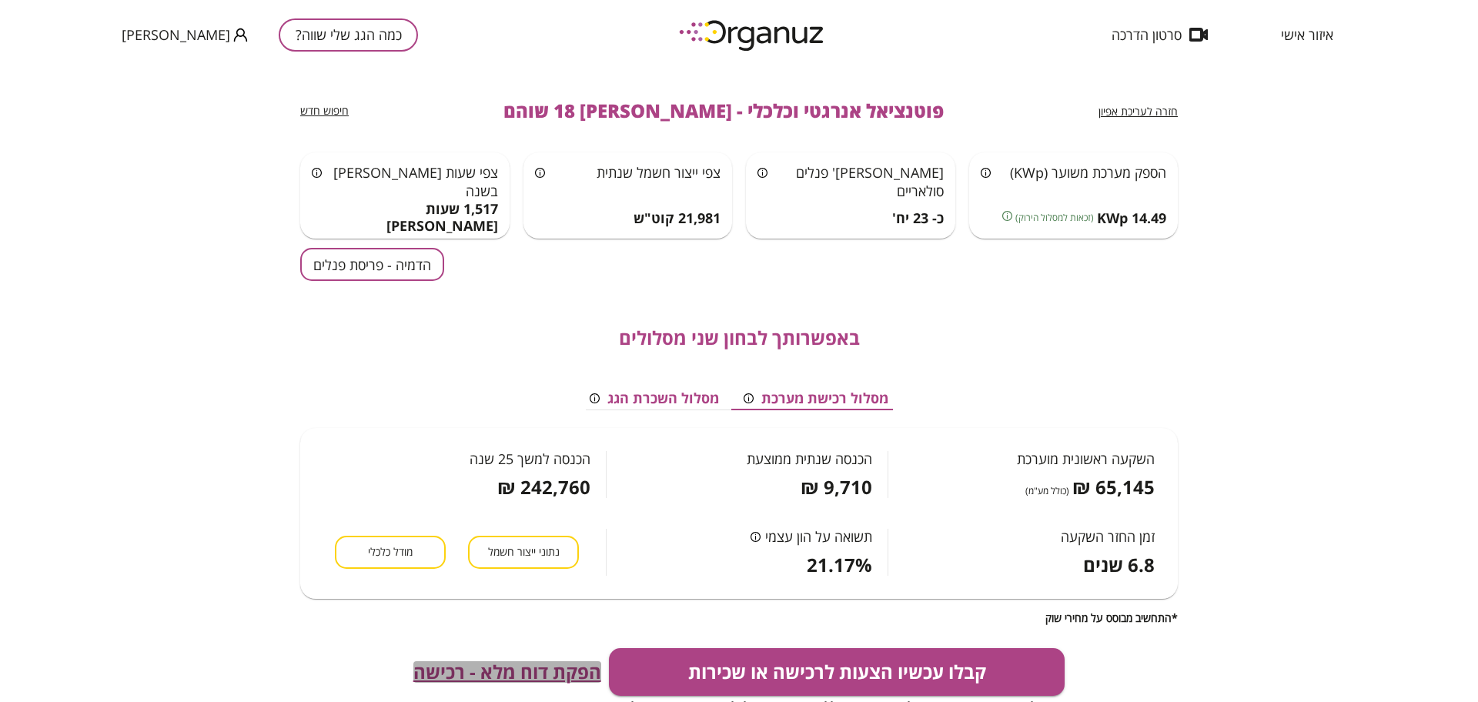
click at [500, 665] on span "הפקת דוח מלא - רכישה" at bounding box center [507, 672] width 188 height 22
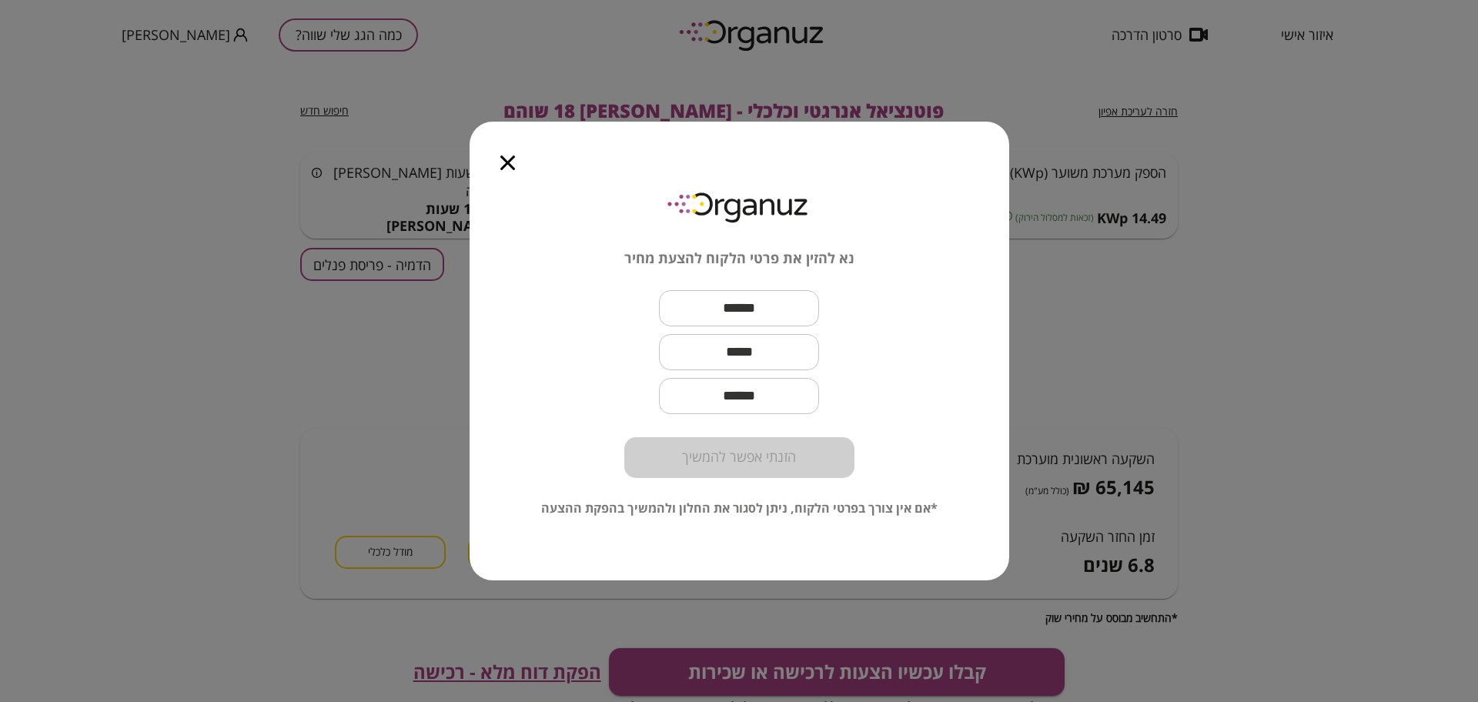
click at [508, 159] on icon "button" at bounding box center [507, 163] width 15 height 15
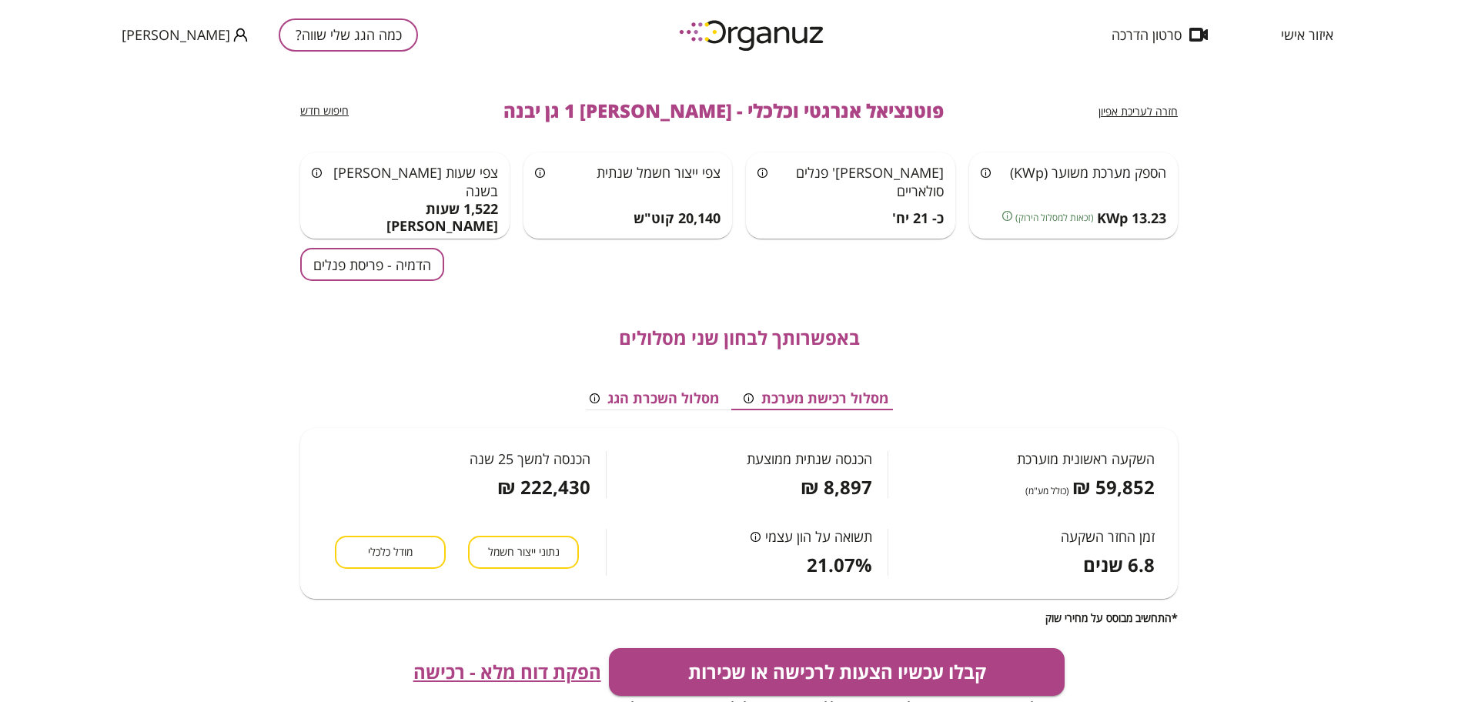
click at [340, 38] on button "כמה הגג שלי שווה?" at bounding box center [348, 34] width 139 height 33
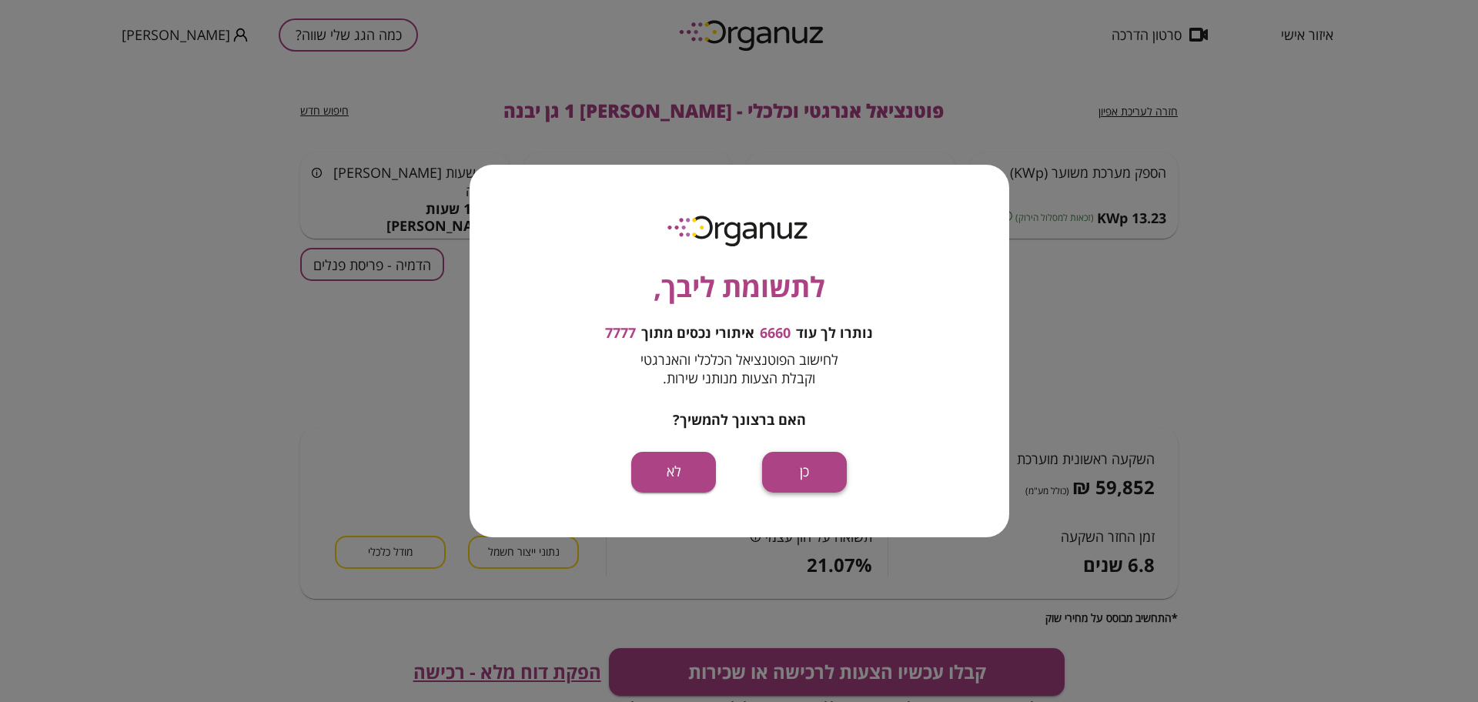
click at [793, 476] on button "כן" at bounding box center [804, 472] width 85 height 41
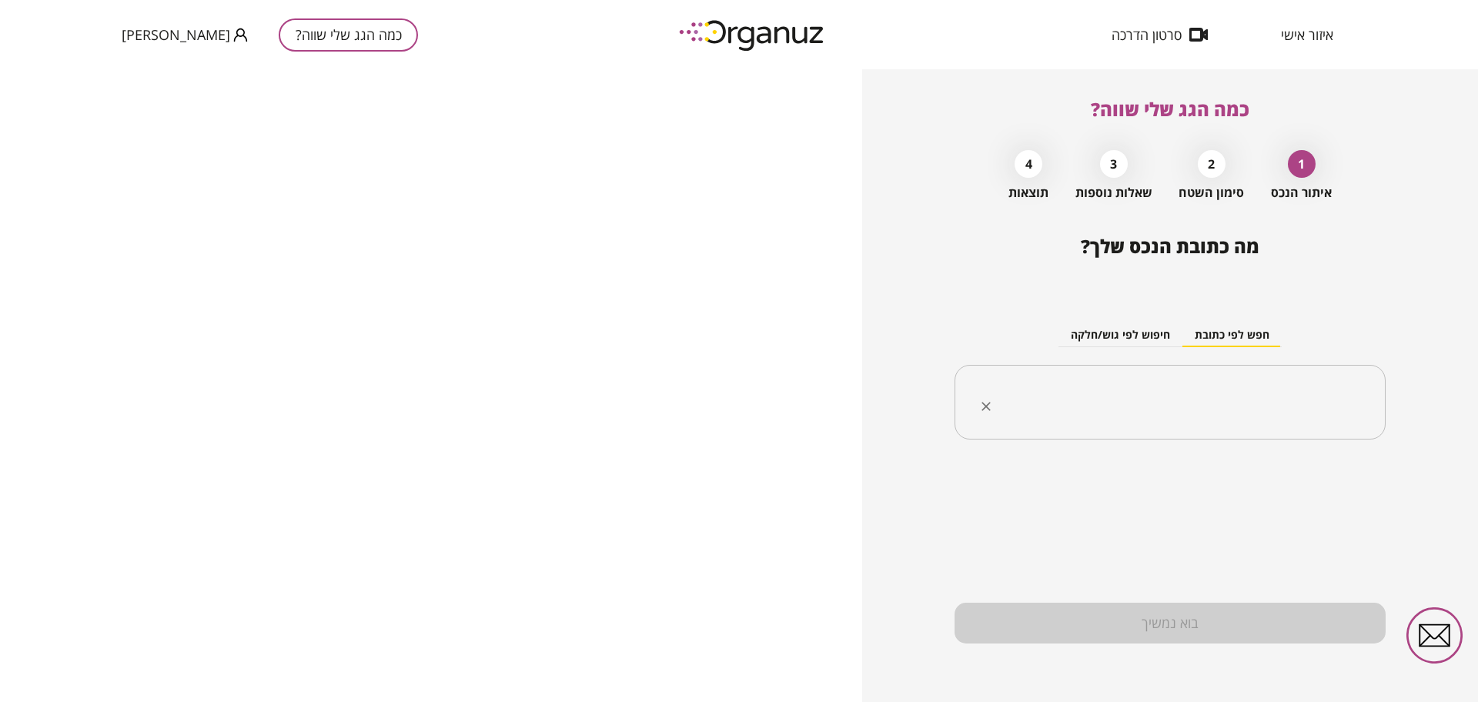
click at [1196, 402] on input "text" at bounding box center [1176, 402] width 383 height 38
paste input "**********"
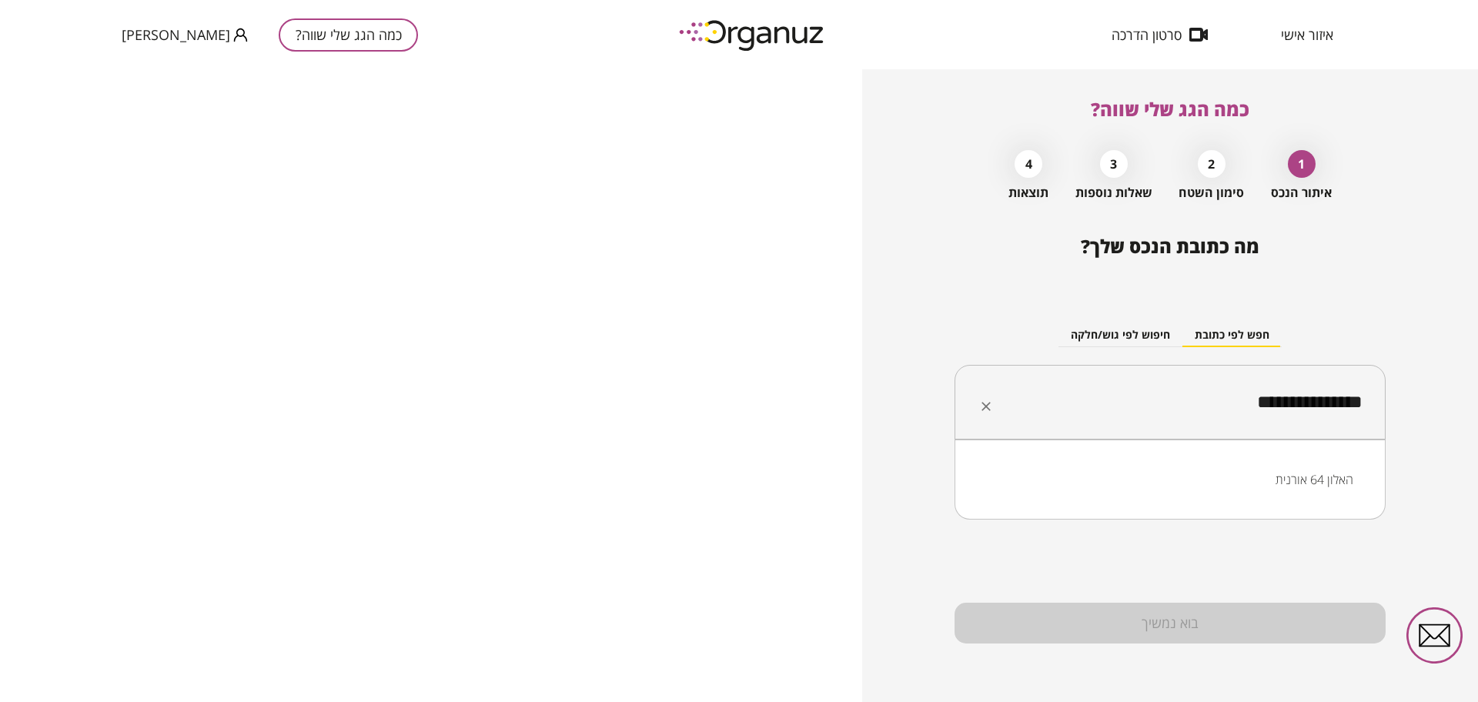
click at [1276, 487] on li "האלון 64 אורנית" at bounding box center [1170, 480] width 391 height 28
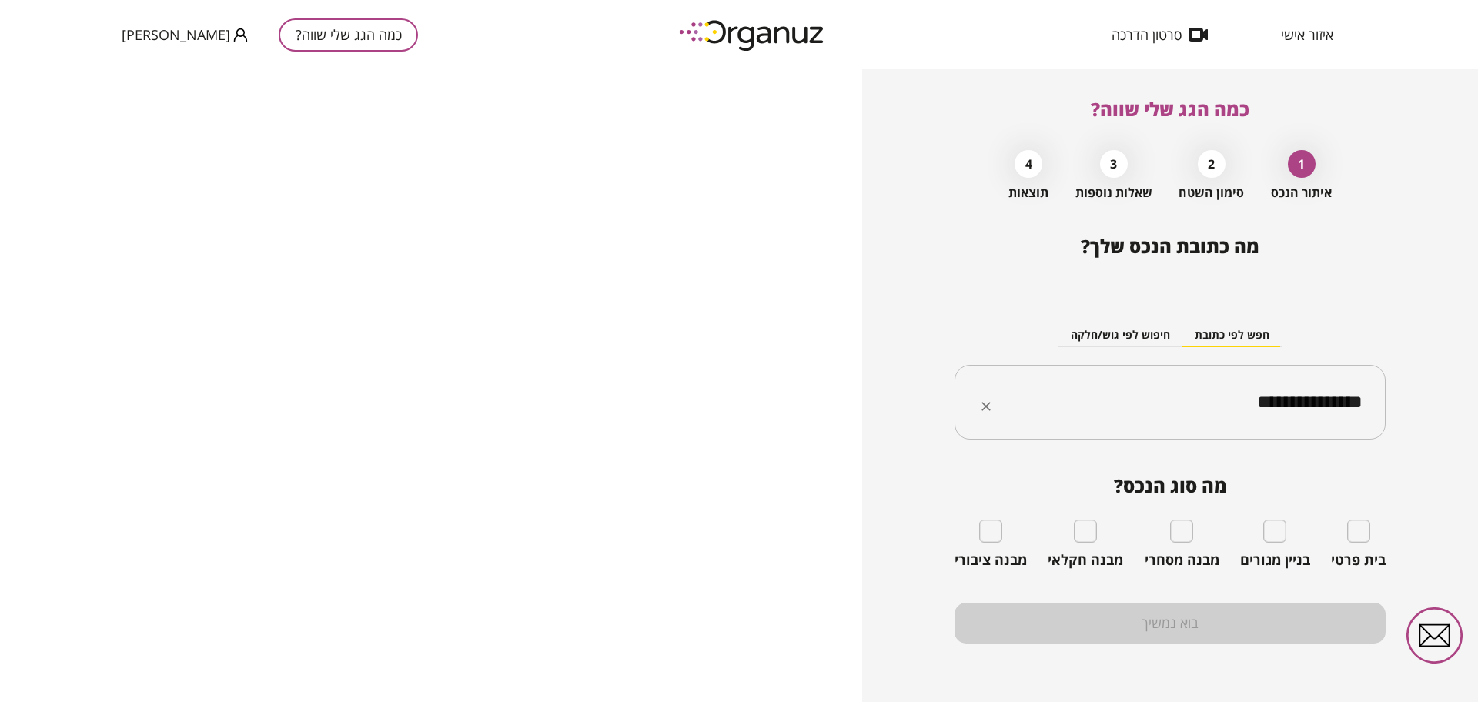
type input "**********"
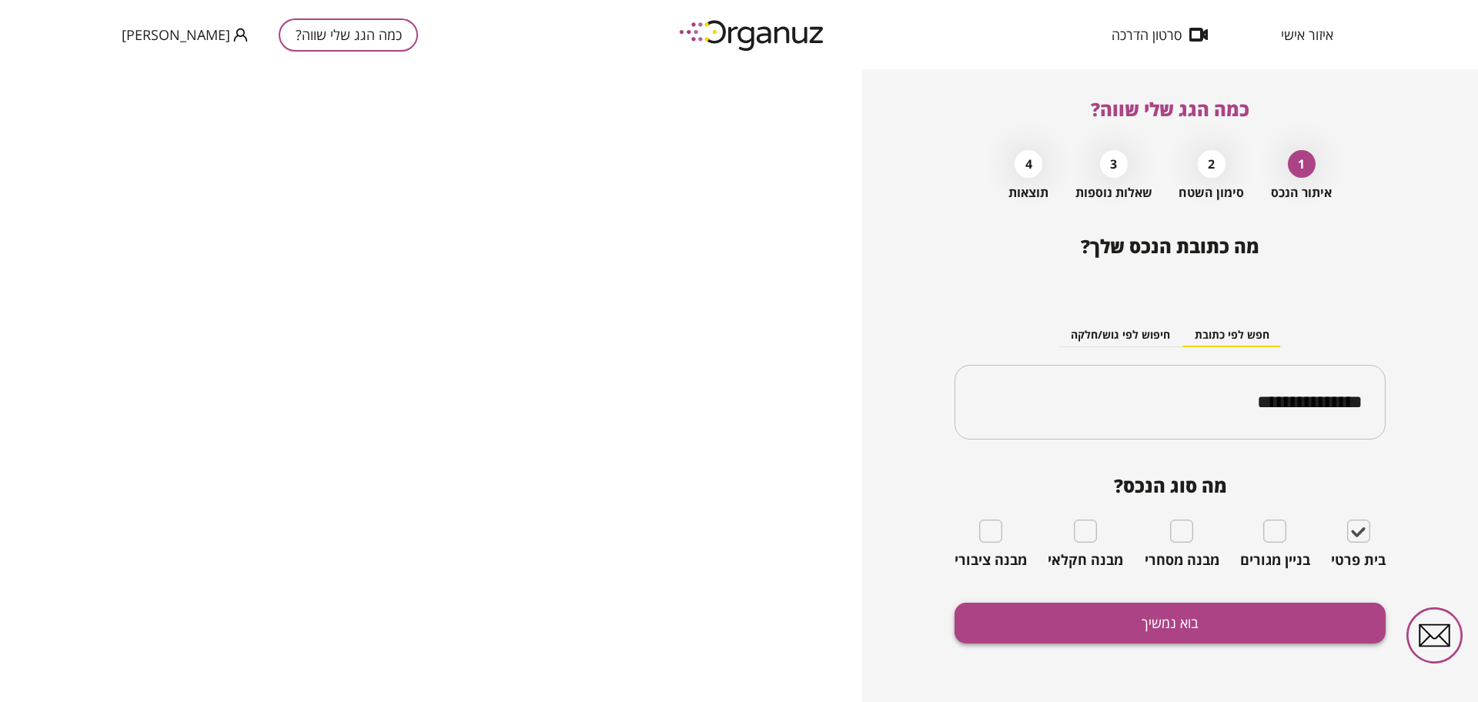
click at [1041, 603] on button "בוא נמשיך" at bounding box center [1170, 623] width 431 height 41
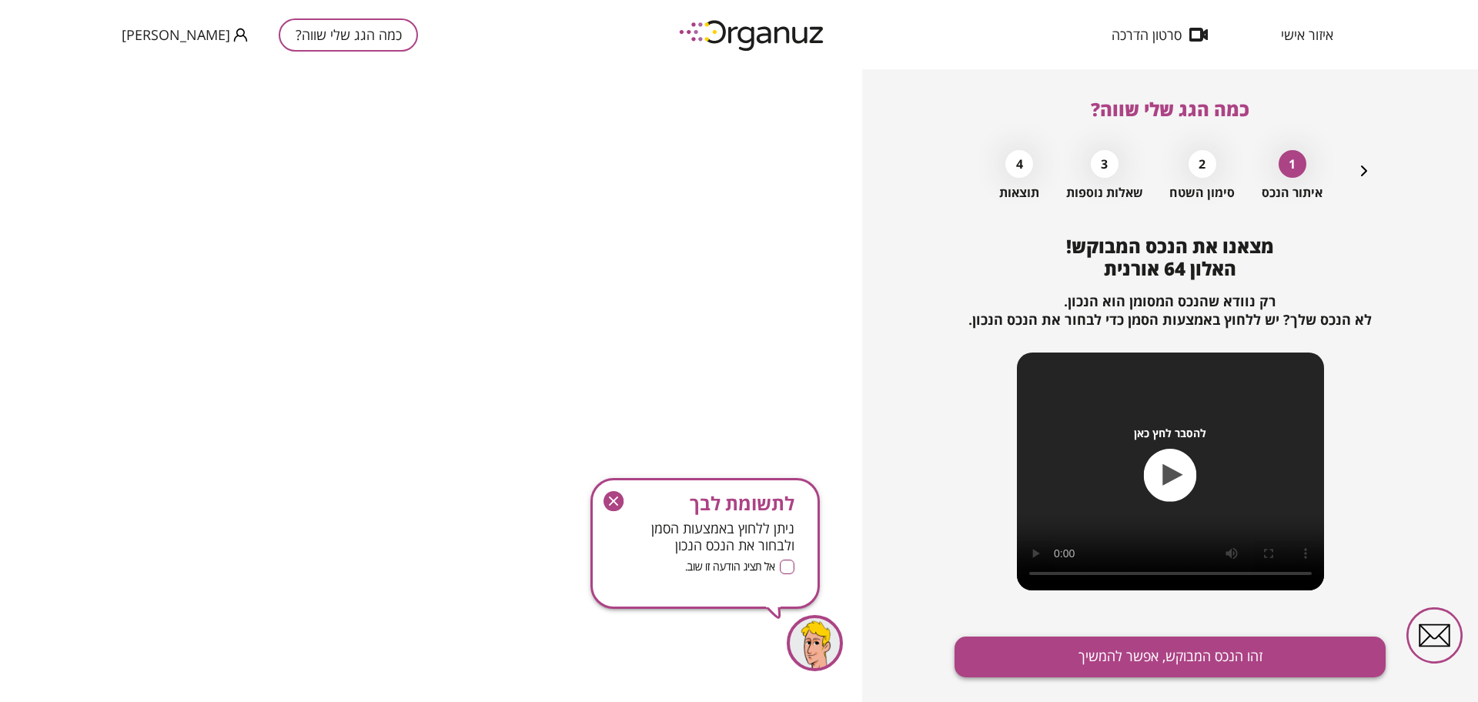
click at [1073, 638] on button "זהו הנכס המבוקש, אפשר להמשיך" at bounding box center [1170, 657] width 431 height 41
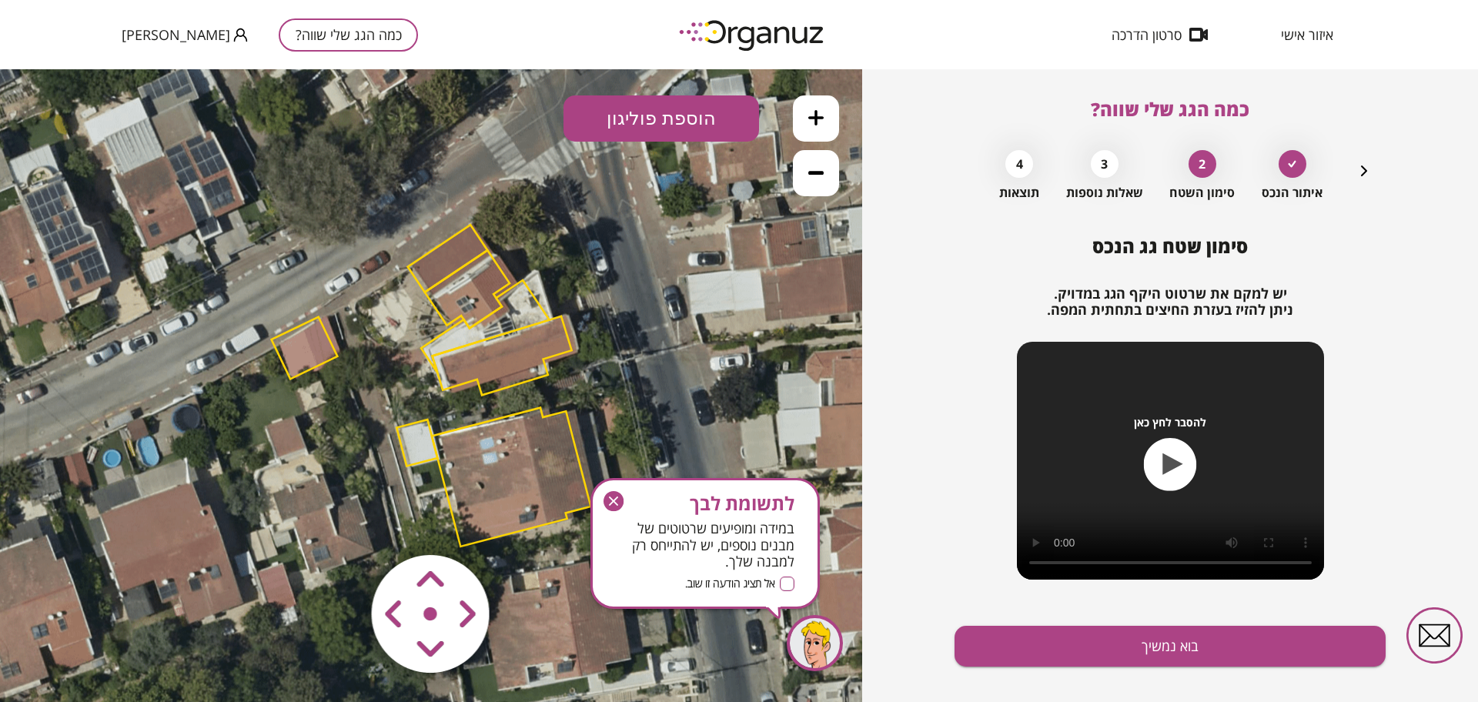
click at [614, 503] on icon "button" at bounding box center [614, 501] width 20 height 20
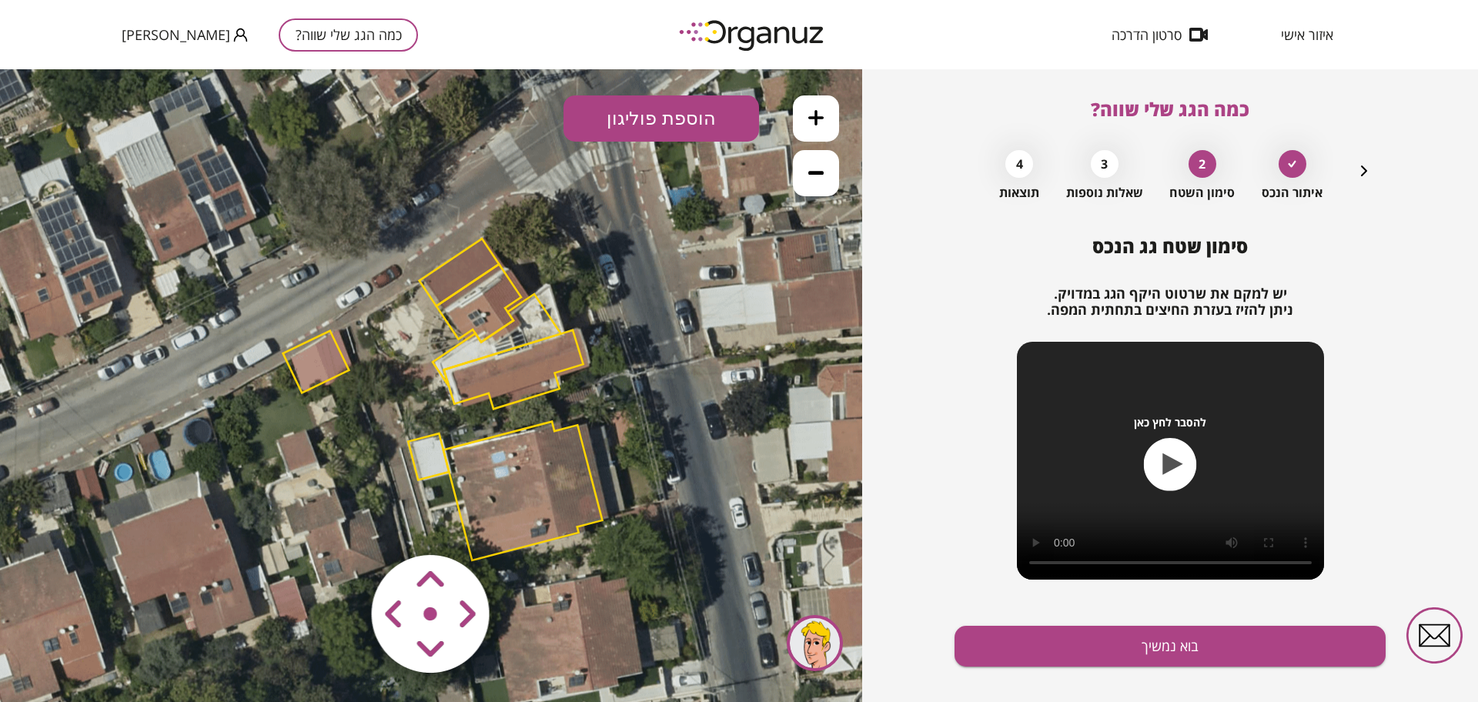
drag, startPoint x: 609, startPoint y: 379, endPoint x: 650, endPoint y: 453, distance: 84.4
click at [650, 453] on icon at bounding box center [441, 396] width 993 height 993
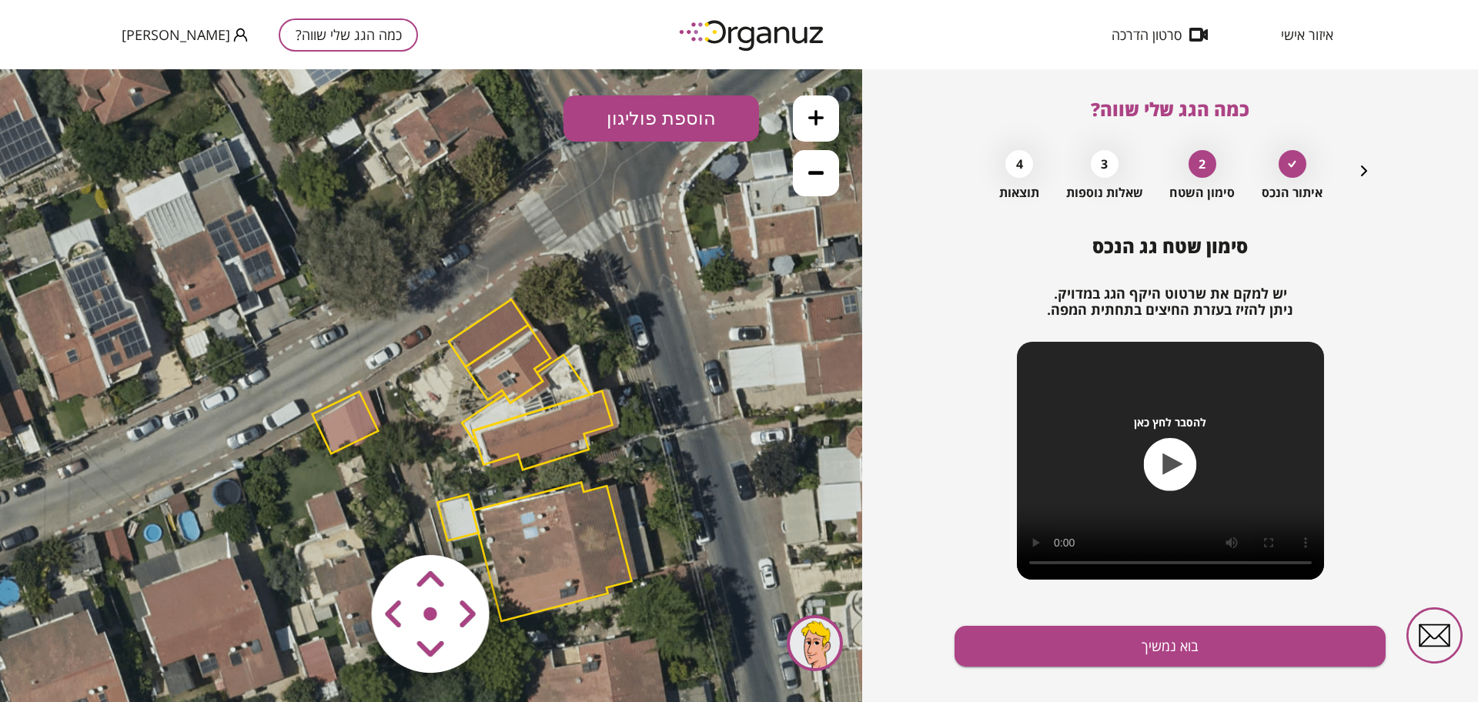
click at [816, 117] on icon at bounding box center [815, 117] width 15 height 15
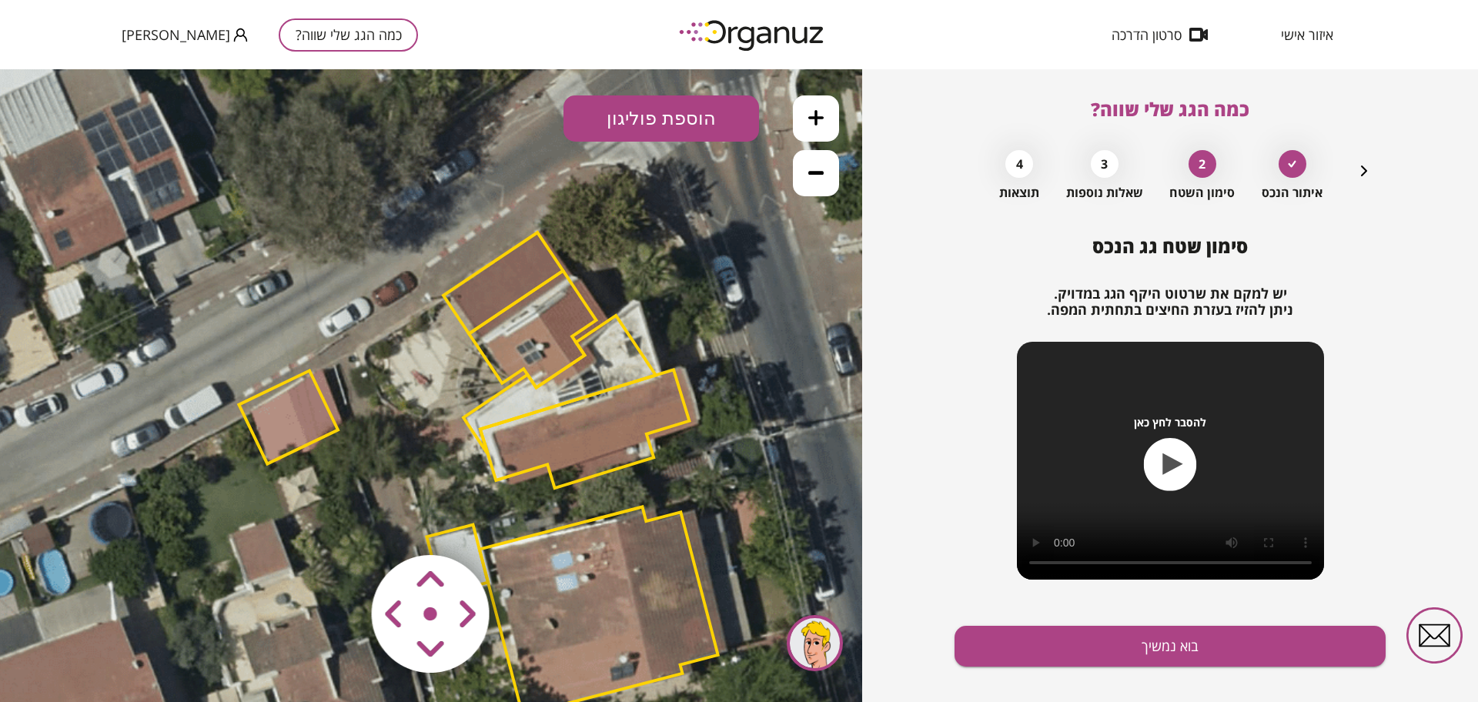
drag, startPoint x: 762, startPoint y: 380, endPoint x: 727, endPoint y: 327, distance: 63.8
click at [727, 327] on icon at bounding box center [476, 470] width 1490 height 1490
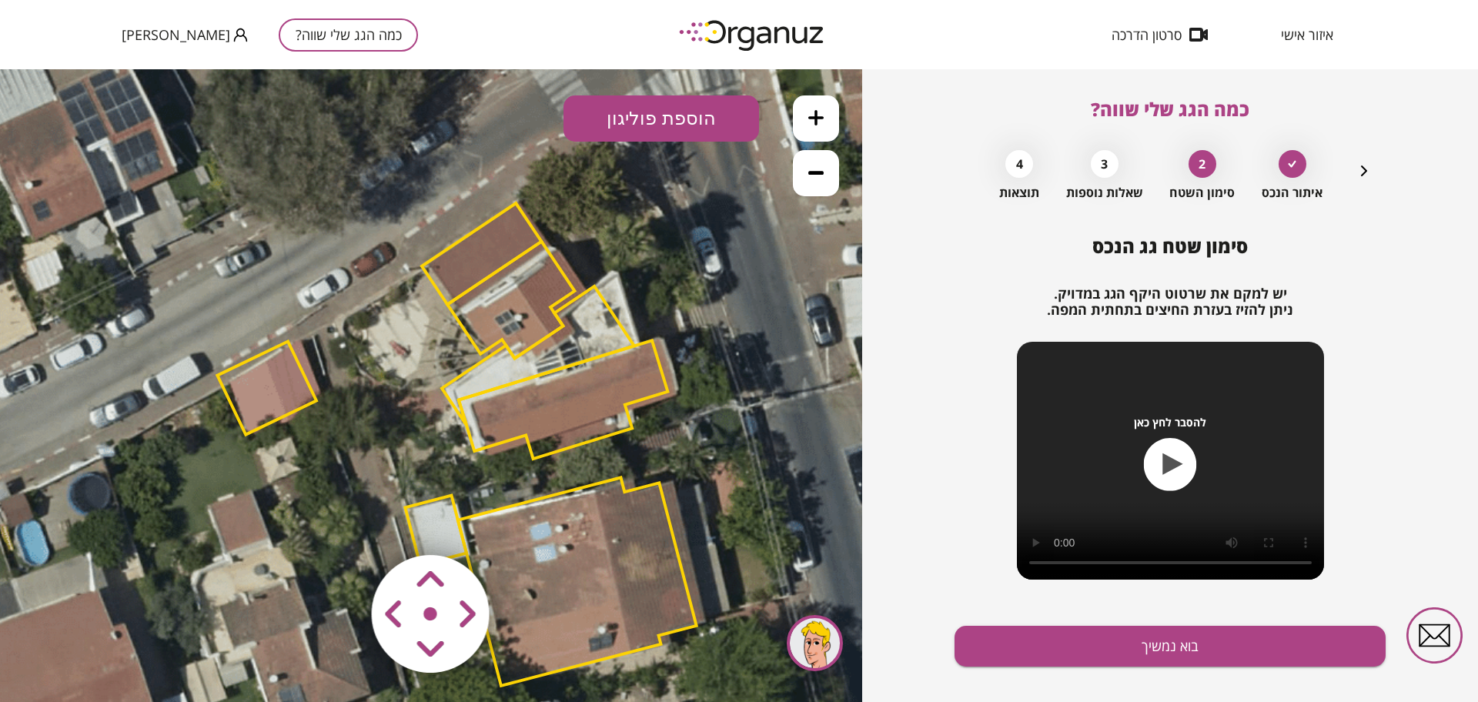
click at [495, 285] on polygon at bounding box center [510, 300] width 127 height 117
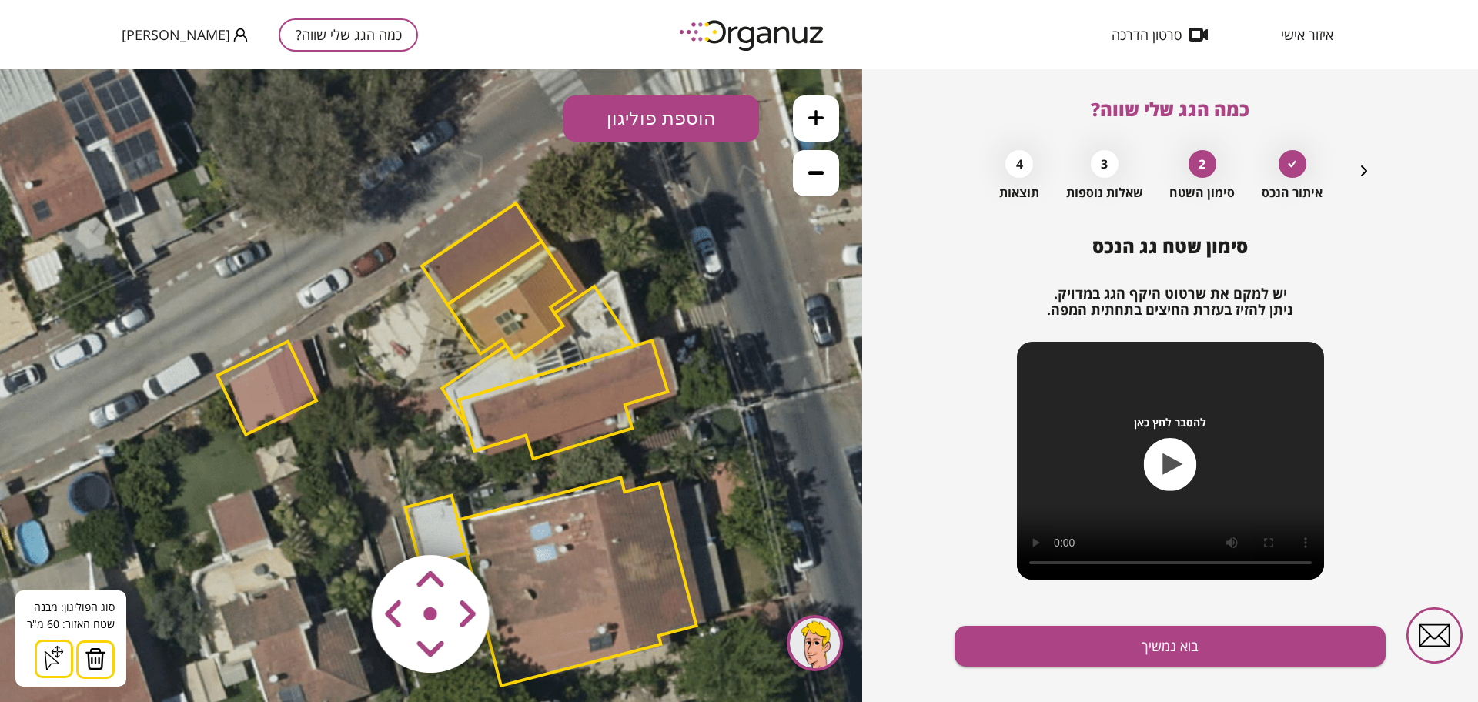
click at [111, 651] on button at bounding box center [95, 660] width 38 height 38
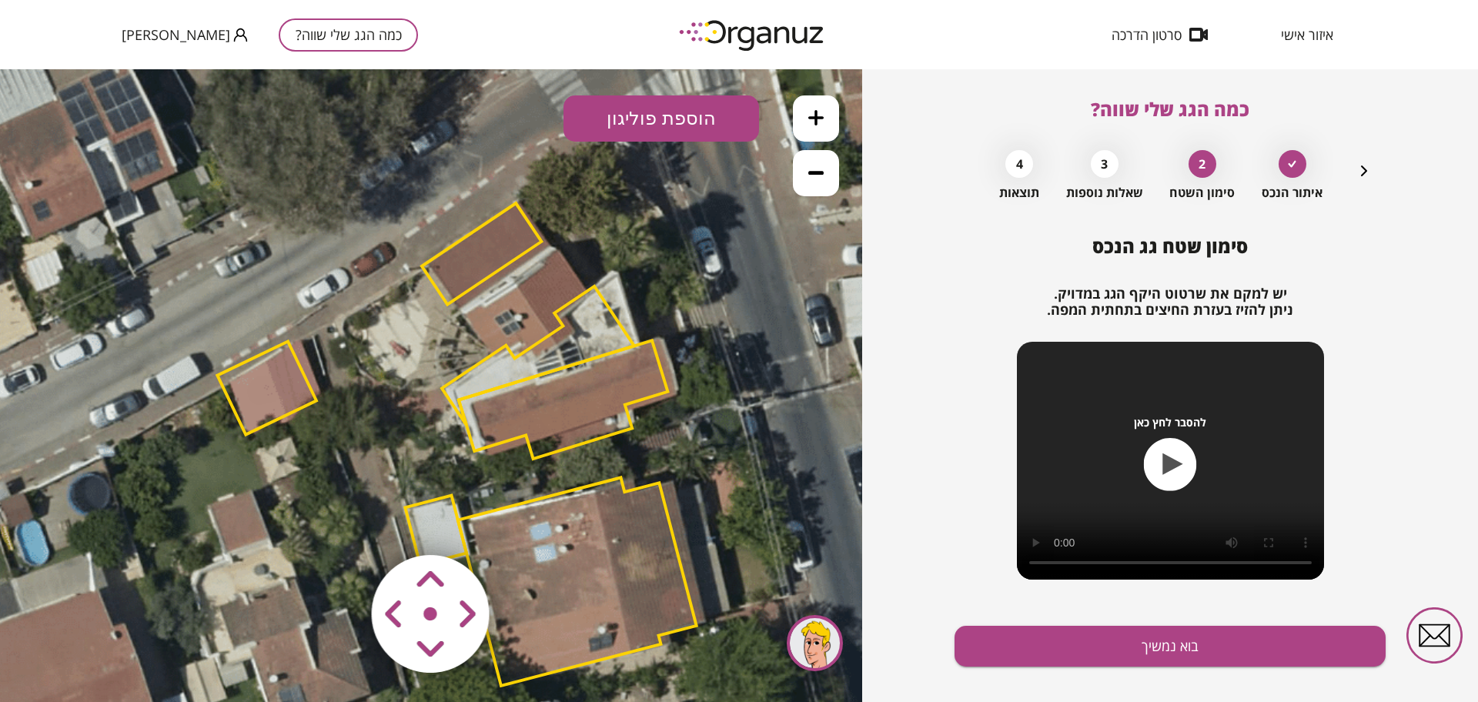
click at [476, 263] on polygon at bounding box center [481, 253] width 119 height 101
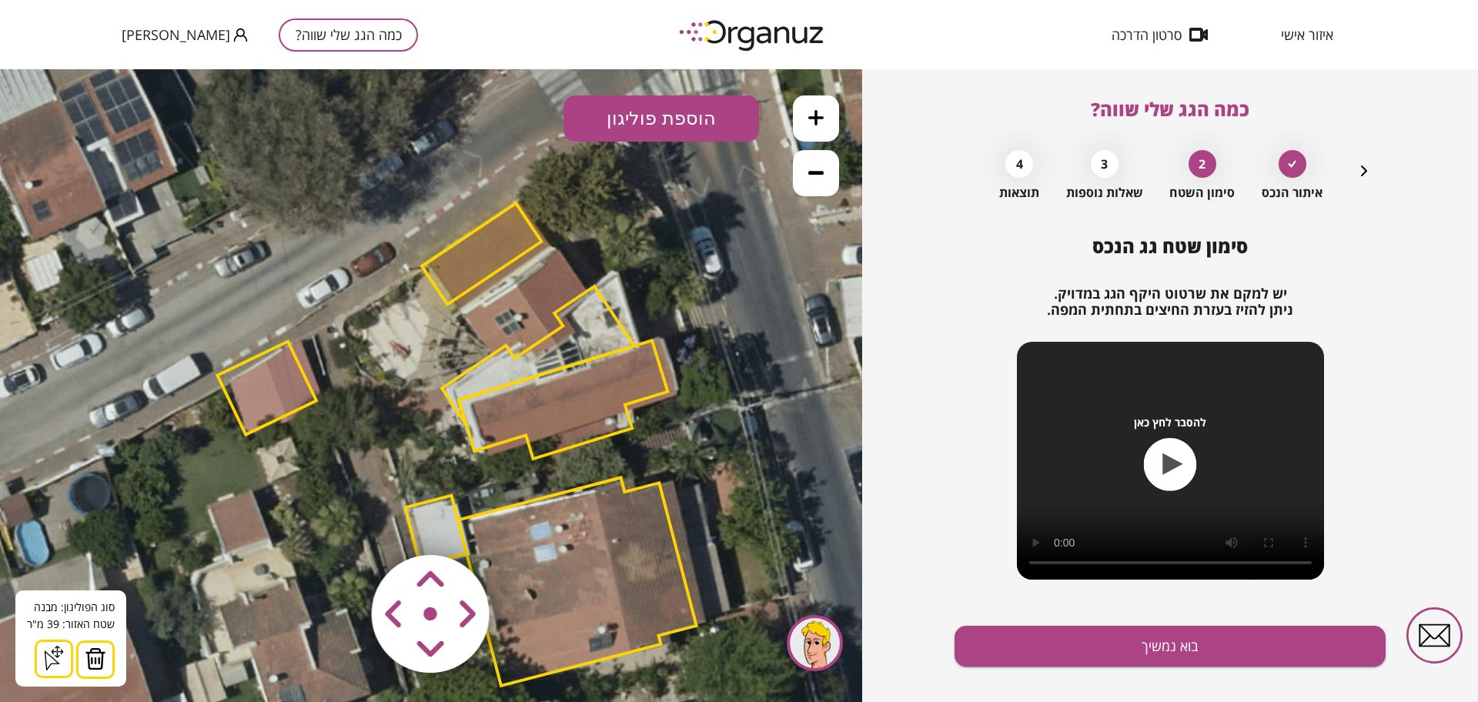
drag, startPoint x: 92, startPoint y: 654, endPoint x: 199, endPoint y: 483, distance: 202.3
click at [93, 653] on img at bounding box center [96, 658] width 22 height 23
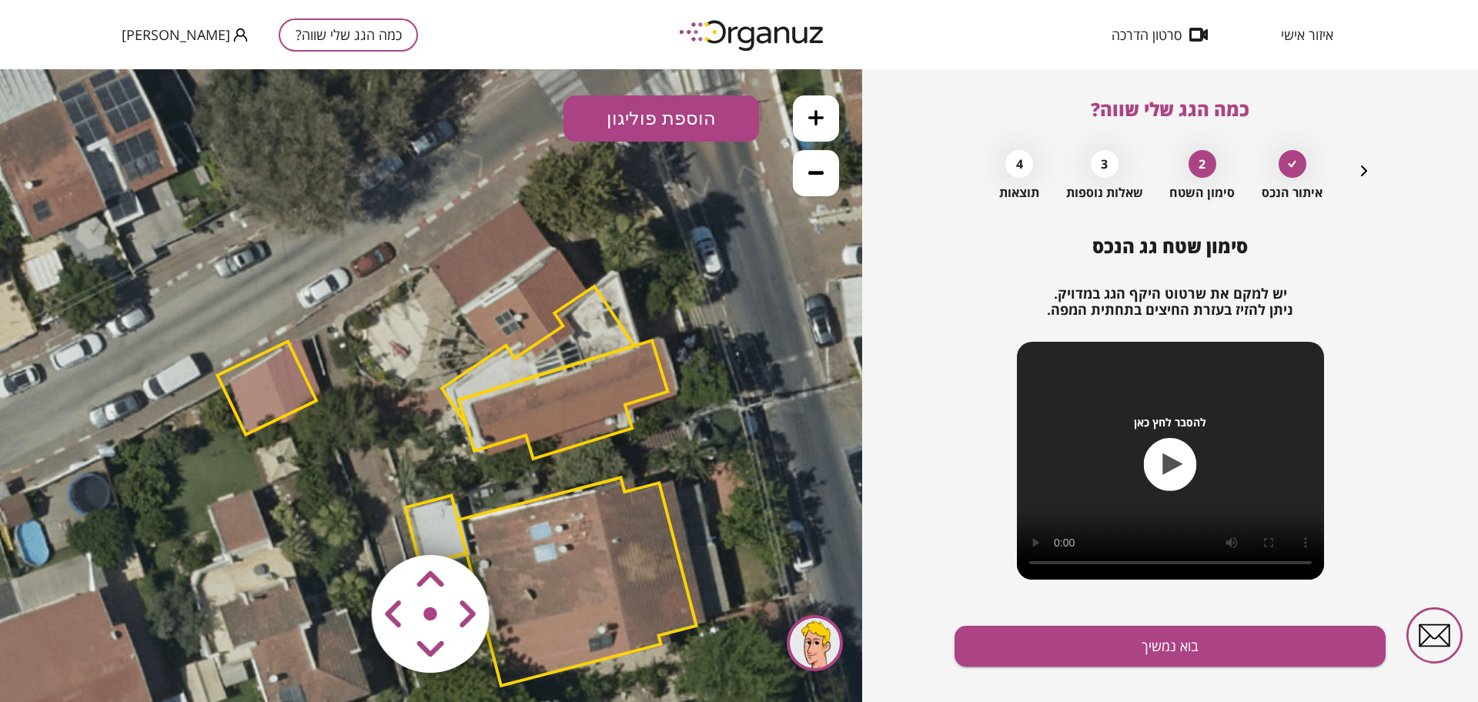
click at [556, 402] on polygon at bounding box center [563, 399] width 209 height 119
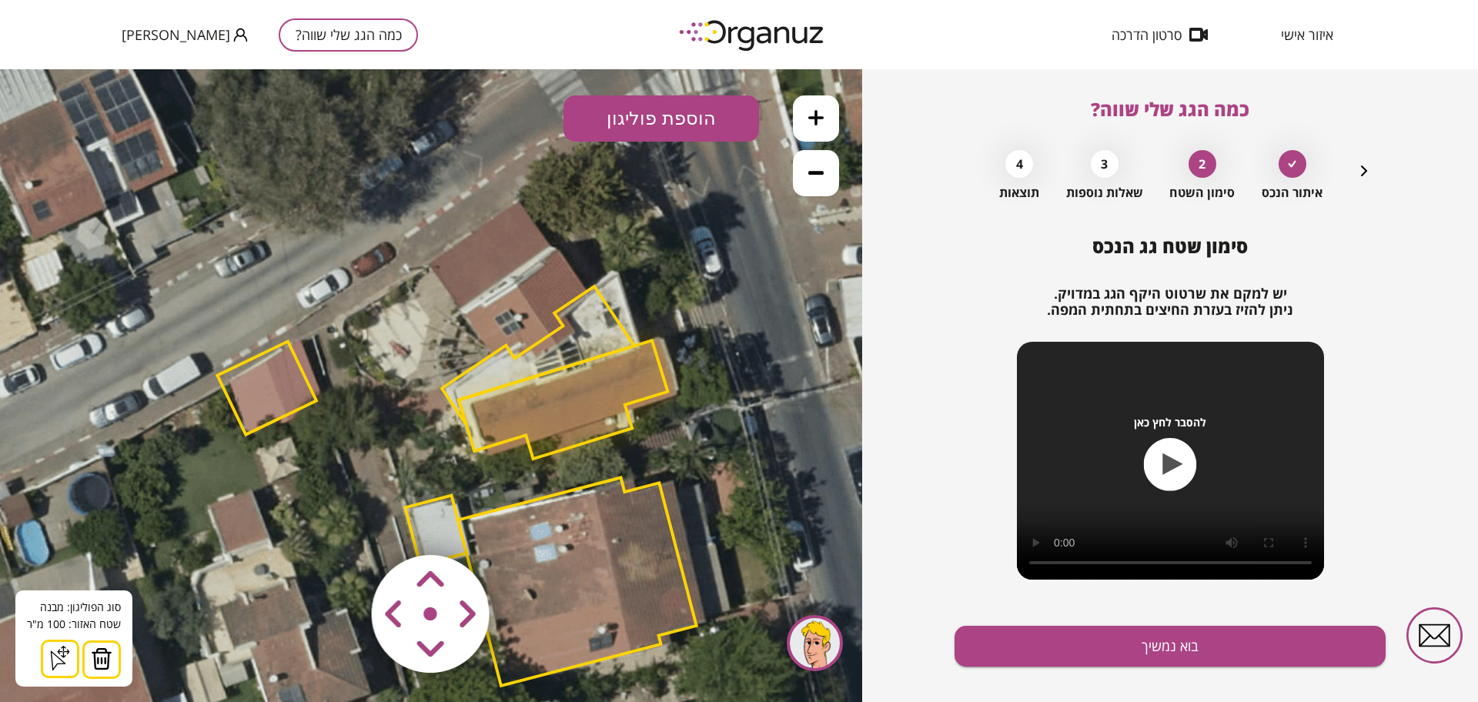
click at [95, 674] on button at bounding box center [101, 660] width 38 height 38
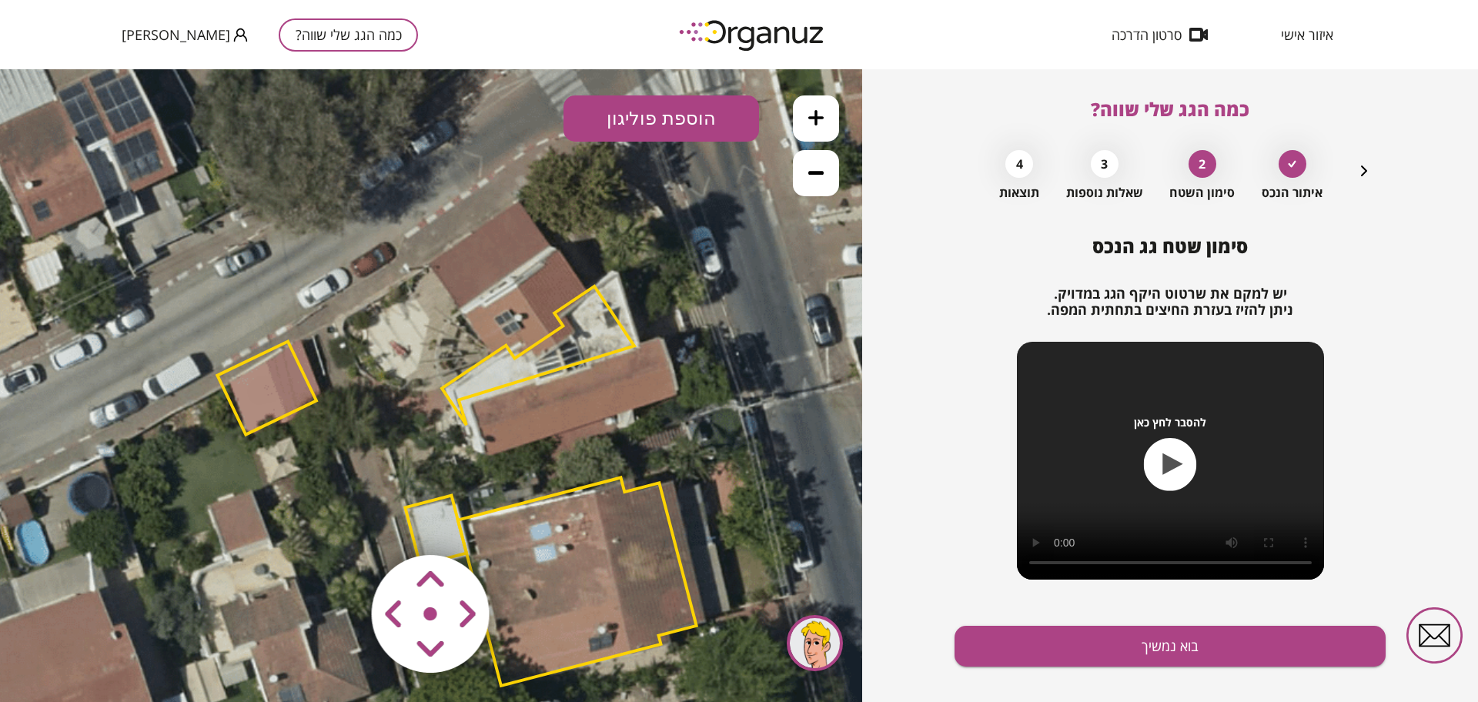
click at [617, 347] on polygon at bounding box center [538, 355] width 192 height 139
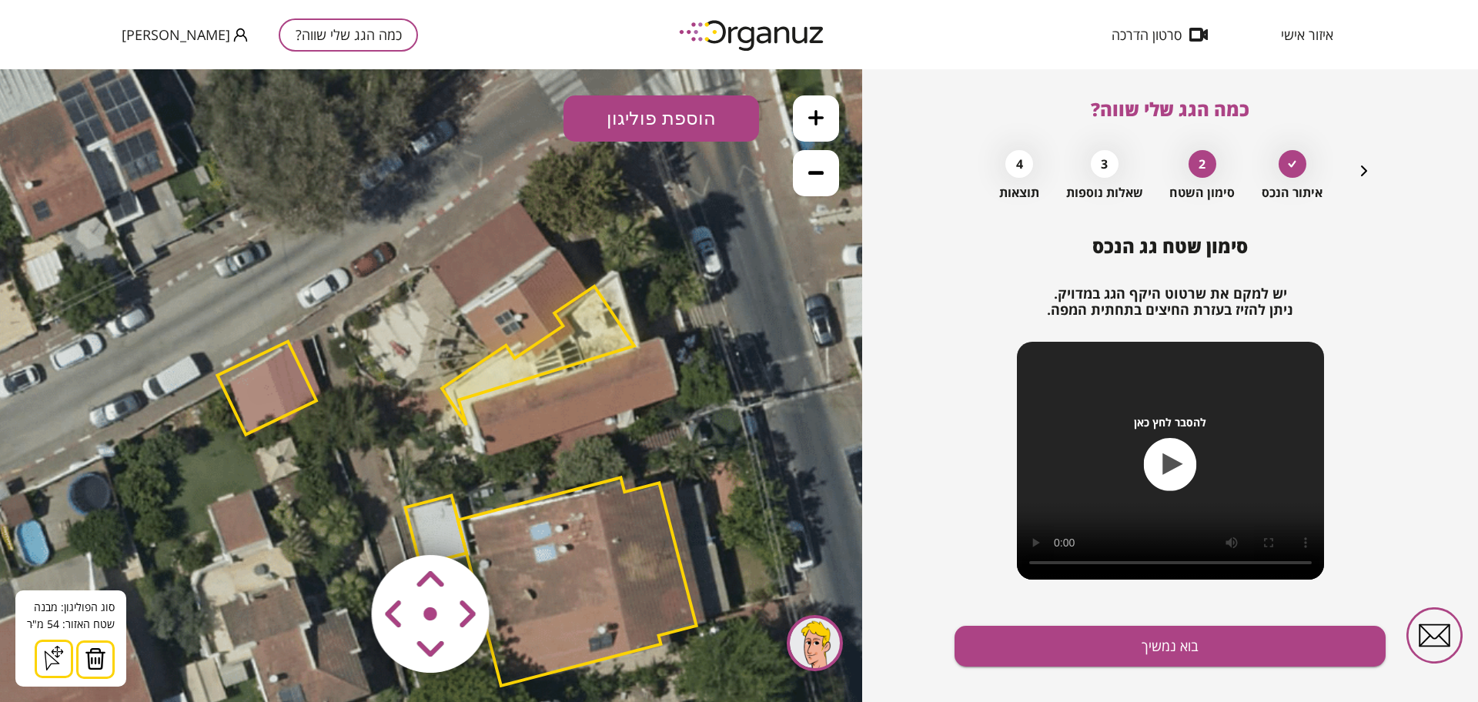
click at [119, 650] on div "סוג הפוליגון: מבנה אורך הצלע: 0 מטר שטח האזור: 54 מ"ּר הוסף נקודה סגור צורה" at bounding box center [70, 638] width 111 height 96
click at [100, 648] on img at bounding box center [96, 658] width 22 height 23
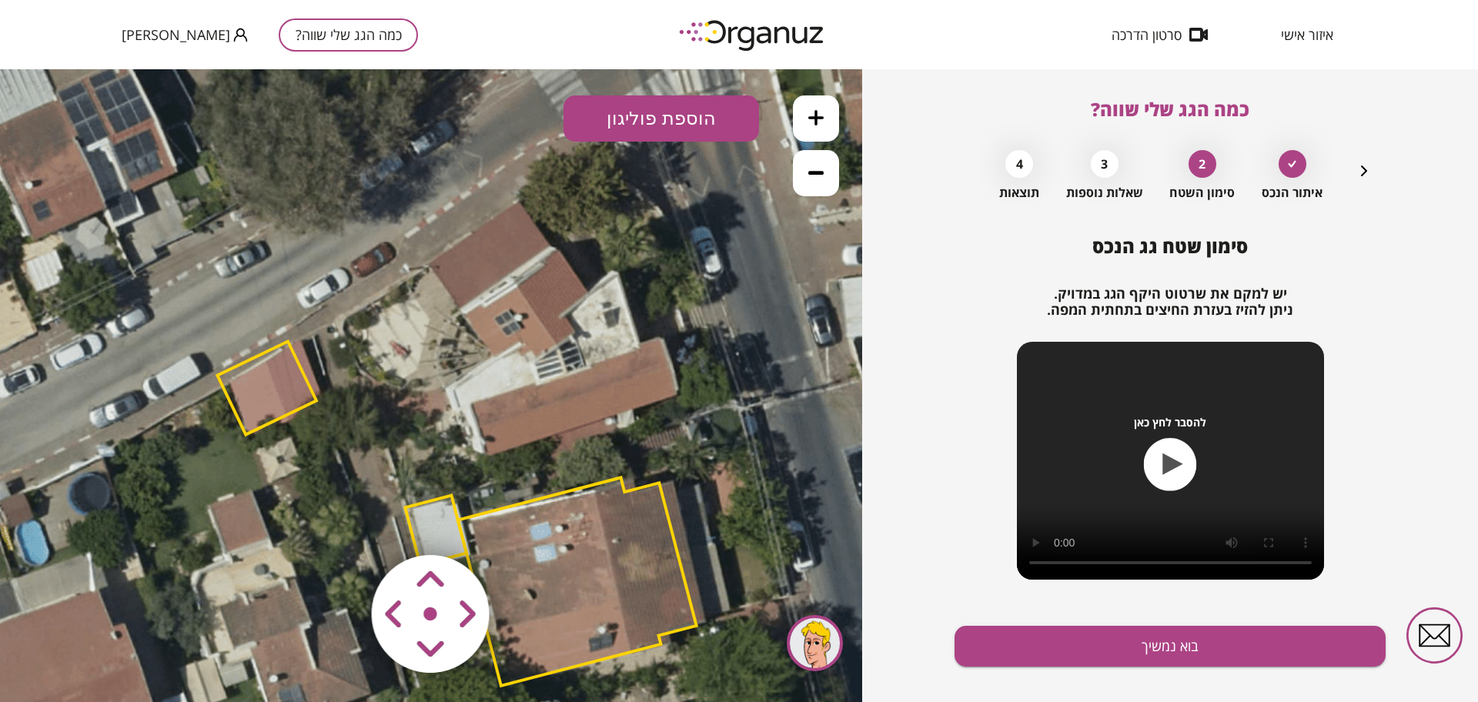
click at [819, 121] on icon at bounding box center [815, 117] width 15 height 15
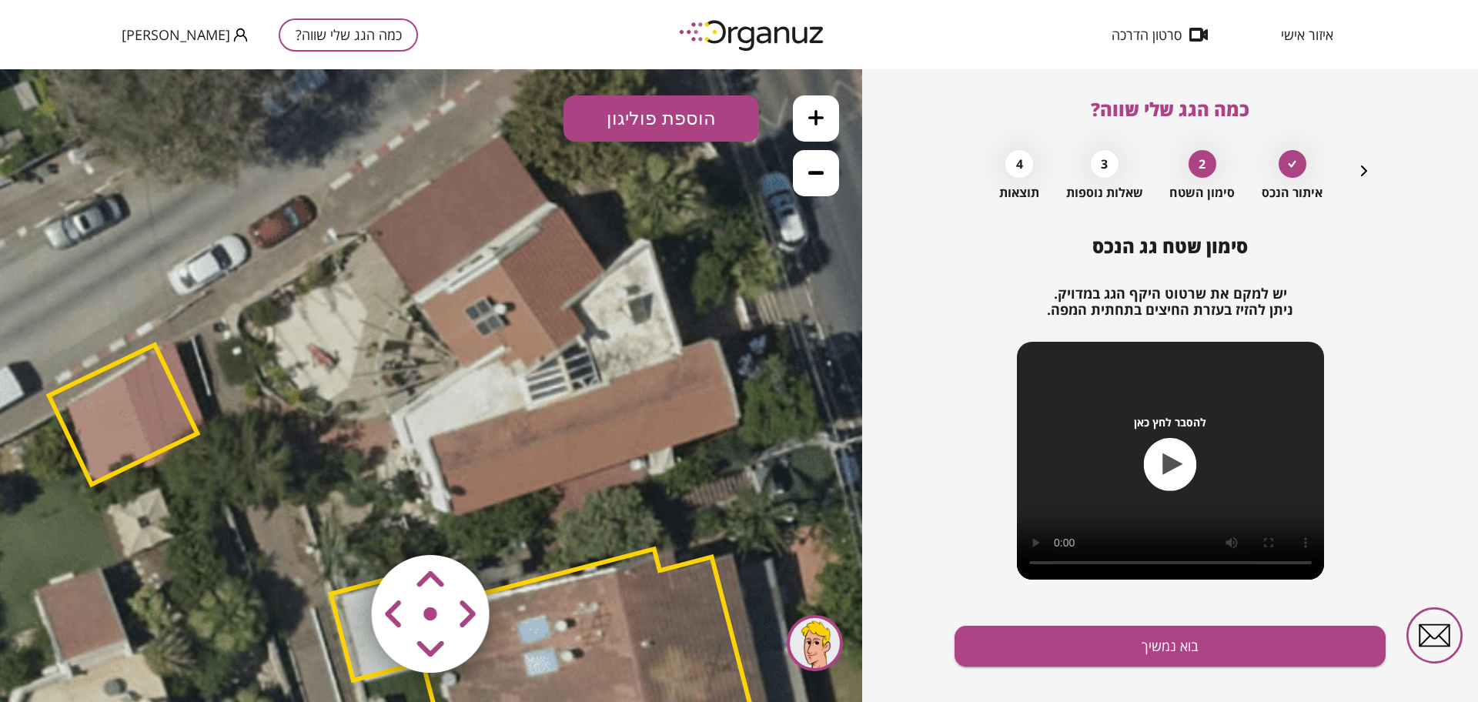
drag, startPoint x: 691, startPoint y: 313, endPoint x: 629, endPoint y: 338, distance: 66.3
click at [629, 338] on icon at bounding box center [405, 493] width 2235 height 2235
click at [679, 130] on button "הוספת פוליגון" at bounding box center [662, 118] width 196 height 46
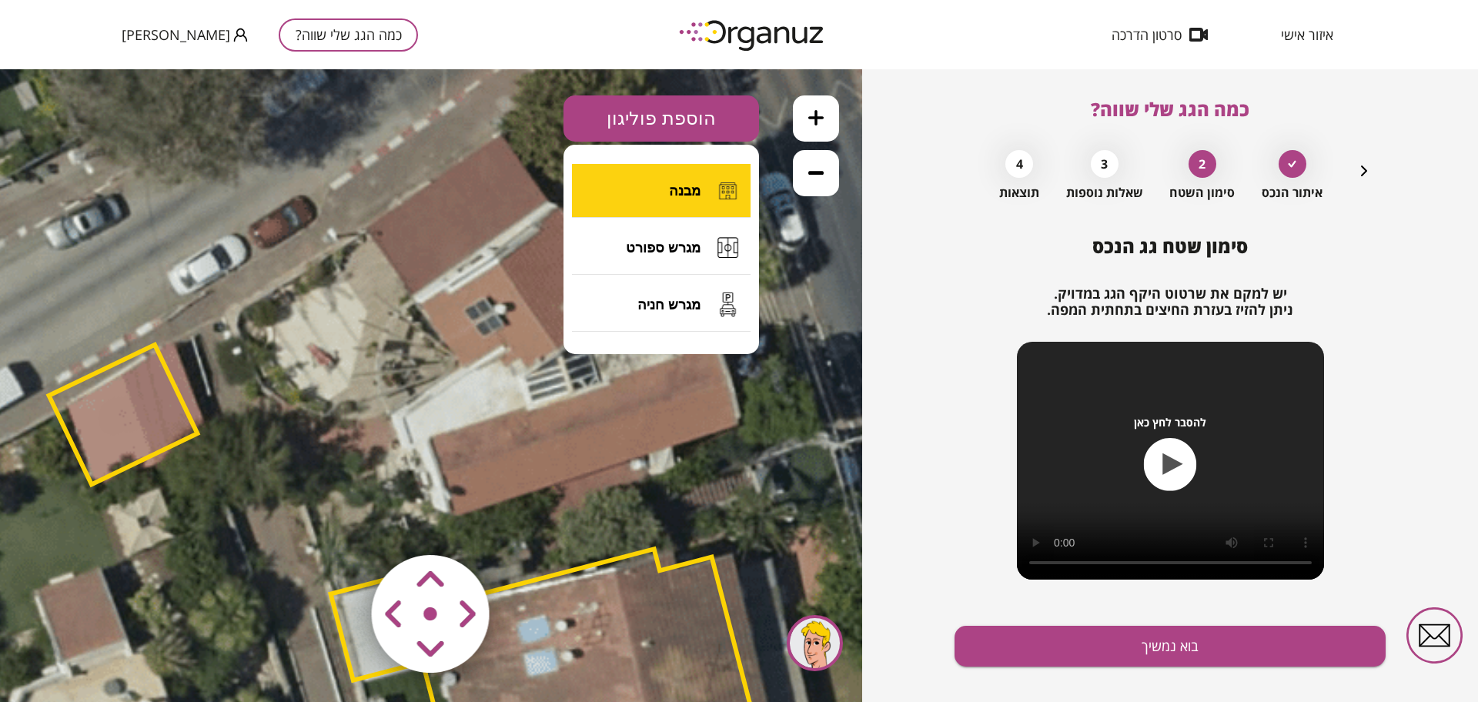
click at [682, 178] on button "מבנה" at bounding box center [661, 191] width 179 height 54
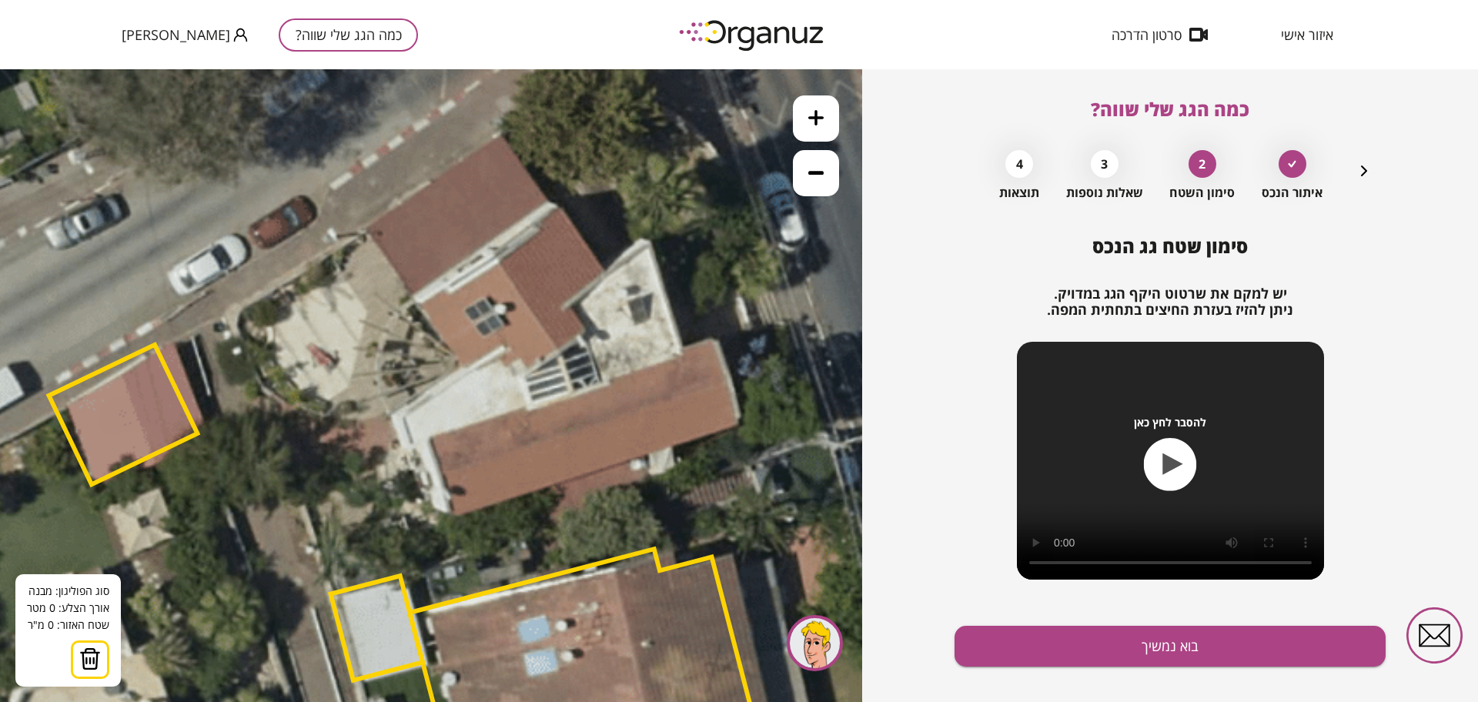
click at [366, 227] on icon at bounding box center [405, 493] width 2235 height 2235
click at [460, 370] on icon at bounding box center [405, 493] width 2235 height 2235
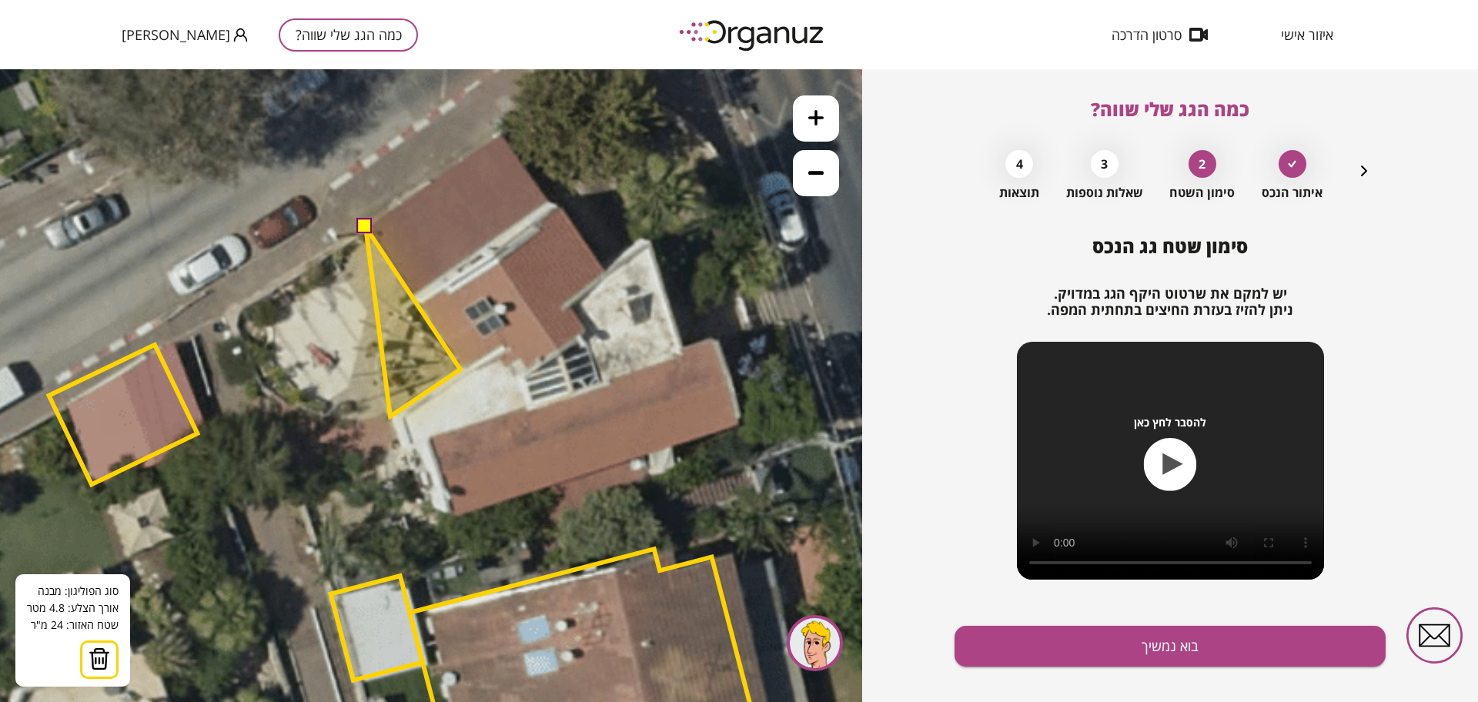
click at [390, 416] on polygon at bounding box center [413, 321] width 95 height 189
click at [437, 517] on polygon at bounding box center [413, 371] width 95 height 289
click at [440, 522] on icon at bounding box center [405, 493] width 2235 height 2235
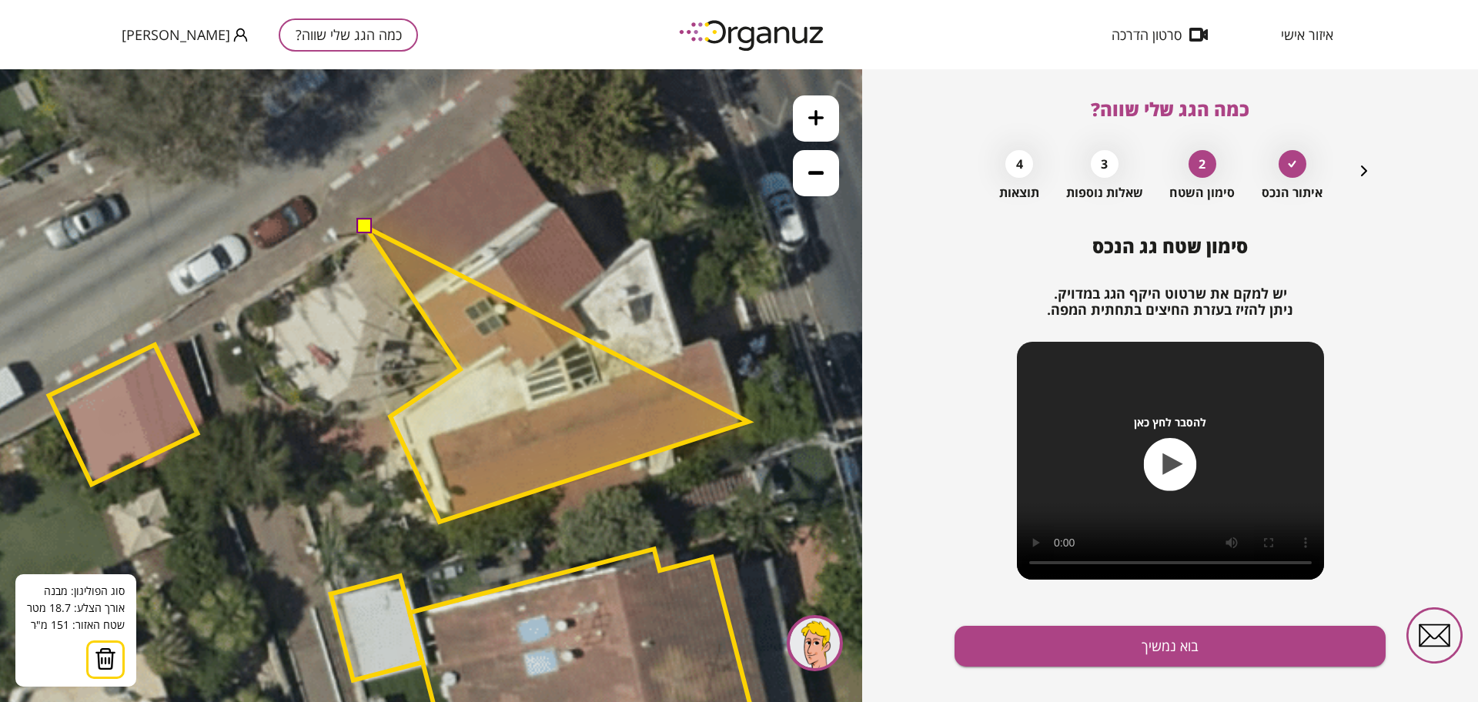
click at [748, 422] on polygon at bounding box center [557, 374] width 383 height 295
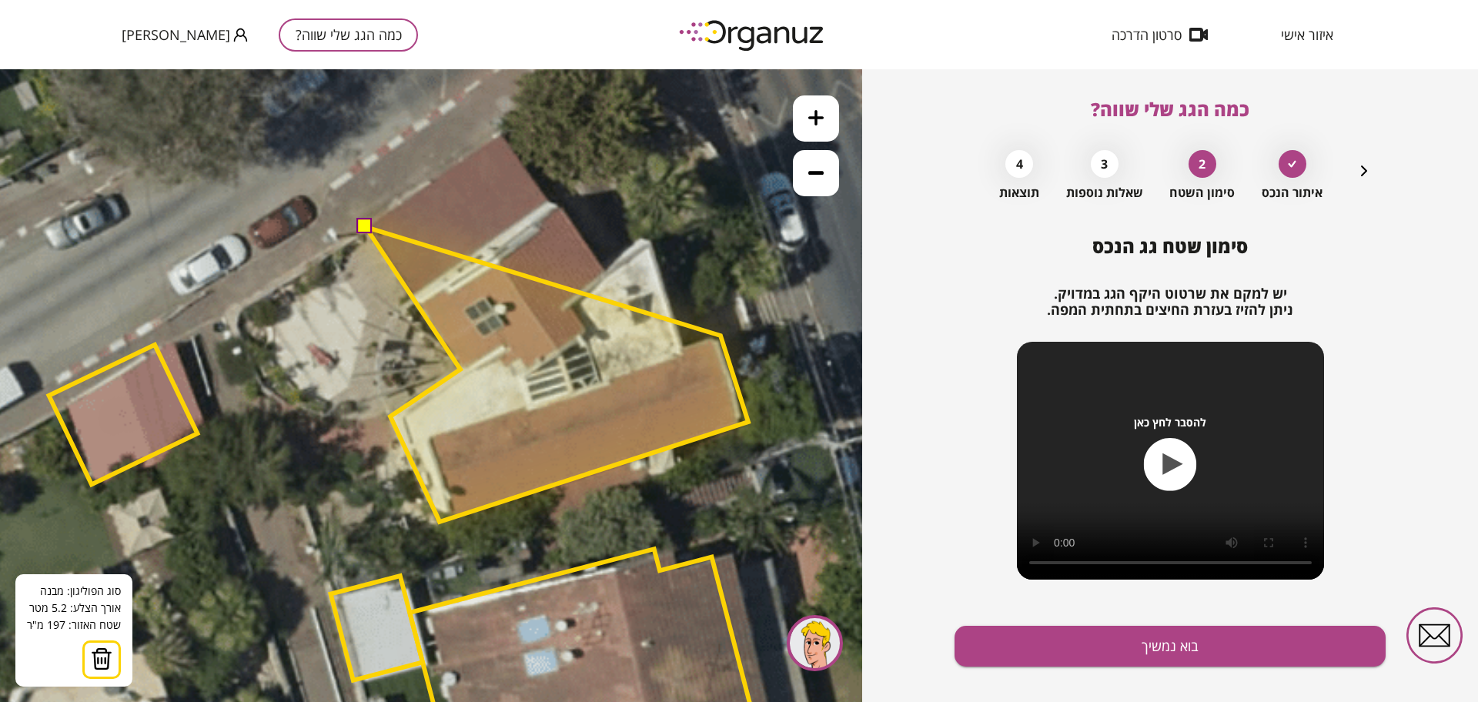
click at [720, 336] on polygon at bounding box center [557, 374] width 383 height 295
click at [689, 348] on polygon at bounding box center [557, 374] width 383 height 295
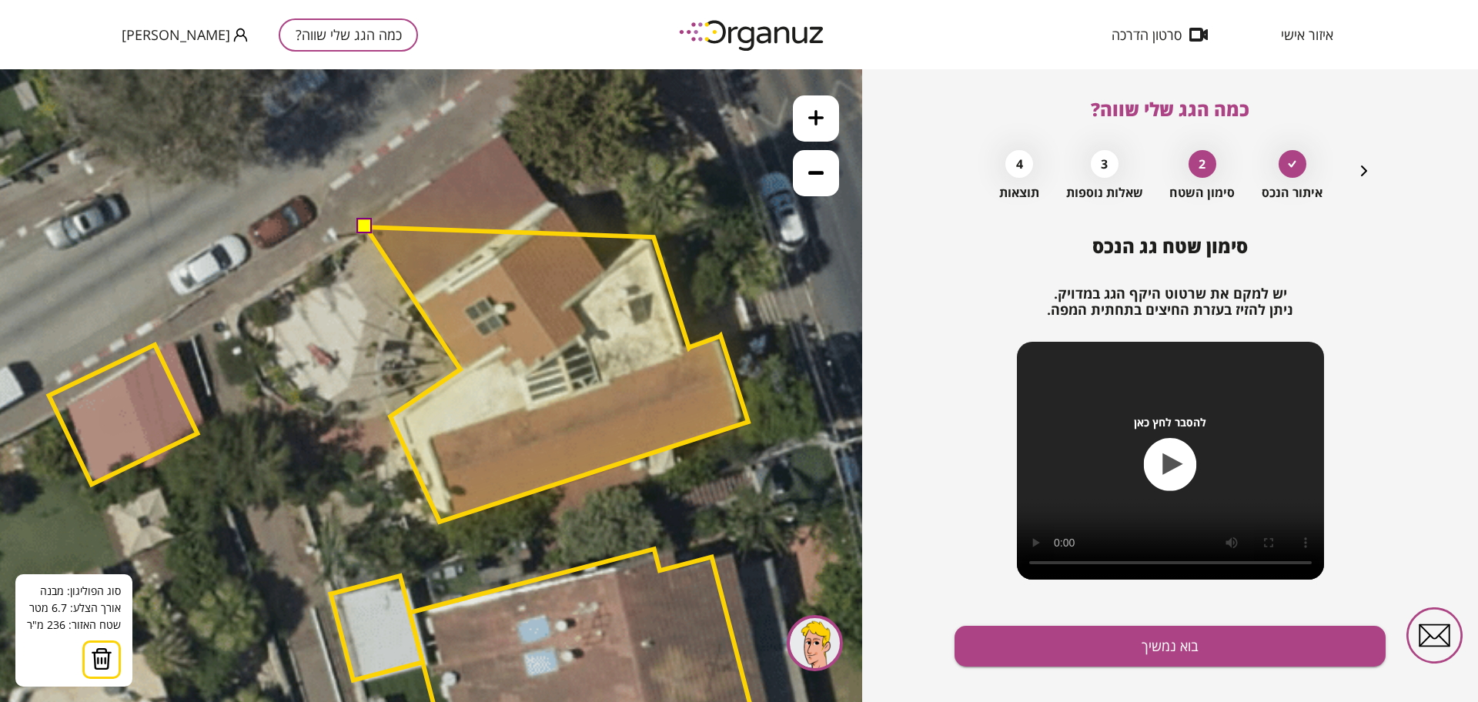
click at [654, 237] on polygon at bounding box center [557, 374] width 383 height 295
click at [607, 270] on polygon at bounding box center [557, 374] width 383 height 295
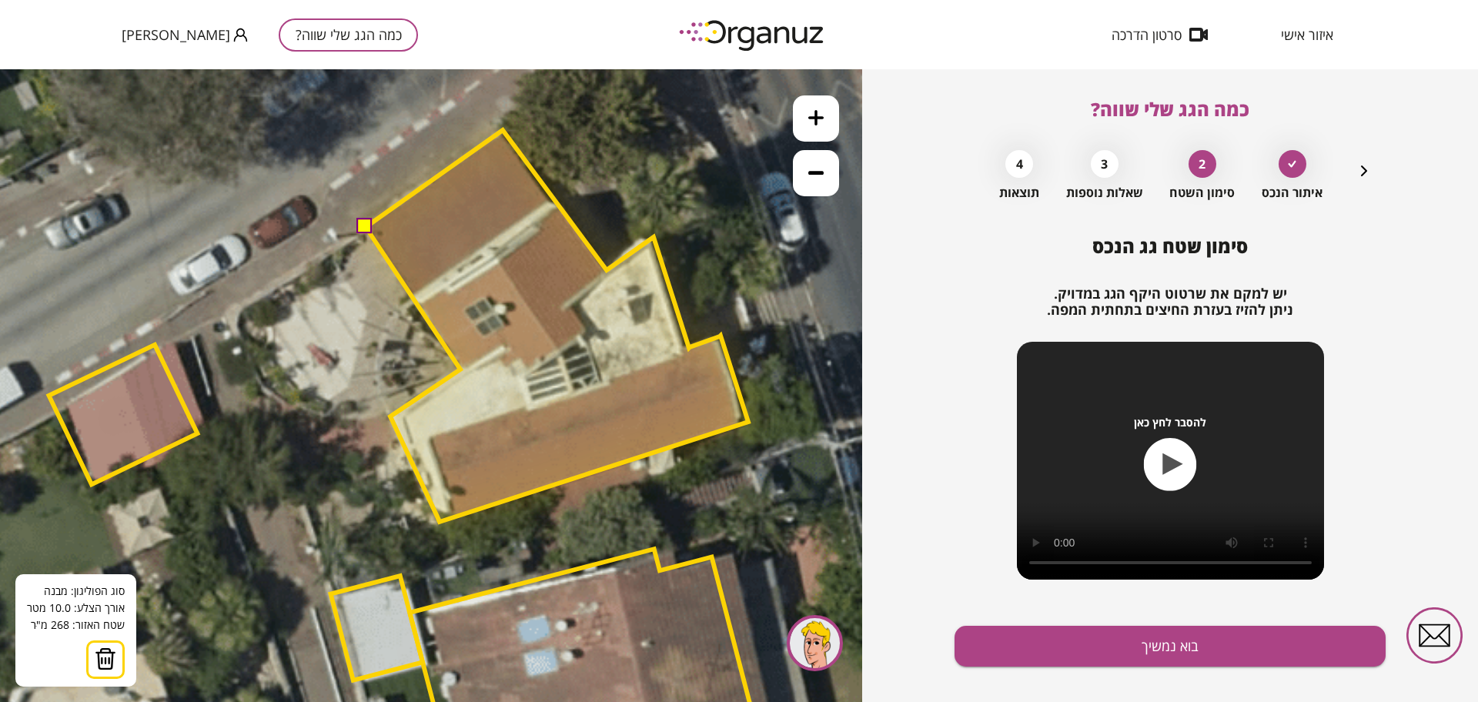
click at [503, 130] on polygon at bounding box center [557, 326] width 383 height 392
click at [360, 228] on button at bounding box center [364, 226] width 15 height 15
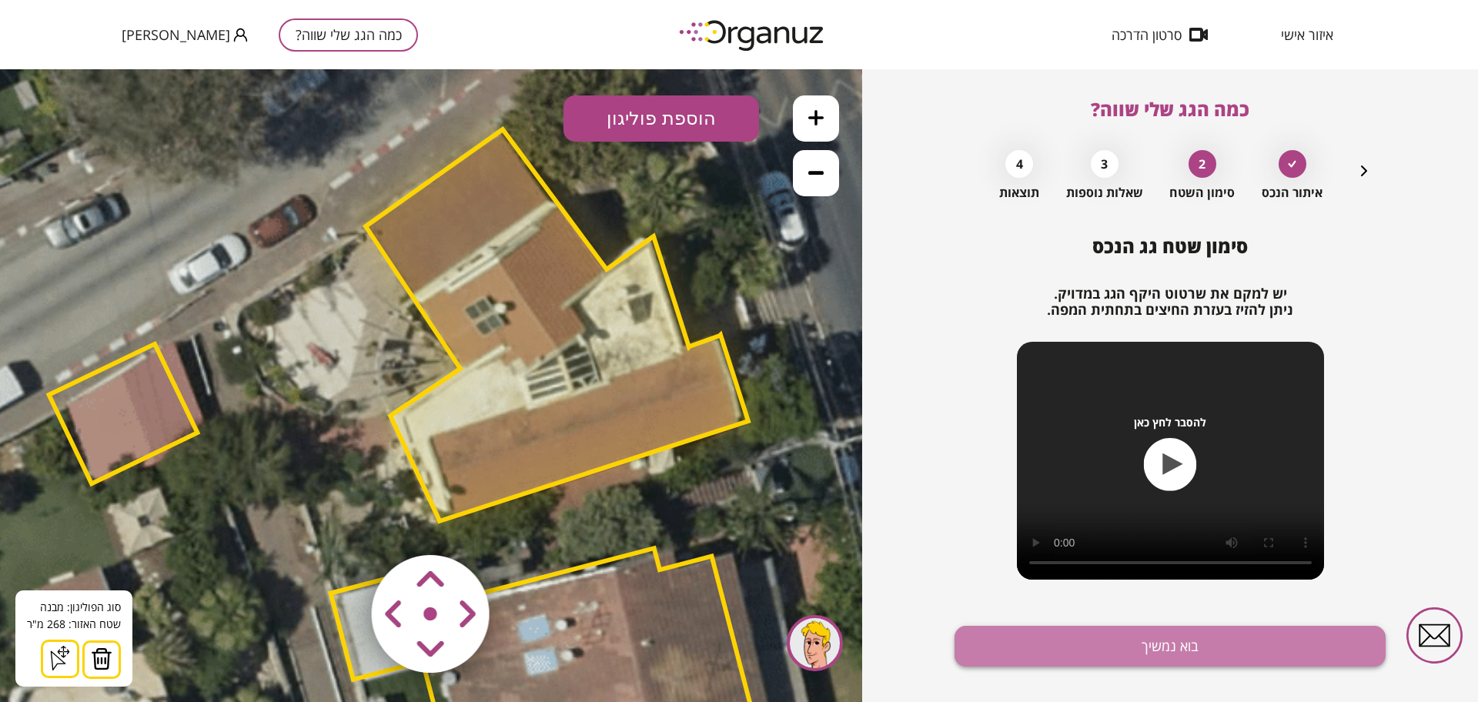
click at [1273, 641] on button "בוא נמשיך" at bounding box center [1170, 646] width 431 height 41
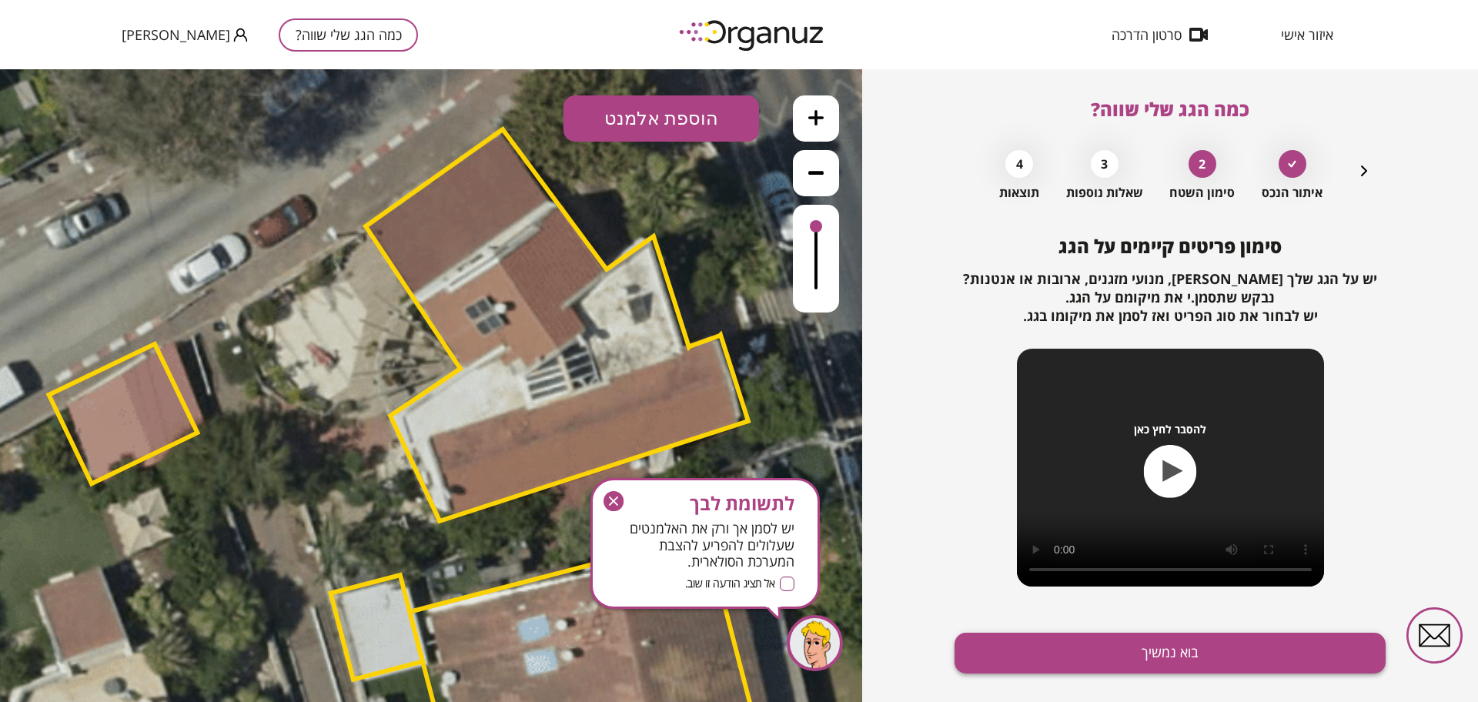
click at [1211, 652] on button "בוא נמשיך" at bounding box center [1170, 653] width 431 height 41
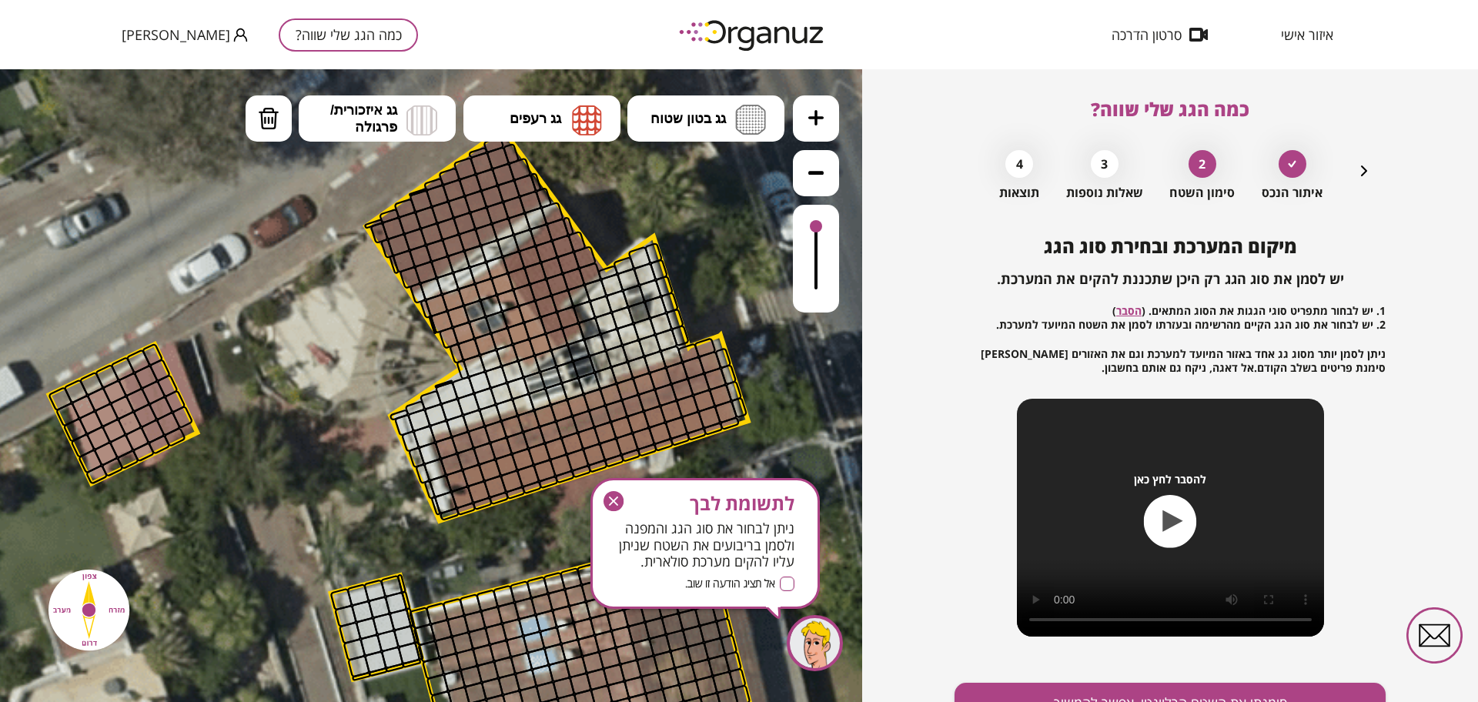
click at [818, 125] on button at bounding box center [816, 118] width 46 height 46
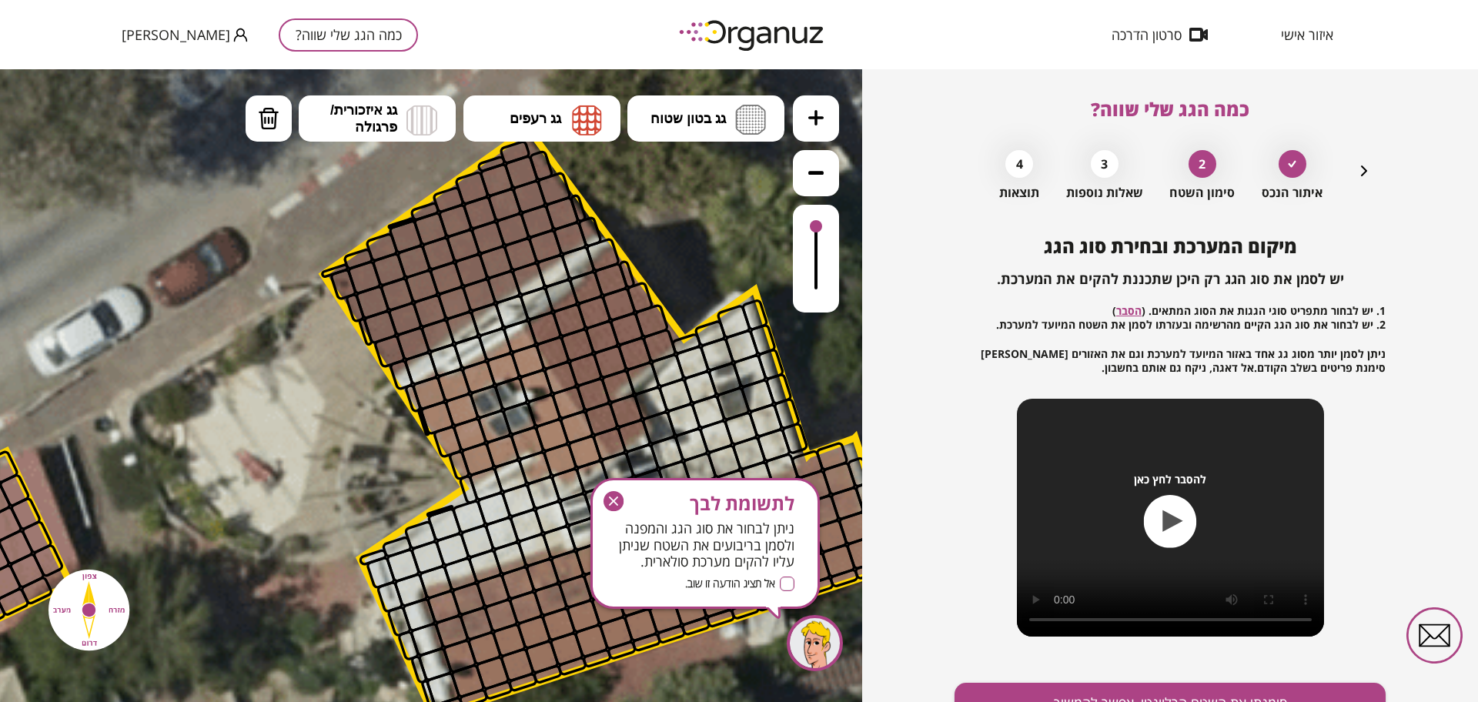
drag, startPoint x: 292, startPoint y: 259, endPoint x: 280, endPoint y: 413, distance: 155.2
click at [280, 413] on icon at bounding box center [382, 674] width 3352 height 3352
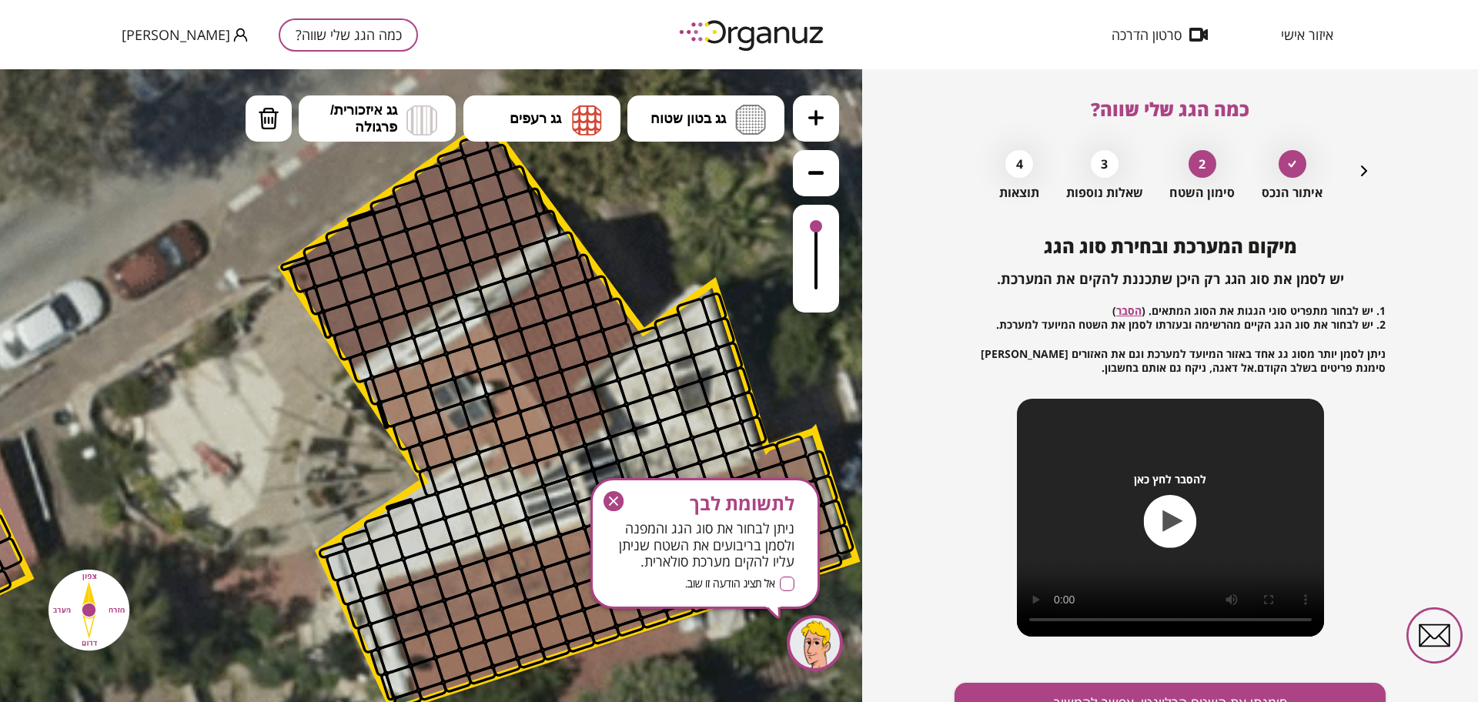
drag, startPoint x: 692, startPoint y: 229, endPoint x: 621, endPoint y: 184, distance: 84.8
click at [621, 185] on icon at bounding box center [341, 667] width 3352 height 3352
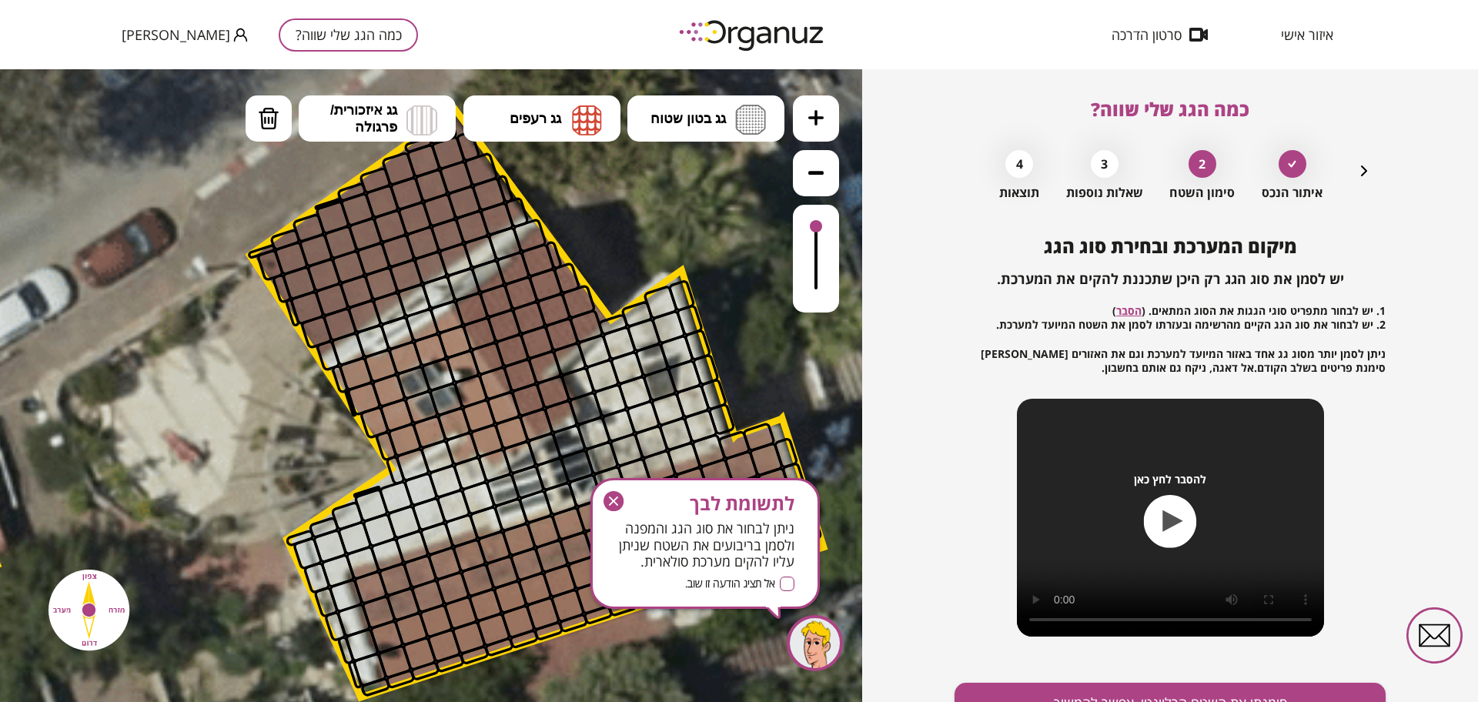
click at [1366, 176] on icon "button" at bounding box center [1364, 171] width 18 height 18
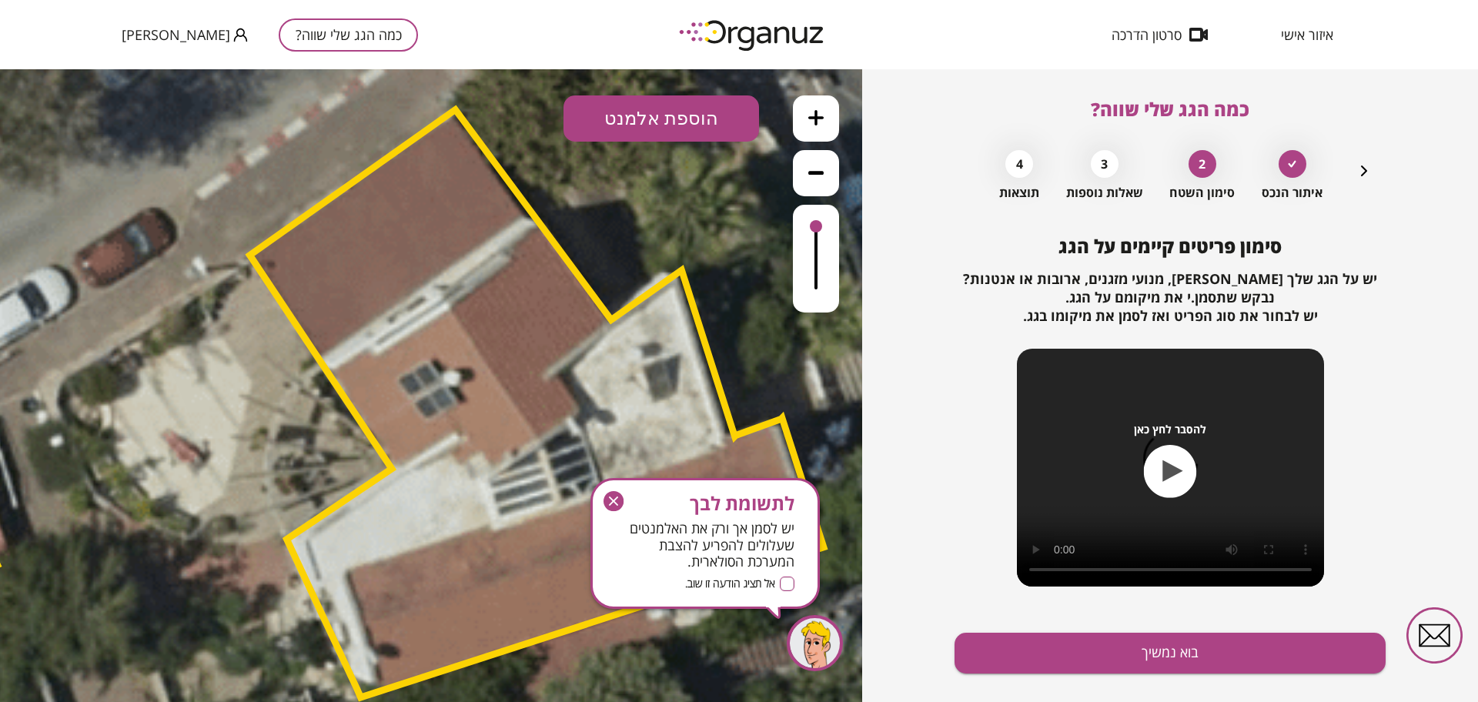
click at [571, 330] on polygon at bounding box center [537, 404] width 574 height 588
click at [463, 373] on polygon at bounding box center [537, 404] width 574 height 588
click at [1366, 172] on icon "button" at bounding box center [1364, 171] width 18 height 18
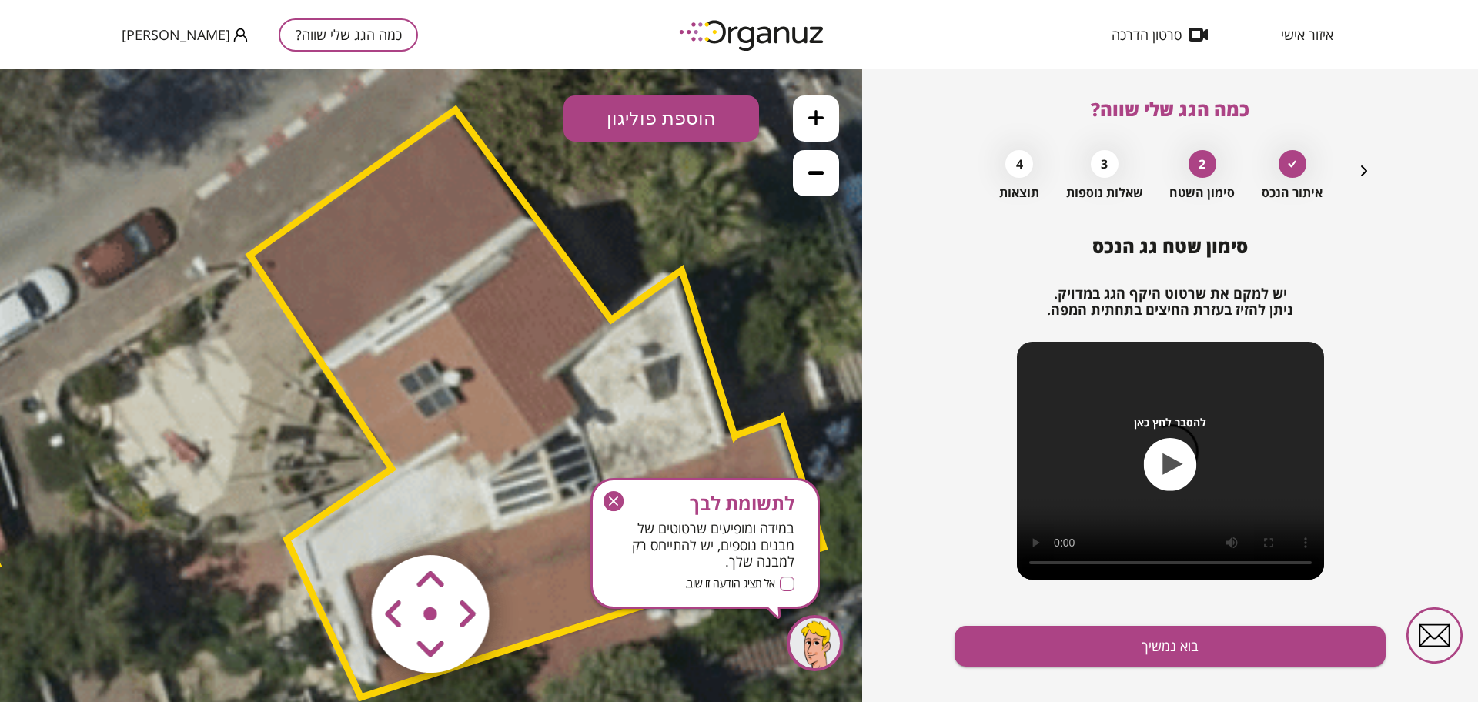
click at [482, 324] on polygon at bounding box center [537, 404] width 574 height 588
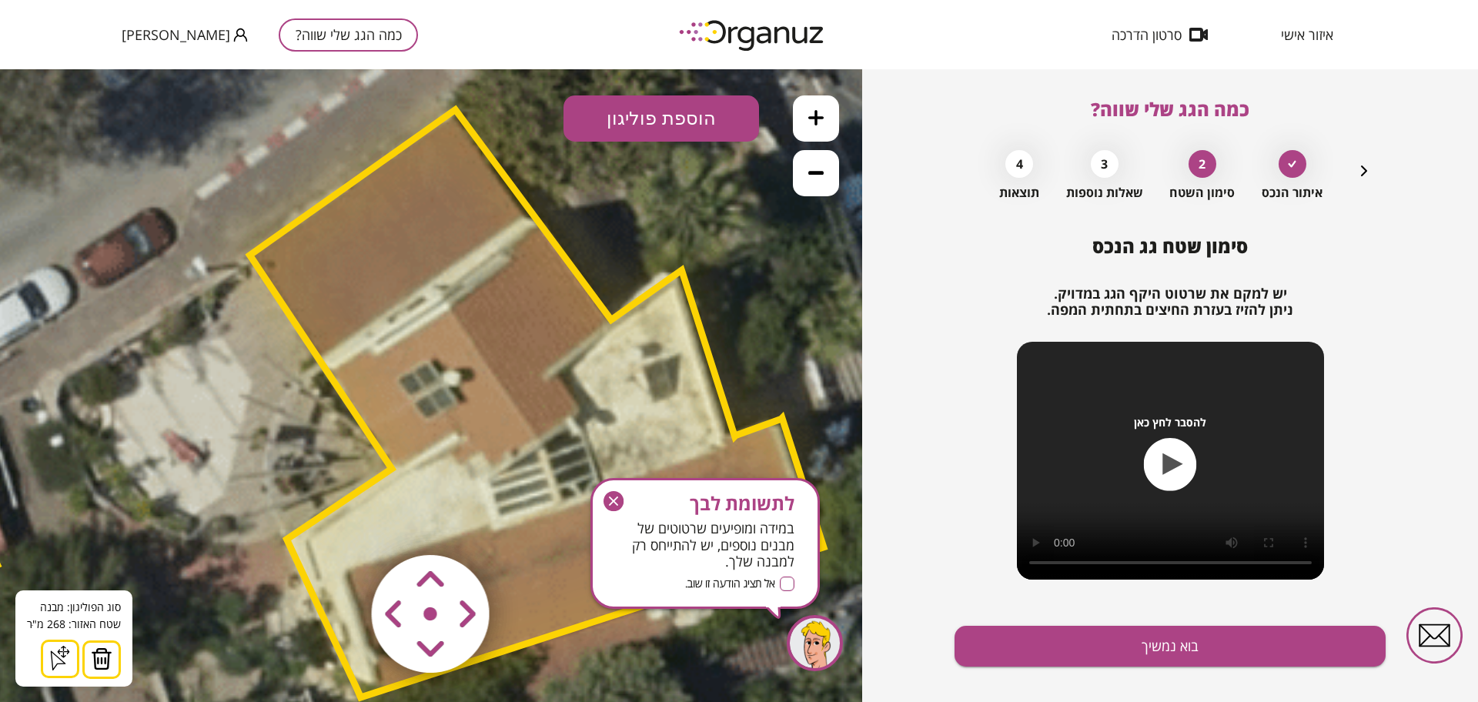
click at [106, 657] on img at bounding box center [102, 658] width 22 height 23
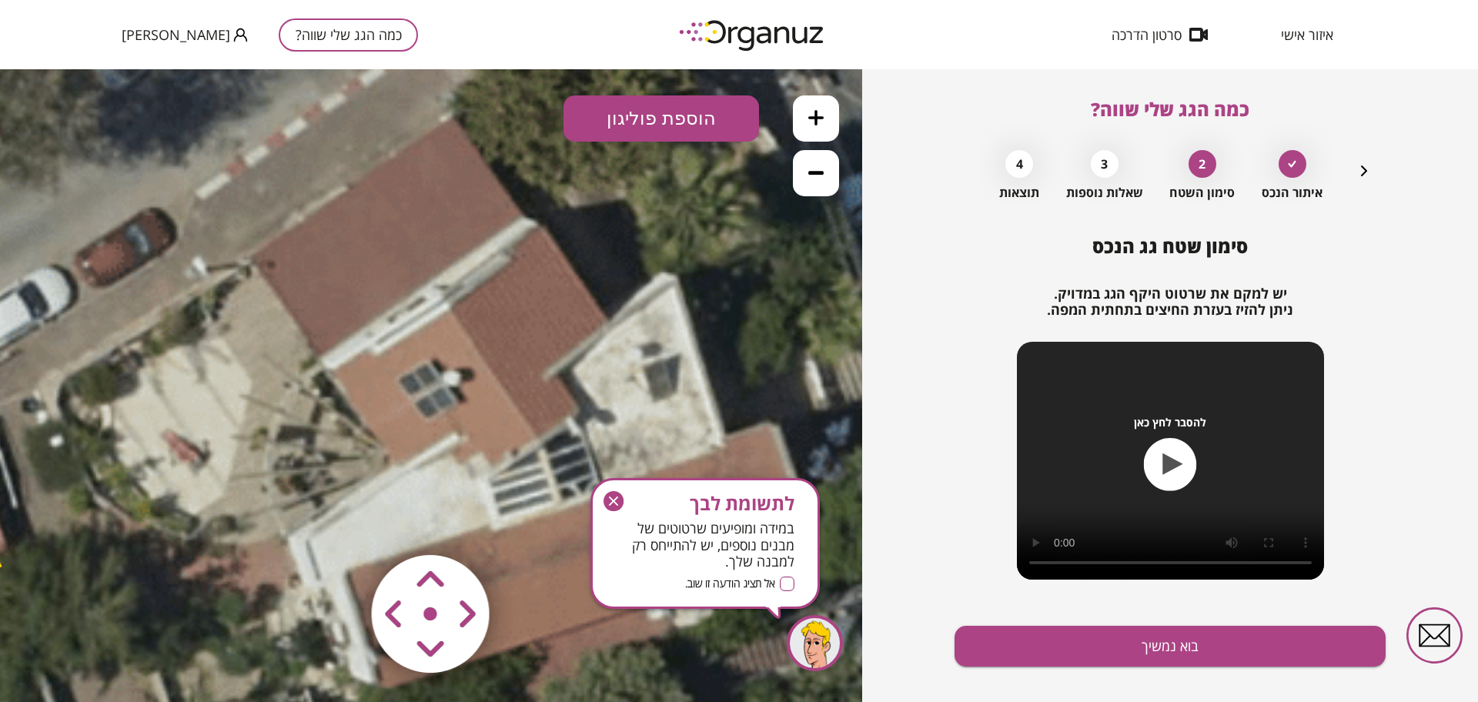
click at [673, 126] on button "הוספת פוליגון" at bounding box center [662, 118] width 196 height 46
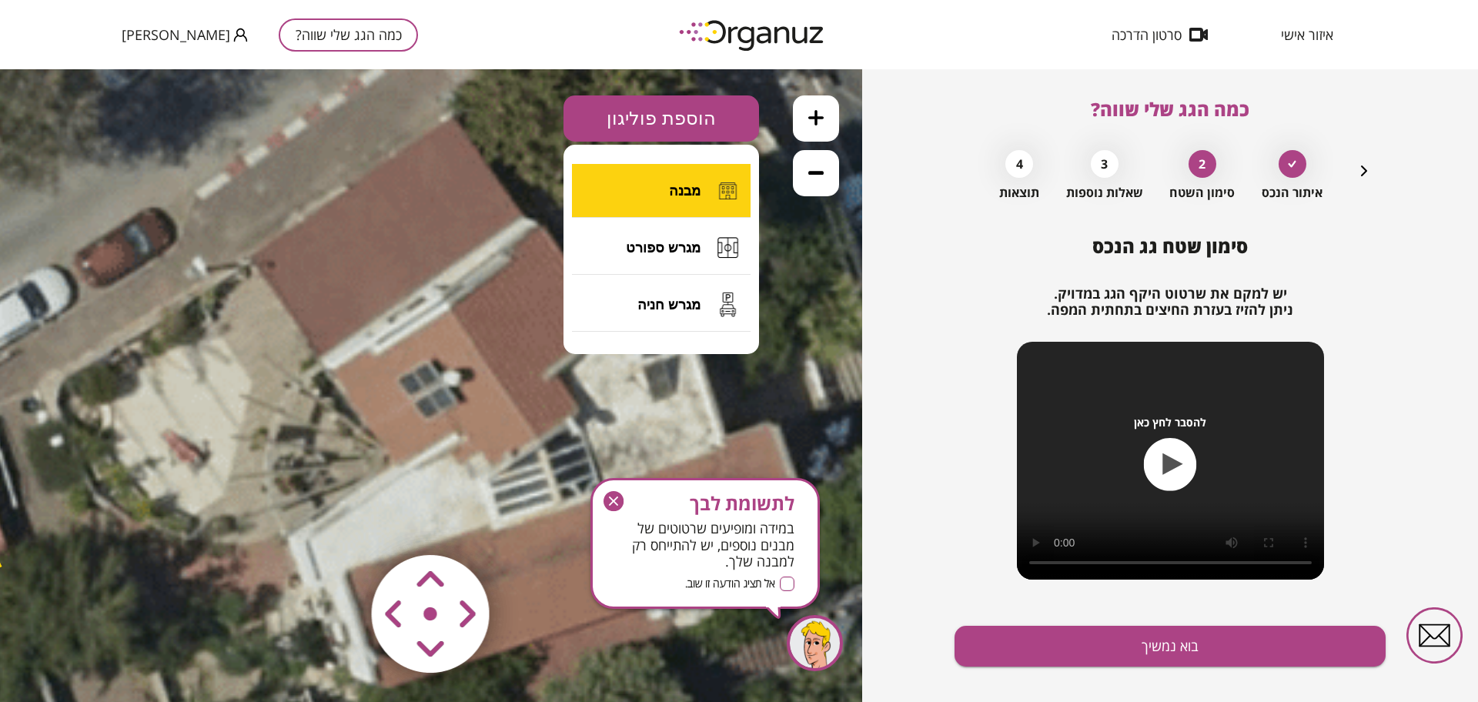
click at [677, 182] on span "מבנה" at bounding box center [685, 190] width 32 height 17
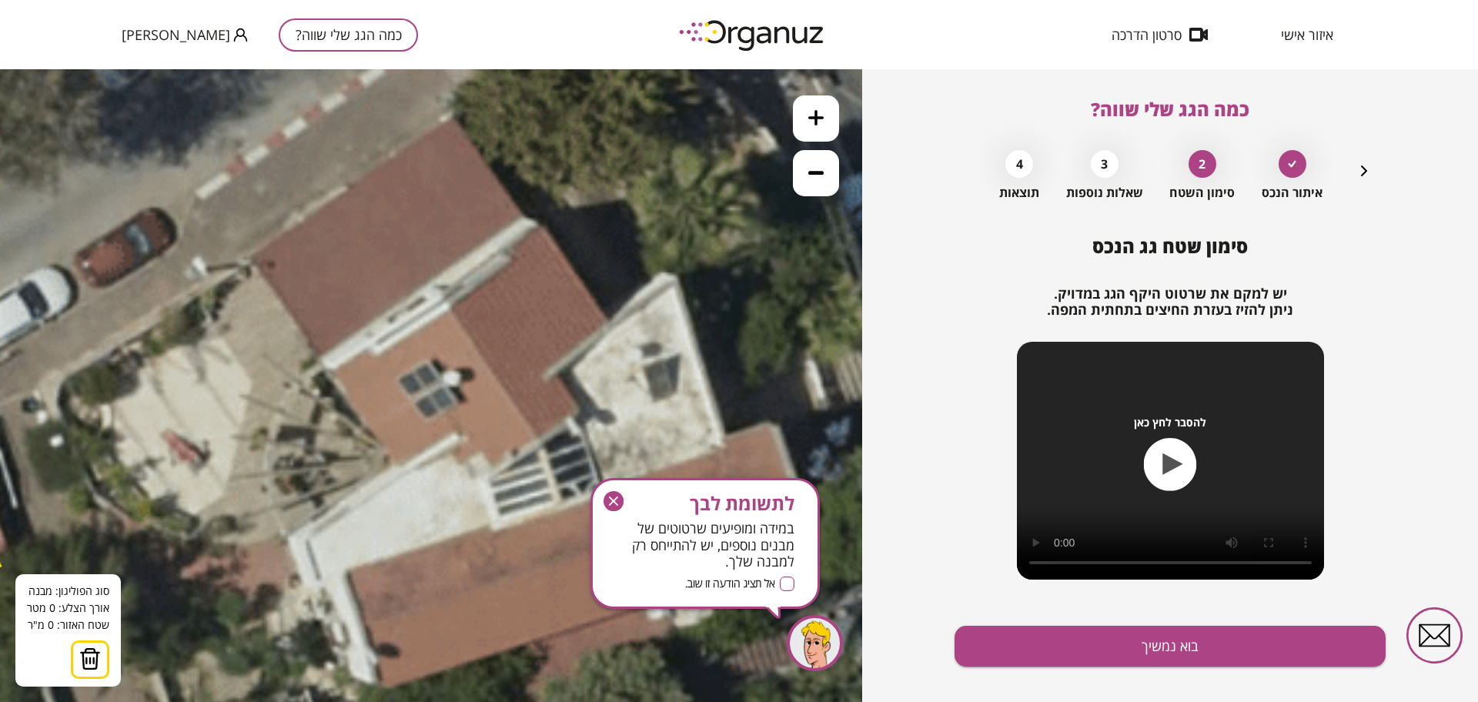
click at [249, 256] on icon at bounding box center [309, 654] width 3352 height 3352
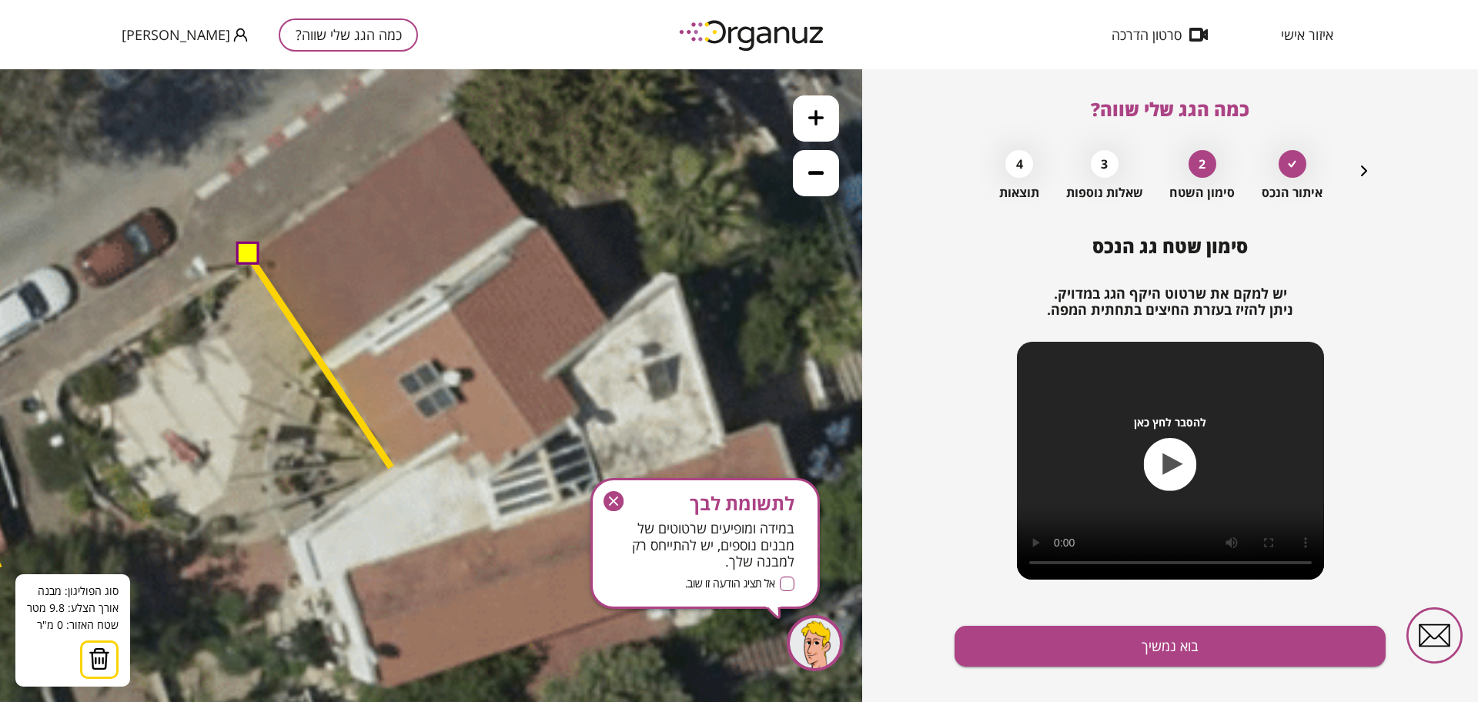
click at [391, 467] on icon at bounding box center [309, 654] width 3352 height 3352
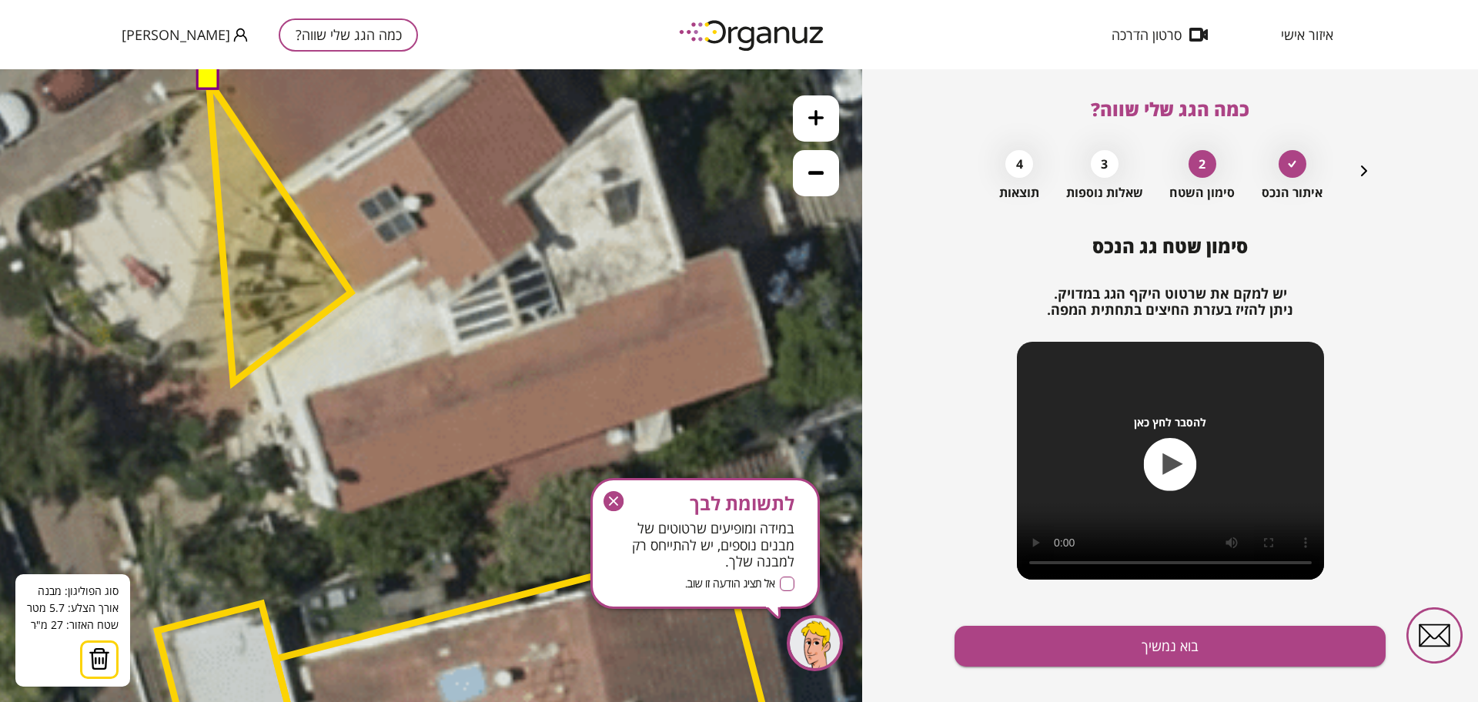
drag, startPoint x: 274, startPoint y: 551, endPoint x: 236, endPoint y: 391, distance: 164.5
click at [234, 383] on polygon at bounding box center [280, 232] width 142 height 302
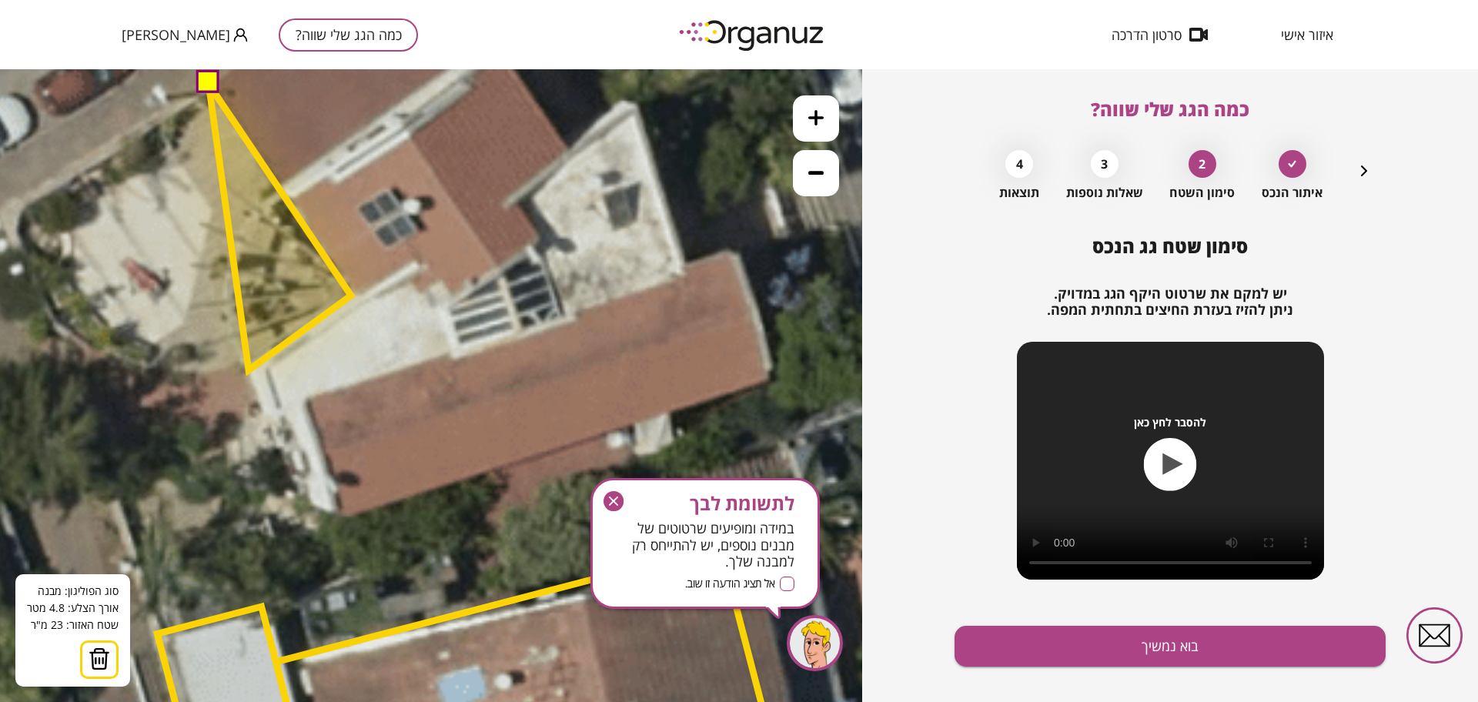
click at [249, 370] on polygon at bounding box center [280, 227] width 142 height 286
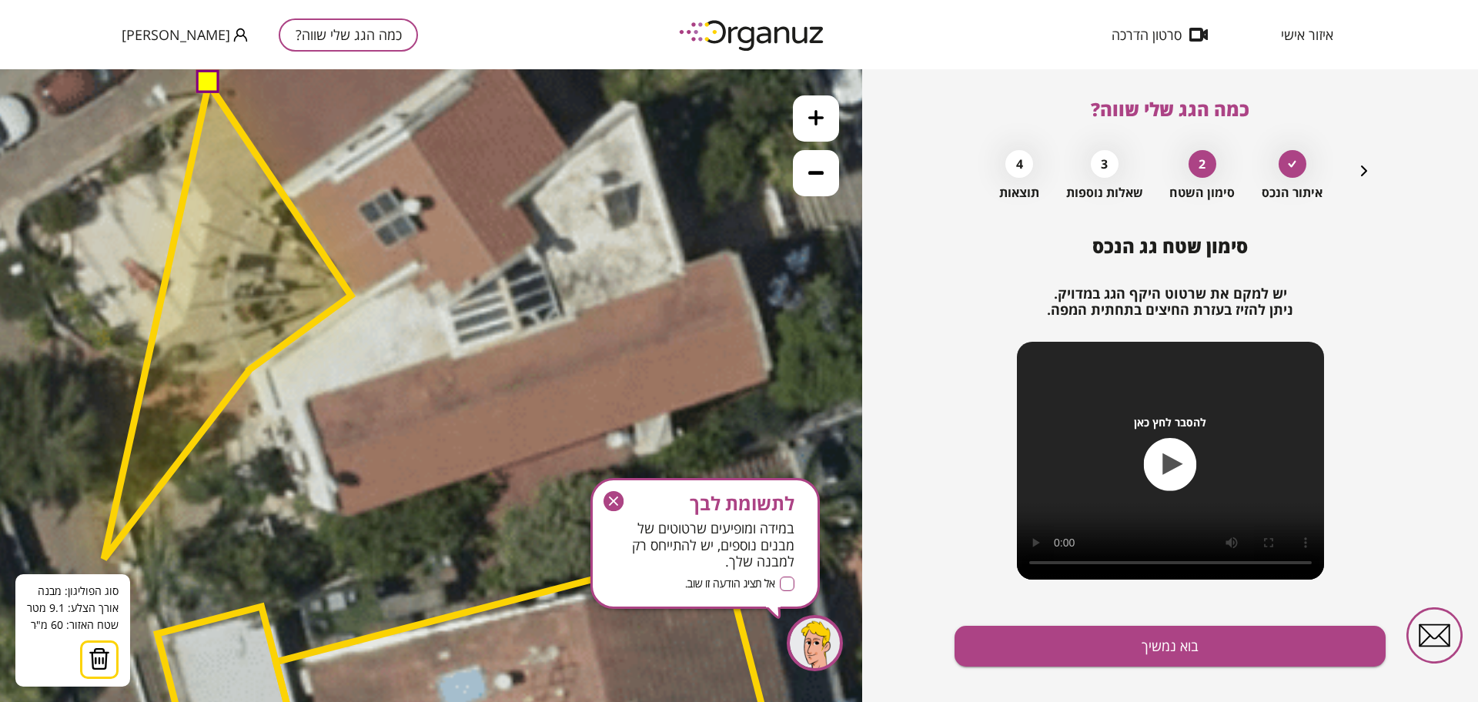
drag, startPoint x: 97, startPoint y: 647, endPoint x: 109, endPoint y: 616, distance: 32.9
click at [97, 646] on button at bounding box center [99, 660] width 38 height 38
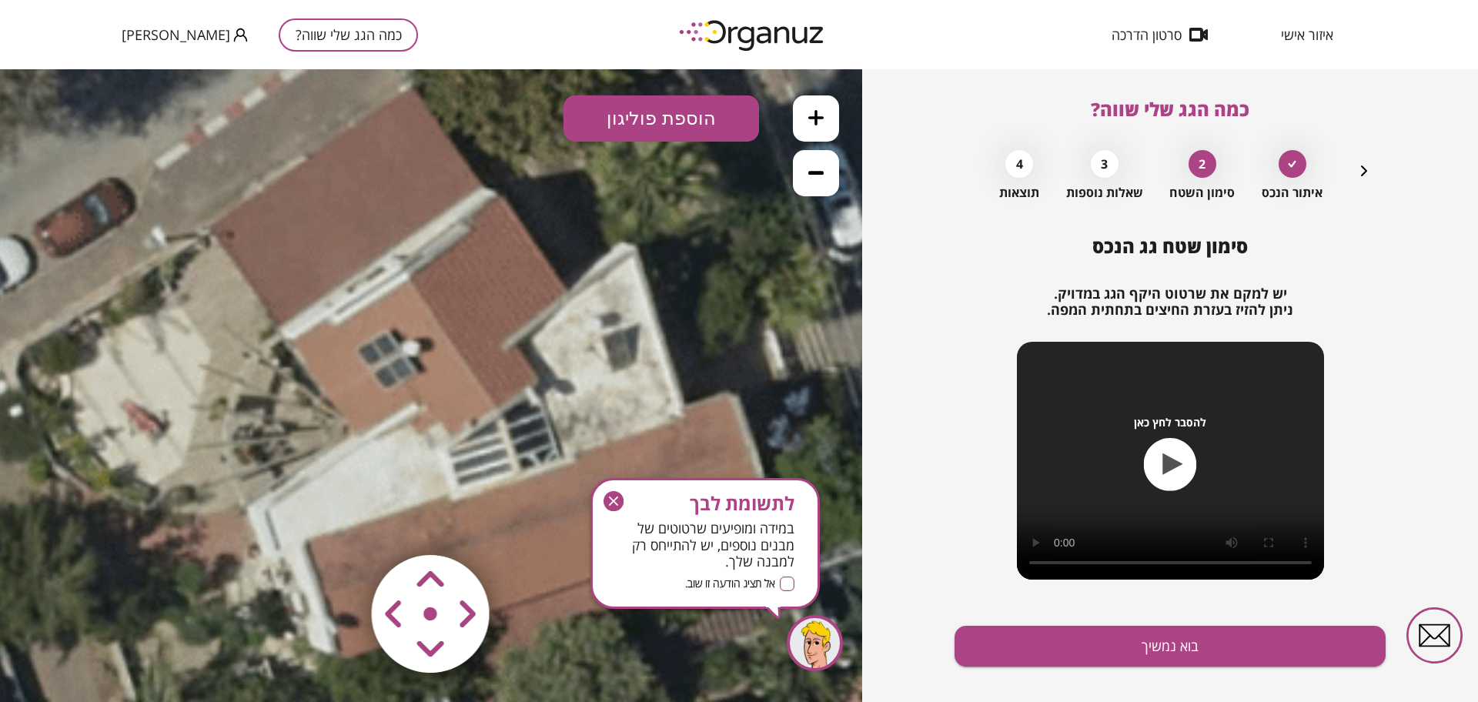
drag, startPoint x: 216, startPoint y: 339, endPoint x: 215, endPoint y: 483, distance: 144.7
click at [215, 483] on icon at bounding box center [268, 624] width 3352 height 3352
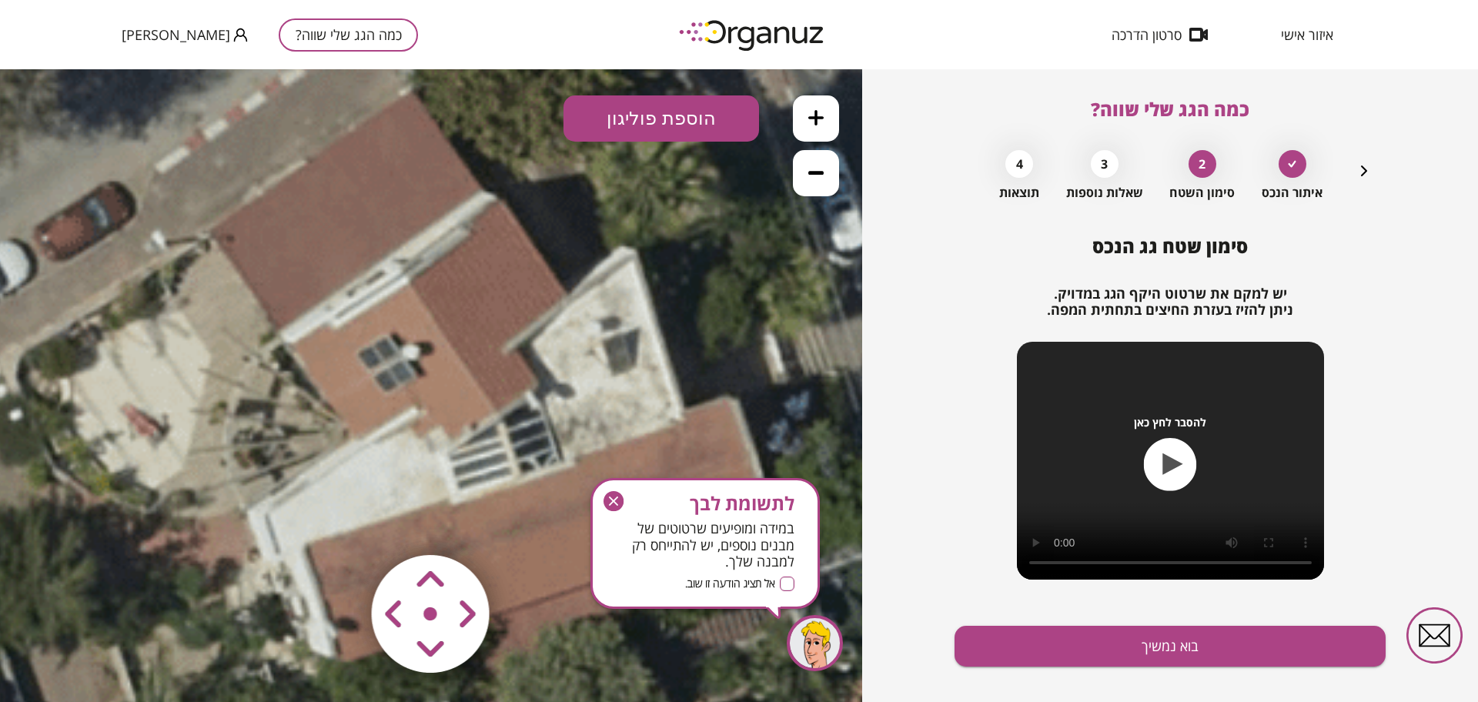
click at [633, 119] on button "הוספת פוליגון" at bounding box center [662, 118] width 196 height 46
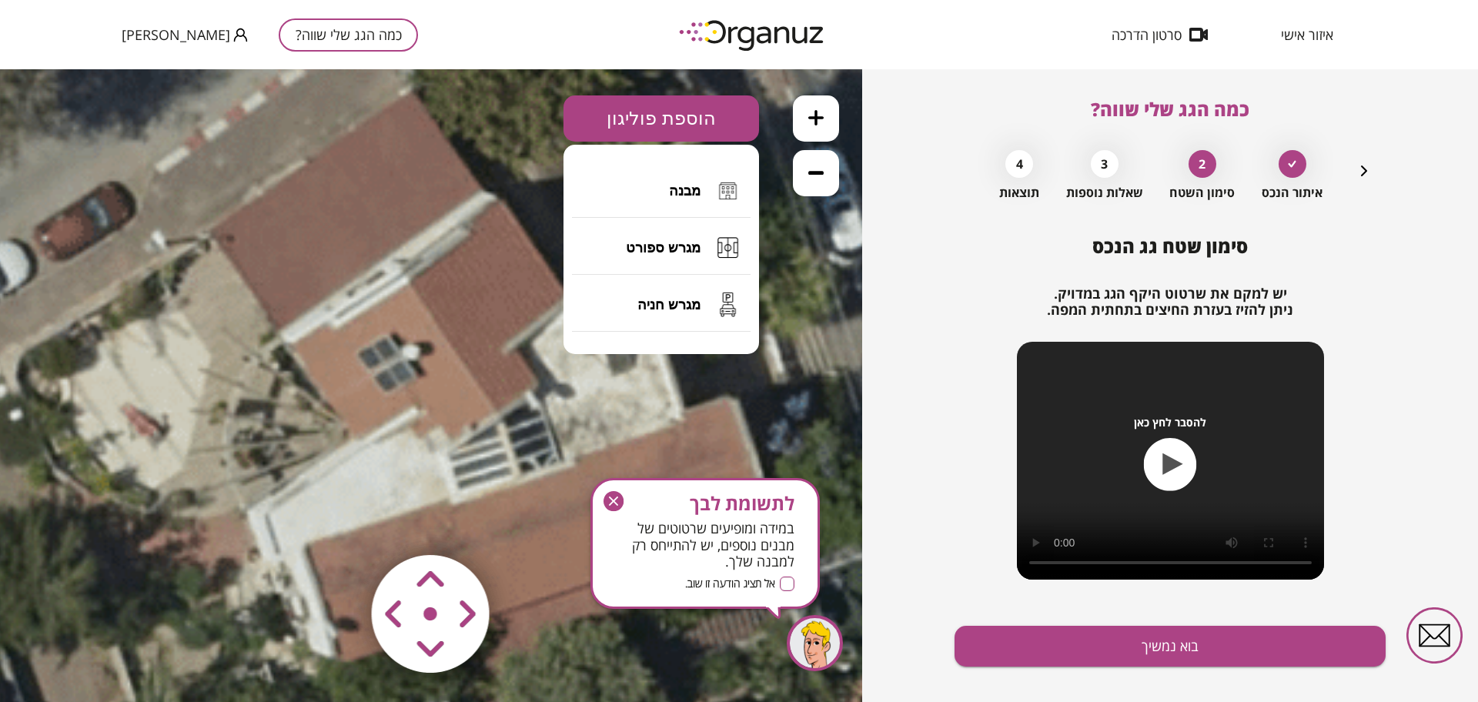
click at [671, 198] on button "מבנה" at bounding box center [661, 191] width 179 height 54
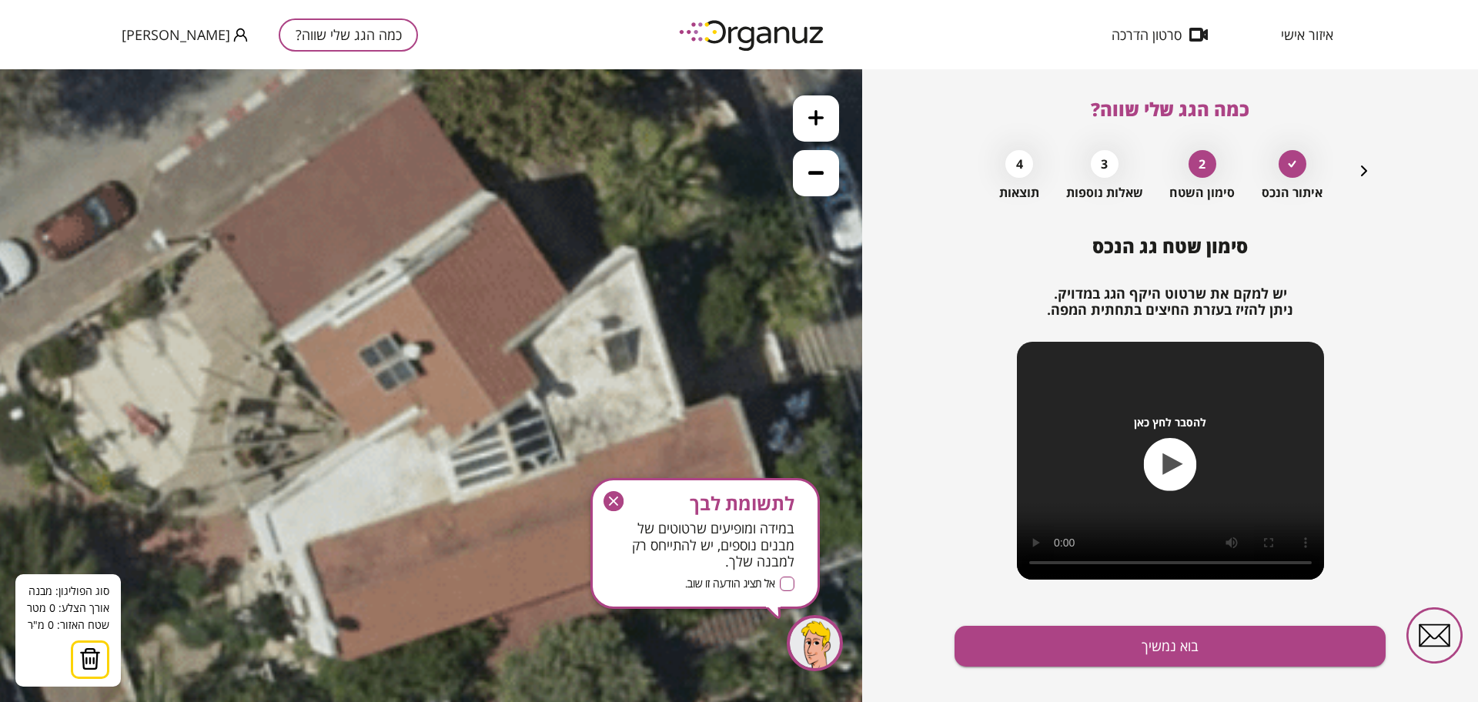
click at [416, 86] on icon at bounding box center [269, 627] width 3352 height 3352
click at [205, 227] on icon at bounding box center [269, 627] width 3352 height 3352
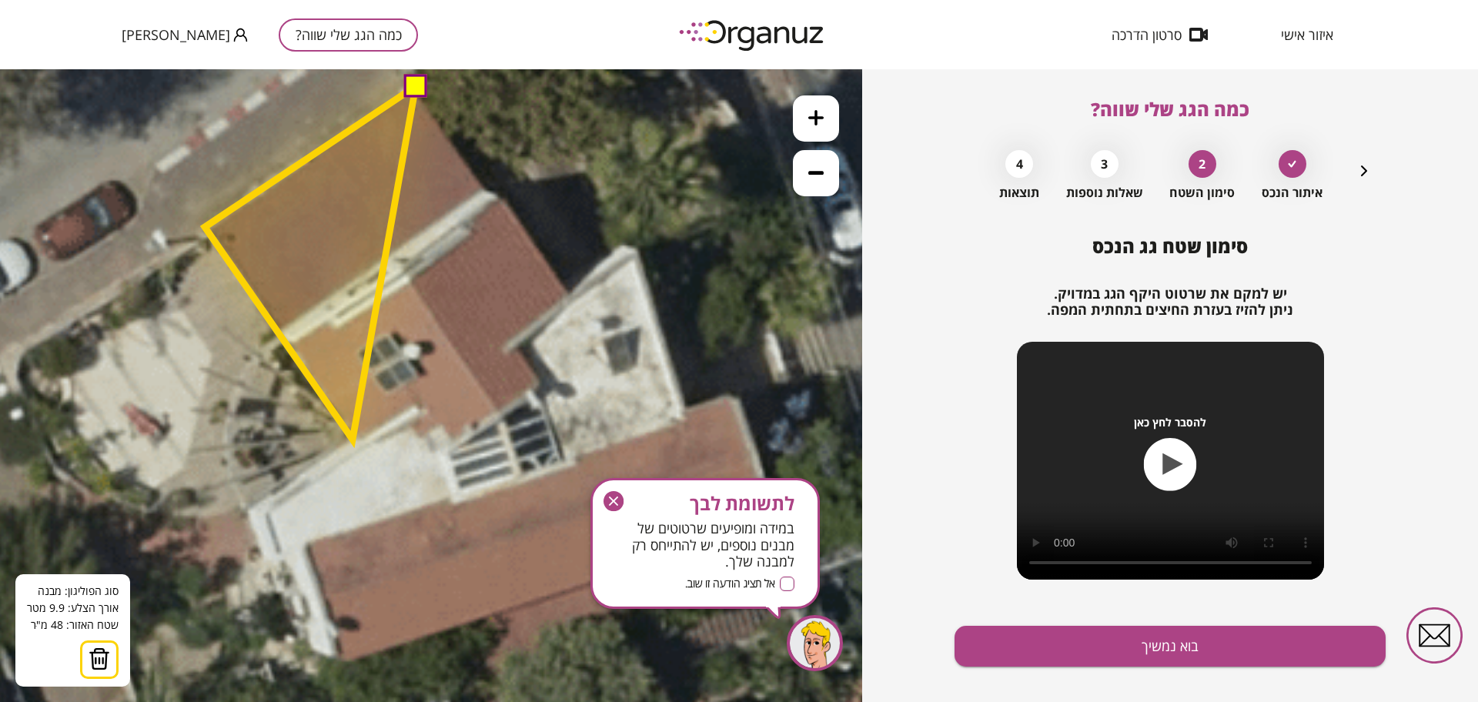
click at [353, 440] on polygon at bounding box center [310, 262] width 211 height 353
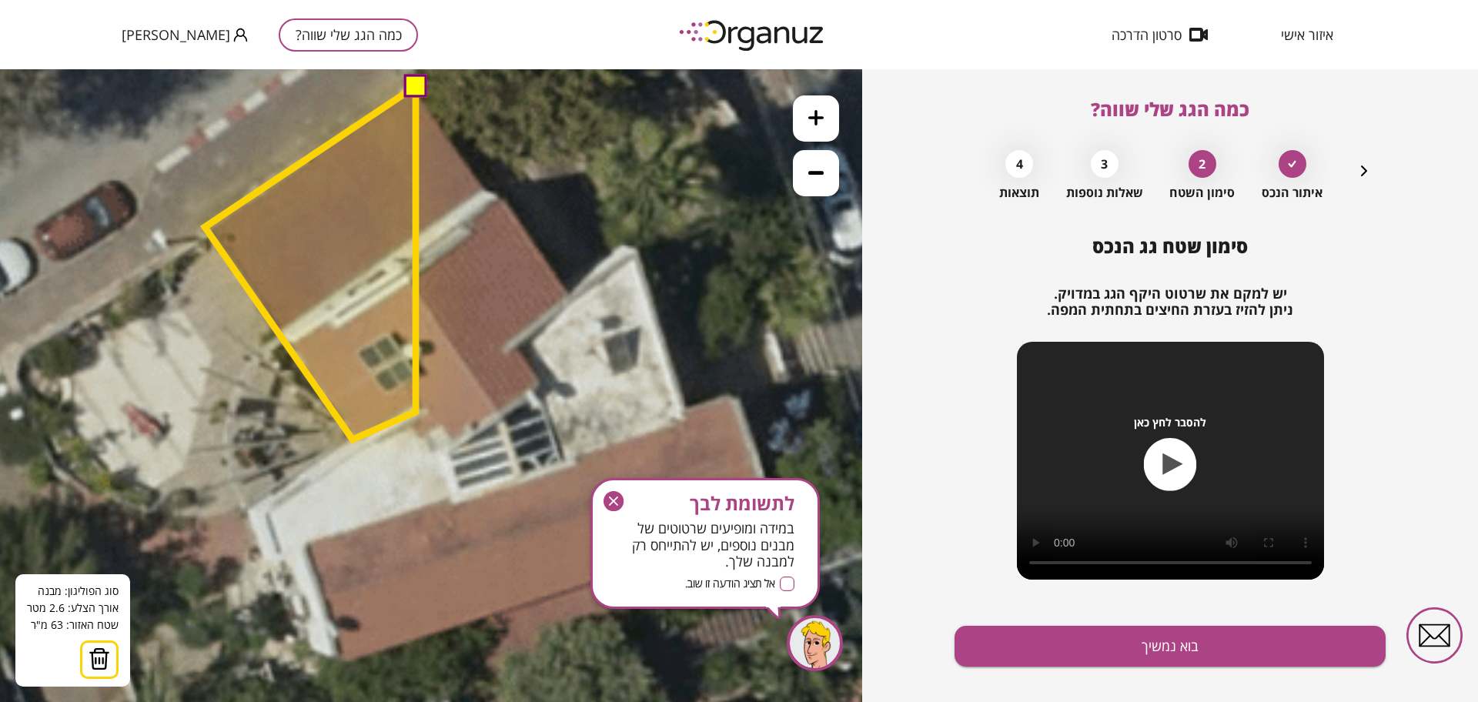
click at [416, 412] on polygon at bounding box center [310, 262] width 211 height 353
click at [443, 453] on polygon at bounding box center [324, 269] width 238 height 367
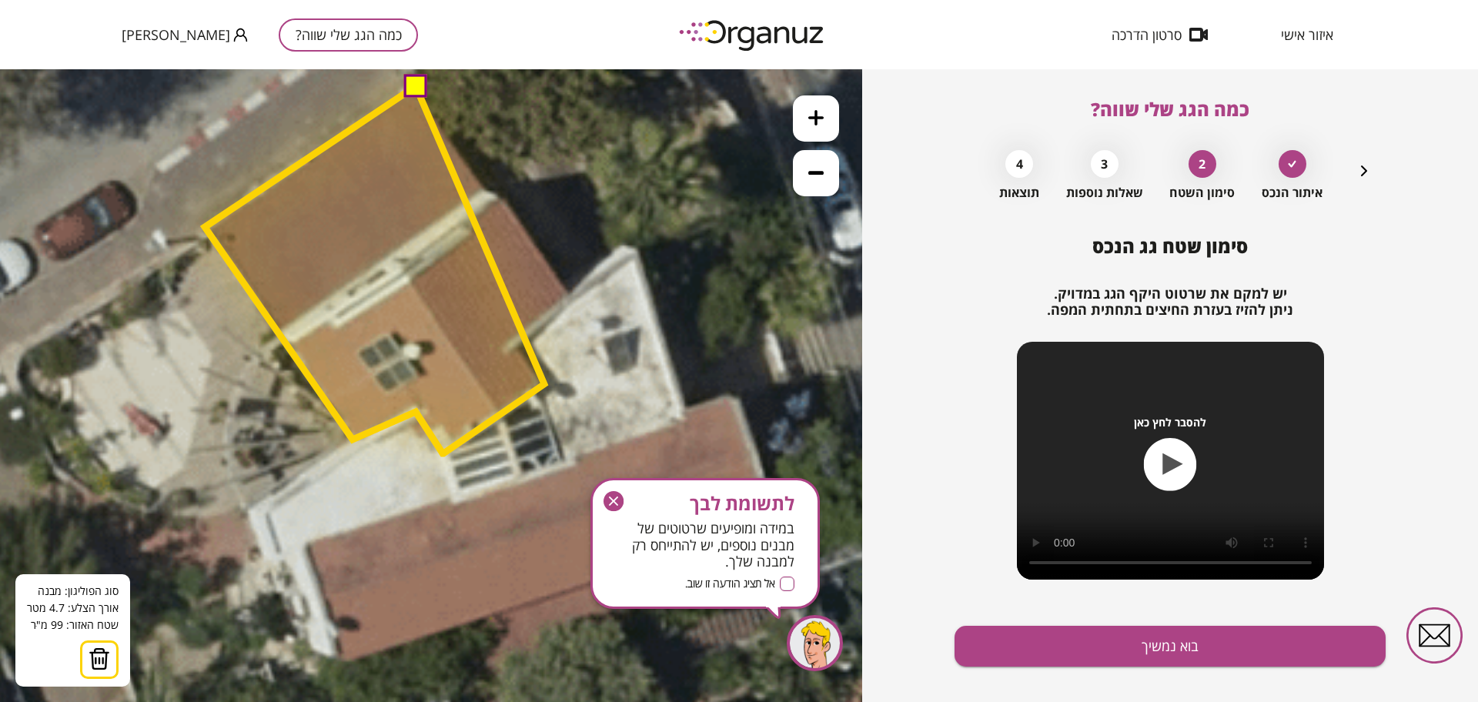
click at [544, 384] on polygon at bounding box center [375, 269] width 340 height 367
click at [512, 350] on polygon at bounding box center [375, 269] width 340 height 367
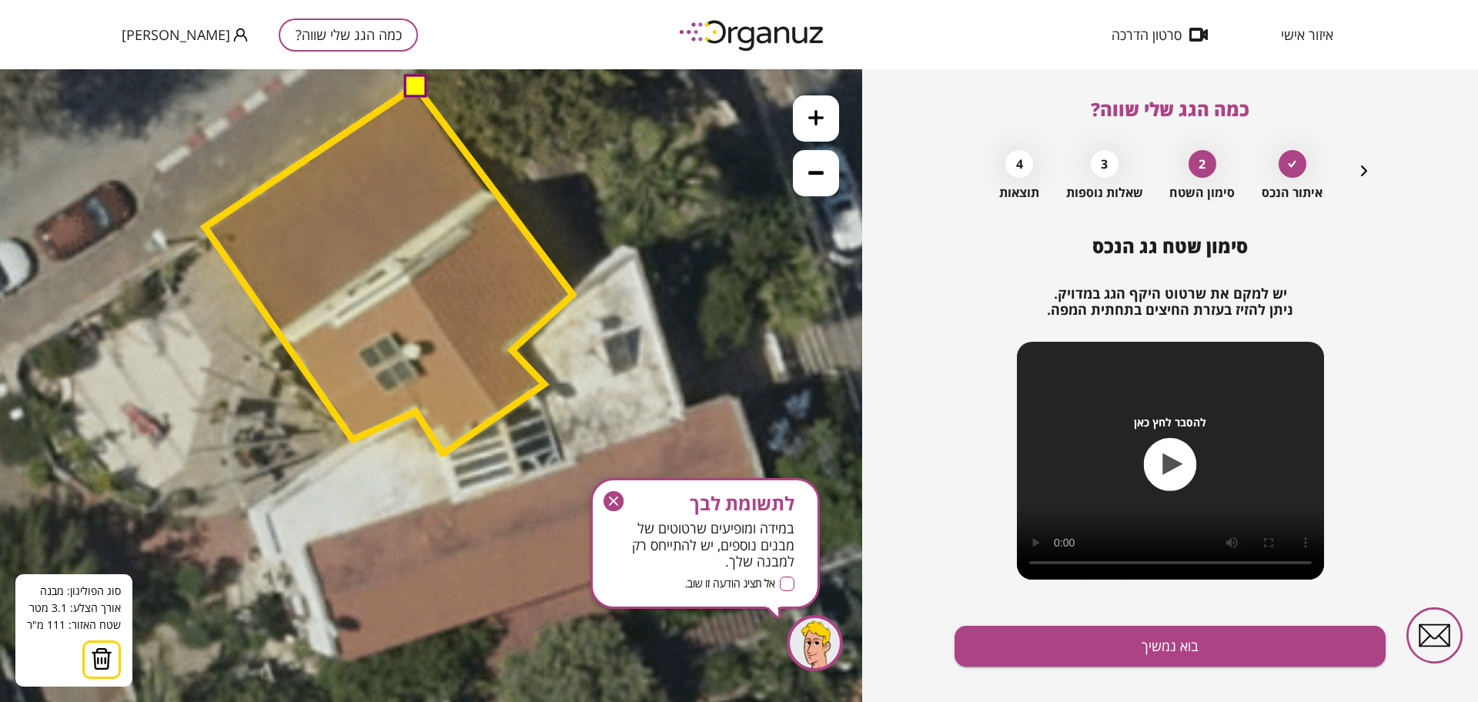
click at [573, 295] on polygon at bounding box center [389, 269] width 368 height 367
click at [410, 79] on button at bounding box center [414, 84] width 23 height 23
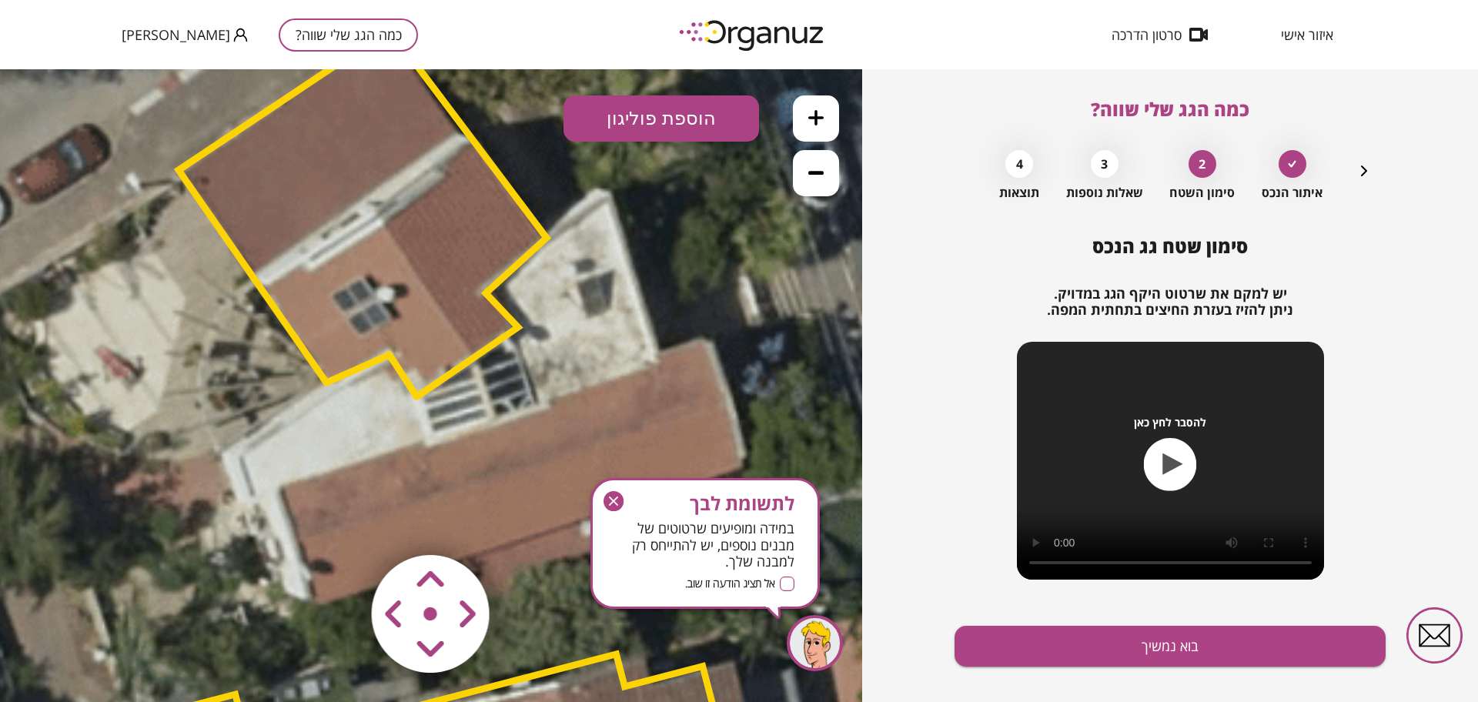
drag, startPoint x: 721, startPoint y: 356, endPoint x: 684, endPoint y: 270, distance: 93.8
click at [684, 270] on icon at bounding box center [243, 570] width 3352 height 3352
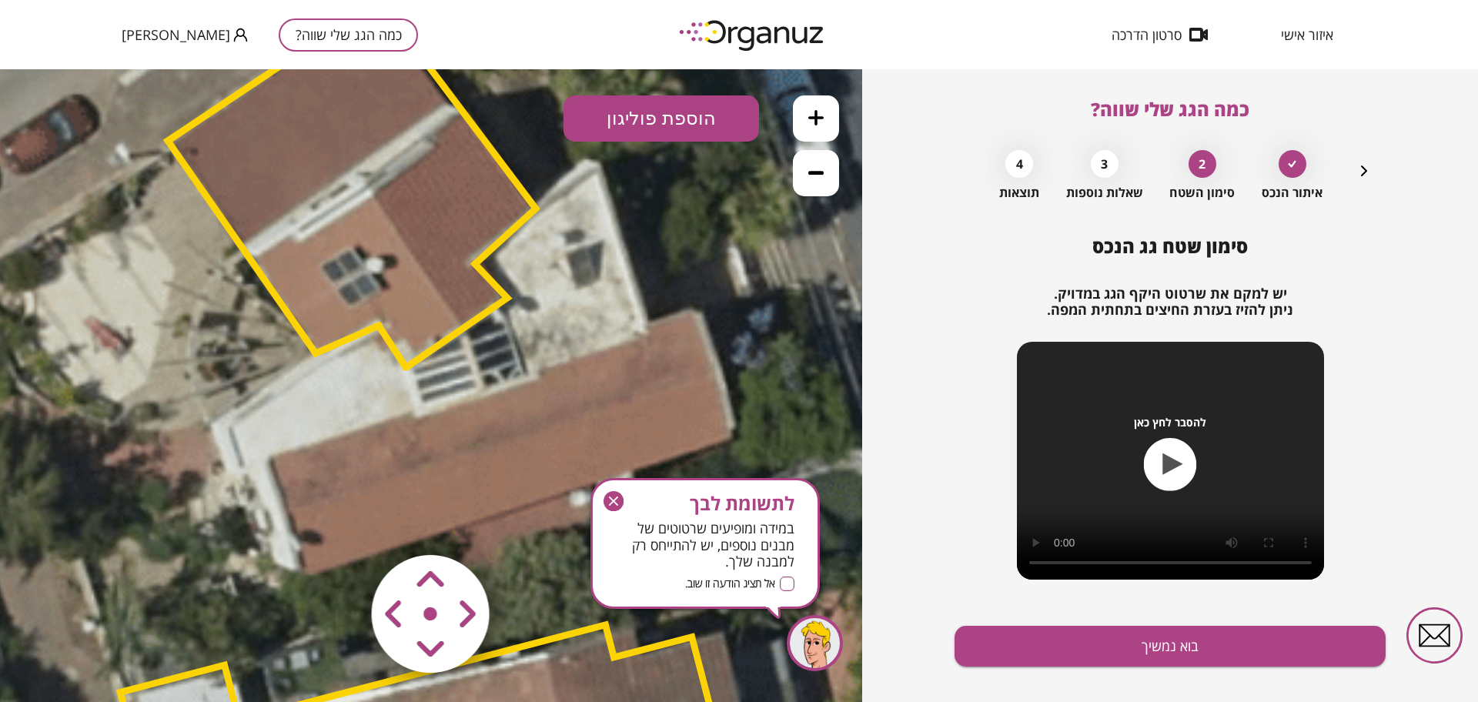
click at [679, 122] on button "הוספת פוליגון" at bounding box center [662, 118] width 196 height 46
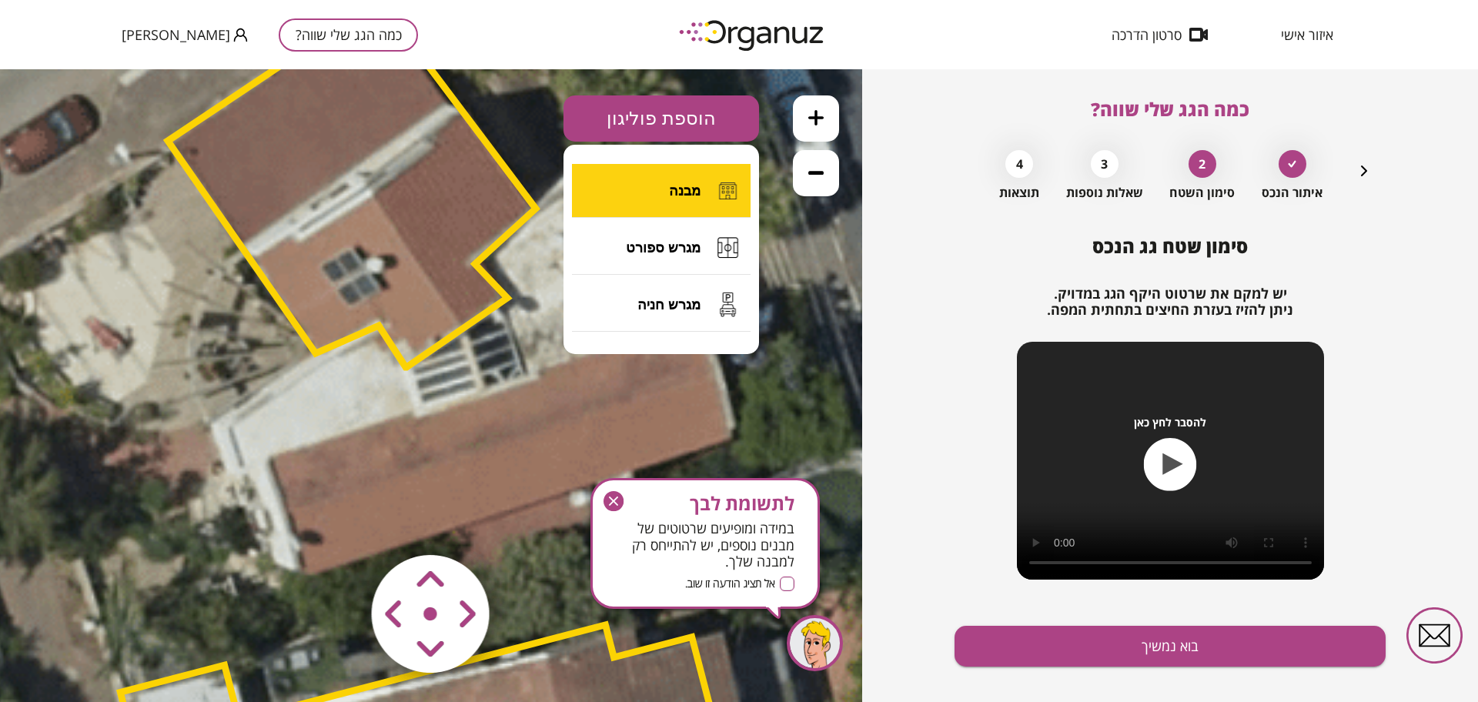
click at [684, 182] on span "מבנה" at bounding box center [685, 190] width 32 height 17
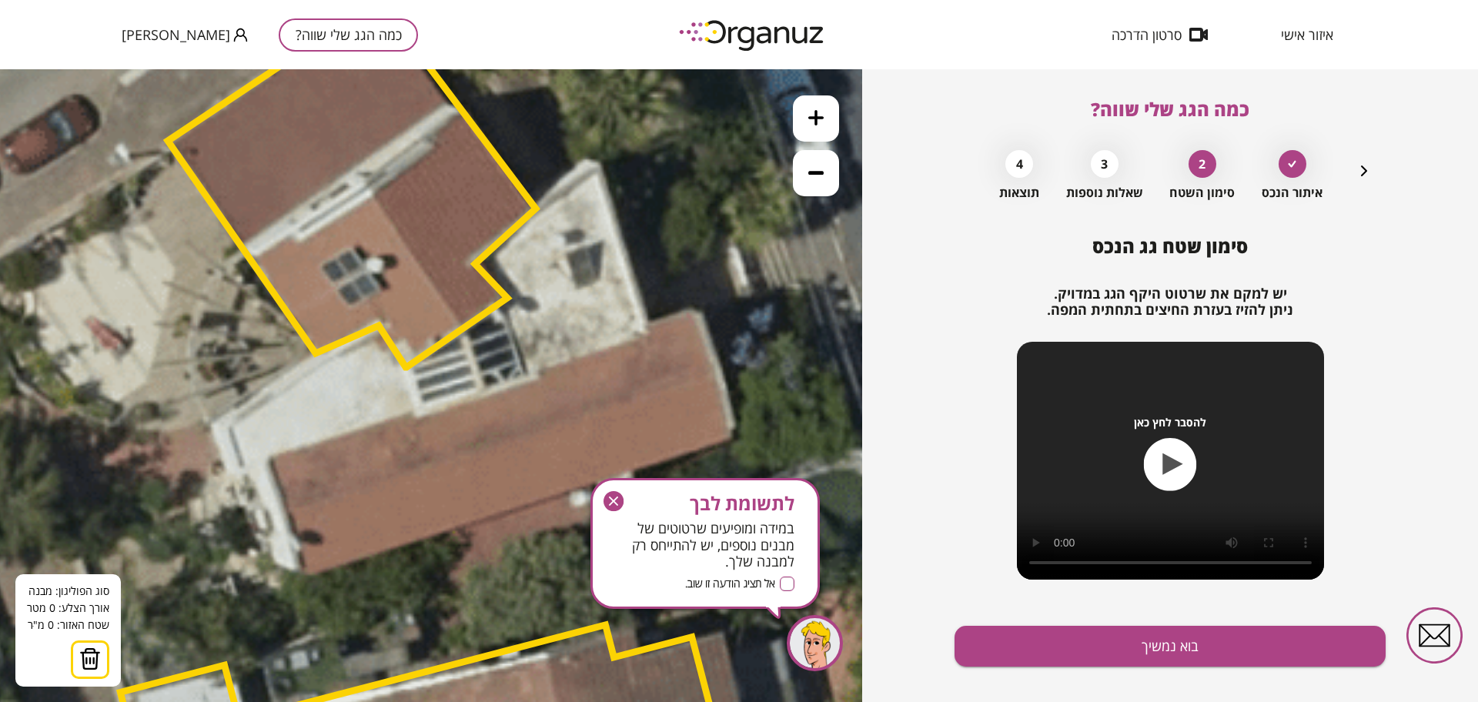
click at [312, 360] on icon at bounding box center [232, 541] width 3352 height 3352
click at [219, 426] on icon at bounding box center [232, 541] width 3352 height 3352
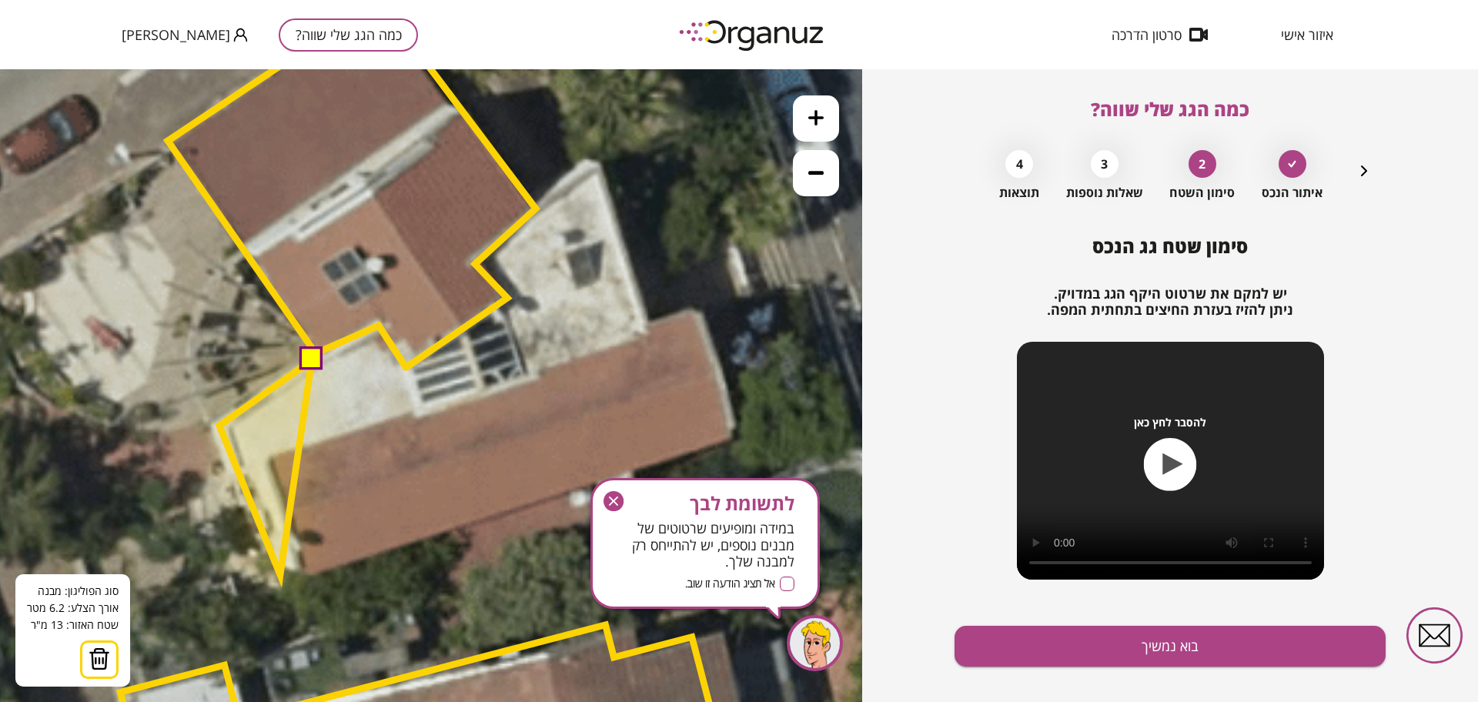
click at [280, 575] on polygon at bounding box center [265, 467] width 92 height 215
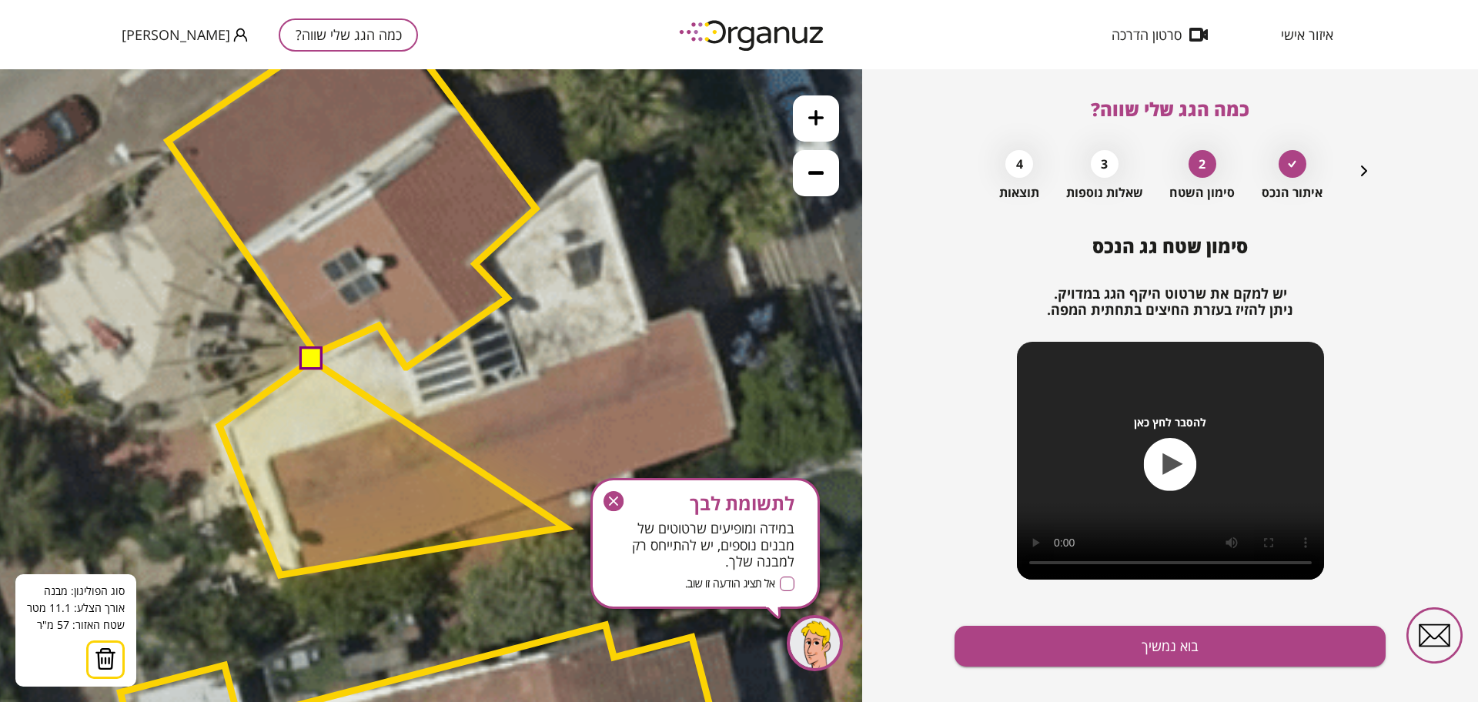
click at [617, 500] on icon "button" at bounding box center [614, 501] width 20 height 20
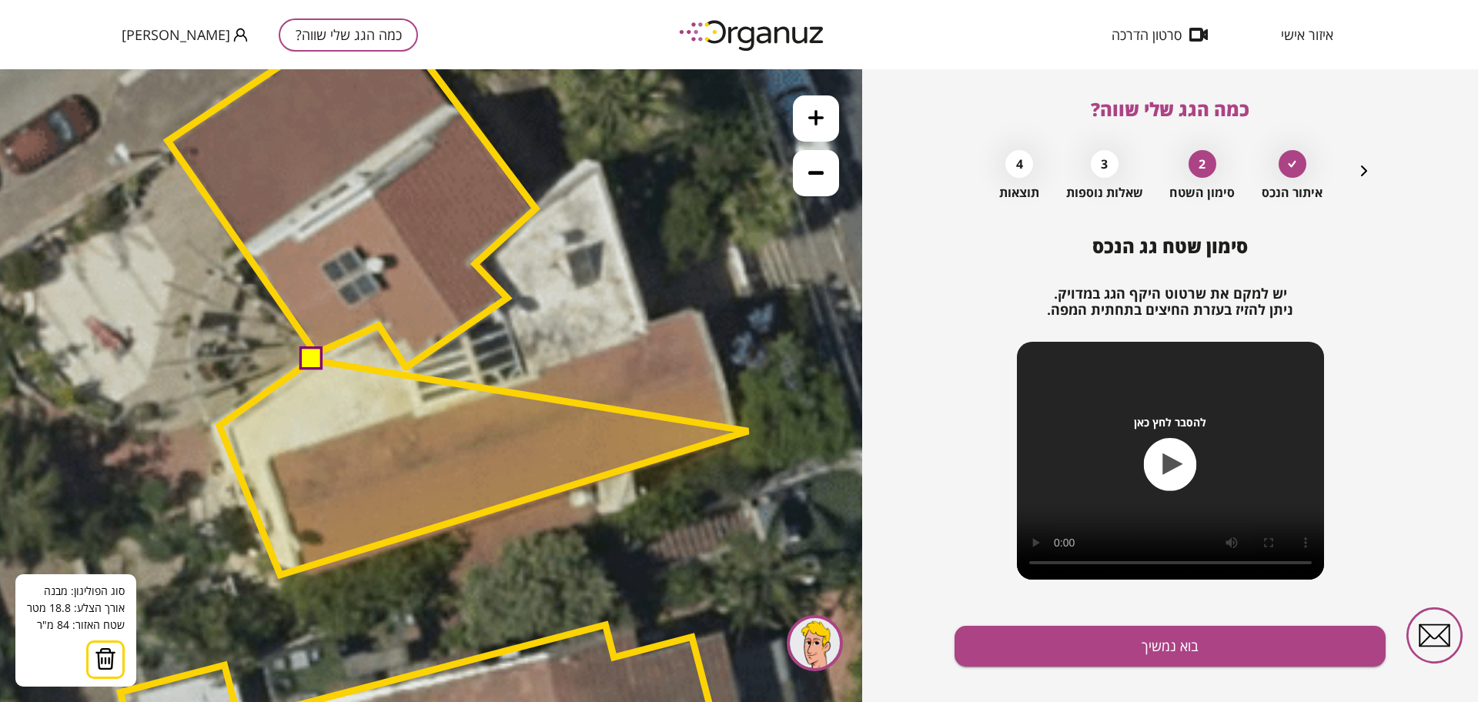
click at [748, 431] on polygon at bounding box center [483, 467] width 529 height 215
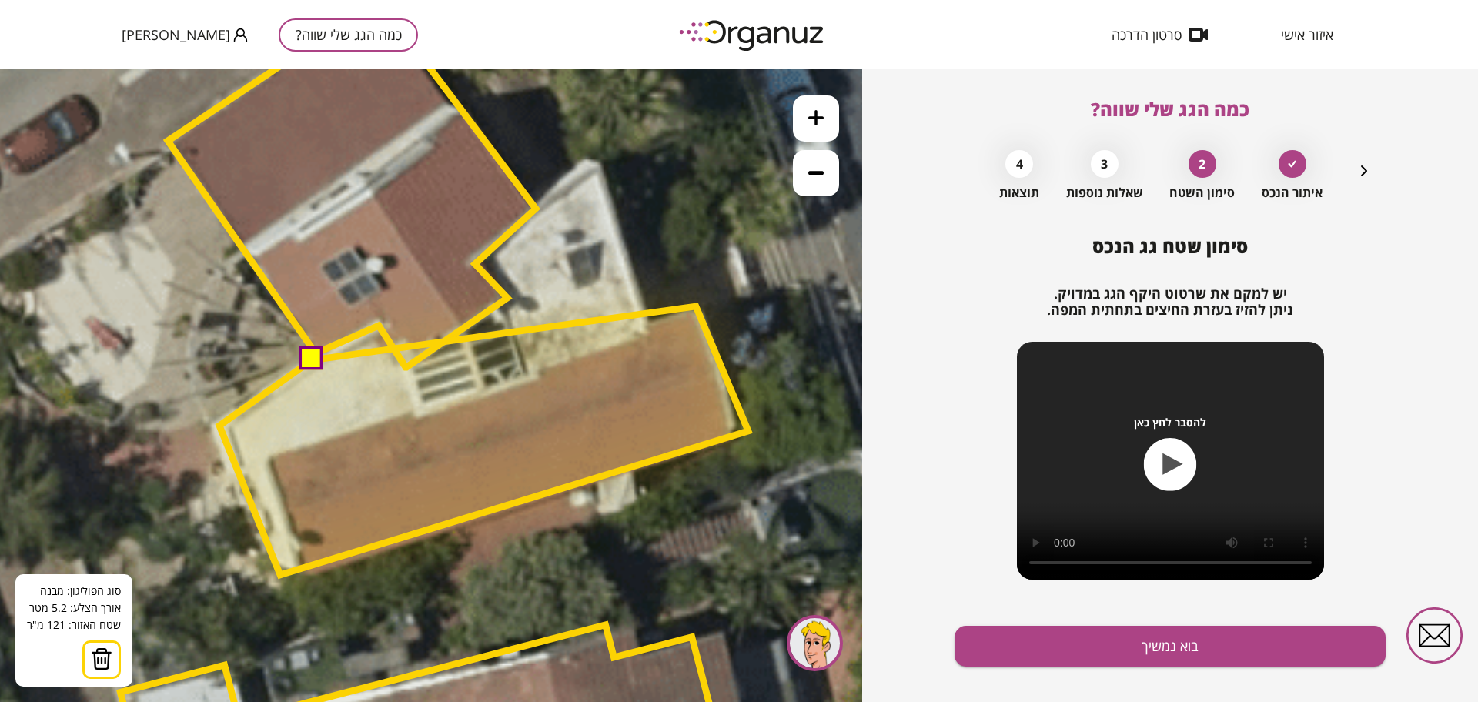
click at [696, 306] on polygon at bounding box center [483, 440] width 529 height 269
click at [647, 327] on polygon at bounding box center [483, 440] width 529 height 269
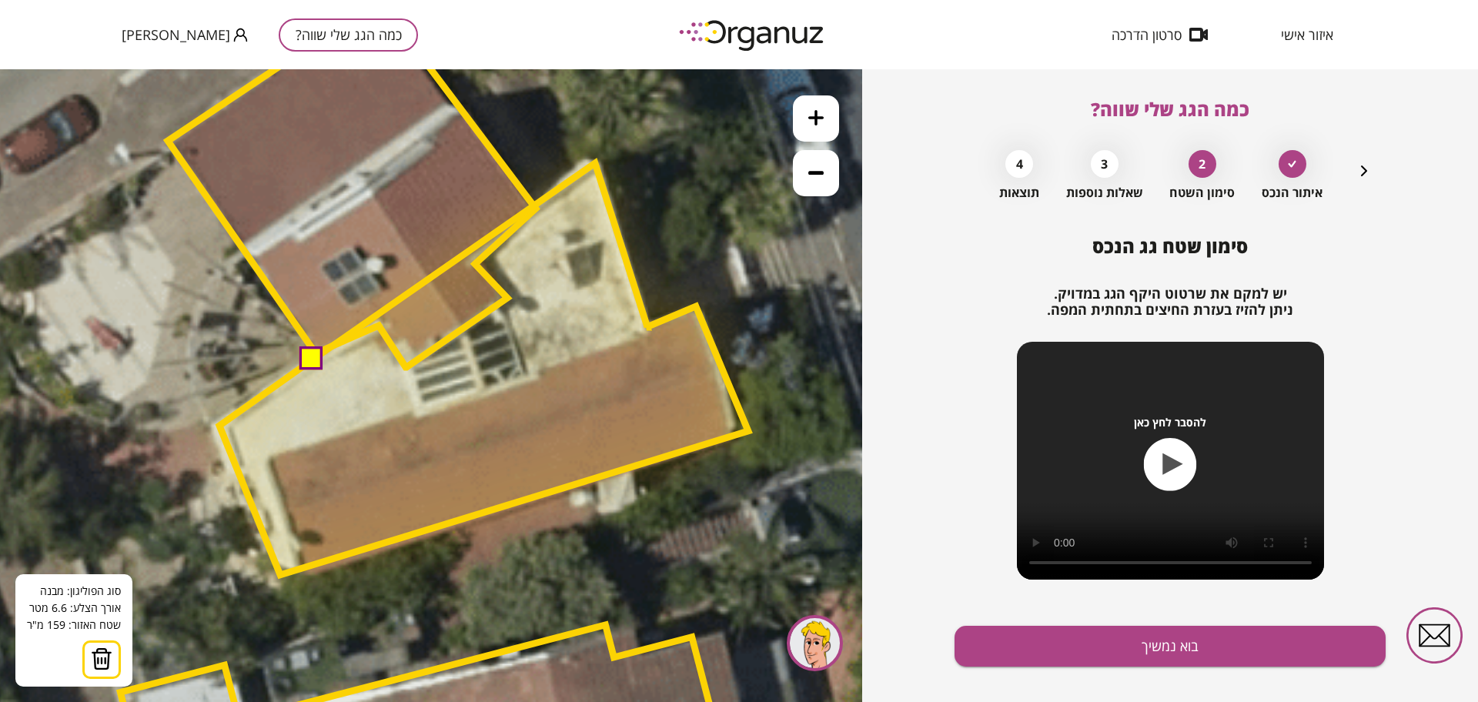
click at [595, 163] on polygon at bounding box center [483, 369] width 529 height 412
click at [312, 356] on button at bounding box center [310, 358] width 23 height 23
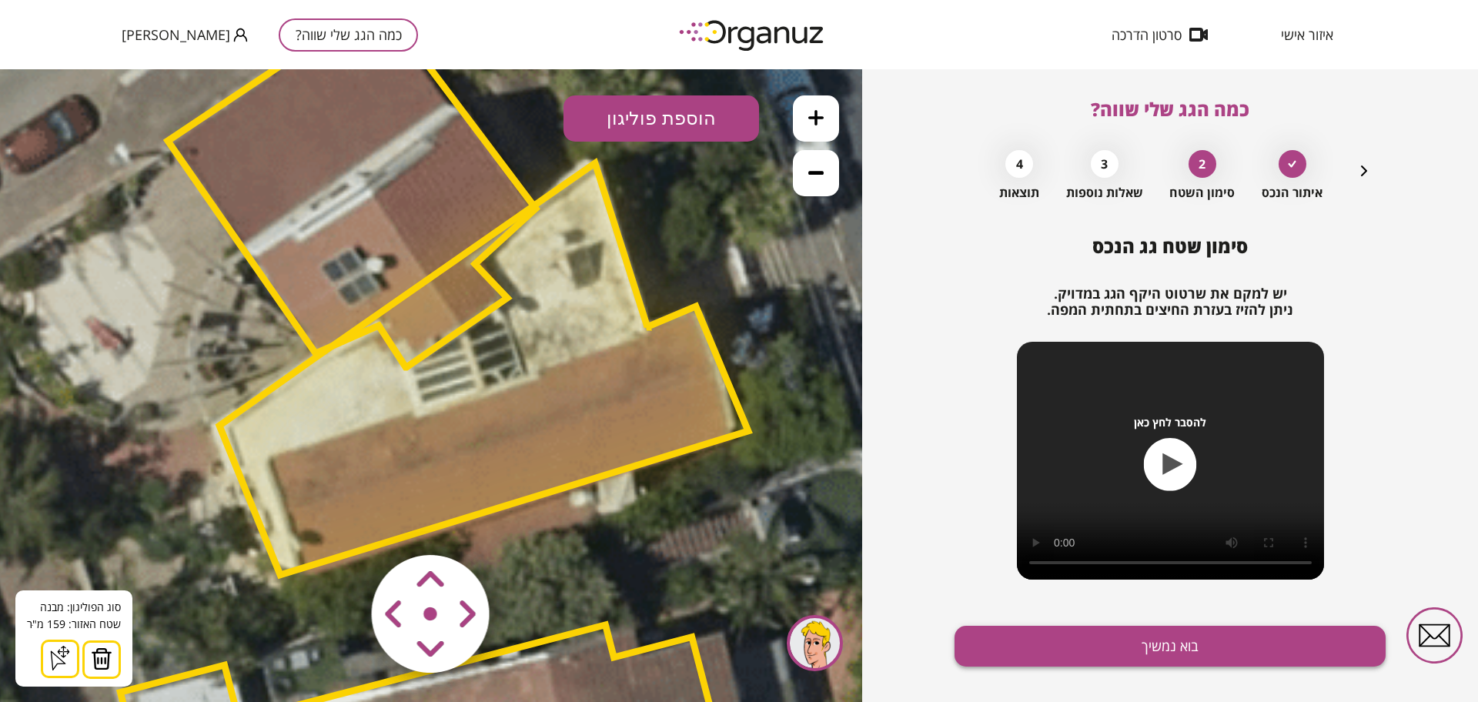
click at [1072, 635] on button "בוא נמשיך" at bounding box center [1170, 646] width 431 height 41
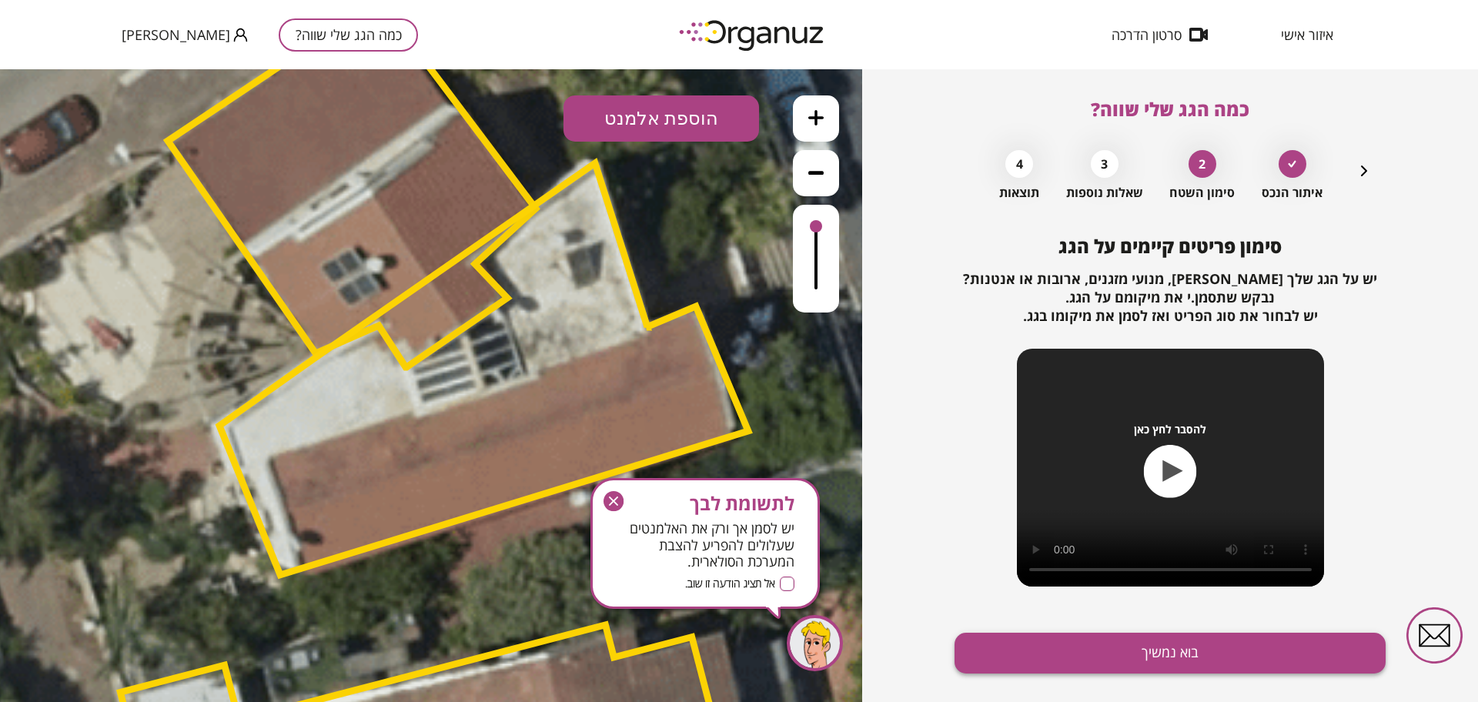
click at [1073, 644] on button "בוא נמשיך" at bounding box center [1170, 653] width 431 height 41
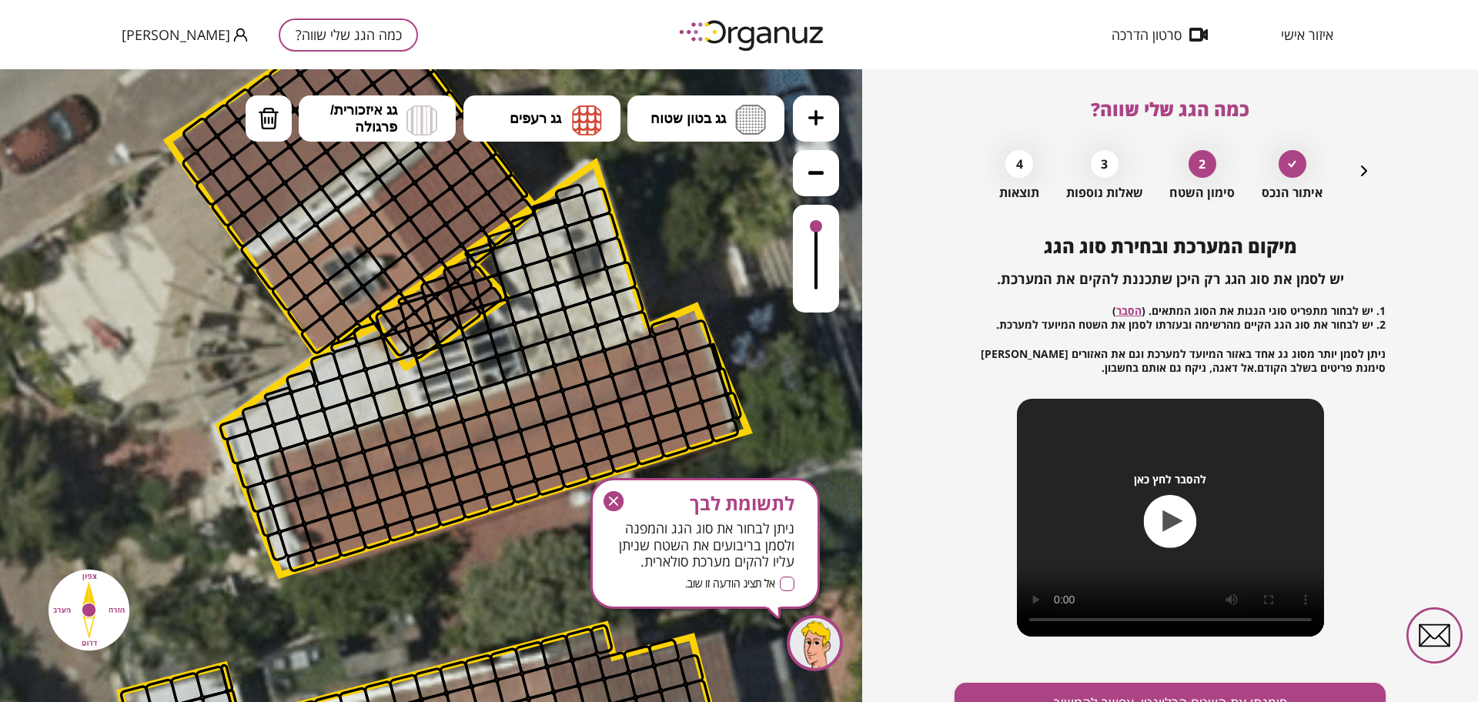
click at [1364, 172] on icon "button" at bounding box center [1364, 171] width 6 height 11
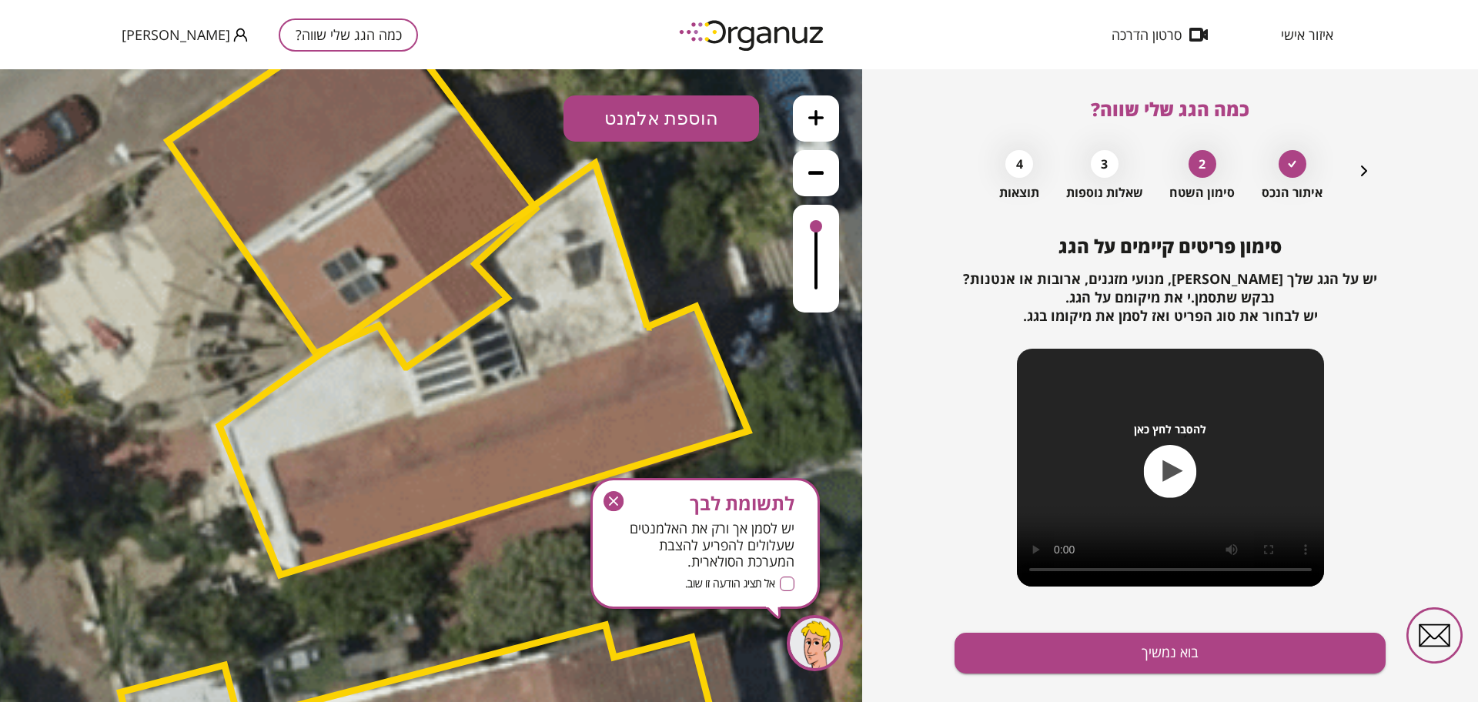
click at [487, 394] on polygon at bounding box center [483, 369] width 529 height 412
click at [1356, 169] on icon "button" at bounding box center [1364, 171] width 18 height 18
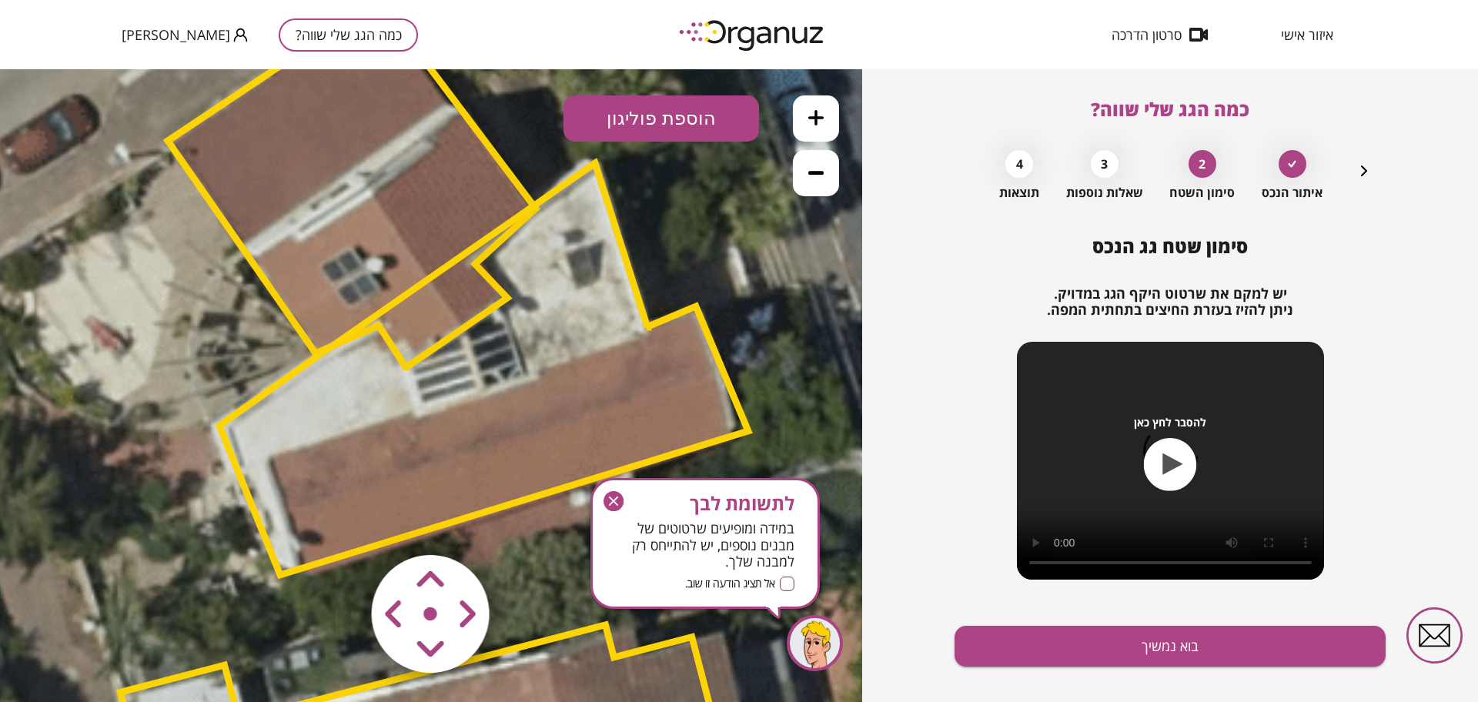
click at [509, 427] on polygon at bounding box center [483, 369] width 529 height 412
click at [509, 427] on polygon at bounding box center [483, 368] width 529 height 412
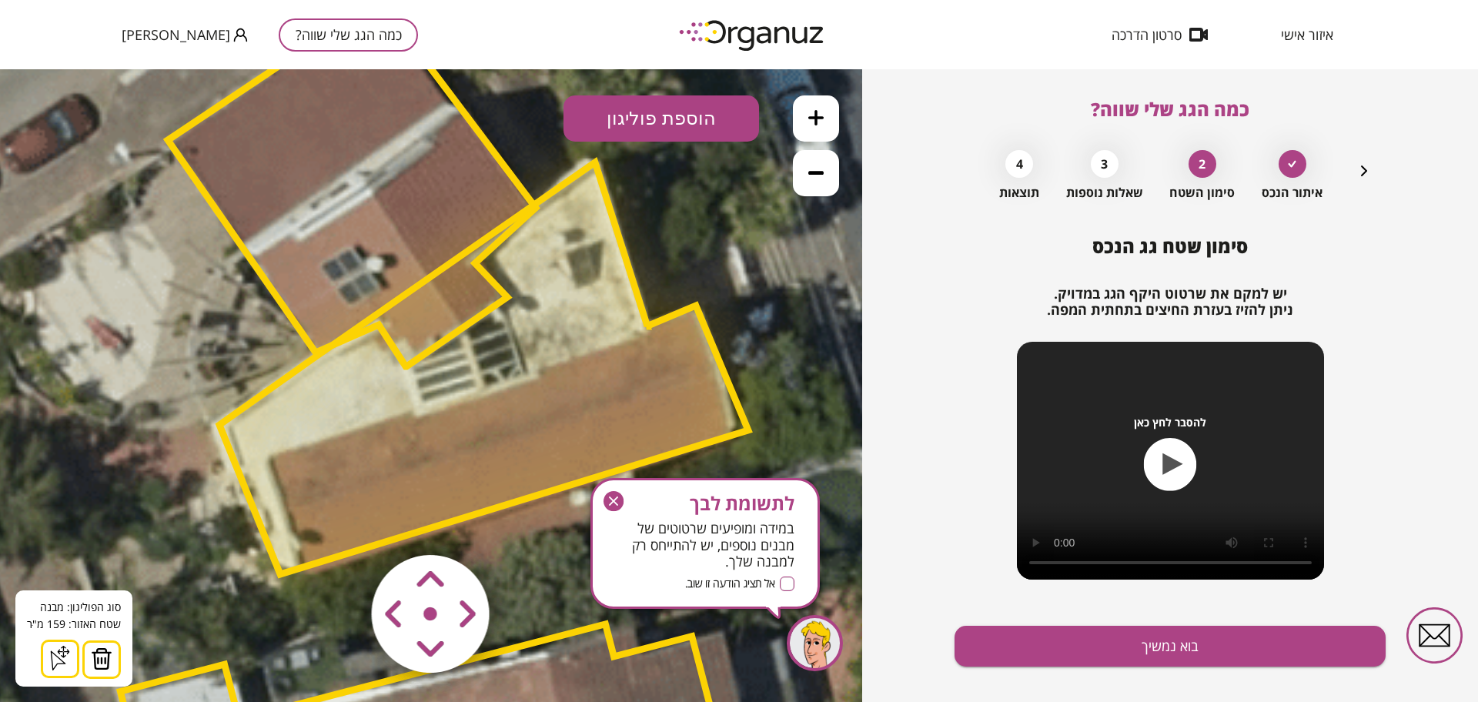
click at [106, 659] on img at bounding box center [102, 658] width 22 height 23
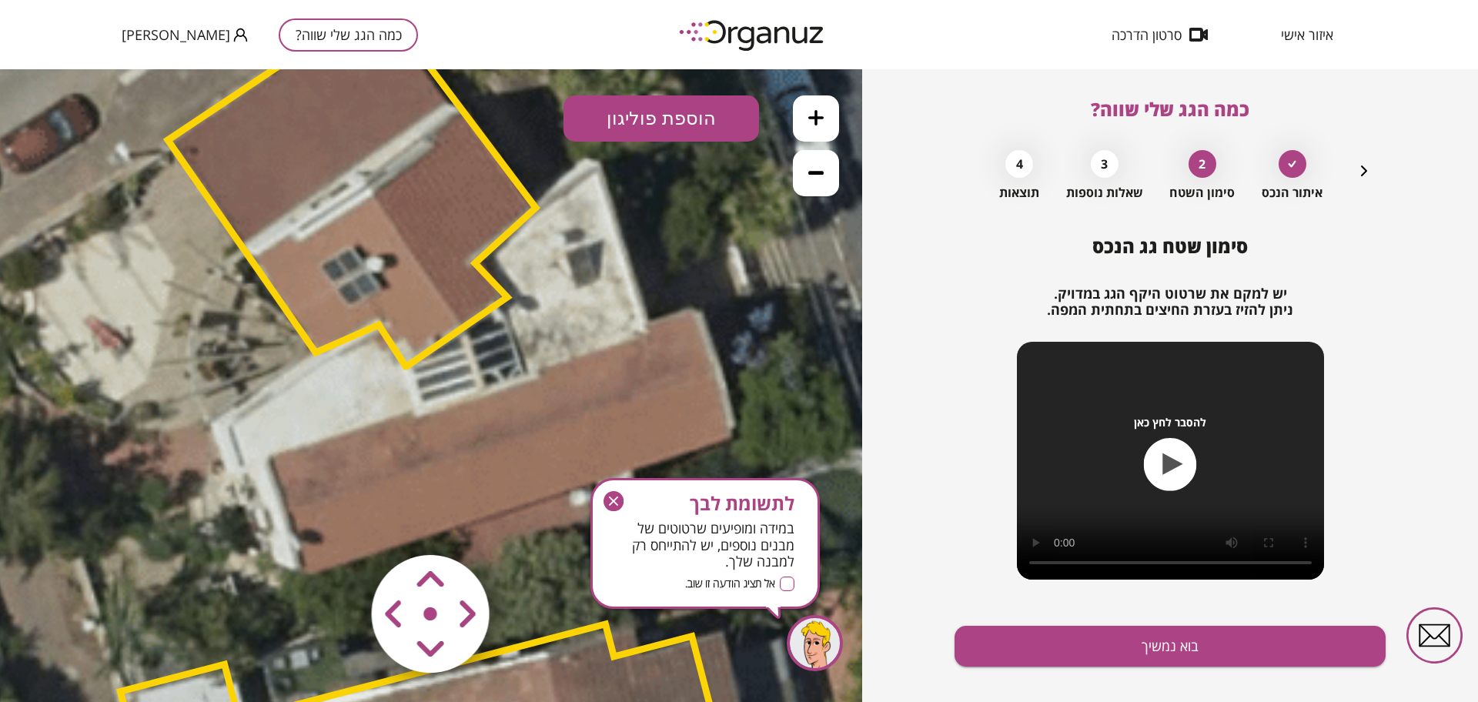
click at [681, 117] on button "הוספת פוליגון" at bounding box center [662, 118] width 196 height 46
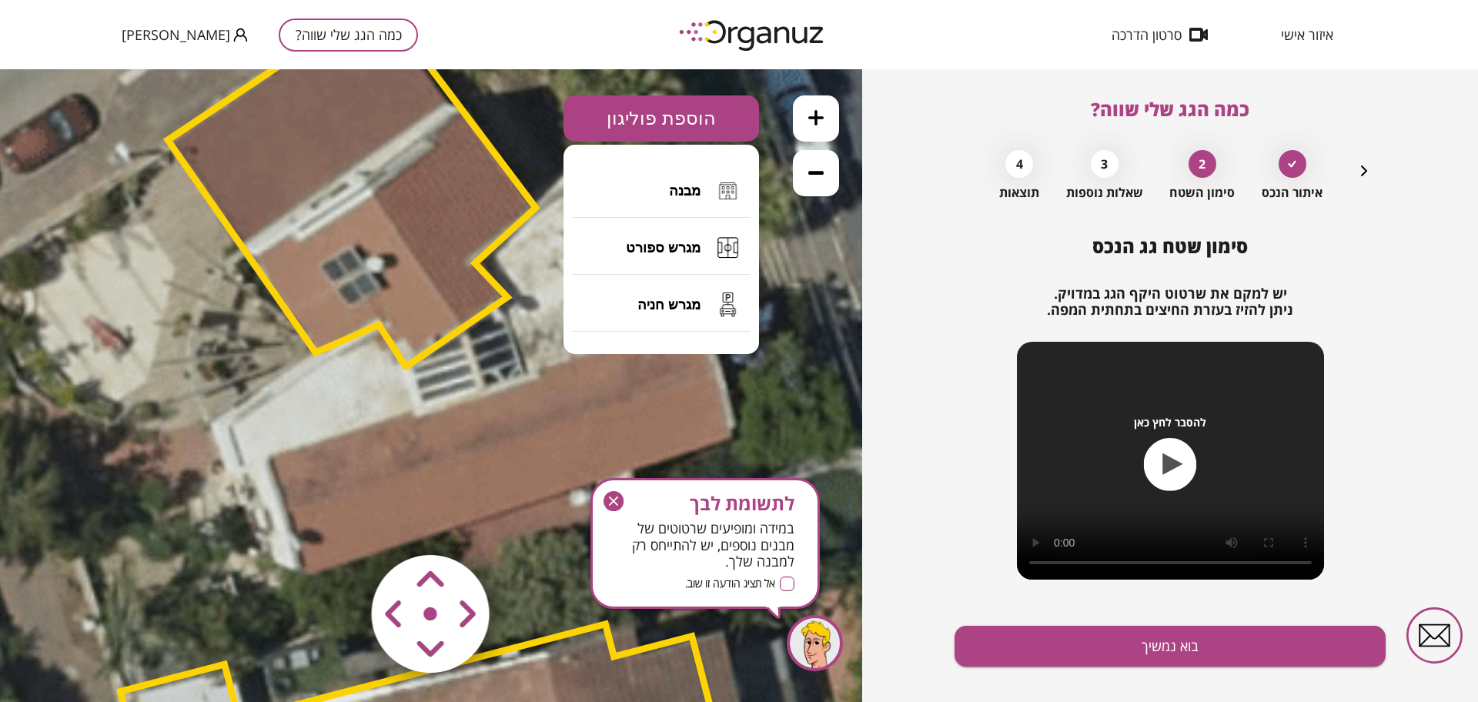
click at [674, 193] on span "מבנה" at bounding box center [685, 190] width 32 height 17
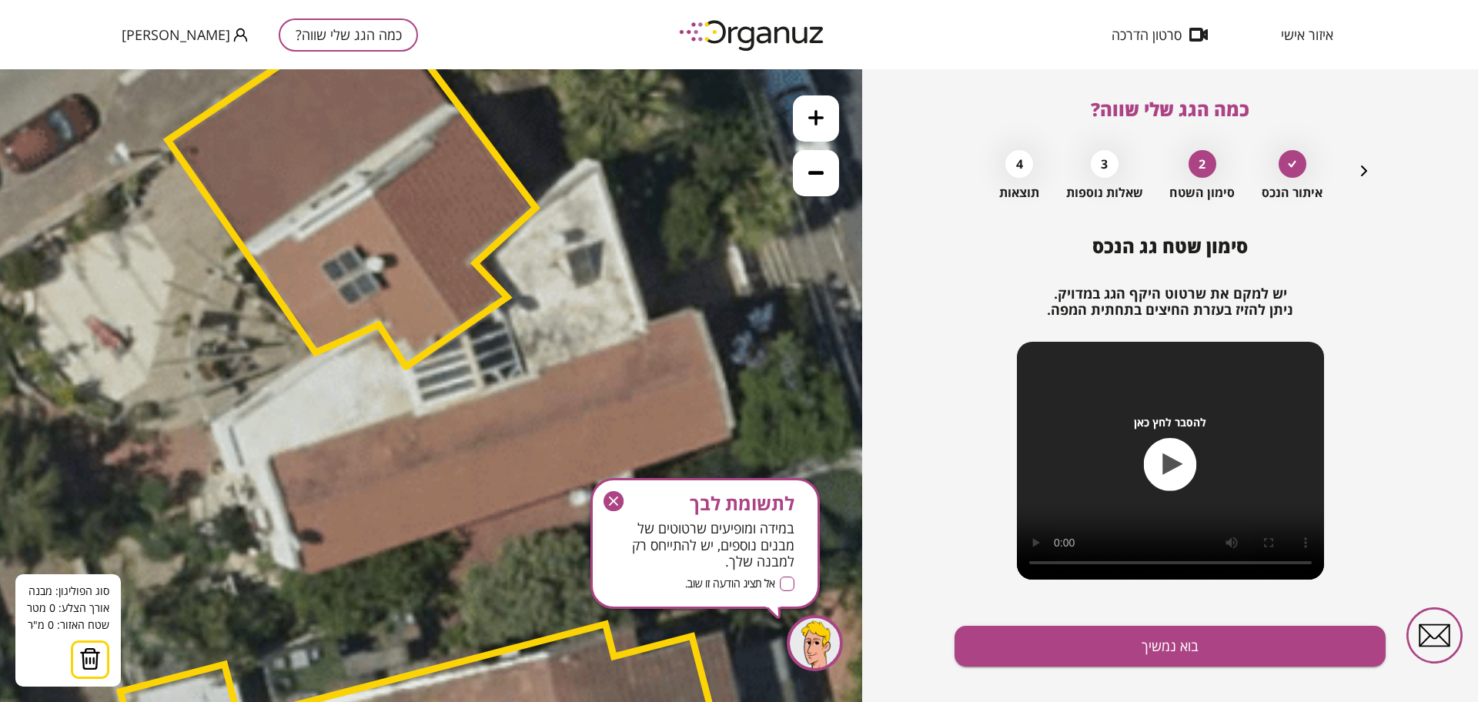
click at [373, 333] on icon at bounding box center [232, 540] width 3352 height 3352
click at [214, 425] on icon at bounding box center [232, 540] width 3352 height 3352
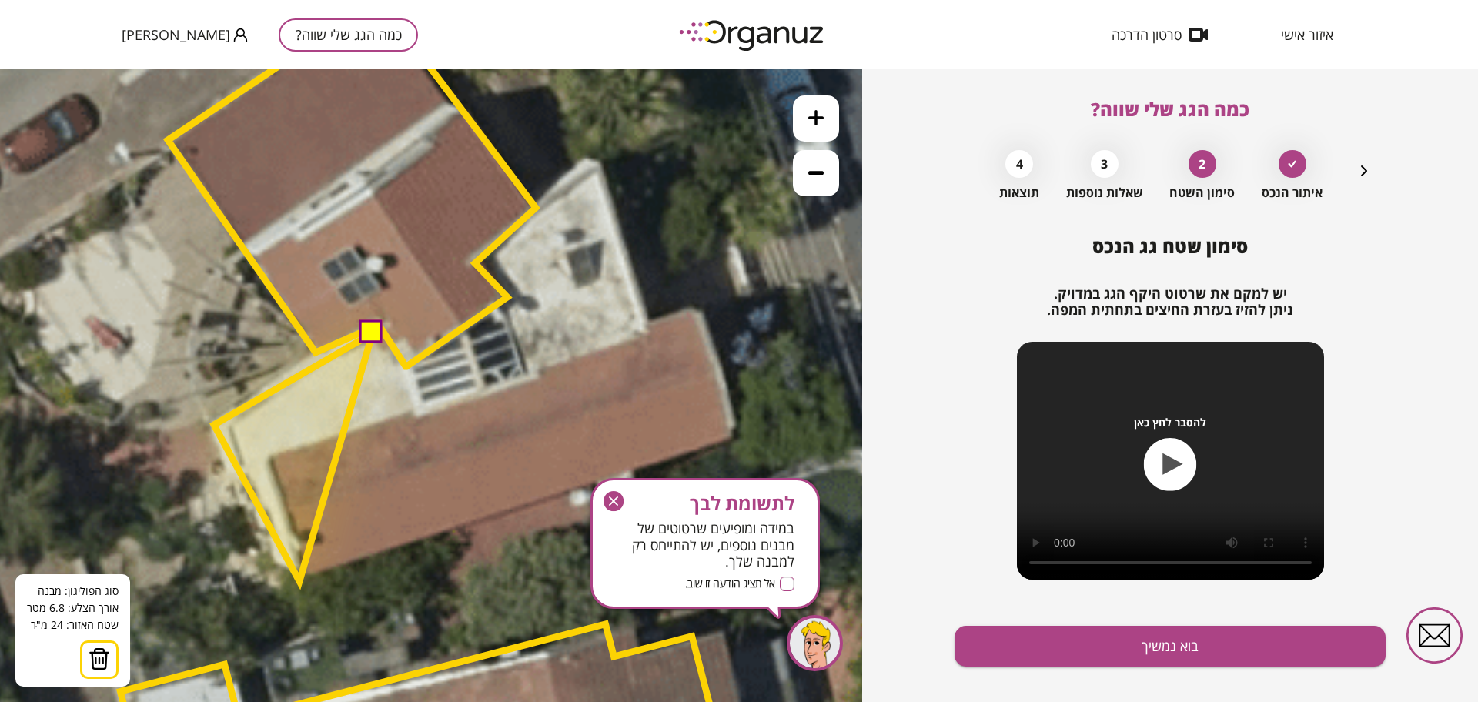
click at [299, 581] on polygon at bounding box center [293, 457] width 159 height 248
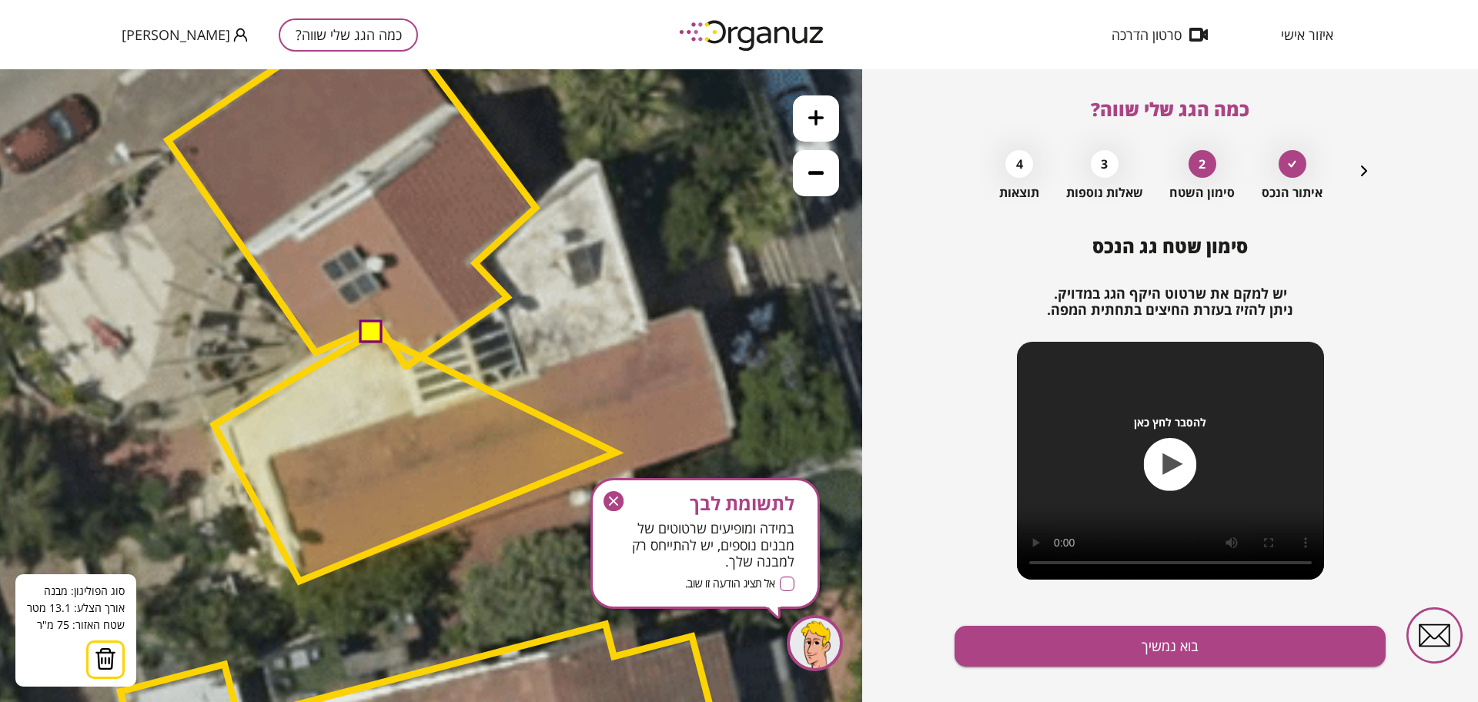
click at [608, 502] on icon "button" at bounding box center [614, 501] width 20 height 20
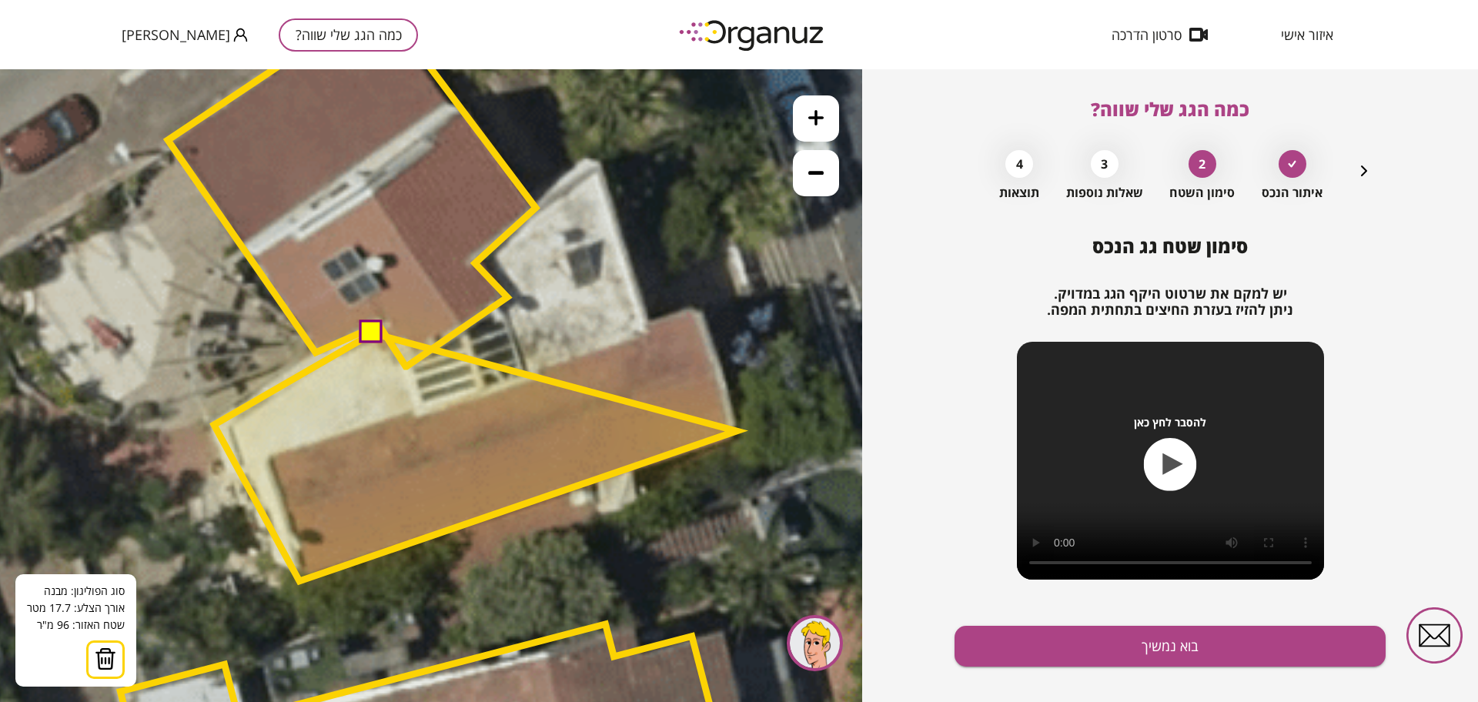
click at [737, 431] on polygon at bounding box center [475, 457] width 523 height 248
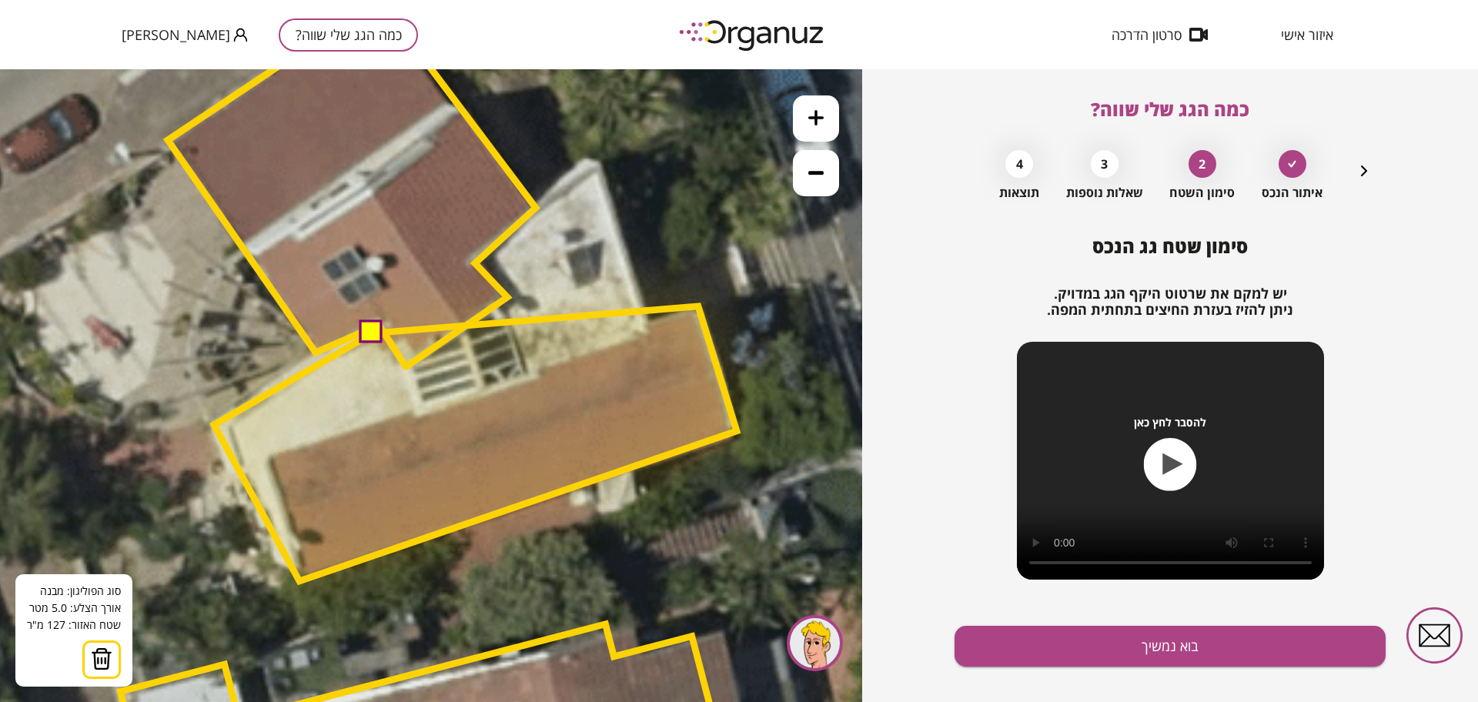
click at [698, 306] on polygon at bounding box center [475, 443] width 523 height 275
click at [648, 327] on polygon at bounding box center [475, 443] width 523 height 275
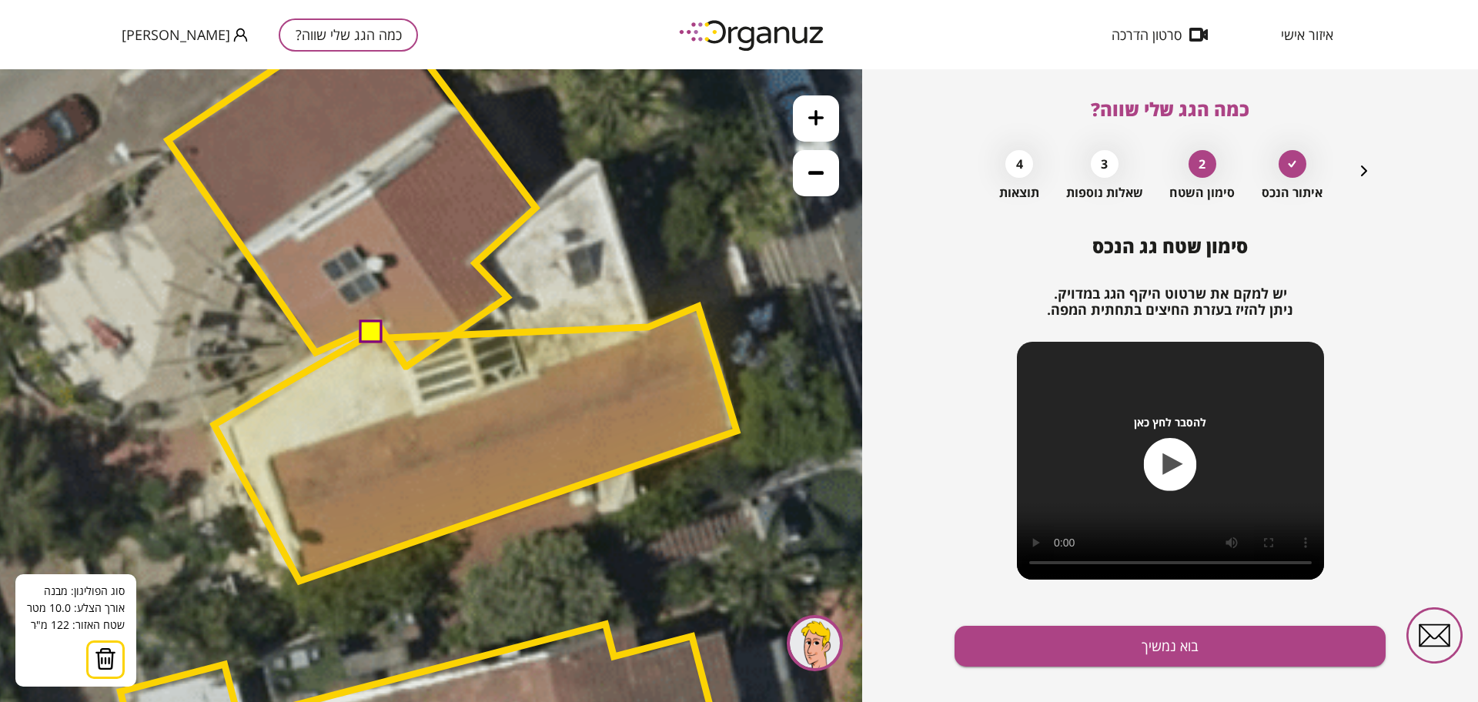
click at [386, 338] on polygon at bounding box center [475, 443] width 523 height 275
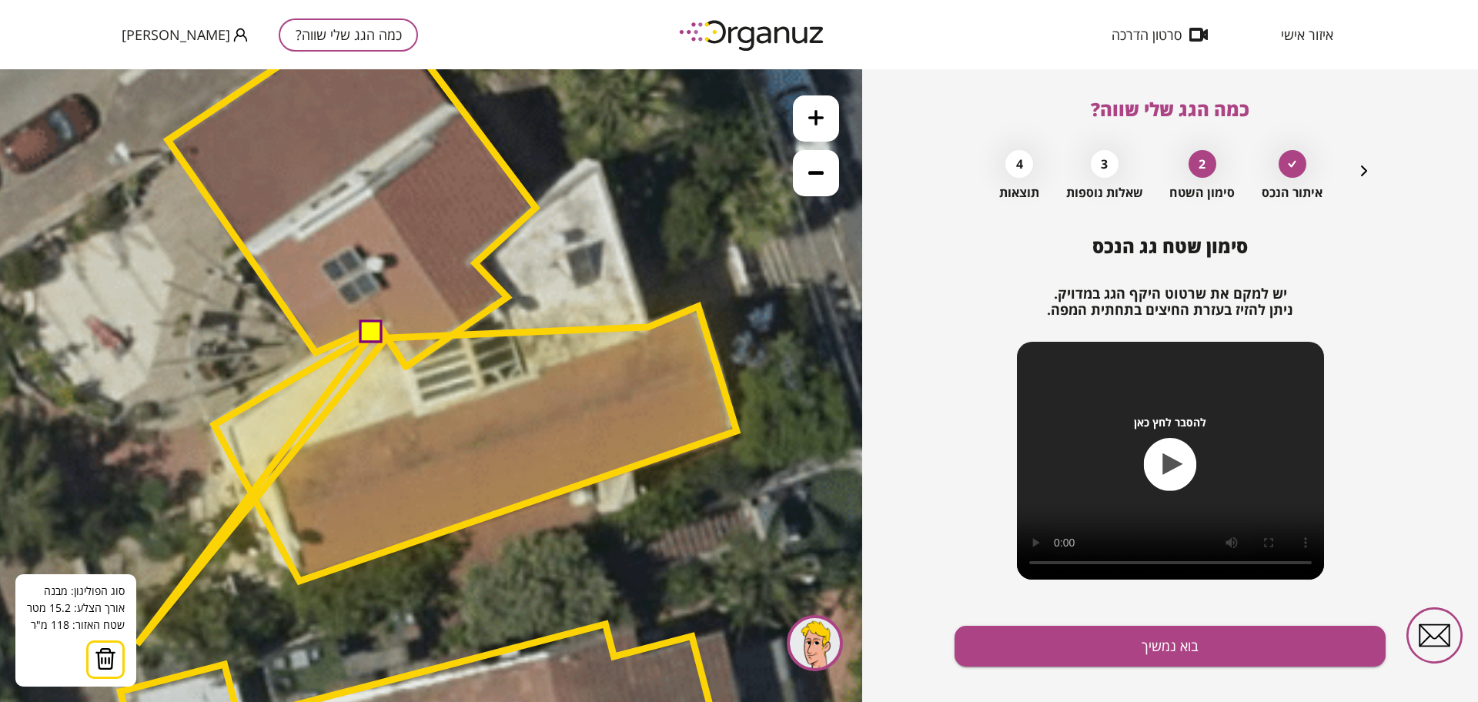
click at [118, 657] on button at bounding box center [105, 660] width 38 height 38
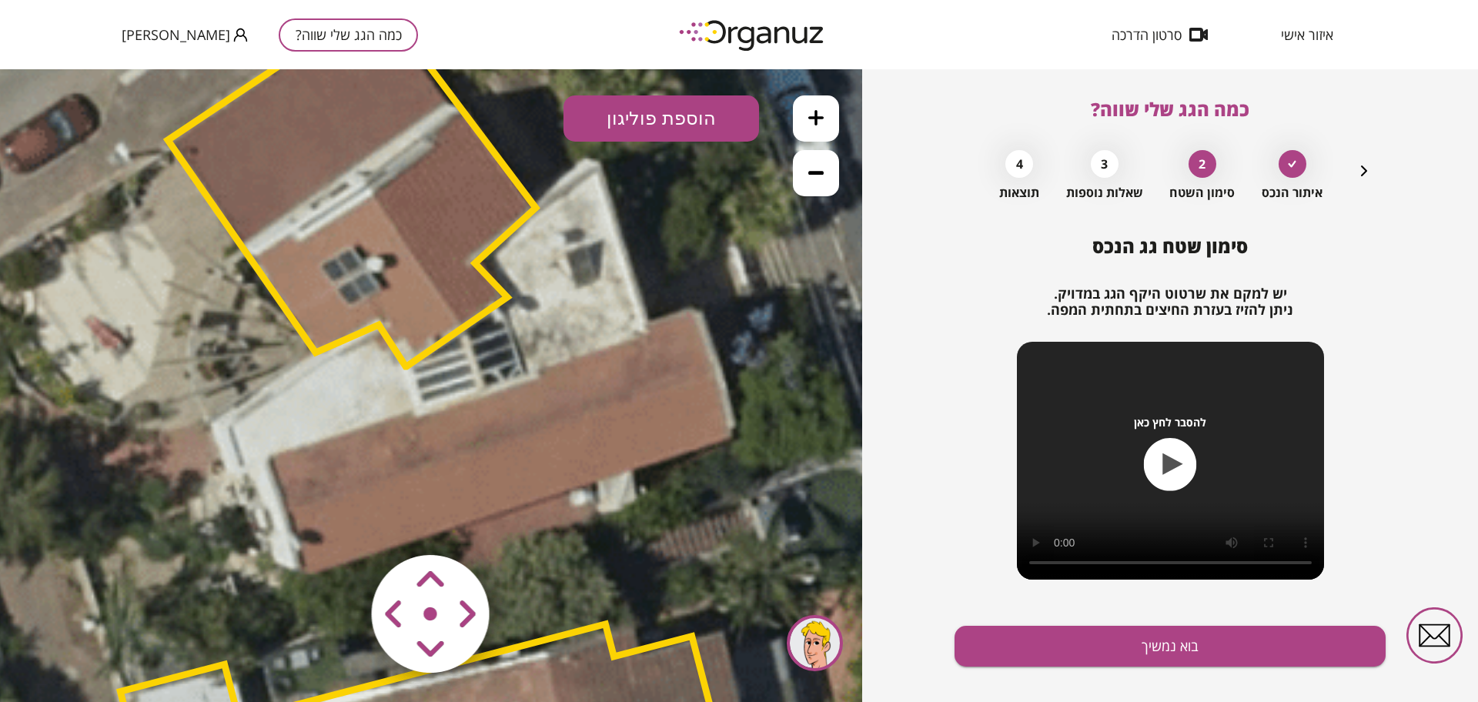
click at [627, 129] on button "הוספת פוליגון" at bounding box center [662, 118] width 196 height 46
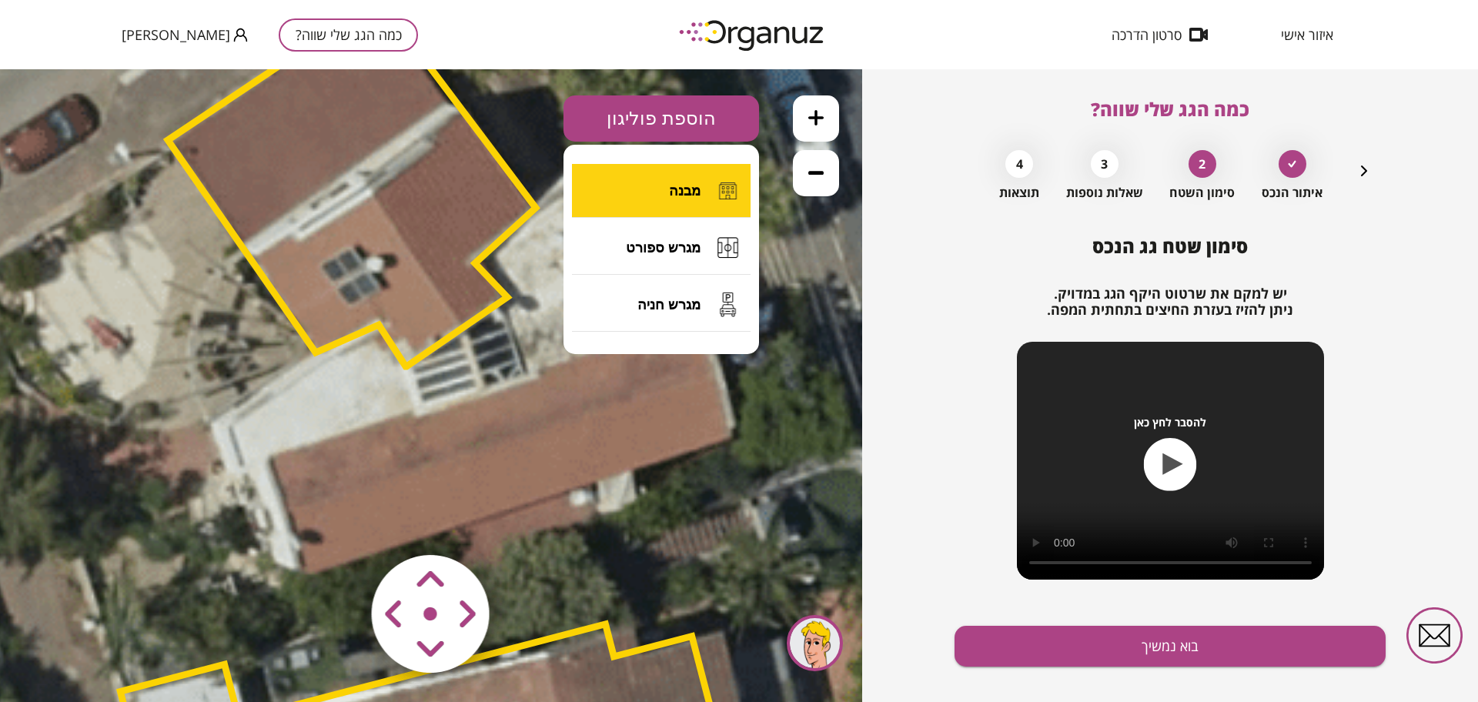
click at [671, 193] on span "מבנה" at bounding box center [685, 190] width 32 height 17
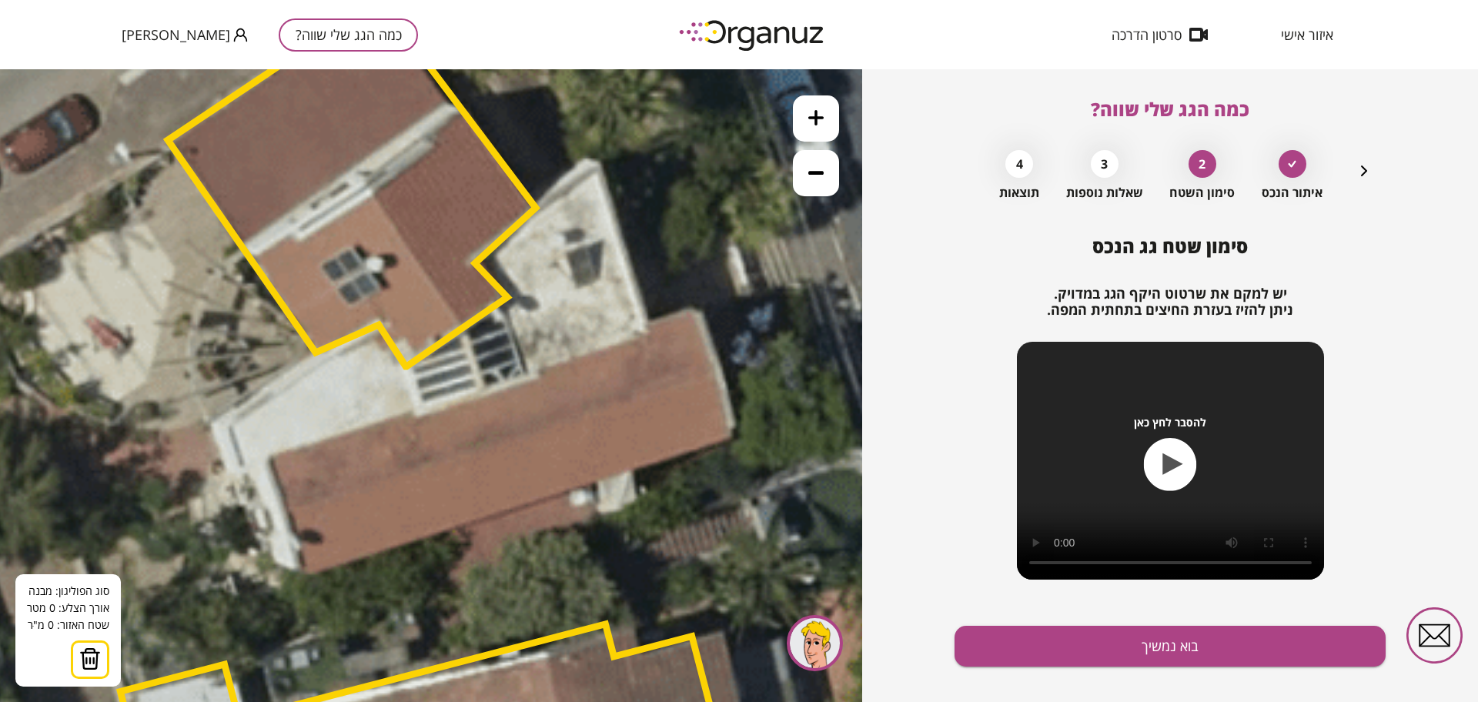
click at [319, 357] on icon at bounding box center [232, 540] width 3352 height 3352
click at [221, 425] on icon at bounding box center [232, 540] width 3352 height 3352
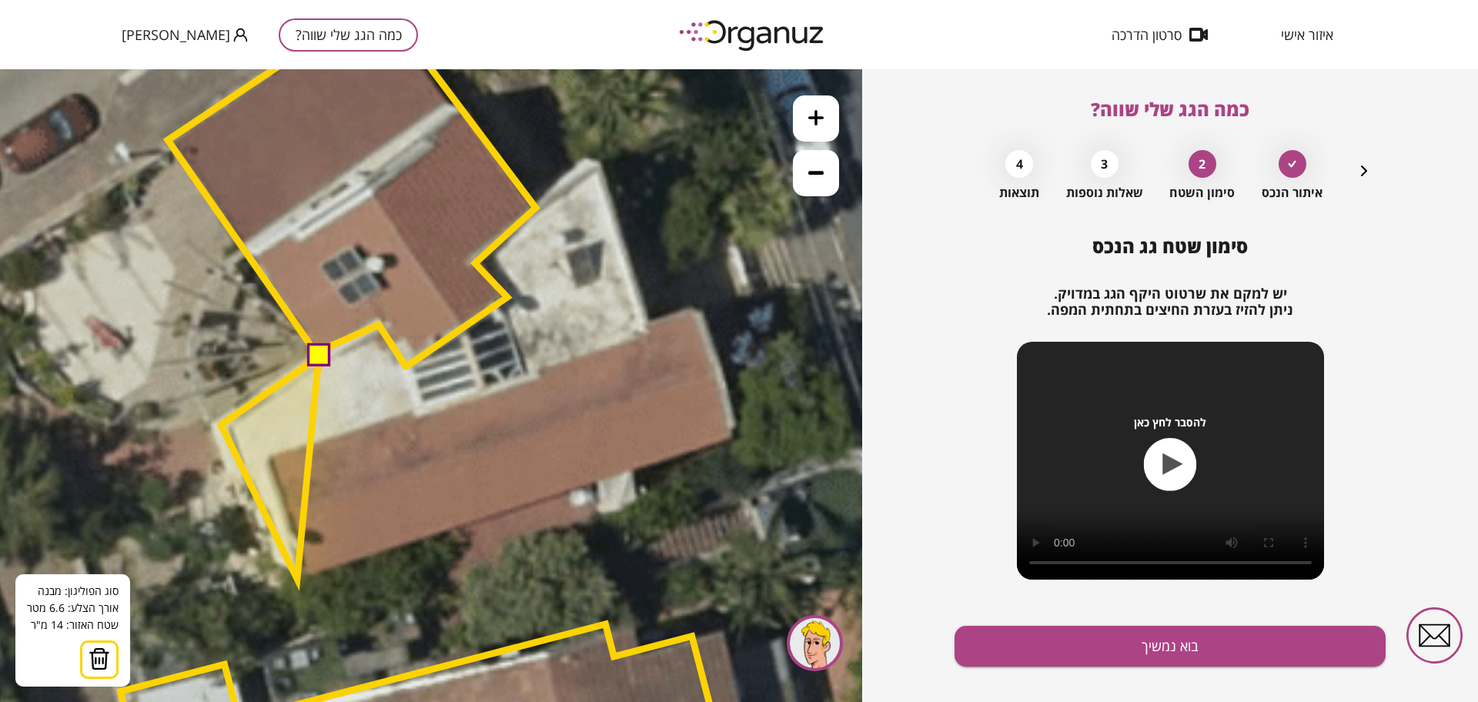
click at [297, 578] on polygon at bounding box center [270, 468] width 98 height 222
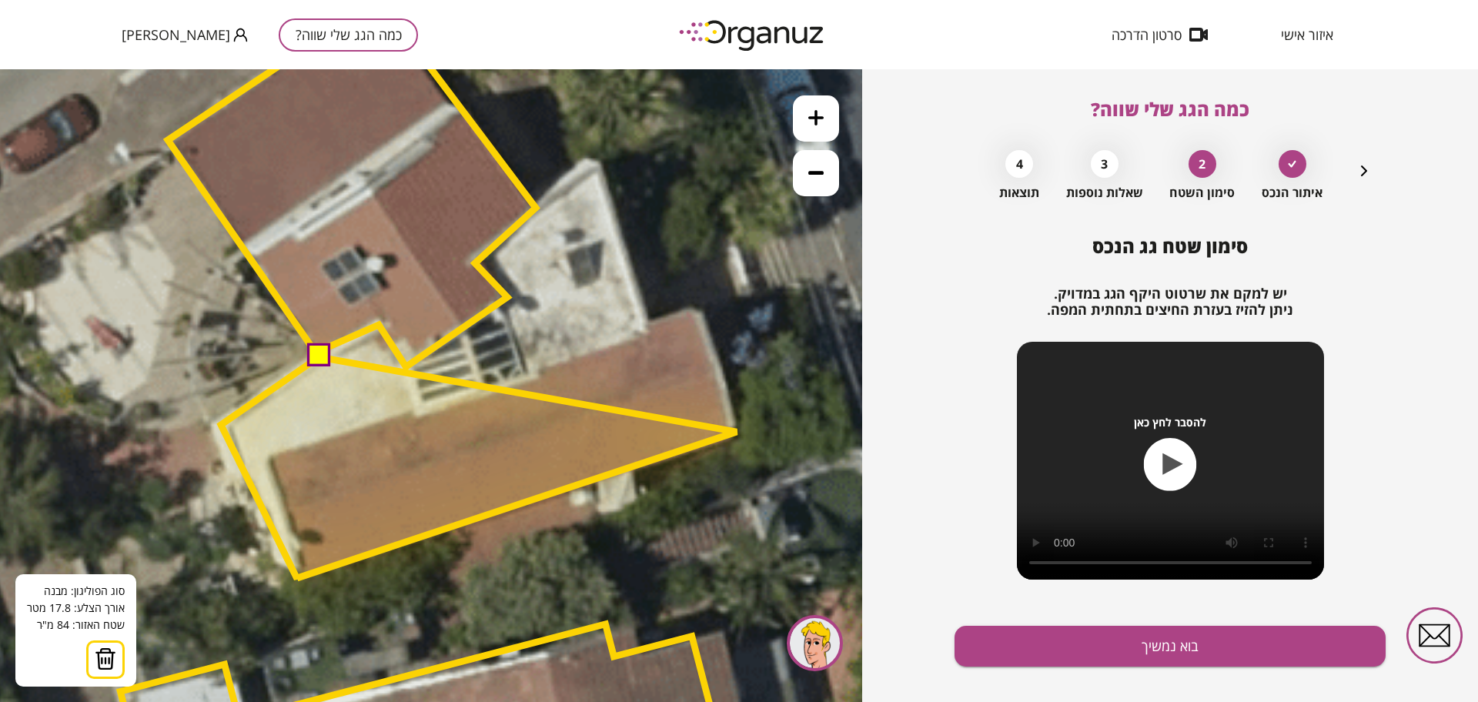
click at [737, 432] on polygon at bounding box center [479, 468] width 516 height 222
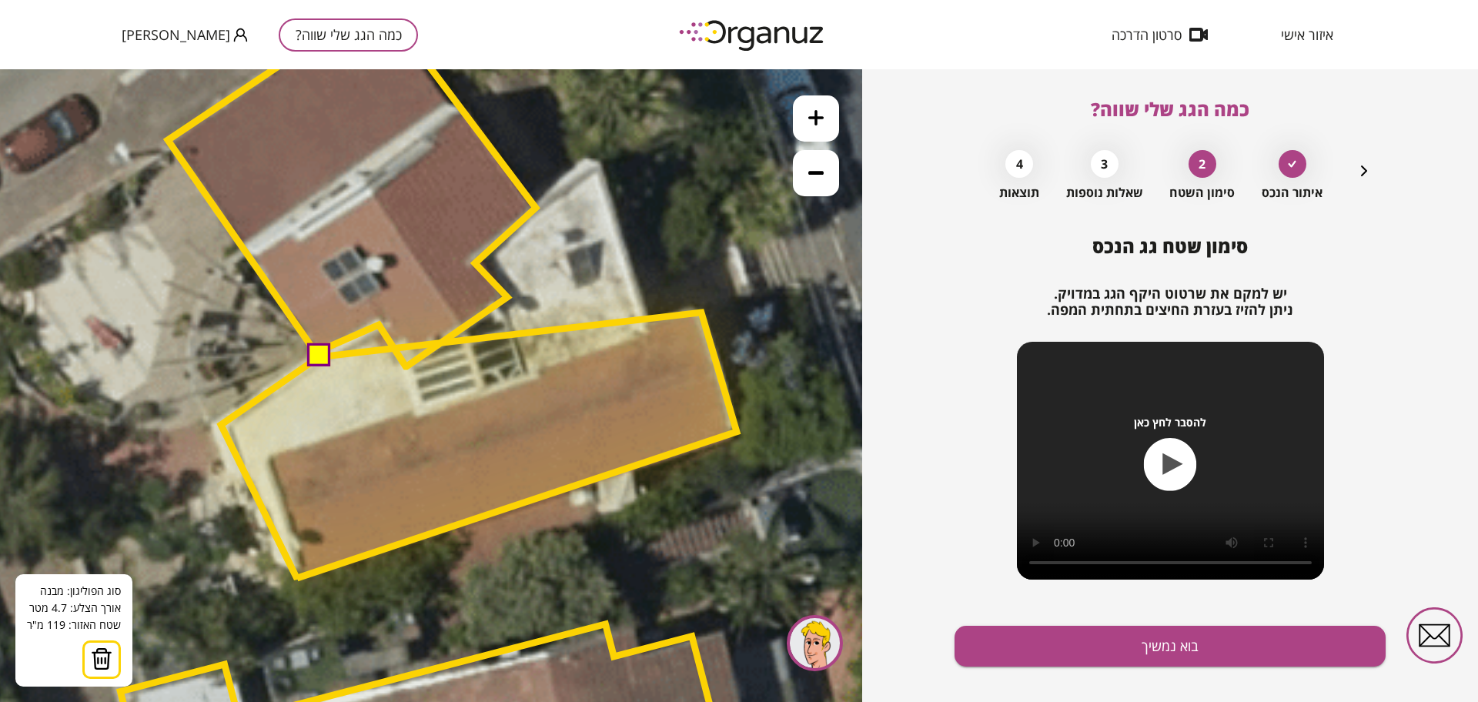
click at [701, 313] on polygon at bounding box center [479, 446] width 516 height 266
click at [646, 331] on polygon at bounding box center [479, 446] width 516 height 266
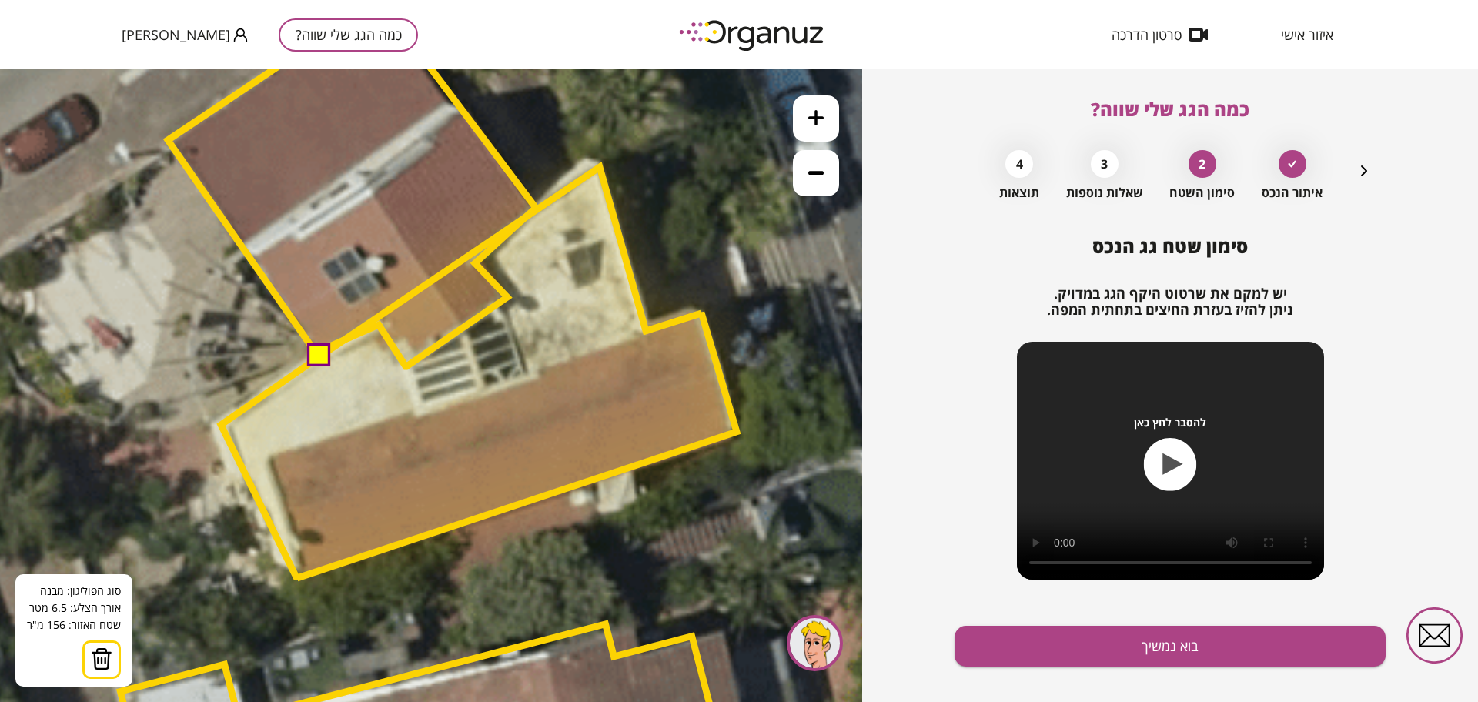
click at [600, 167] on polygon at bounding box center [479, 373] width 516 height 412
click at [543, 207] on polygon at bounding box center [479, 372] width 516 height 413
click at [480, 261] on polygon at bounding box center [479, 372] width 516 height 413
click at [507, 297] on polygon at bounding box center [479, 372] width 516 height 413
click at [406, 365] on polygon at bounding box center [479, 372] width 516 height 413
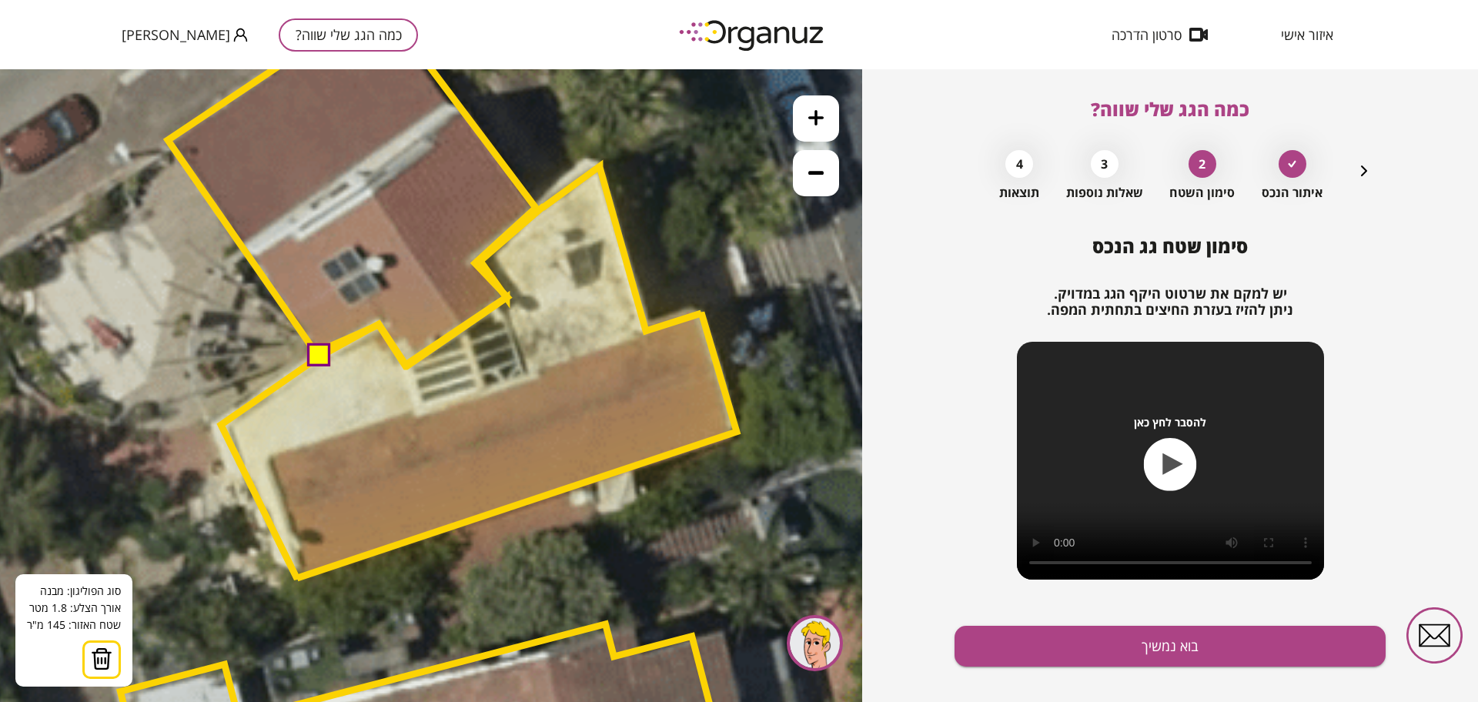
click at [379, 324] on polygon at bounding box center [479, 372] width 516 height 413
click at [313, 355] on button at bounding box center [317, 355] width 23 height 23
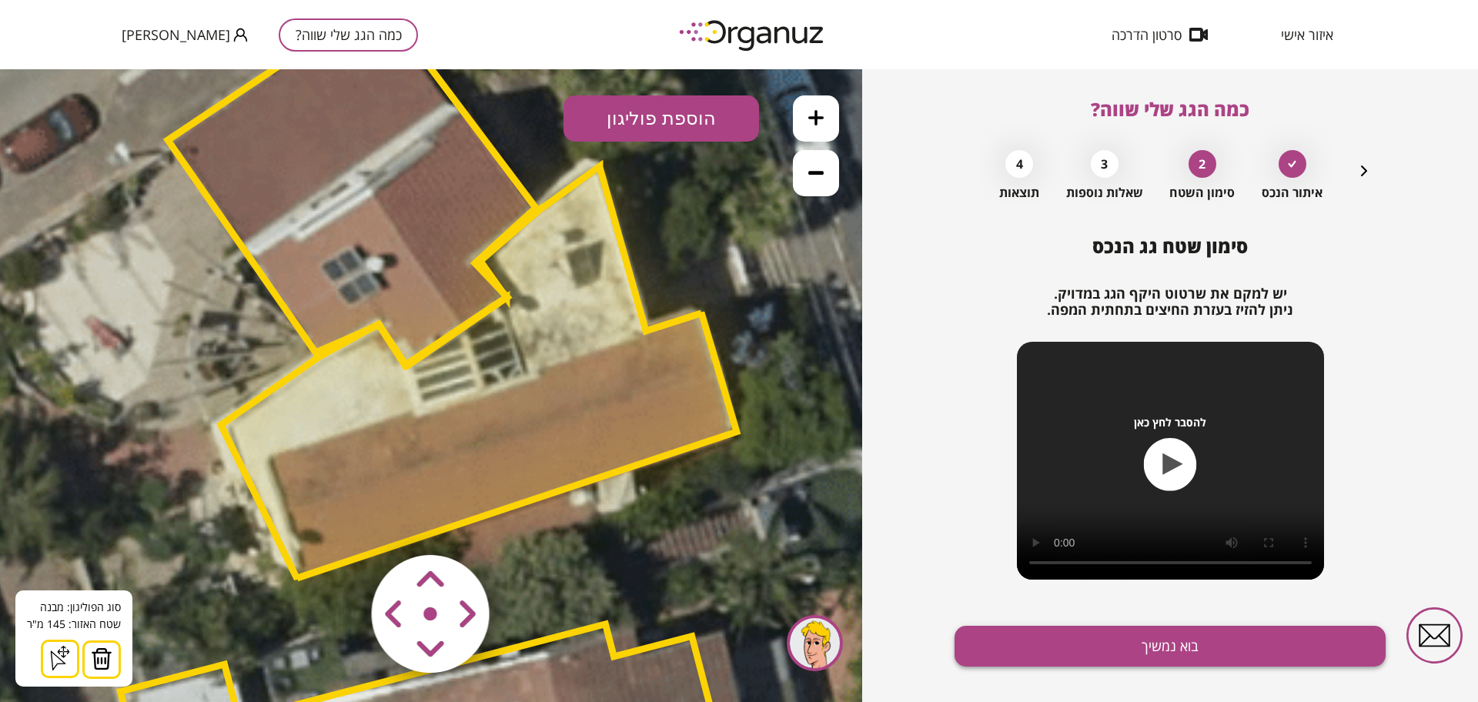
click at [1107, 665] on button "בוא נמשיך" at bounding box center [1170, 646] width 431 height 41
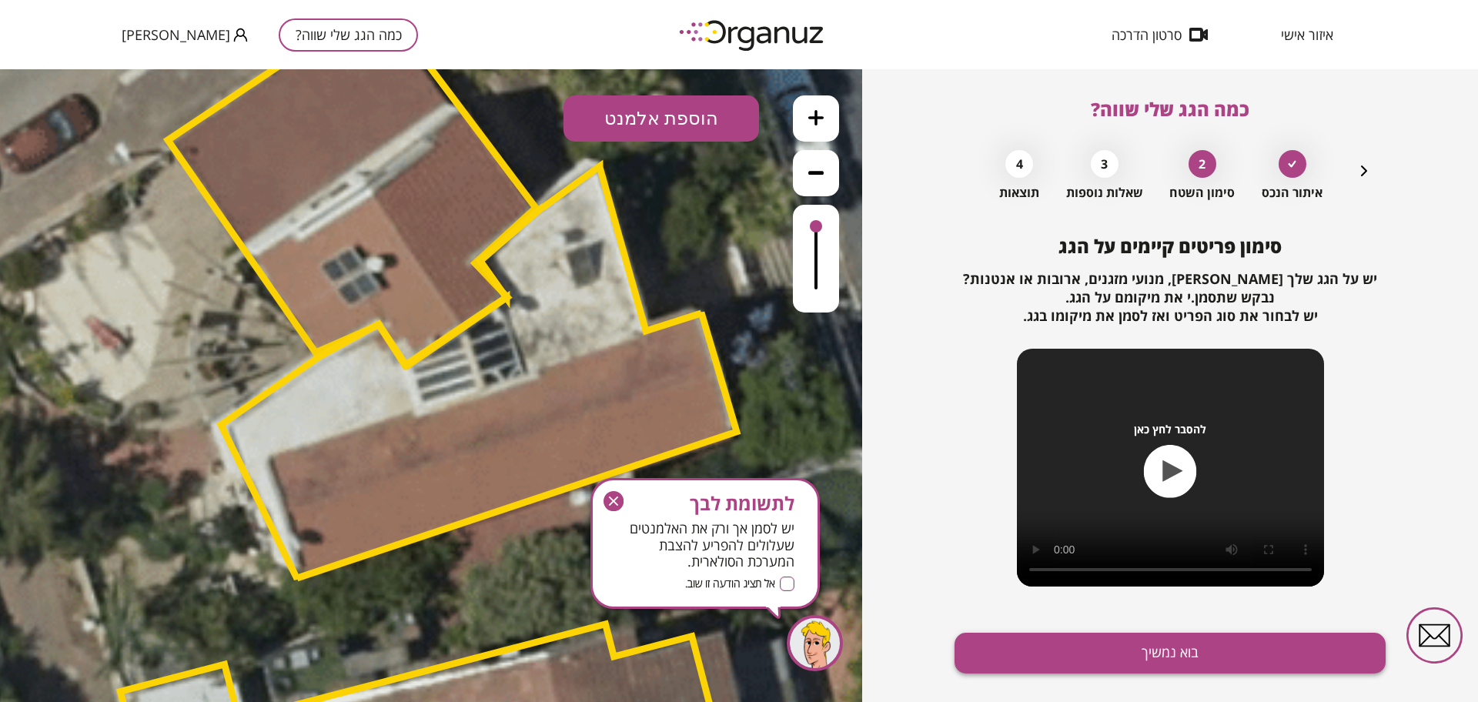
click at [1115, 654] on button "בוא נמשיך" at bounding box center [1170, 653] width 431 height 41
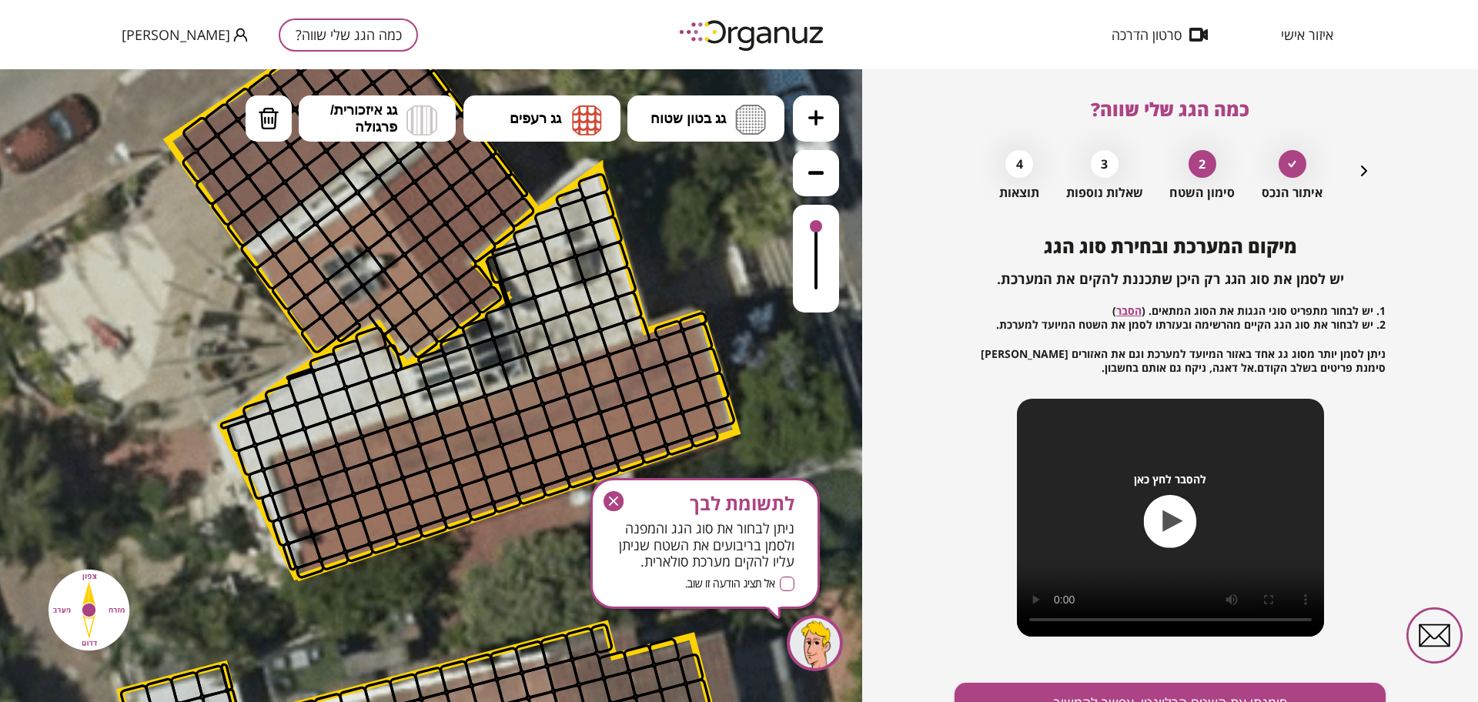
click at [1356, 176] on icon "button" at bounding box center [1364, 171] width 18 height 18
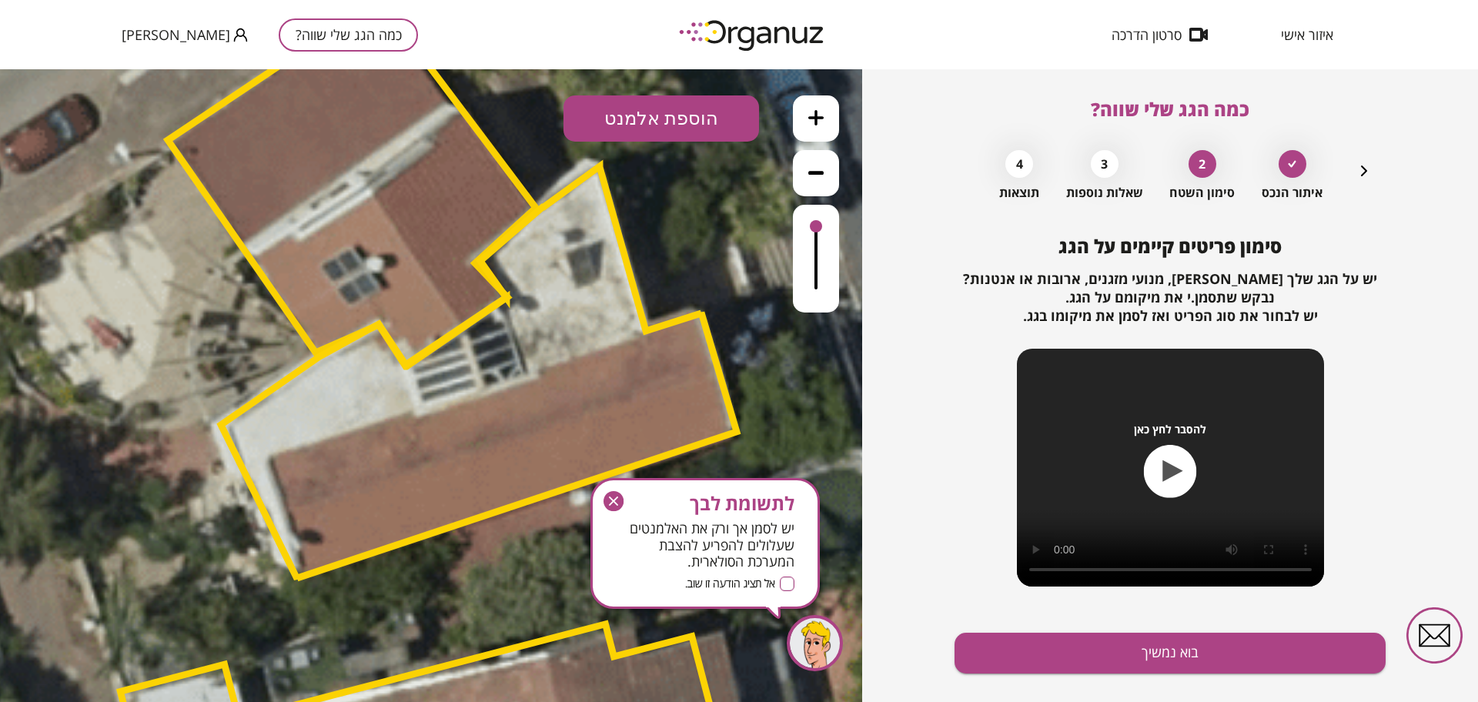
click at [667, 107] on button "הוספת אלמנט" at bounding box center [662, 118] width 196 height 46
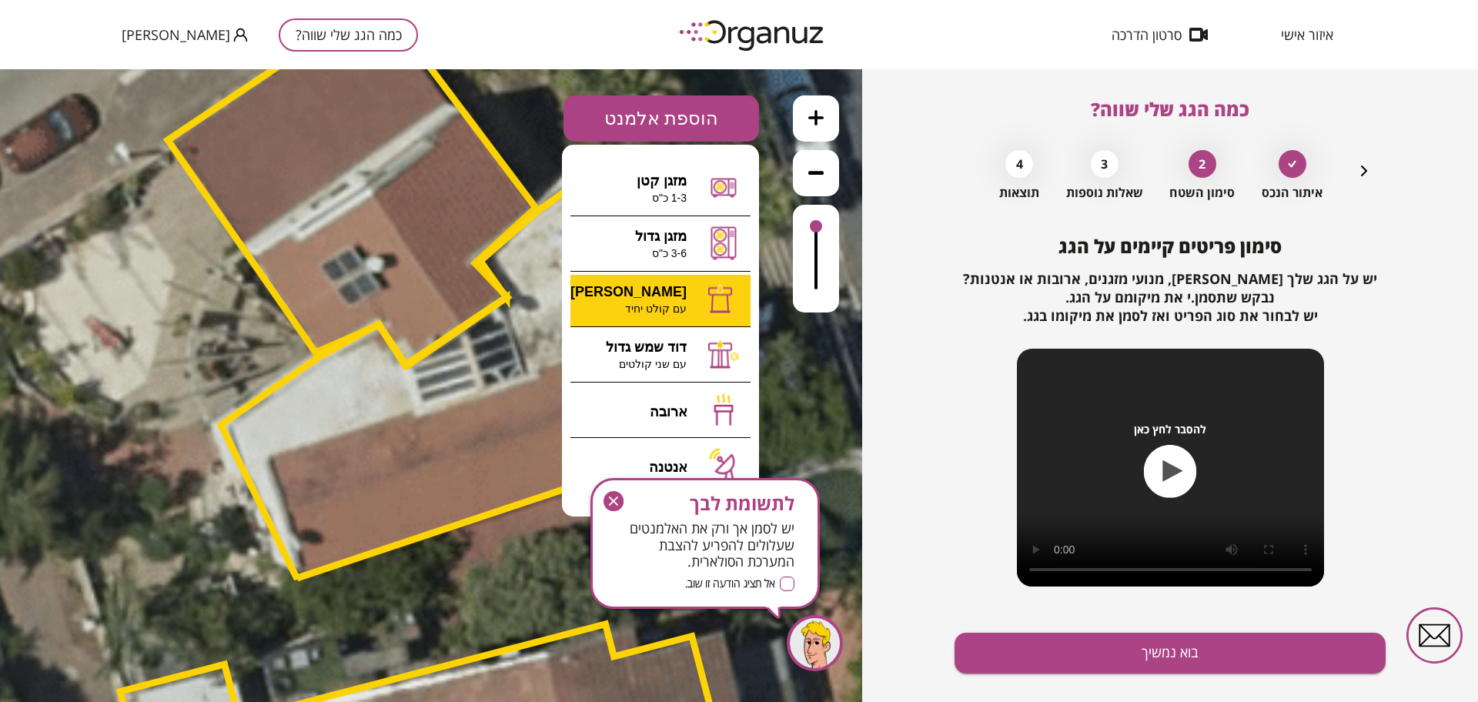
click at [685, 289] on div ".st0 { fill: #FFFFFF; } א" at bounding box center [431, 385] width 862 height 633
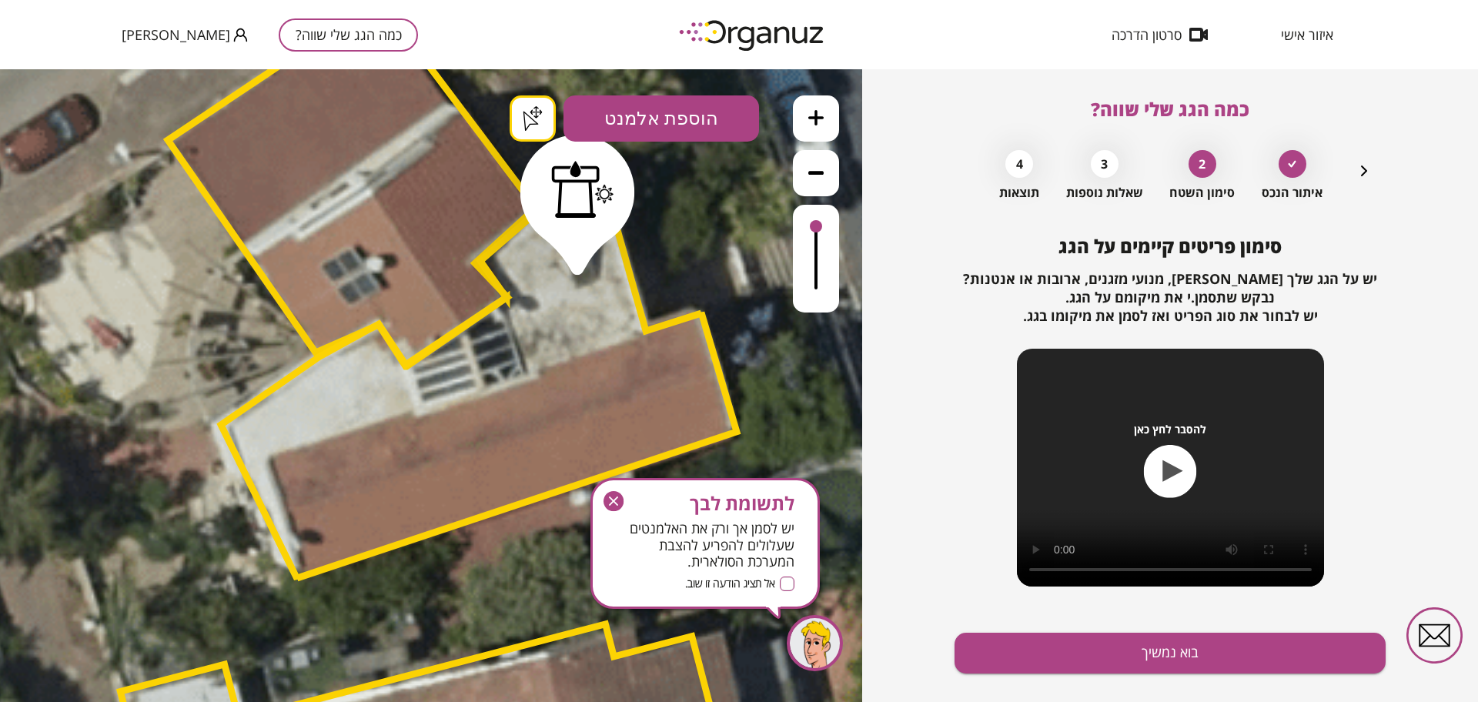
click at [1223, 655] on button "בוא נמשיך" at bounding box center [1170, 653] width 431 height 41
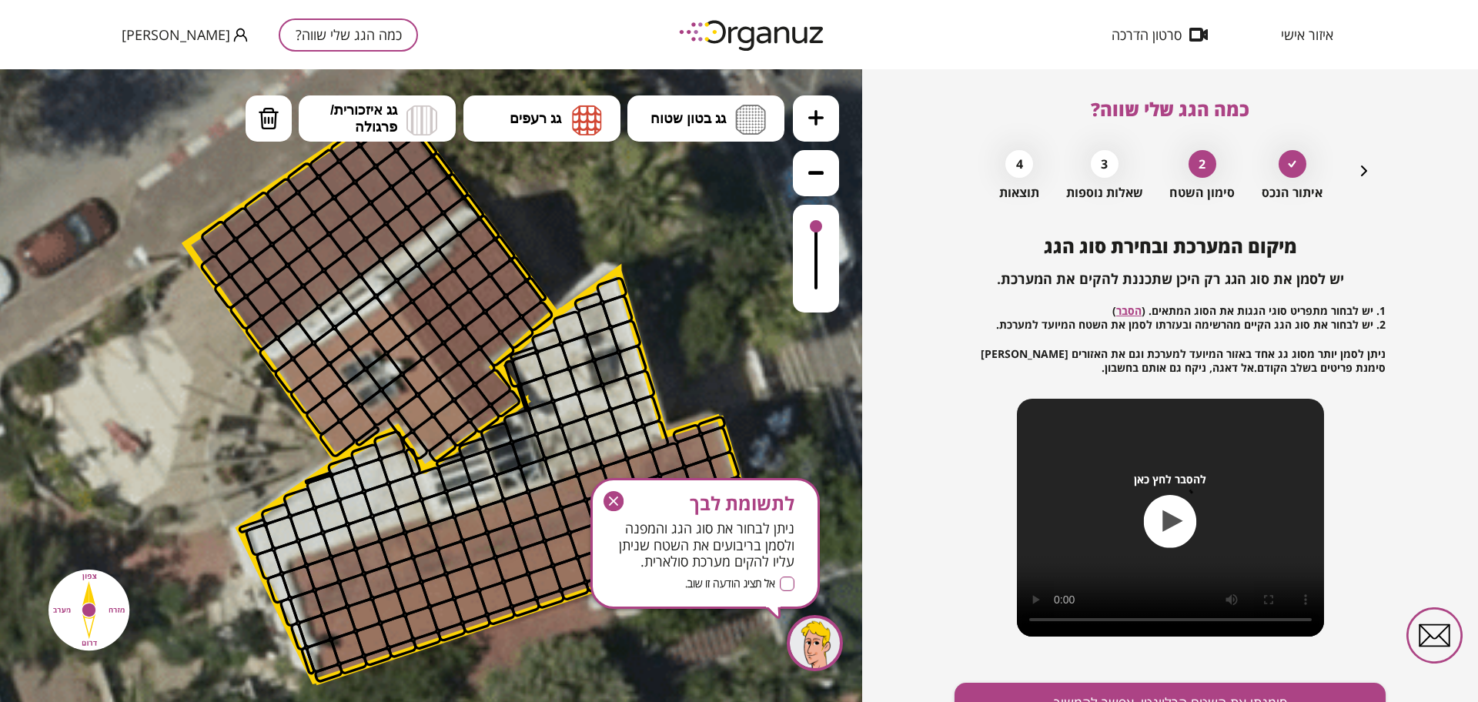
drag, startPoint x: 670, startPoint y: 229, endPoint x: 689, endPoint y: 340, distance: 113.3
click at [689, 340] on icon at bounding box center [250, 644] width 3352 height 3352
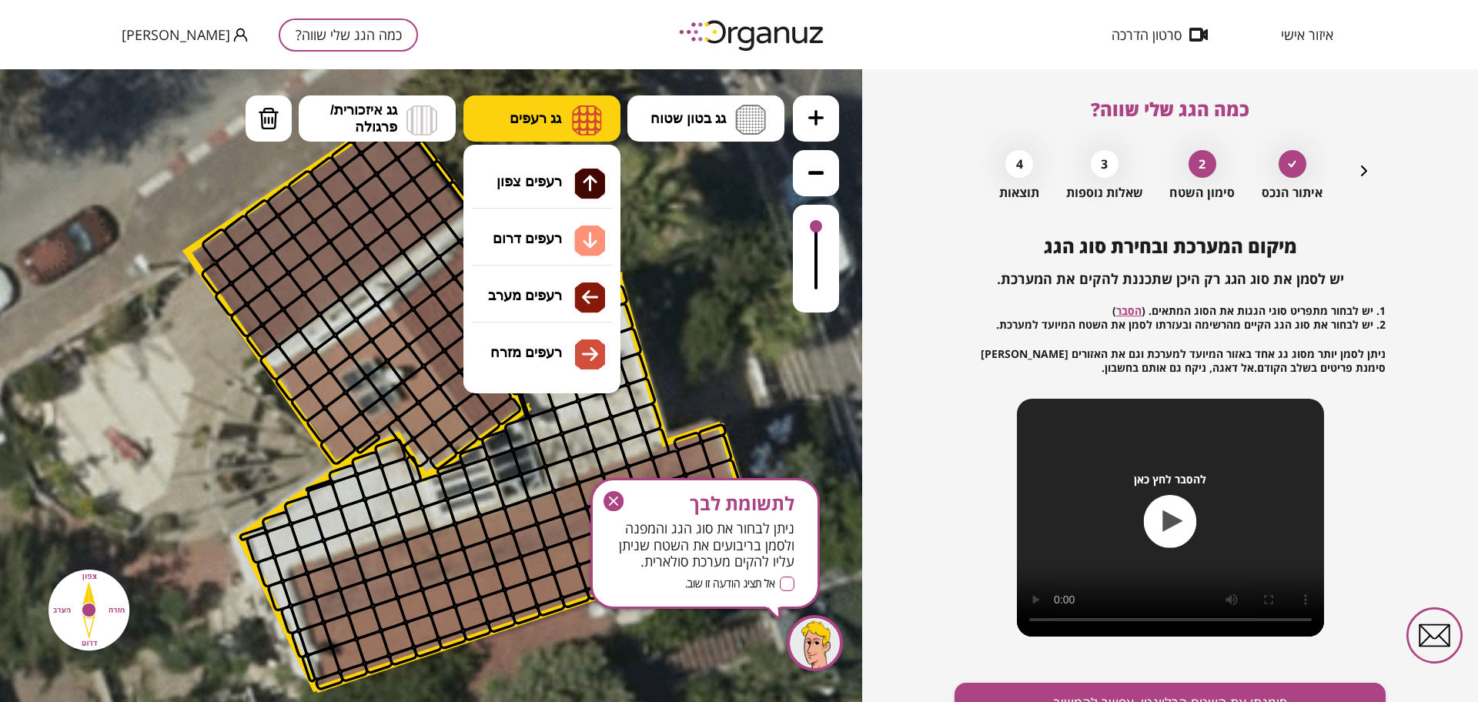
click at [538, 115] on span "גג רעפים" at bounding box center [536, 118] width 52 height 17
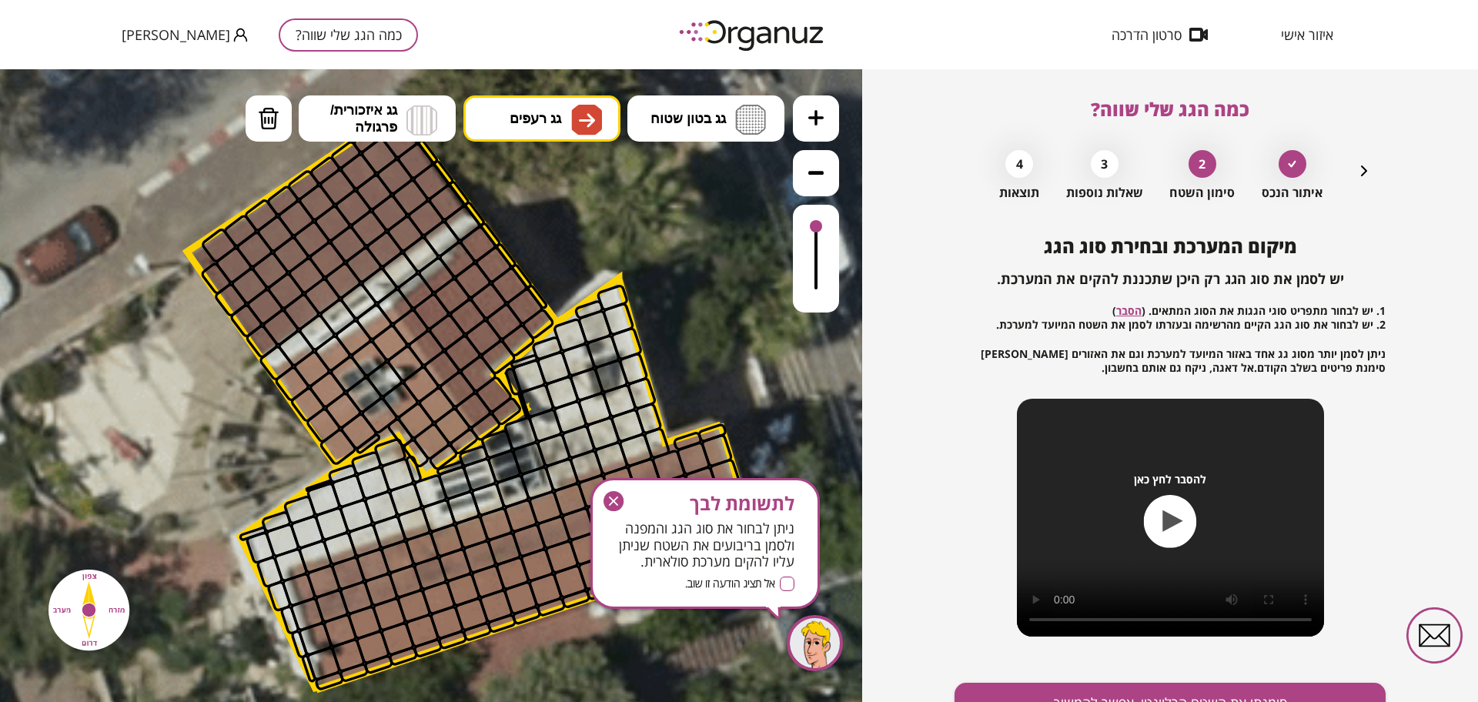
click at [560, 352] on div ".st0 { fill: #FFFFFF; } .st0 { fill: #FFFFFF; }" at bounding box center [431, 385] width 862 height 633
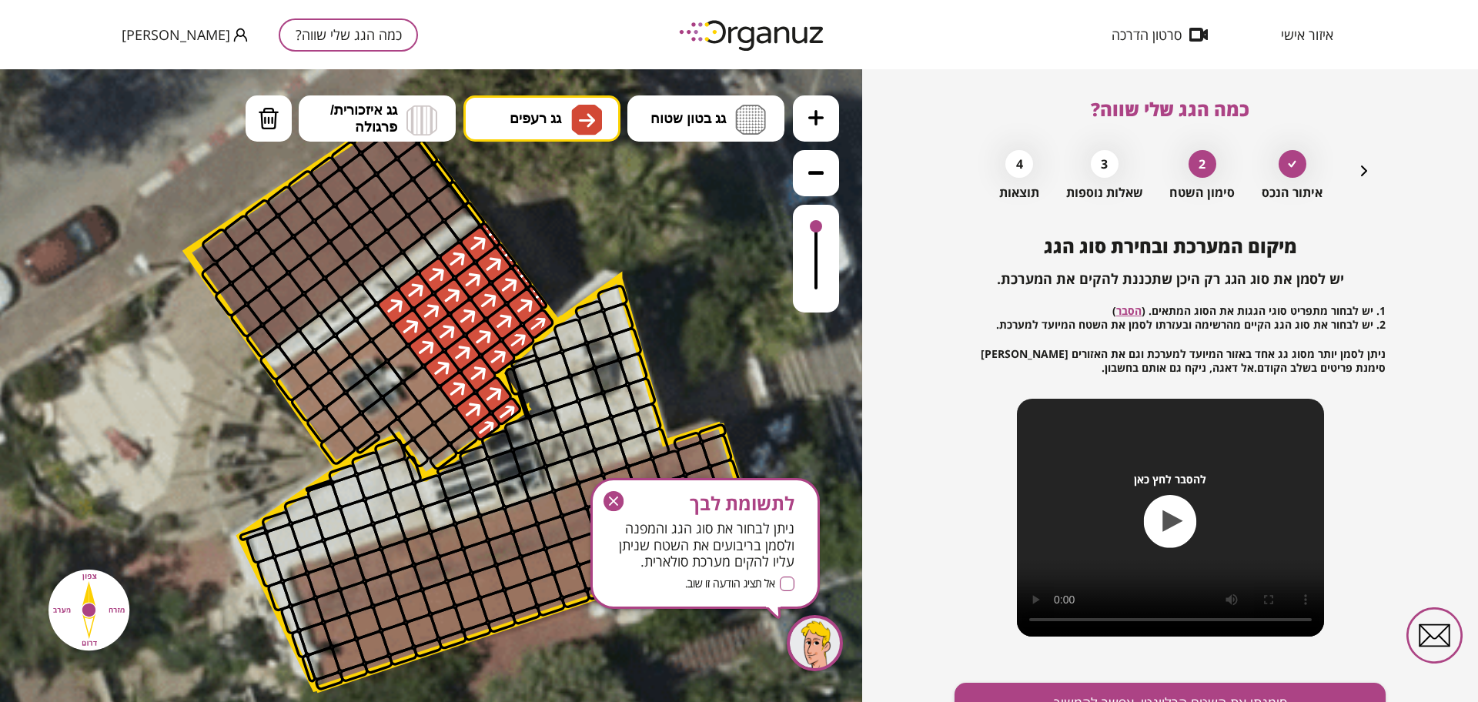
drag, startPoint x: 406, startPoint y: 309, endPoint x: 499, endPoint y: 352, distance: 101.6
click at [554, 116] on span "גג רעפים" at bounding box center [536, 118] width 52 height 17
click at [550, 302] on div ".st0 { fill: #FFFFFF; } .st0 { fill: #FFFFFF; }" at bounding box center [431, 385] width 862 height 633
drag, startPoint x: 438, startPoint y: 406, endPoint x: 423, endPoint y: 392, distance: 21.2
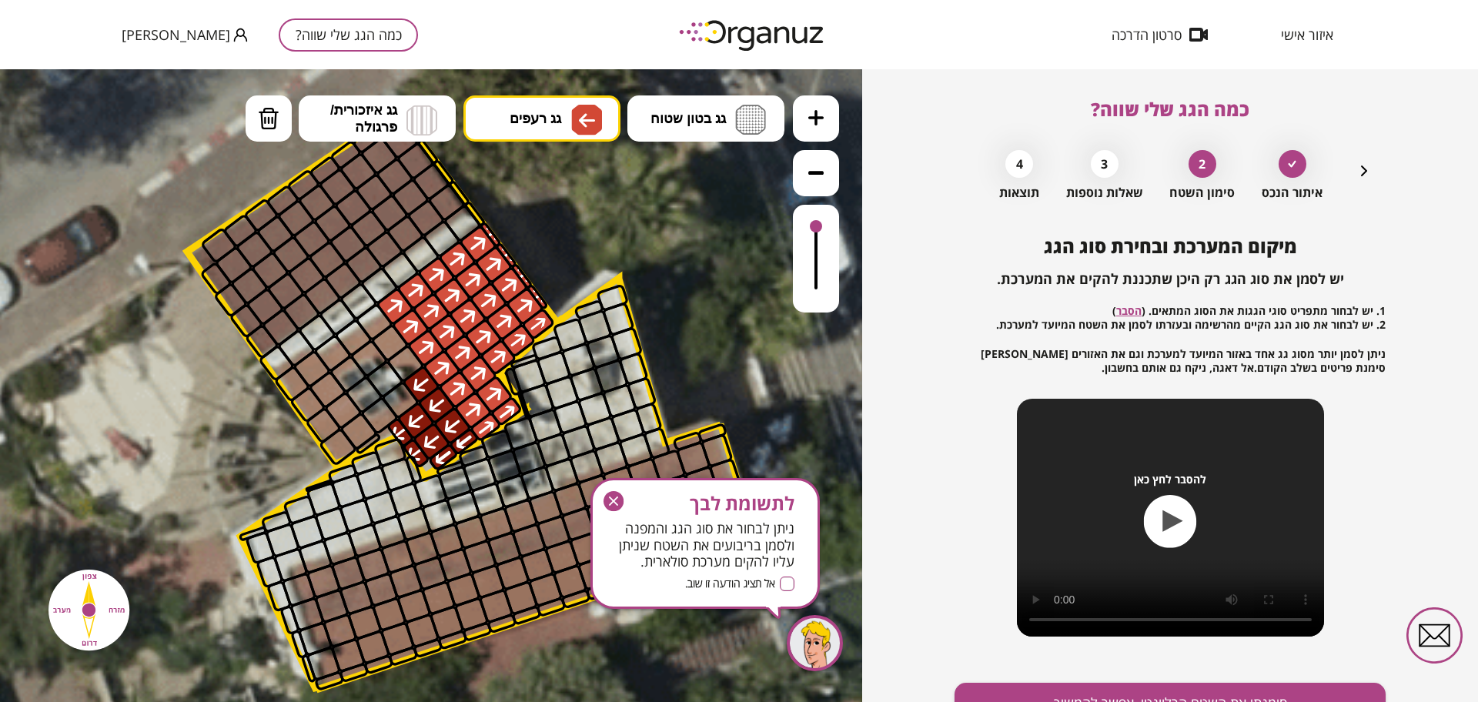
click at [281, 97] on button "מחיקה" at bounding box center [269, 118] width 46 height 46
click at [414, 383] on div at bounding box center [420, 384] width 40 height 40
drag, startPoint x: 288, startPoint y: 380, endPoint x: 322, endPoint y: 366, distance: 36.6
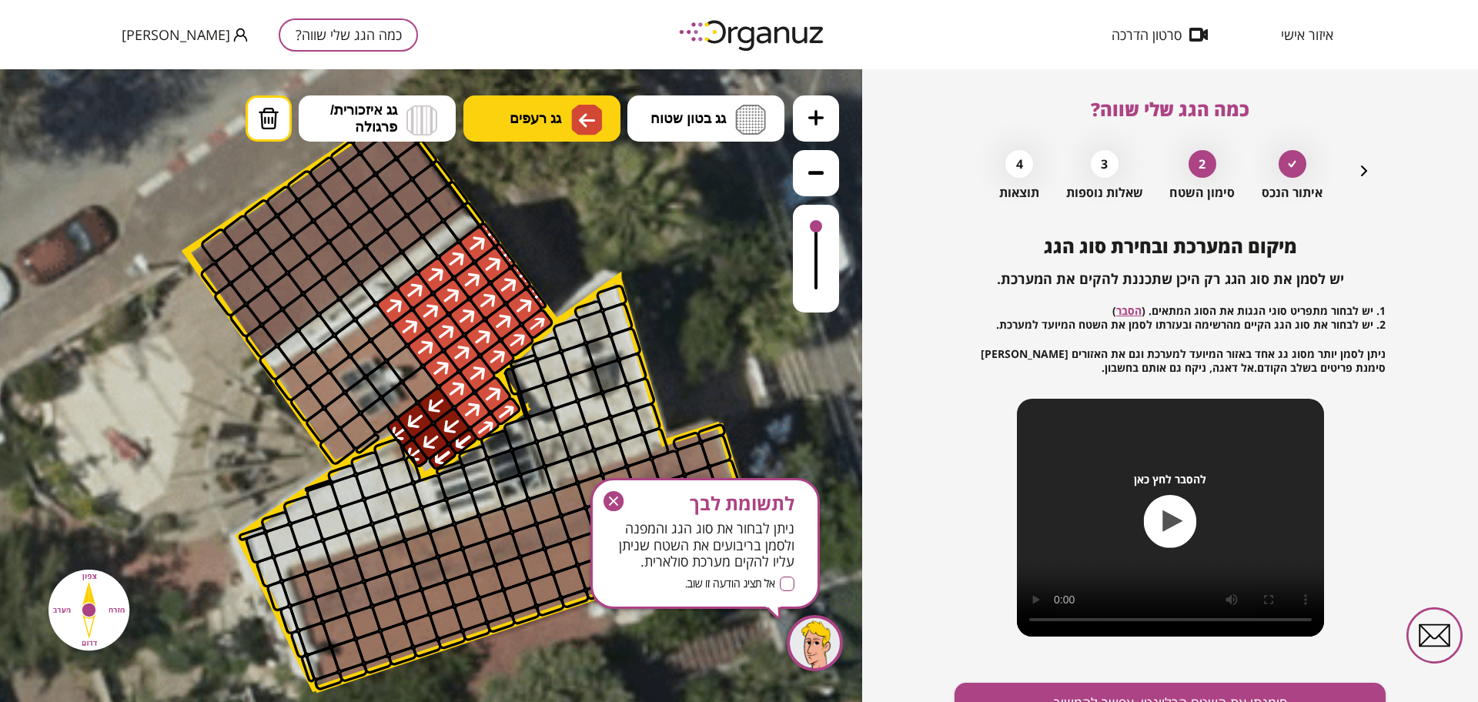
click at [524, 112] on span "גג רעפים" at bounding box center [536, 118] width 52 height 17
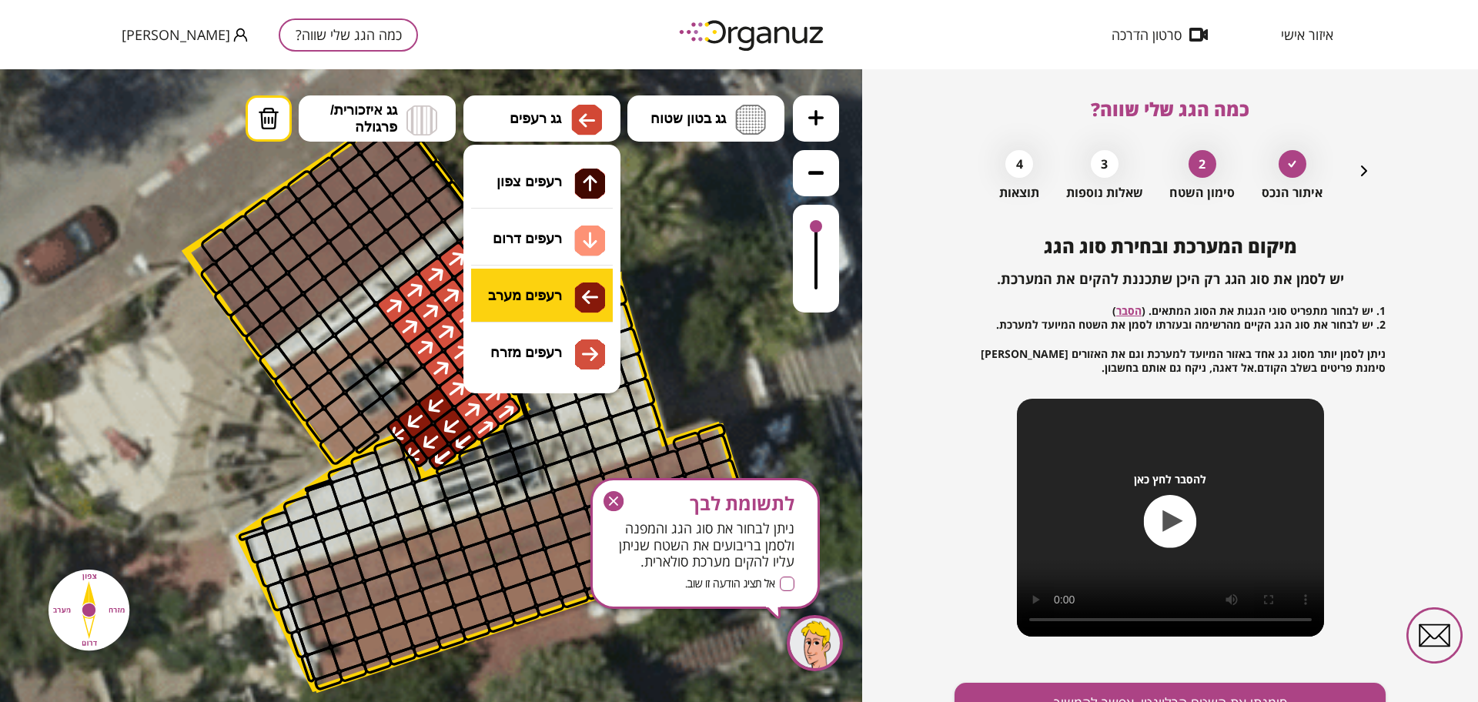
click at [564, 299] on div ".st0 { fill: #FFFFFF; } .st0 { fill: #FFFFFF; }" at bounding box center [431, 385] width 862 height 633
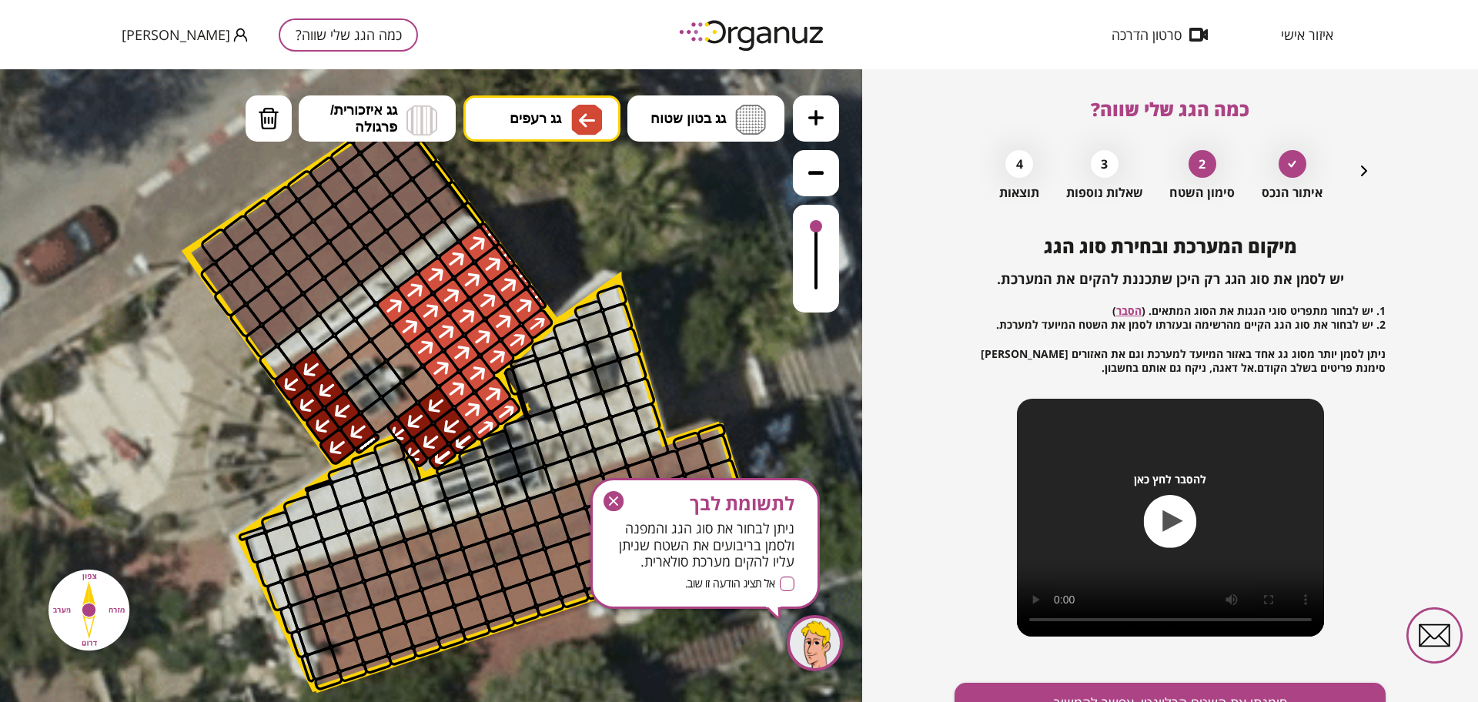
drag, startPoint x: 356, startPoint y: 441, endPoint x: 346, endPoint y: 457, distance: 19.4
click at [614, 503] on icon "button" at bounding box center [614, 501] width 20 height 20
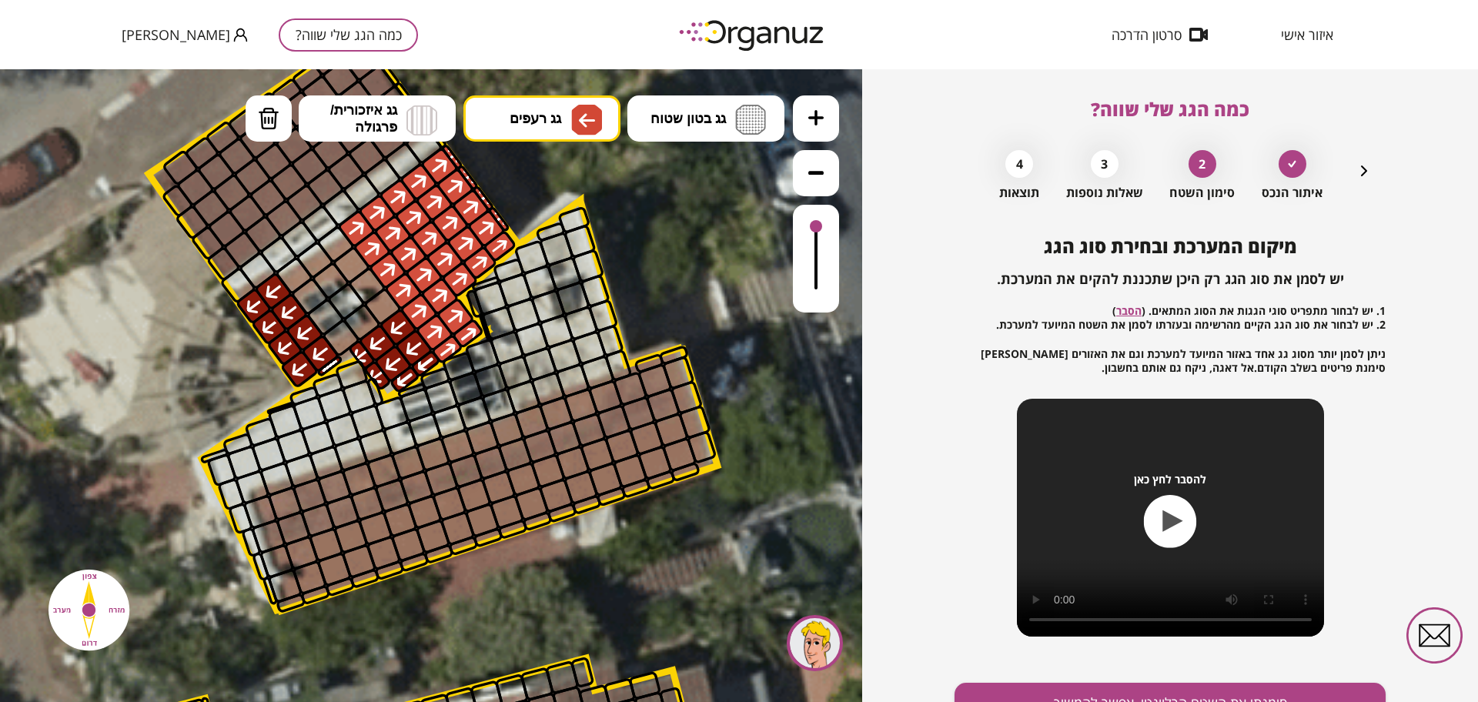
drag, startPoint x: 707, startPoint y: 329, endPoint x: 669, endPoint y: 255, distance: 83.7
click at [669, 255] on icon at bounding box center [213, 574] width 3352 height 3352
click at [1355, 167] on icon "button" at bounding box center [1364, 171] width 18 height 18
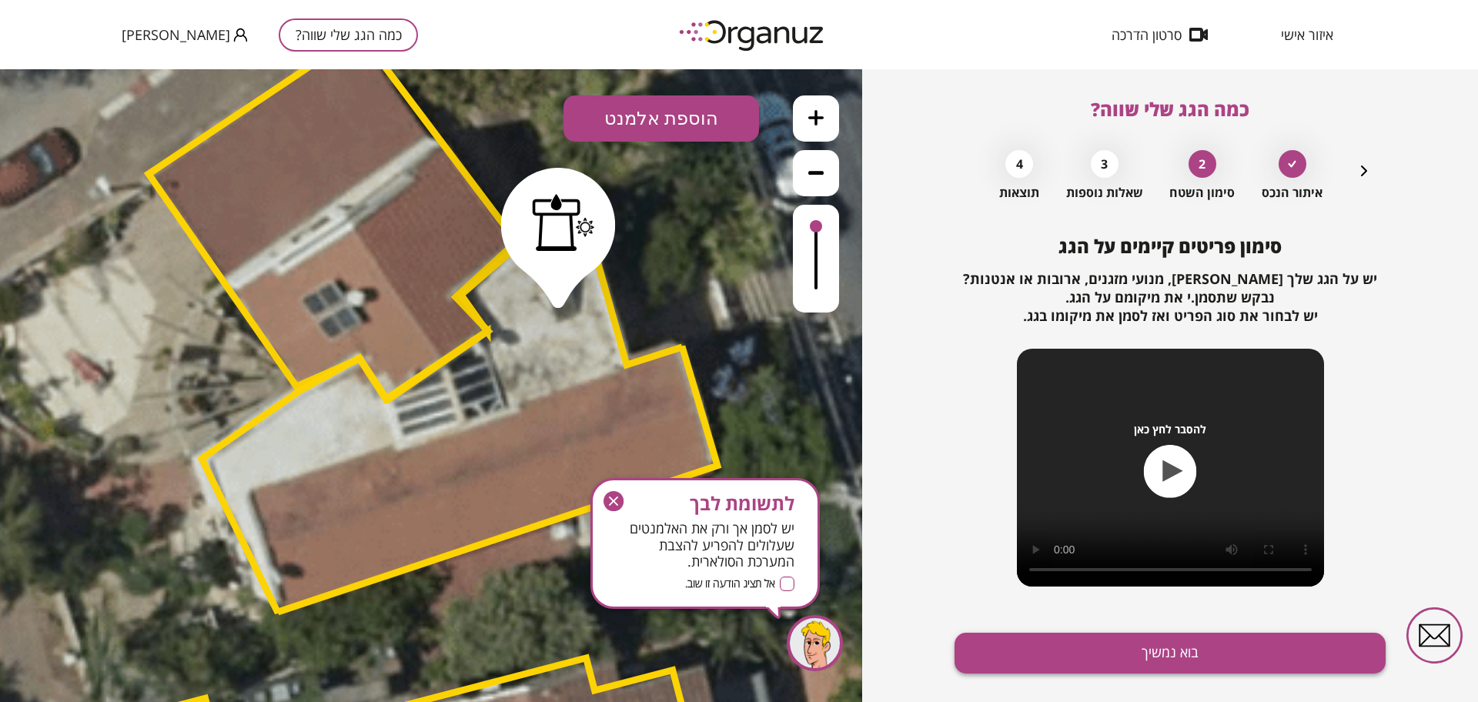
click at [1072, 644] on button "בוא נמשיך" at bounding box center [1170, 653] width 431 height 41
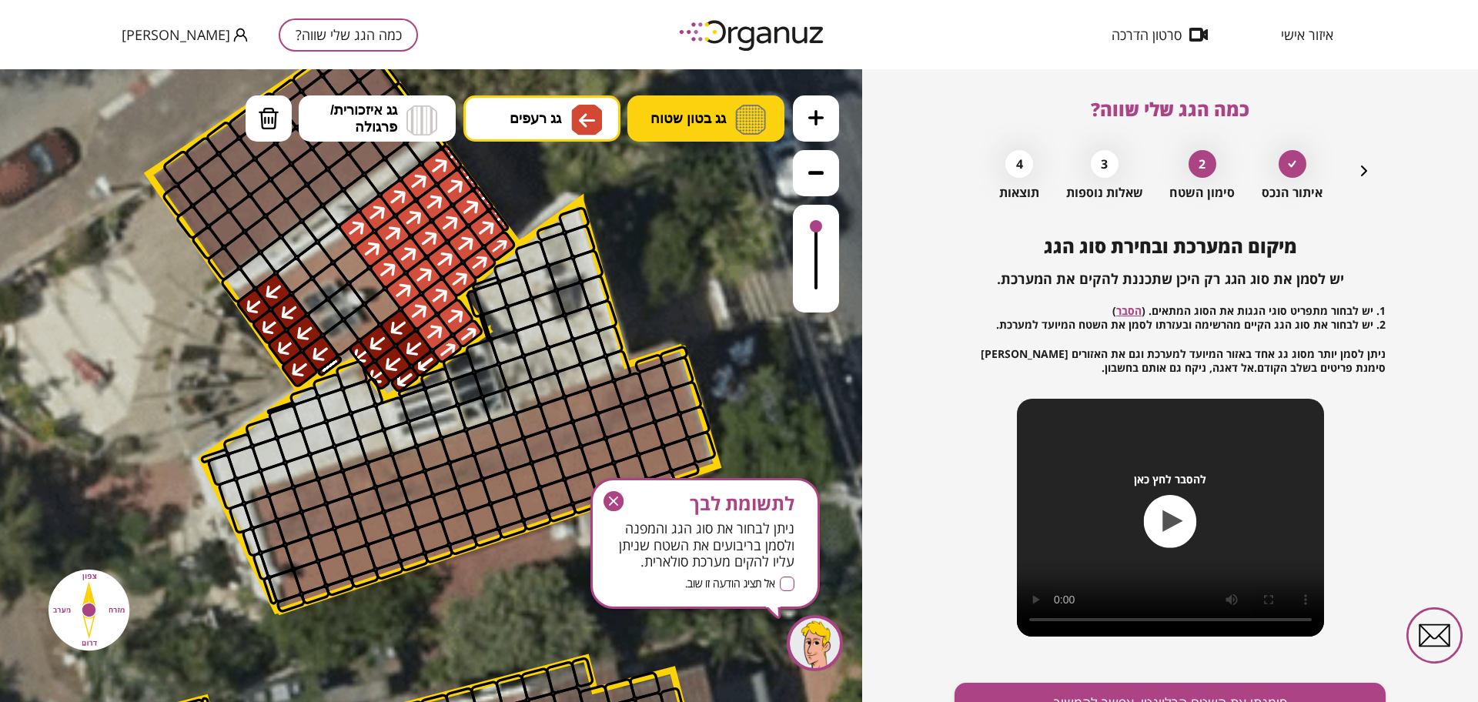
click at [731, 109] on button "גג בטון שטוח" at bounding box center [705, 118] width 157 height 46
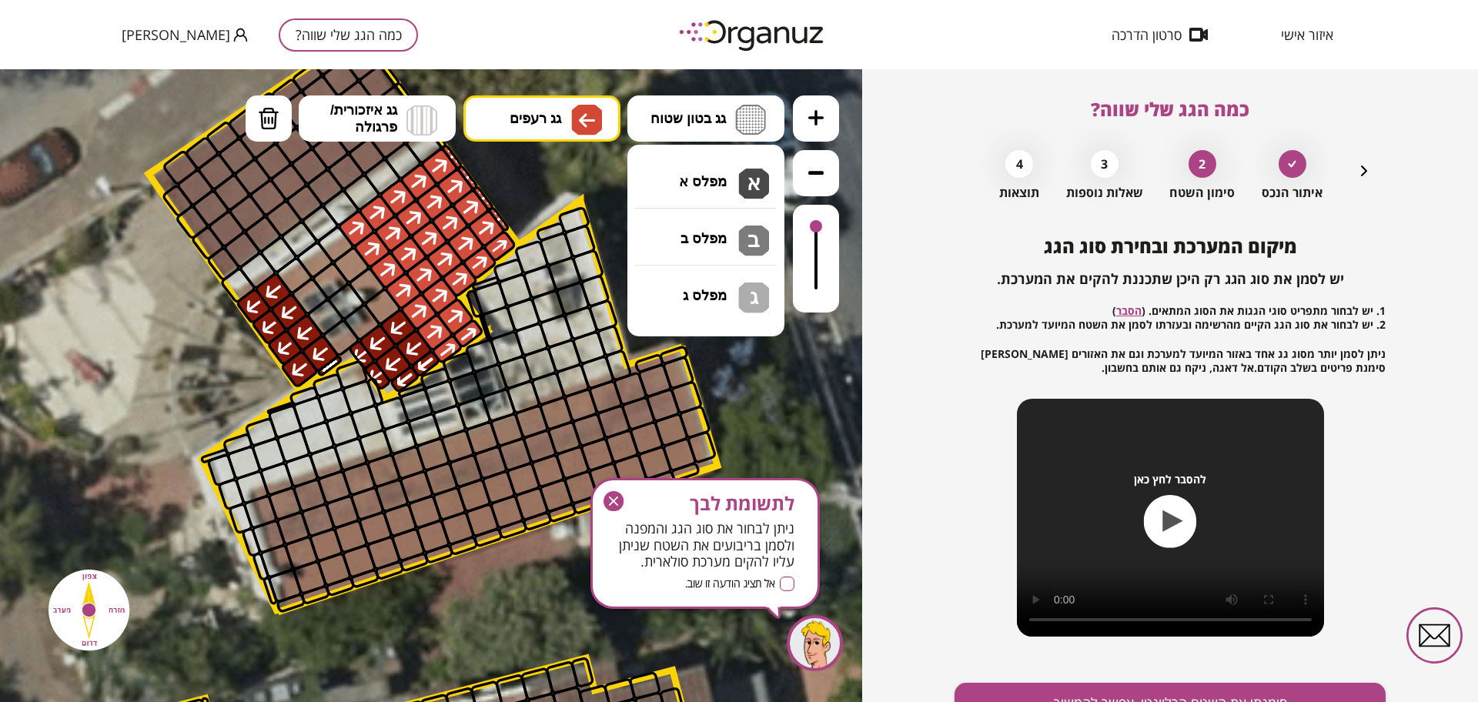
click at [731, 176] on div ".st0 { fill: #FFFFFF; } .st0 { fill: #FFFFFF; }" at bounding box center [431, 385] width 862 height 633
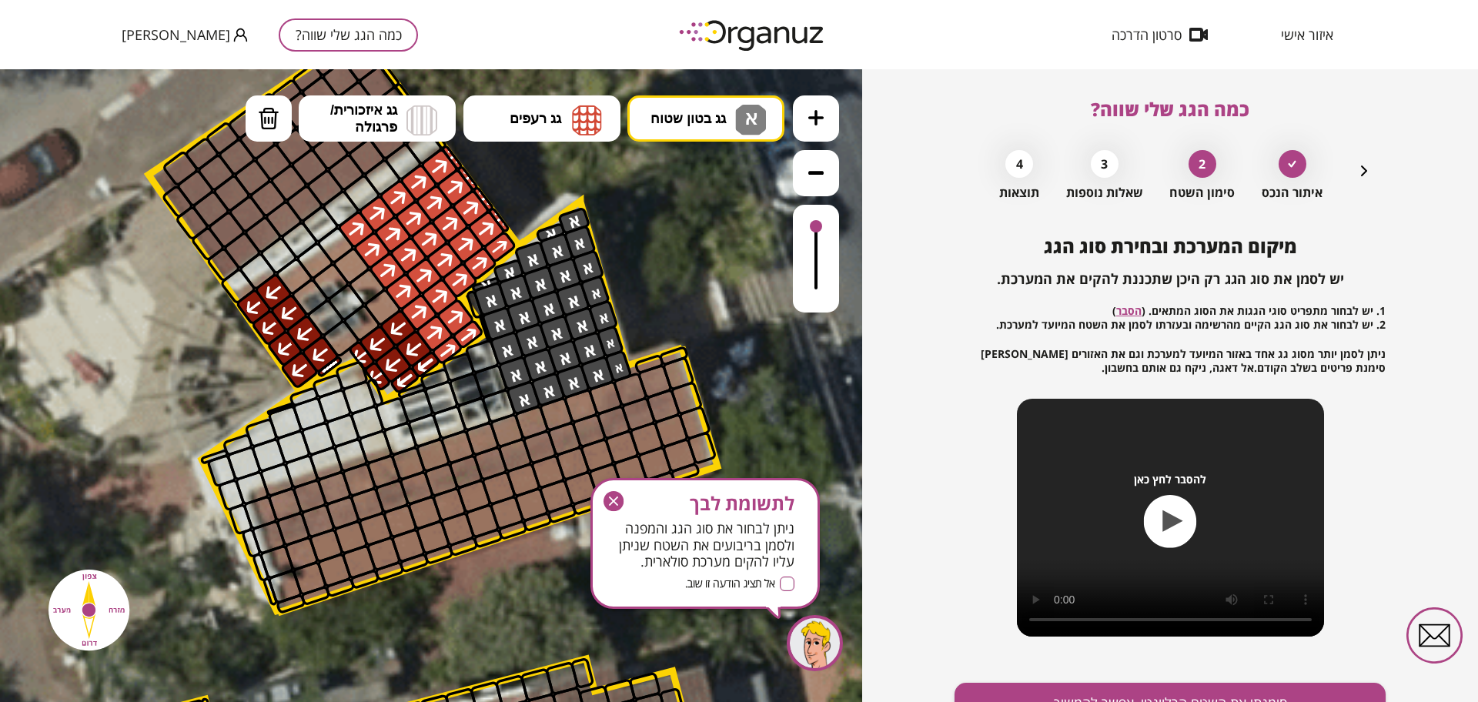
drag, startPoint x: 491, startPoint y: 287, endPoint x: 556, endPoint y: 246, distance: 76.9
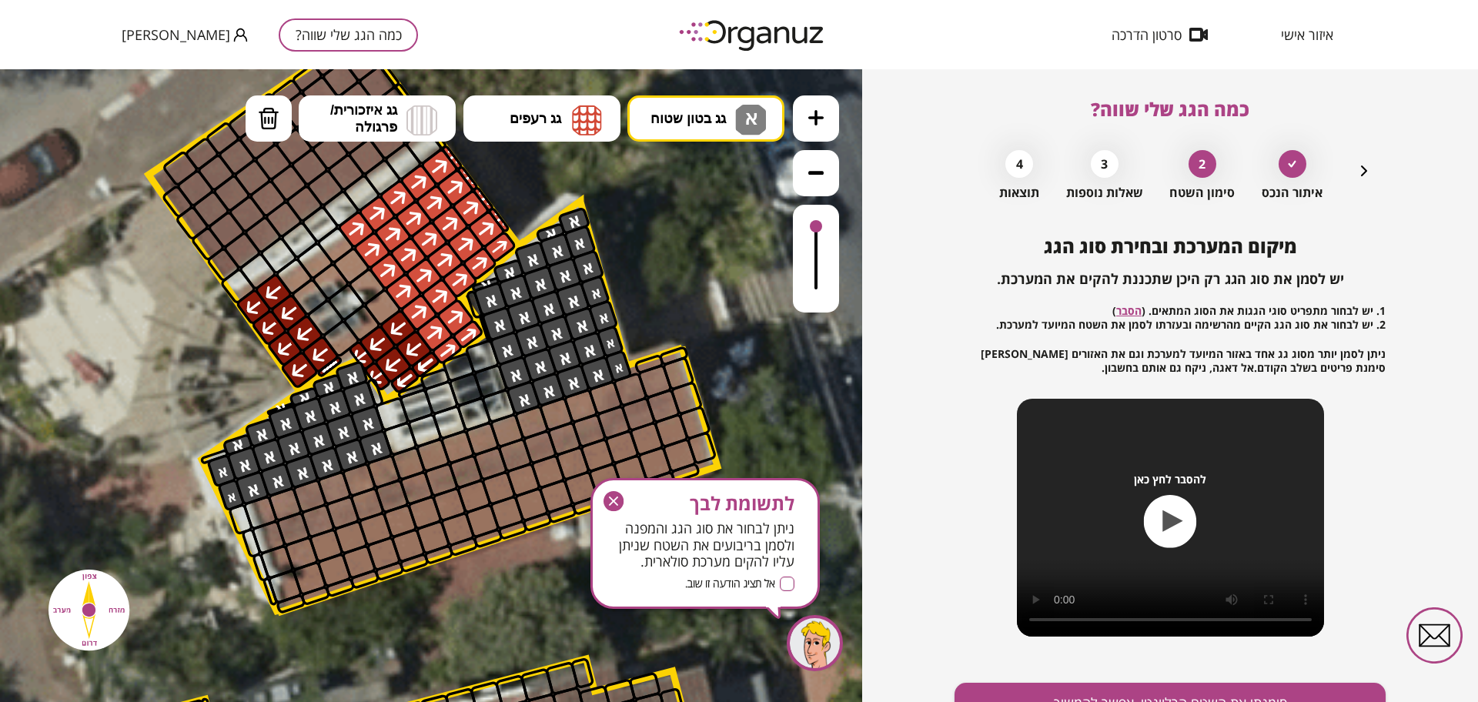
drag, startPoint x: 371, startPoint y: 432, endPoint x: 232, endPoint y: 480, distance: 146.6
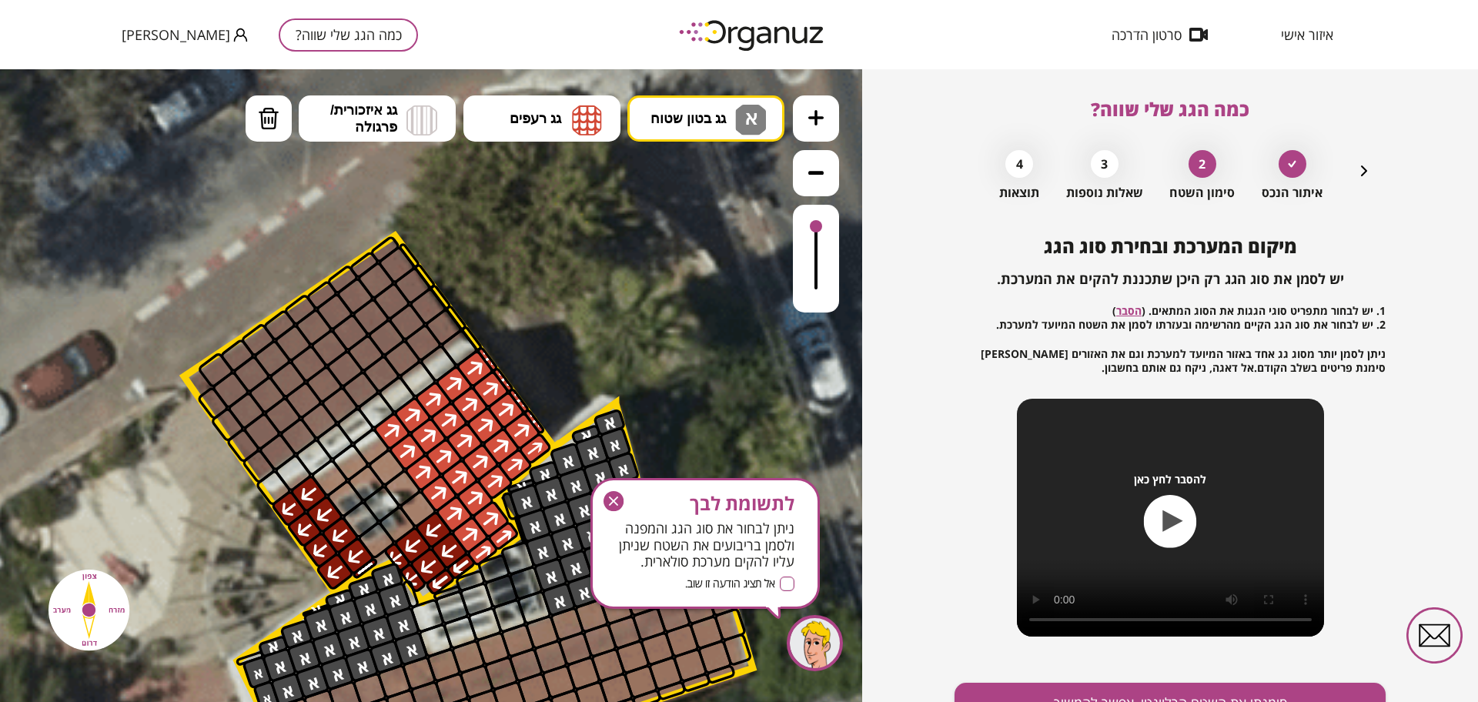
drag, startPoint x: 652, startPoint y: 275, endPoint x: 629, endPoint y: 282, distance: 24.1
click at [540, 115] on span "גג רעפים" at bounding box center [536, 118] width 52 height 17
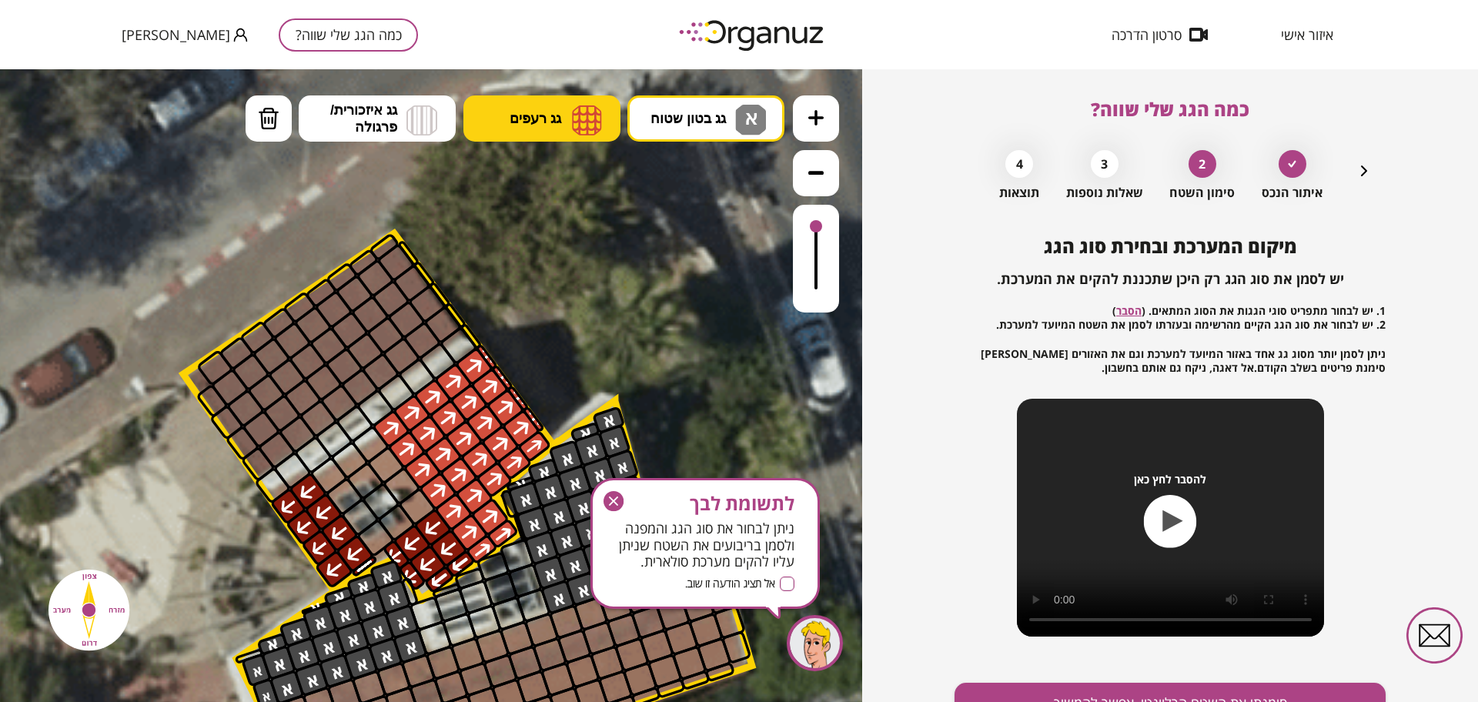
click at [554, 126] on button "גג רעפים" at bounding box center [541, 118] width 157 height 46
drag, startPoint x: 809, startPoint y: 228, endPoint x: 798, endPoint y: 212, distance: 19.2
click at [798, 212] on div at bounding box center [816, 259] width 46 height 108
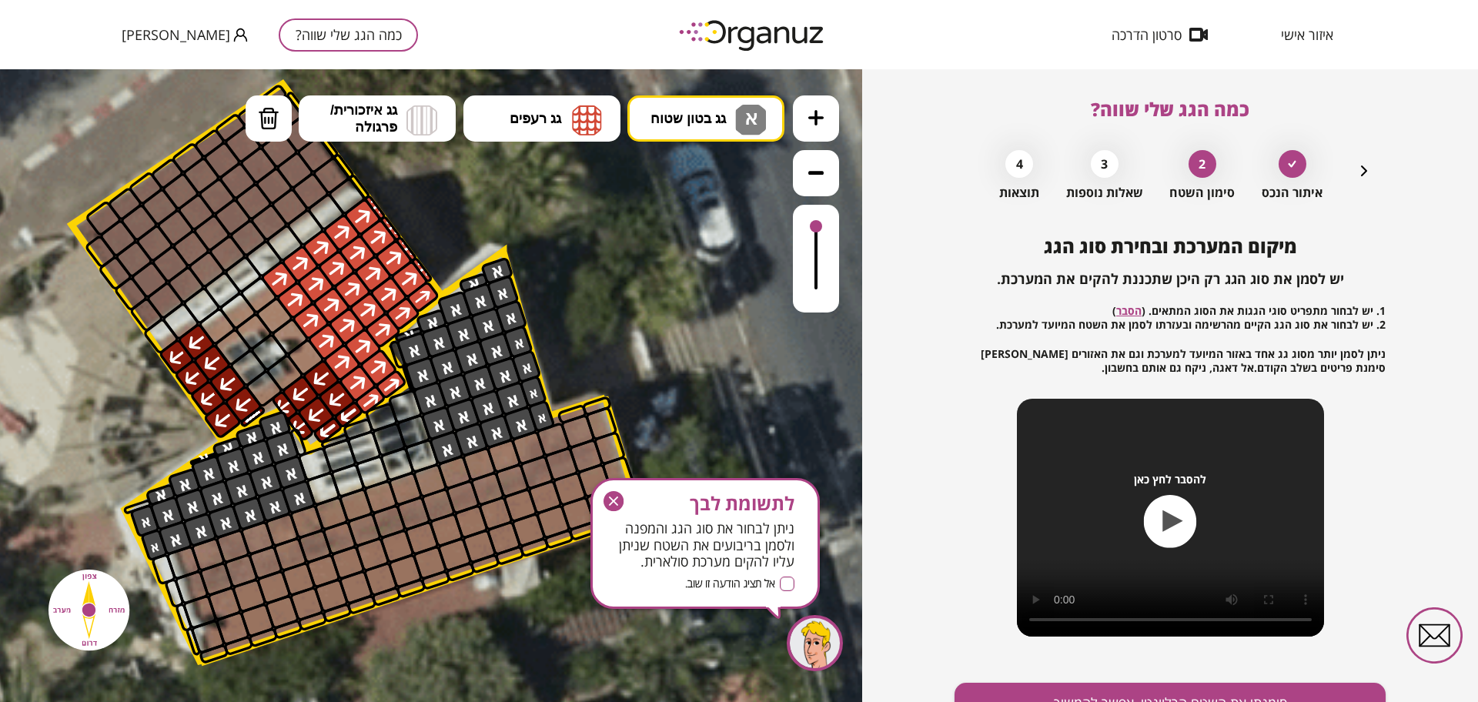
drag, startPoint x: 604, startPoint y: 360, endPoint x: 493, endPoint y: 209, distance: 187.1
click at [493, 209] on icon at bounding box center [136, 625] width 3352 height 3352
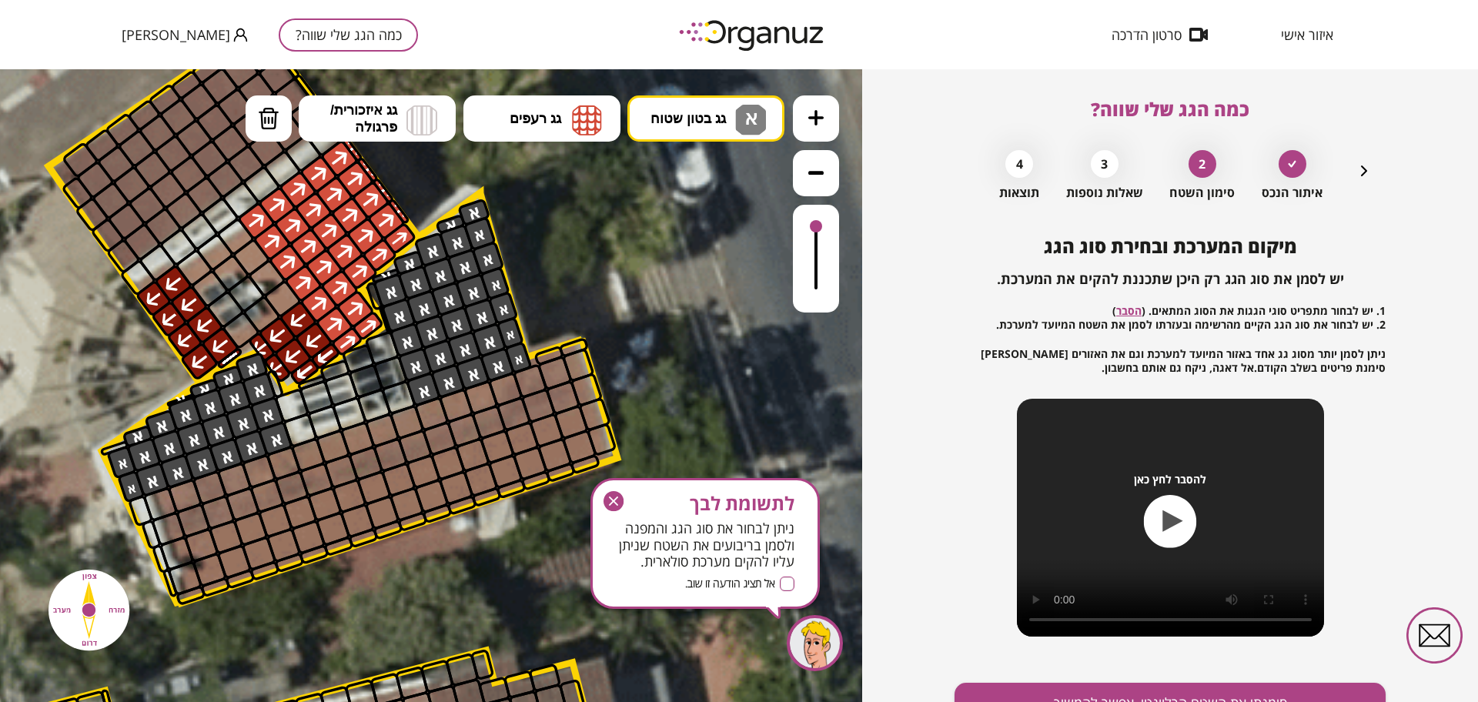
drag, startPoint x: 600, startPoint y: 335, endPoint x: 575, endPoint y: 272, distance: 68.0
click at [575, 272] on icon at bounding box center [112, 567] width 3352 height 3352
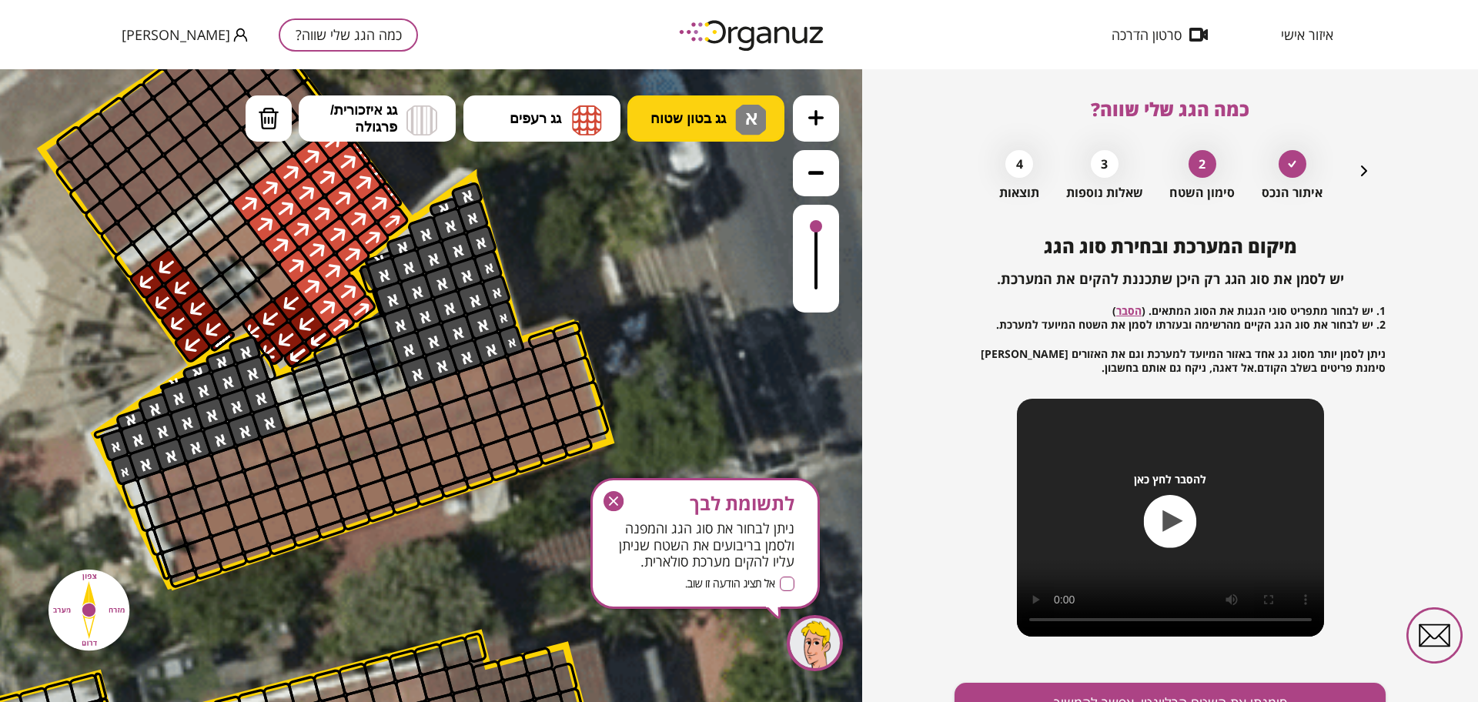
click at [647, 131] on button "גג בטון שטוח א" at bounding box center [705, 118] width 157 height 46
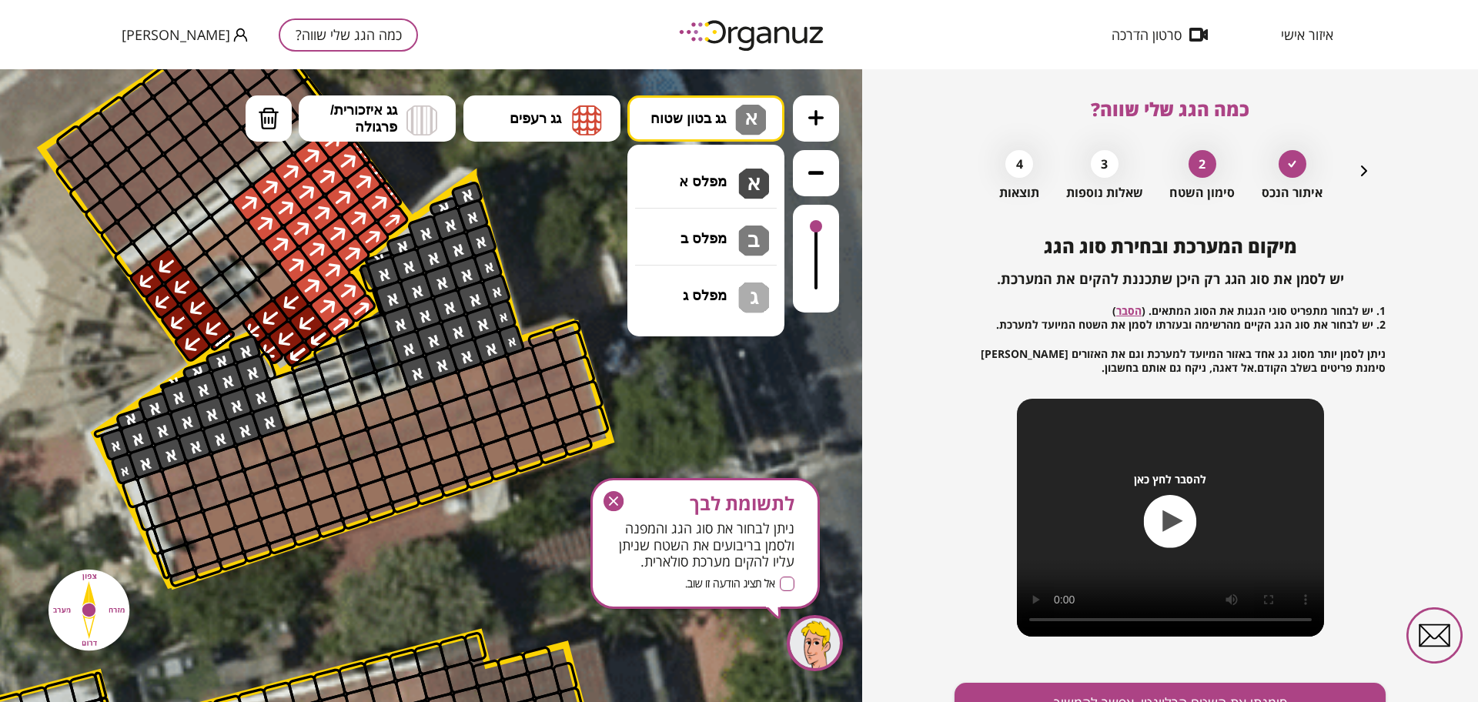
click at [818, 230] on div at bounding box center [816, 226] width 12 height 12
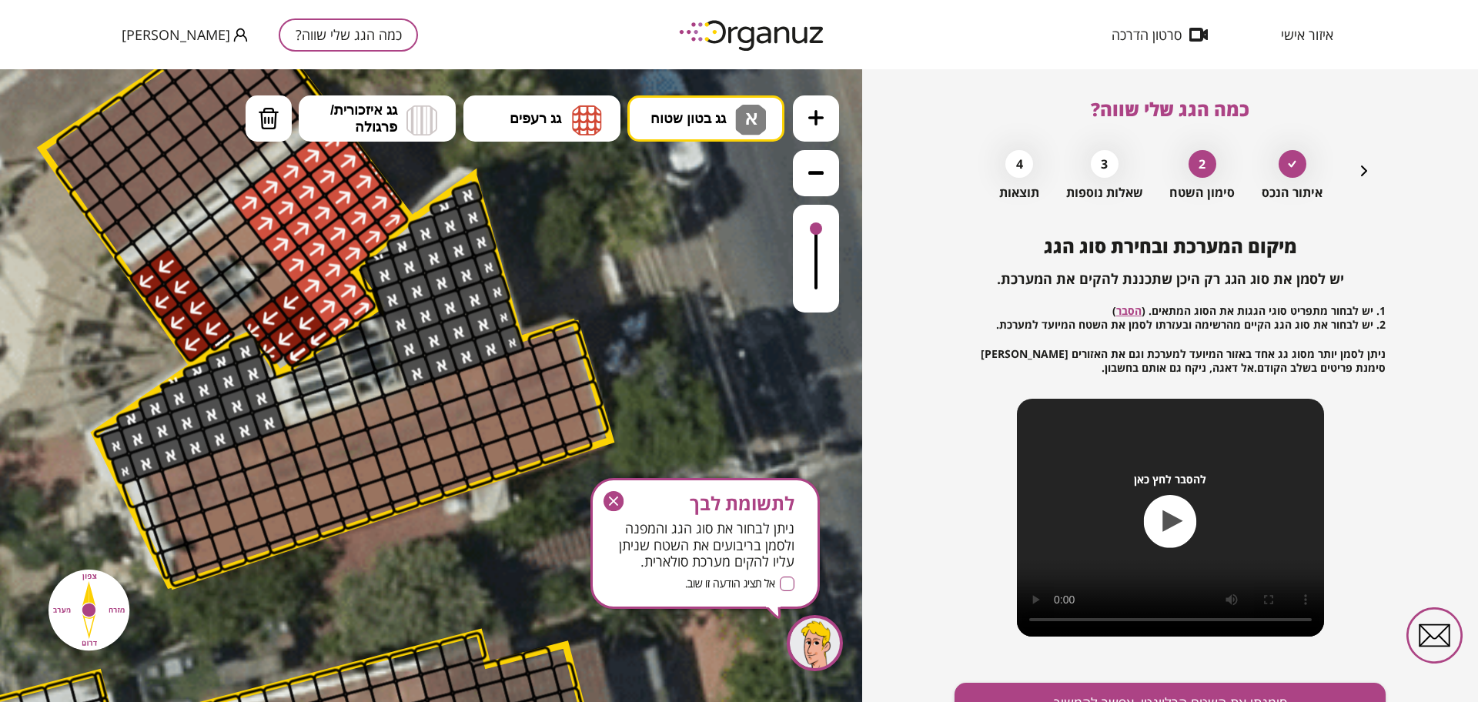
click at [528, 216] on icon at bounding box center [105, 549] width 3352 height 3352
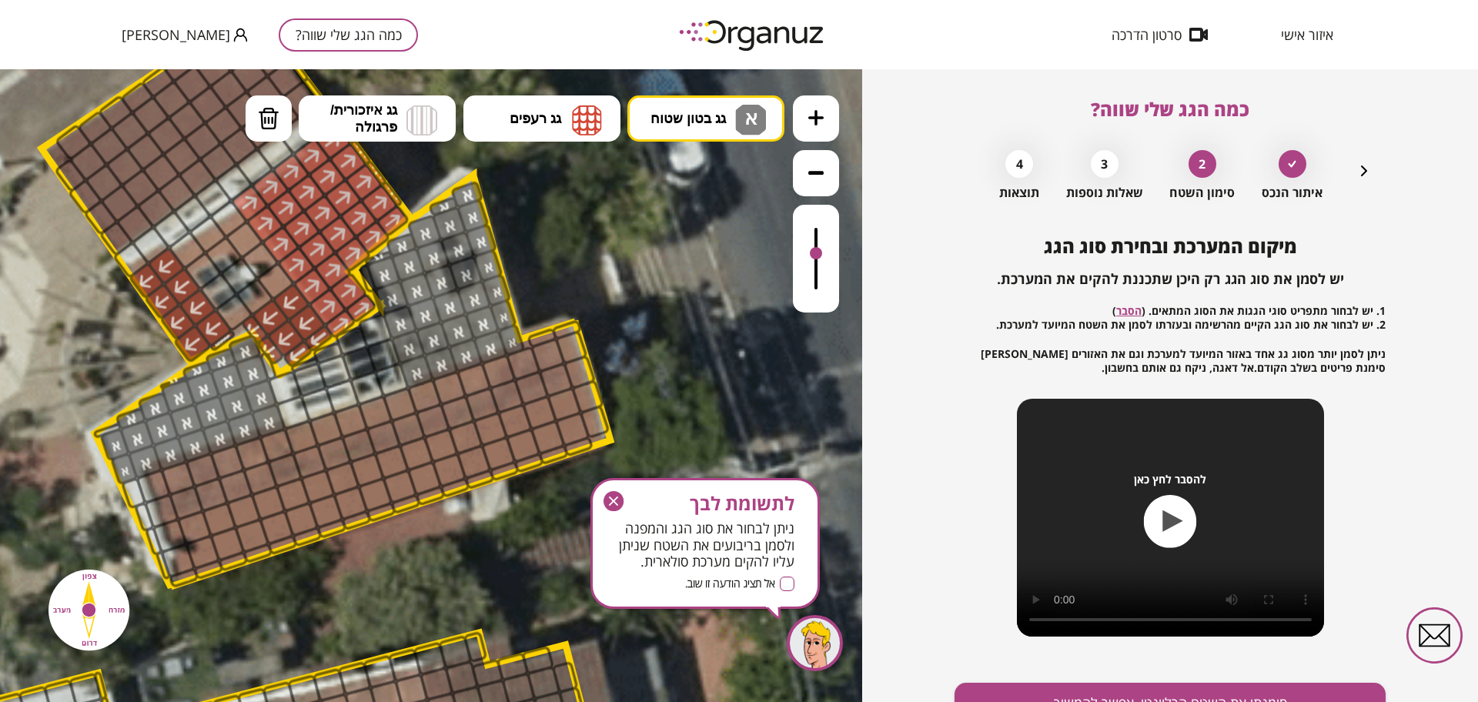
drag, startPoint x: 816, startPoint y: 231, endPoint x: 816, endPoint y: 254, distance: 23.1
click at [816, 254] on div at bounding box center [816, 253] width 12 height 12
click at [536, 125] on span "גג רעפים" at bounding box center [536, 118] width 52 height 17
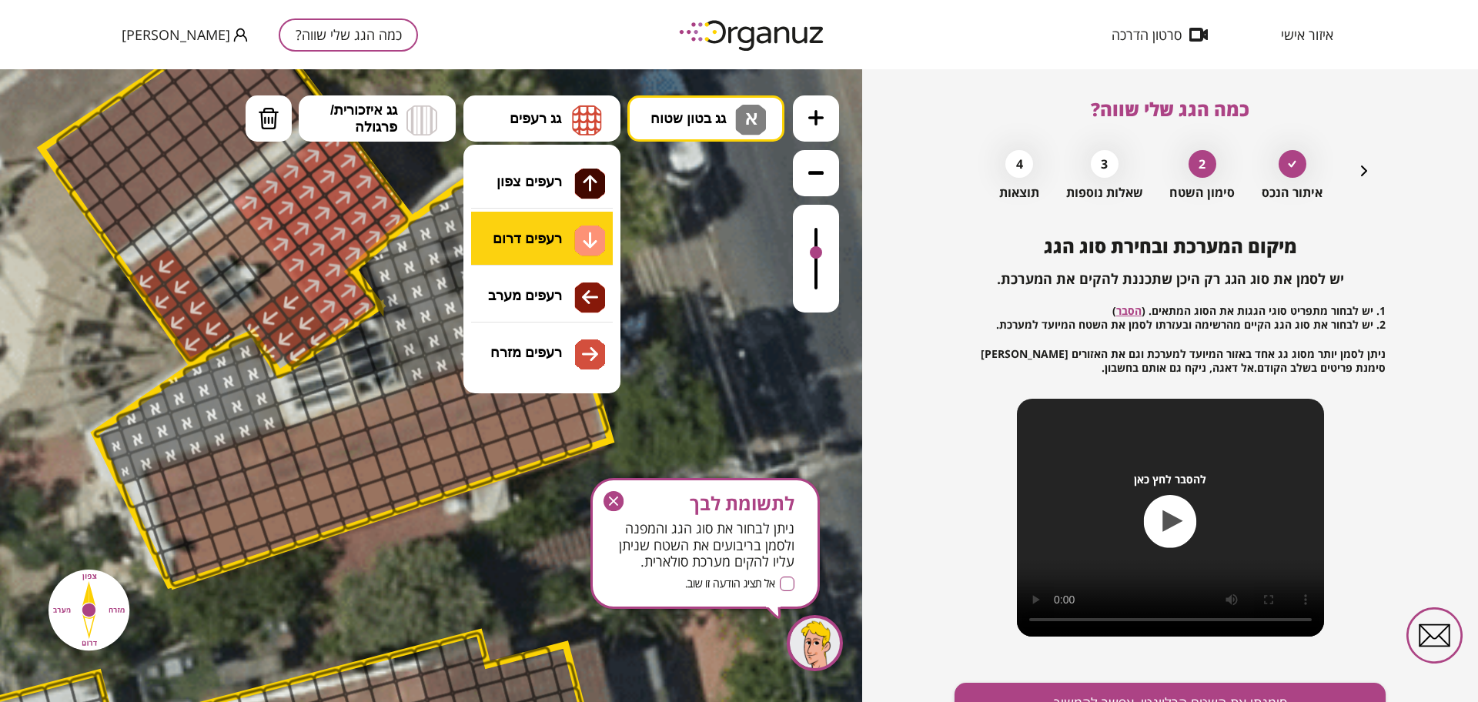
click at [588, 243] on div ".st0 { fill: #FFFFFF; } .st0 { fill: #FFFFFF; }" at bounding box center [431, 385] width 862 height 633
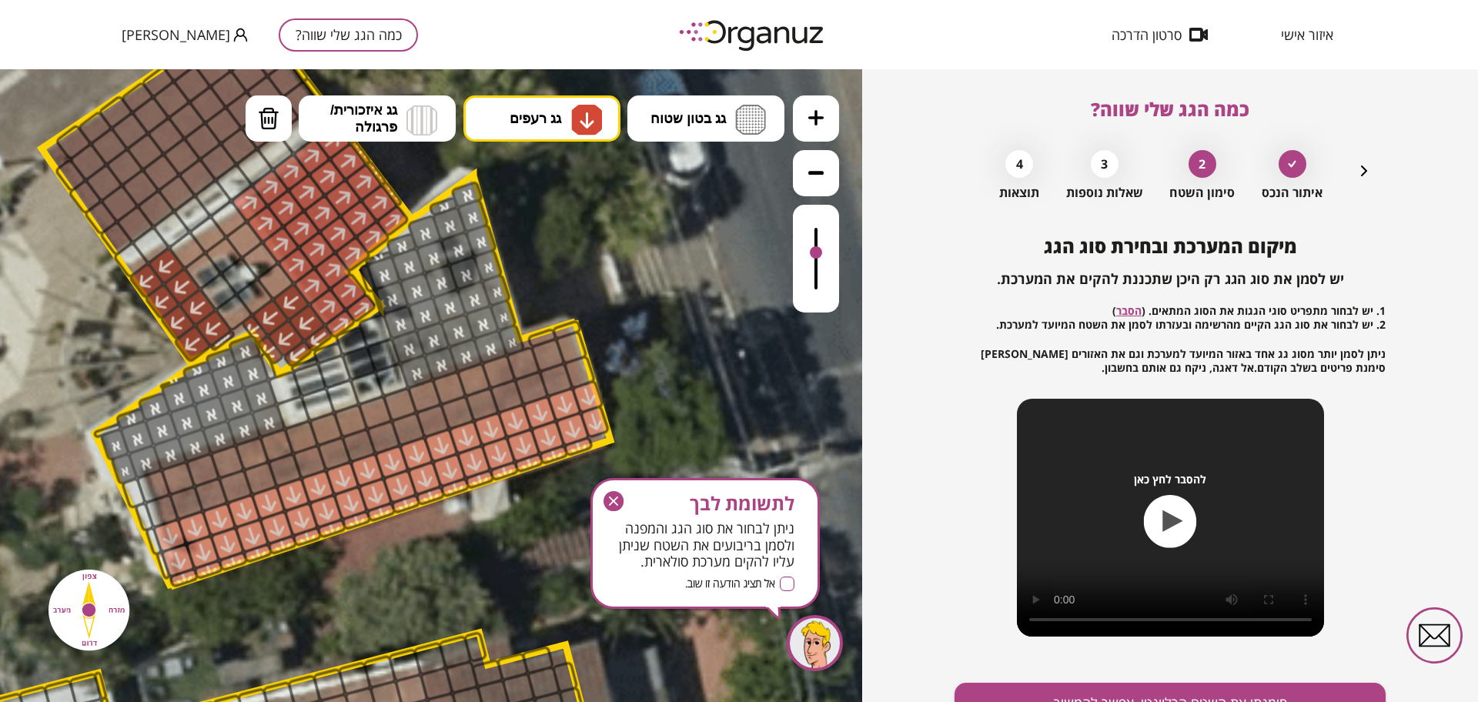
drag, startPoint x: 582, startPoint y: 389, endPoint x: 627, endPoint y: 386, distance: 45.5
click at [614, 414] on div ".st0 { fill: #FFFFFF; } .st0 { fill: #FFFFFF; }" at bounding box center [105, 549] width 3352 height 3352
click at [575, 113] on img at bounding box center [586, 120] width 31 height 31
click at [570, 191] on div ".st0 { fill: #FFFFFF; } .st0 { fill: #FFFFFF; }" at bounding box center [431, 385] width 862 height 633
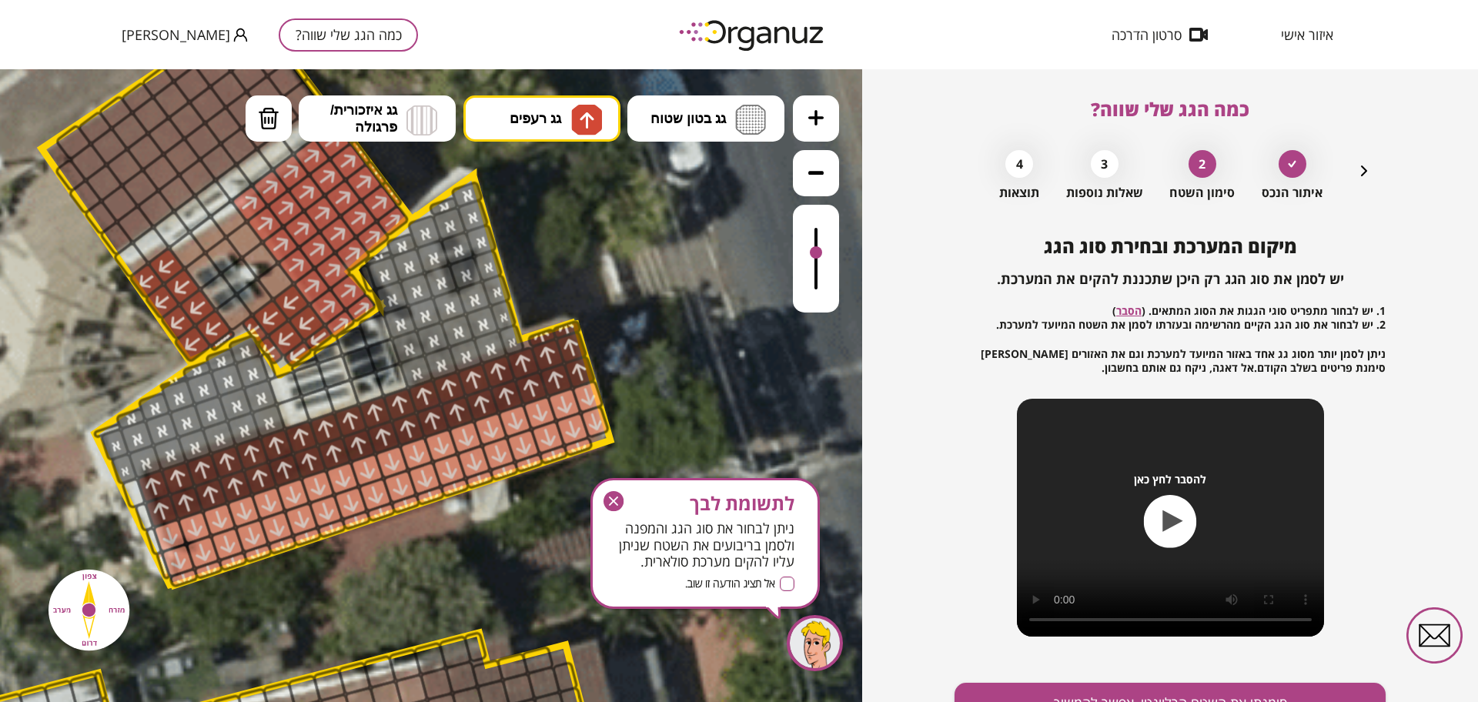
drag, startPoint x: 575, startPoint y: 373, endPoint x: 599, endPoint y: 303, distance: 74.0
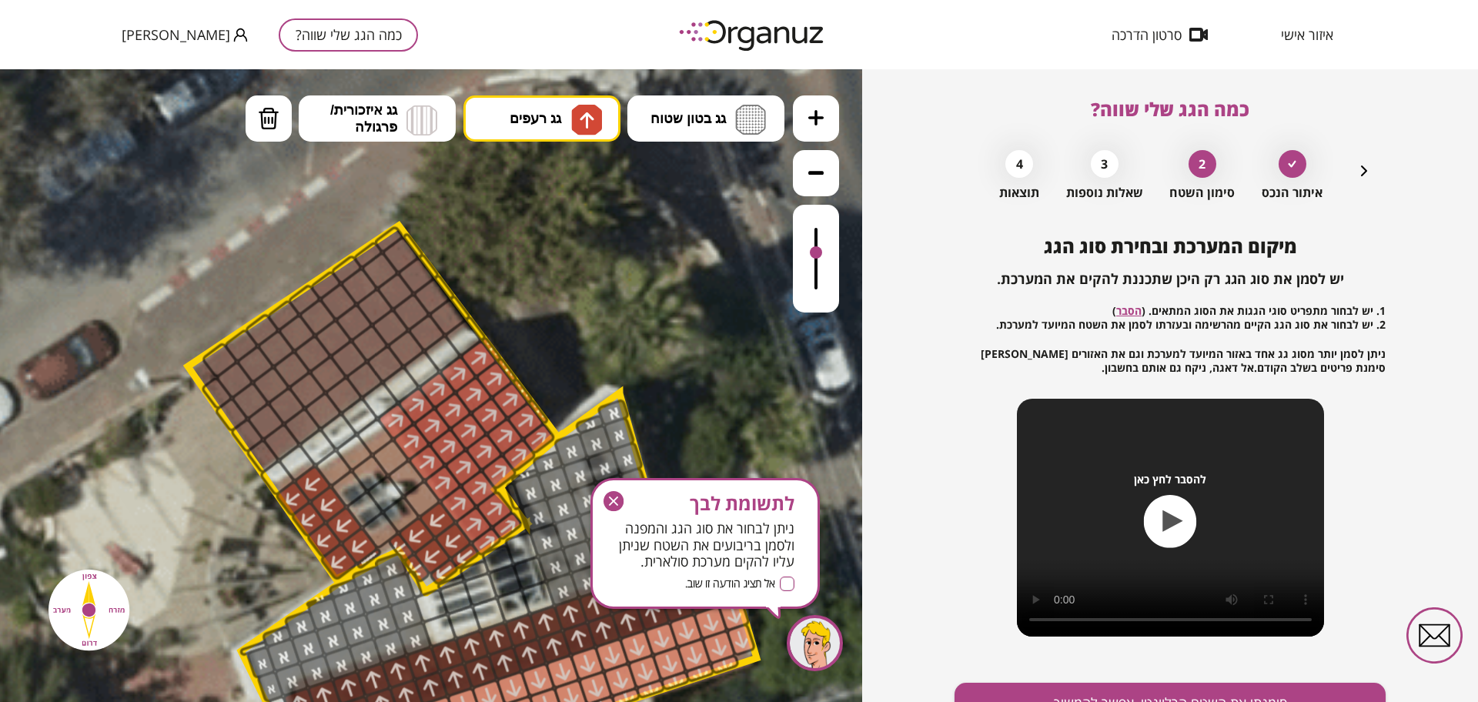
drag, startPoint x: 609, startPoint y: 248, endPoint x: 758, endPoint y: 477, distance: 273.3
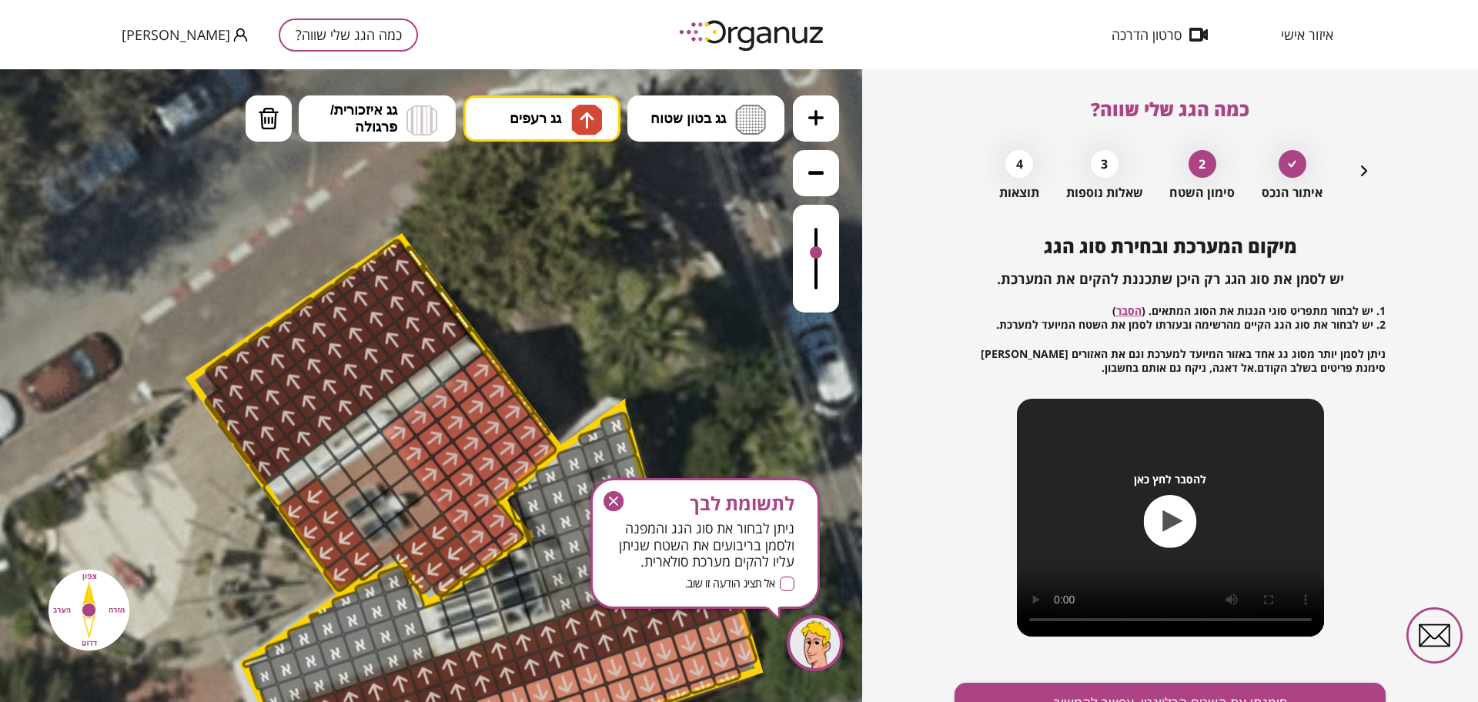
drag, startPoint x: 451, startPoint y: 329, endPoint x: 286, endPoint y: 335, distance: 165.6
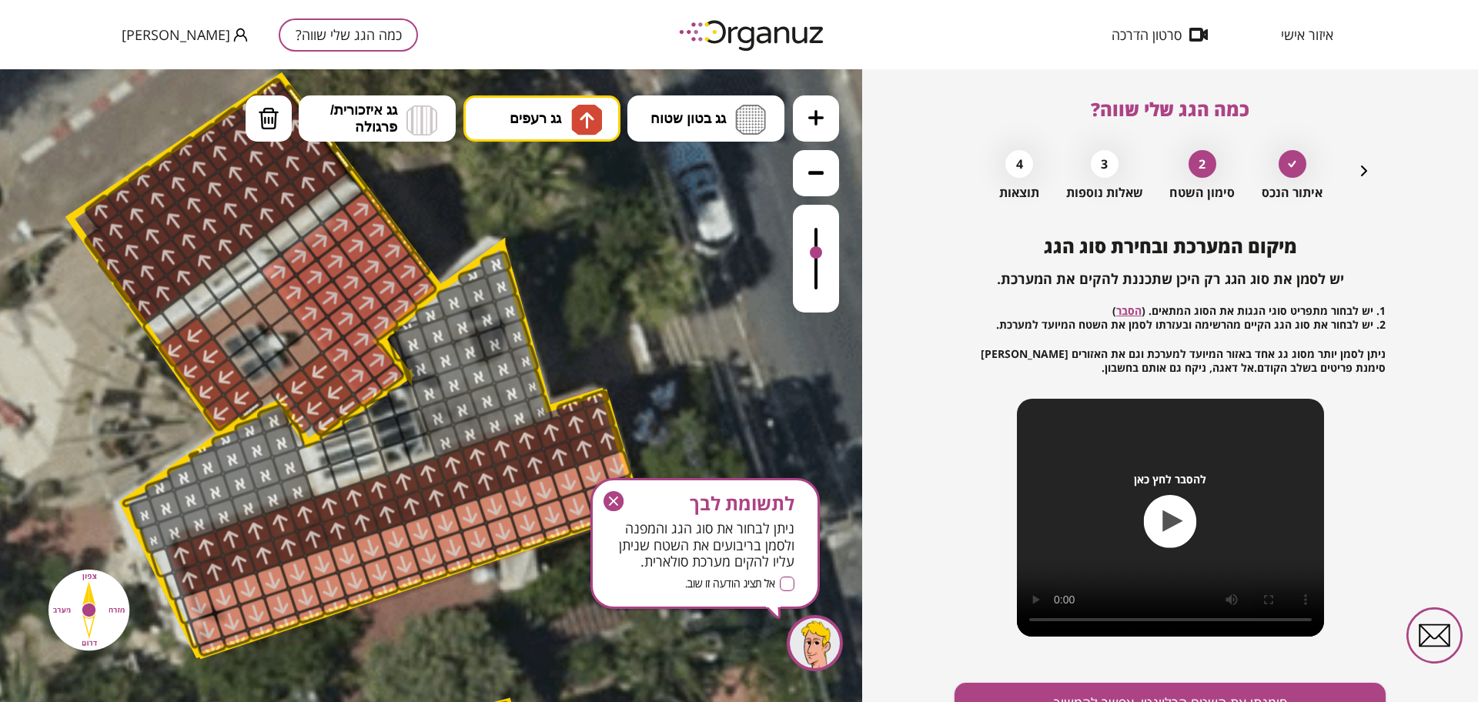
drag, startPoint x: 594, startPoint y: 314, endPoint x: 468, endPoint y: 176, distance: 186.4
click at [468, 176] on icon at bounding box center [134, 618] width 3352 height 3352
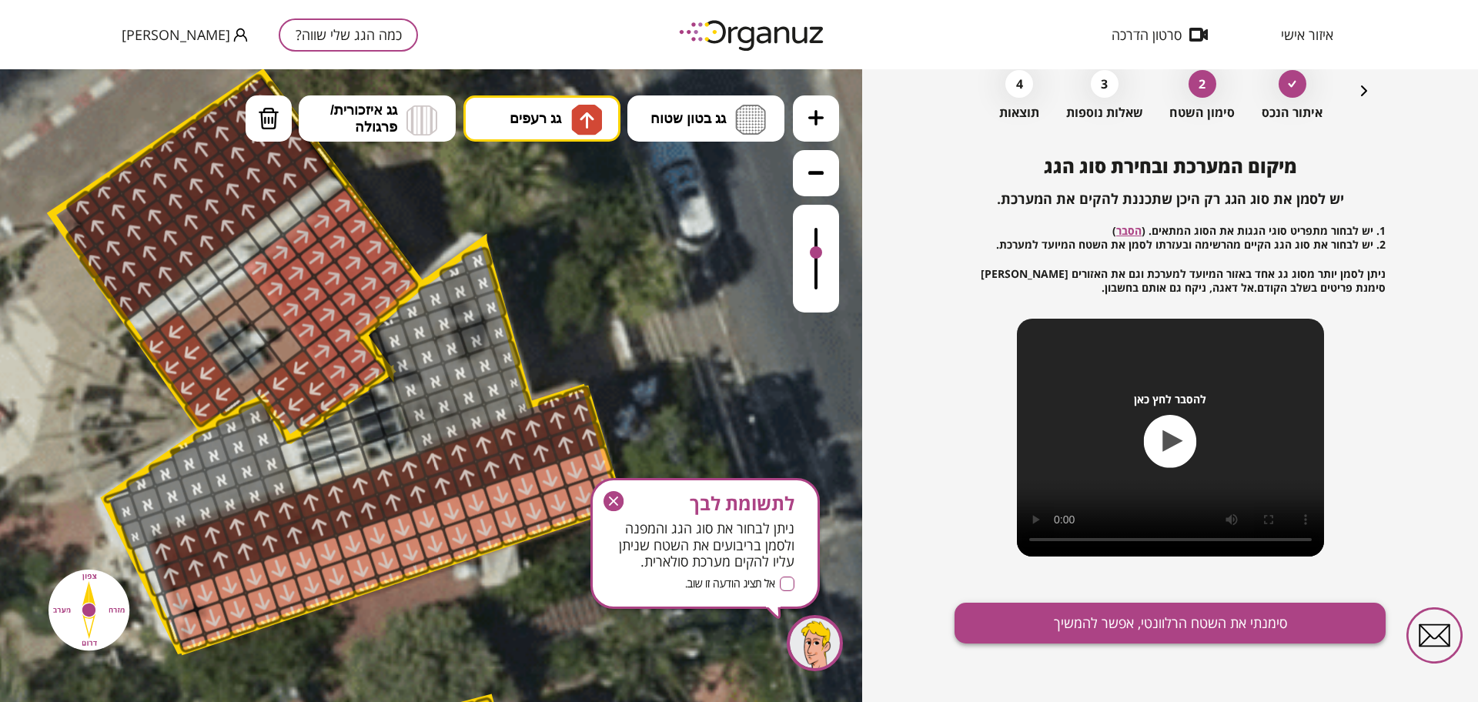
click at [1079, 626] on button "סימנתי את השטח הרלוונטי, אפשר להמשיך" at bounding box center [1170, 623] width 431 height 41
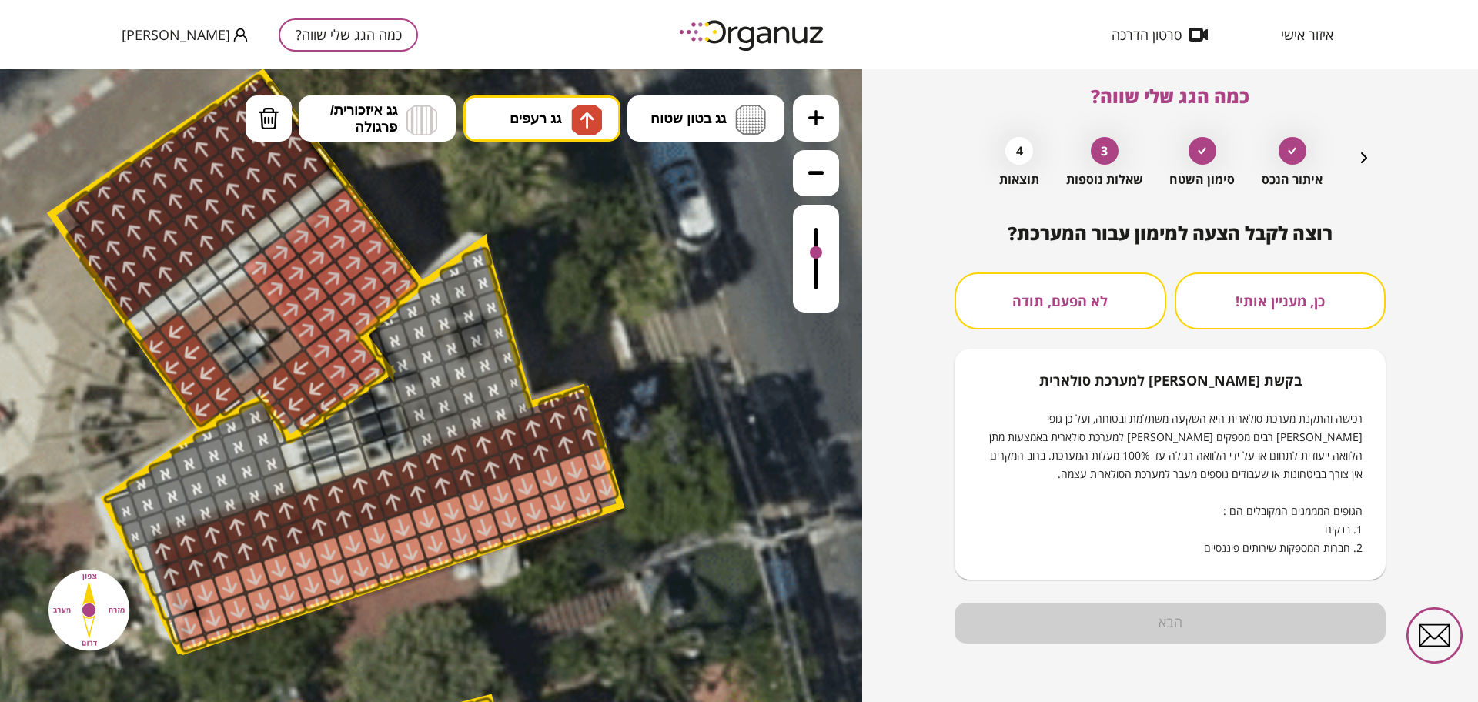
click at [1079, 299] on button "לא הפעם, תודה" at bounding box center [1061, 301] width 212 height 57
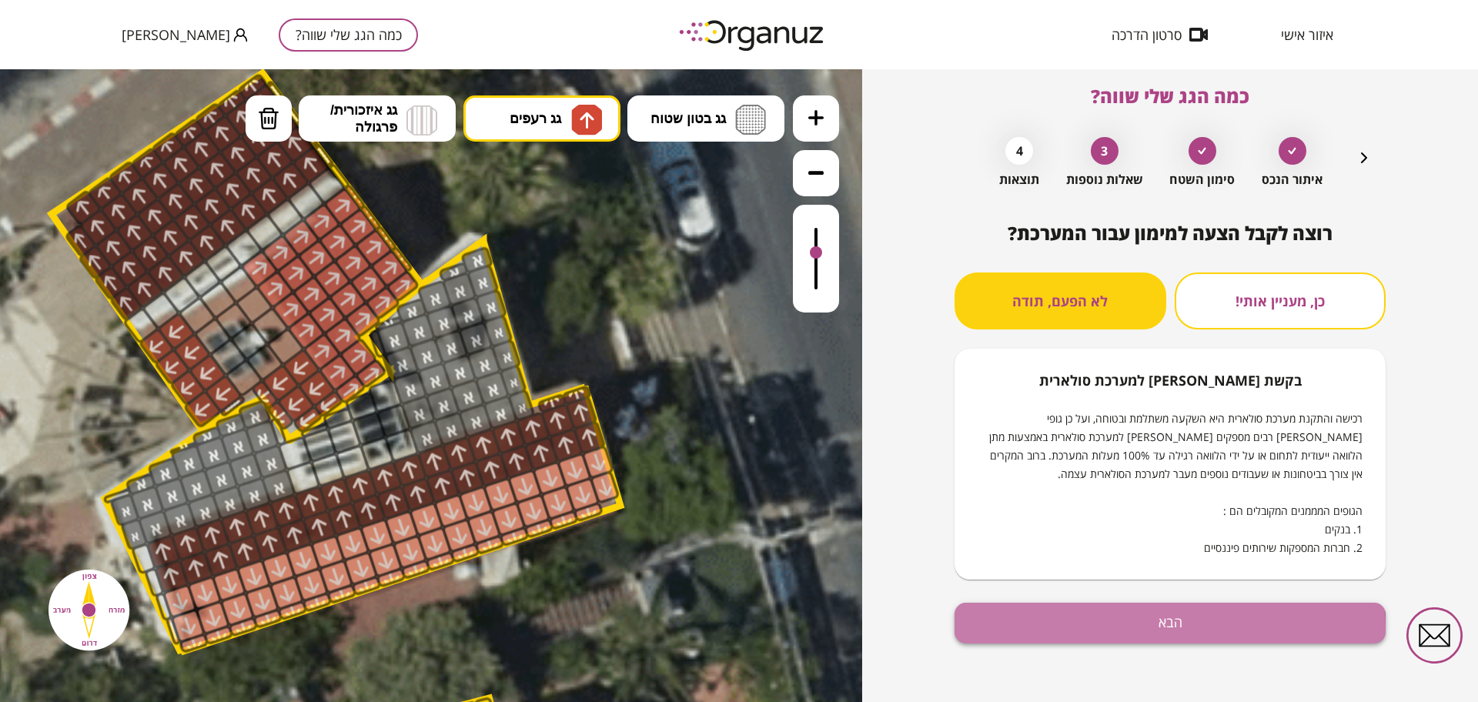
click at [1101, 629] on button "הבא" at bounding box center [1170, 623] width 431 height 41
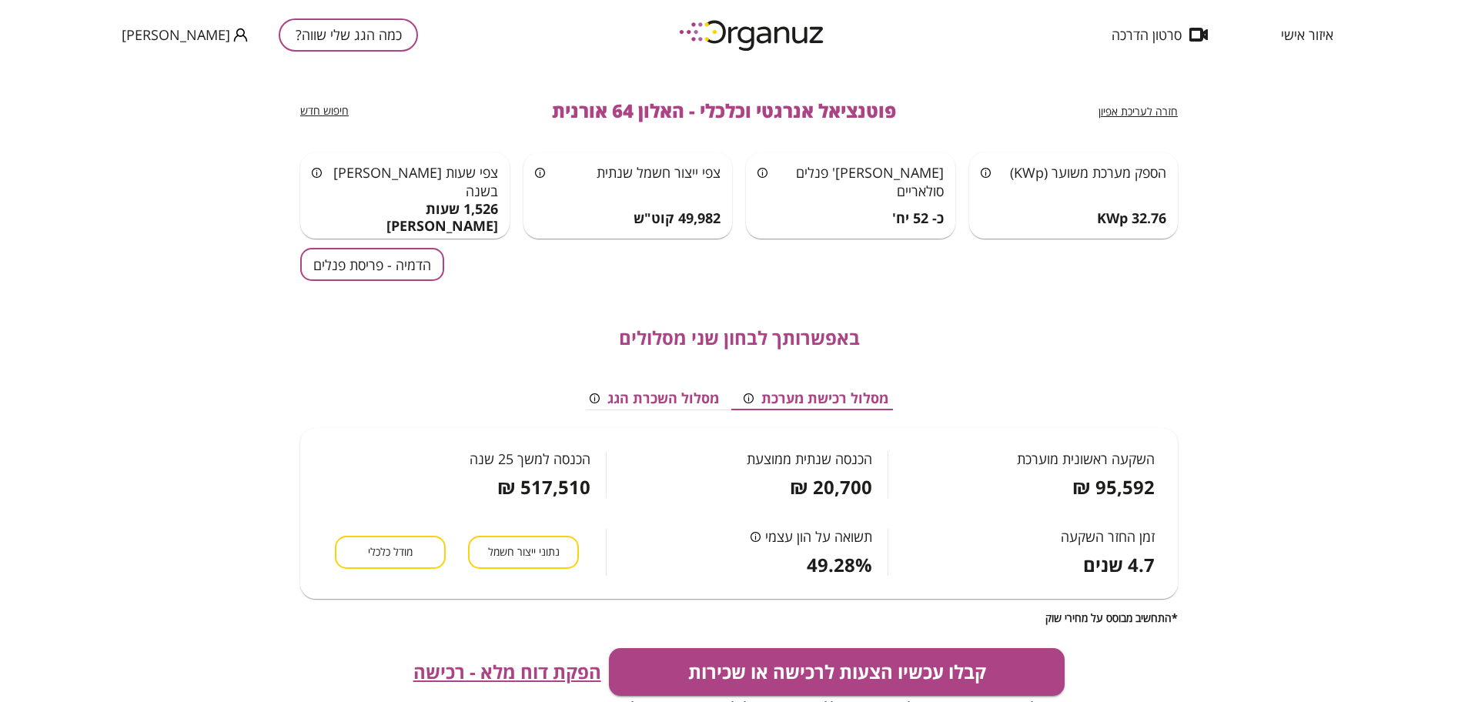
click at [321, 247] on div "חזרה לעריכת אפיון פוטנציאל אנרגטי וכלכלי - האלון 64 אורנית חיפוש חדש הספק מערכת…" at bounding box center [739, 411] width 878 height 684
click at [336, 266] on button "הדמיה - פריסת פנלים" at bounding box center [372, 264] width 144 height 33
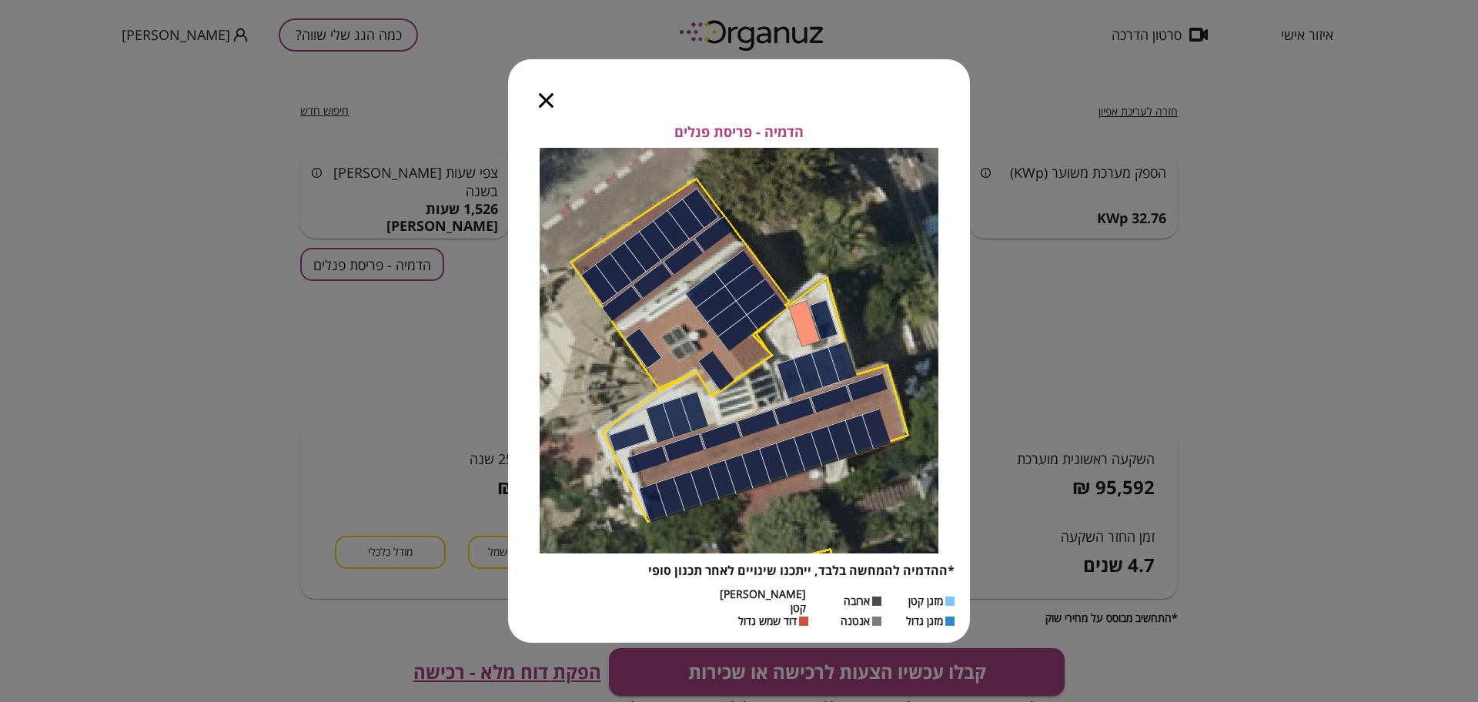
click at [550, 105] on icon "button" at bounding box center [546, 100] width 15 height 15
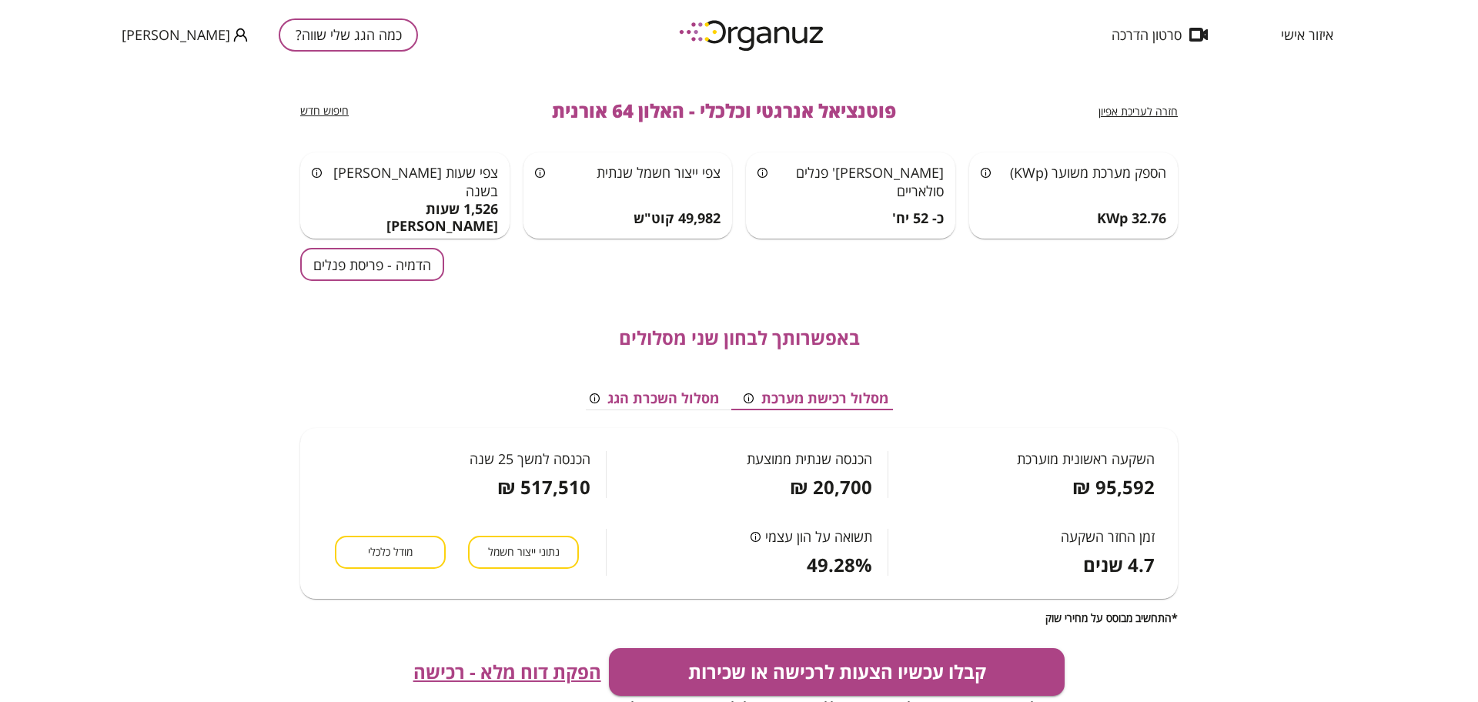
click at [376, 551] on span "מודל כלכלי" at bounding box center [390, 552] width 45 height 15
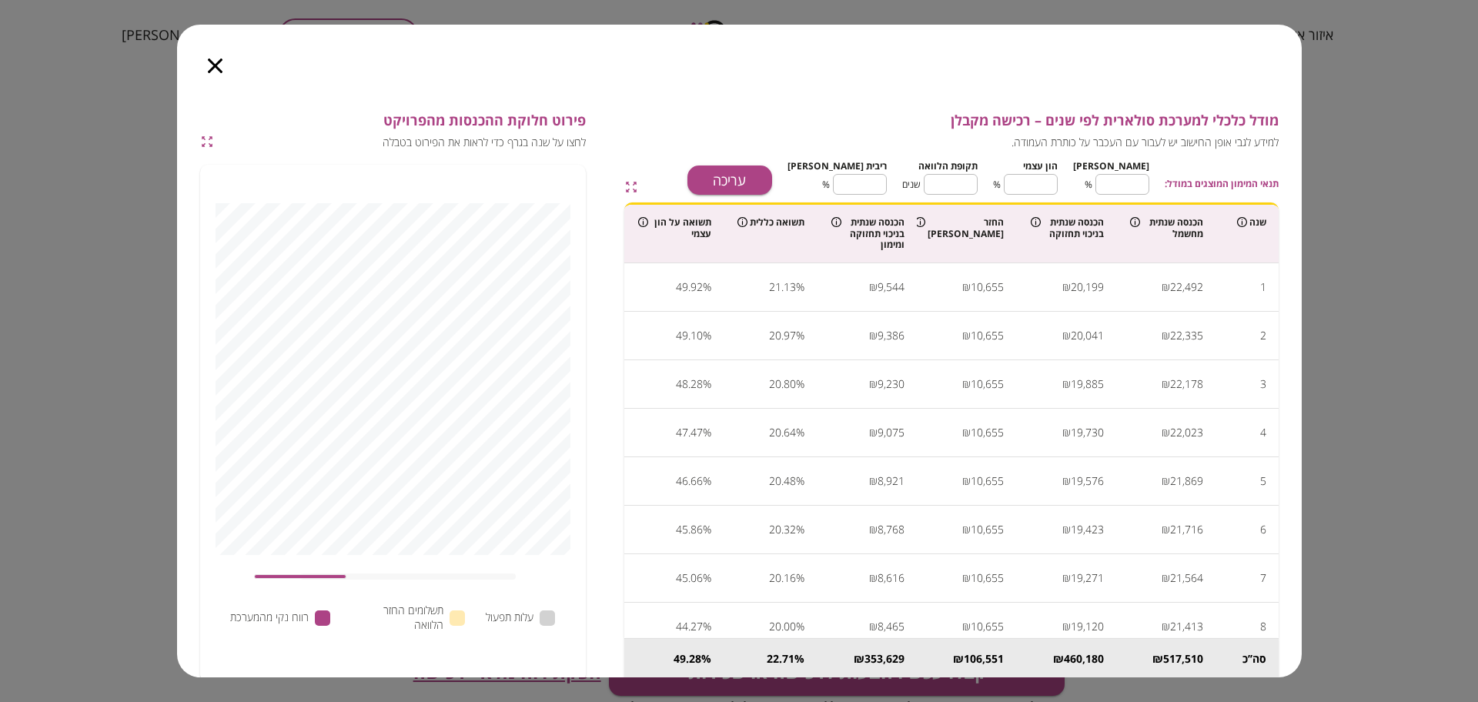
click at [216, 66] on icon "button" at bounding box center [215, 66] width 15 height 15
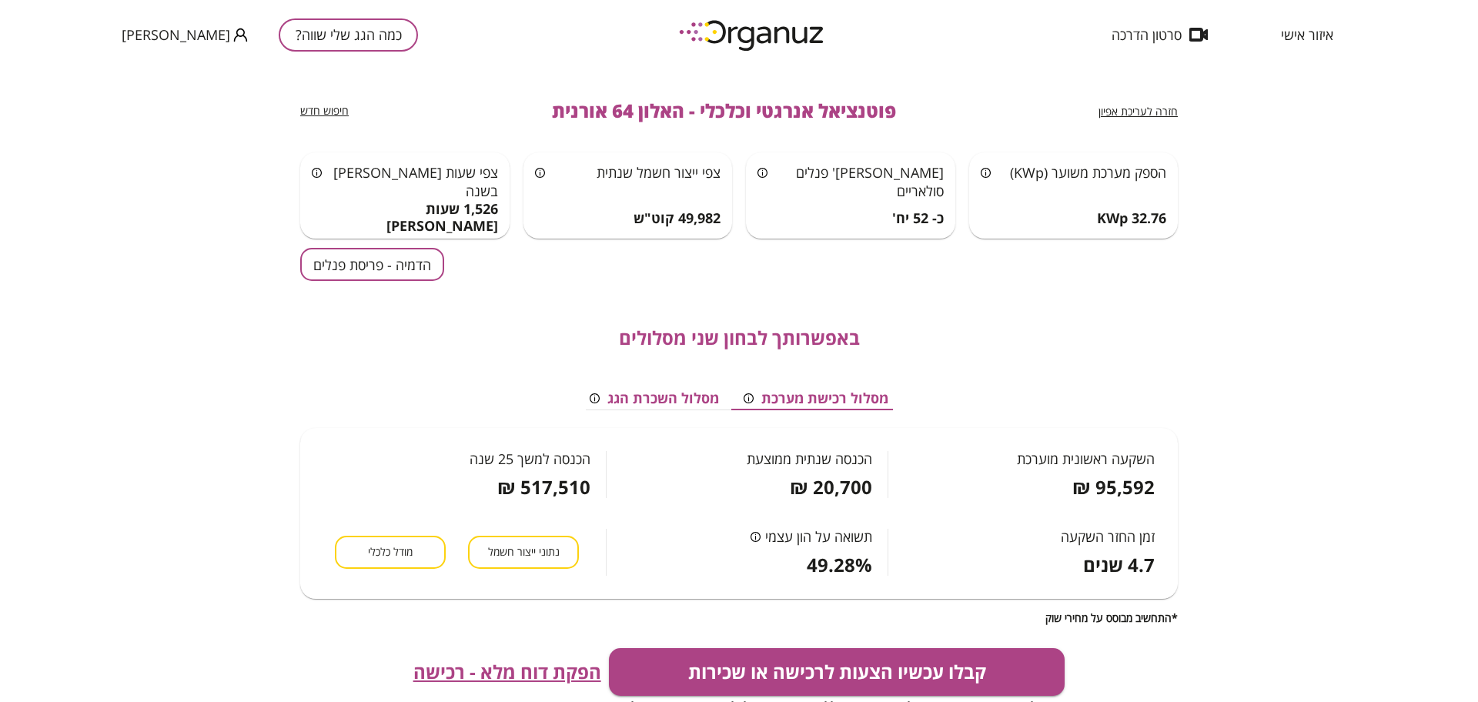
click at [383, 264] on button "הדמיה - פריסת פנלים" at bounding box center [372, 264] width 144 height 33
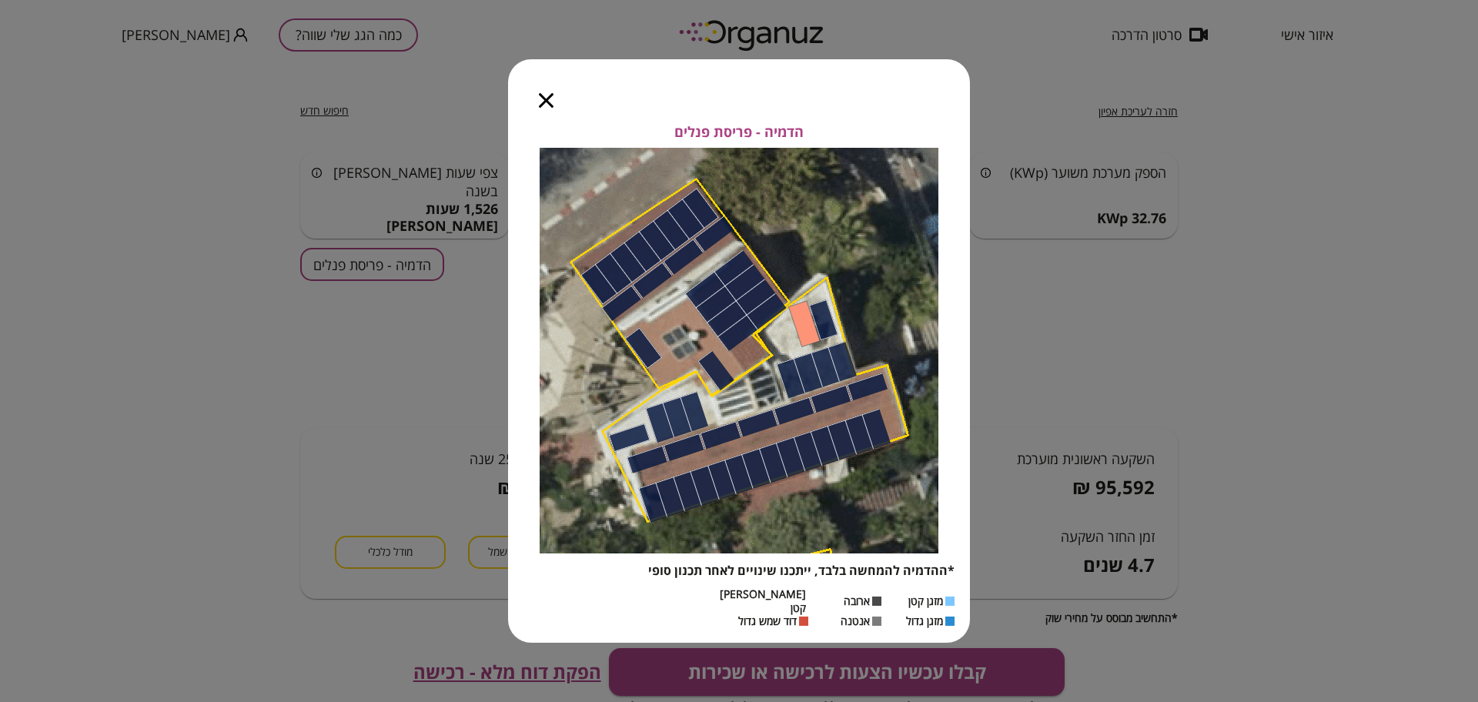
click at [549, 108] on icon "button" at bounding box center [546, 100] width 15 height 15
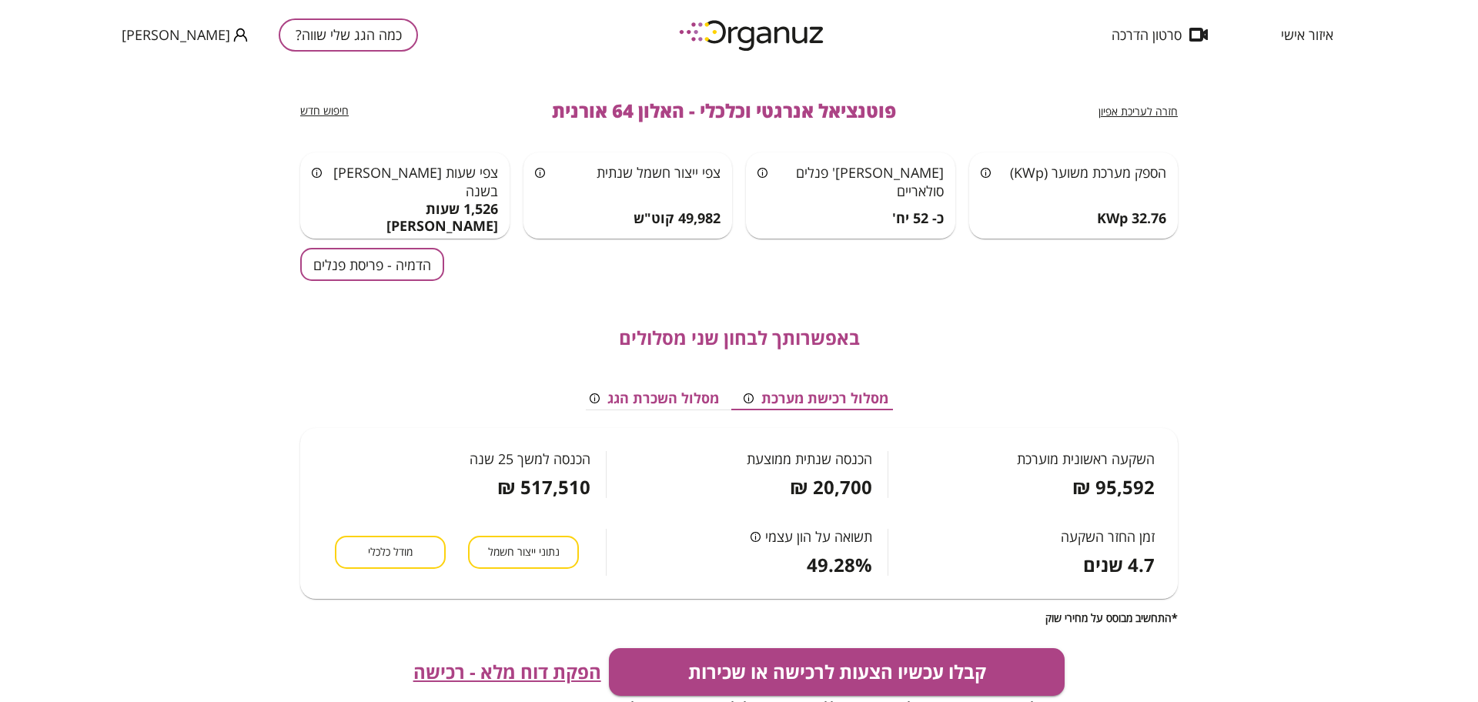
click at [1134, 109] on span "חזרה לעריכת אפיון" at bounding box center [1138, 111] width 79 height 15
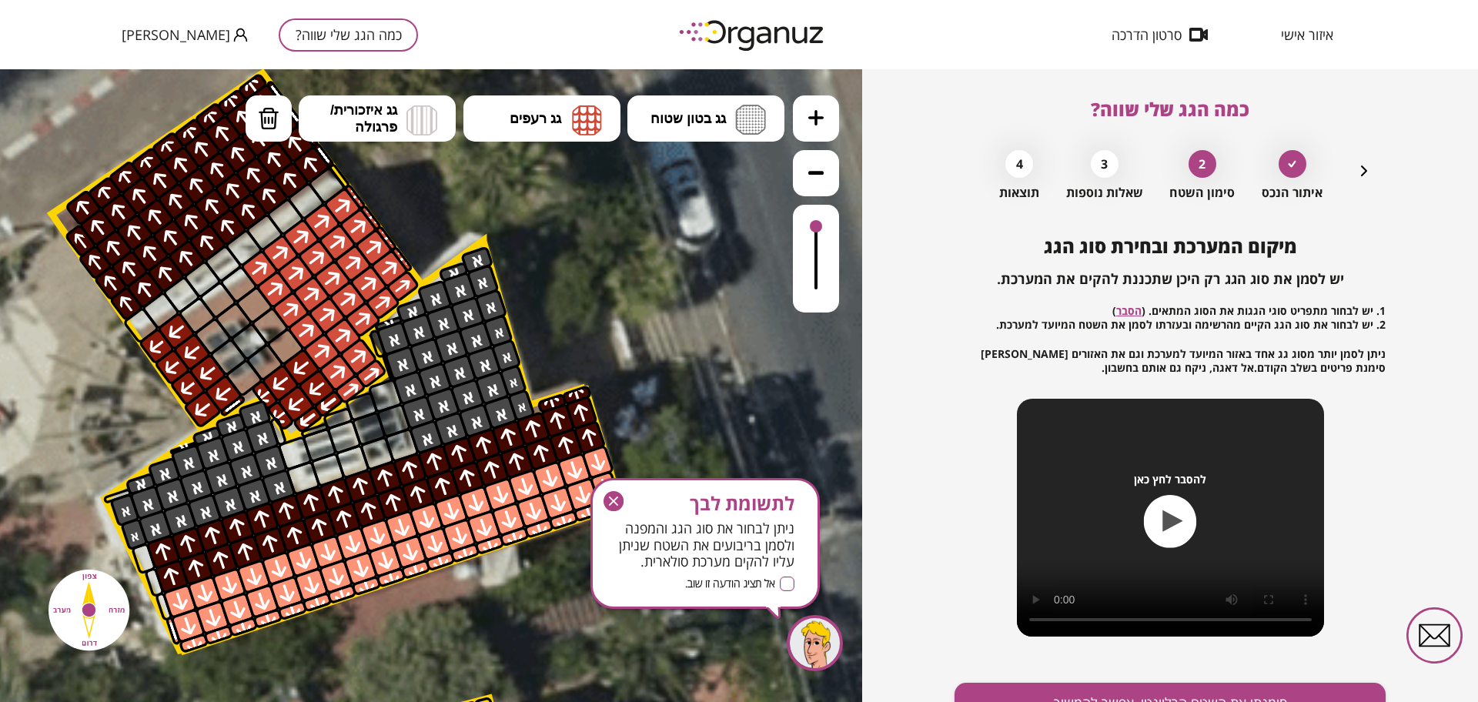
click at [1365, 174] on icon "button" at bounding box center [1364, 171] width 18 height 18
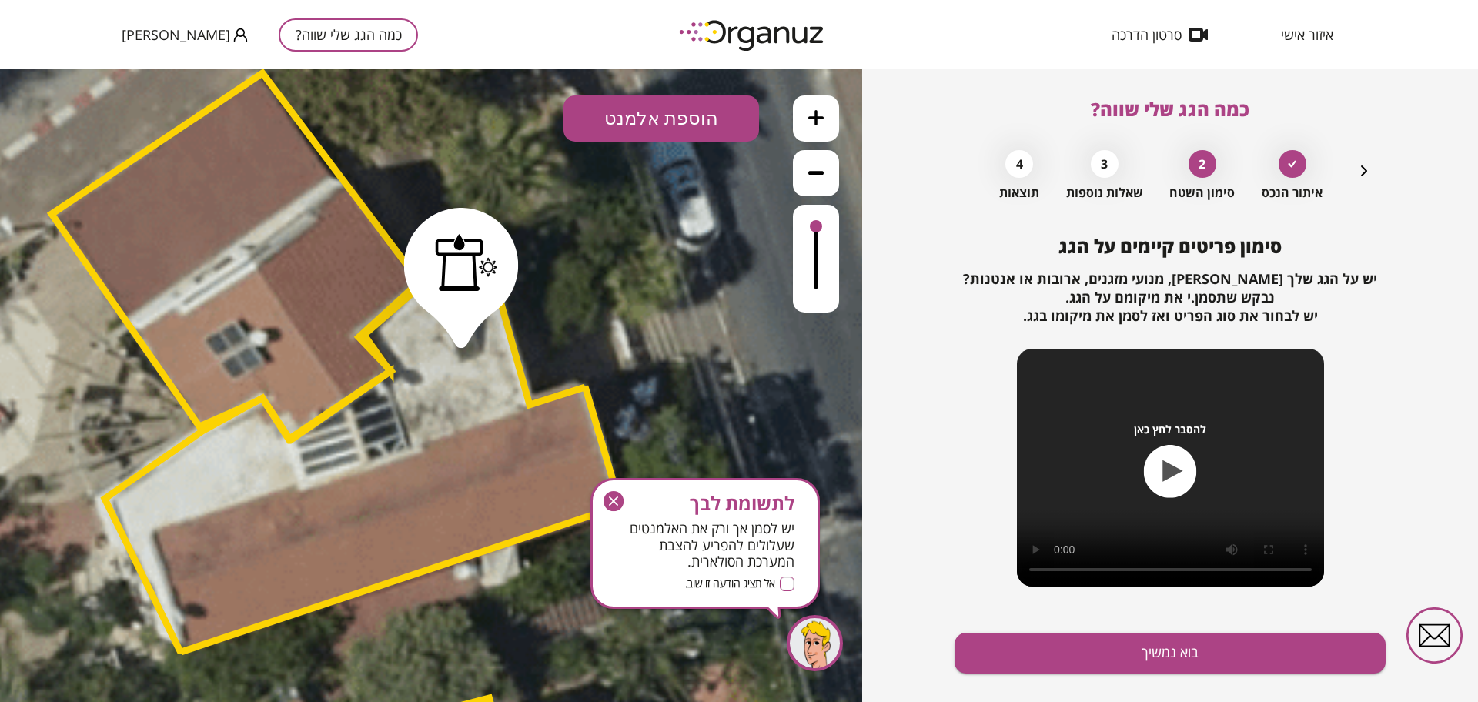
click at [668, 133] on button "הוספת אלמנט" at bounding box center [662, 118] width 196 height 46
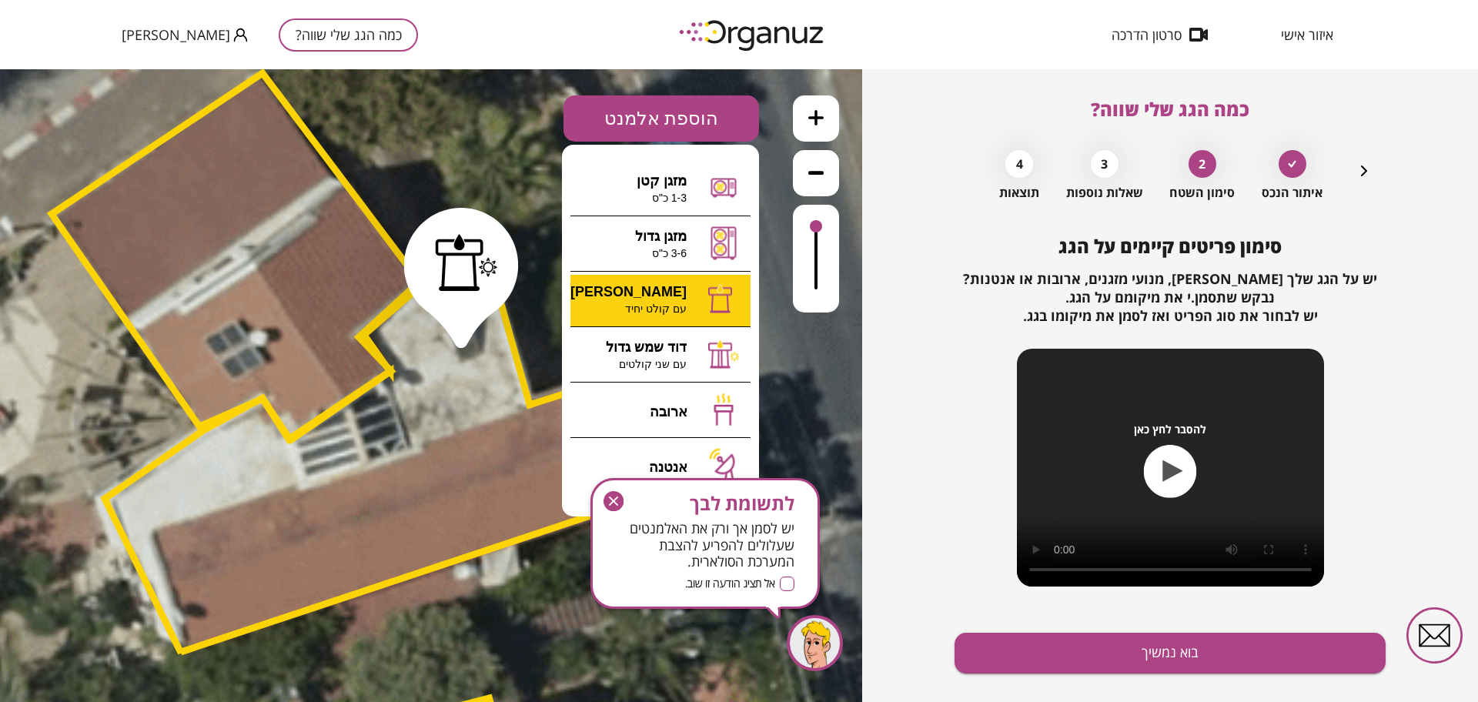
click at [662, 306] on div ".st0 { fill: #FFFFFF; } .st0 { fill: #FFFFFF; }" at bounding box center [431, 385] width 862 height 633
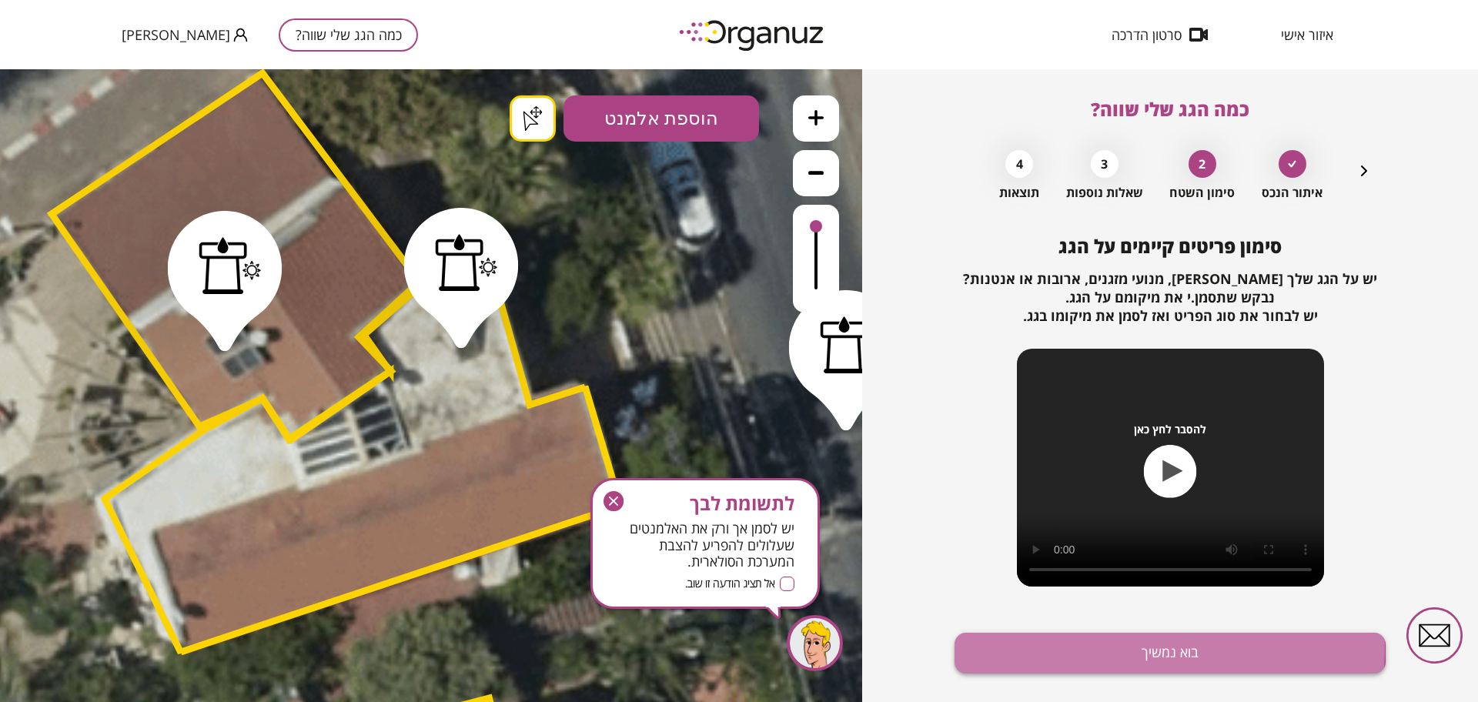
click at [1069, 648] on button "בוא נמשיך" at bounding box center [1170, 653] width 431 height 41
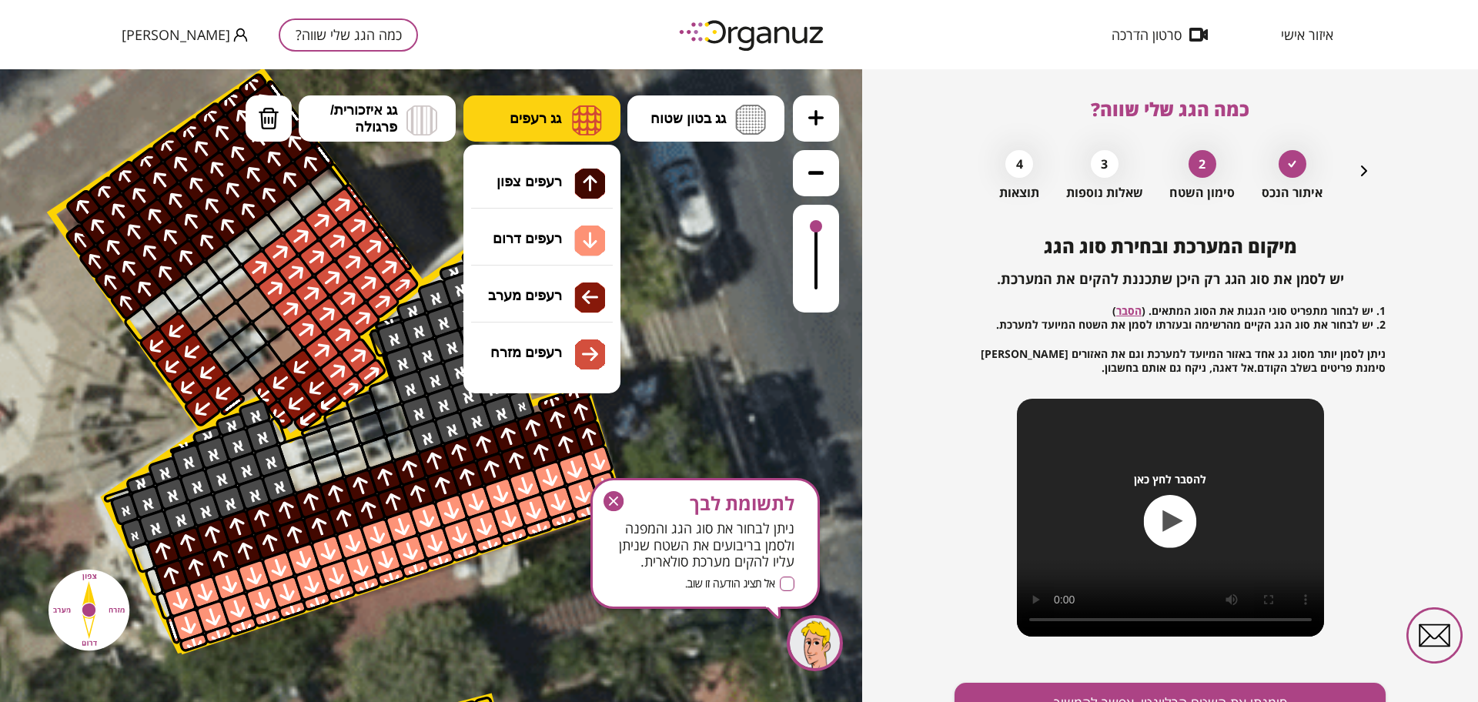
click at [554, 124] on span "גג רעפים" at bounding box center [536, 118] width 52 height 17
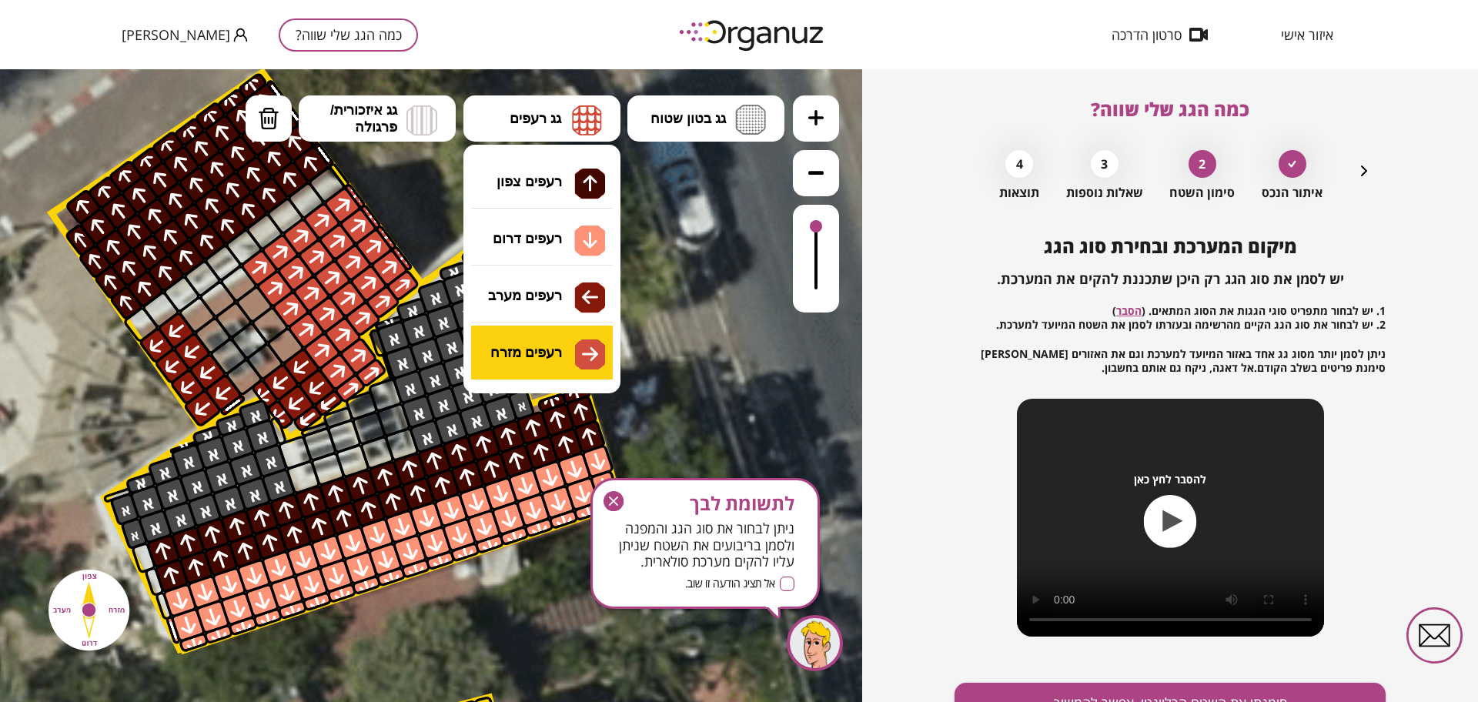
click at [562, 345] on div ".st0 { fill: #FFFFFF; } .st0 { fill: #FFFFFF; }" at bounding box center [431, 385] width 862 height 633
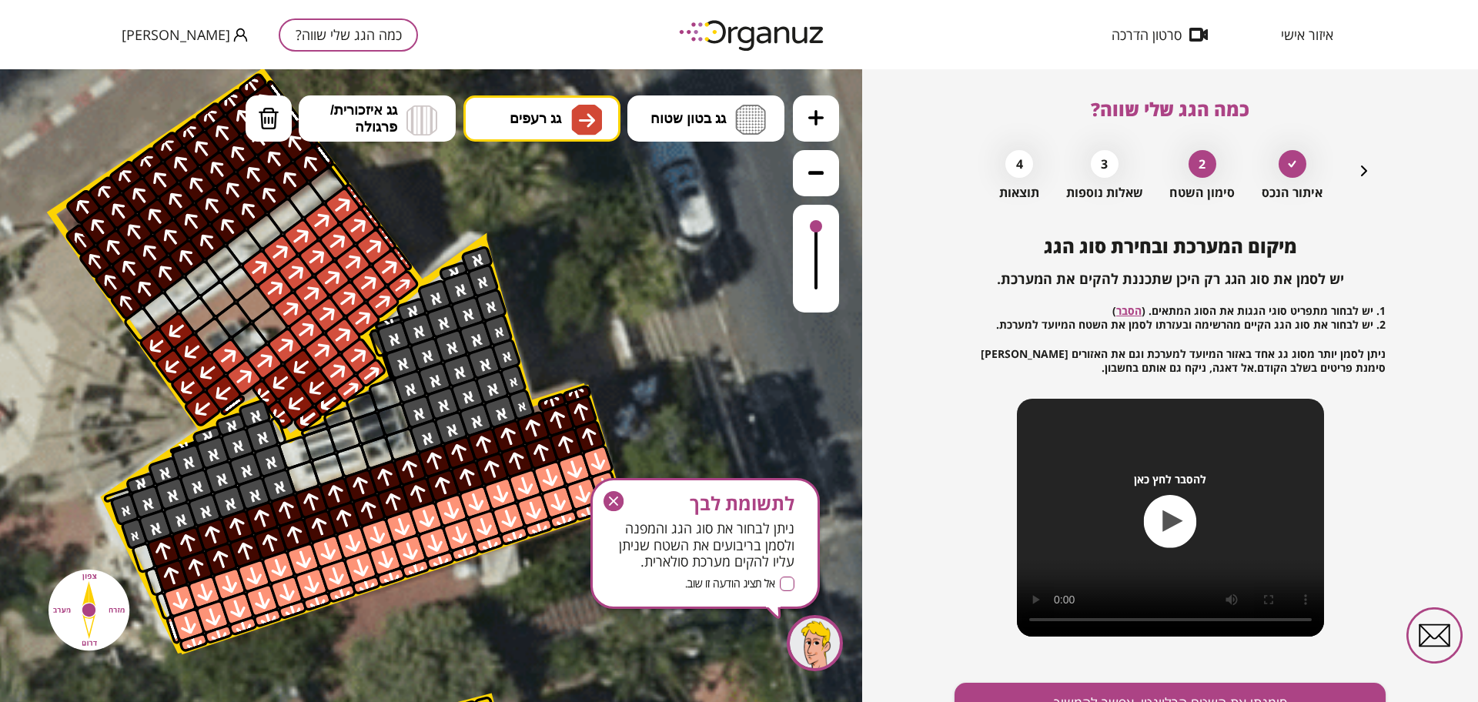
drag, startPoint x: 284, startPoint y: 346, endPoint x: 340, endPoint y: 230, distance: 128.4
click at [548, 110] on span "גג רעפים" at bounding box center [536, 118] width 52 height 17
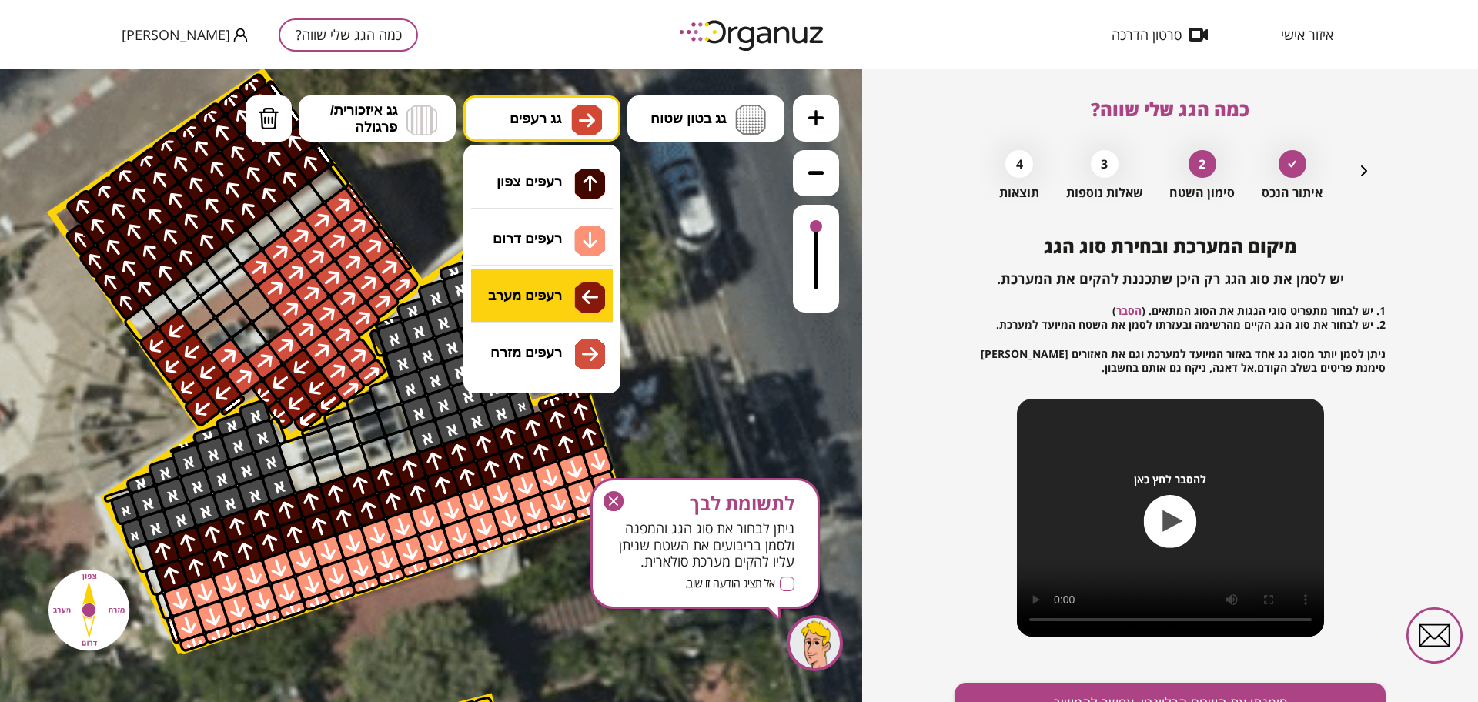
click at [582, 303] on div ".st0 { fill: #FFFFFF; } .st0 { fill: #FFFFFF; }" at bounding box center [431, 385] width 862 height 633
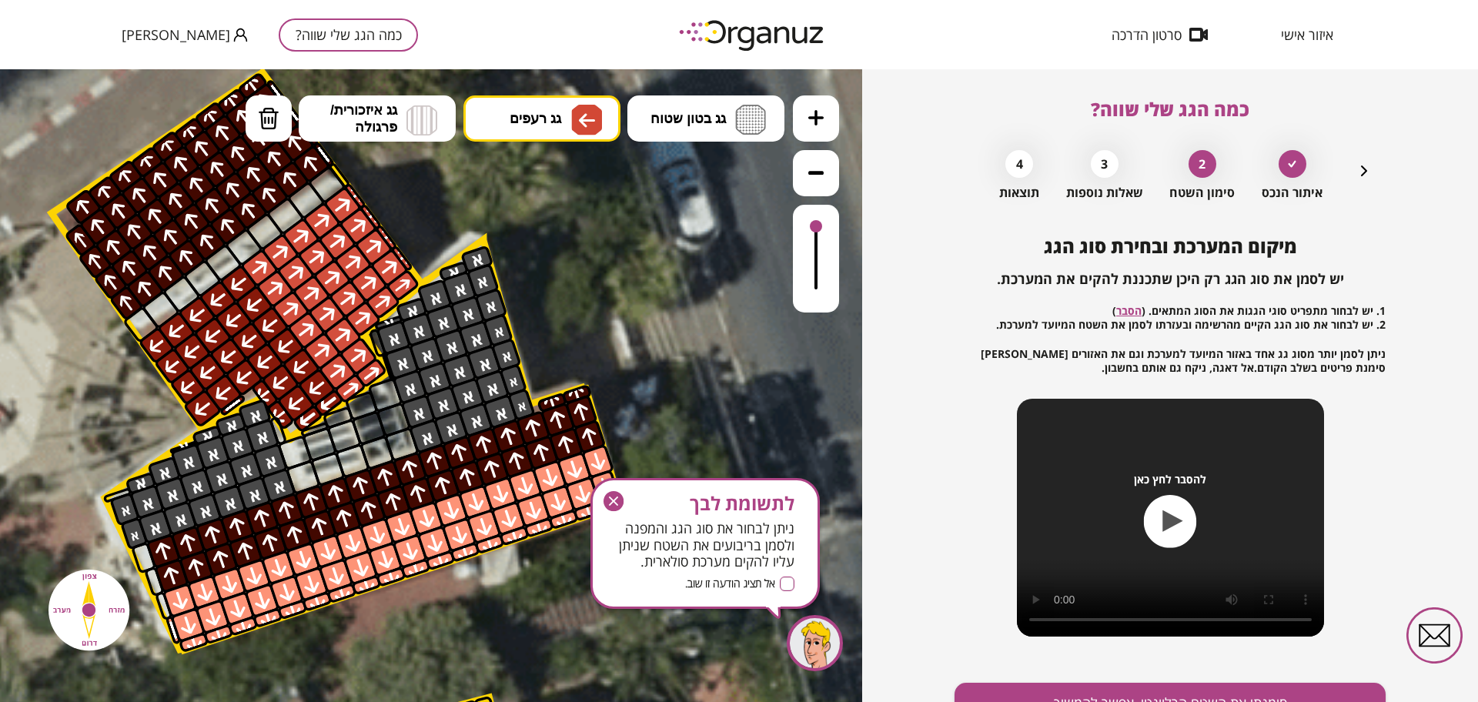
drag, startPoint x: 285, startPoint y: 343, endPoint x: 243, endPoint y: 316, distance: 50.6
click at [697, 123] on span "גג בטון שטוח" at bounding box center [688, 118] width 75 height 17
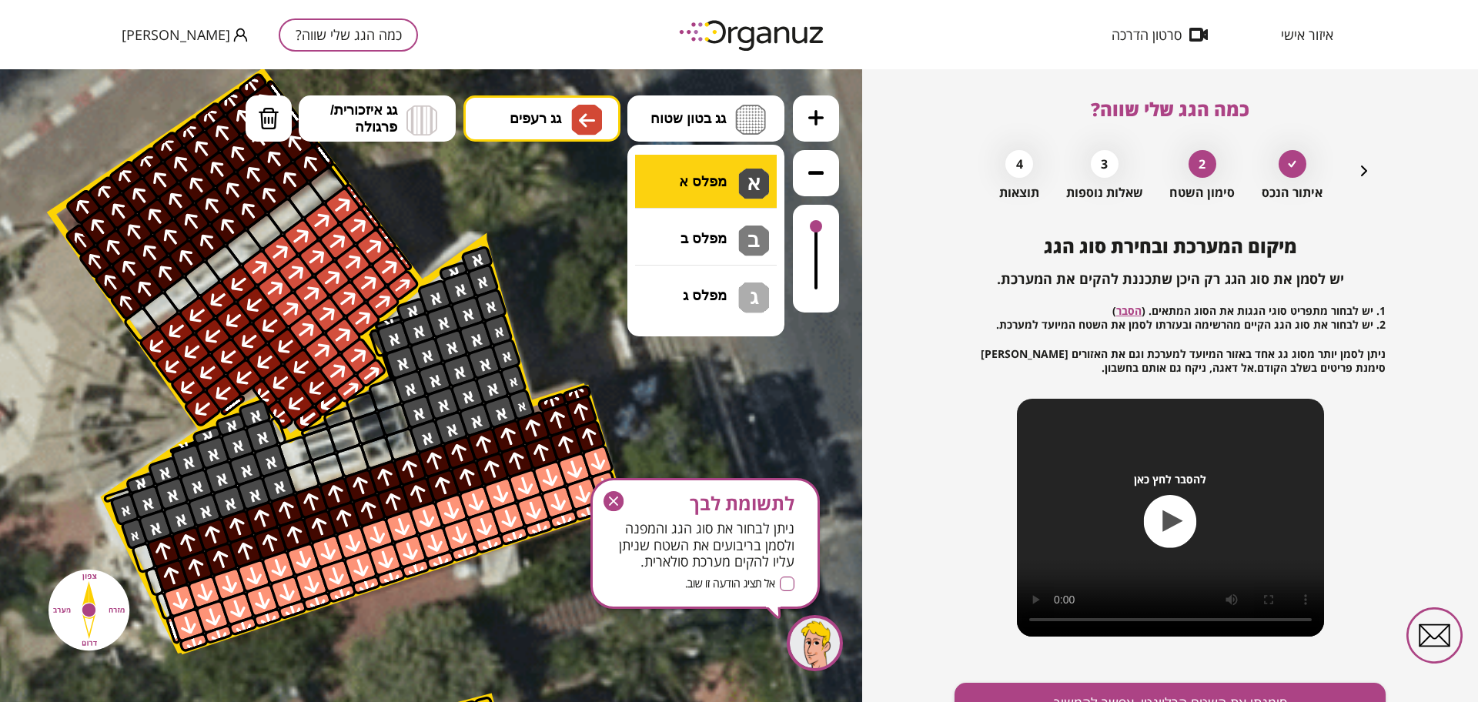
click at [709, 170] on div ".st0 { fill: #FFFFFF; } .st0 { fill: #FFFFFF; }" at bounding box center [431, 385] width 862 height 633
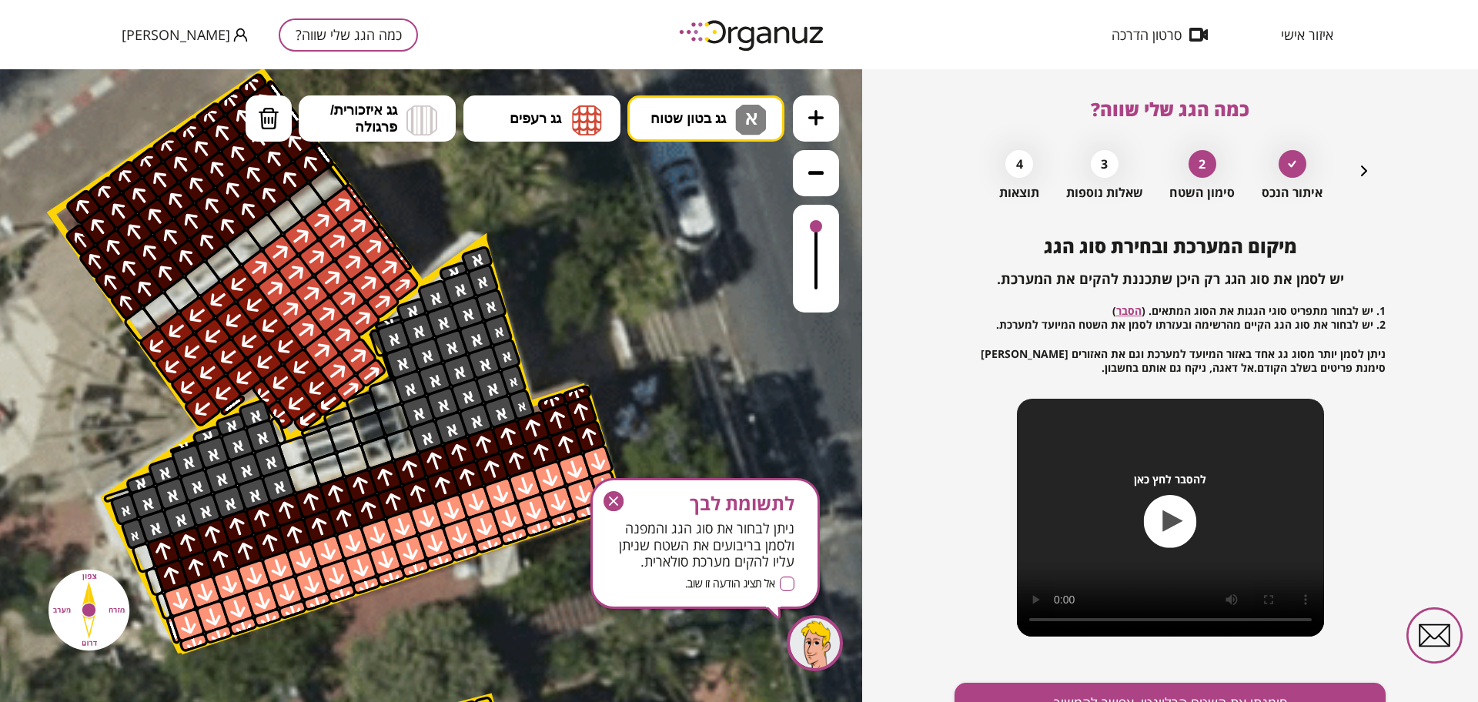
click at [380, 338] on div at bounding box center [394, 337] width 36 height 36
drag, startPoint x: 376, startPoint y: 340, endPoint x: 445, endPoint y: 339, distance: 68.5
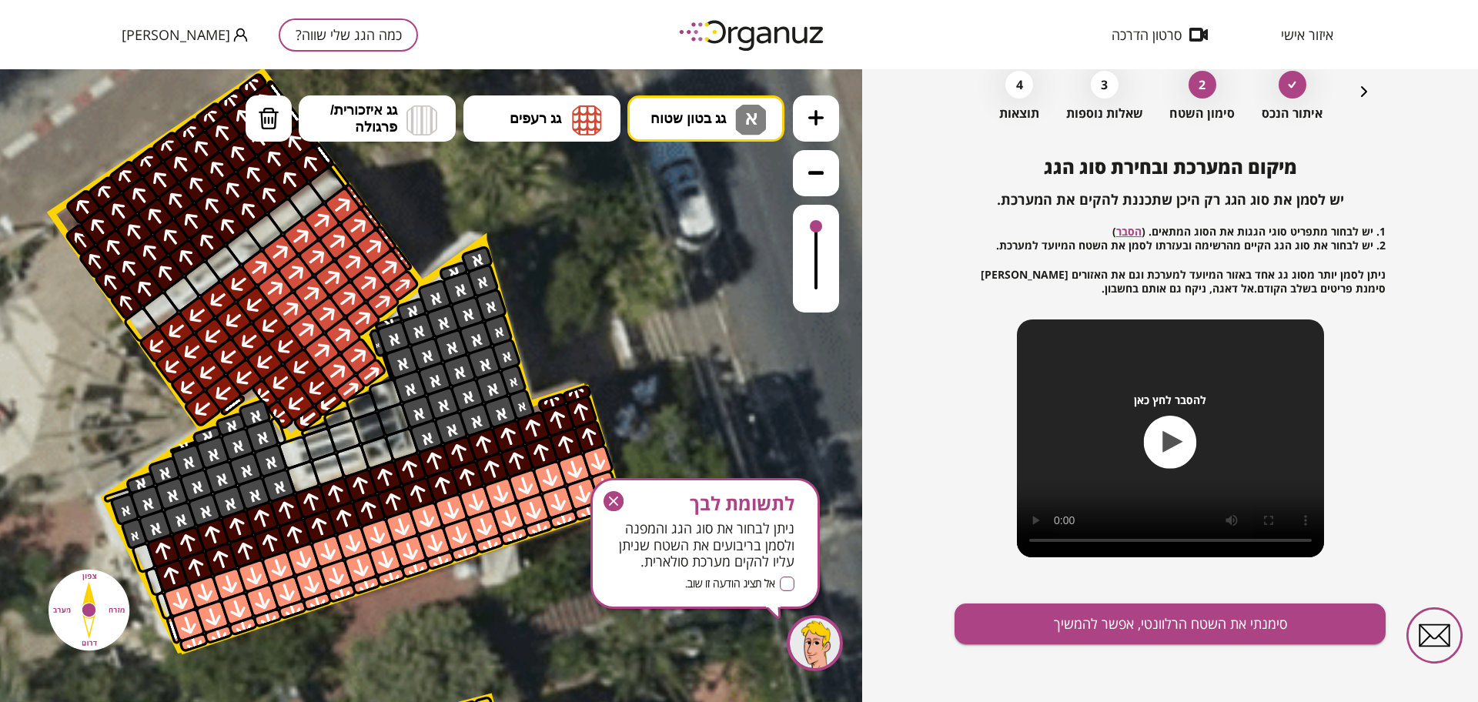
scroll to position [80, 0]
click at [1063, 594] on div "מיקום המערכת ובחירת סוג הגג יש לסמן את סוג הגג רק היכן שתכננת להקים את המערכת. …" at bounding box center [1170, 429] width 431 height 547
click at [1061, 617] on button "סימנתי את השטח הרלוונטי, אפשר להמשיך" at bounding box center [1170, 623] width 431 height 41
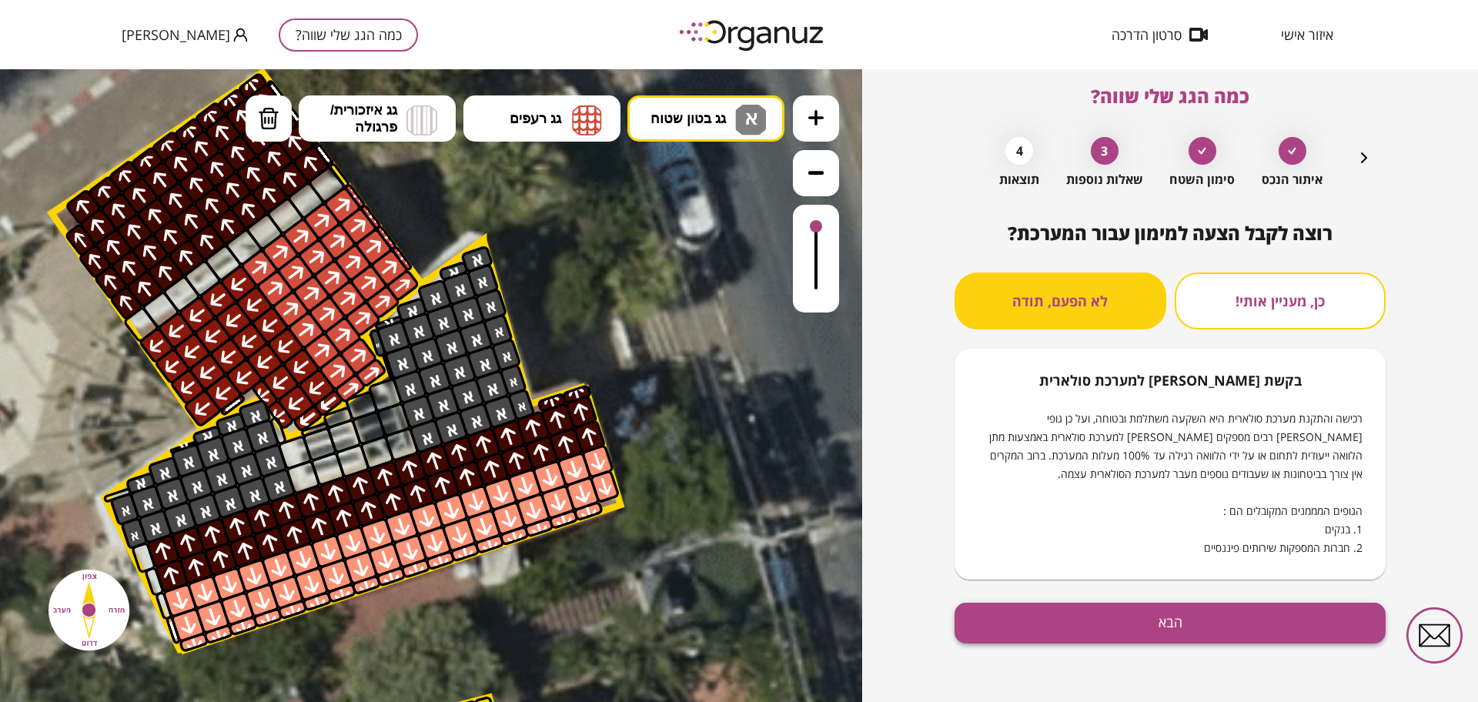
click at [1036, 620] on button "הבא" at bounding box center [1170, 623] width 431 height 41
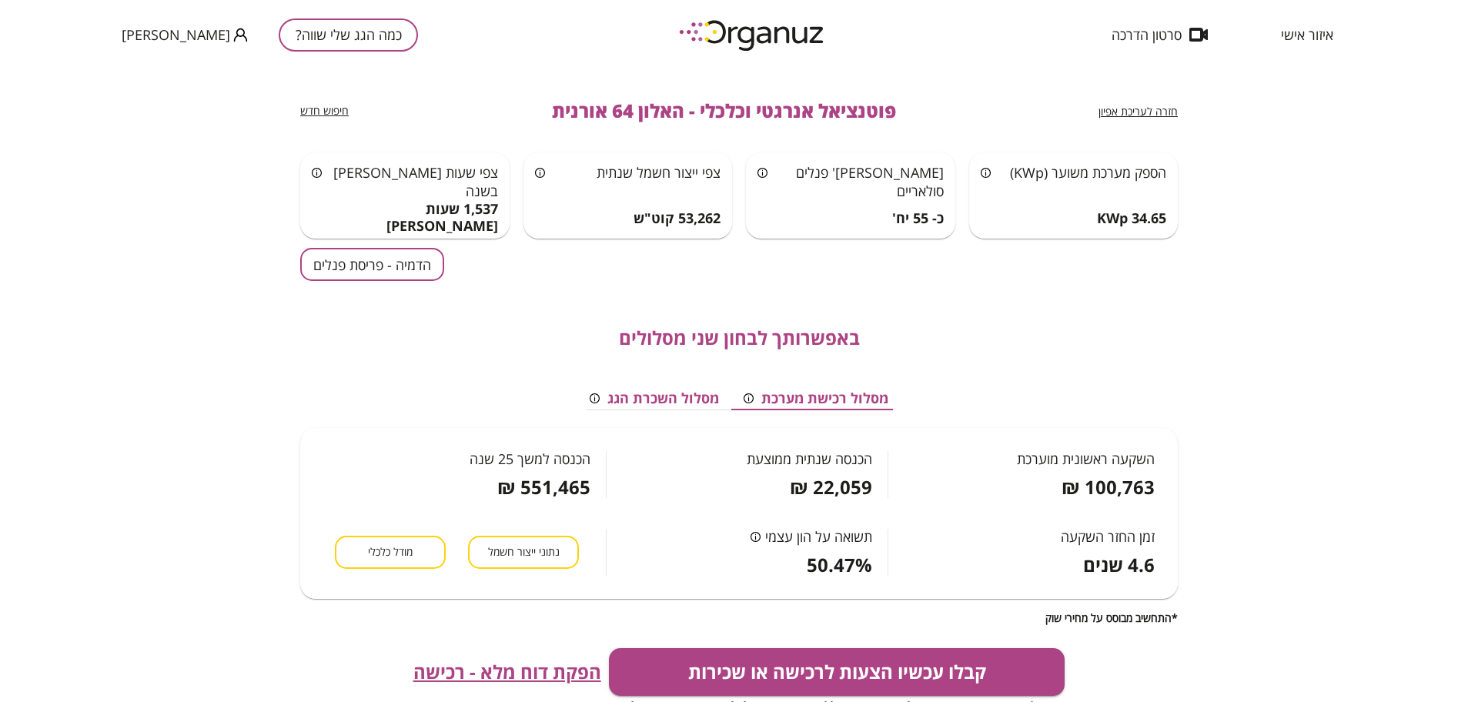
click at [364, 264] on button "הדמיה - פריסת פנלים" at bounding box center [372, 264] width 144 height 33
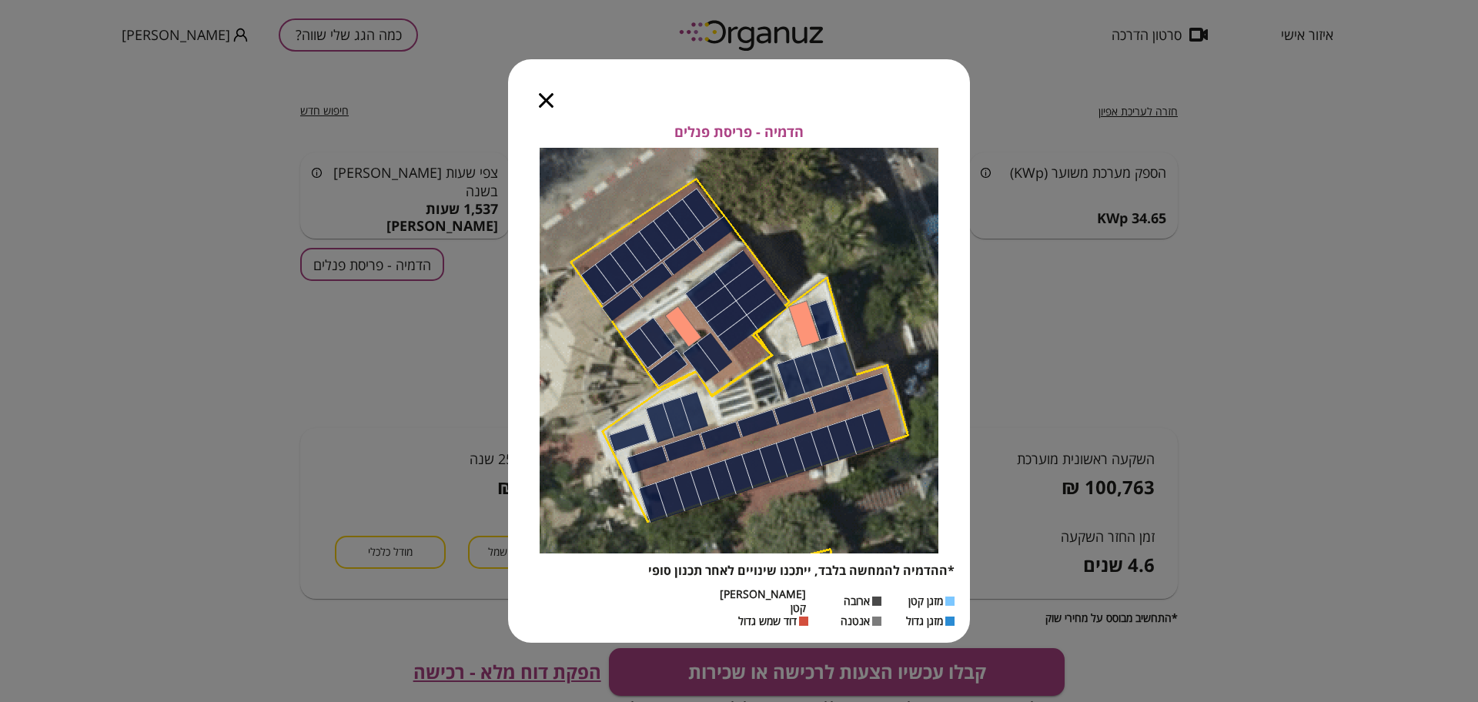
click at [547, 100] on icon "button" at bounding box center [546, 100] width 15 height 15
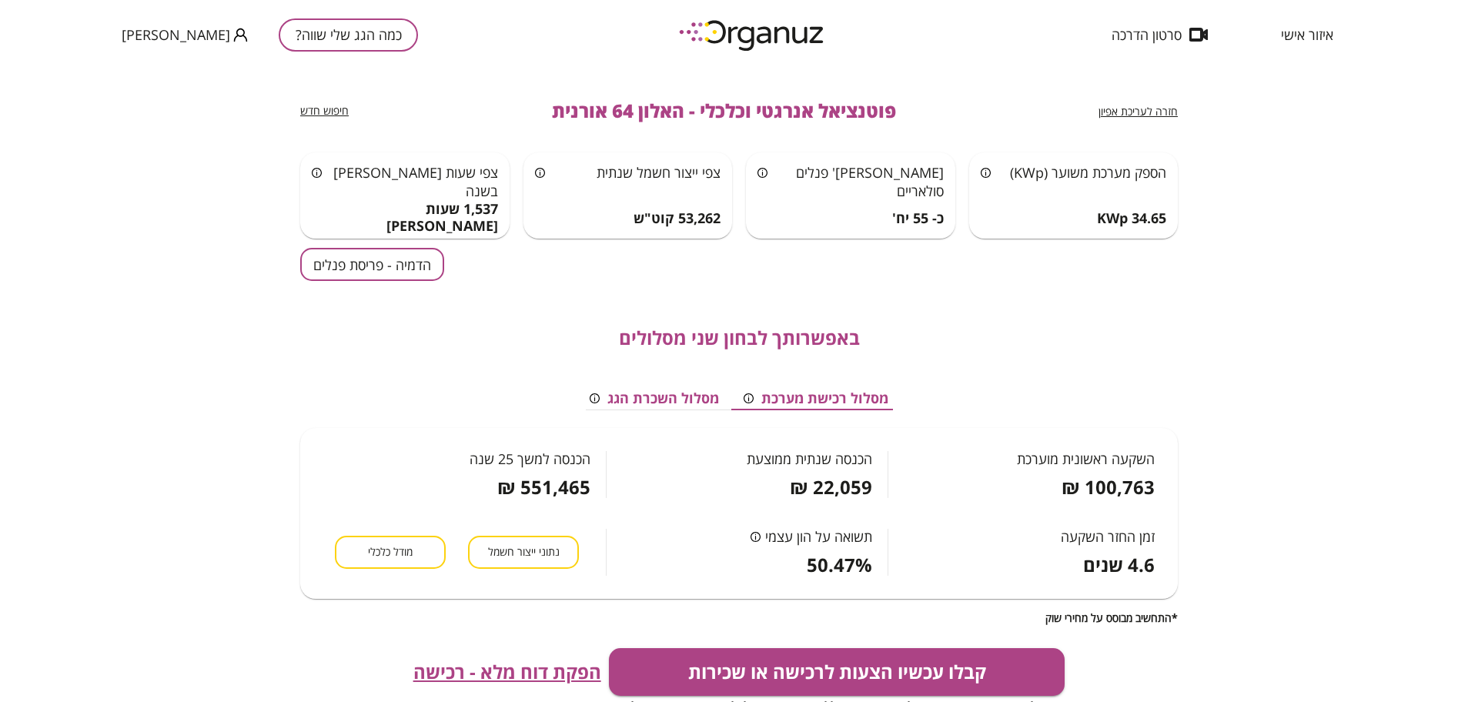
click at [1139, 106] on span "חזרה לעריכת אפיון" at bounding box center [1138, 111] width 79 height 15
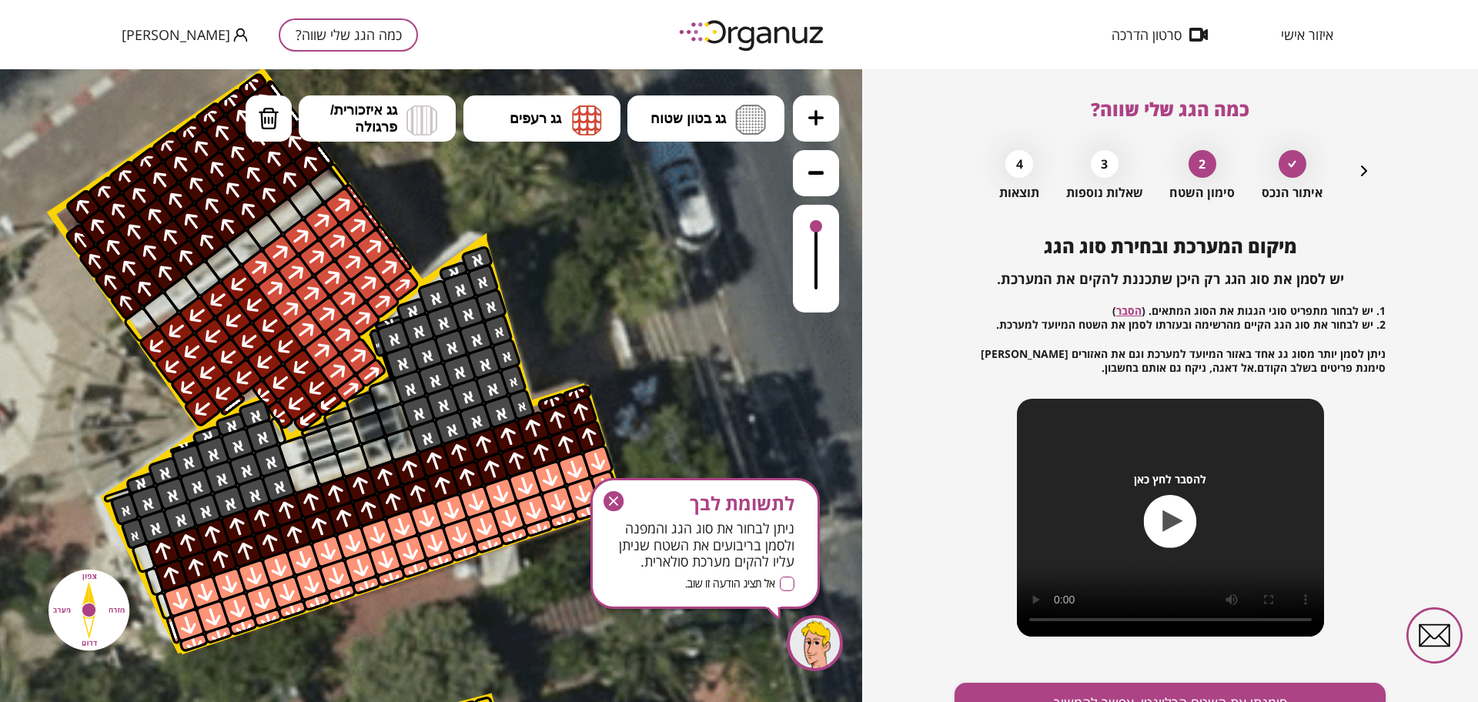
click at [1356, 169] on icon "button" at bounding box center [1364, 171] width 18 height 18
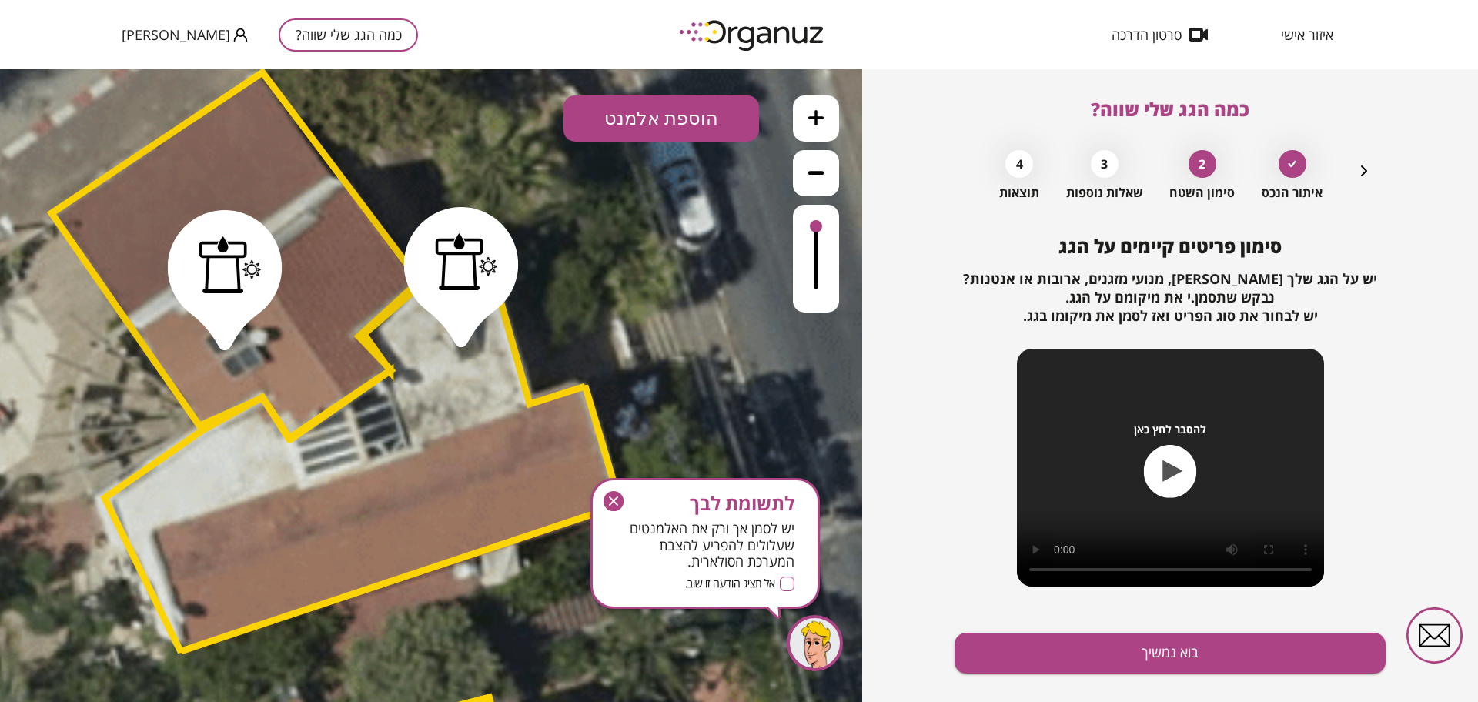
click at [233, 270] on div at bounding box center [230, 264] width 62 height 57
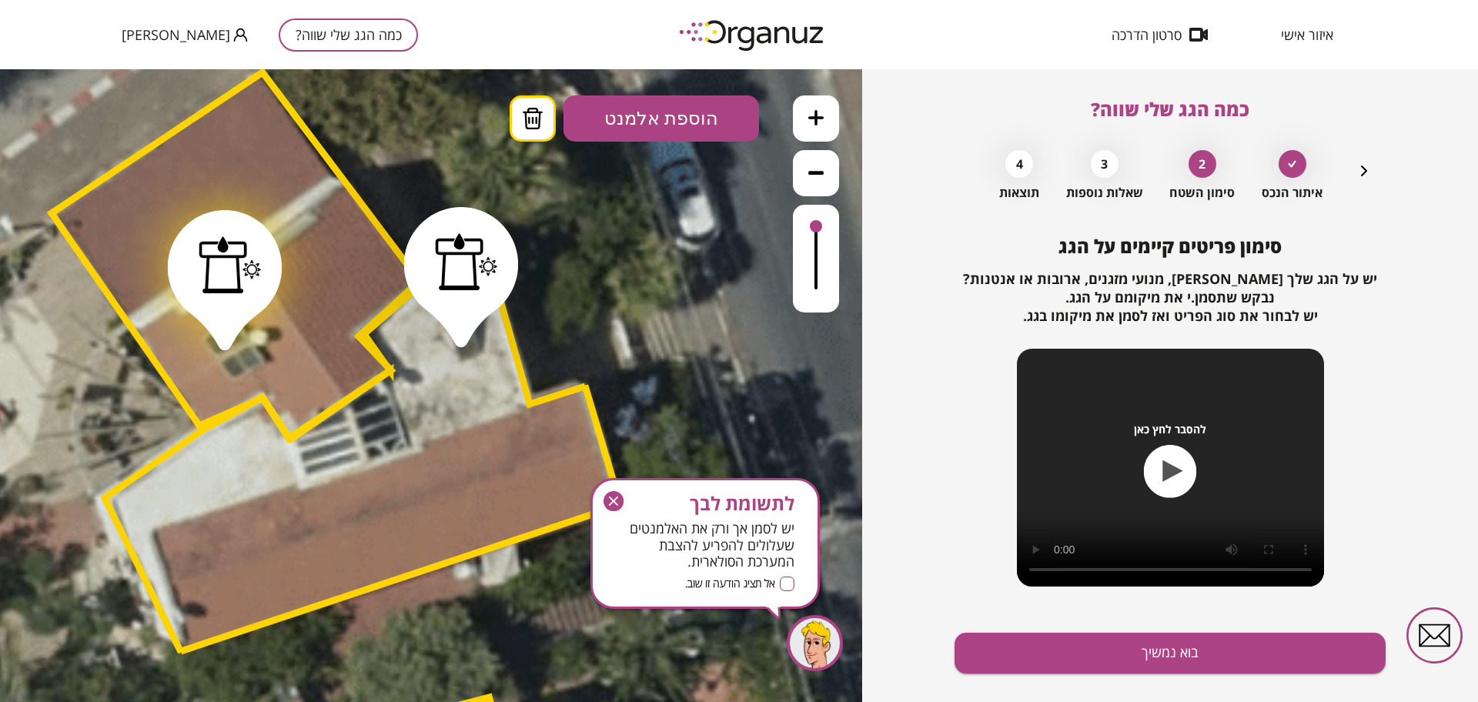
click at [530, 115] on icon at bounding box center [532, 119] width 23 height 22
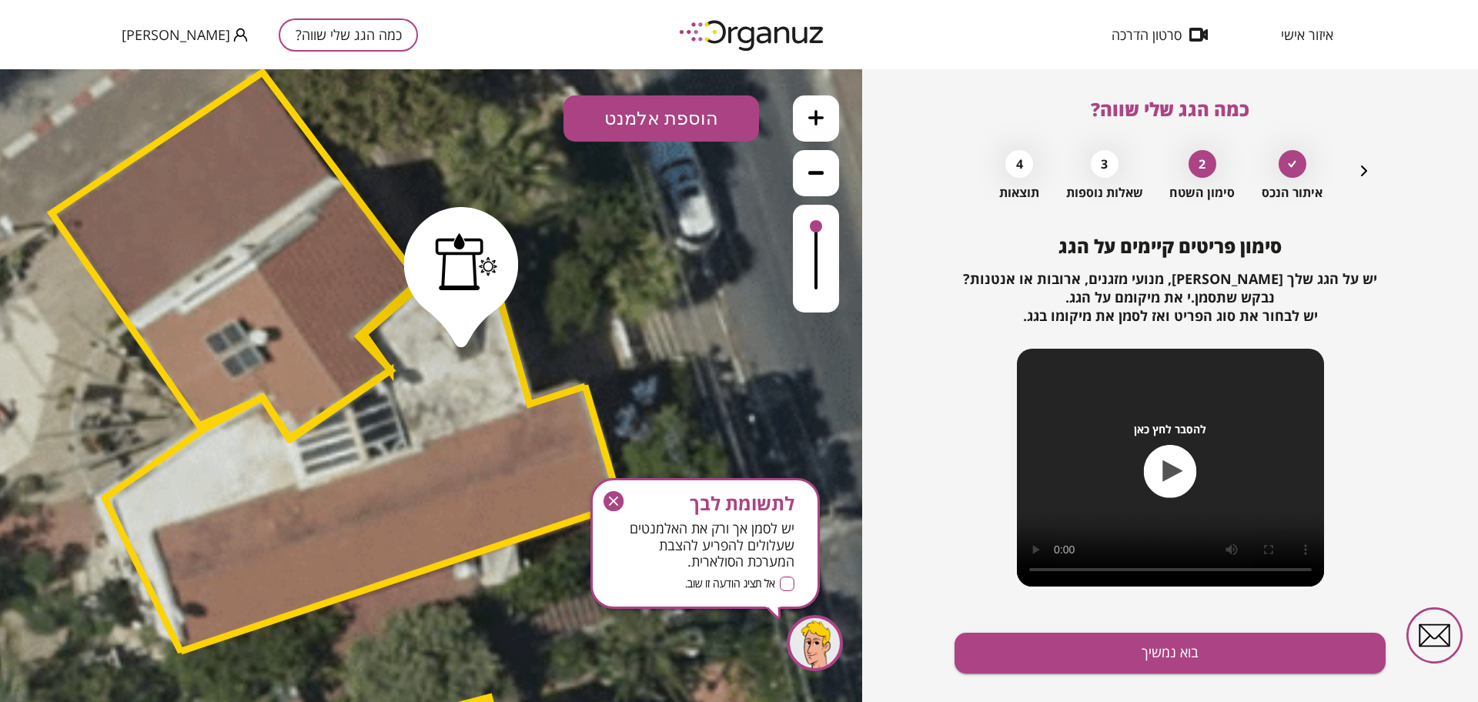
click at [677, 115] on button "הוספת אלמנט" at bounding box center [662, 118] width 196 height 46
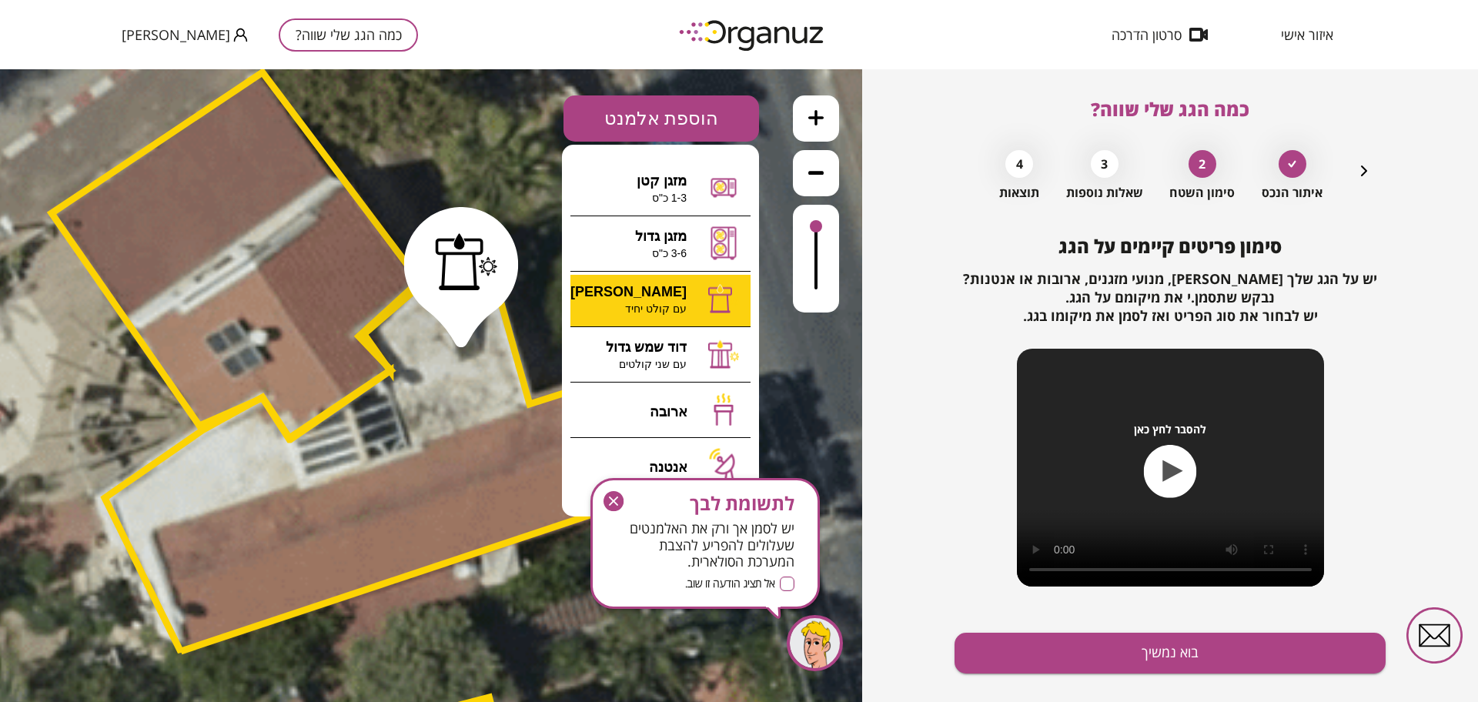
click at [687, 306] on div ".st0 { fill: #FFFFFF; } .st0 { fill: #FFFFFF; }" at bounding box center [431, 385] width 862 height 633
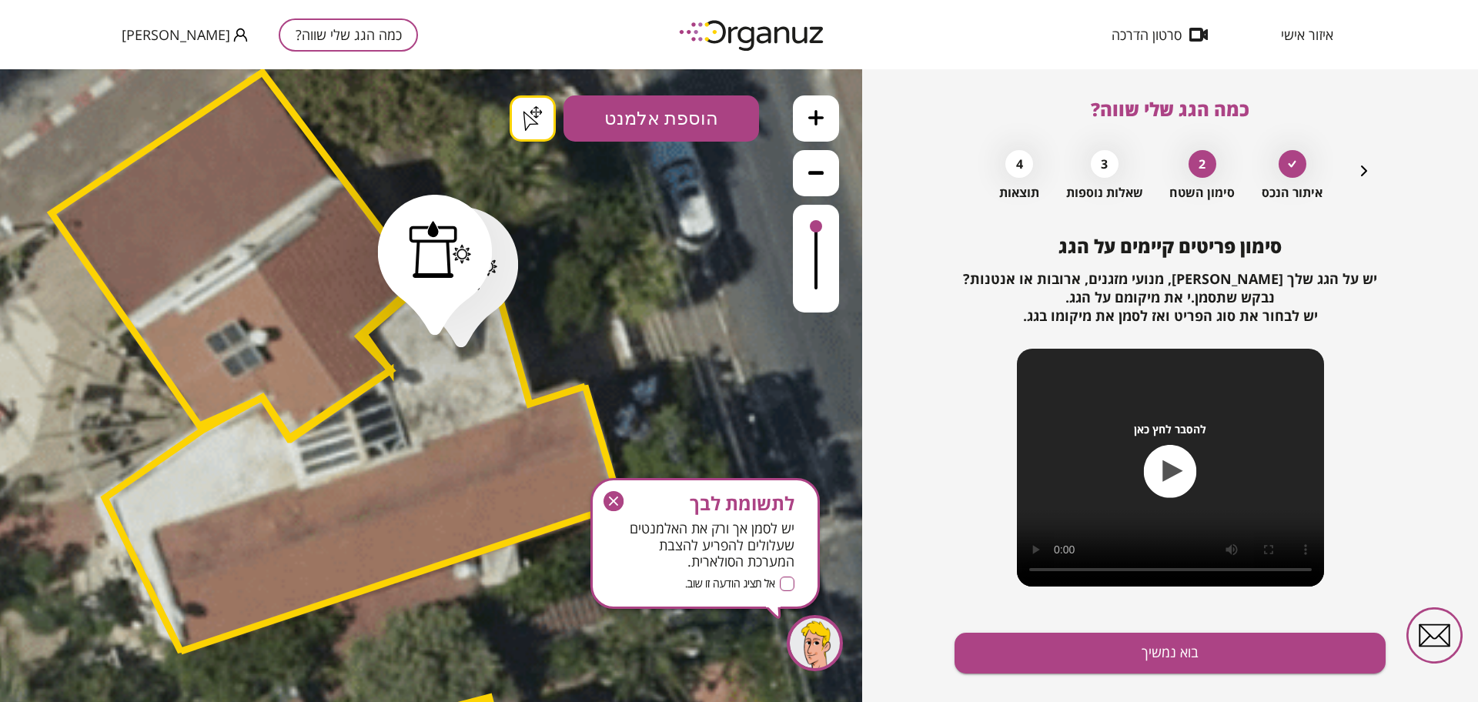
click at [540, 113] on div ".st0 { fill: #FFFFFF; } .st0 { fill: #FFFFFF; }" at bounding box center [431, 385] width 862 height 633
click at [1131, 642] on button "בוא נמשיך" at bounding box center [1170, 653] width 431 height 41
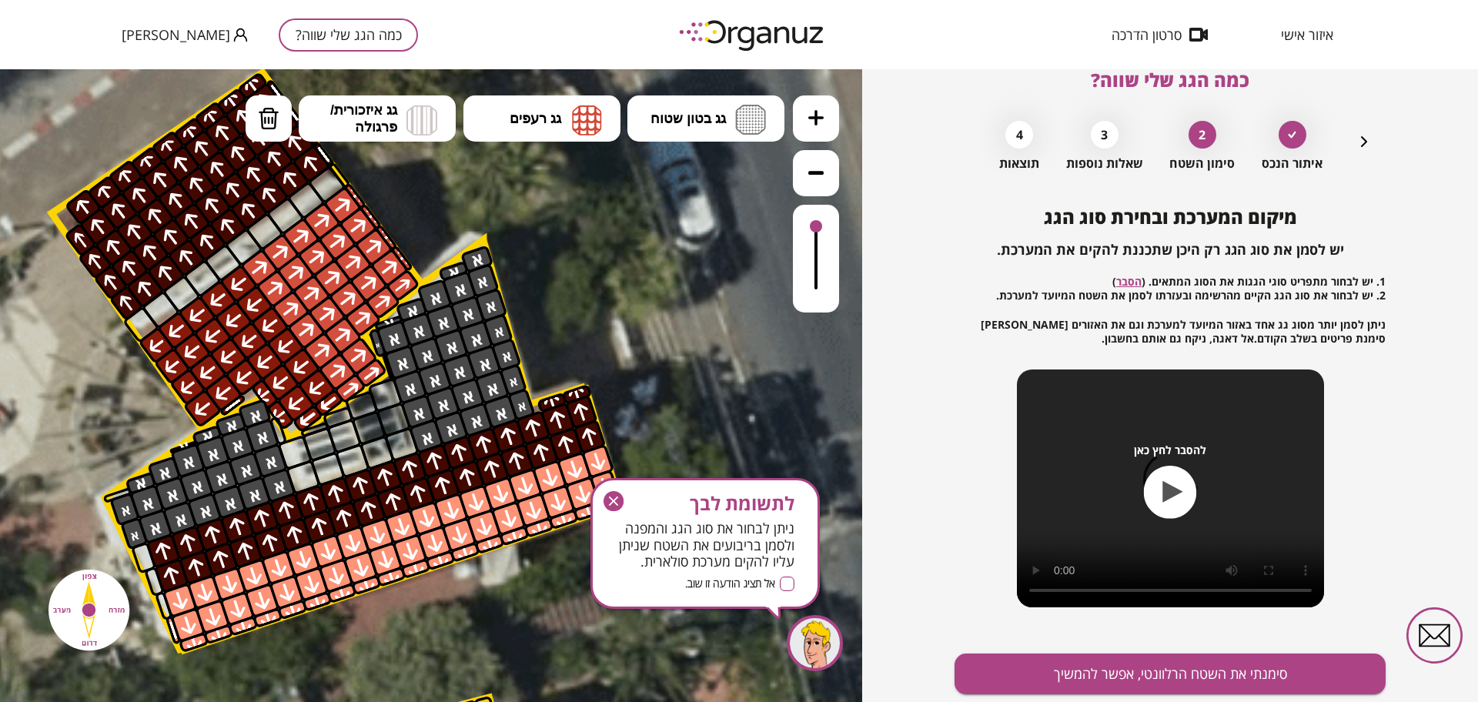
scroll to position [80, 0]
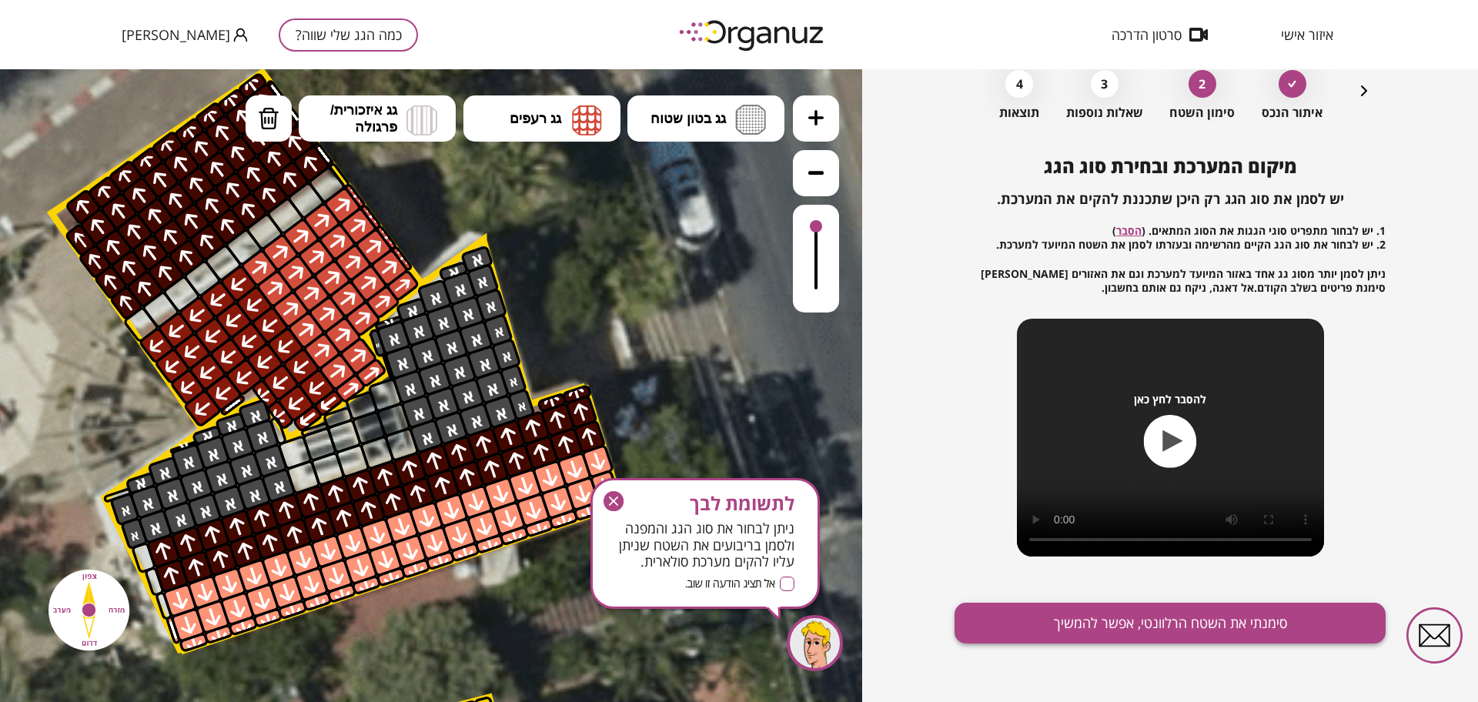
click at [1119, 617] on button "סימנתי את השטח הרלוונטי, אפשר להמשיך" at bounding box center [1170, 623] width 431 height 41
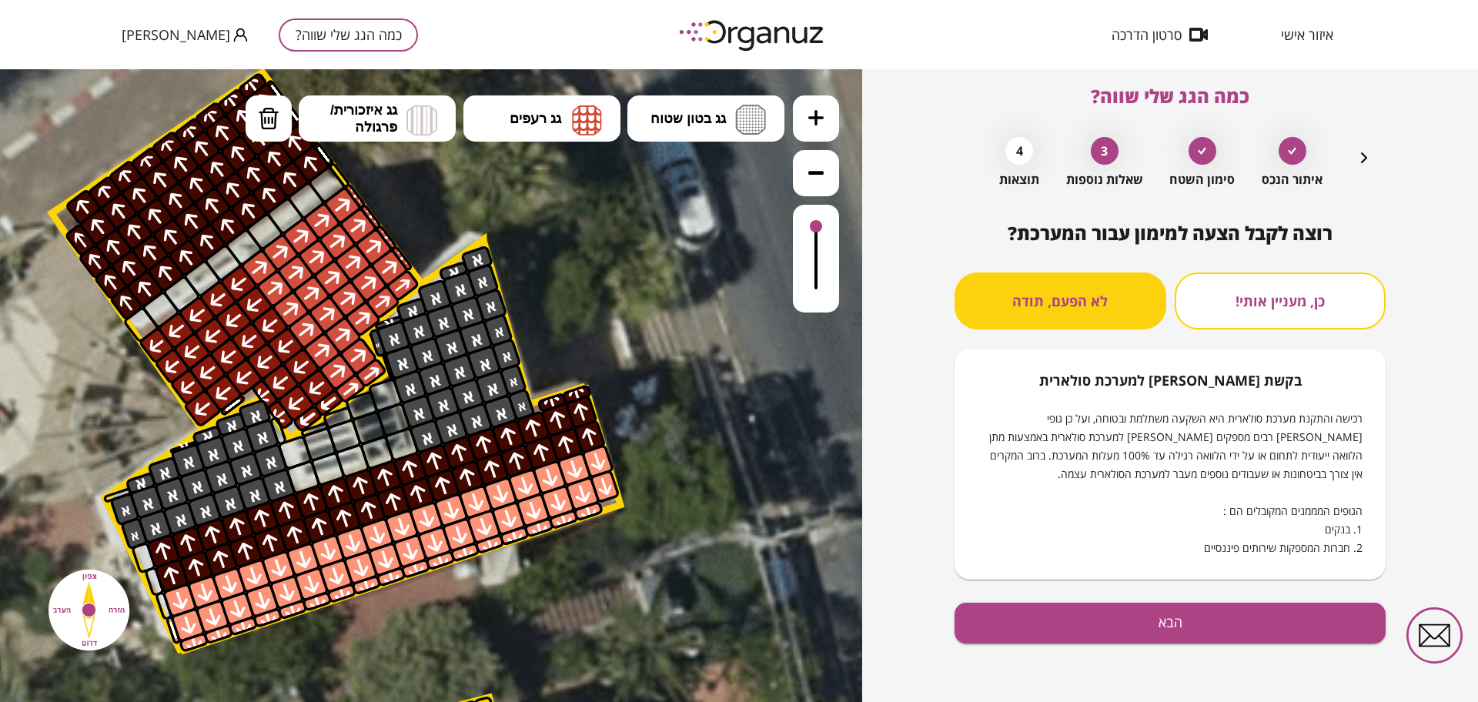
scroll to position [13, 0]
click at [1119, 617] on button "הבא" at bounding box center [1170, 623] width 431 height 41
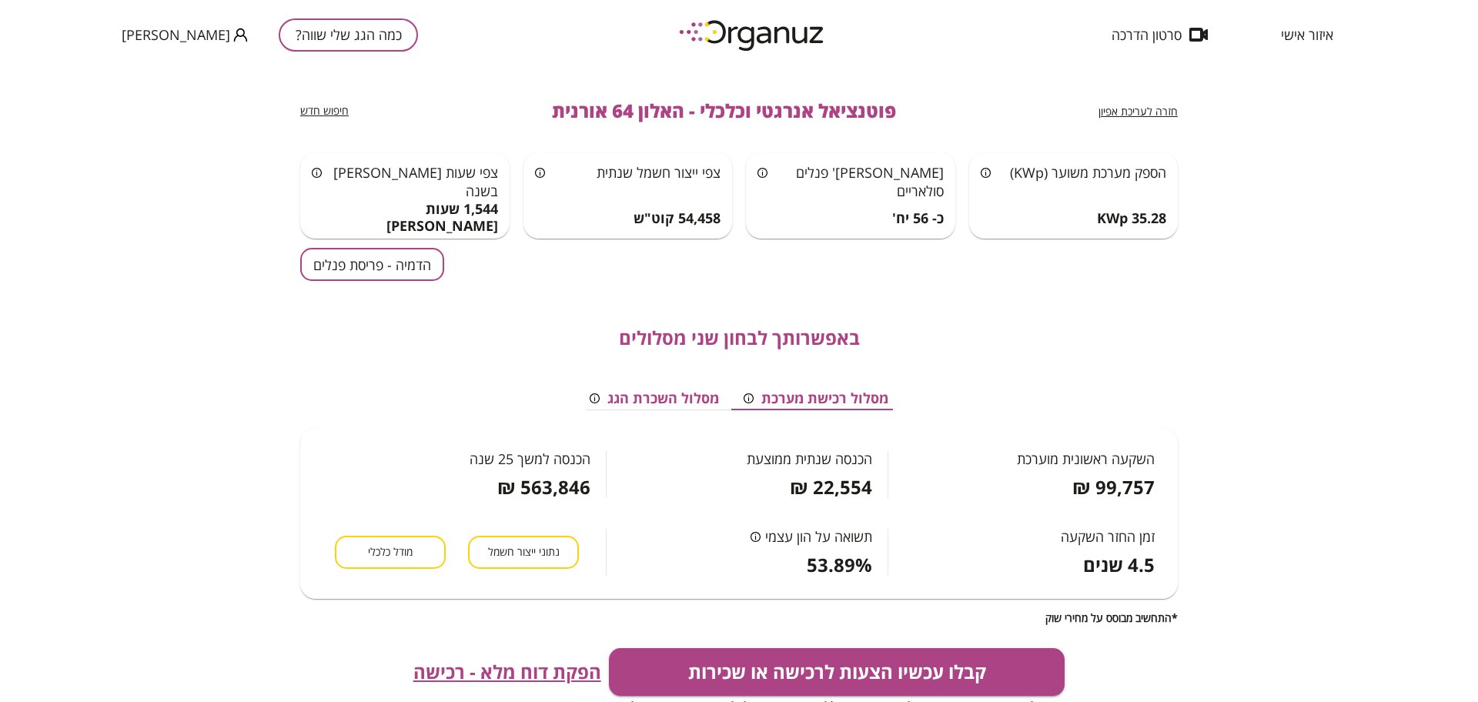
click at [354, 269] on button "הדמיה - פריסת פנלים" at bounding box center [372, 264] width 144 height 33
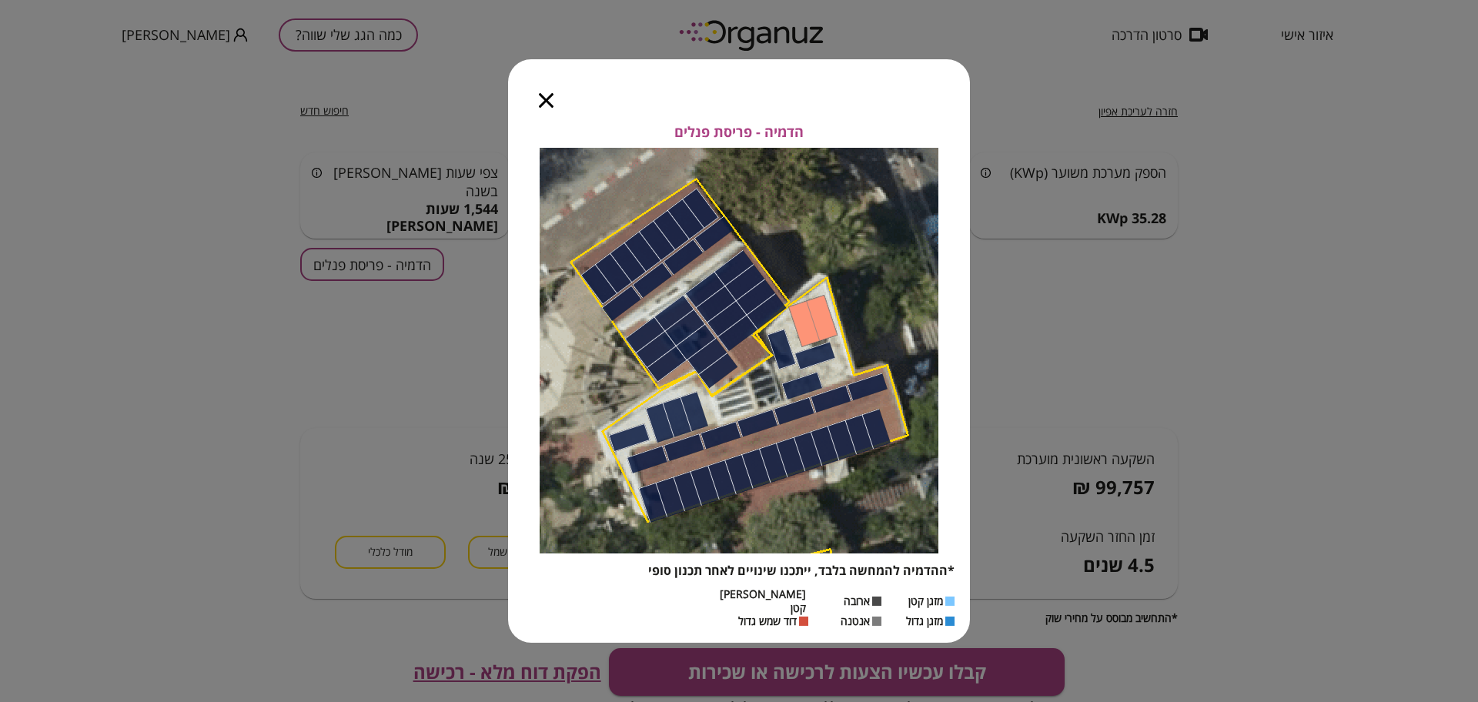
click at [547, 108] on icon "button" at bounding box center [546, 100] width 15 height 15
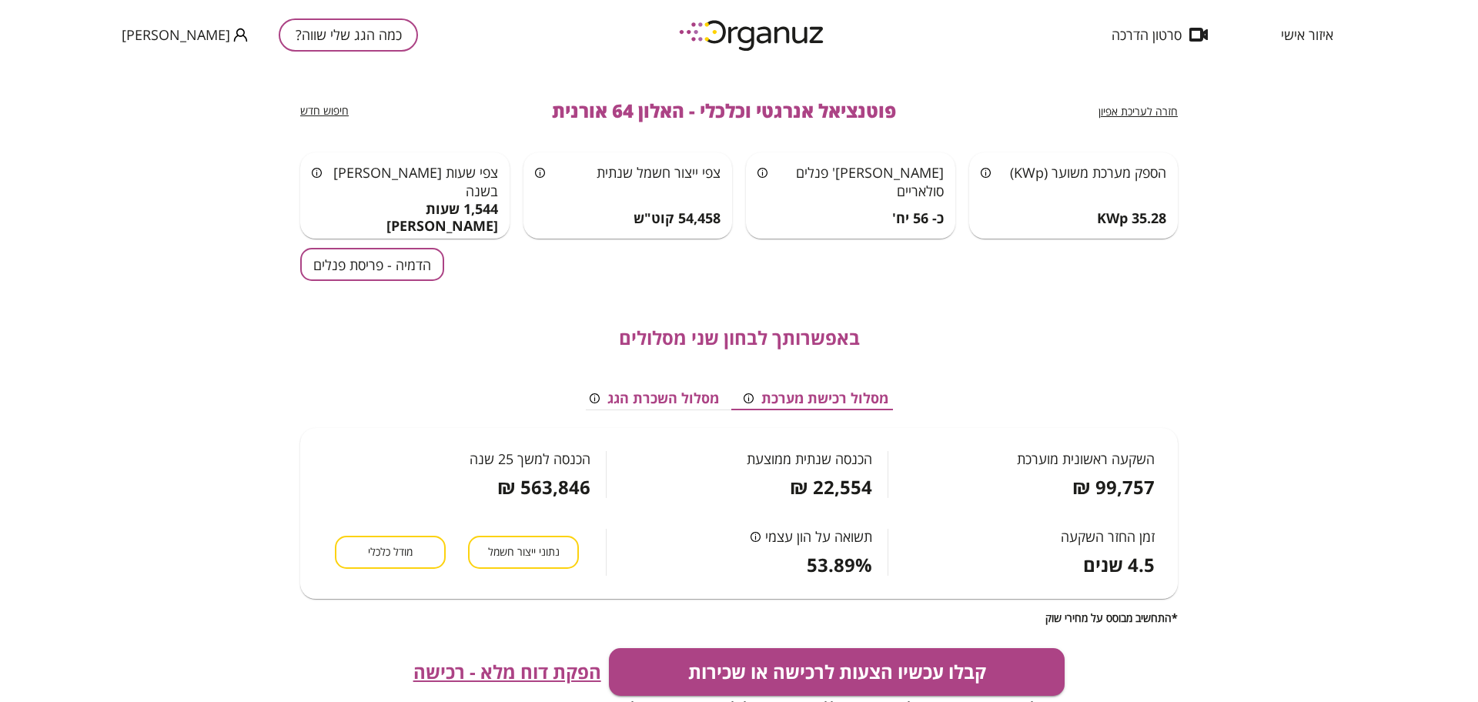
click at [407, 554] on span "מודל כלכלי" at bounding box center [390, 552] width 45 height 15
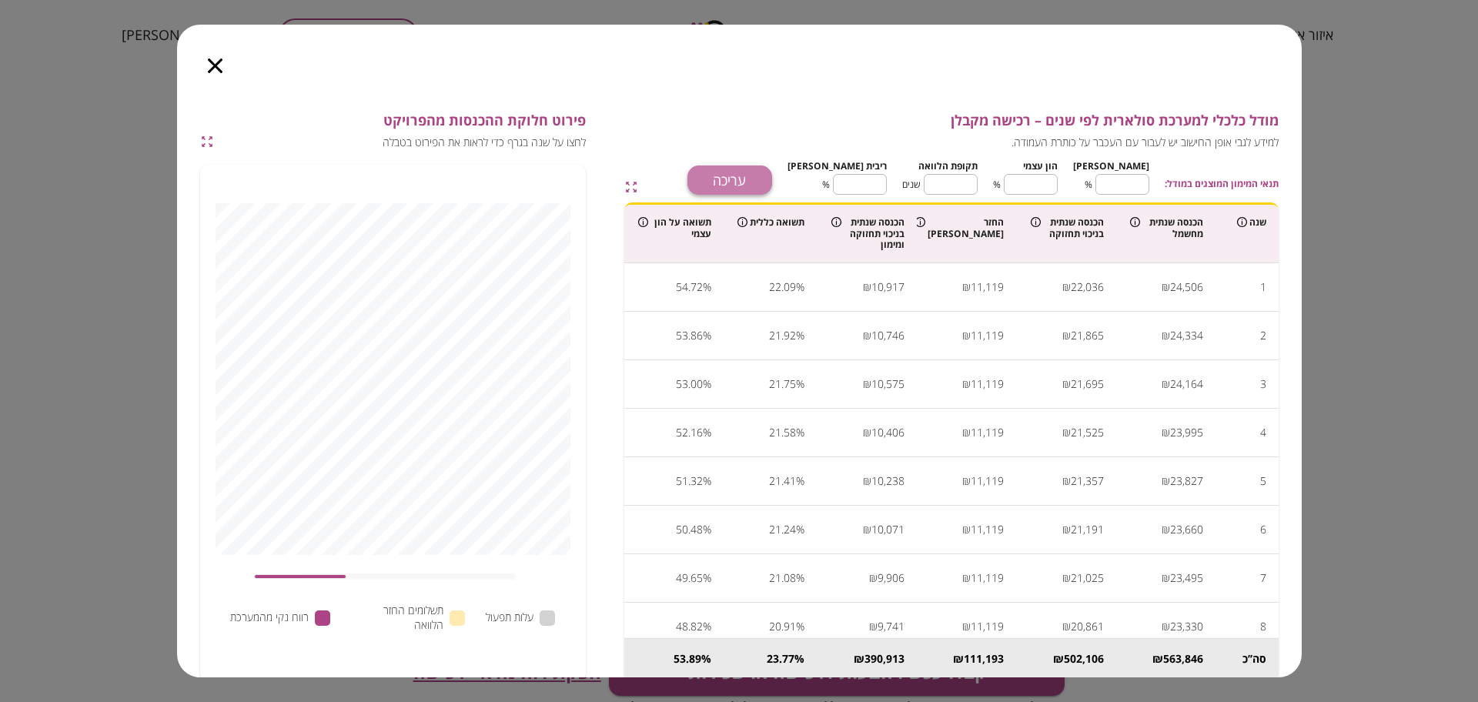
click at [772, 177] on button "עריכה" at bounding box center [729, 180] width 85 height 29
click at [1130, 181] on input "**" at bounding box center [1123, 184] width 54 height 41
type input "*"
type input "***"
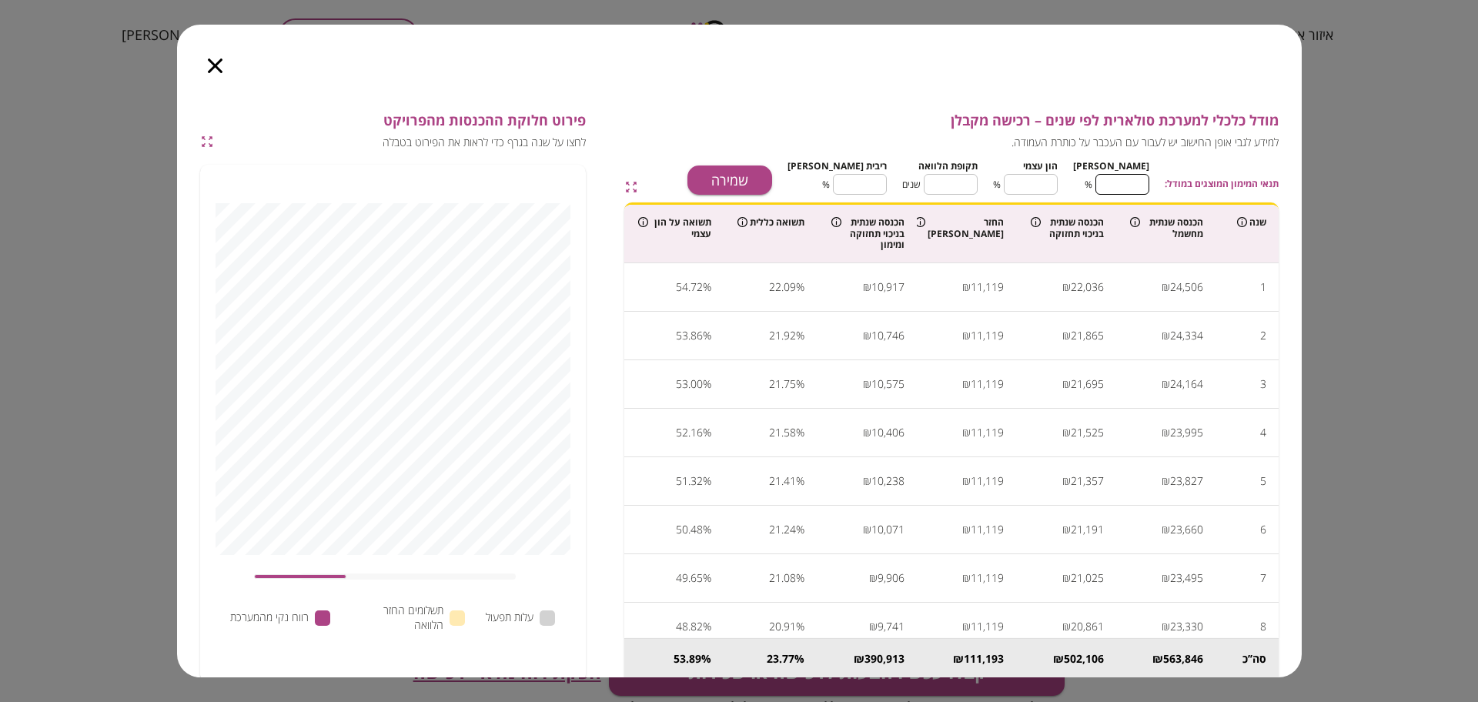
type input "*"
click at [1054, 186] on input "***" at bounding box center [1031, 184] width 54 height 41
type input "***"
click at [1049, 185] on input "***" at bounding box center [1031, 184] width 54 height 41
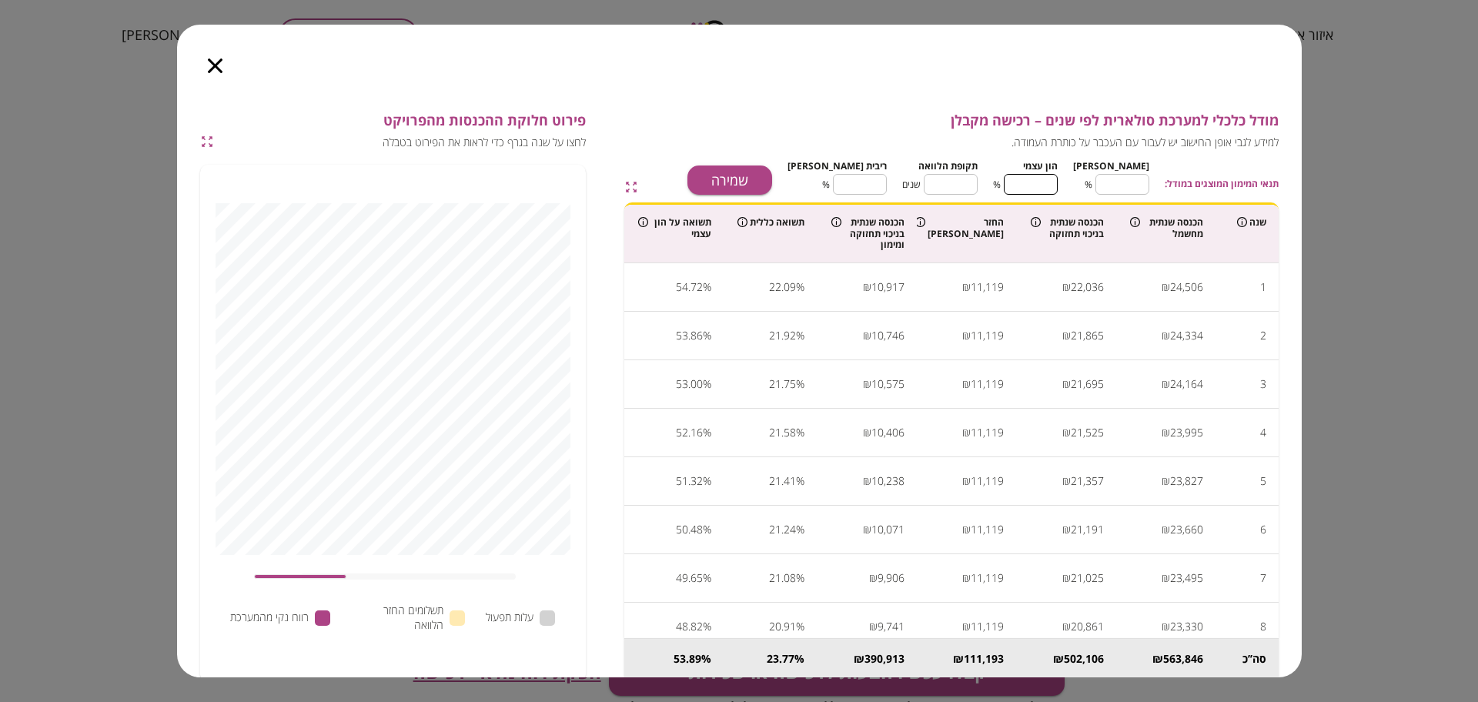
type input "***"
type input "*"
type input "**"
type input "*"
click at [1118, 189] on input "**" at bounding box center [1123, 184] width 54 height 41
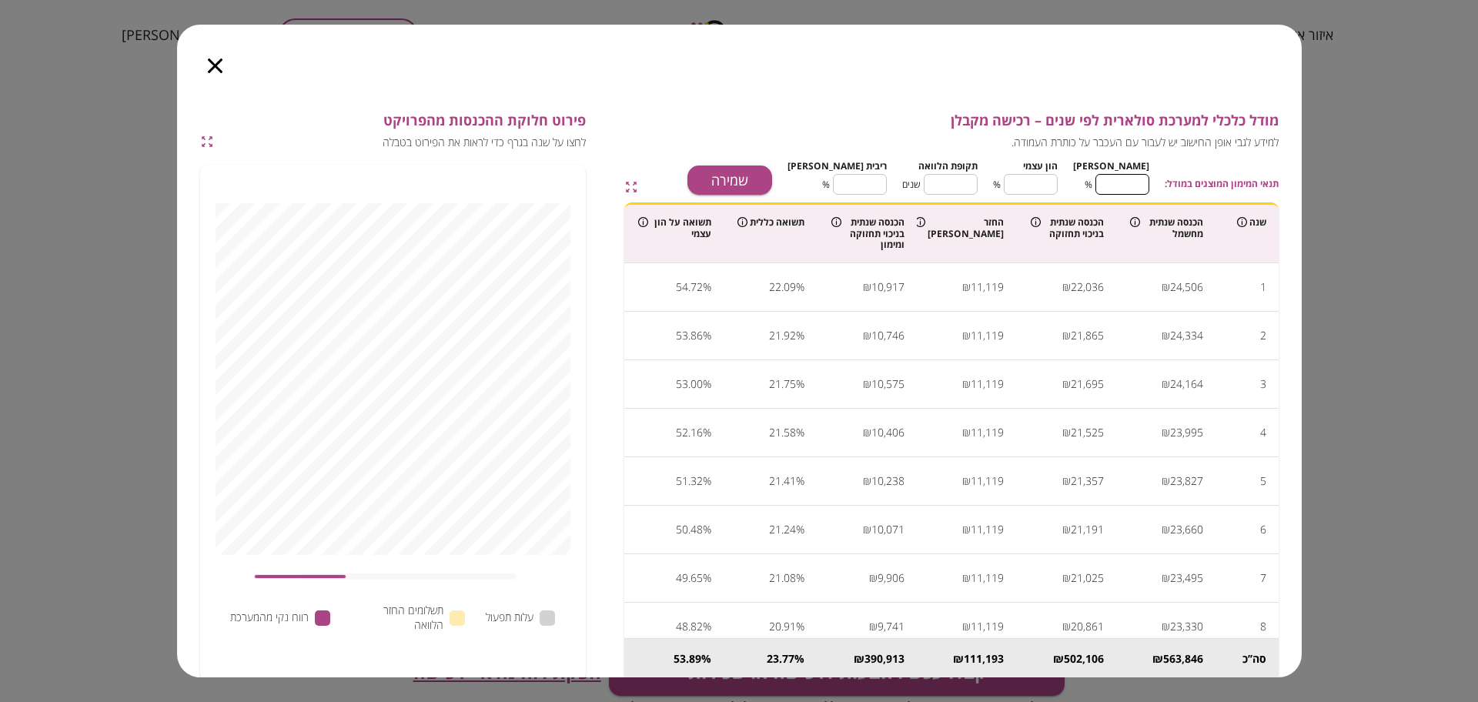
click at [1122, 184] on input "**" at bounding box center [1123, 184] width 54 height 41
type input "*"
type input "***"
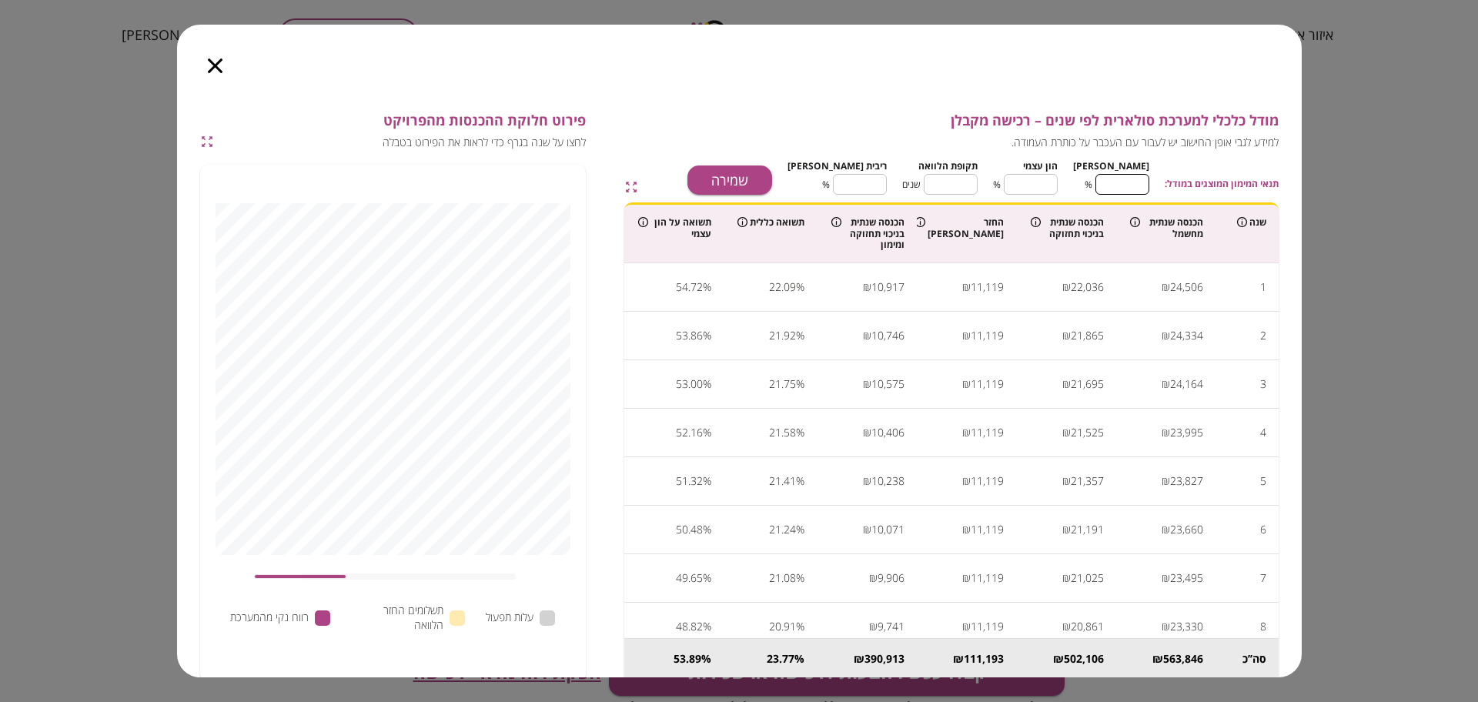
type input "*"
click at [968, 189] on input "**" at bounding box center [951, 184] width 54 height 41
type input "*"
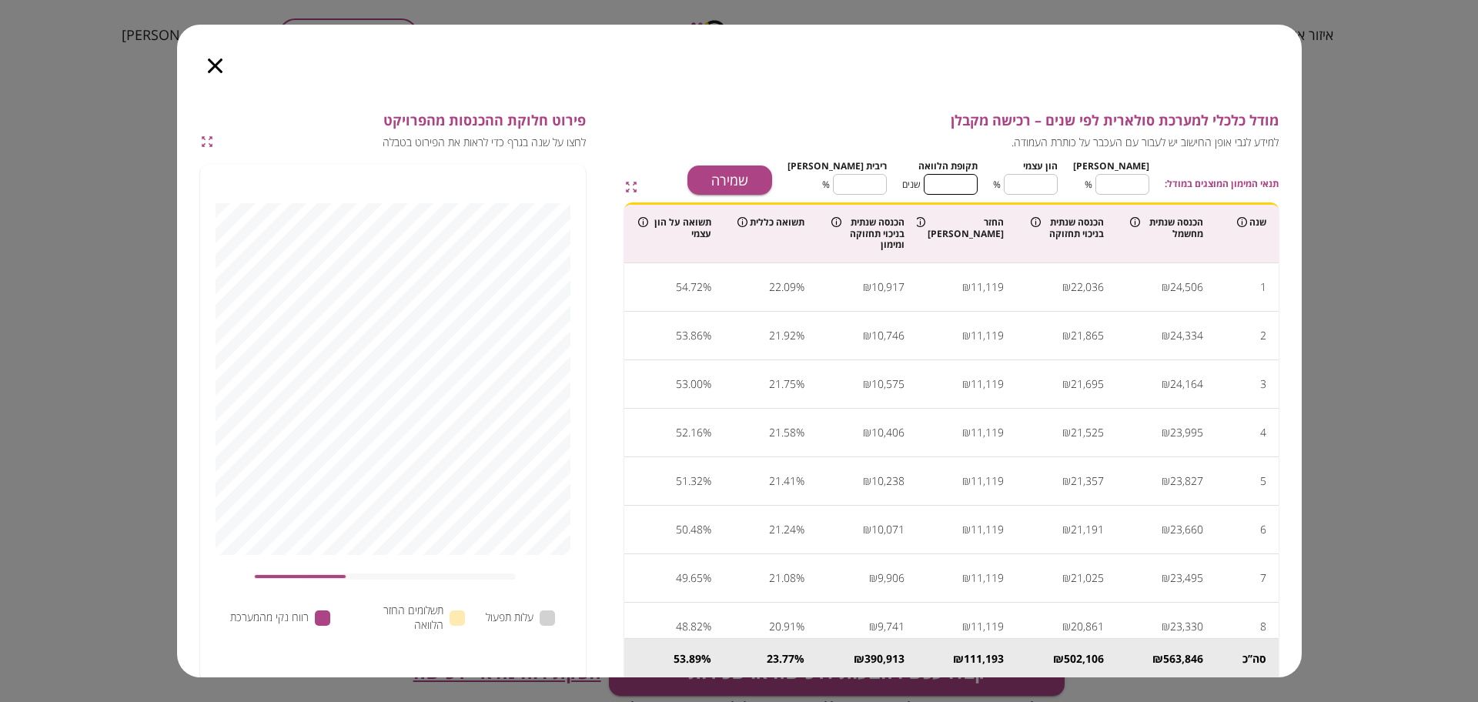
click at [881, 179] on input "****" at bounding box center [860, 184] width 54 height 41
click at [772, 178] on button "שמירה" at bounding box center [729, 180] width 85 height 29
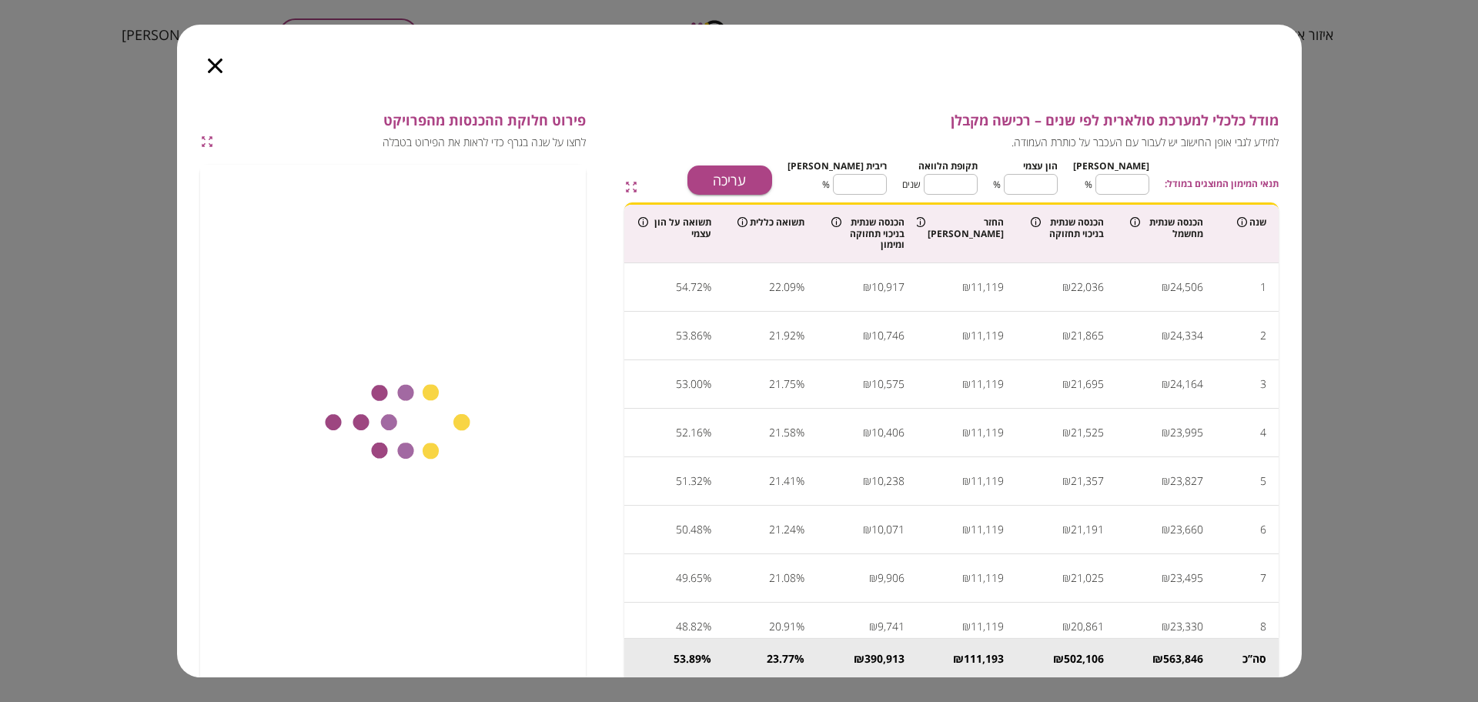
type input "****"
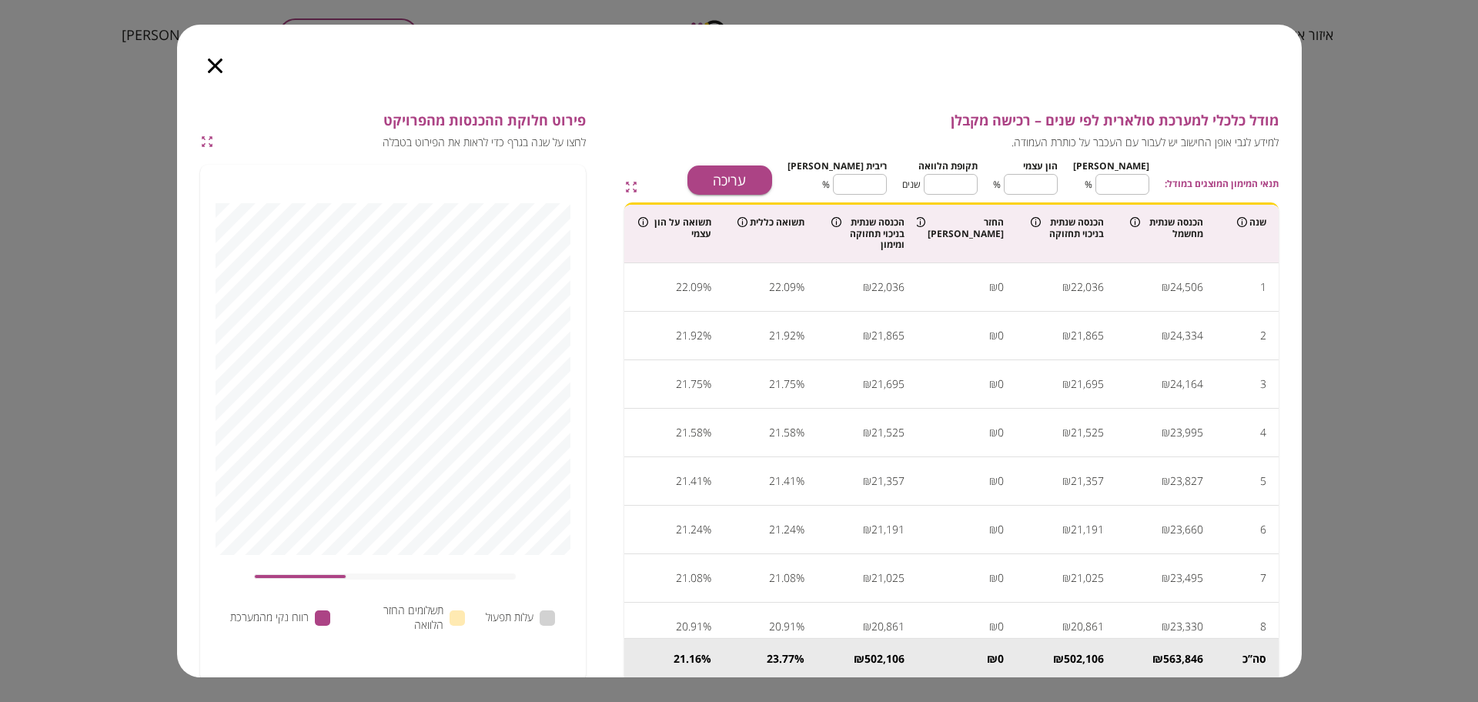
click at [209, 70] on icon "button" at bounding box center [215, 66] width 15 height 15
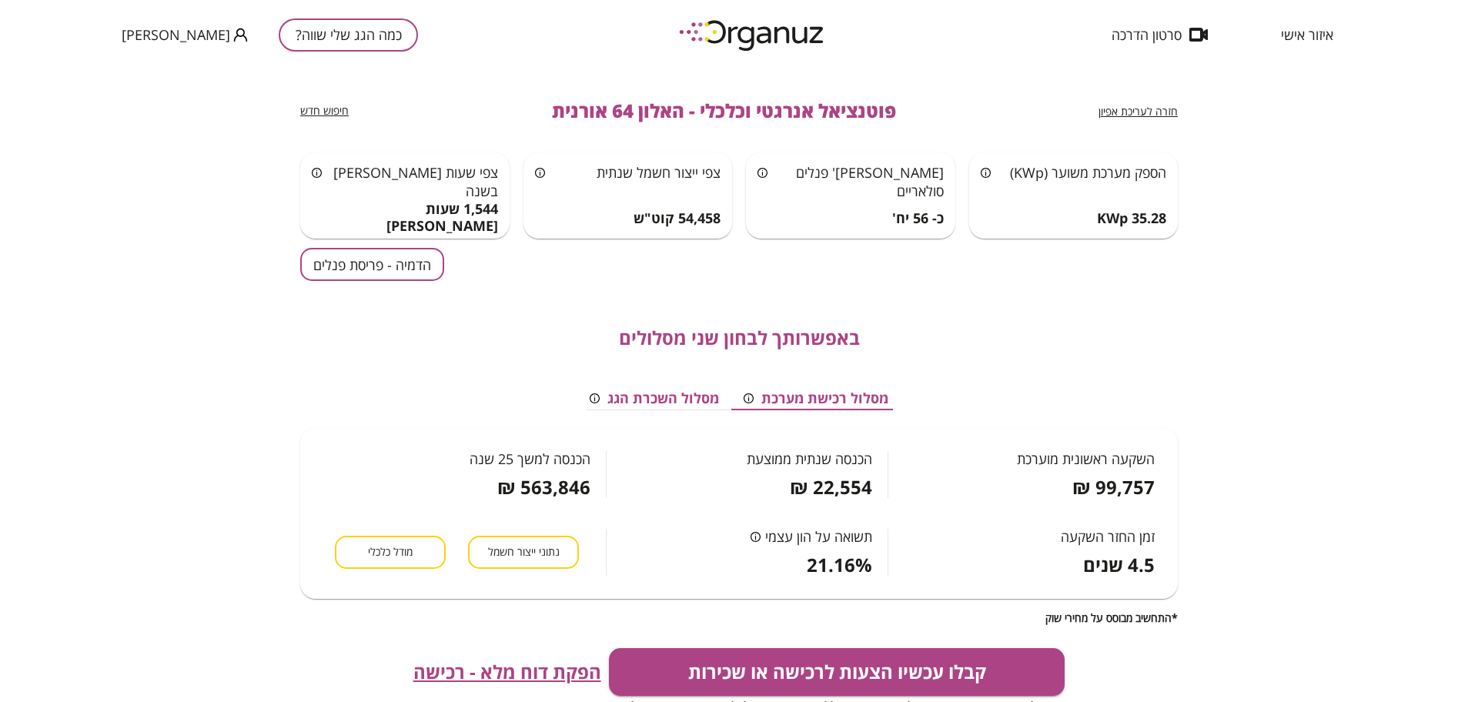
click at [482, 671] on span "הפקת דוח מלא - רכישה" at bounding box center [507, 672] width 188 height 22
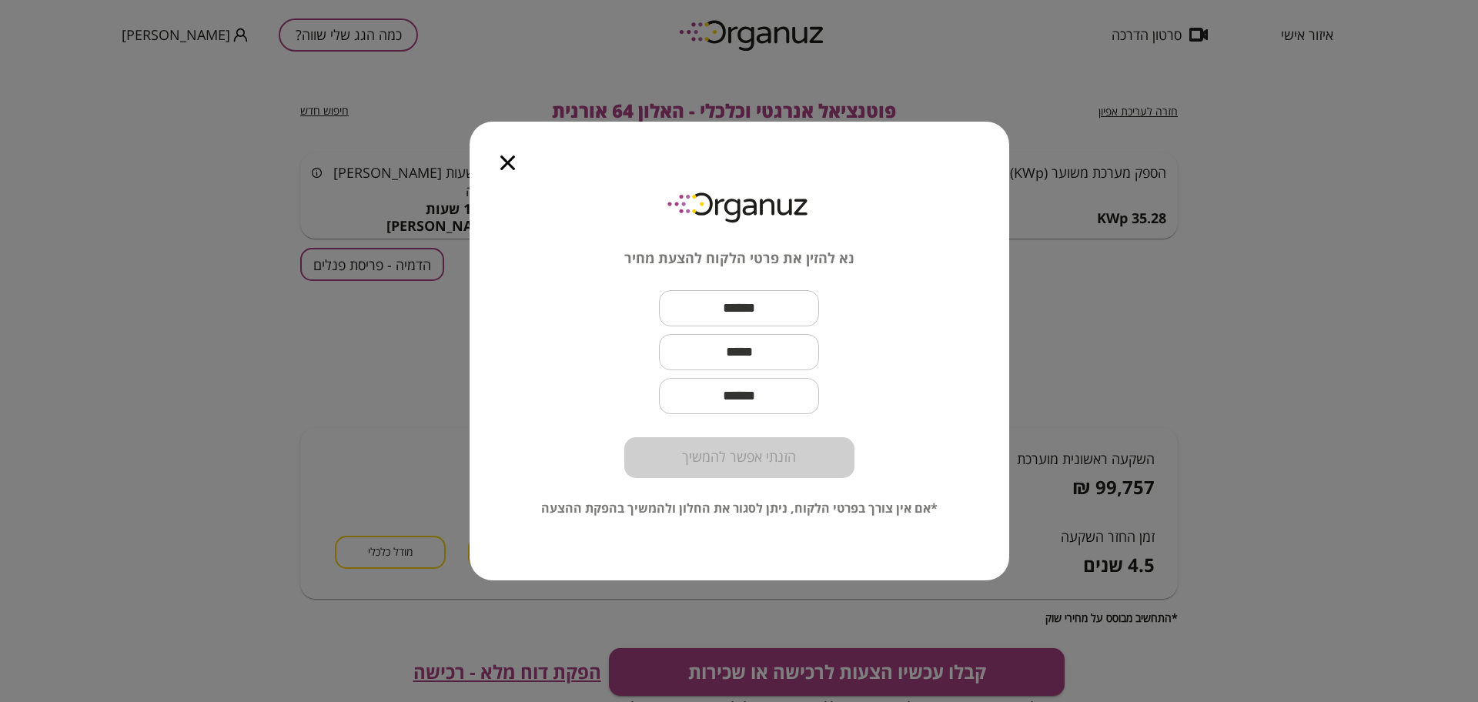
click at [501, 161] on icon "button" at bounding box center [507, 163] width 15 height 15
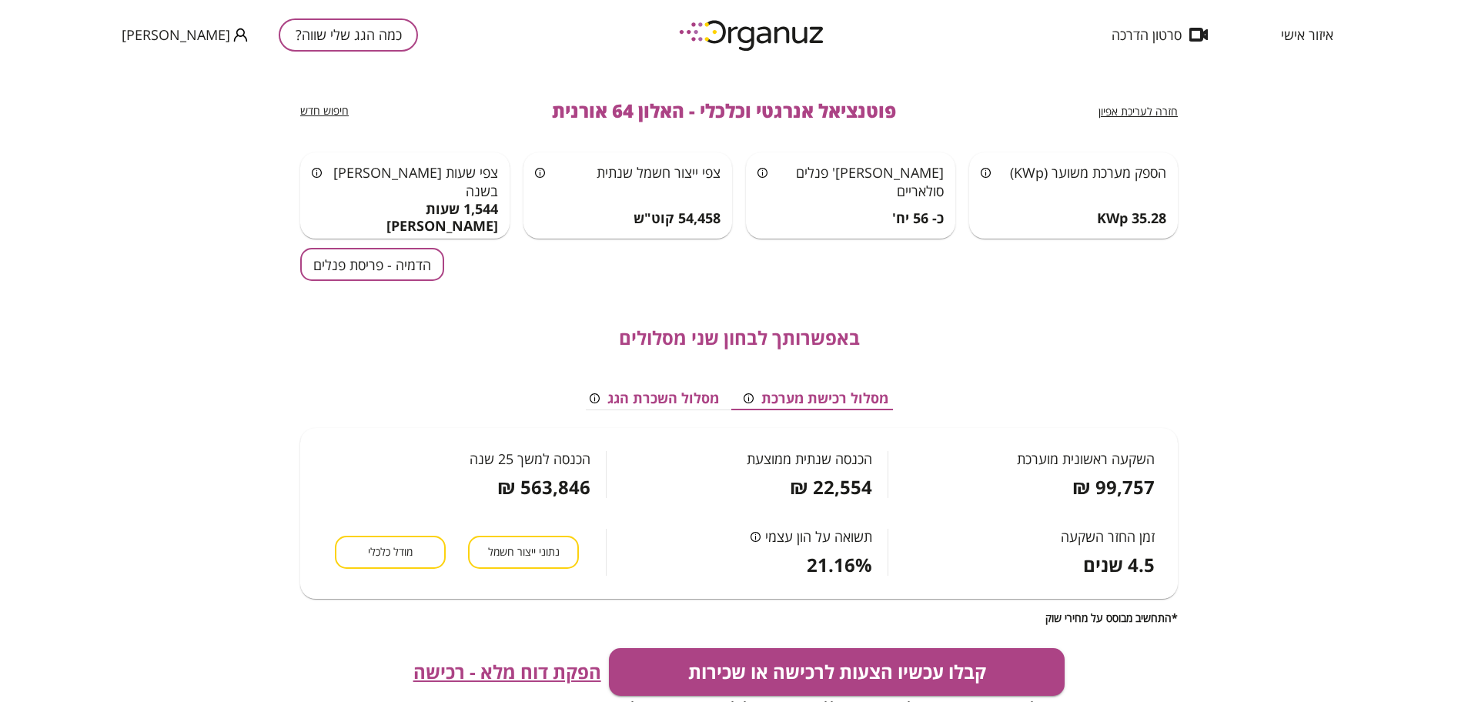
click at [1154, 108] on span "חזרה לעריכת אפיון" at bounding box center [1138, 111] width 79 height 15
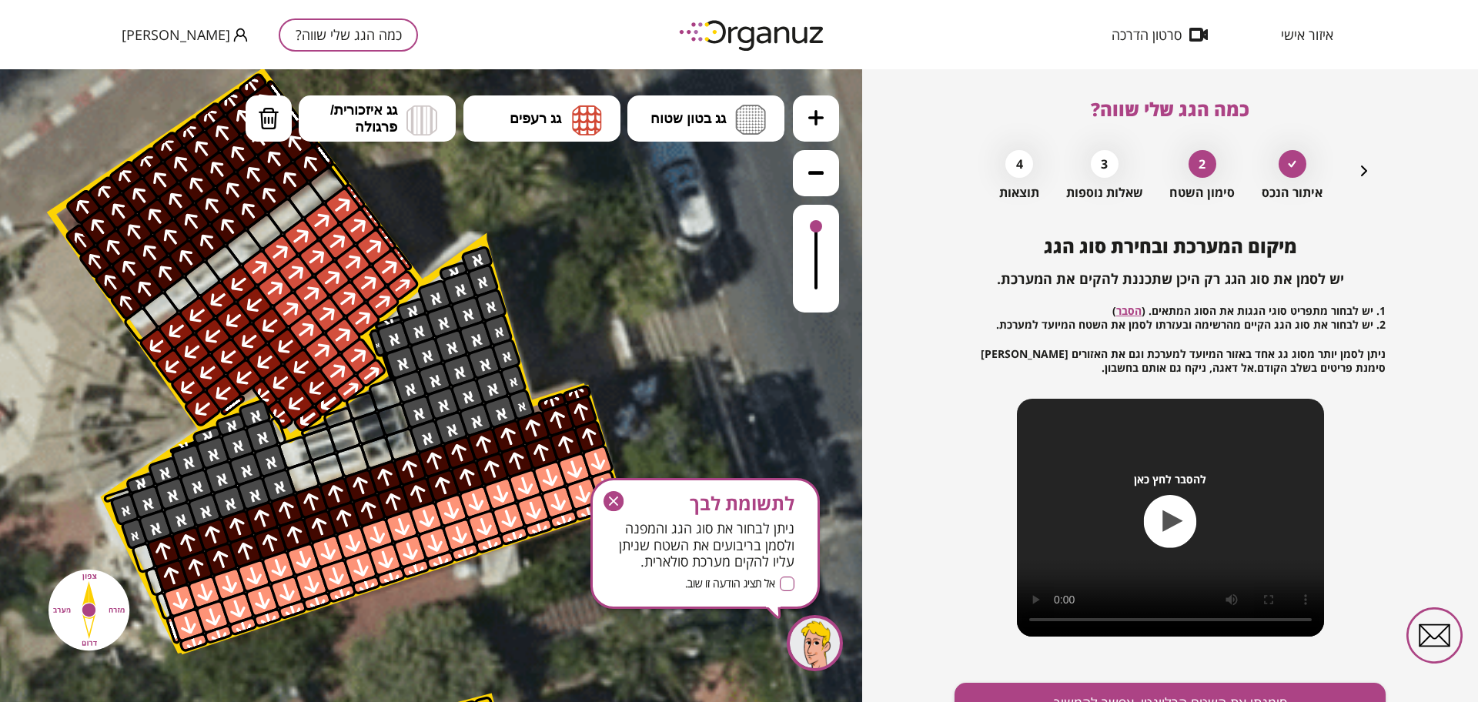
click at [617, 505] on icon "button" at bounding box center [613, 501] width 9 height 9
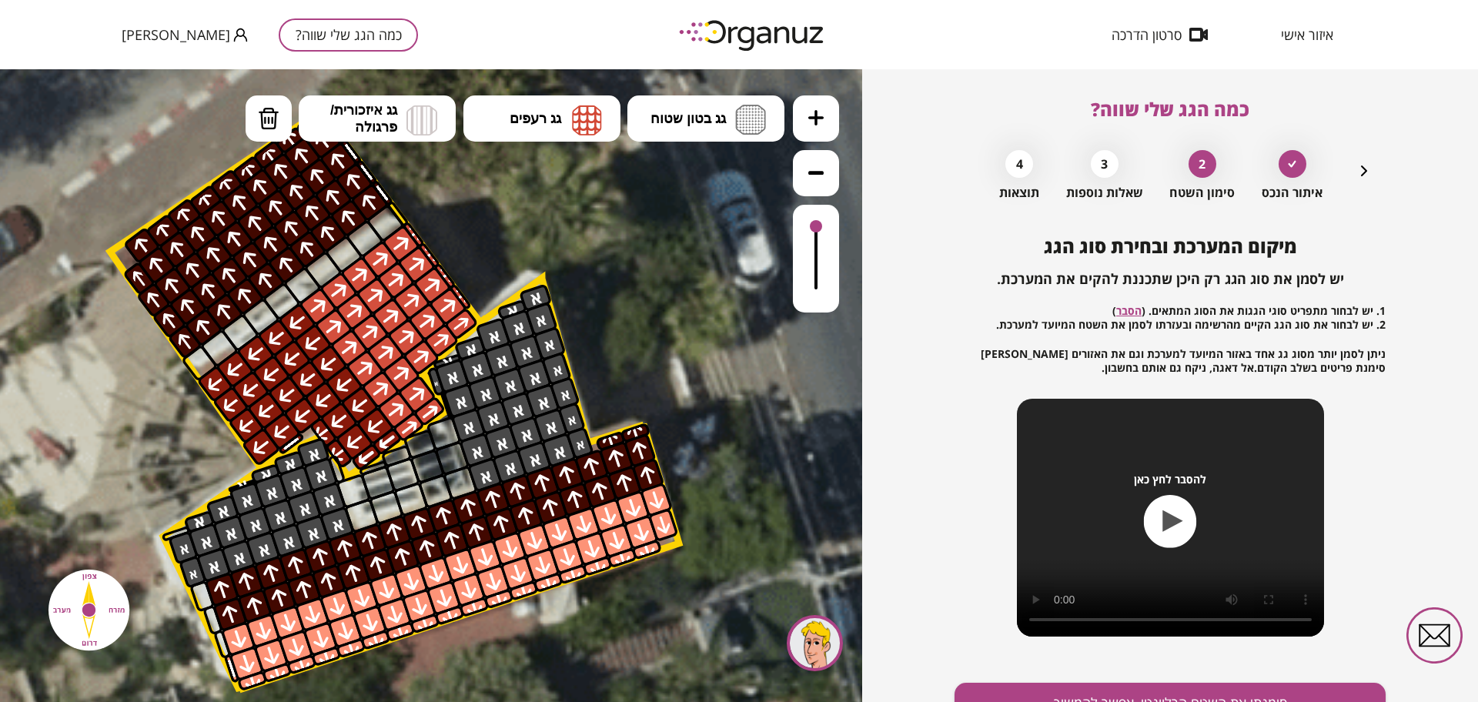
drag, startPoint x: 673, startPoint y: 303, endPoint x: 733, endPoint y: 343, distance: 71.7
click at [733, 343] on icon at bounding box center [174, 652] width 3352 height 3352
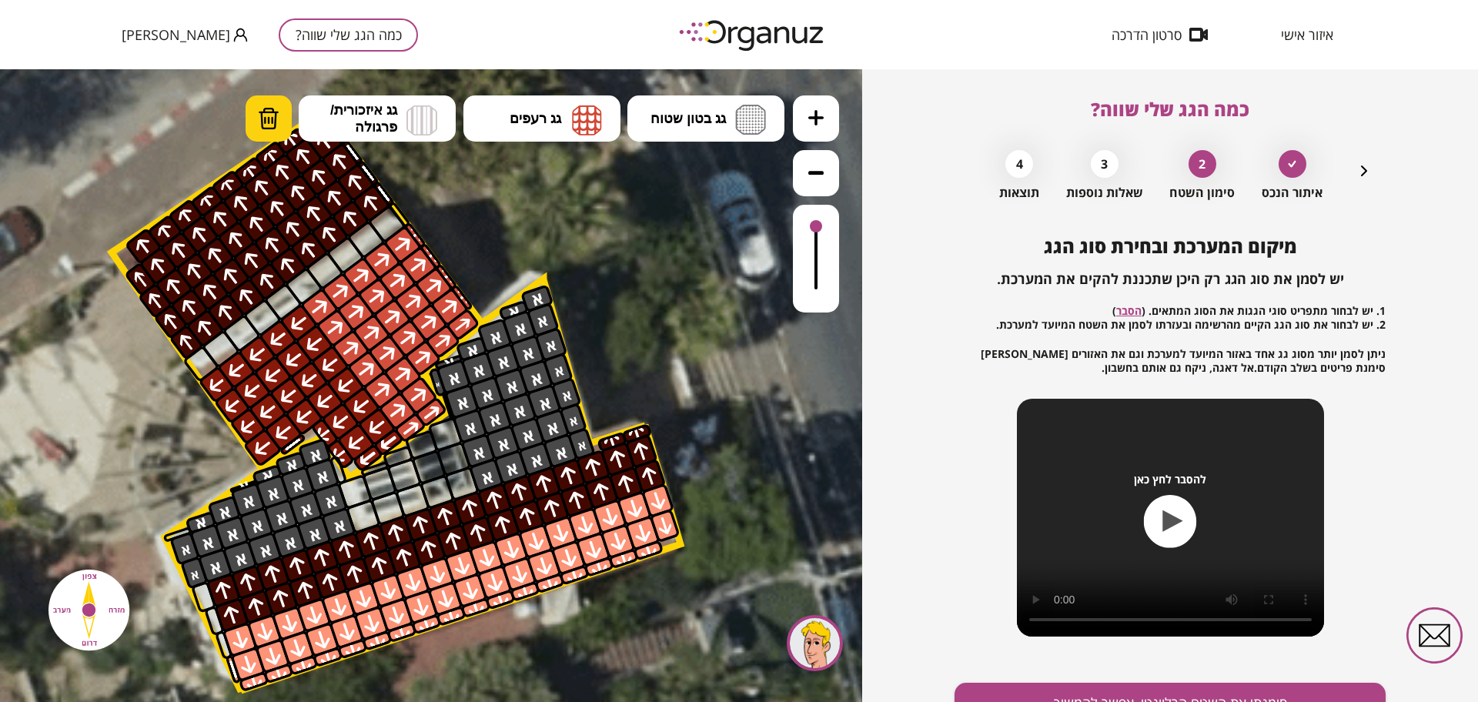
click at [246, 129] on button "מחיקה" at bounding box center [269, 118] width 46 height 46
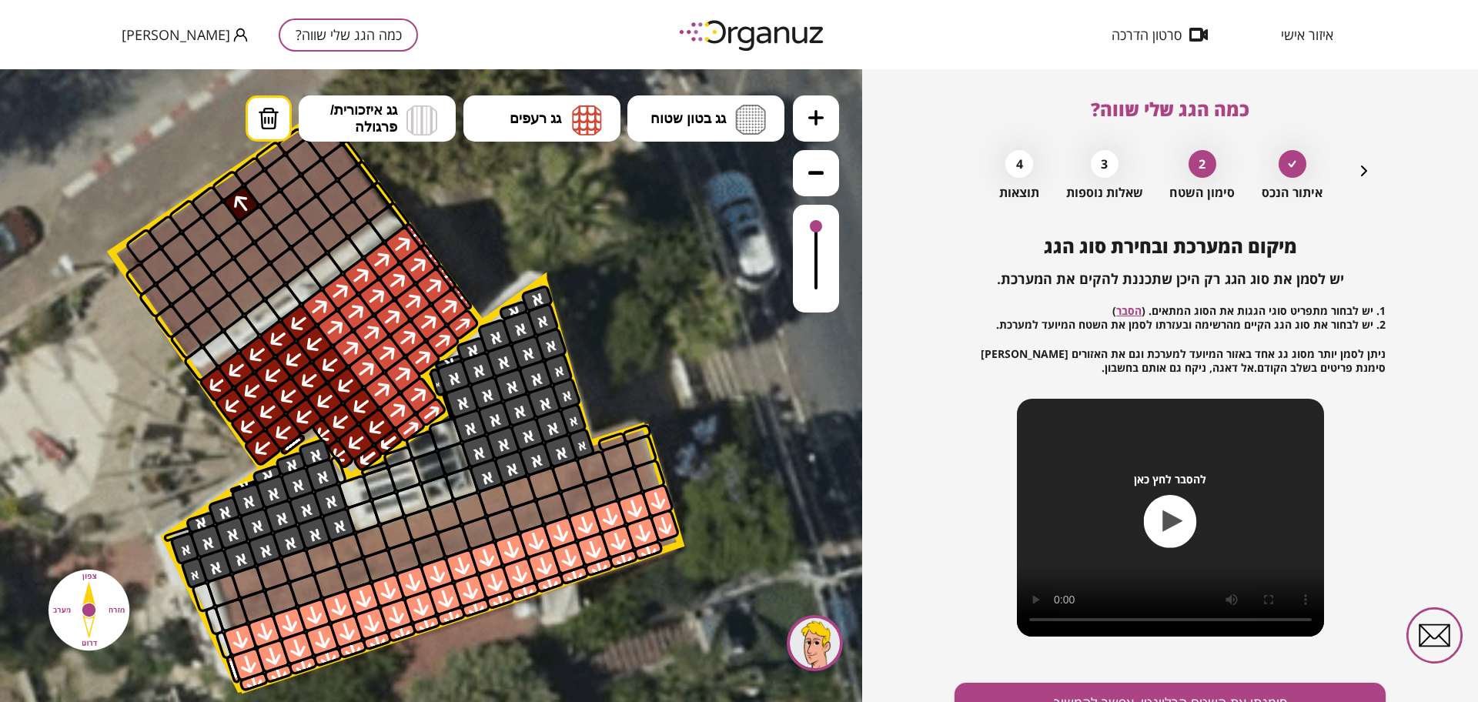
drag, startPoint x: 650, startPoint y: 469, endPoint x: 310, endPoint y: 176, distance: 448.2
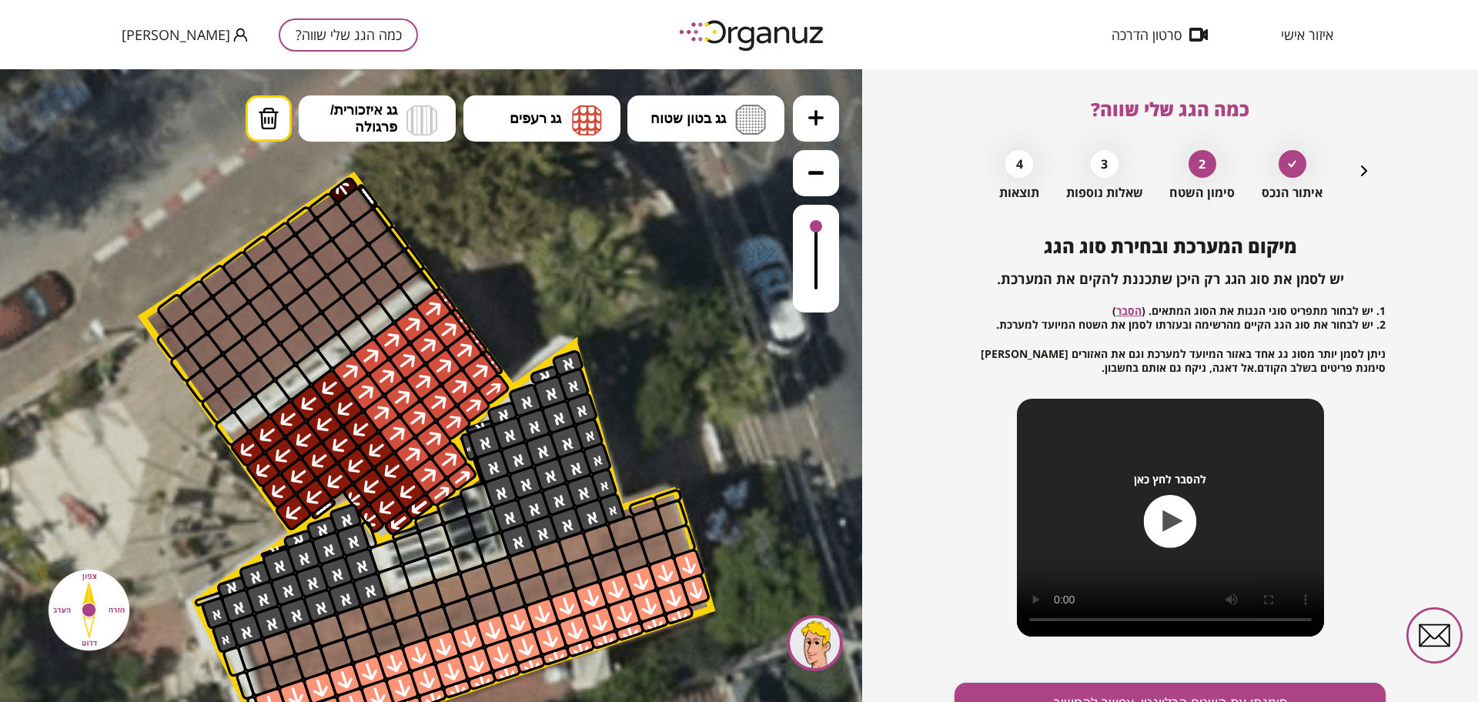
drag, startPoint x: 420, startPoint y: 164, endPoint x: 453, endPoint y: 229, distance: 73.7
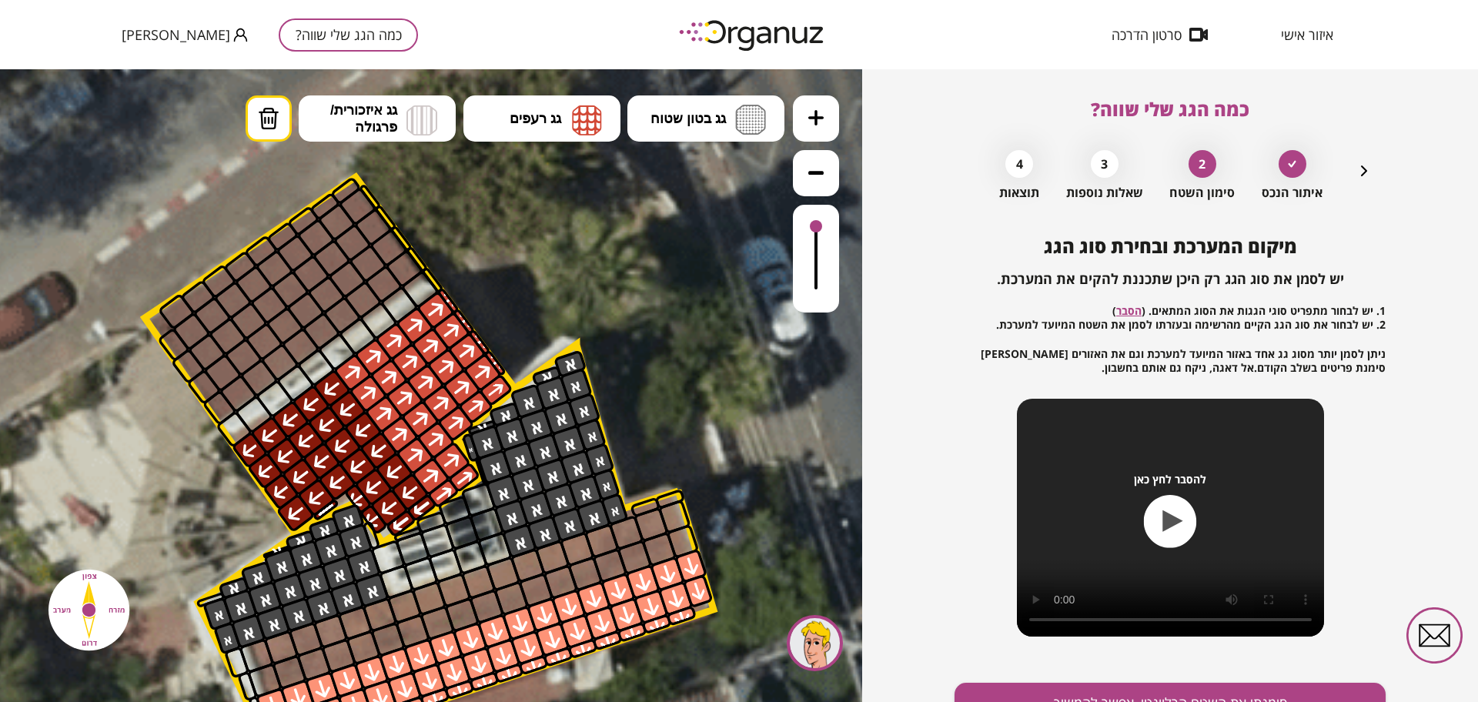
drag, startPoint x: 353, startPoint y: 190, endPoint x: 393, endPoint y: 196, distance: 40.5
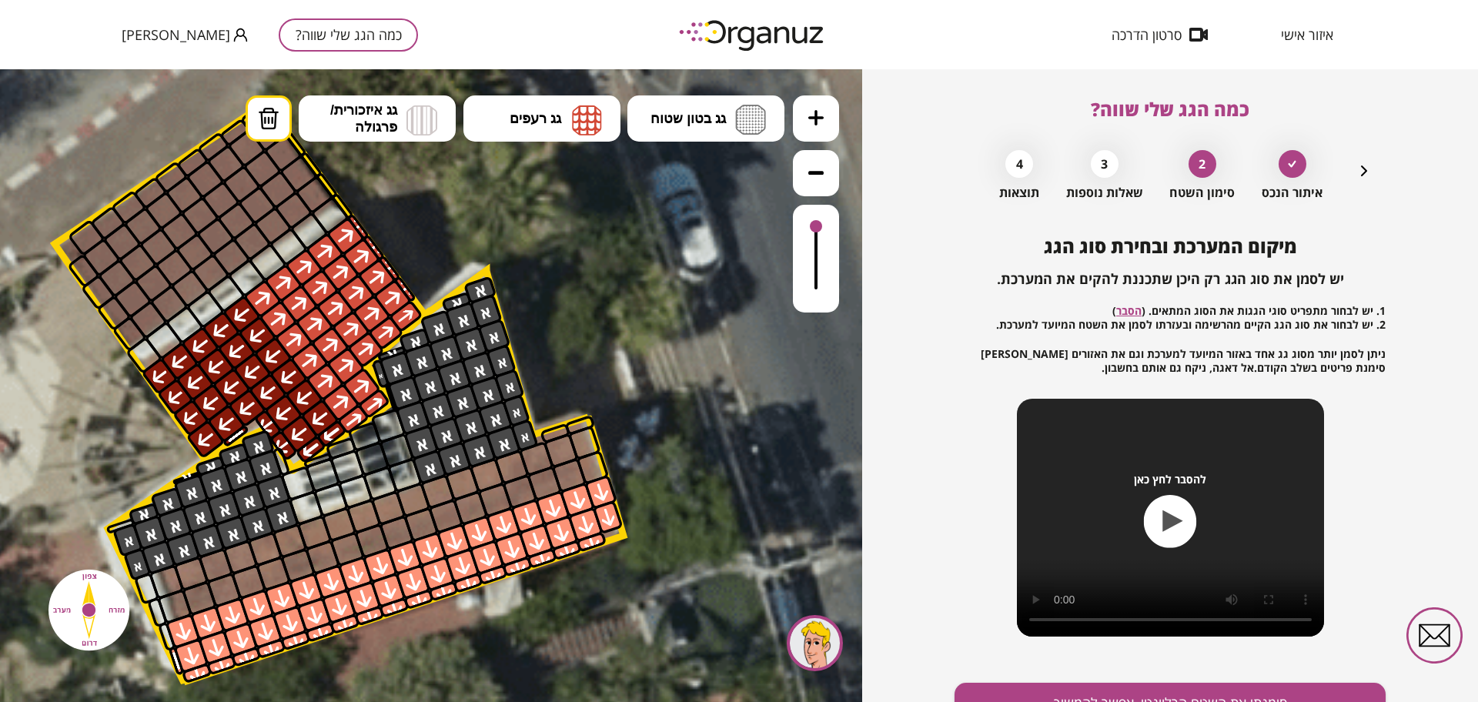
drag, startPoint x: 621, startPoint y: 318, endPoint x: 526, endPoint y: 243, distance: 121.1
click at [526, 243] on icon at bounding box center [119, 644] width 3352 height 3352
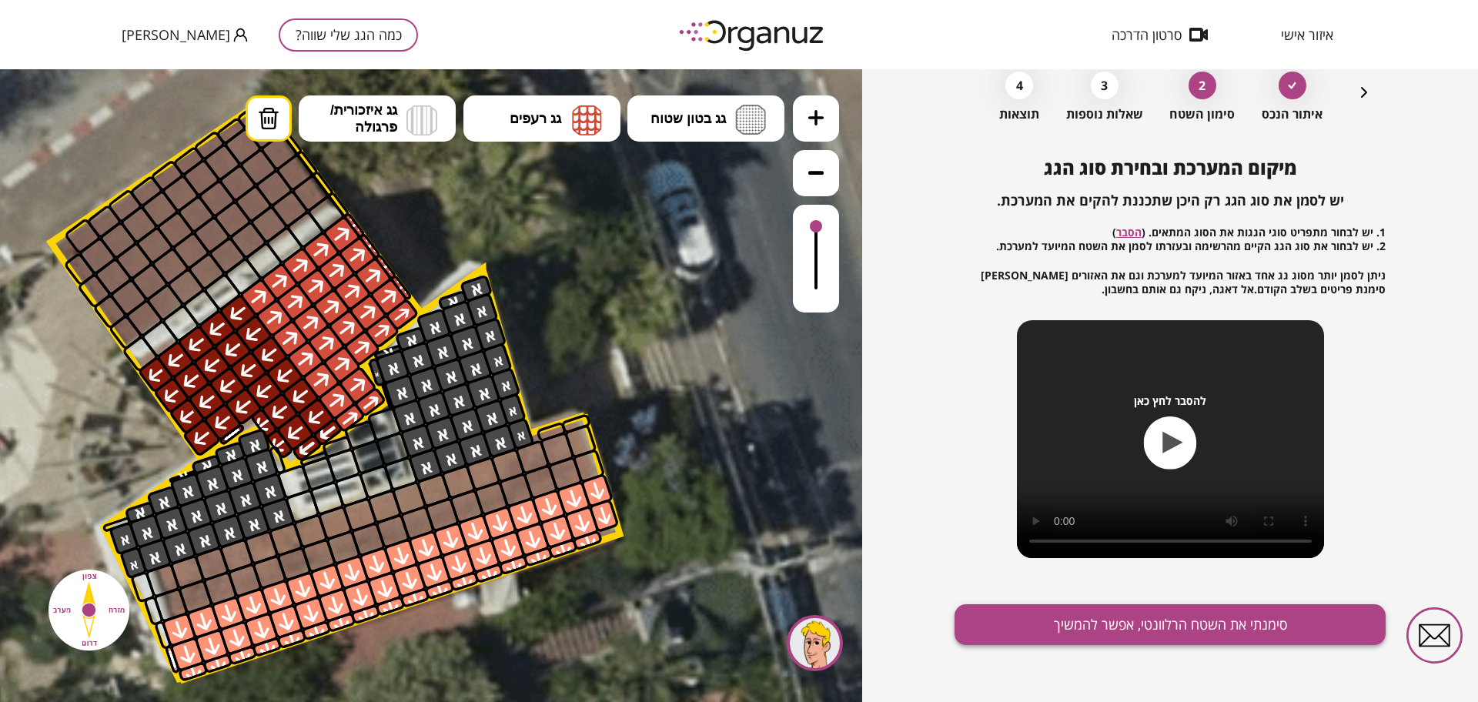
scroll to position [80, 0]
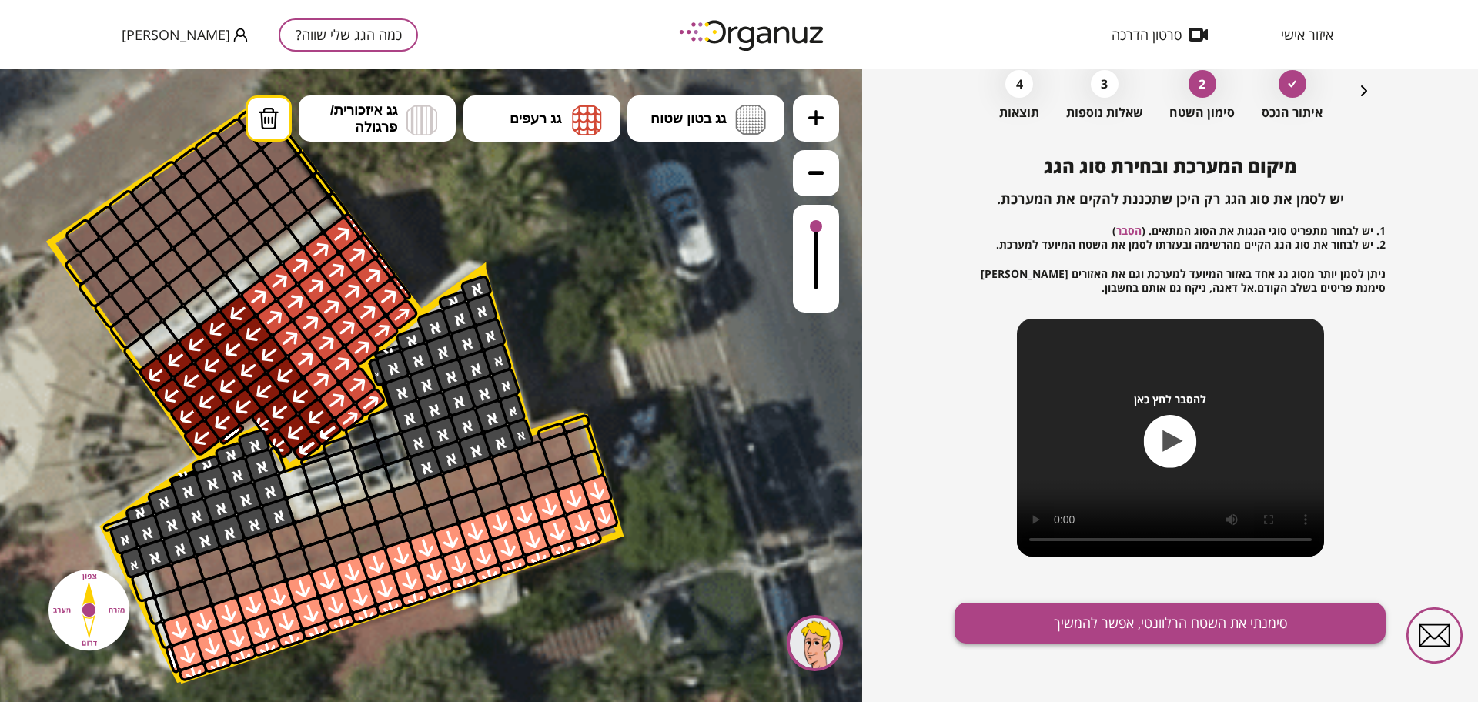
drag, startPoint x: 1270, startPoint y: 663, endPoint x: 1251, endPoint y: 611, distance: 55.1
click at [1271, 660] on div "מיקום המערכת ובחירת סוג הגג יש לסמן את סוג הגג רק היכן שתכננת להקים את המערכת. …" at bounding box center [1170, 429] width 431 height 547
click at [1250, 609] on button "סימנתי את השטח הרלוונטי, אפשר להמשיך" at bounding box center [1170, 623] width 431 height 41
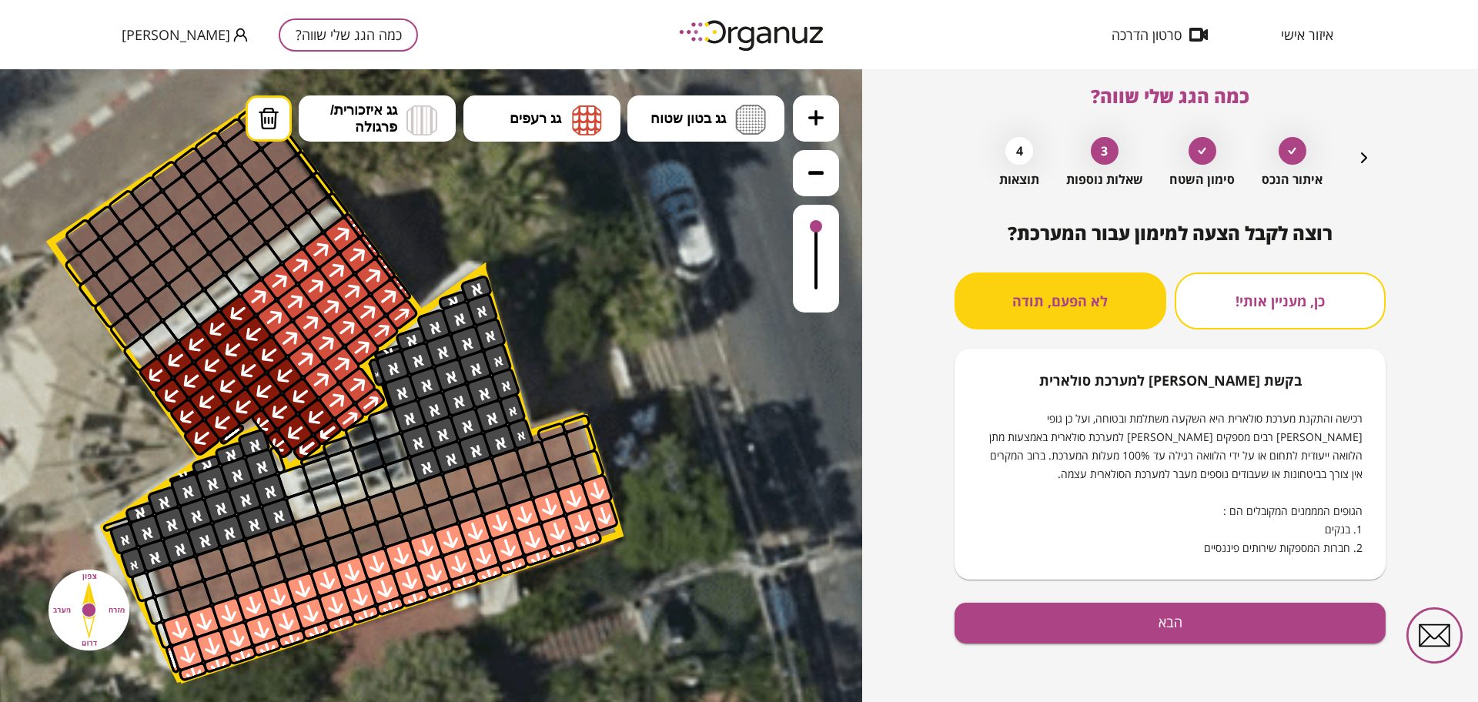
scroll to position [13, 0]
click at [1155, 641] on button "הבא" at bounding box center [1170, 623] width 431 height 41
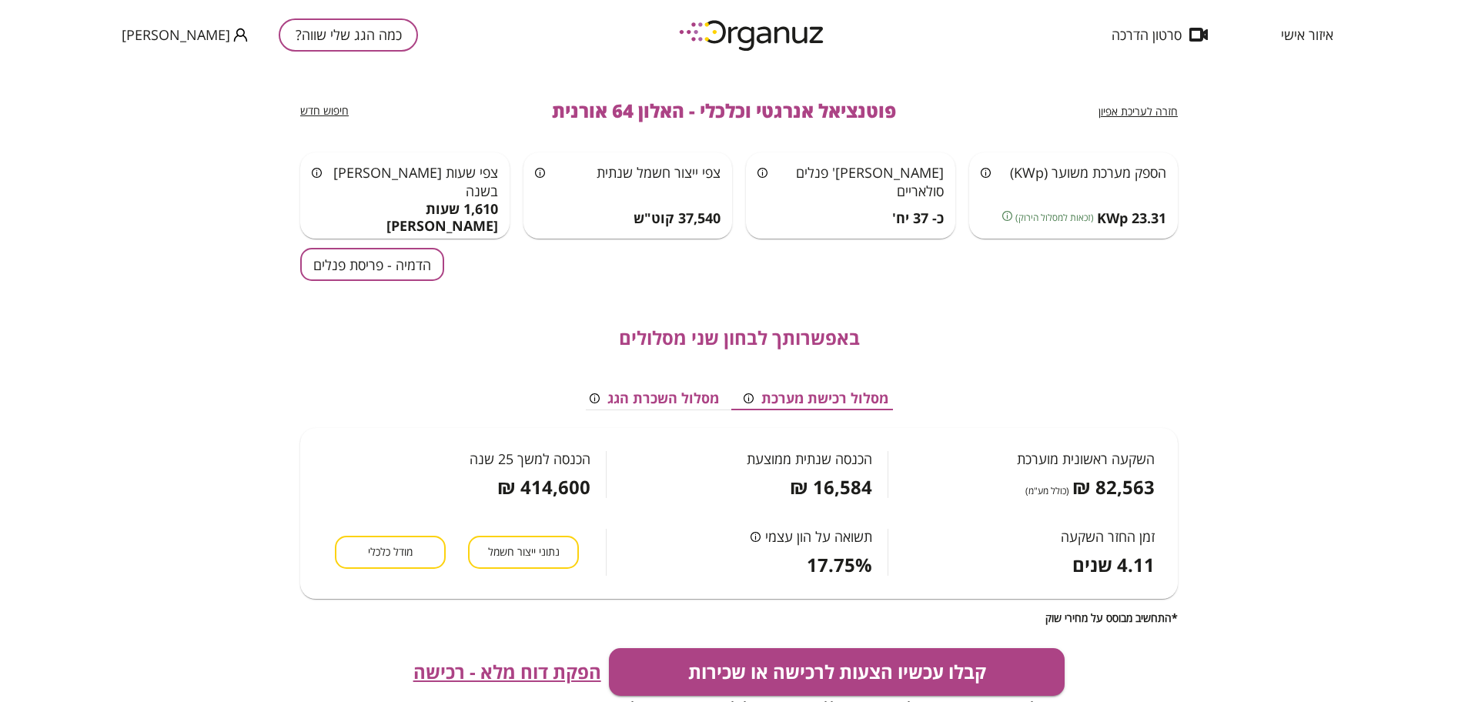
click at [375, 246] on div "חזרה לעריכת אפיון פוטנציאל אנרגטי וכלכלי - האלון 64 אורנית חיפוש חדש הספק מערכת…" at bounding box center [739, 411] width 878 height 684
click at [363, 265] on button "הדמיה - פריסת פנלים" at bounding box center [372, 264] width 144 height 33
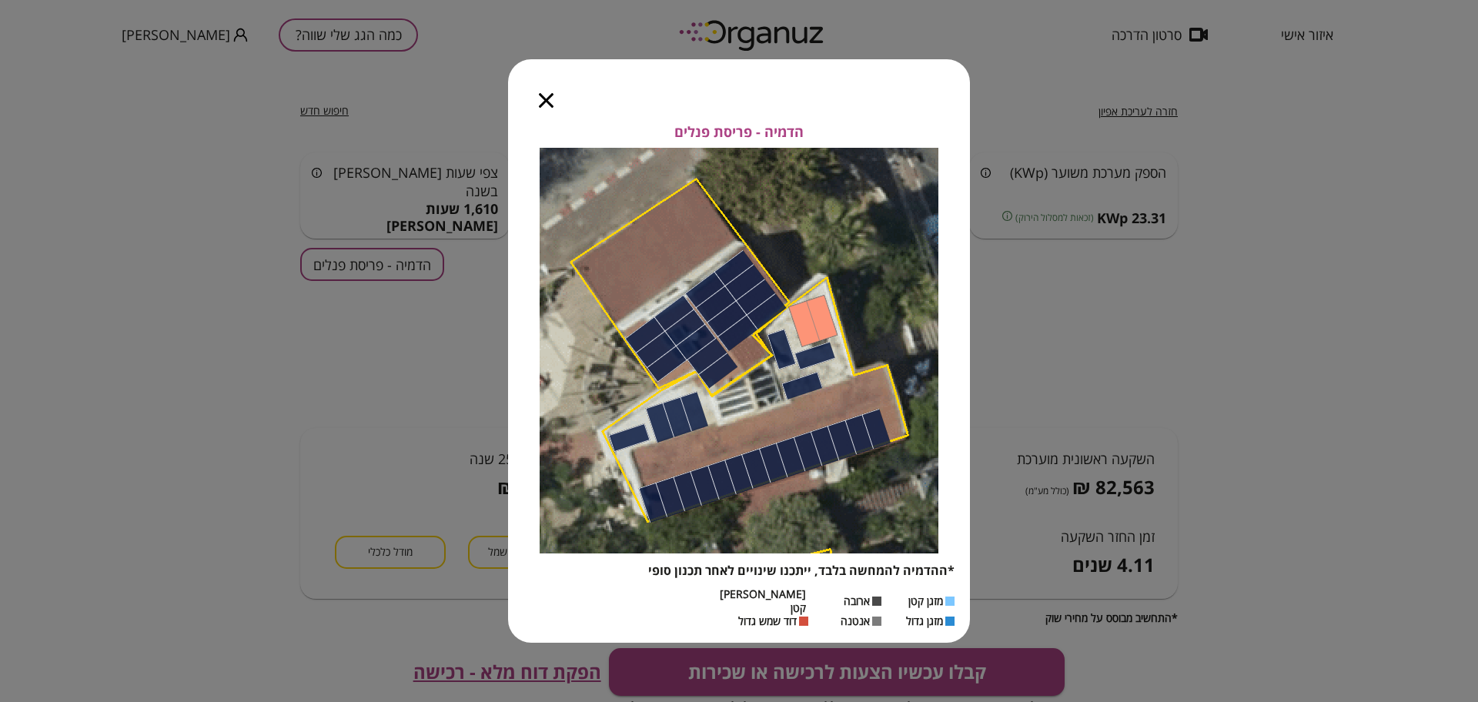
click at [544, 108] on icon "button" at bounding box center [546, 100] width 15 height 15
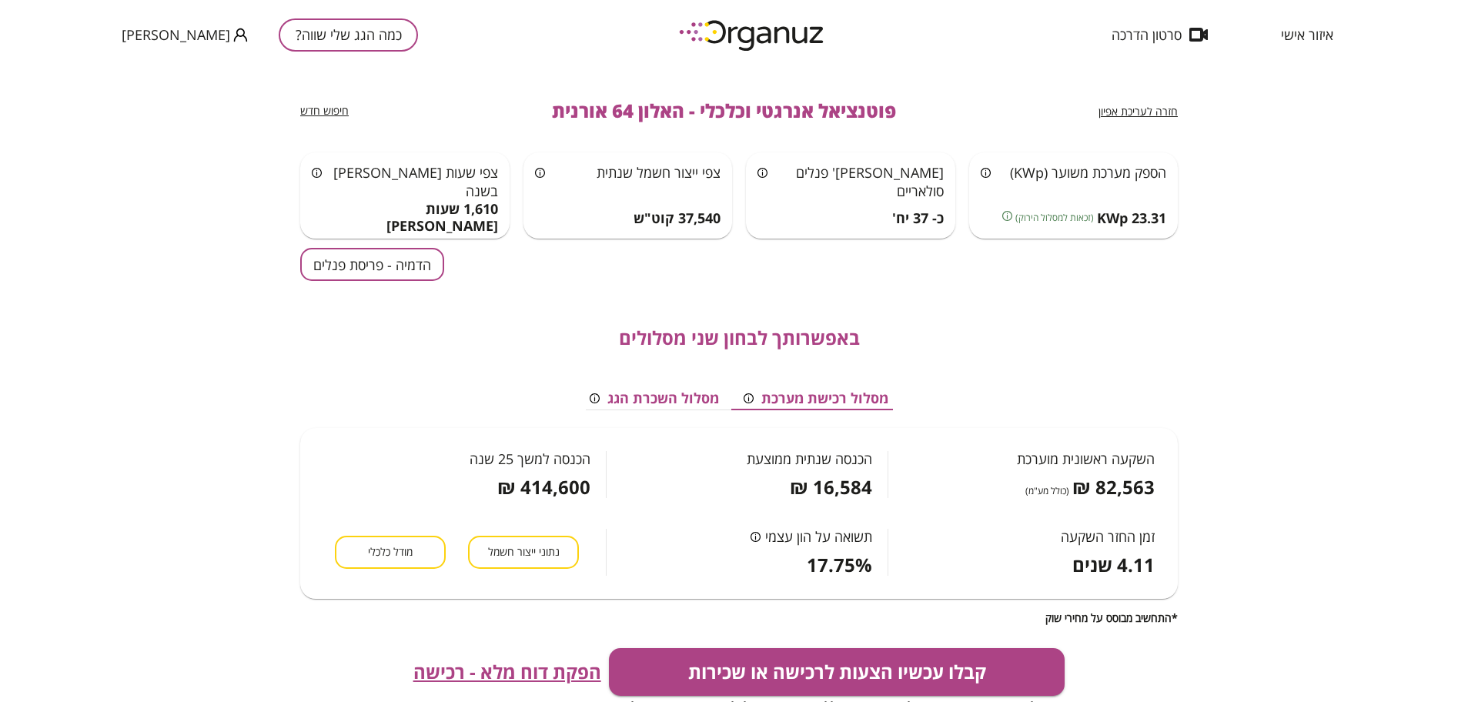
click at [1122, 115] on span "חזרה לעריכת אפיון" at bounding box center [1138, 111] width 79 height 15
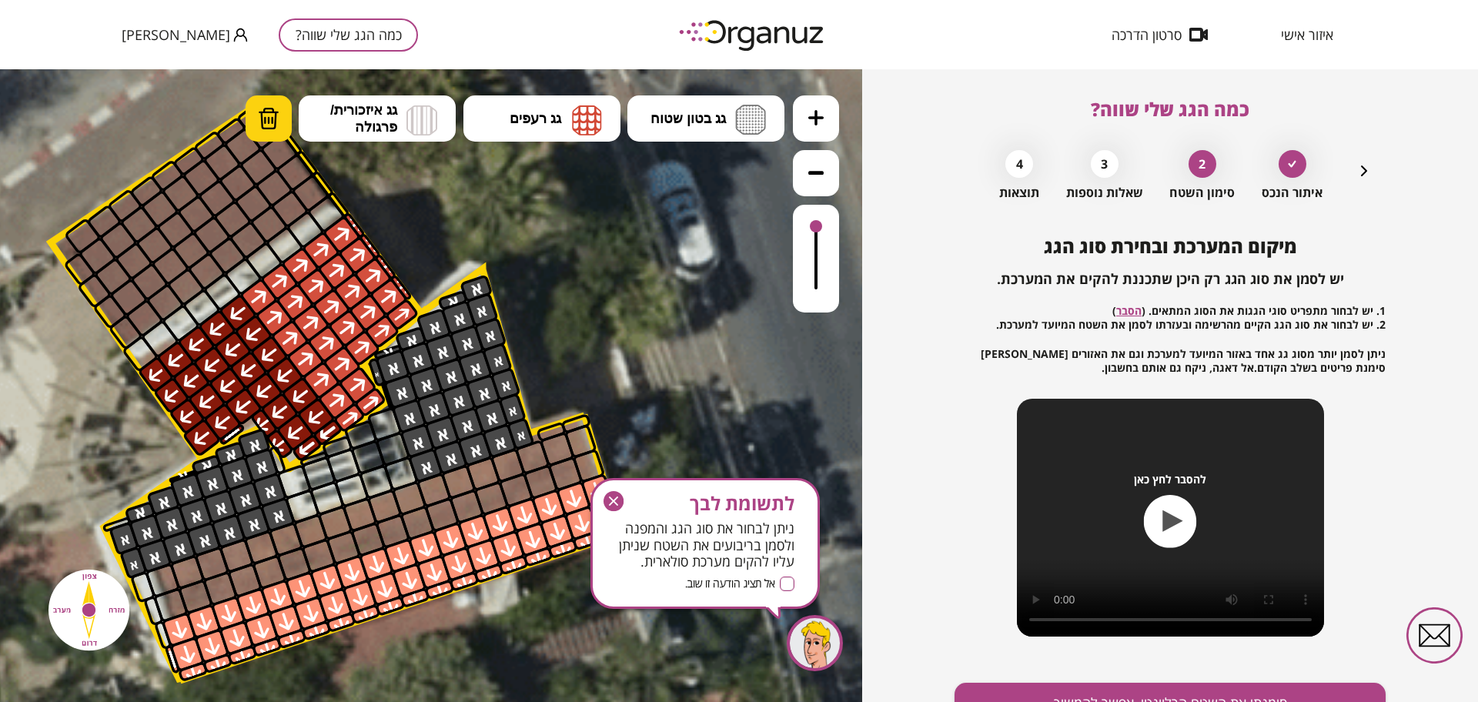
click at [269, 123] on img at bounding box center [269, 118] width 22 height 23
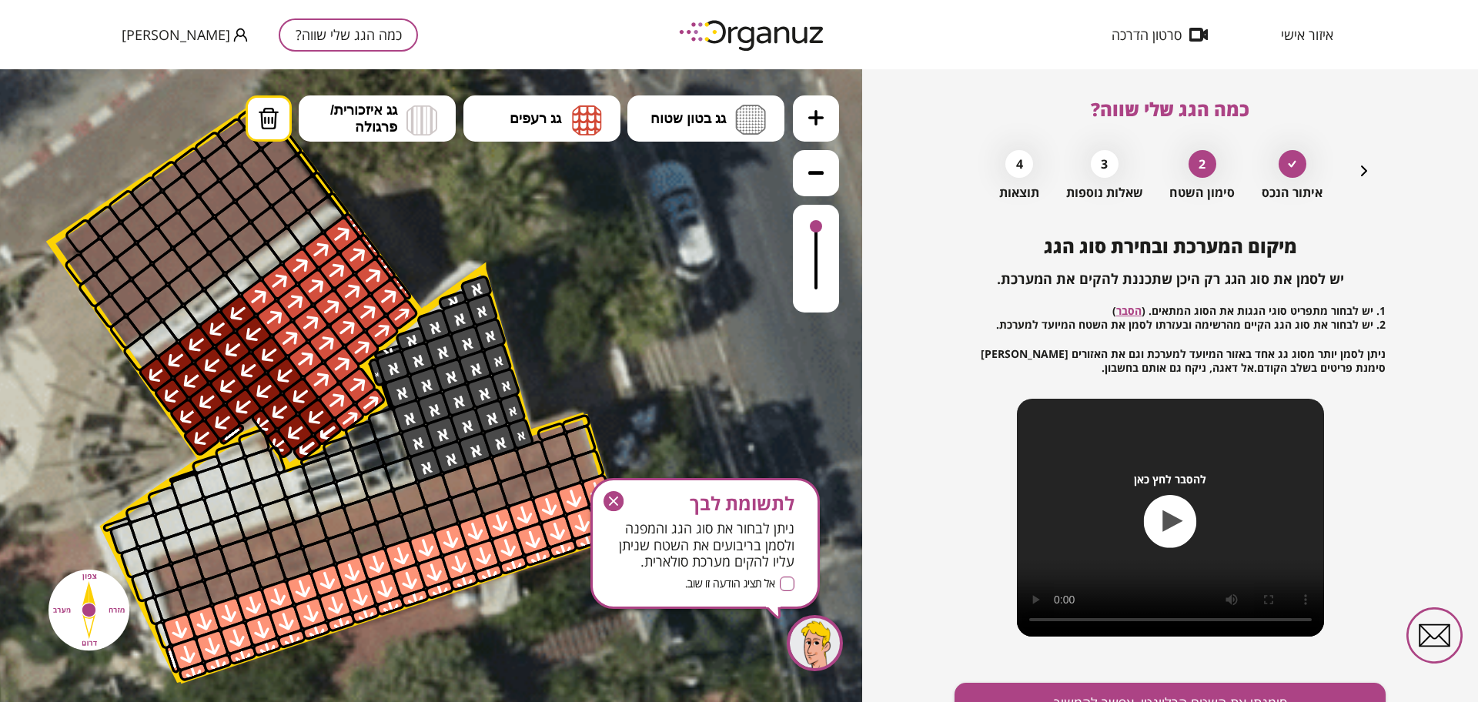
drag, startPoint x: 289, startPoint y: 519, endPoint x: 166, endPoint y: 499, distance: 124.8
click at [605, 494] on icon "button" at bounding box center [614, 501] width 21 height 21
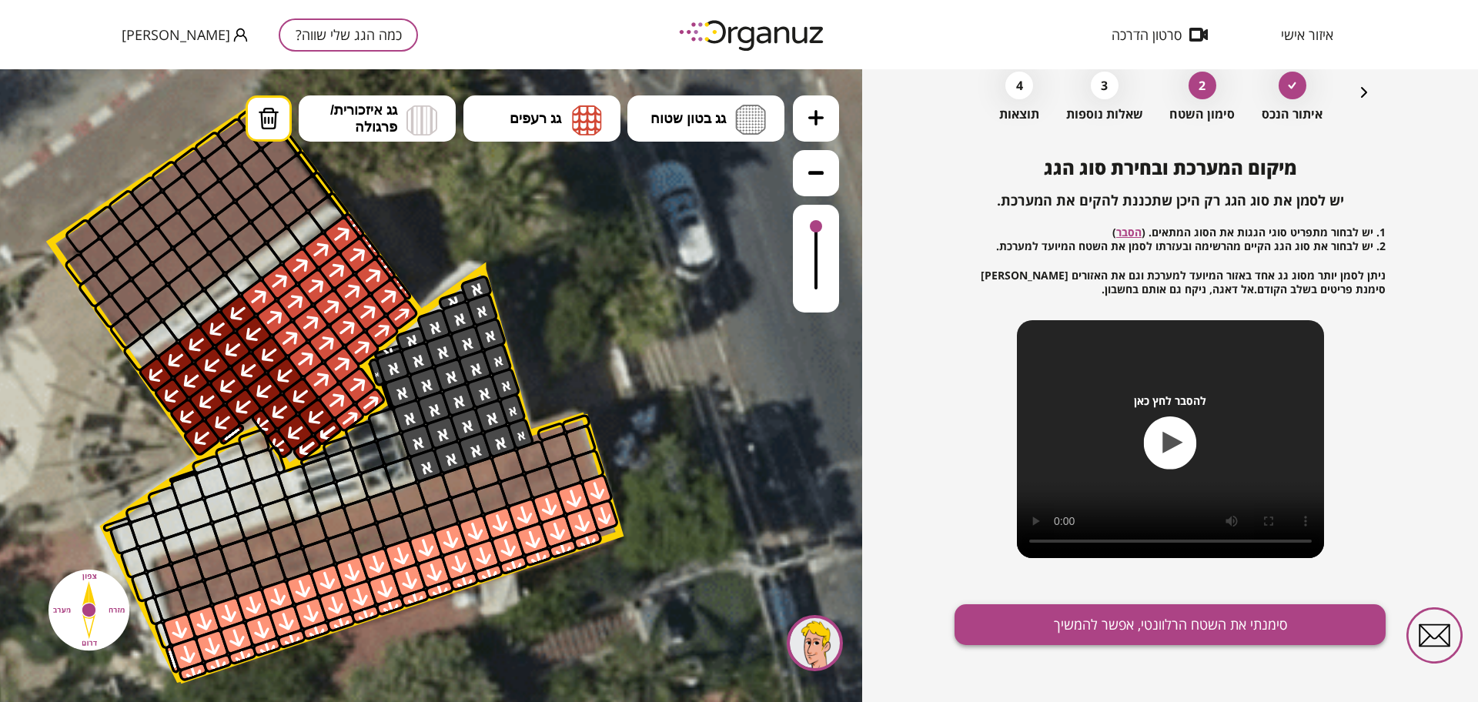
scroll to position [80, 0]
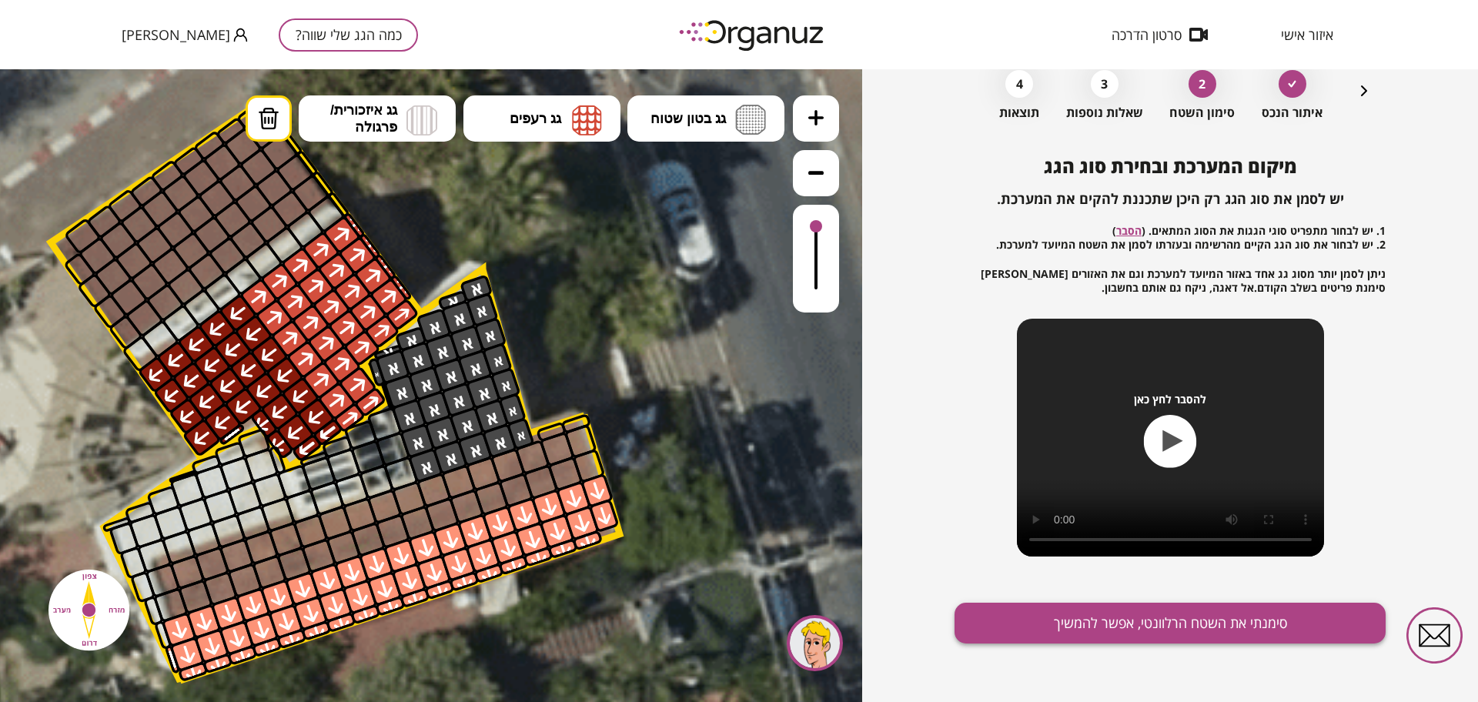
click at [1117, 630] on button "סימנתי את השטח הרלוונטי, אפשר להמשיך" at bounding box center [1170, 623] width 431 height 41
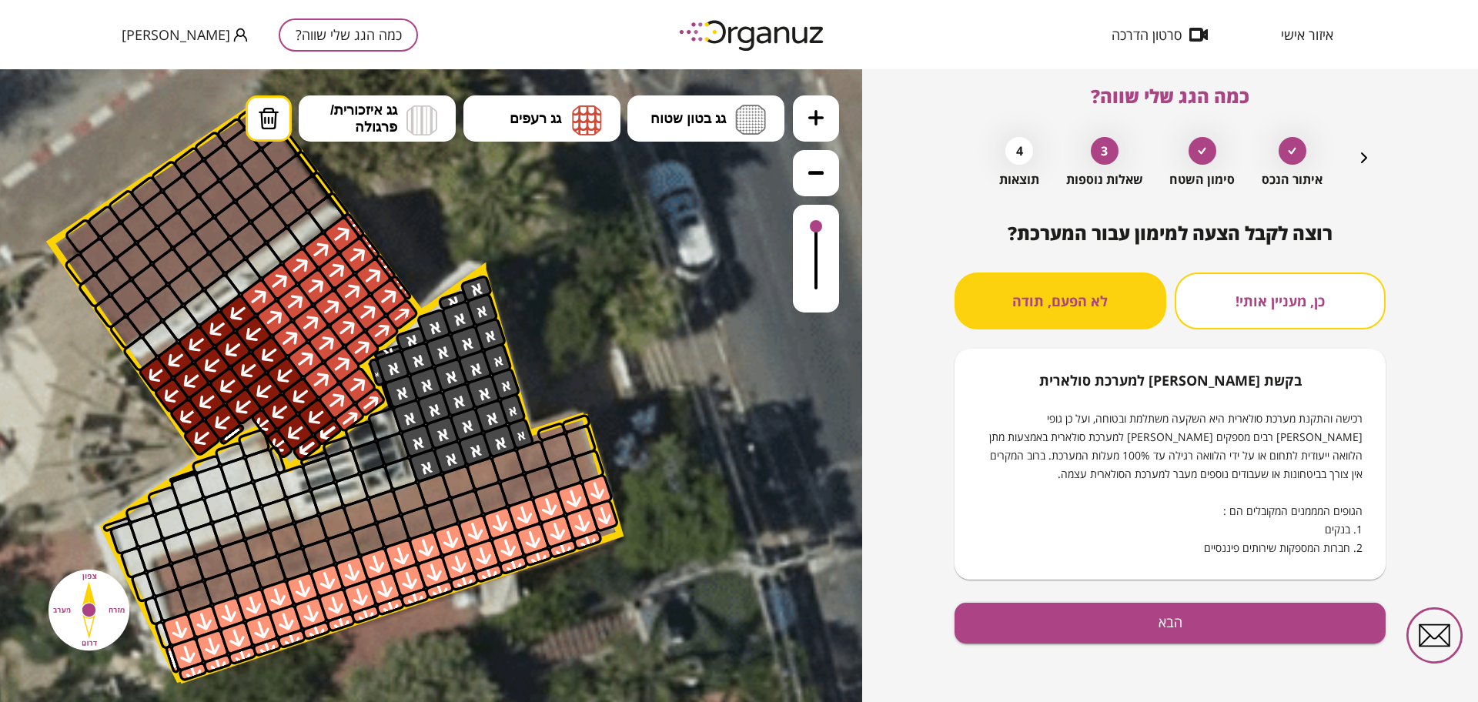
scroll to position [13, 0]
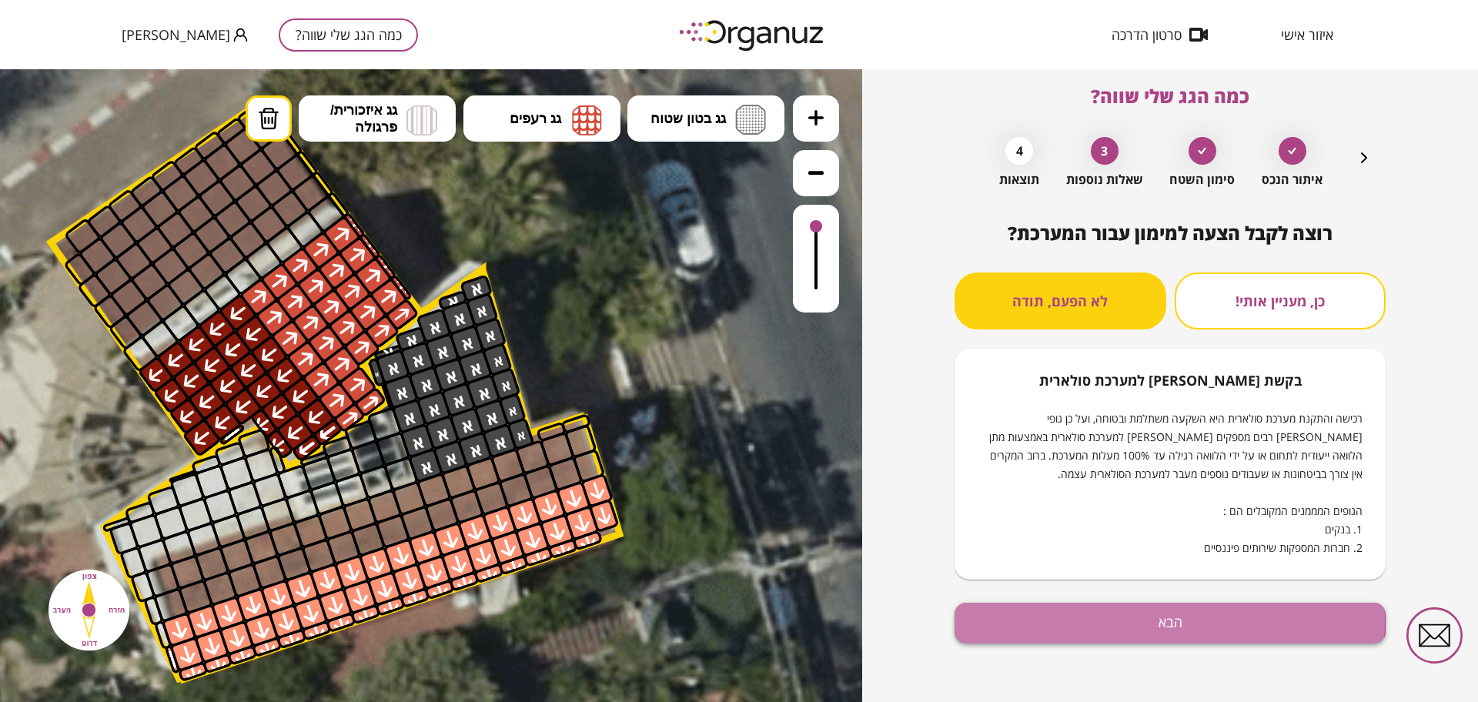
click at [1033, 620] on button "הבא" at bounding box center [1170, 623] width 431 height 41
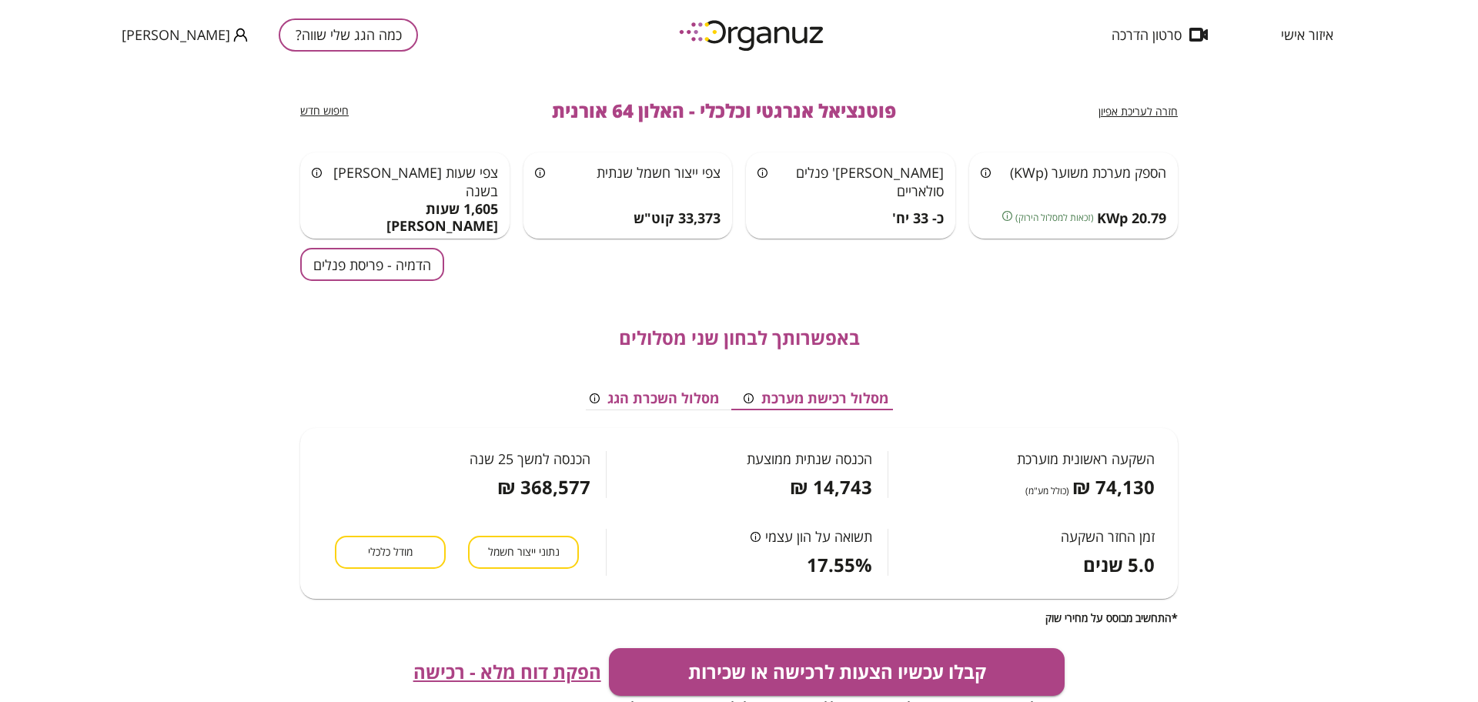
click at [420, 270] on button "הדמיה - פריסת פנלים" at bounding box center [372, 264] width 144 height 33
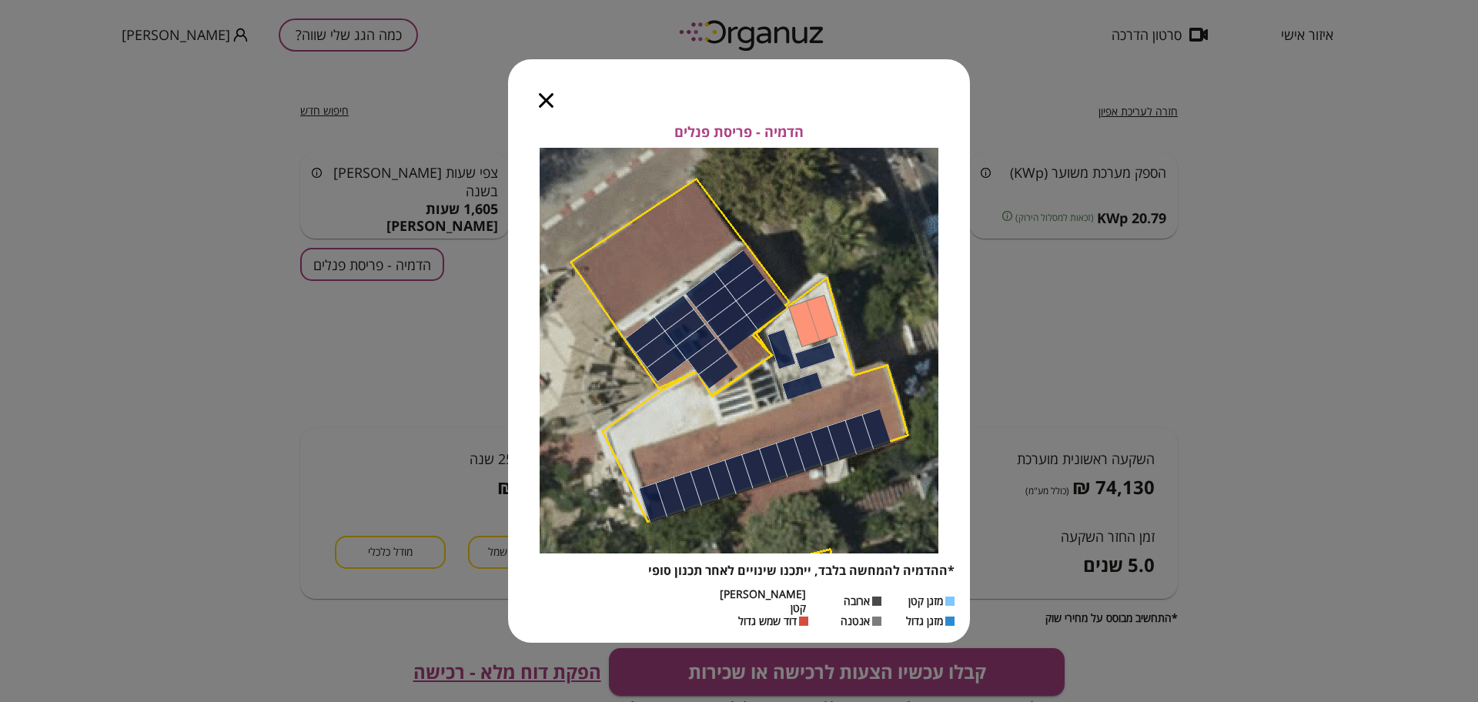
drag, startPoint x: 552, startPoint y: 102, endPoint x: 573, endPoint y: 102, distance: 20.8
click at [552, 101] on icon "button" at bounding box center [546, 100] width 15 height 15
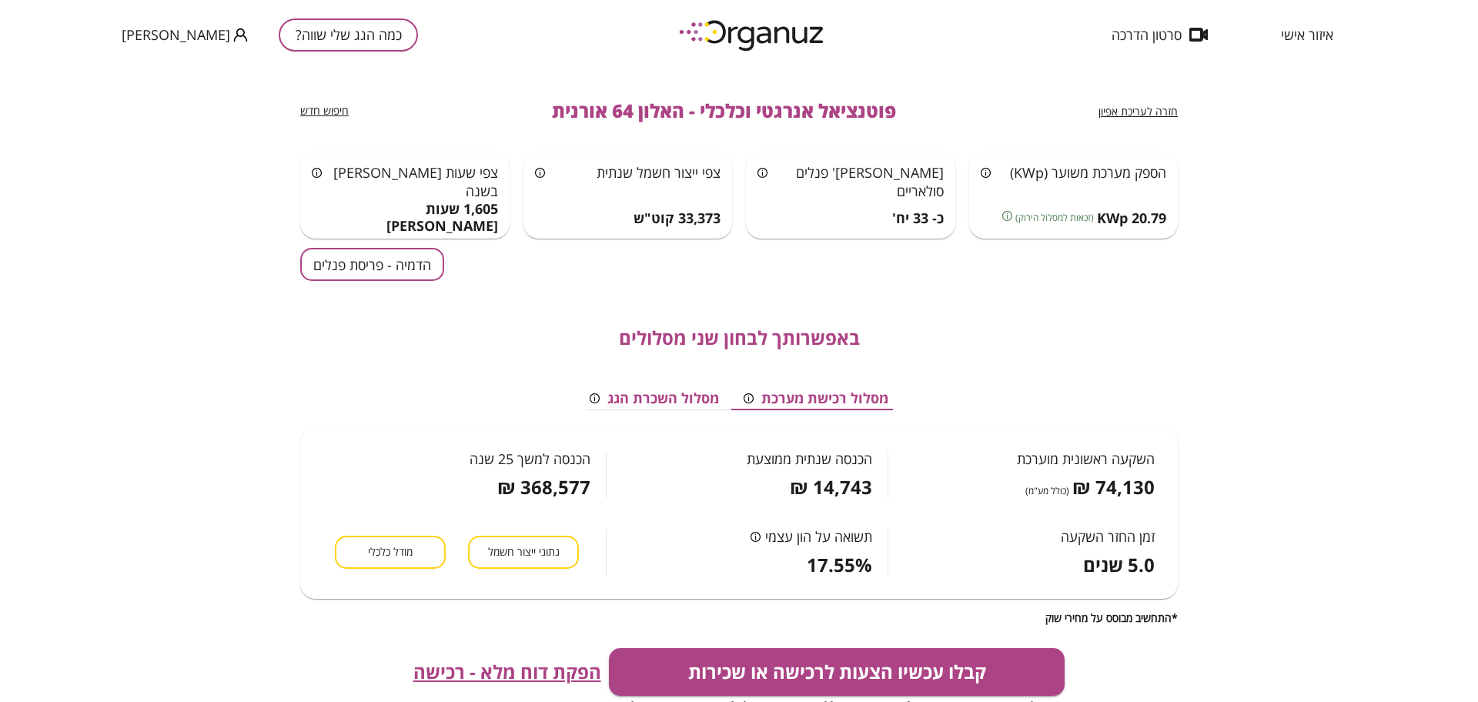
click at [1120, 106] on span "חזרה לעריכת אפיון" at bounding box center [1138, 111] width 79 height 15
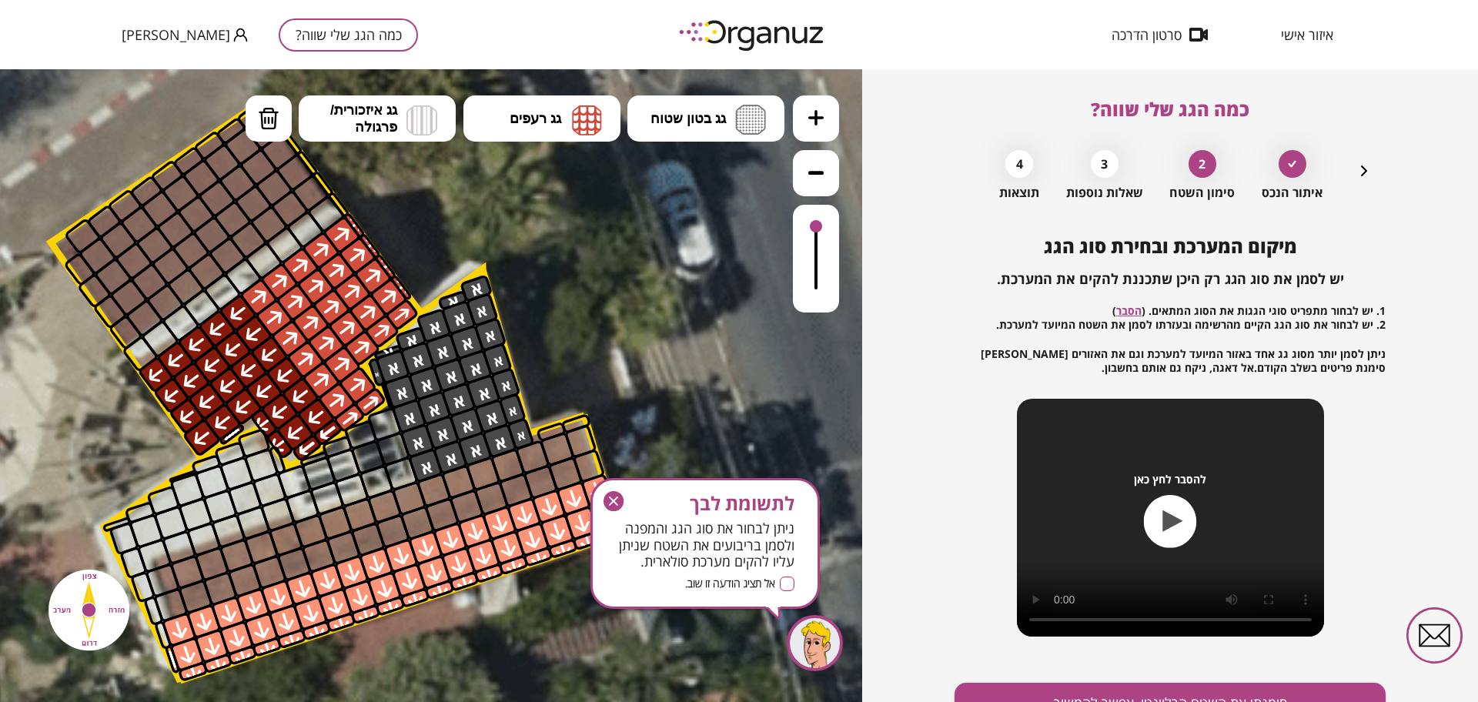
click at [617, 500] on icon "button" at bounding box center [614, 501] width 20 height 20
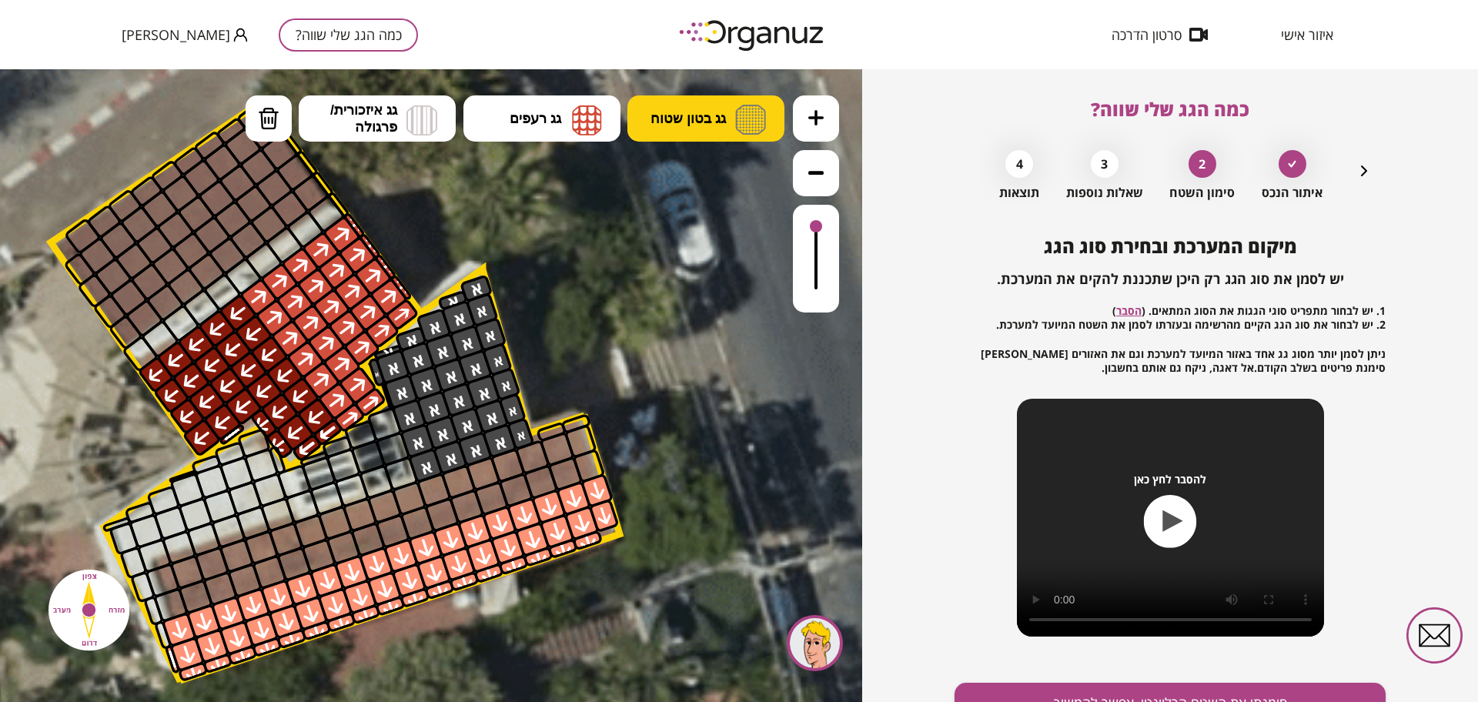
click at [730, 129] on button "גג בטון שטוח" at bounding box center [705, 118] width 157 height 46
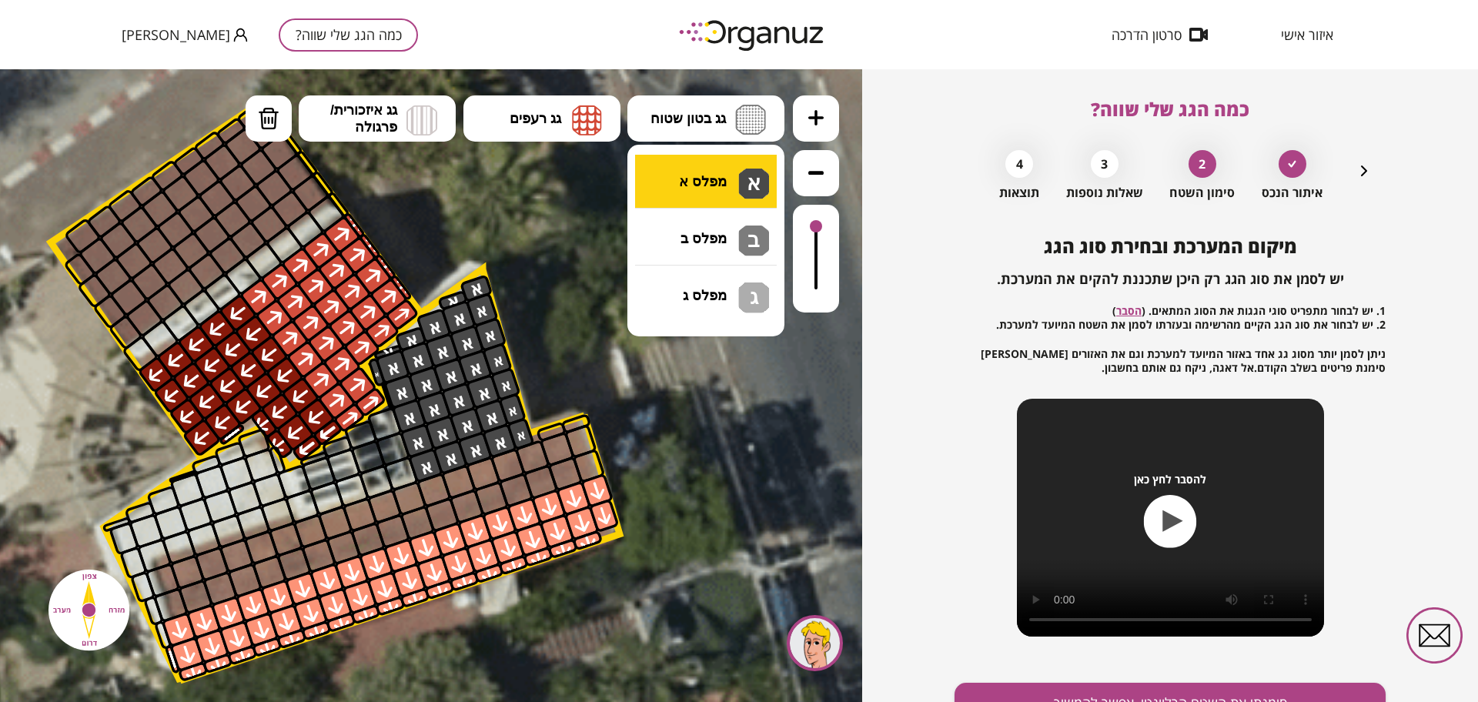
click at [695, 166] on div ".st0 { fill: #FFFFFF; } .st0 { fill: #FFFFFF; }" at bounding box center [431, 385] width 862 height 633
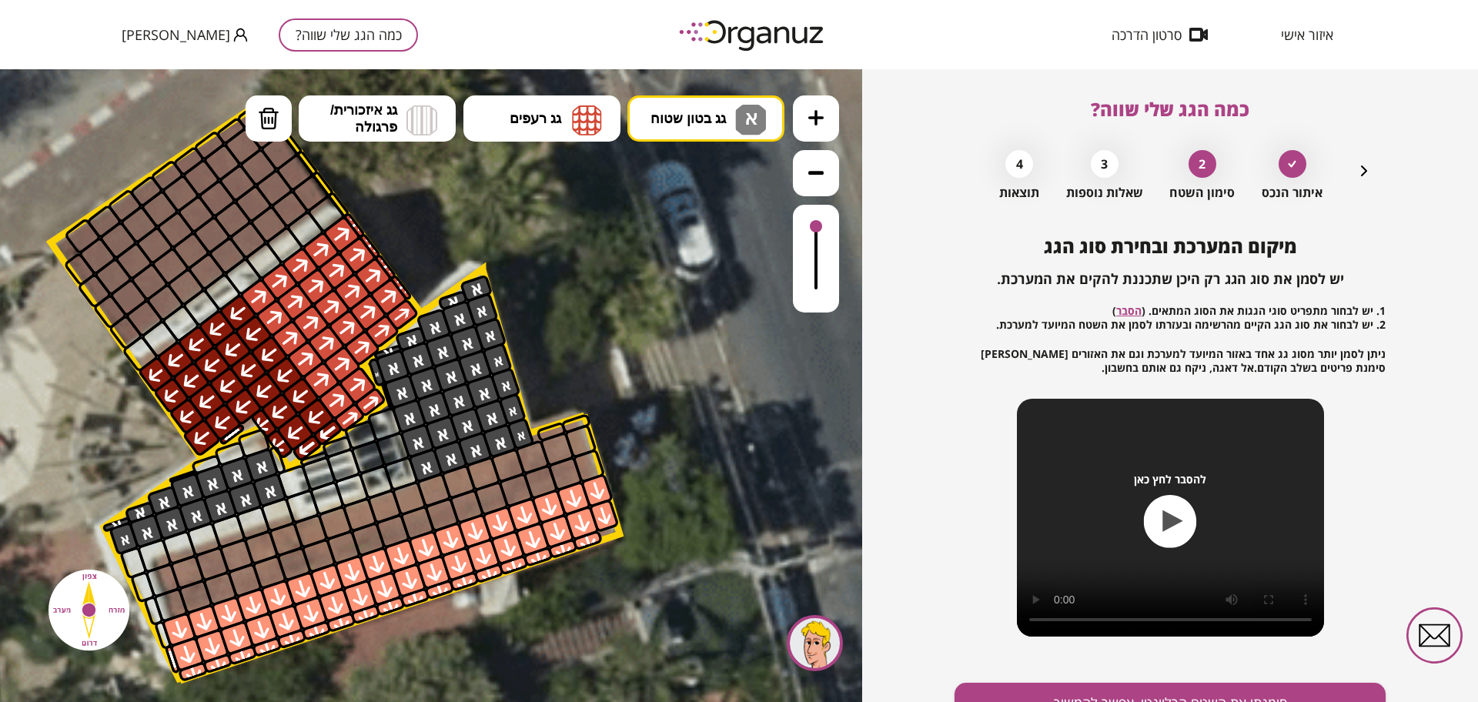
drag, startPoint x: 251, startPoint y: 471, endPoint x: 160, endPoint y: 494, distance: 93.7
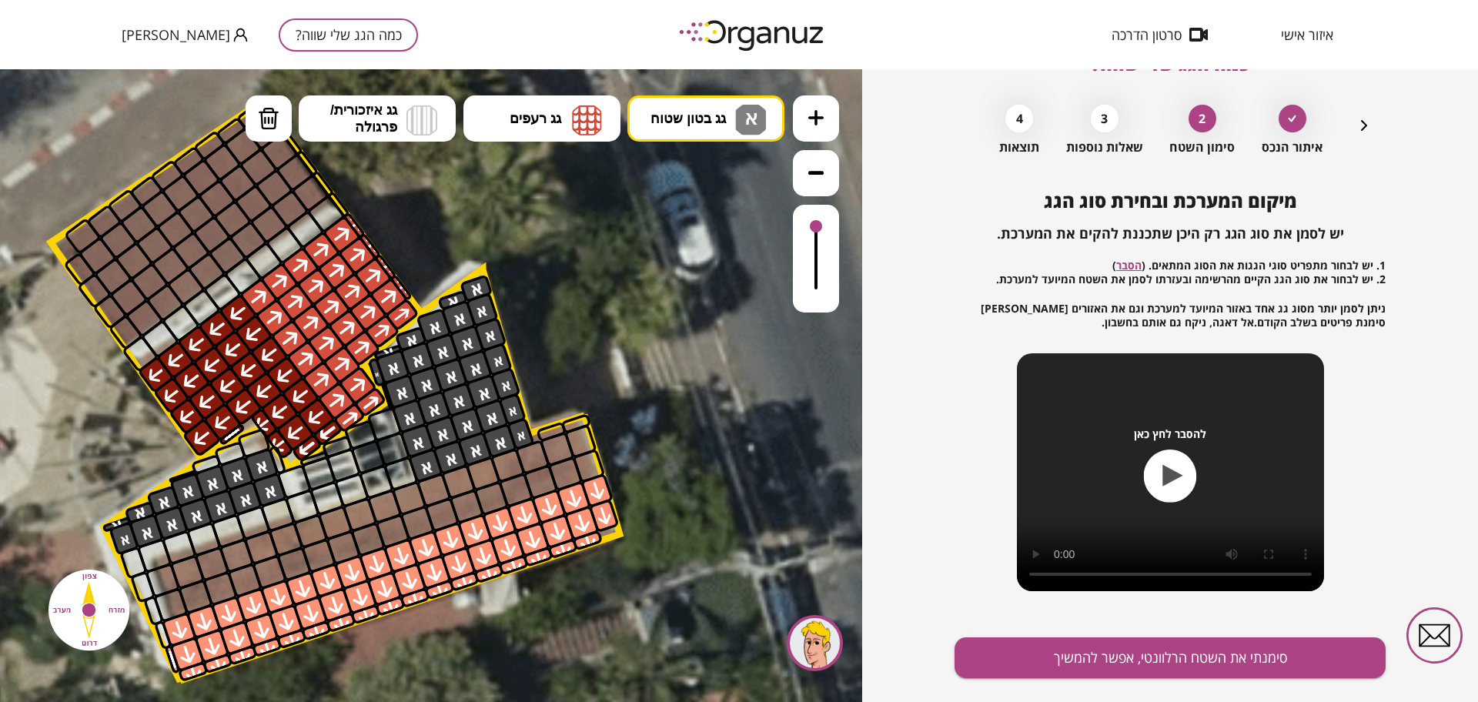
scroll to position [2, 0]
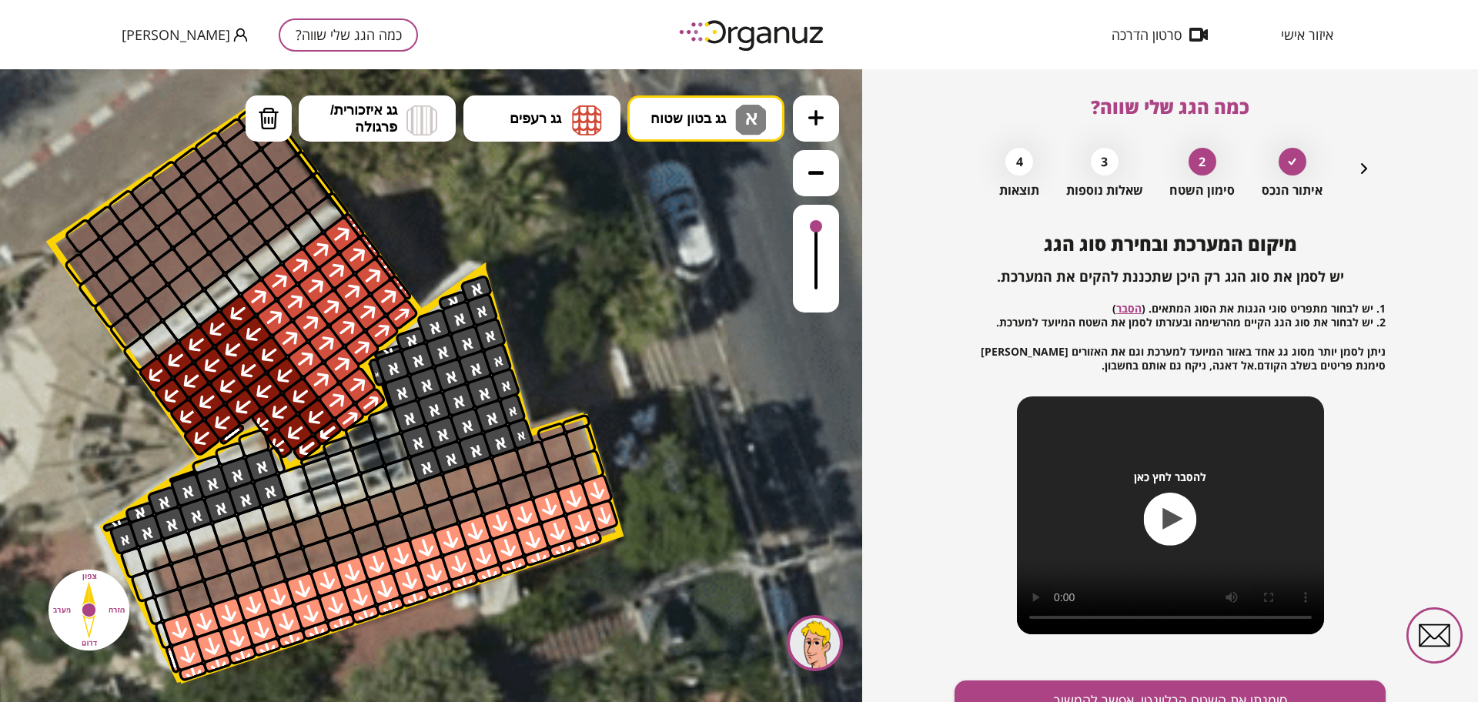
click at [1156, 606] on div "מיקום המערכת ובחירת סוג הגג יש לסמן את סוג הגג רק היכן שתכננת להקים את המערכת. …" at bounding box center [1170, 445] width 431 height 424
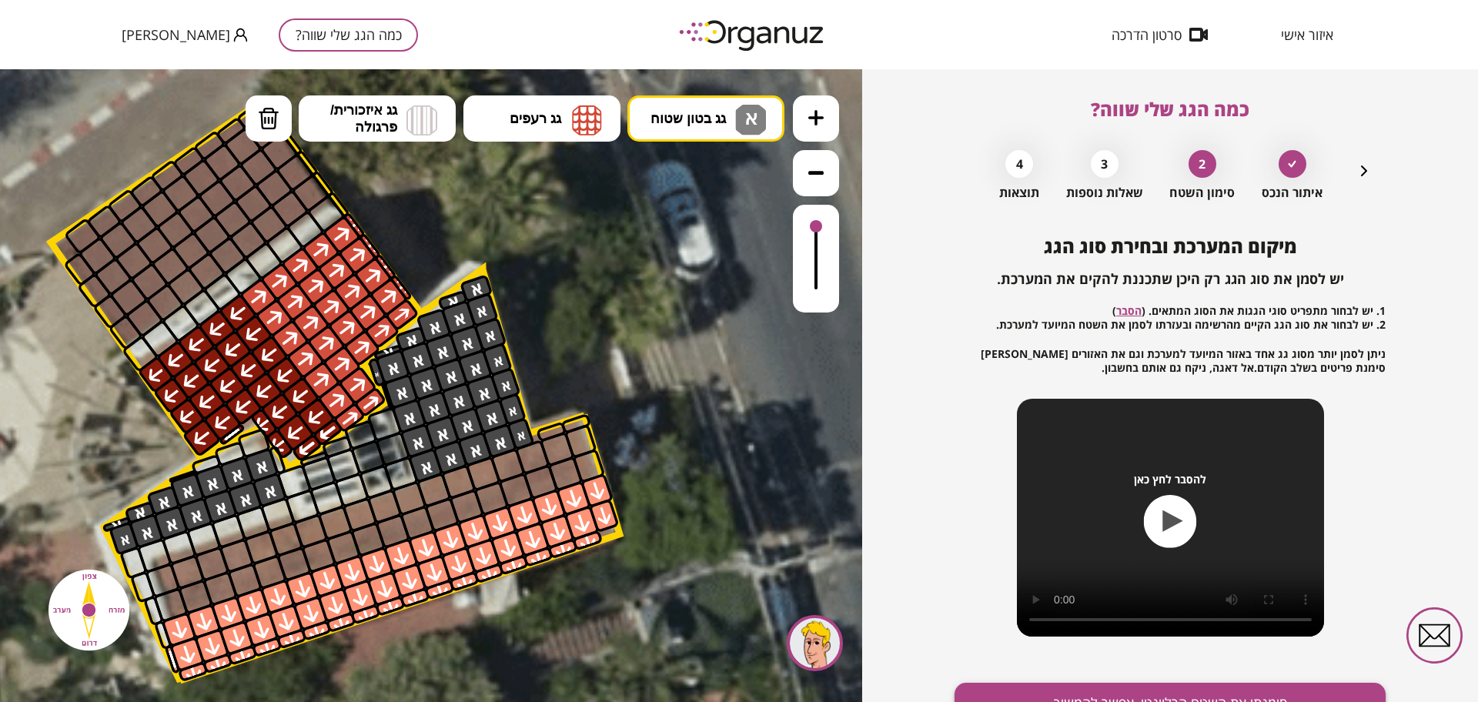
click at [1148, 688] on button "סימנתי את השטח הרלוונטי, אפשר להמשיך" at bounding box center [1170, 703] width 431 height 41
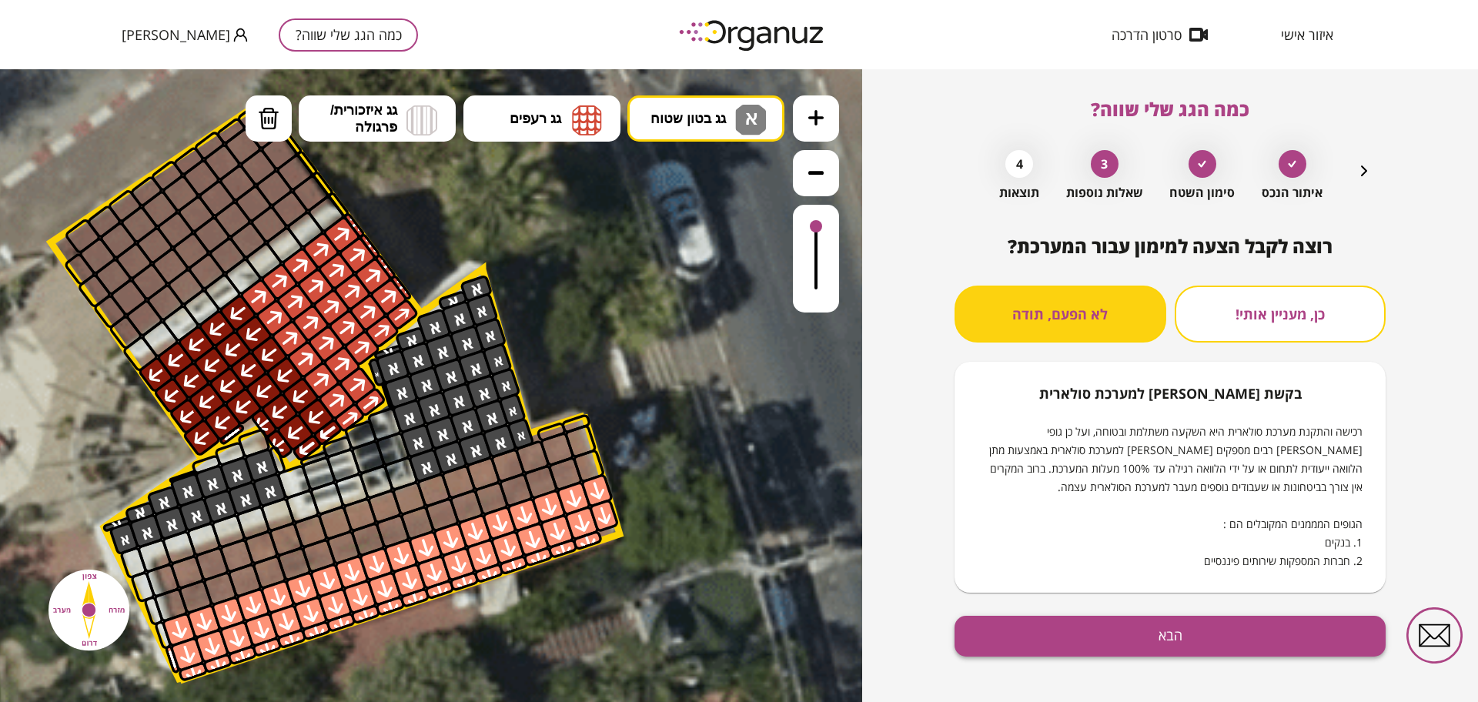
click at [1165, 649] on button "הבא" at bounding box center [1170, 636] width 431 height 41
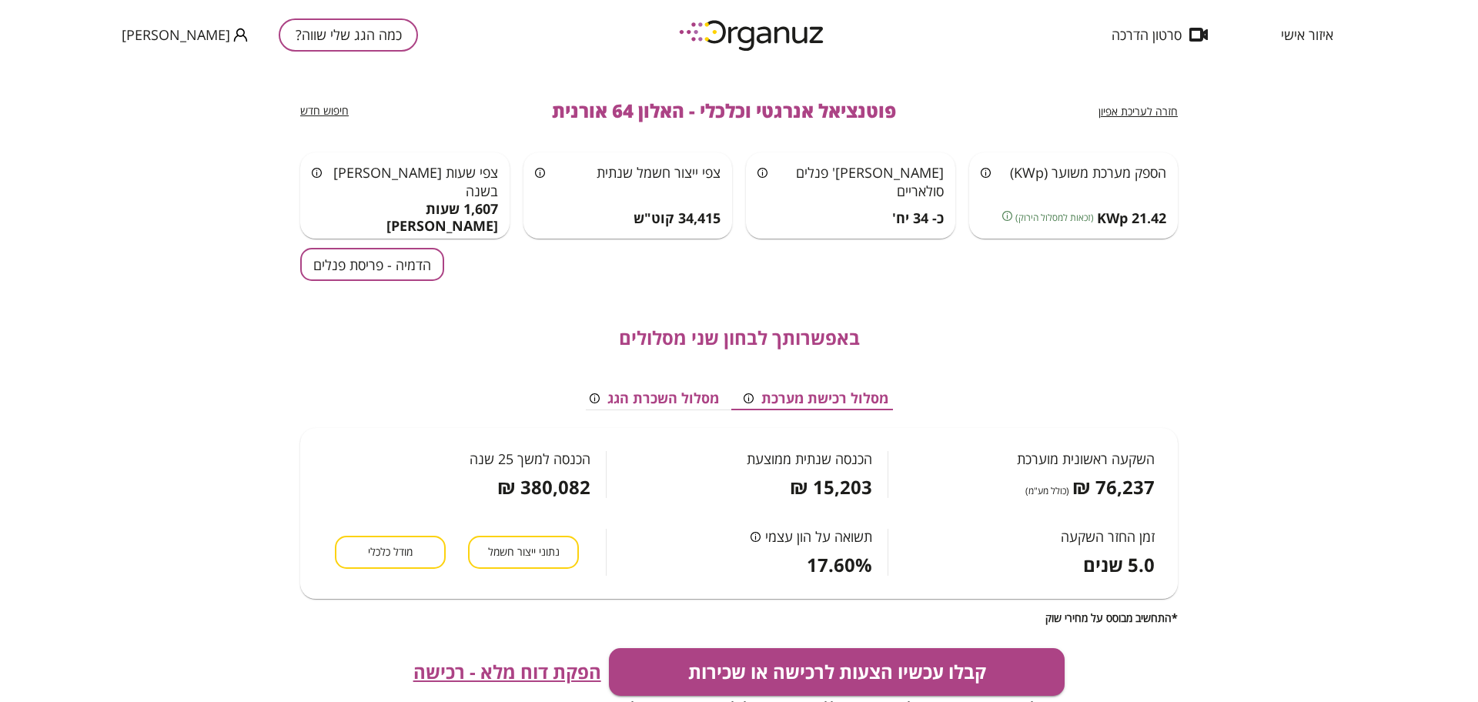
click at [335, 262] on button "הדמיה - פריסת פנלים" at bounding box center [372, 264] width 144 height 33
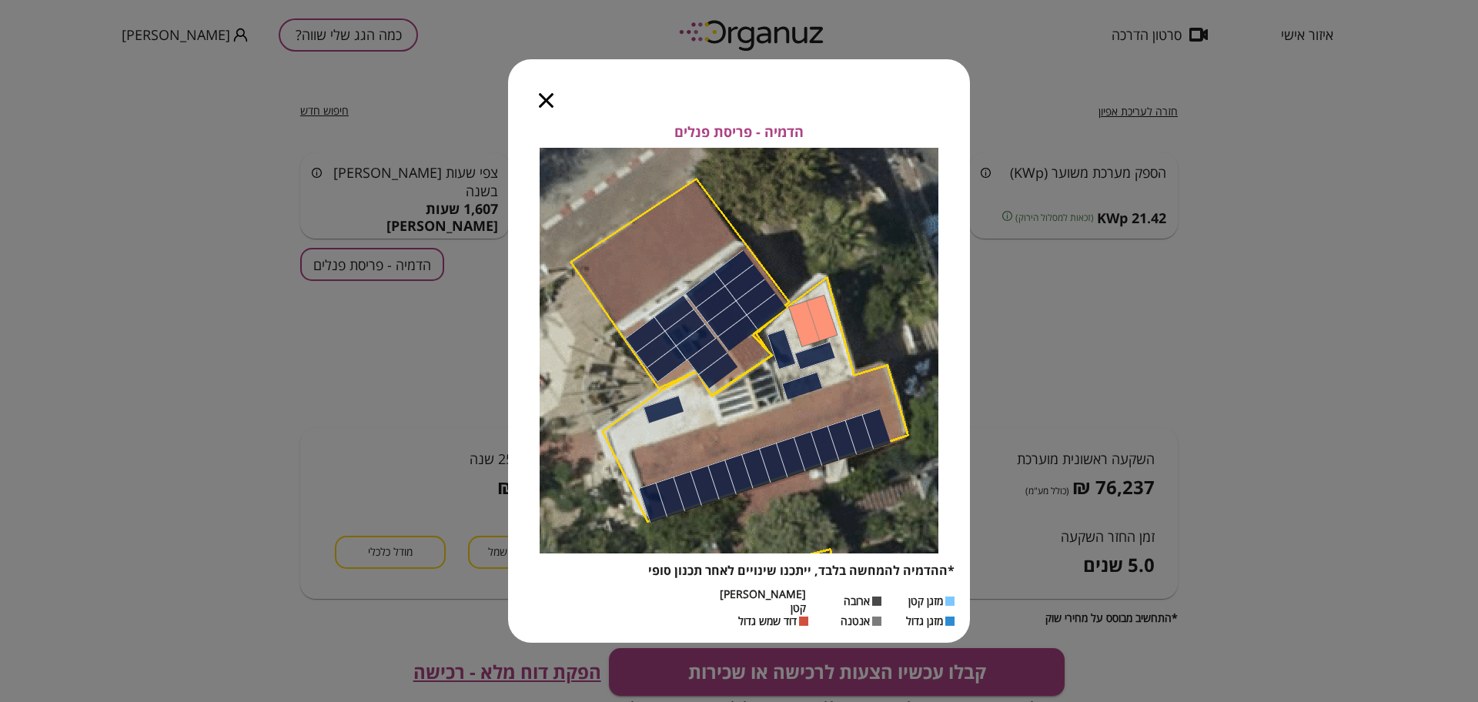
click at [554, 116] on div at bounding box center [546, 91] width 76 height 65
click at [549, 106] on icon "button" at bounding box center [546, 100] width 15 height 15
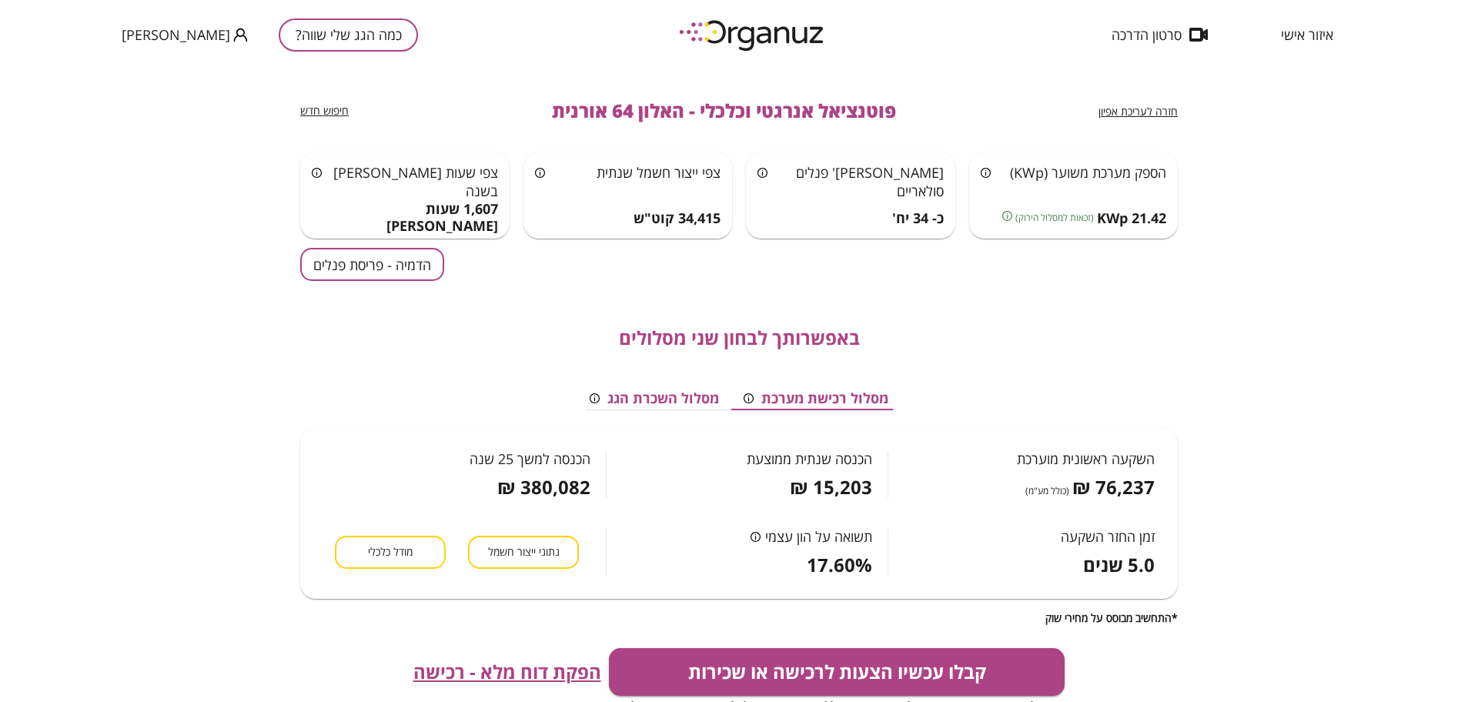
click at [1146, 111] on span "חזרה לעריכת אפיון" at bounding box center [1138, 111] width 79 height 15
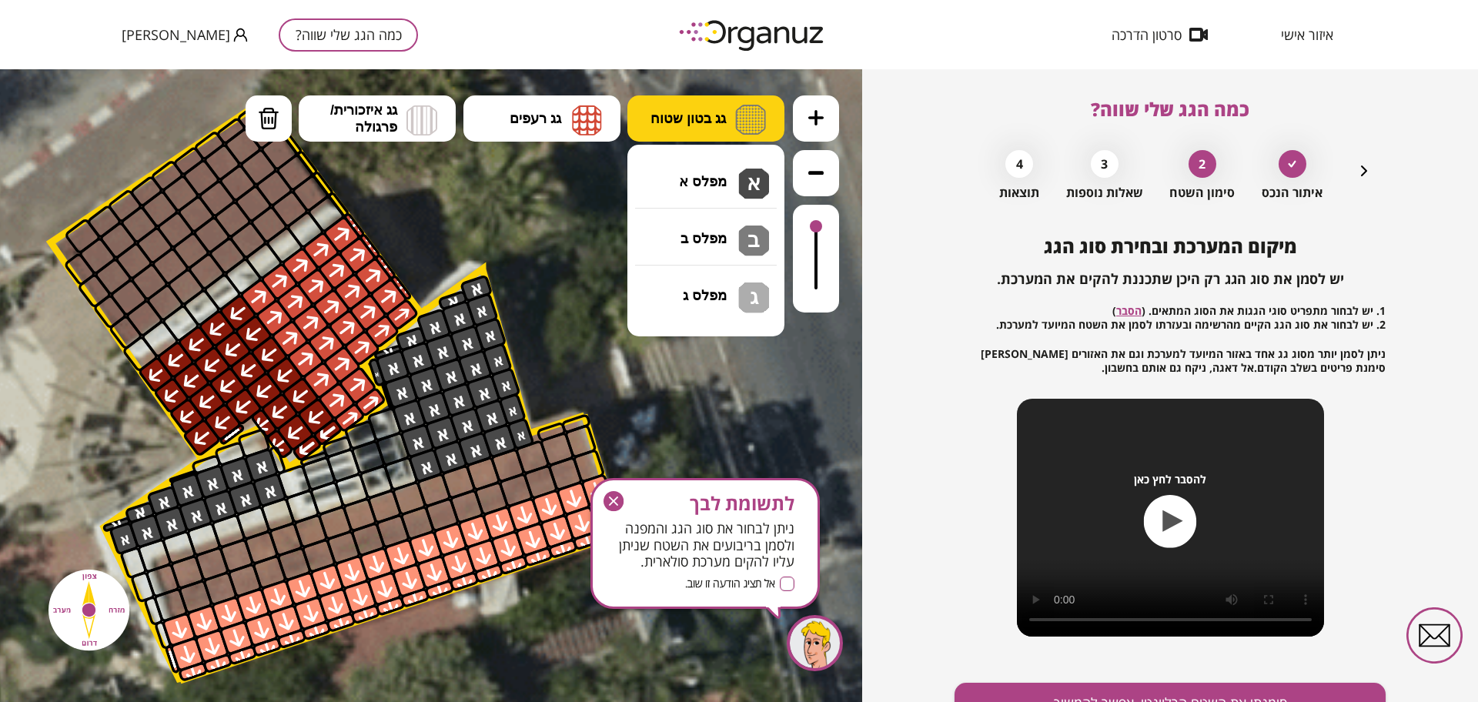
drag, startPoint x: 716, startPoint y: 128, endPoint x: 719, endPoint y: 135, distance: 8.3
click at [717, 128] on button "גג בטון שטוח" at bounding box center [705, 118] width 157 height 46
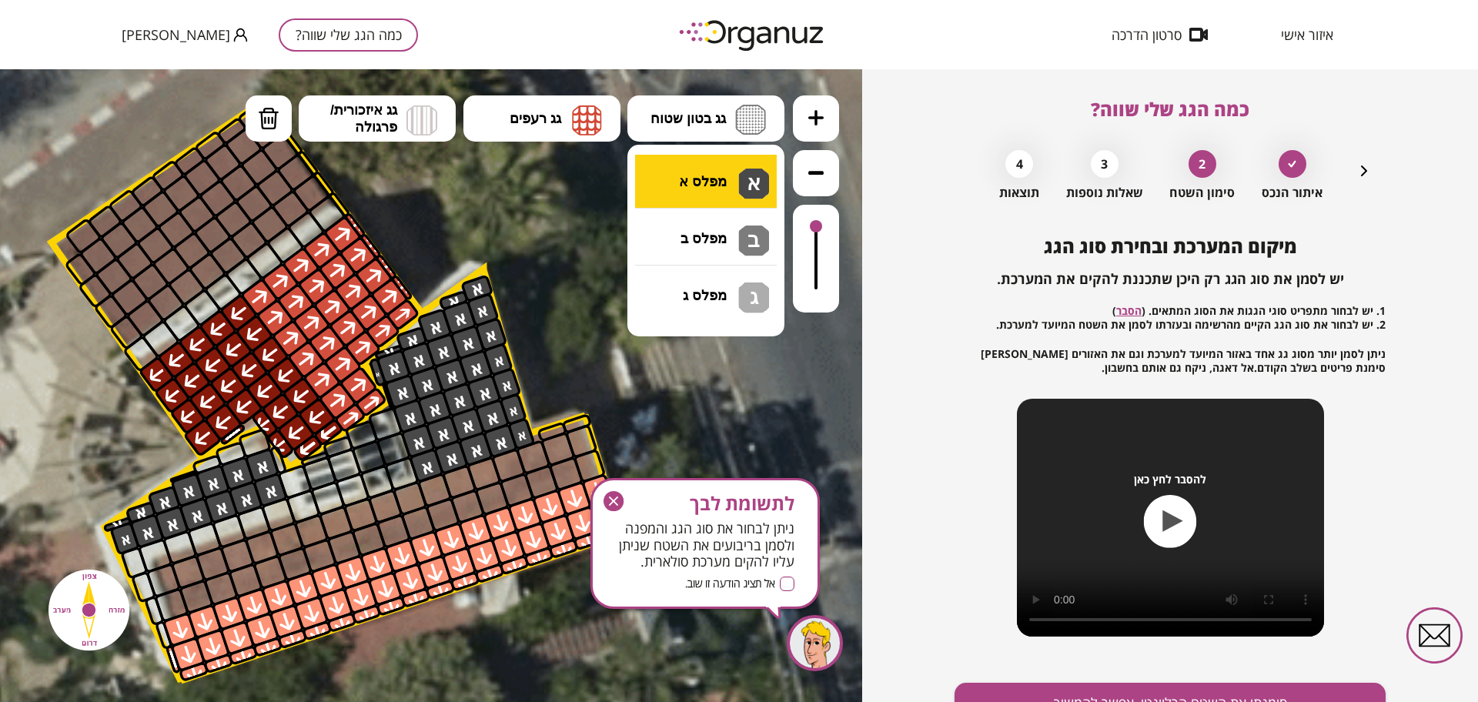
click at [728, 176] on div ".st0 { fill: #FFFFFF; } .st0 { fill: #FFFFFF; }" at bounding box center [431, 385] width 862 height 633
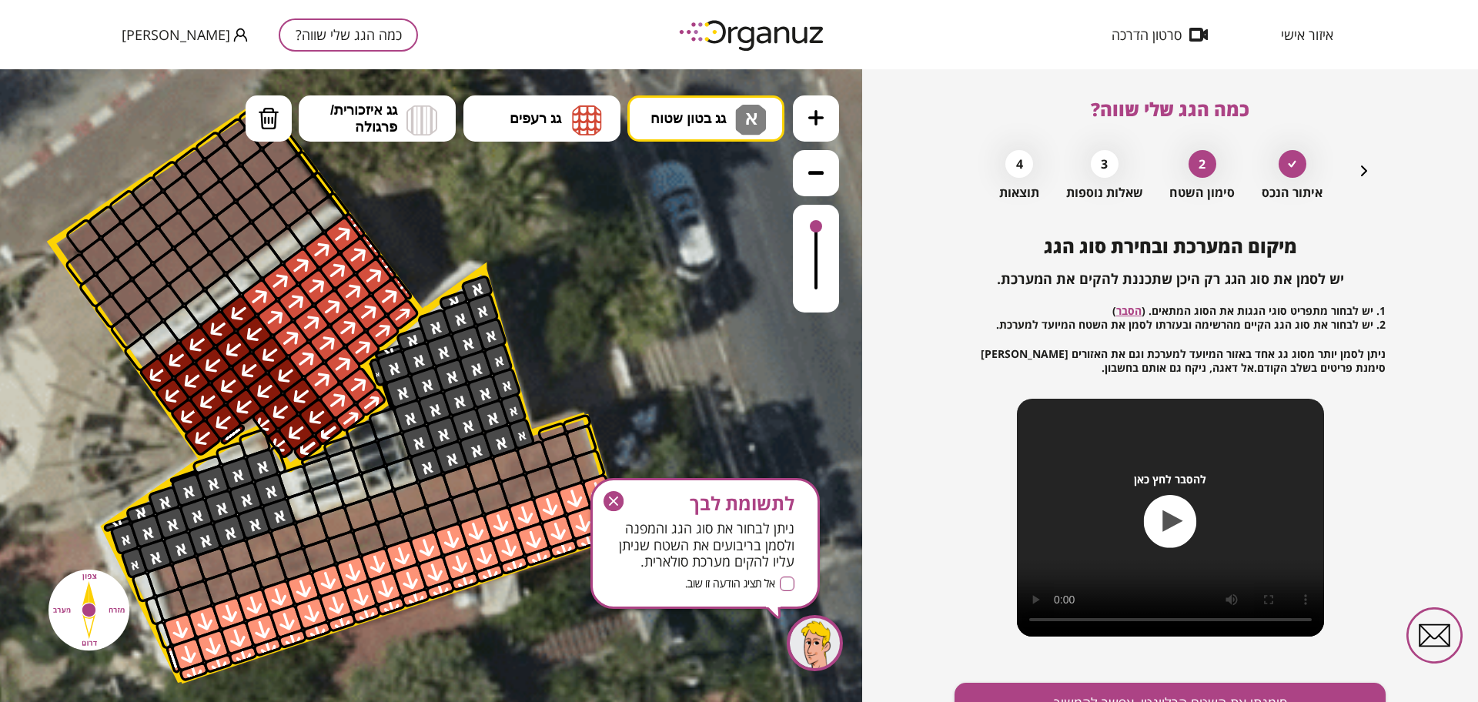
drag, startPoint x: 276, startPoint y: 507, endPoint x: 131, endPoint y: 557, distance: 152.9
click at [256, 115] on button "מחיקה" at bounding box center [269, 118] width 46 height 46
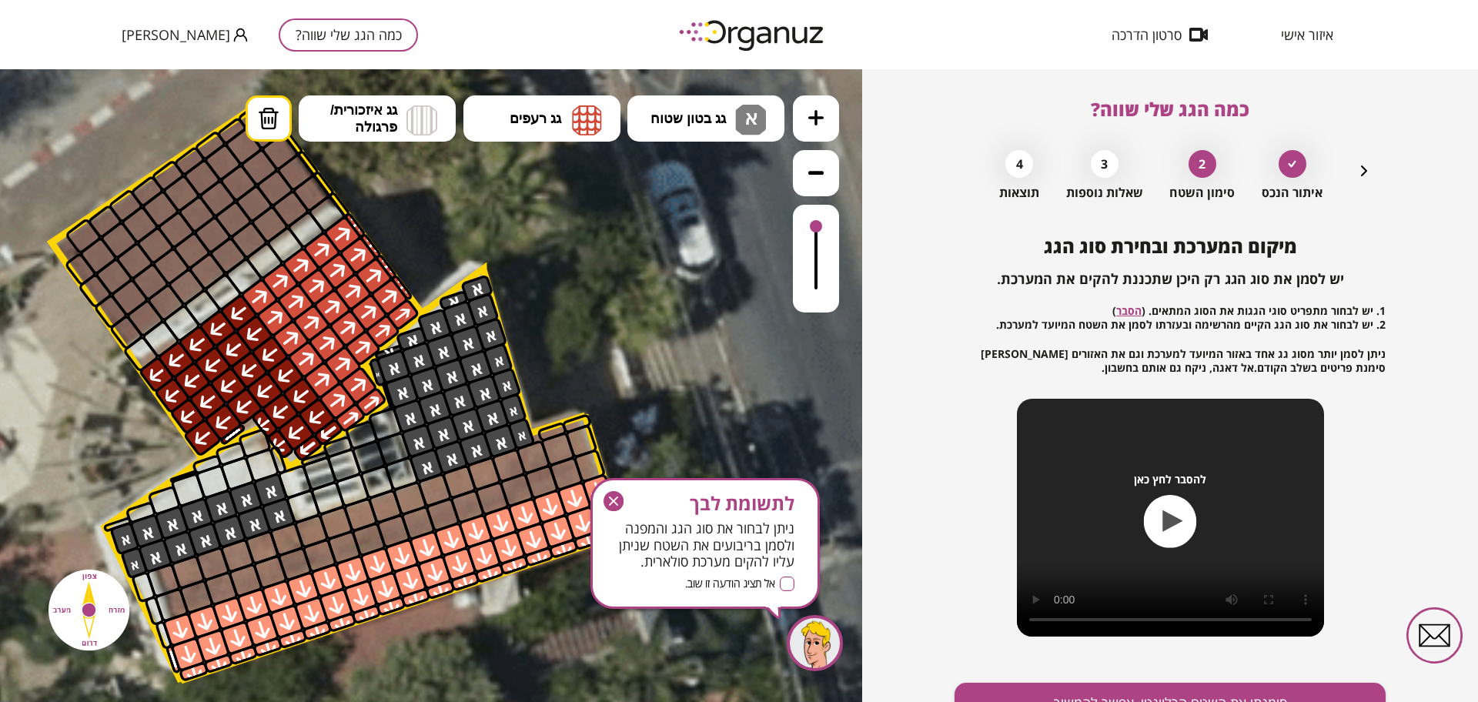
drag, startPoint x: 181, startPoint y: 479, endPoint x: 260, endPoint y: 465, distance: 80.5
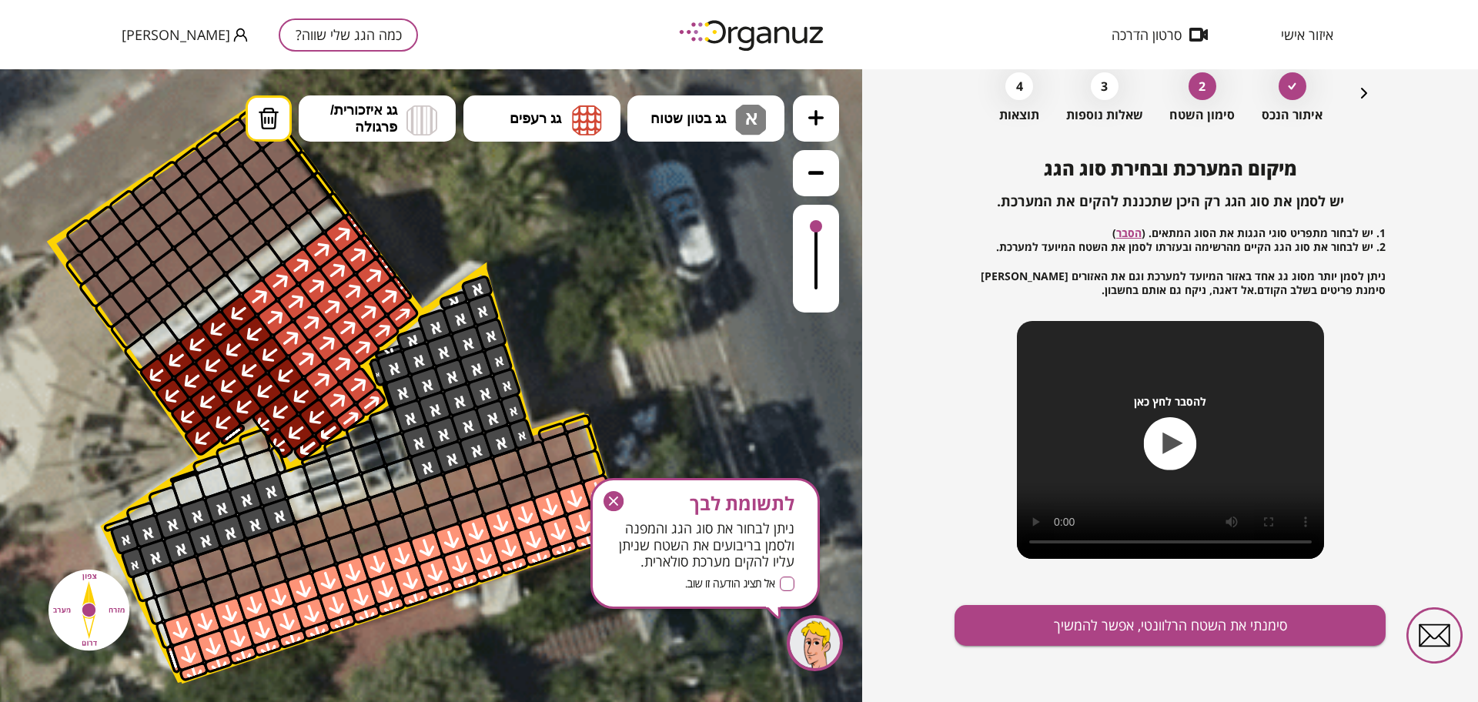
scroll to position [80, 0]
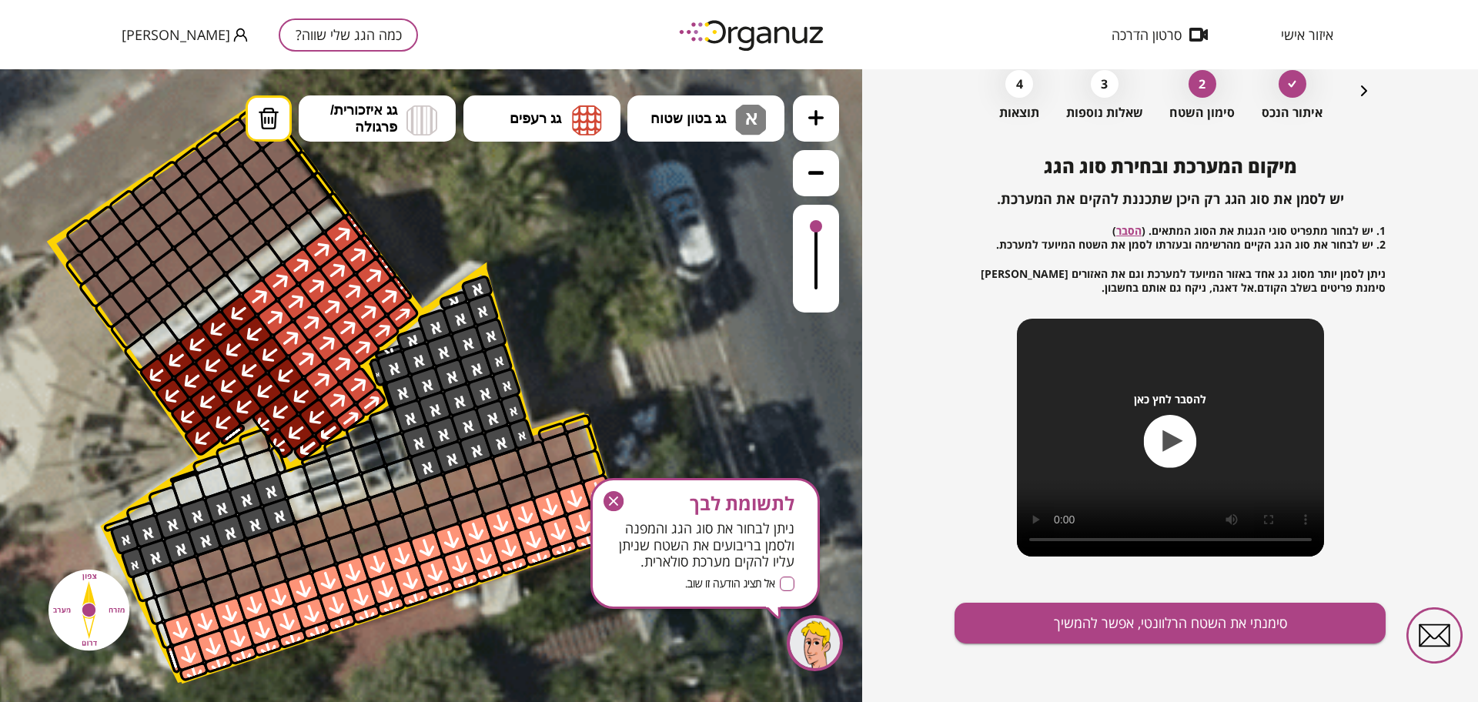
click at [1018, 590] on div "מיקום המערכת ובחירת סוג הגג יש לסמן את סוג הגג רק היכן שתכננת להקים את המערכת. …" at bounding box center [1170, 429] width 431 height 547
click at [1030, 615] on button "סימנתי את השטח הרלוונטי, אפשר להמשיך" at bounding box center [1170, 623] width 431 height 41
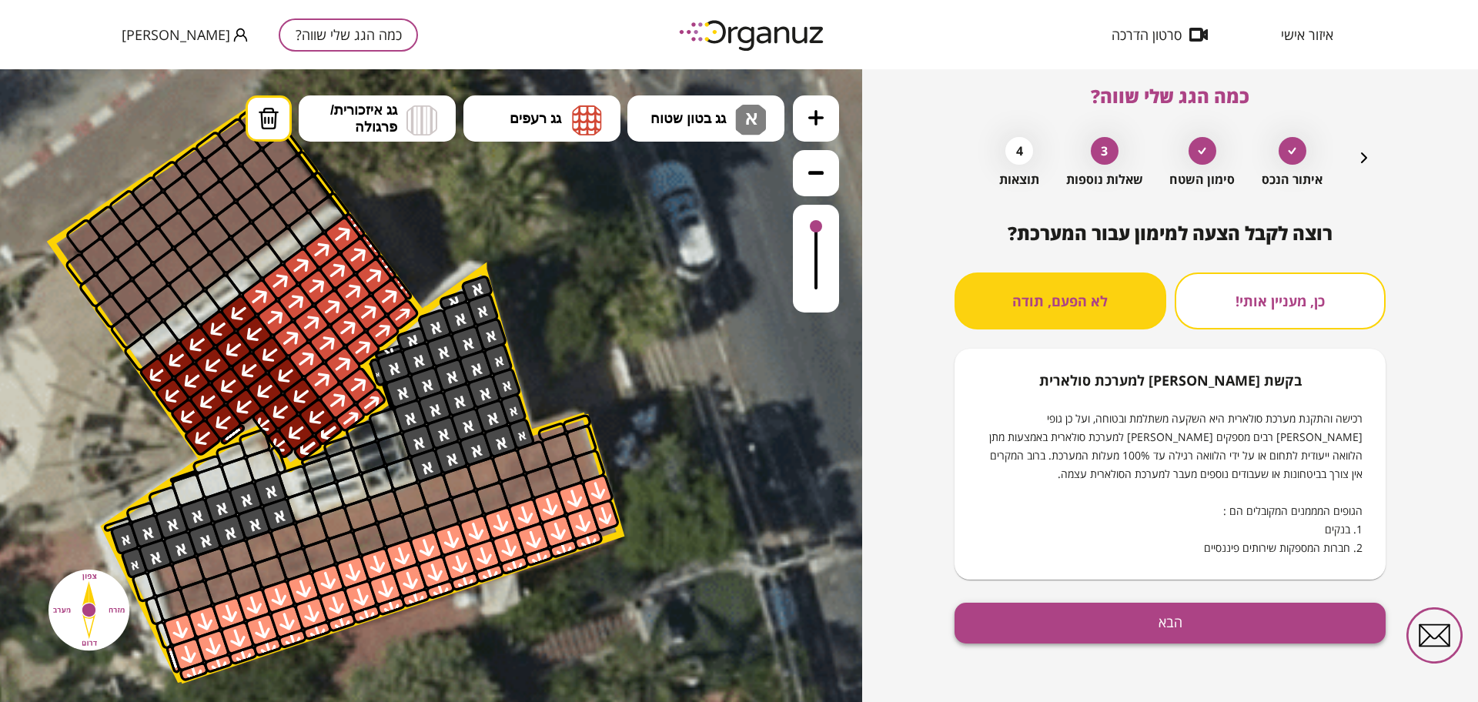
click at [1003, 616] on button "הבא" at bounding box center [1170, 623] width 431 height 41
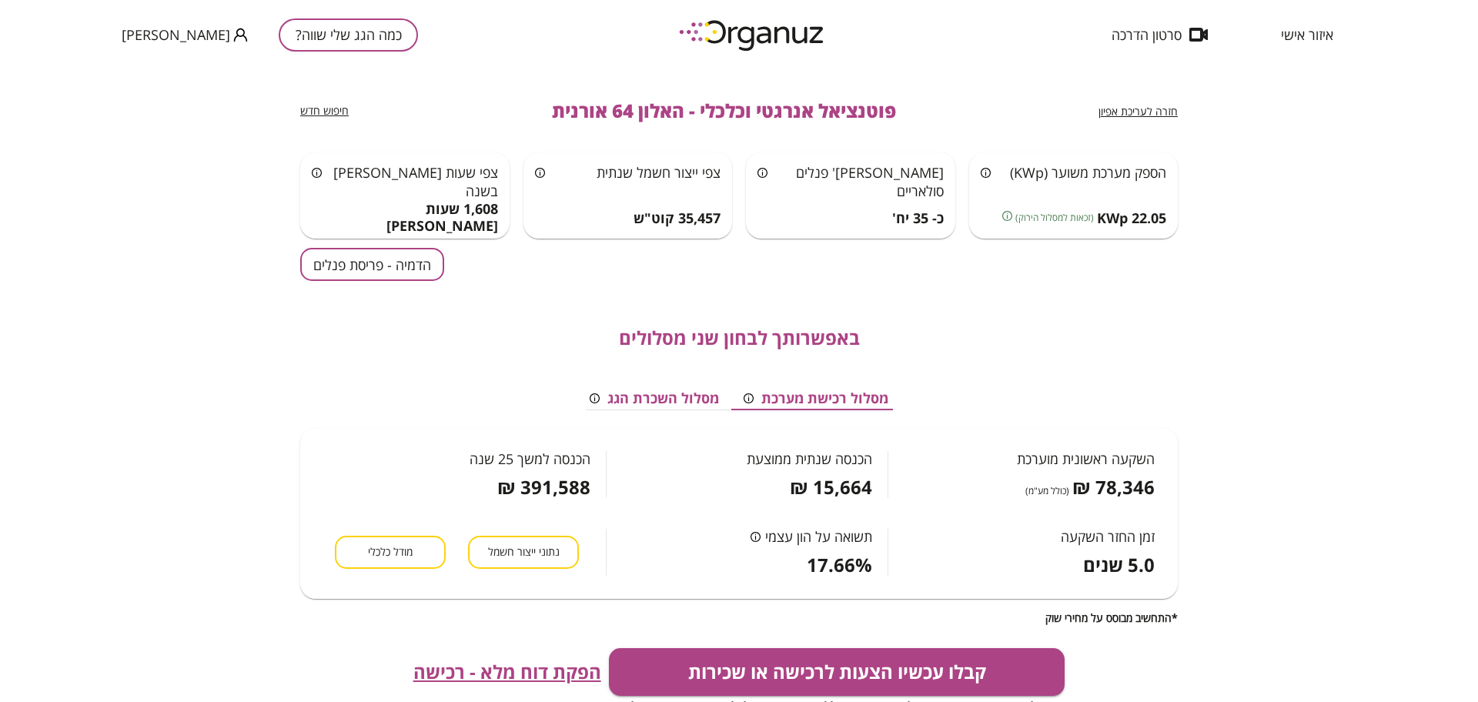
click at [539, 661] on span "הפקת דוח מלא - רכישה" at bounding box center [507, 672] width 188 height 22
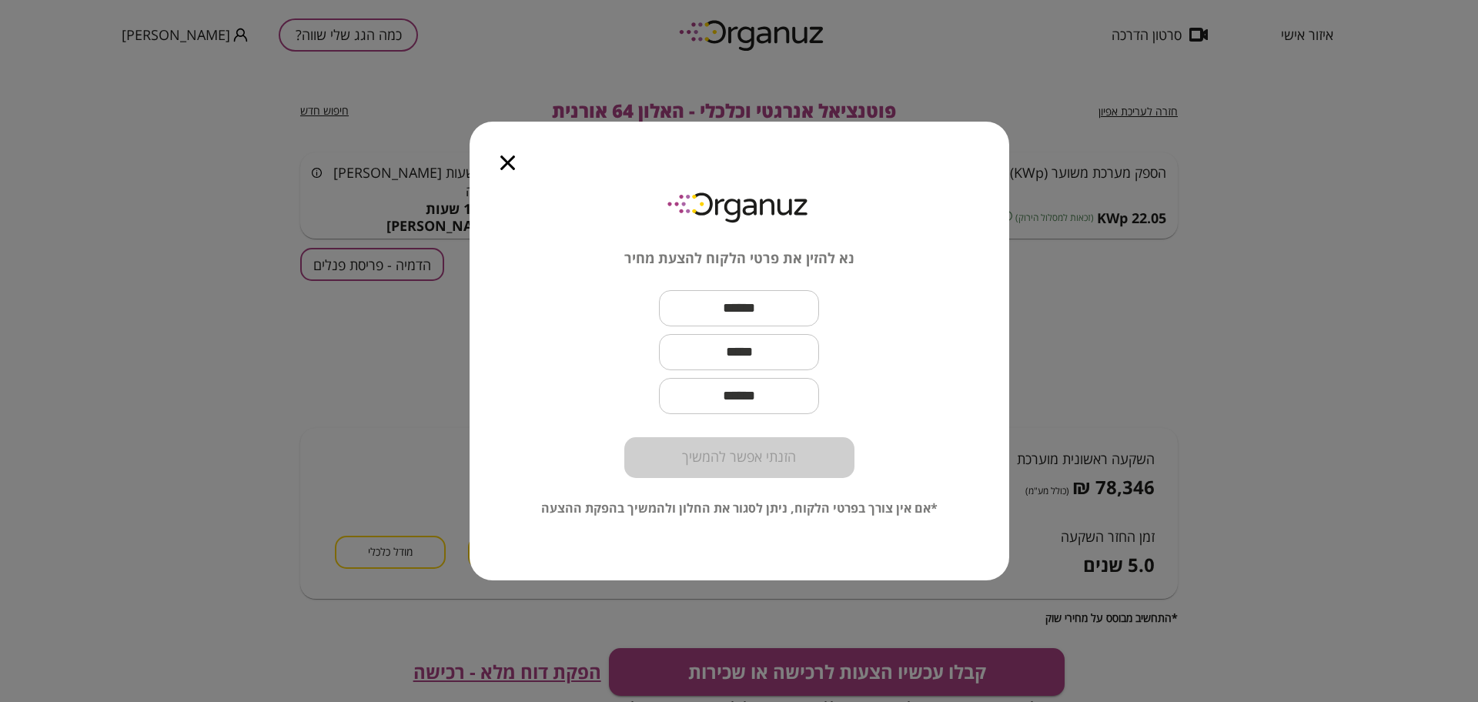
click at [508, 159] on icon "button" at bounding box center [507, 163] width 15 height 15
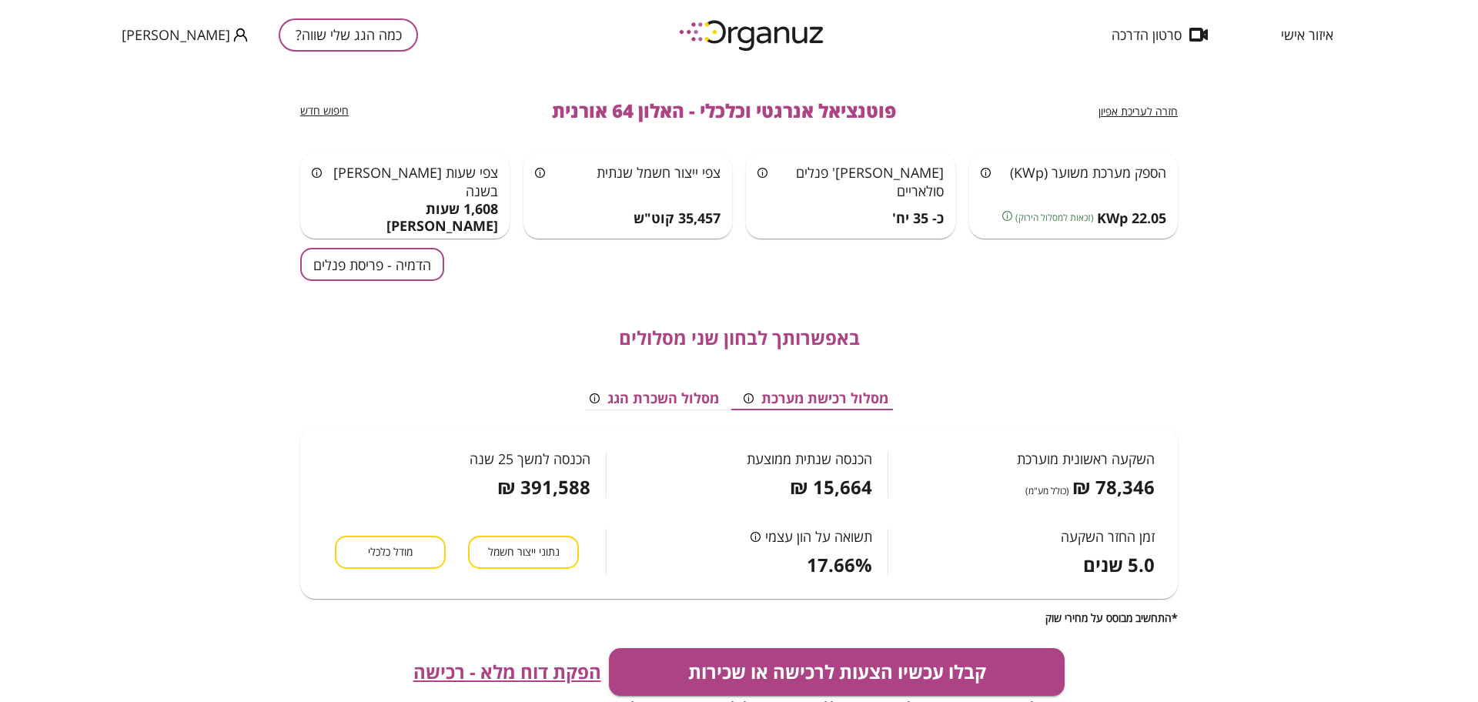
click at [413, 661] on button "הפקת דוח מלא - רכישה" at bounding box center [507, 672] width 188 height 22
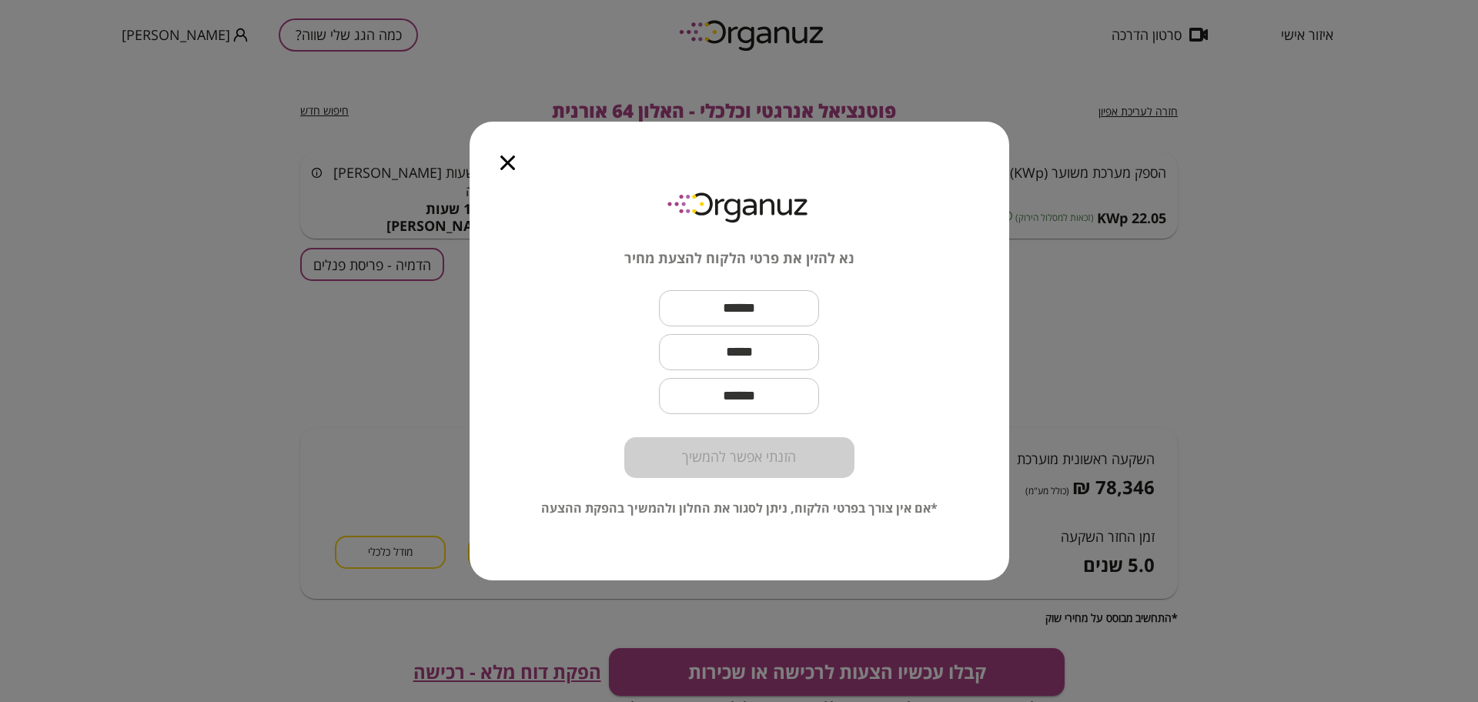
click at [510, 161] on icon "button" at bounding box center [507, 163] width 15 height 15
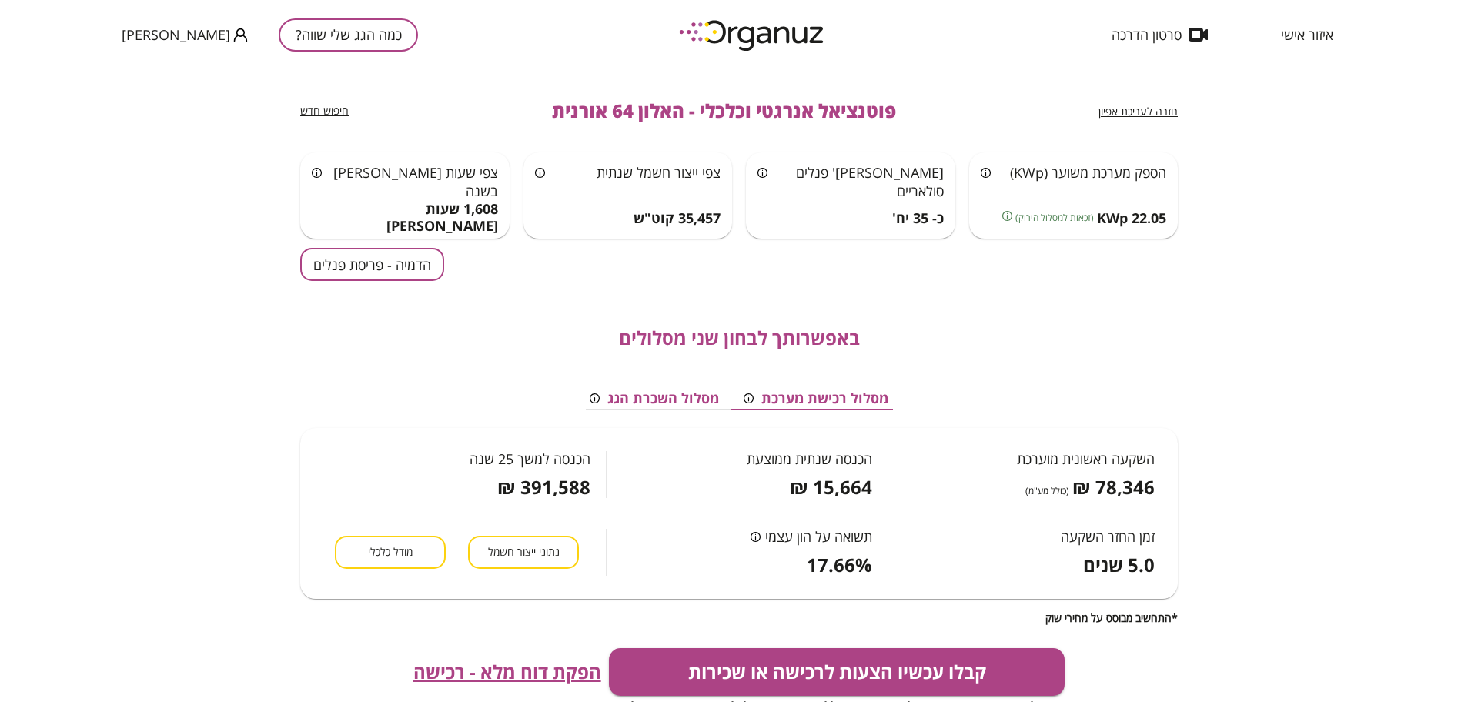
click at [390, 565] on button "מודל כלכלי" at bounding box center [390, 552] width 111 height 33
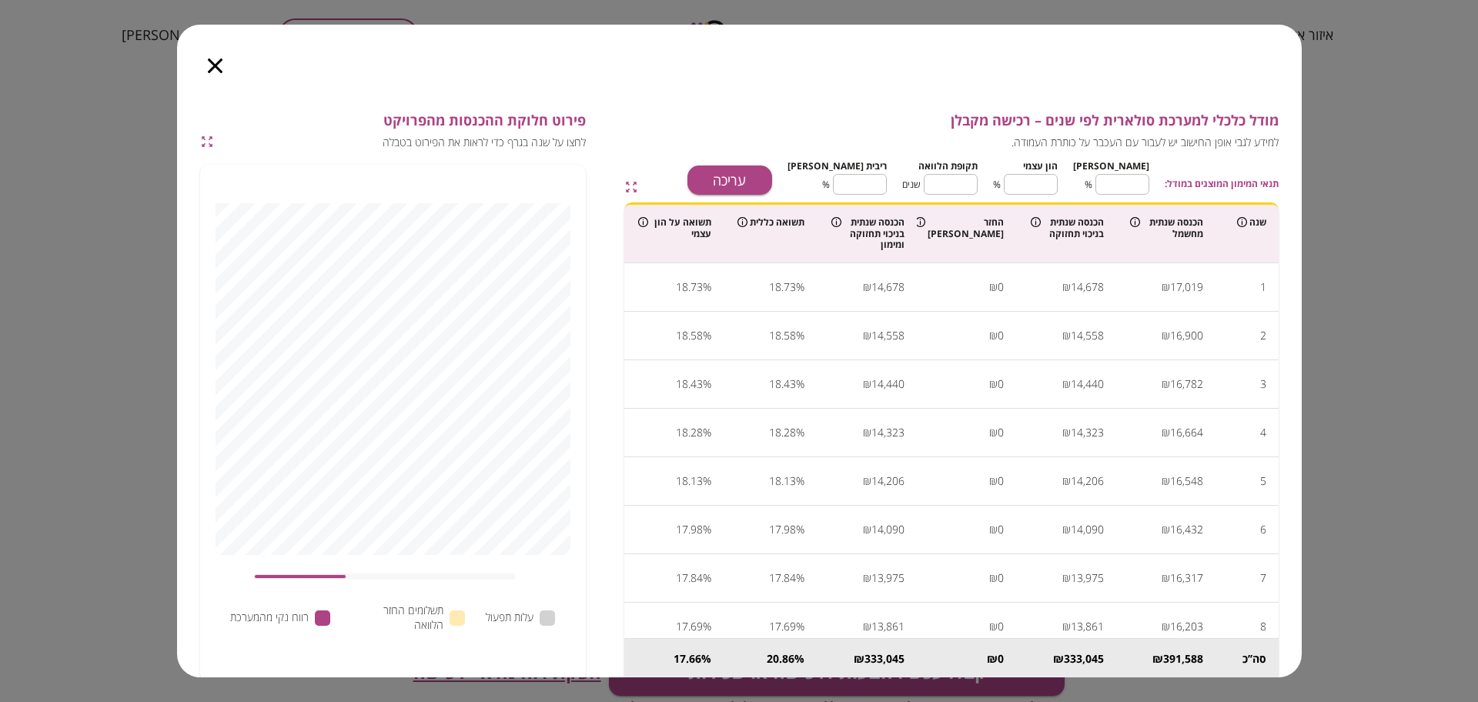
click at [216, 65] on icon "button" at bounding box center [215, 66] width 15 height 15
